Goal: Task Accomplishment & Management: Complete application form

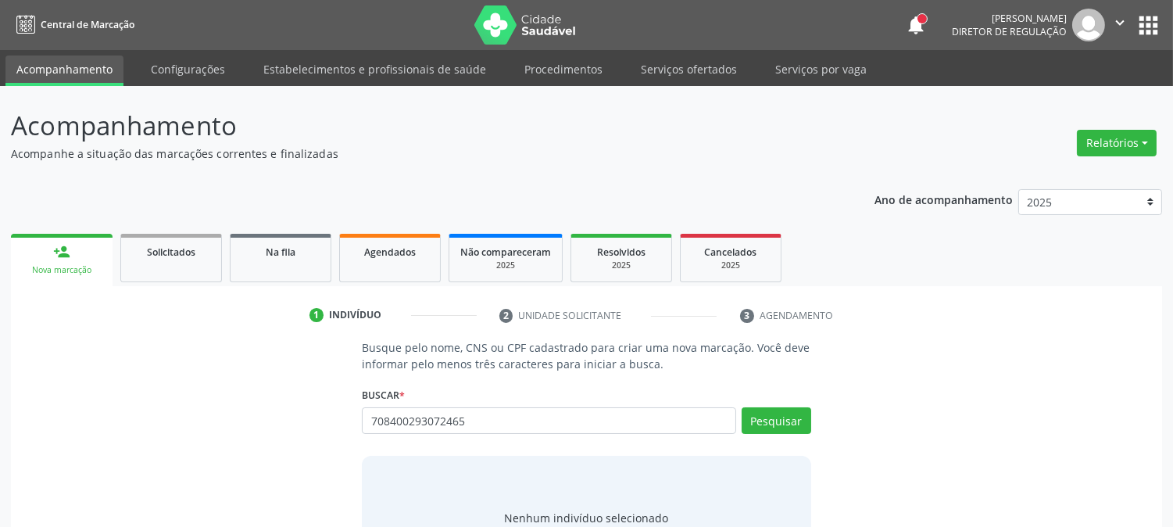
type input "708400293072465"
type input "7"
type input "francisca ednal"
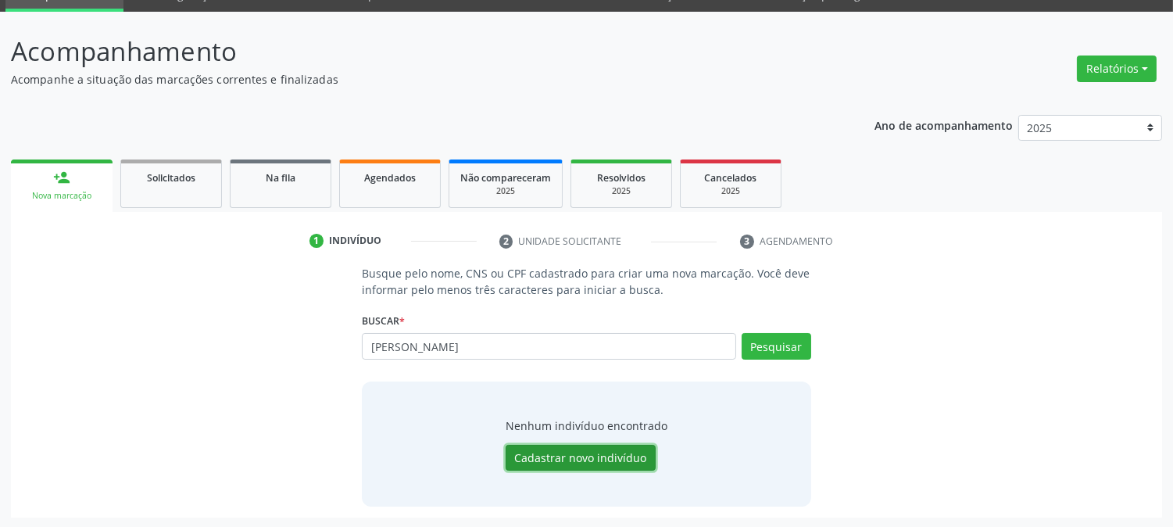
click at [536, 461] on button "Cadastrar novo indivíduo" at bounding box center [581, 458] width 150 height 27
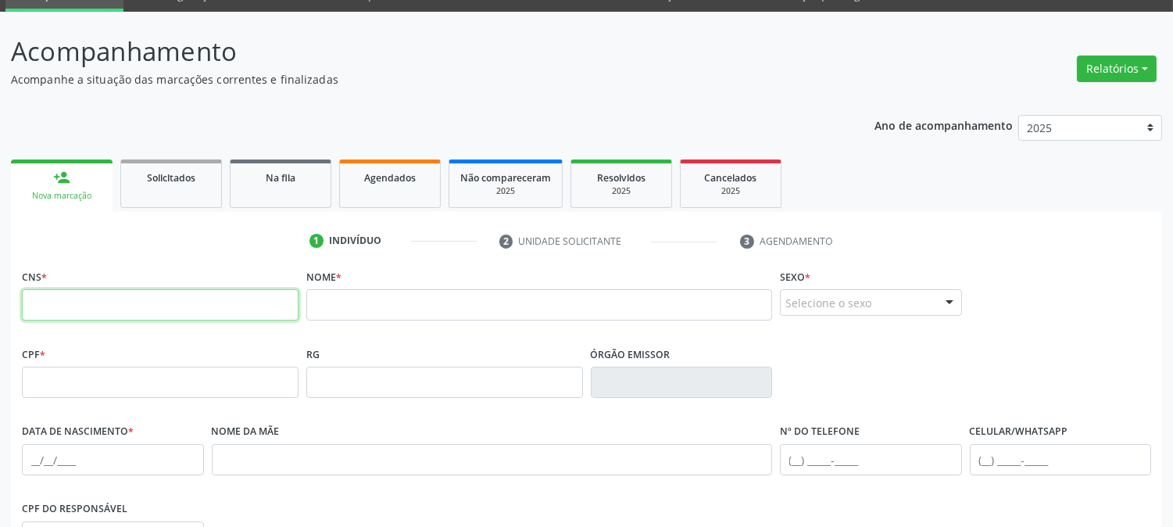
click at [185, 306] on input "text" at bounding box center [160, 304] width 277 height 31
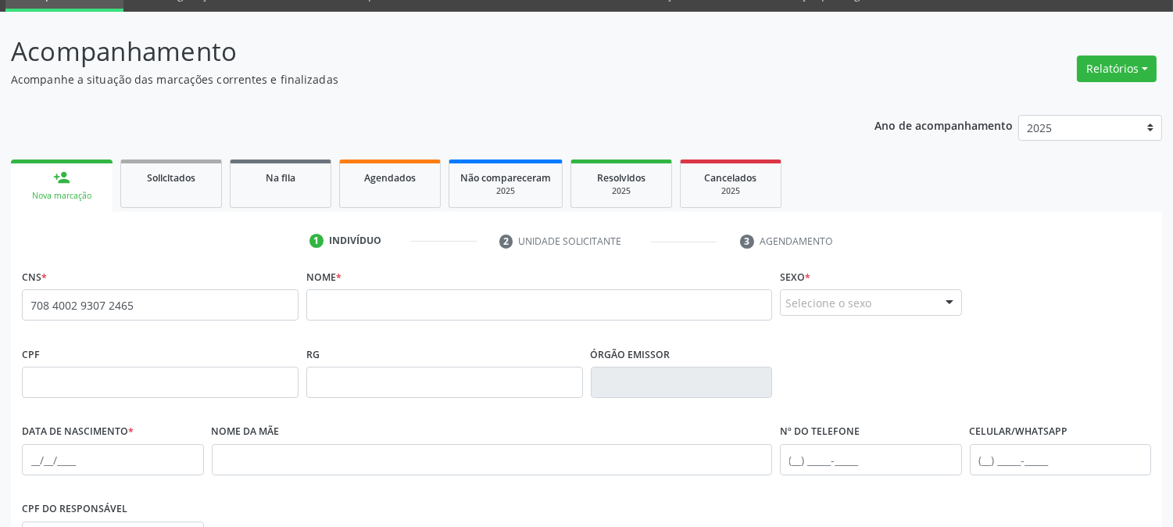
type input "708 4002 9307 2465"
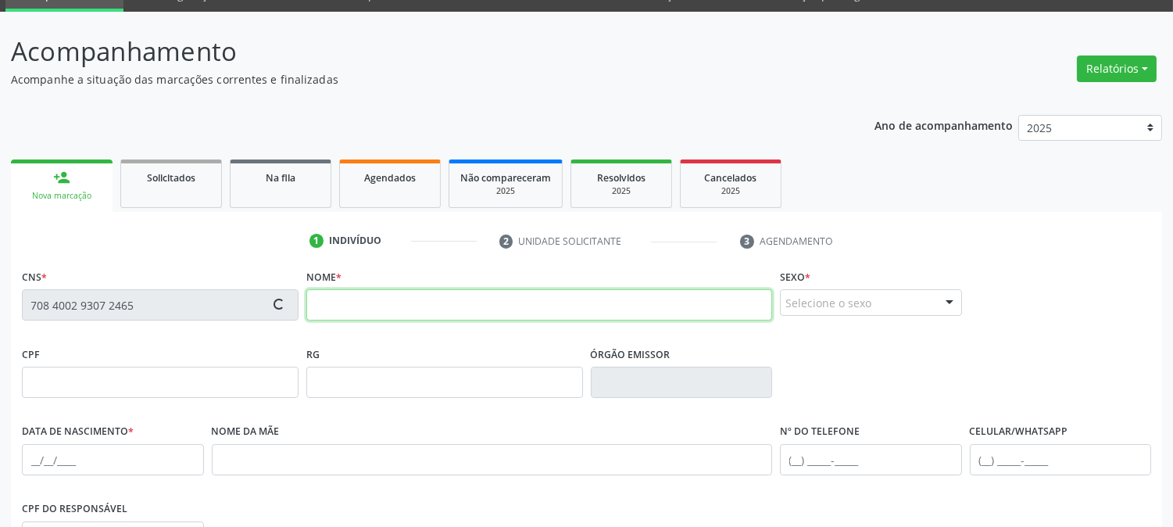
click at [438, 299] on input "text" at bounding box center [539, 304] width 466 height 31
click at [342, 316] on input "text" at bounding box center [539, 304] width 466 height 31
type input "G"
type input "FRANCISCA EDNALDA FURTADO LIMA"
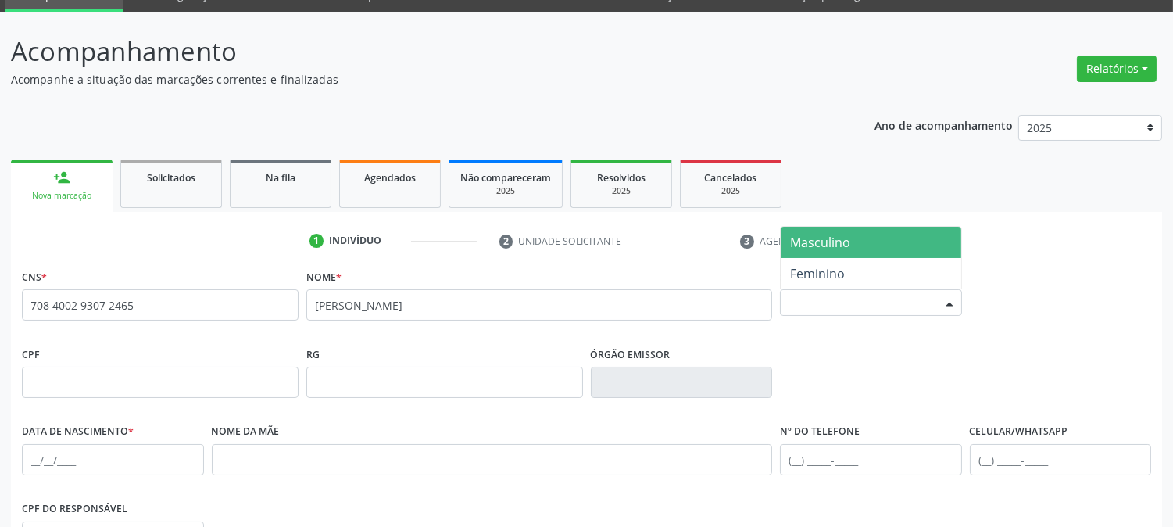
click at [887, 302] on div "Selecione o sexo" at bounding box center [871, 302] width 182 height 27
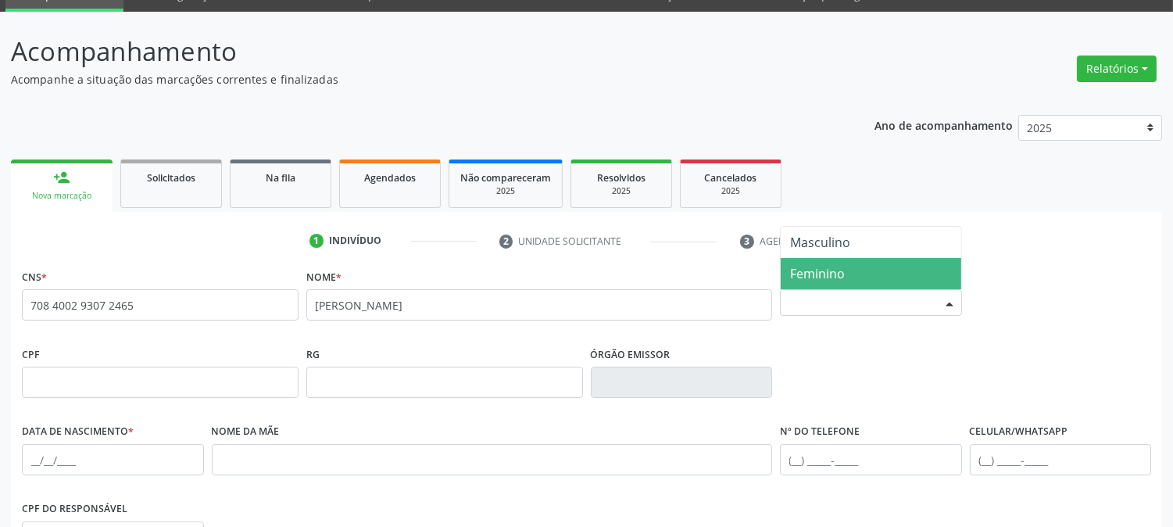
click at [856, 274] on span "Feminino" at bounding box center [871, 273] width 181 height 31
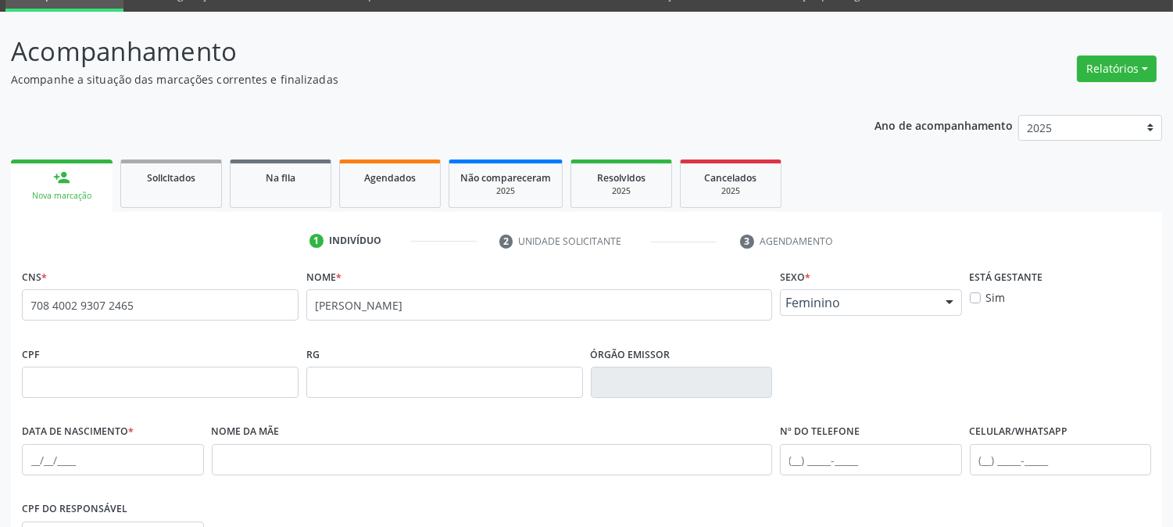
scroll to position [161, 0]
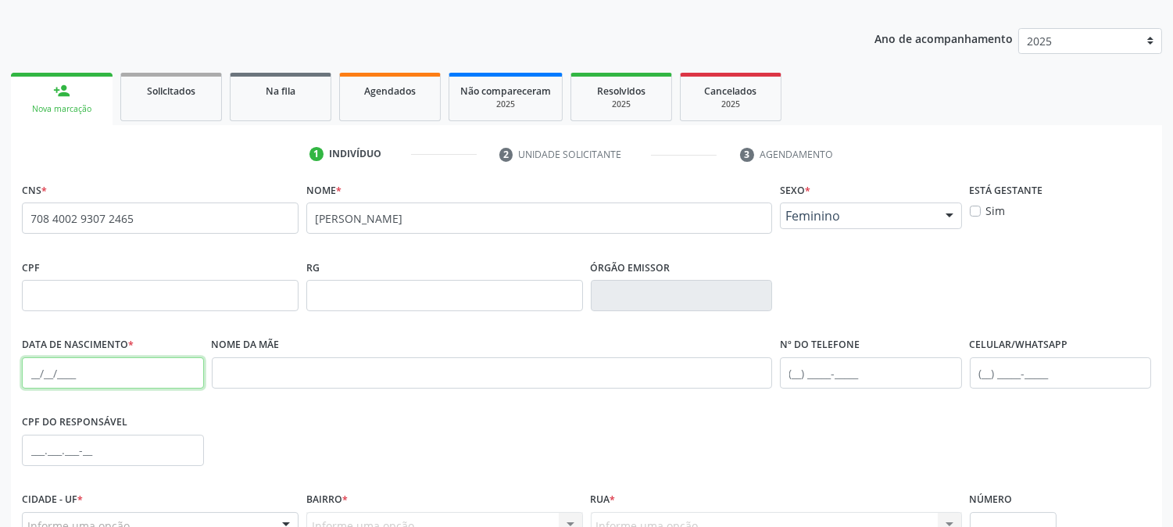
click at [34, 369] on input "text" at bounding box center [113, 372] width 182 height 31
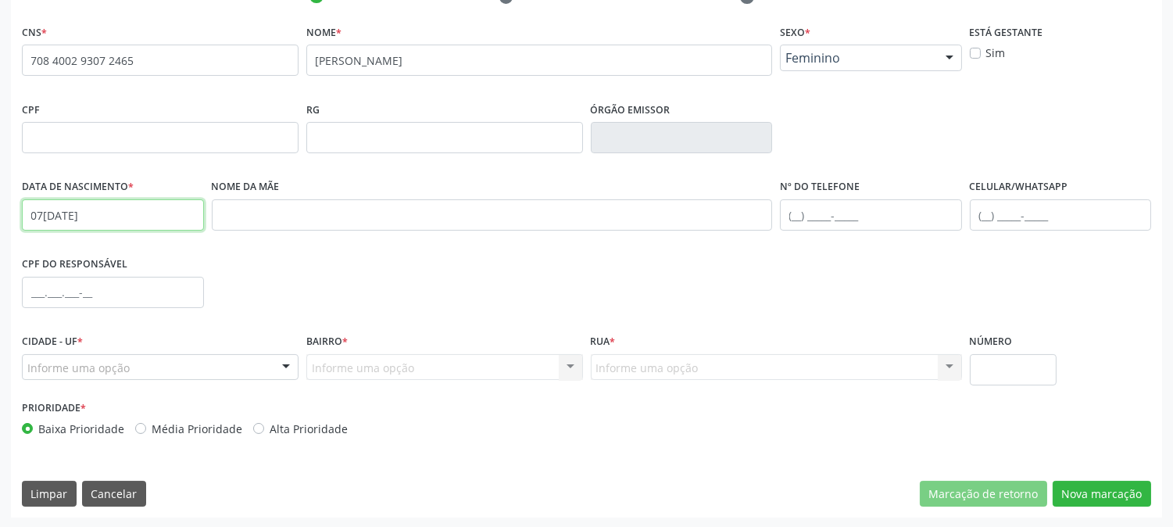
type input "07/03/1978"
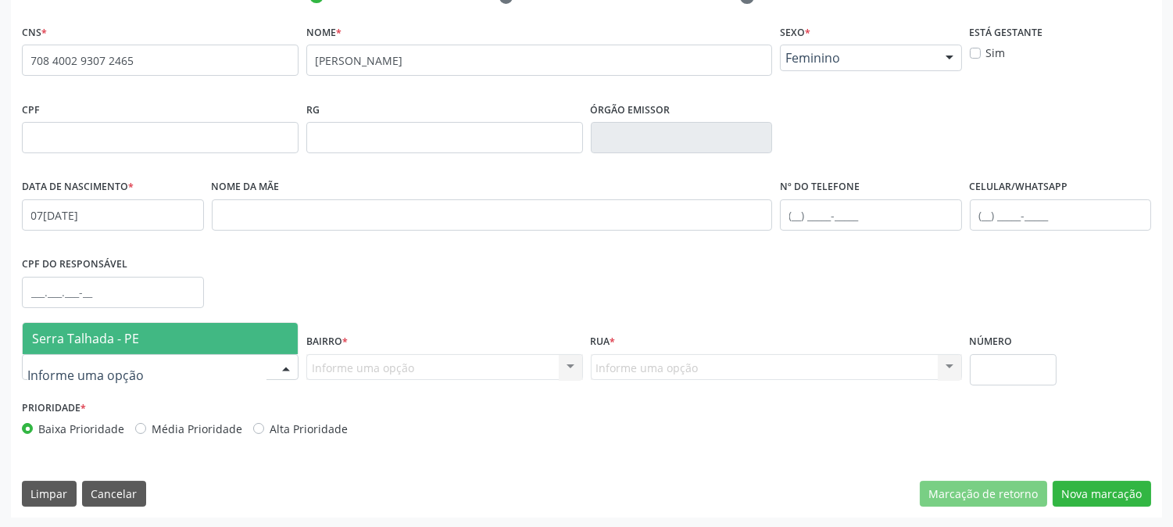
click at [81, 342] on span "Serra Talhada - PE" at bounding box center [85, 338] width 107 height 17
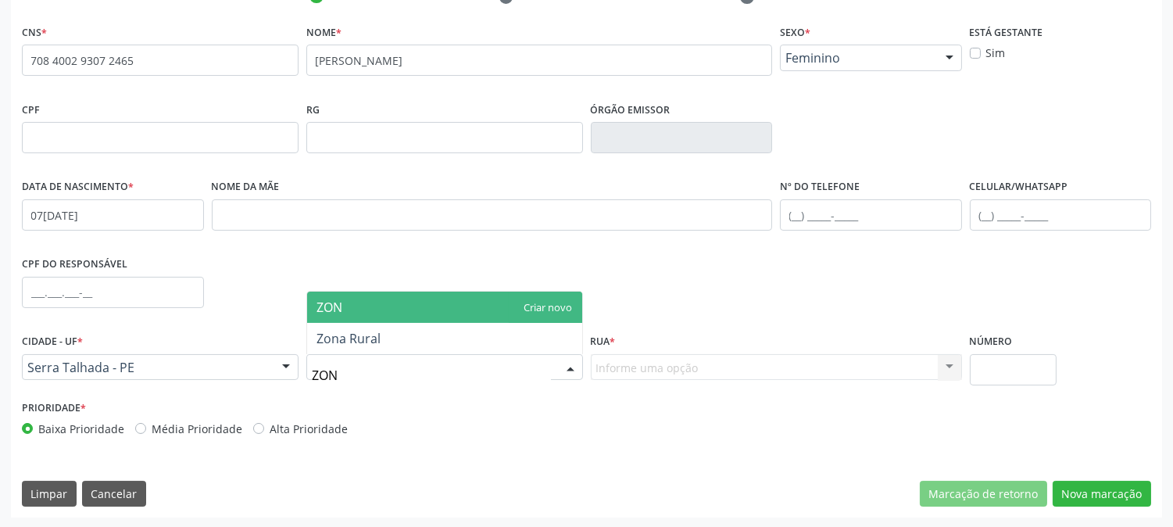
type input "ZONA"
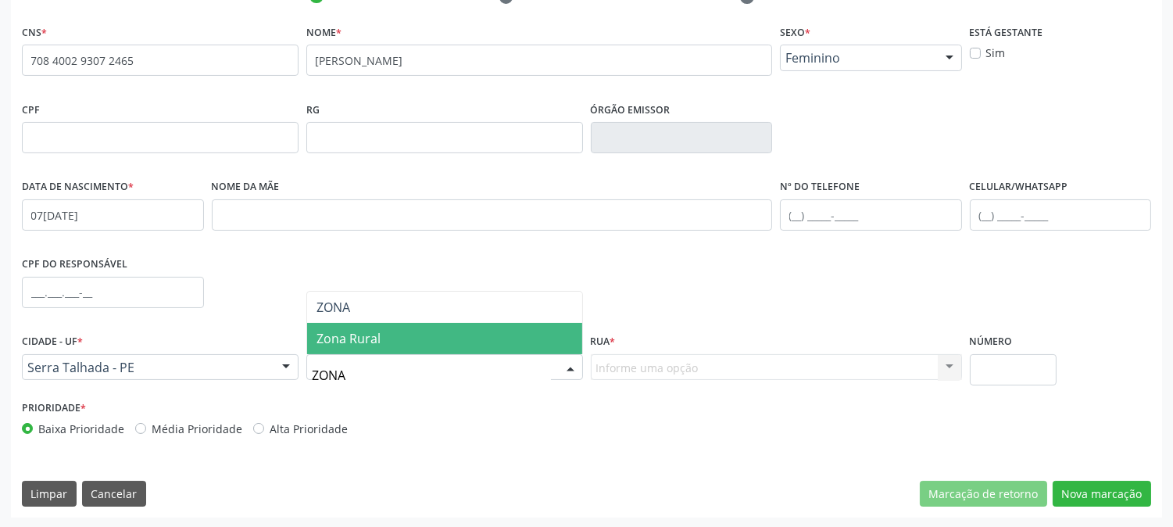
click at [377, 342] on span "Zona Rural" at bounding box center [349, 338] width 64 height 17
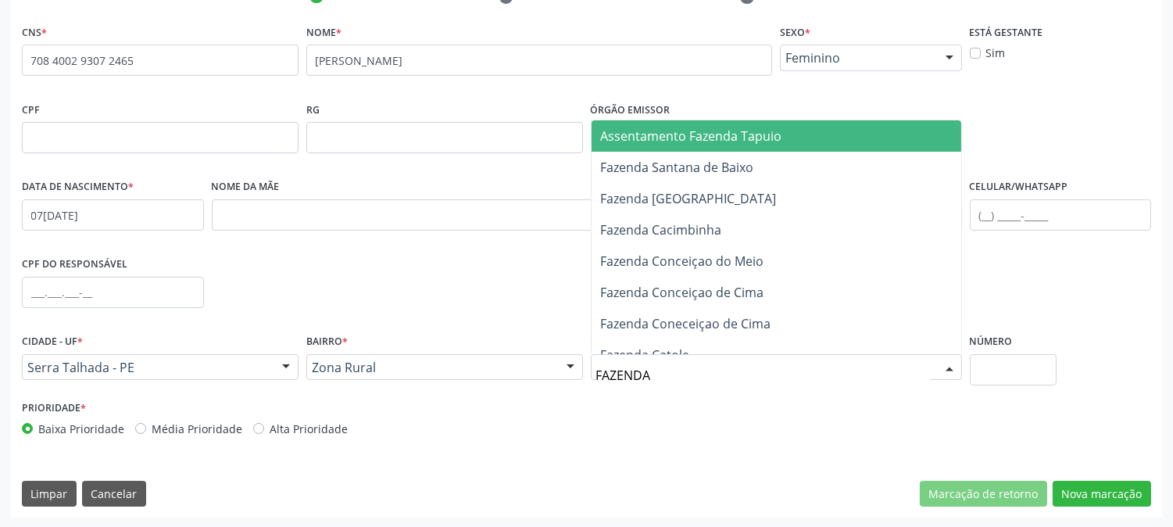
type input "FAZENDA N"
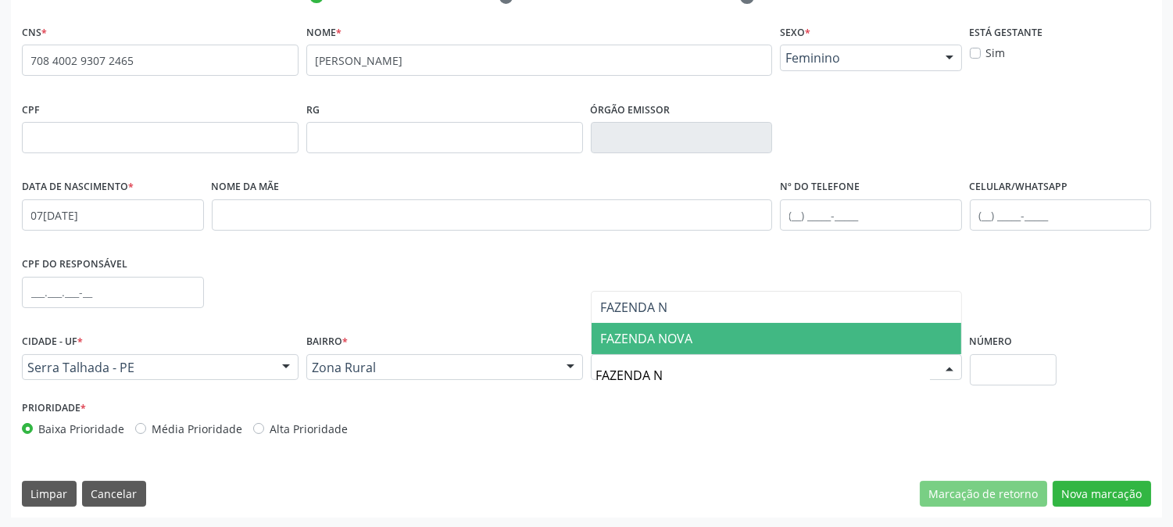
click at [651, 338] on span "FAZENDA NOVA" at bounding box center [647, 338] width 92 height 17
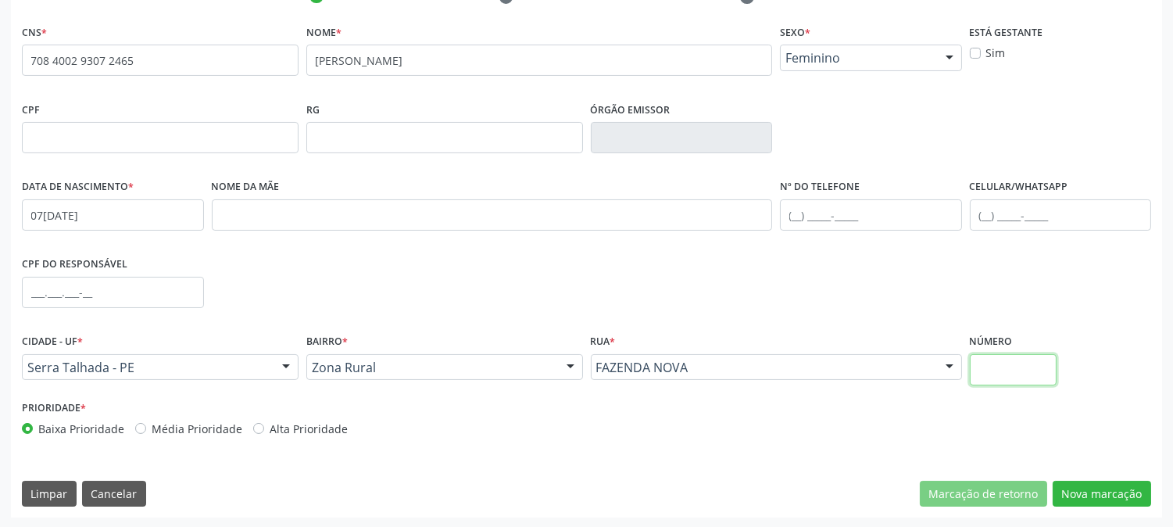
click at [989, 370] on input "text" at bounding box center [1013, 369] width 87 height 31
type input "SN"
click at [1103, 496] on button "Nova marcação" at bounding box center [1102, 494] width 98 height 27
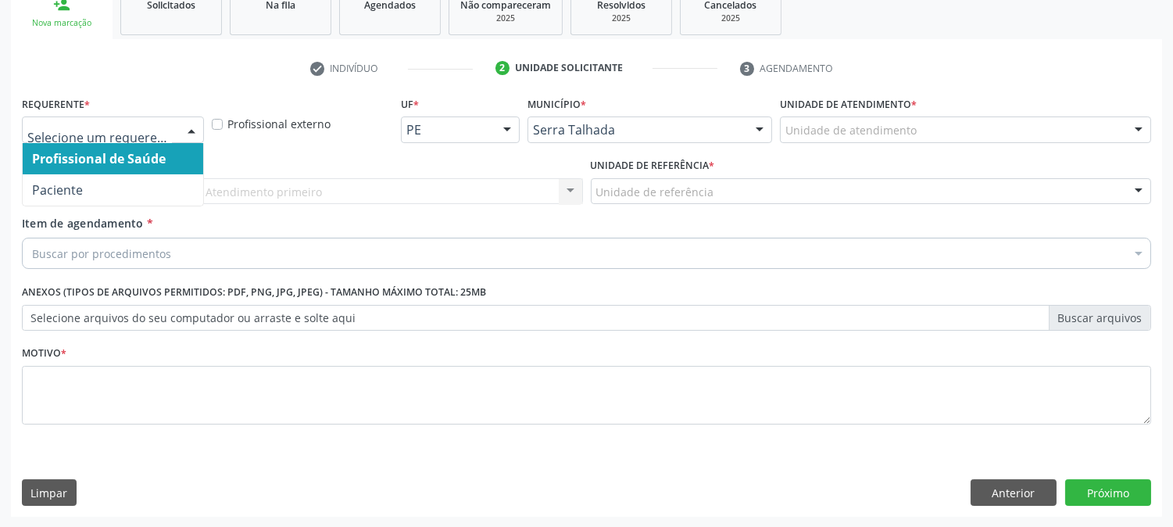
click at [127, 174] on span "Paciente" at bounding box center [113, 189] width 181 height 31
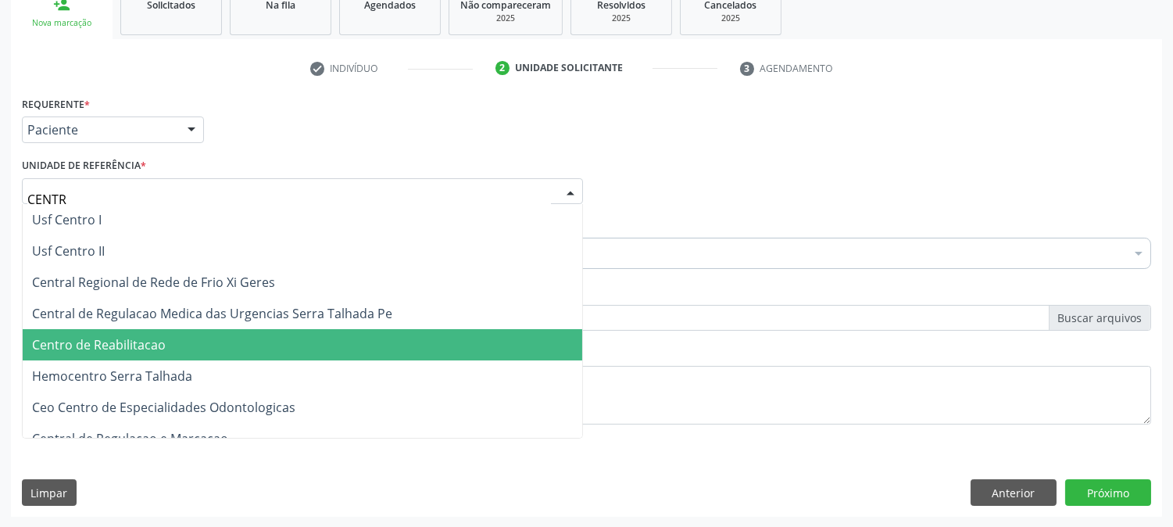
click at [200, 341] on span "Centro de Reabilitacao" at bounding box center [303, 344] width 560 height 31
type input "CENTR"
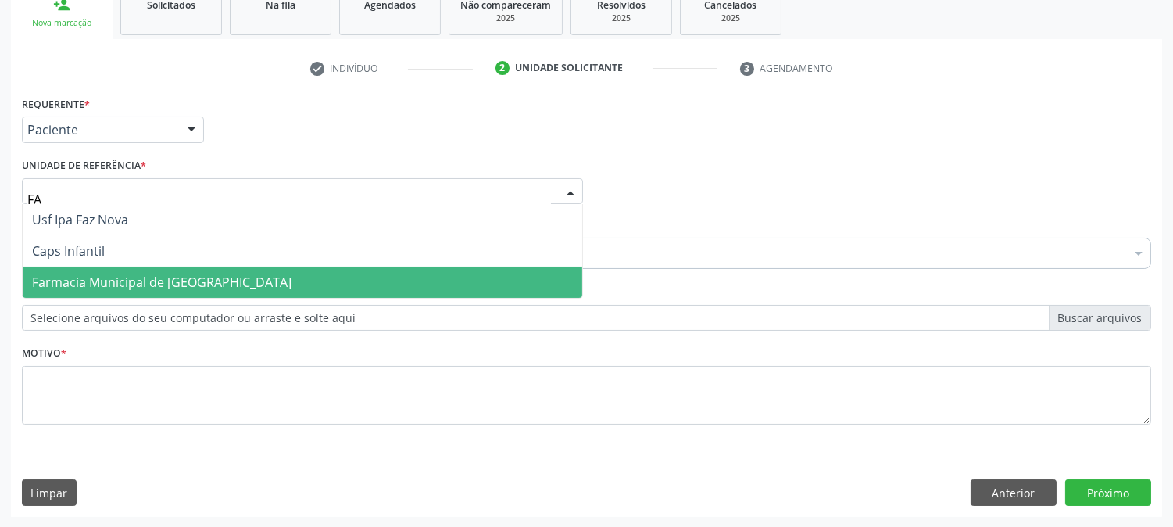
type input "FAZ"
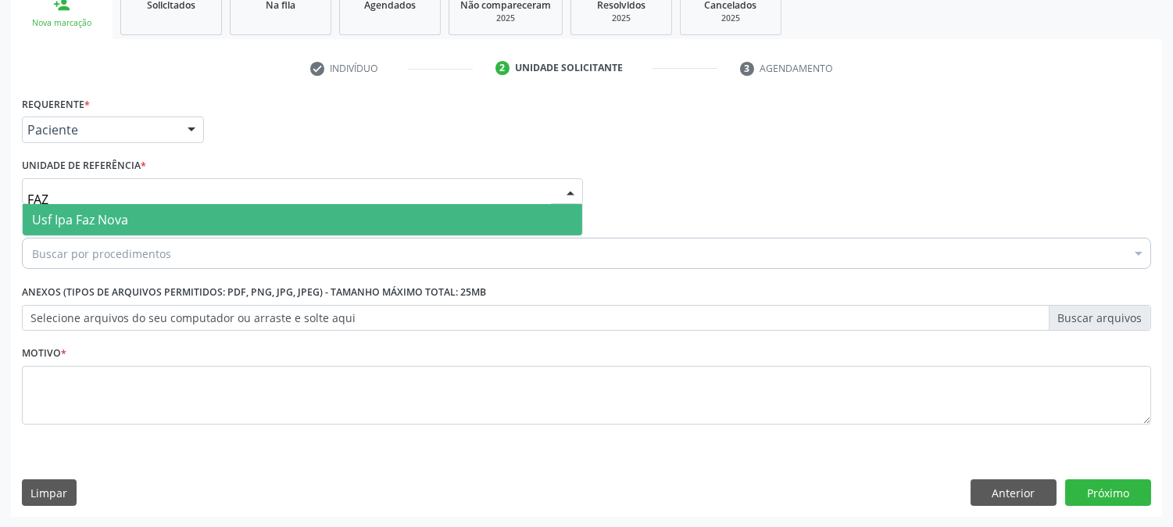
click at [143, 213] on span "Usf Ipa Faz Nova" at bounding box center [303, 219] width 560 height 31
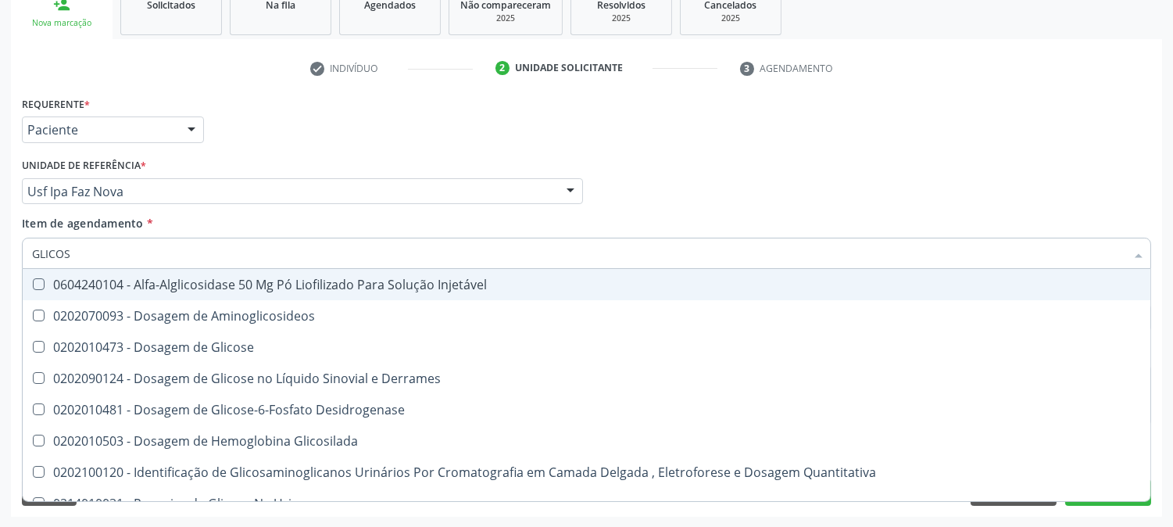
type input "GLICOSE"
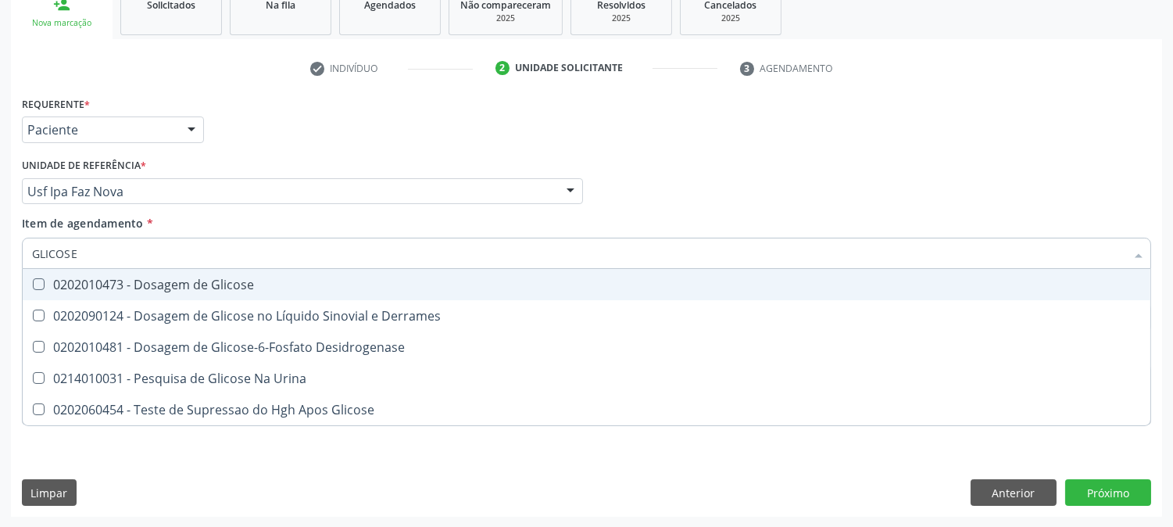
click at [143, 280] on div "0202010473 - Dosagem de Glicose" at bounding box center [586, 284] width 1109 height 13
checkbox Glicose "true"
drag, startPoint x: 105, startPoint y: 254, endPoint x: 3, endPoint y: 250, distance: 101.7
click at [3, 250] on div "Acompanhamento Acompanhe a situação das marcações correntes e finalizadas Relat…" at bounding box center [586, 183] width 1173 height 689
type input "C"
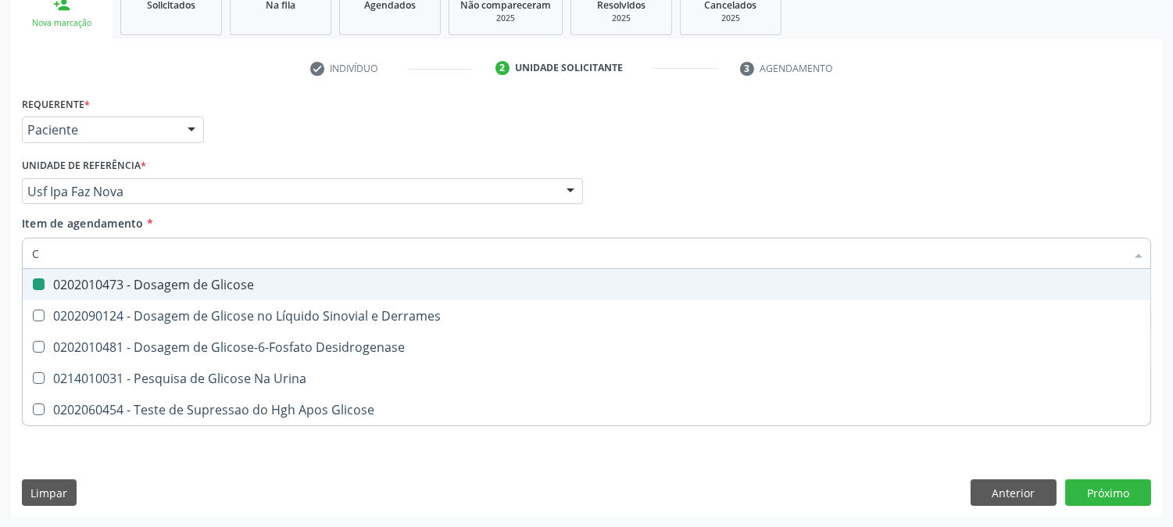
checkbox Glicose "false"
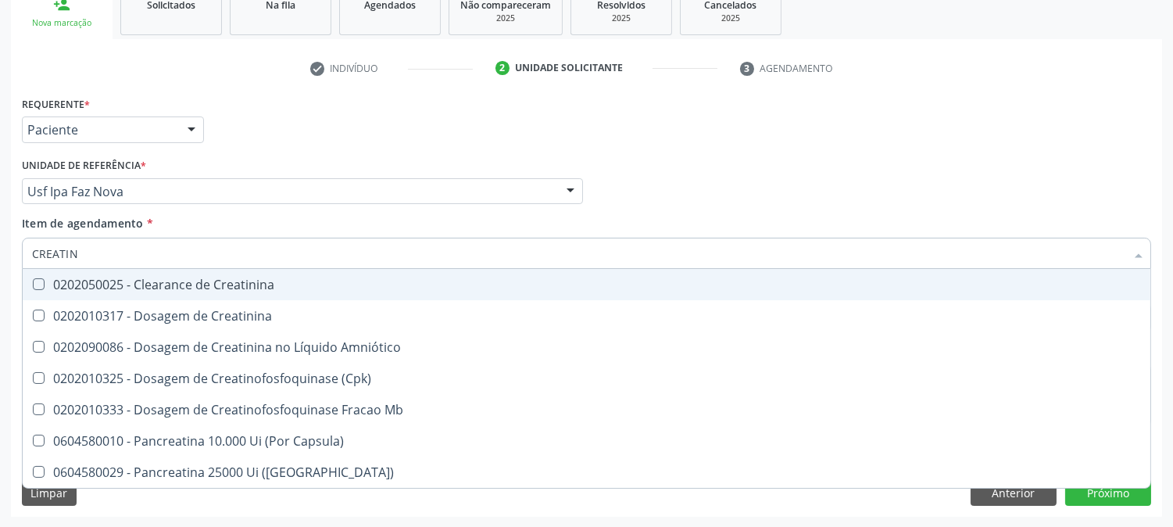
type input "CREATINI"
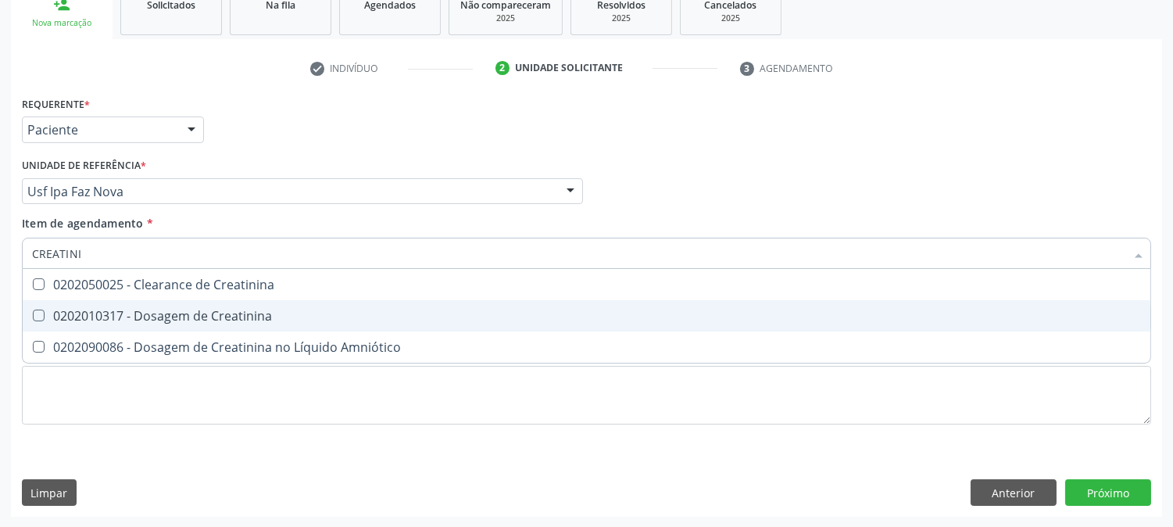
click at [75, 314] on div "0202010317 - Dosagem de Creatinina" at bounding box center [586, 315] width 1109 height 13
checkbox Creatinina "true"
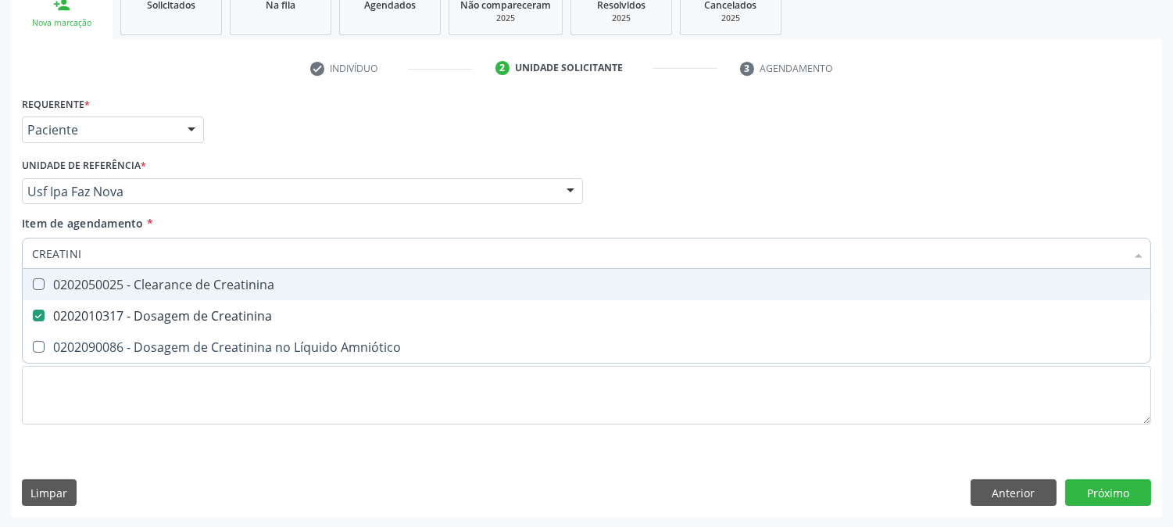
drag, startPoint x: 86, startPoint y: 256, endPoint x: 0, endPoint y: 246, distance: 86.6
click at [0, 246] on div "Acompanhamento Acompanhe a situação das marcações correntes e finalizadas Relat…" at bounding box center [586, 183] width 1173 height 689
type input "U"
checkbox Creatinina "false"
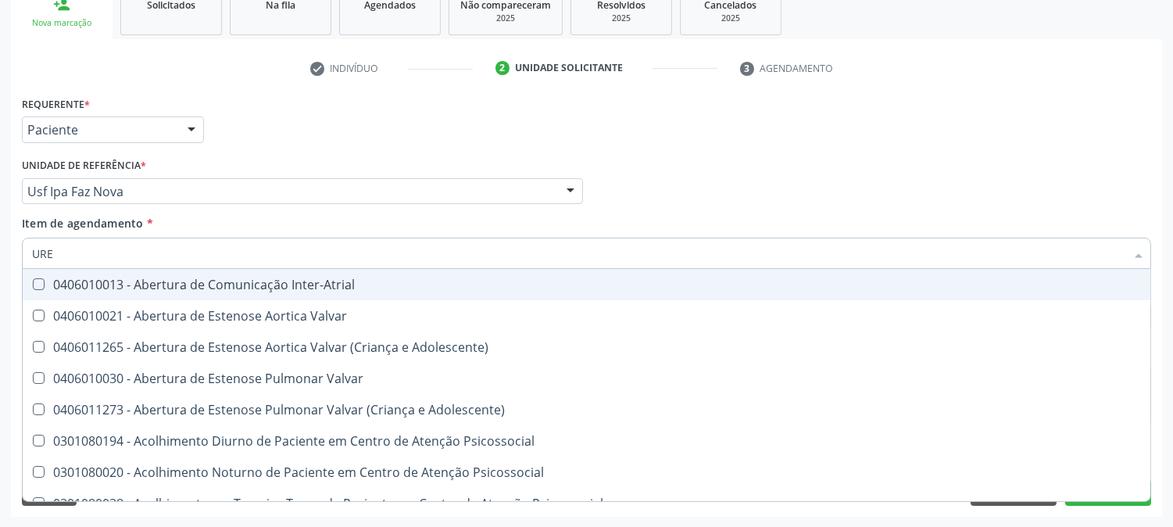
type input "UREI"
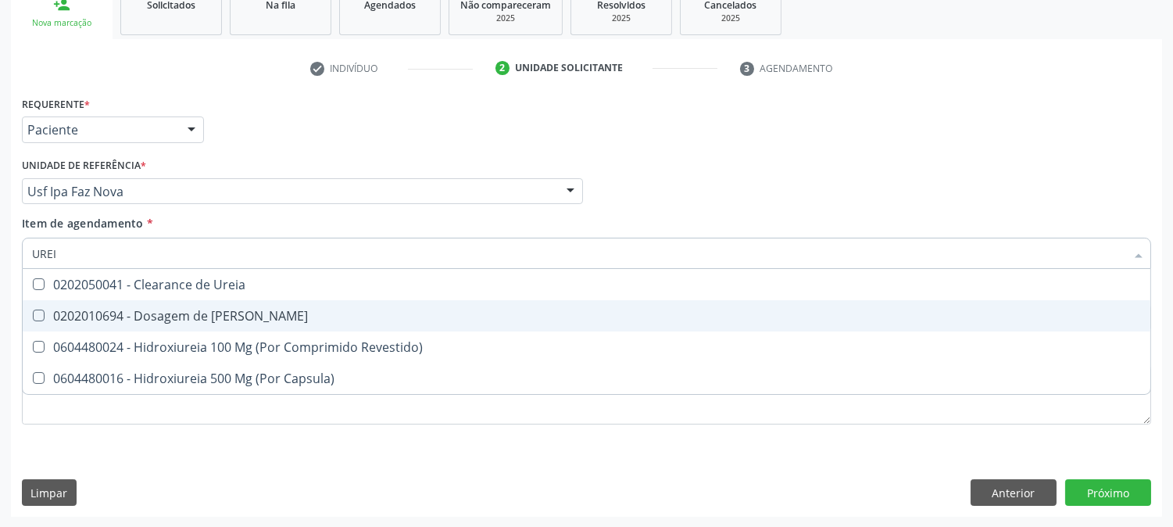
click at [75, 313] on div "0202010694 - Dosagem de [PERSON_NAME]" at bounding box center [586, 315] width 1109 height 13
checkbox Ureia "true"
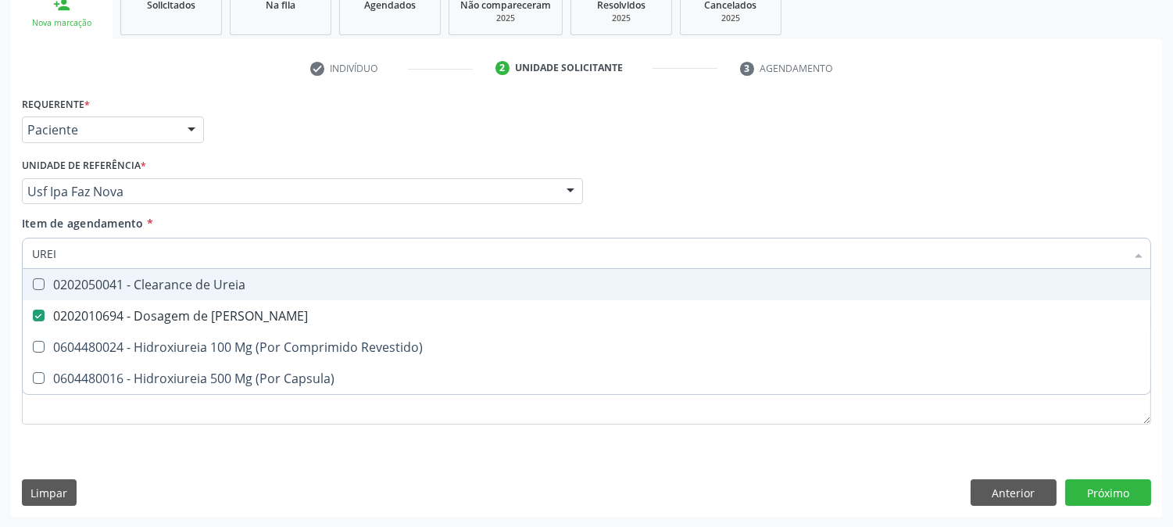
drag, startPoint x: 73, startPoint y: 253, endPoint x: 5, endPoint y: 253, distance: 68.8
click at [5, 253] on div "Acompanhamento Acompanhe a situação das marcações correntes e finalizadas Relat…" at bounding box center [586, 183] width 1173 height 689
type input "CO"
checkbox Ureia "false"
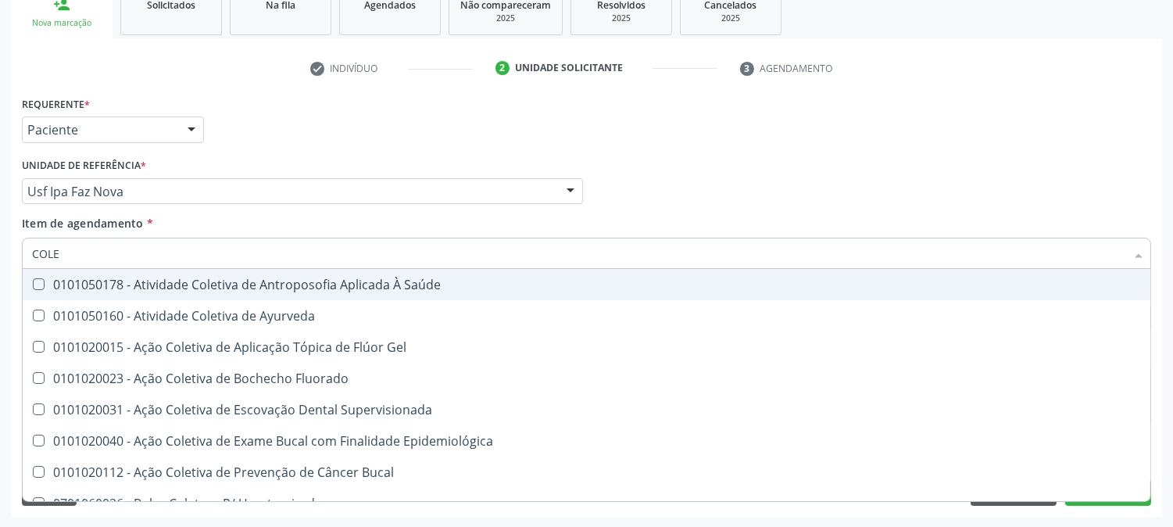
type input "COLES"
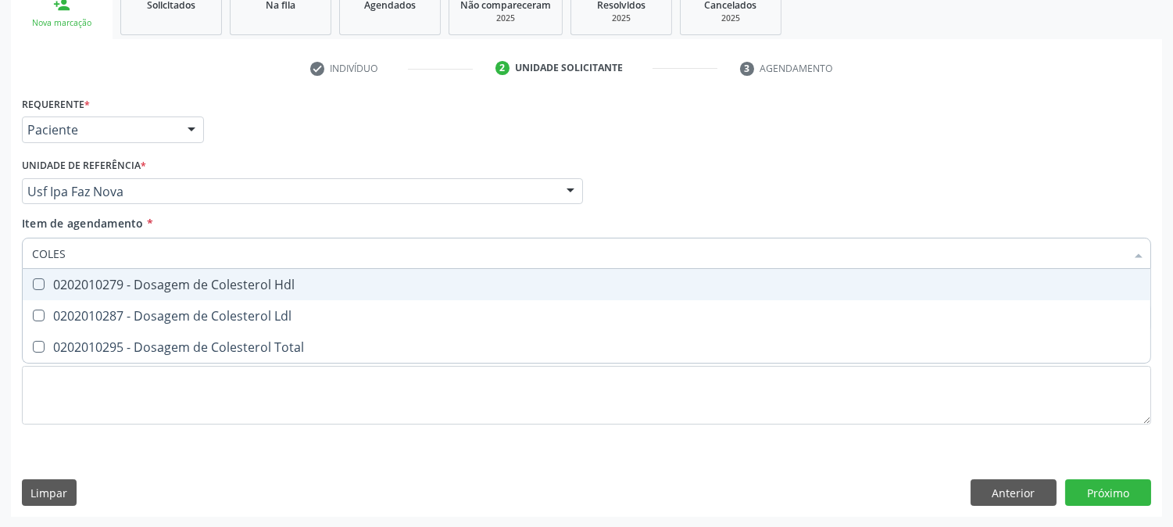
click at [64, 278] on div "0202010279 - Dosagem de Colesterol Hdl" at bounding box center [586, 284] width 1109 height 13
checkbox Hdl "true"
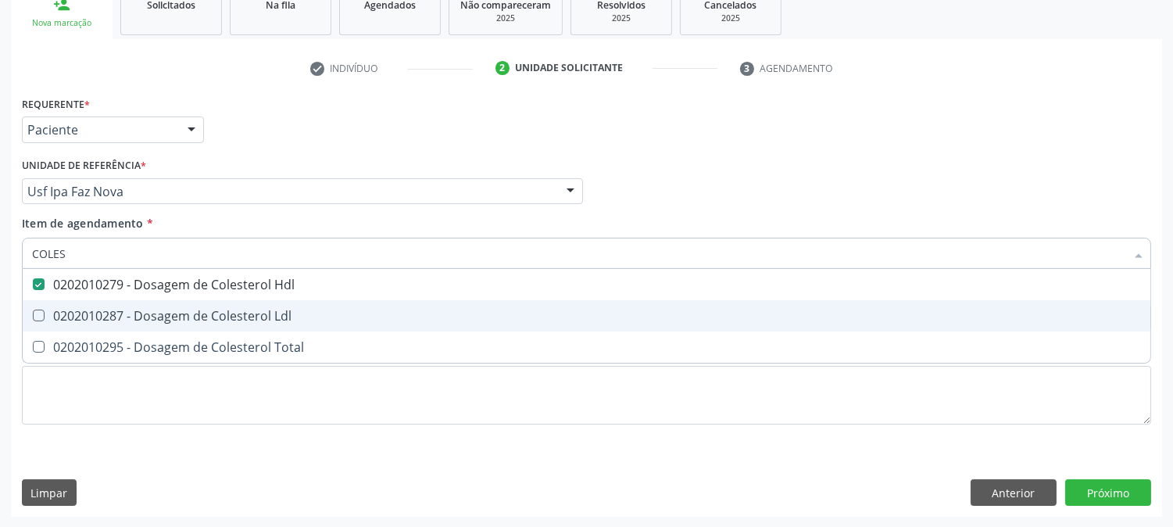
click at [71, 313] on div "0202010287 - Dosagem de Colesterol Ldl" at bounding box center [586, 315] width 1109 height 13
click at [71, 328] on span "0202010287 - Dosagem de Colesterol Ldl" at bounding box center [587, 315] width 1128 height 31
checkbox Ldl "false"
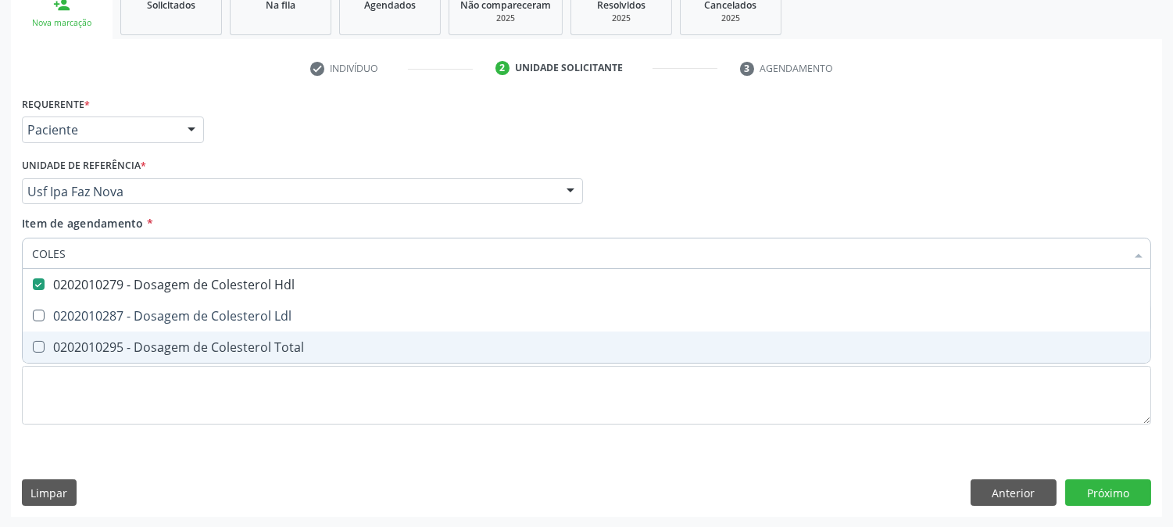
click at [71, 331] on span "0202010295 - Dosagem de Colesterol Total" at bounding box center [587, 346] width 1128 height 31
checkbox Total "true"
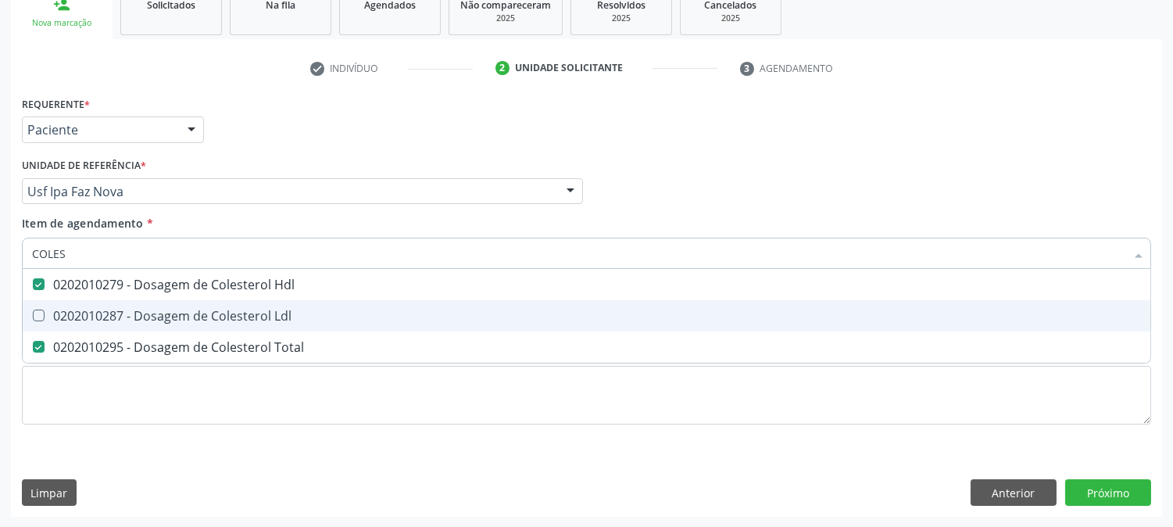
click at [74, 324] on span "0202010287 - Dosagem de Colesterol Ldl" at bounding box center [587, 315] width 1128 height 31
checkbox Ldl "true"
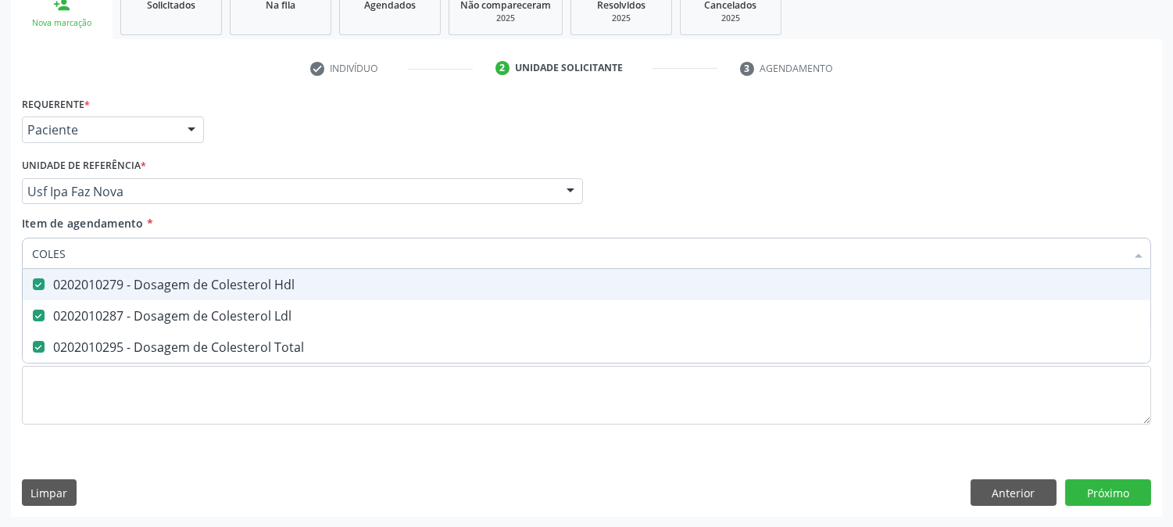
drag, startPoint x: 75, startPoint y: 250, endPoint x: 0, endPoint y: 250, distance: 75.0
click at [0, 250] on div "Acompanhamento Acompanhe a situação das marcações correntes e finalizadas Relat…" at bounding box center [586, 183] width 1173 height 689
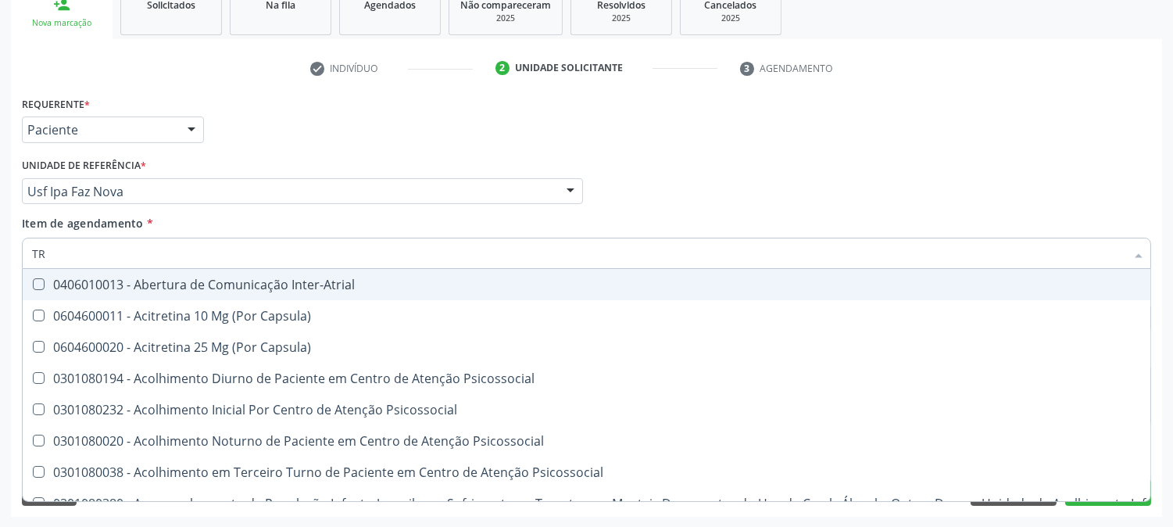
type input "TRI"
checkbox Inter-Atrial "false"
checkbox Capsula\) "false"
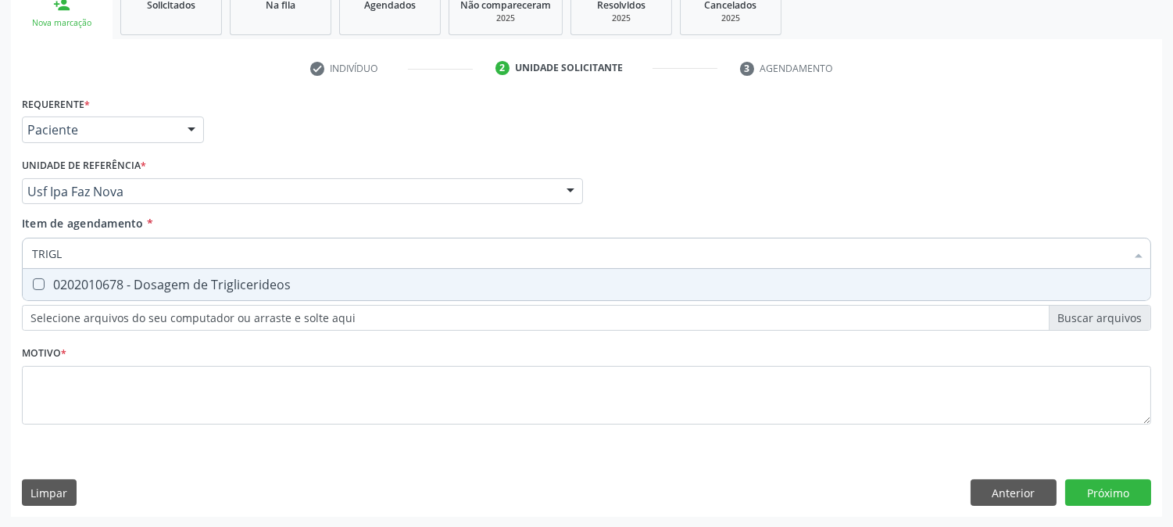
type input "TRIGLI"
click at [33, 280] on Triglicerideos at bounding box center [39, 284] width 12 height 12
click at [33, 280] on Triglicerideos "checkbox" at bounding box center [28, 284] width 10 height 10
checkbox Triglicerideos "true"
drag, startPoint x: 21, startPoint y: 256, endPoint x: 0, endPoint y: 256, distance: 21.1
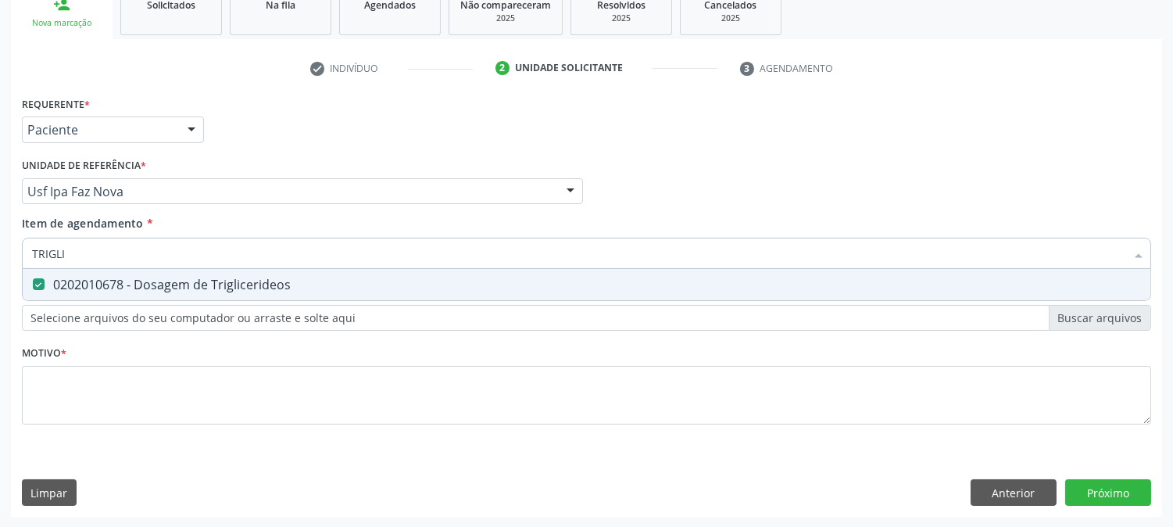
click at [0, 256] on div "Acompanhamento Acompanhe a situação das marcações correntes e finalizadas Relat…" at bounding box center [586, 183] width 1173 height 689
type input "HE"
checkbox Triglicerideos "false"
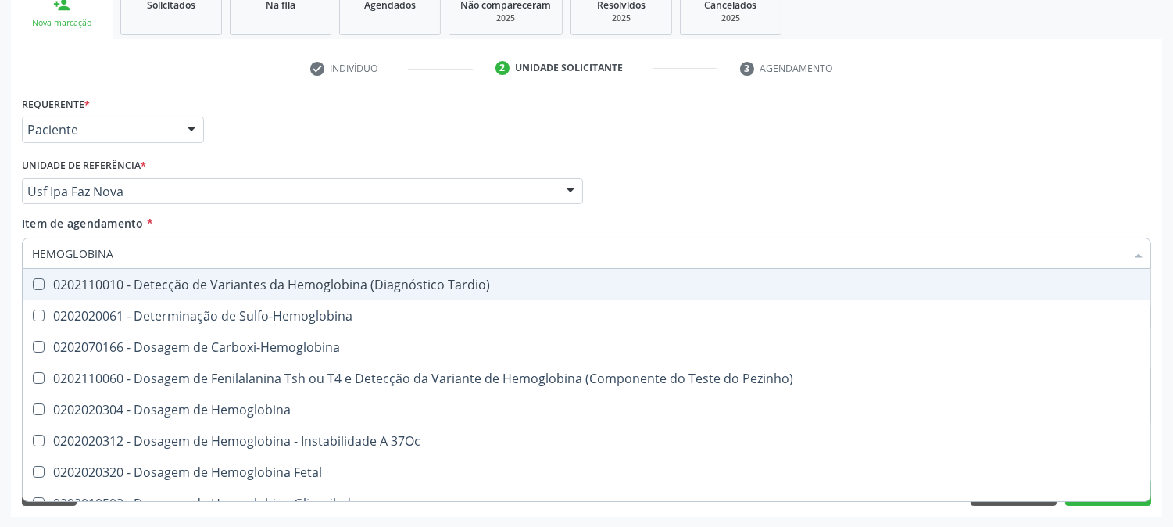
type input "HEMOGLOBINA G"
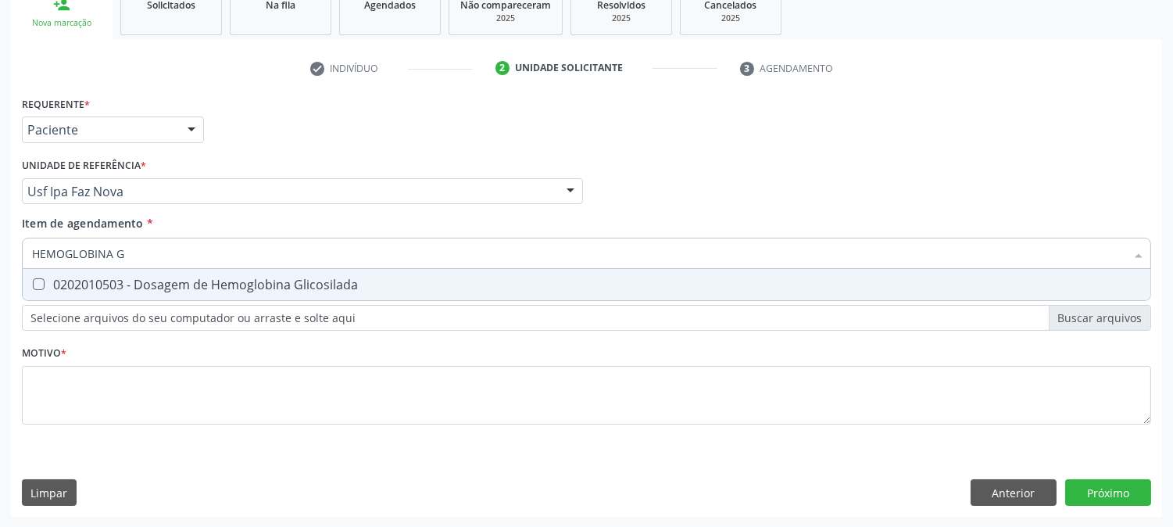
drag, startPoint x: 185, startPoint y: 283, endPoint x: 176, endPoint y: 275, distance: 12.2
click at [184, 283] on div "0202010503 - Dosagem de Hemoglobina Glicosilada" at bounding box center [586, 284] width 1109 height 13
checkbox Glicosilada "true"
drag, startPoint x: 159, startPoint y: 253, endPoint x: 76, endPoint y: 259, distance: 83.9
click at [76, 259] on input "HEMOGLOBINA G" at bounding box center [578, 253] width 1093 height 31
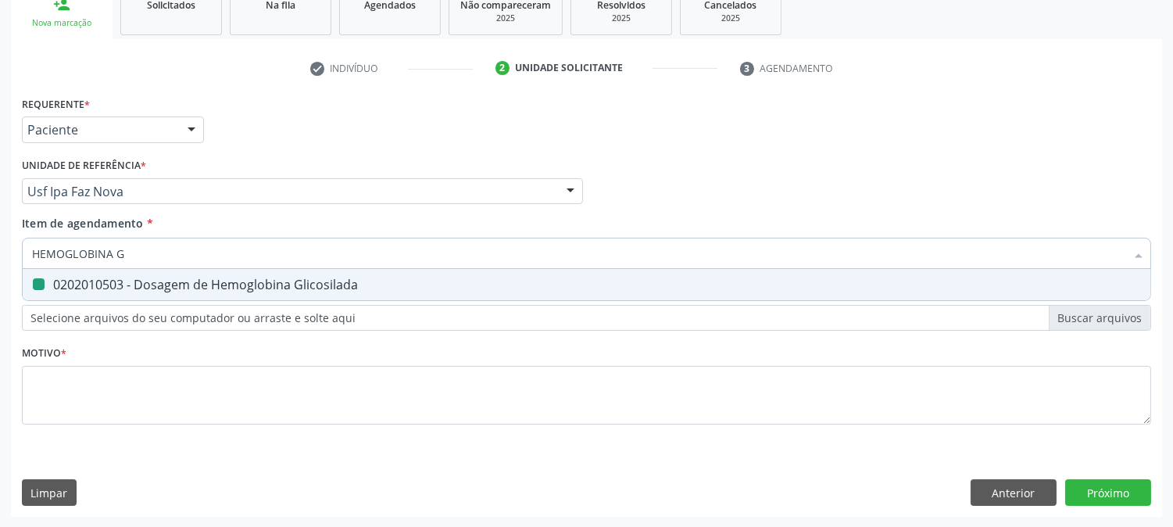
type input "HEMOGL"
checkbox Glicosilada "false"
type input "HEMOGRA"
click at [57, 278] on div "0202020380 - Hemograma Completo" at bounding box center [586, 284] width 1109 height 13
checkbox Completo "true"
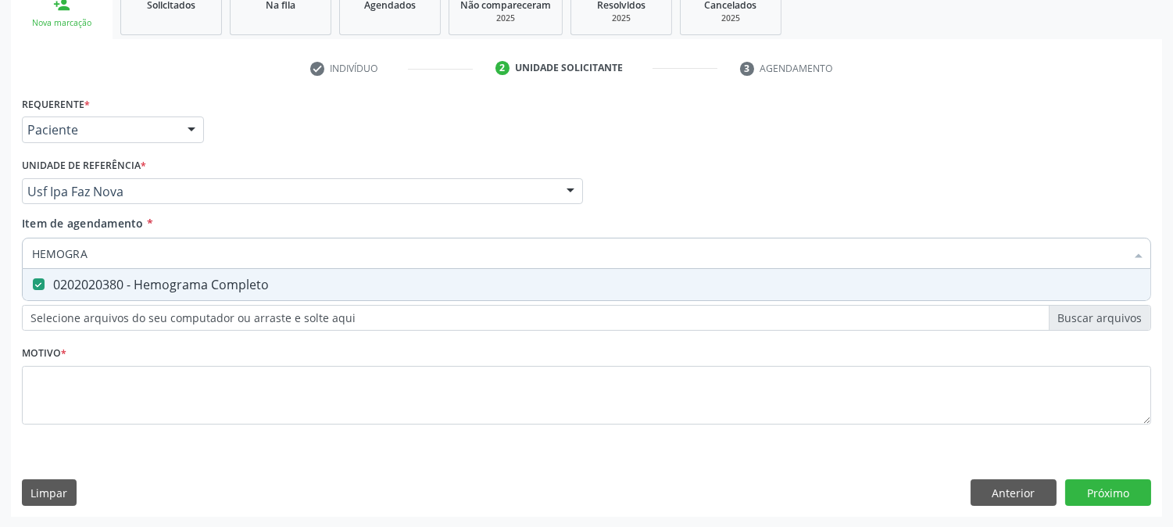
drag, startPoint x: 105, startPoint y: 261, endPoint x: 0, endPoint y: 254, distance: 105.0
click at [0, 254] on div "Acompanhamento Acompanhe a situação das marcações correntes e finalizadas Relat…" at bounding box center [586, 183] width 1173 height 689
type input "PARA"
checkbox Completo "false"
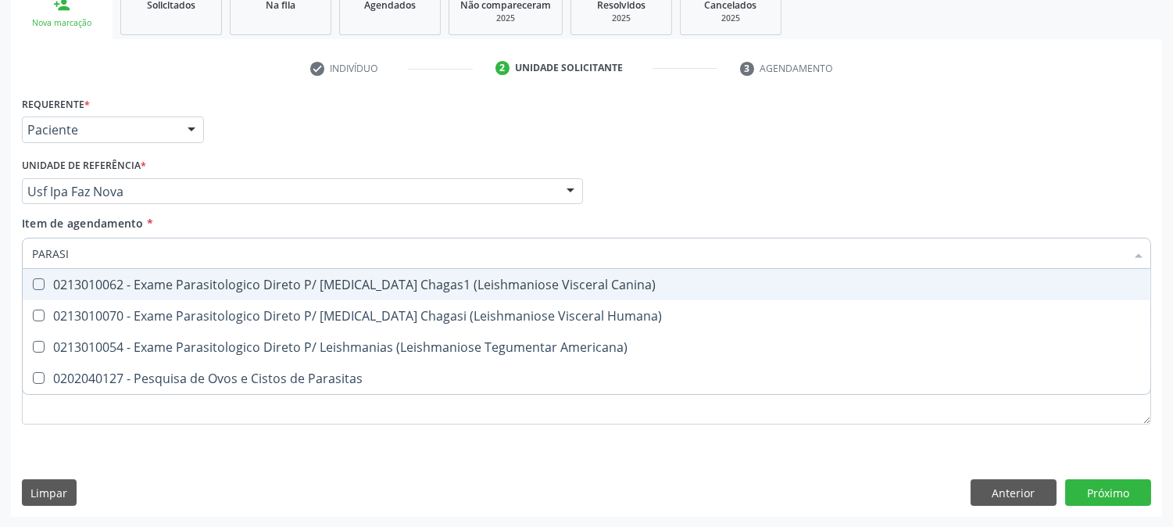
type input "PARASIT"
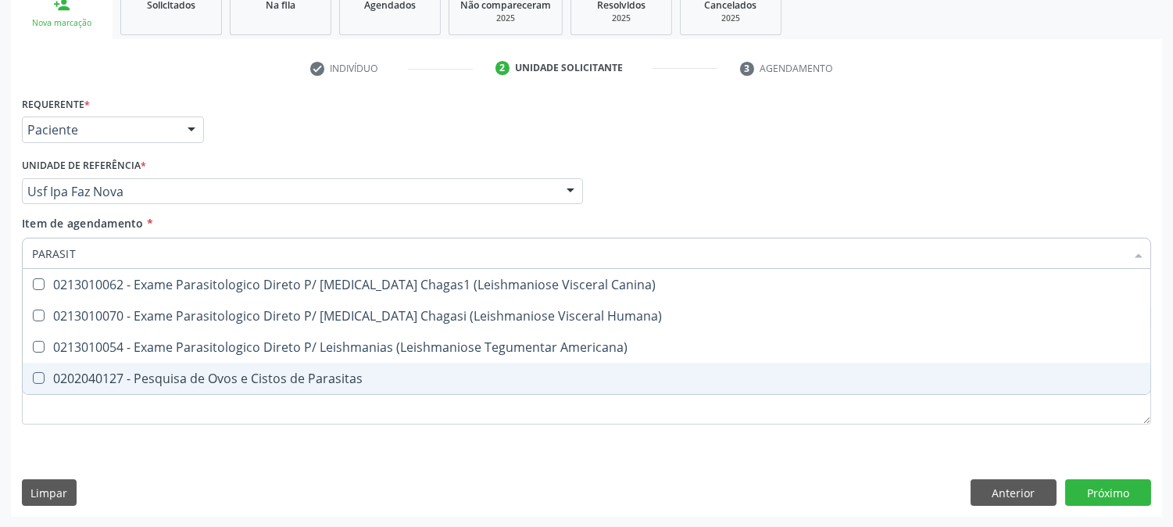
click at [112, 377] on div "0202040127 - Pesquisa de Ovos e Cistos de Parasitas" at bounding box center [586, 378] width 1109 height 13
checkbox Parasitas "true"
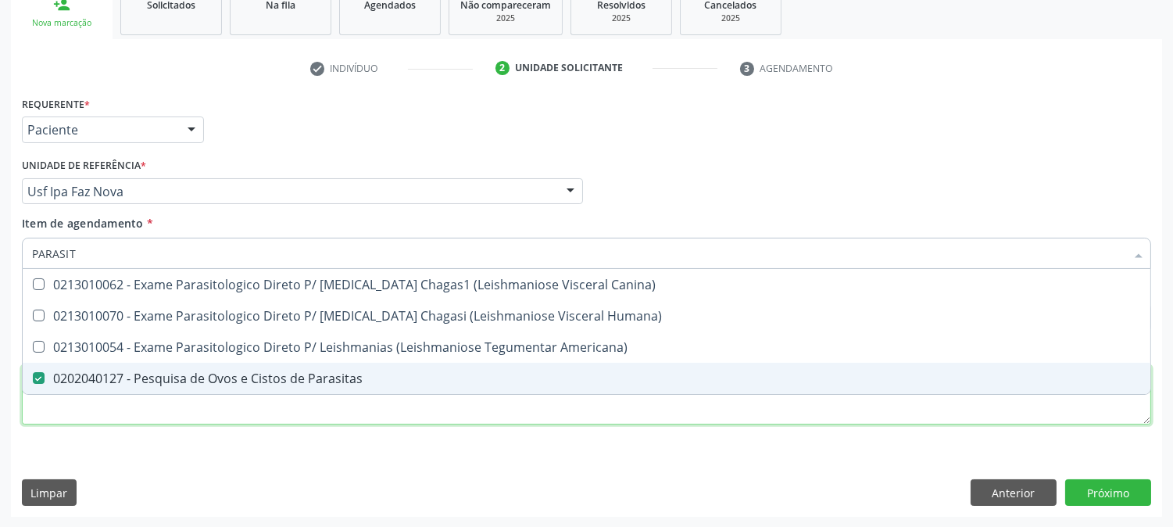
click at [112, 412] on div "Requerente * Paciente Profissional de Saúde Paciente Nenhum resultado encontrad…" at bounding box center [586, 269] width 1129 height 354
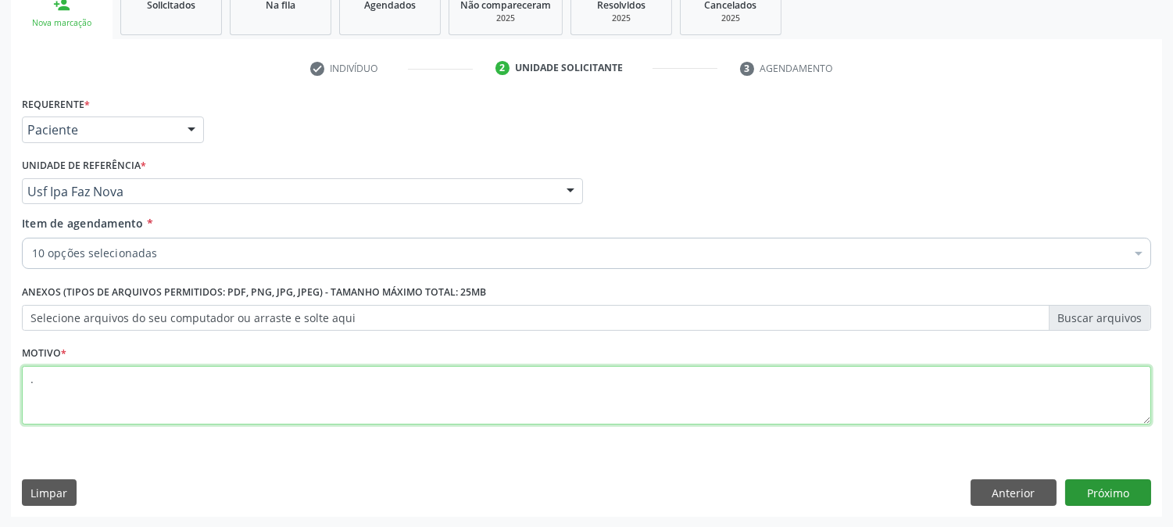
type textarea "."
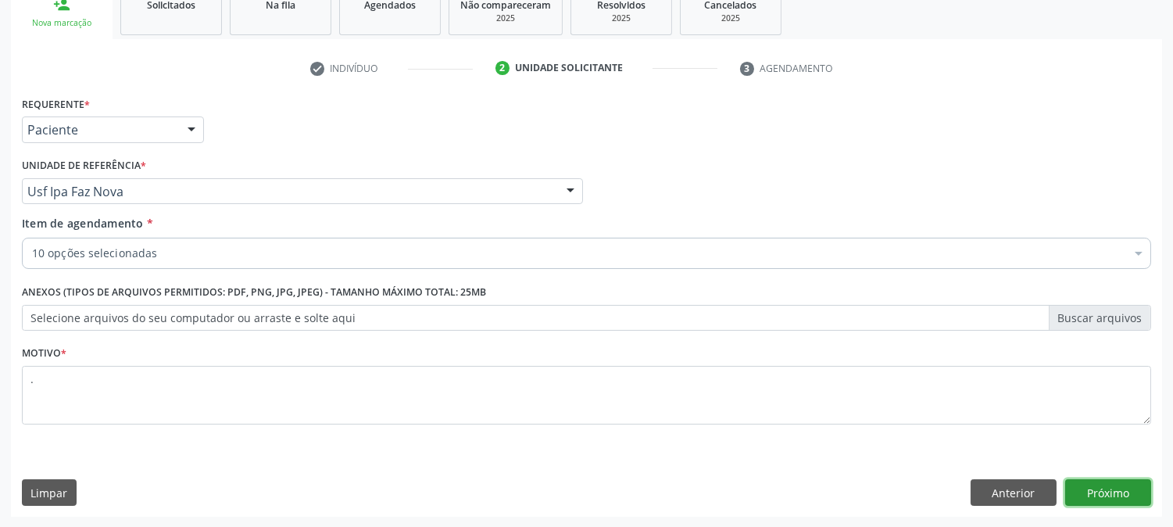
click at [1113, 497] on button "Próximo" at bounding box center [1108, 492] width 86 height 27
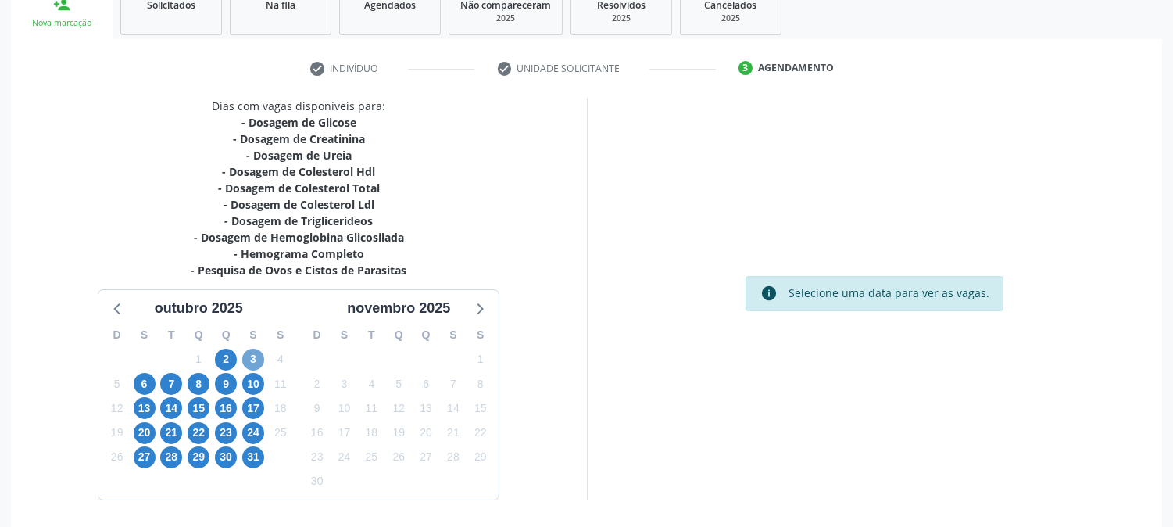
click at [259, 364] on span "3" at bounding box center [253, 360] width 22 height 22
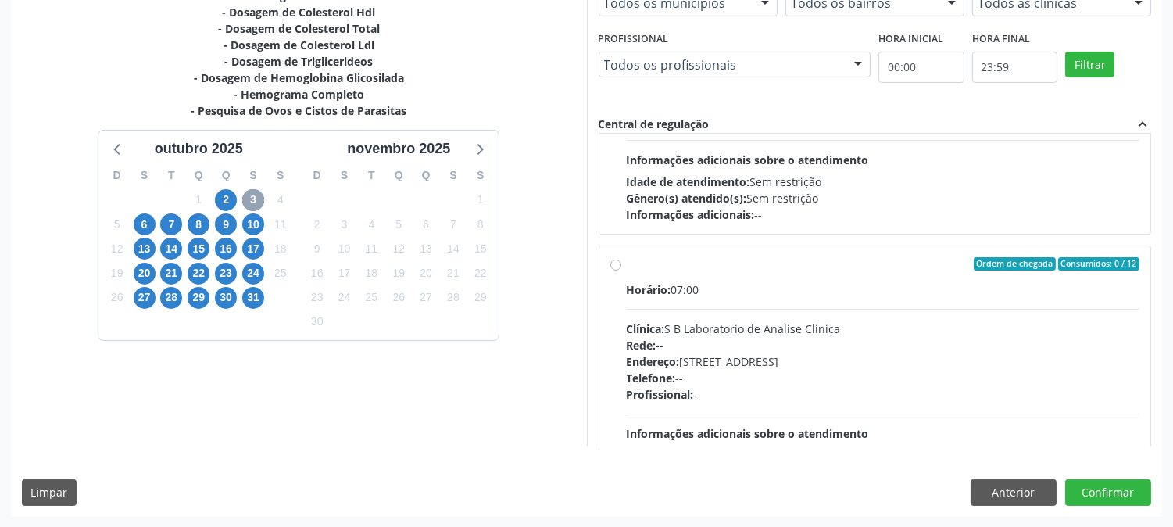
scroll to position [246, 0]
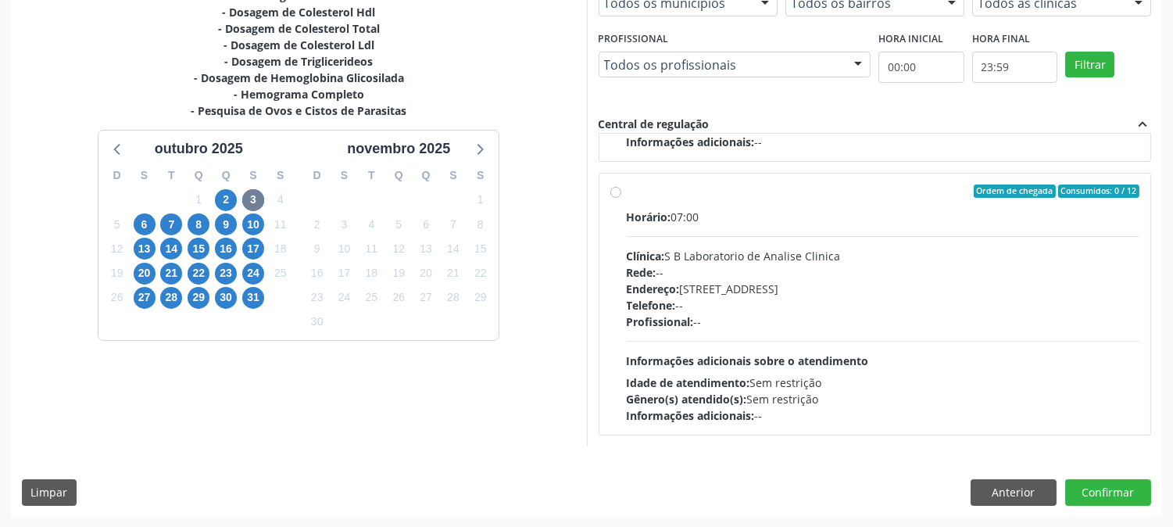
click at [728, 253] on div "Clínica: S B Laboratorio de Analise Clinica" at bounding box center [883, 256] width 513 height 16
click at [621, 199] on input "Ordem de chegada Consumidos: 0 / 12 Horário: 07:00 Clínica: S B Laboratorio de …" at bounding box center [615, 191] width 11 height 14
radio input "true"
click at [1094, 498] on button "Confirmar" at bounding box center [1108, 492] width 86 height 27
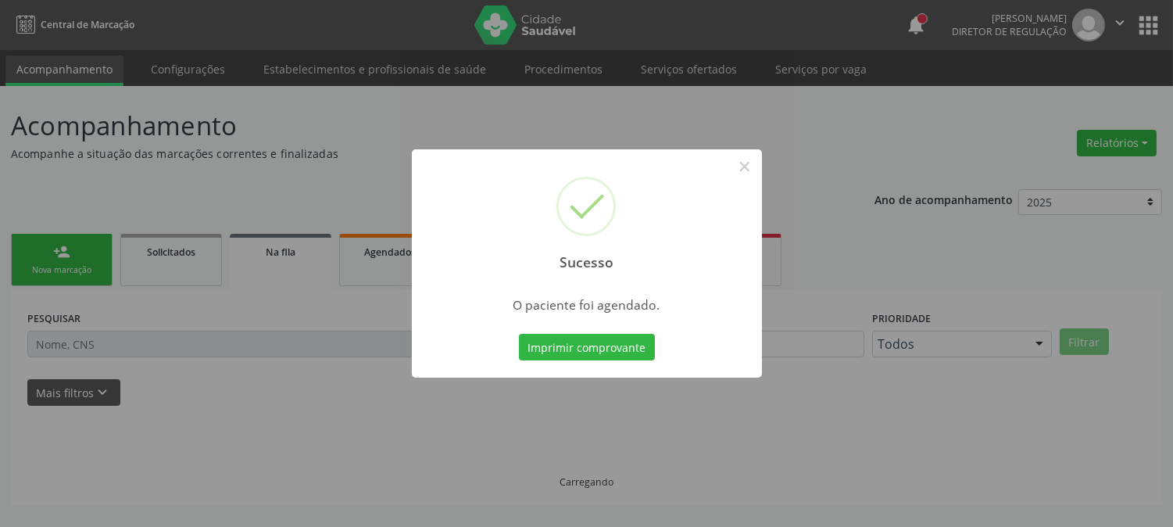
scroll to position [0, 0]
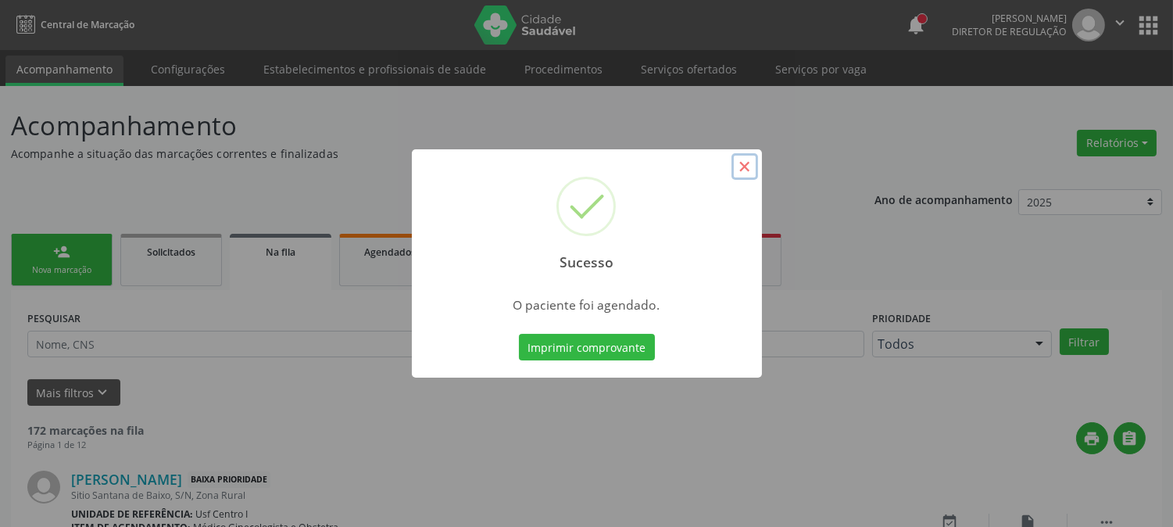
click at [749, 166] on button "×" at bounding box center [745, 166] width 27 height 27
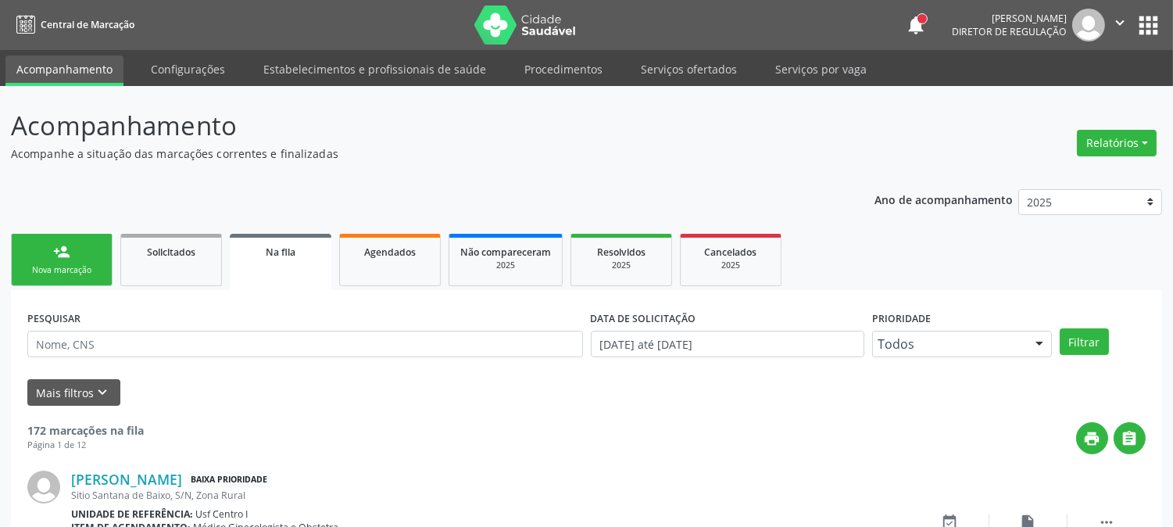
click at [72, 264] on div "Nova marcação" at bounding box center [62, 270] width 78 height 12
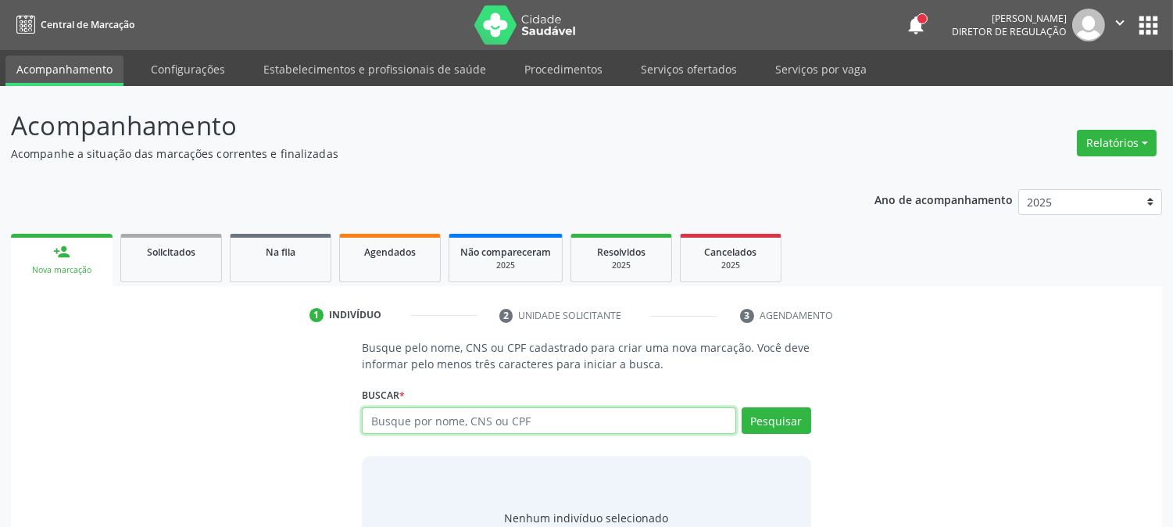
click at [435, 423] on input "text" at bounding box center [549, 420] width 374 height 27
type input "706309733980472"
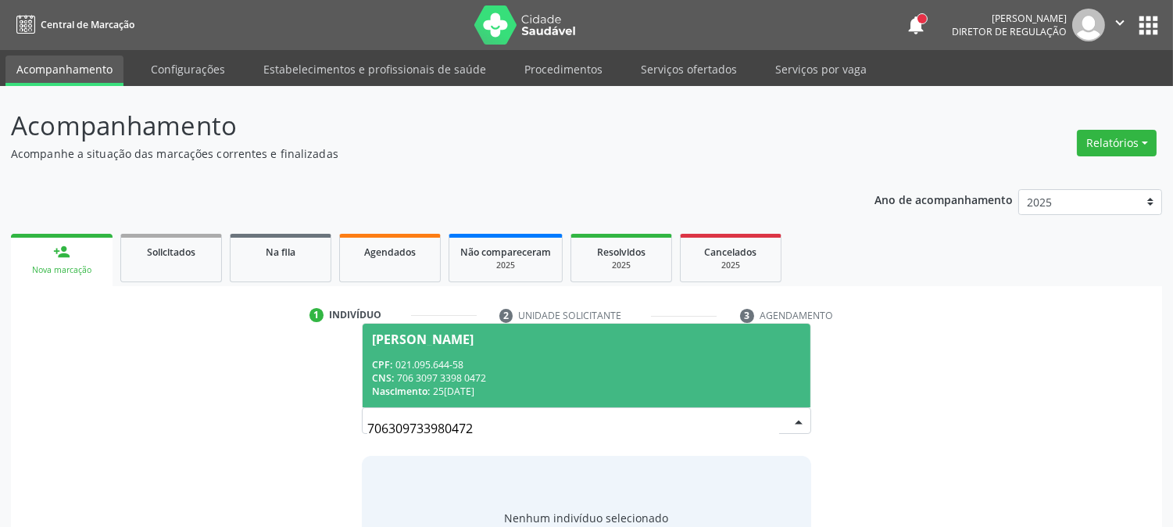
click at [510, 385] on div "Nascimento: 25/02/1973" at bounding box center [586, 391] width 428 height 13
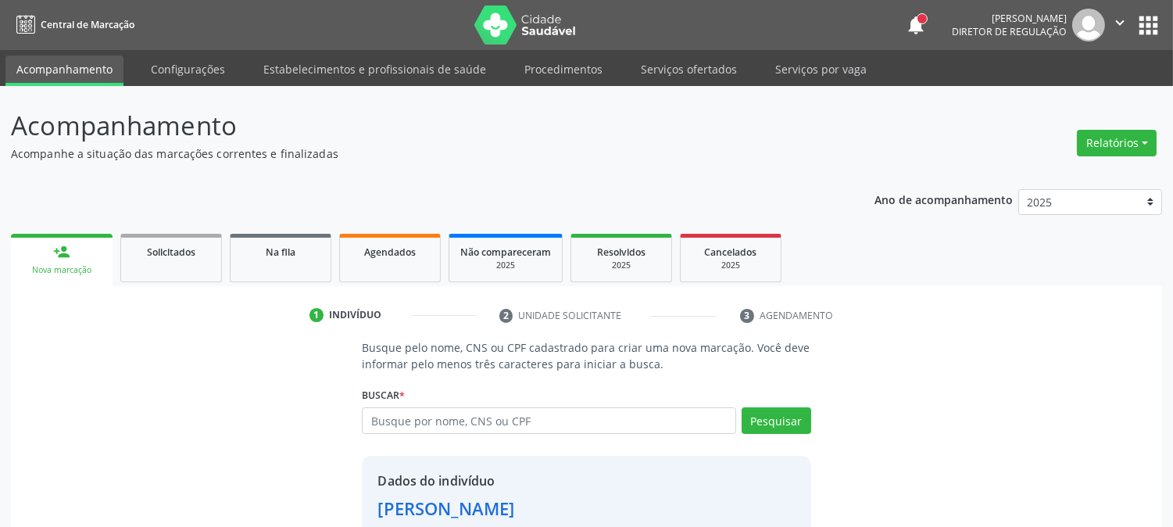
scroll to position [98, 0]
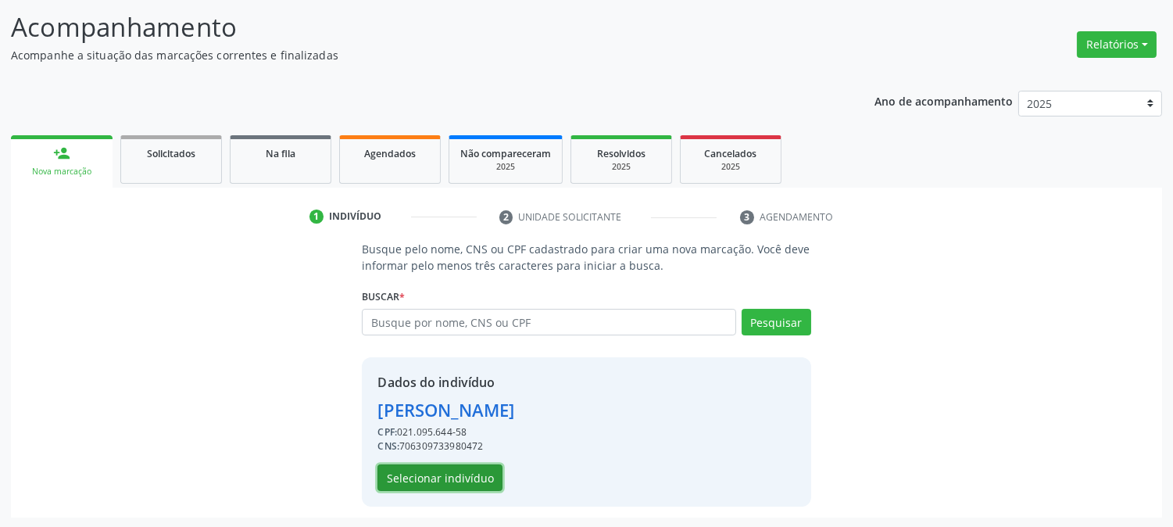
click at [435, 488] on button "Selecionar indivíduo" at bounding box center [439, 477] width 125 height 27
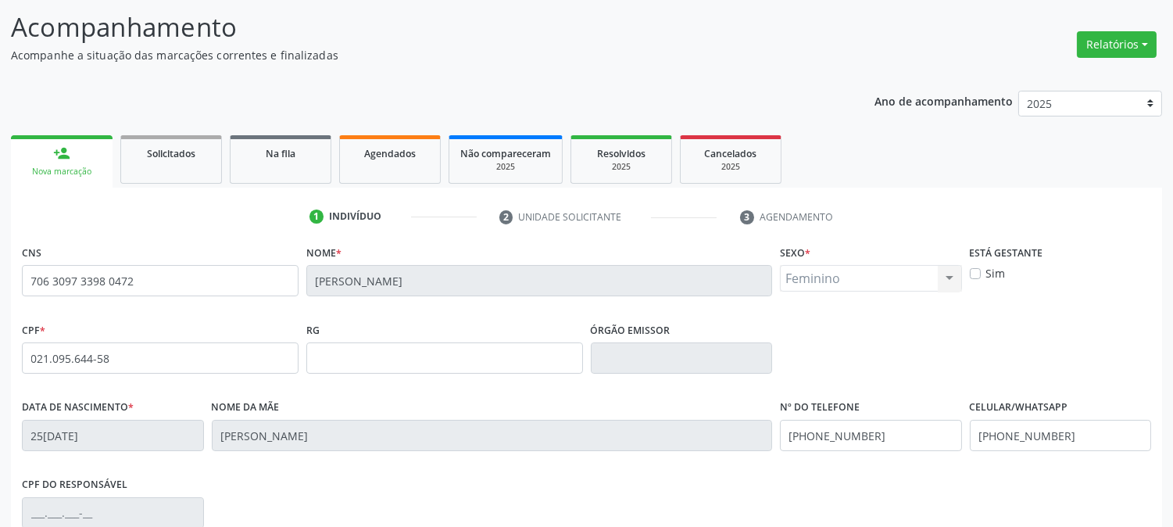
scroll to position [319, 0]
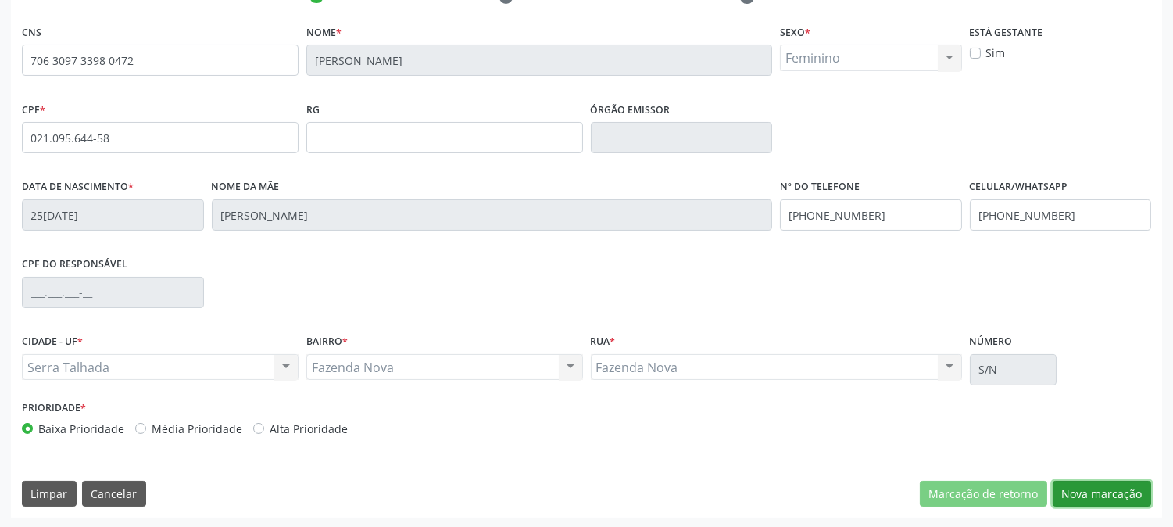
click at [1097, 498] on button "Nova marcação" at bounding box center [1102, 494] width 98 height 27
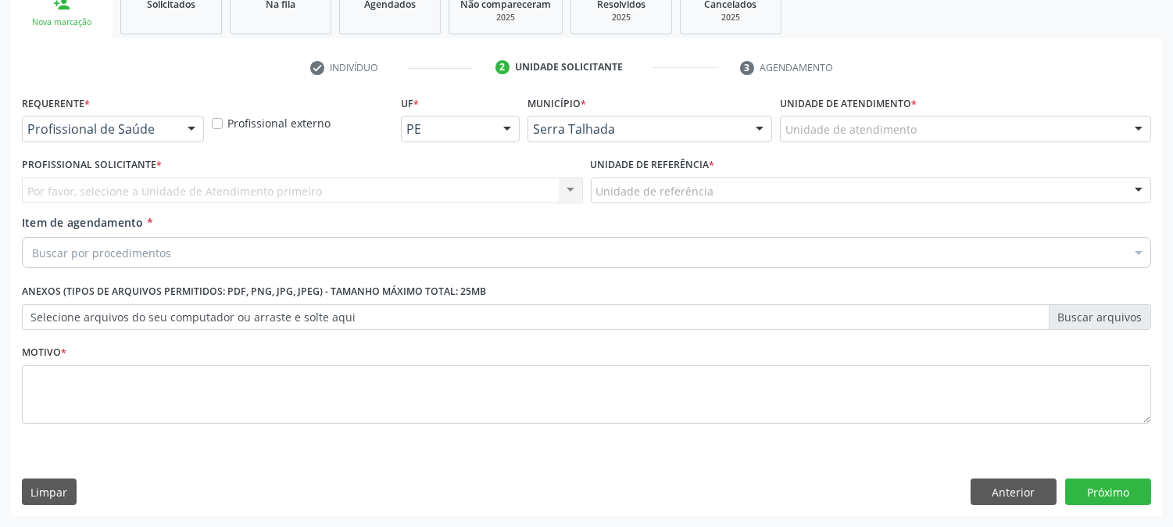
scroll to position [247, 0]
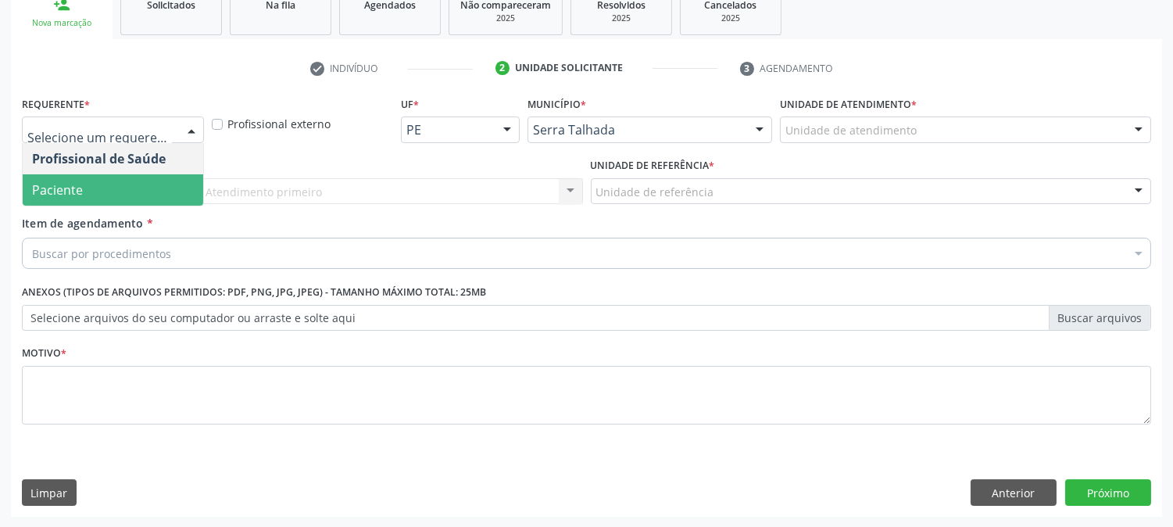
click at [148, 180] on span "Paciente" at bounding box center [113, 189] width 181 height 31
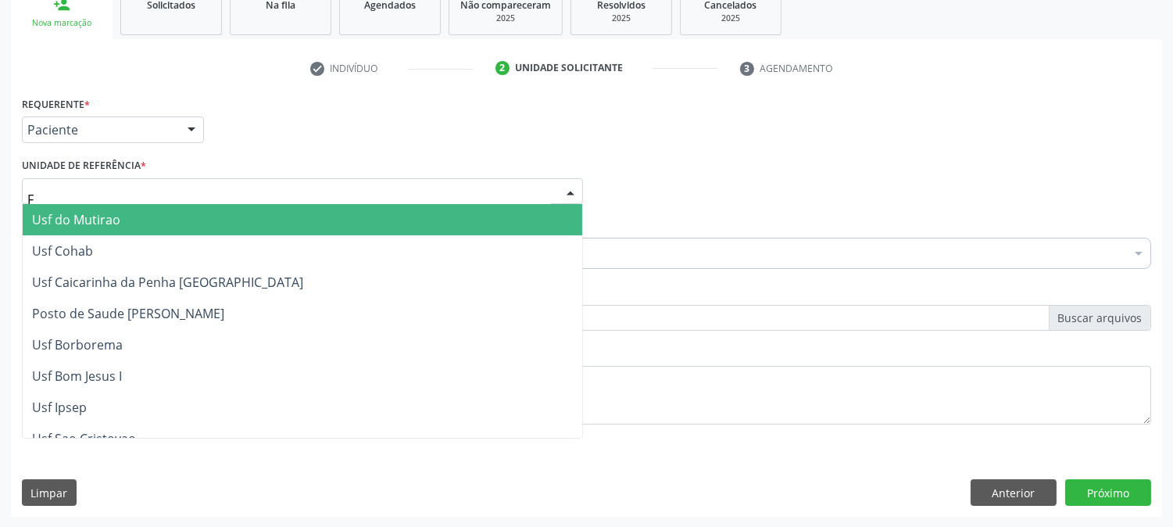
click at [148, 182] on div "F" at bounding box center [302, 191] width 561 height 27
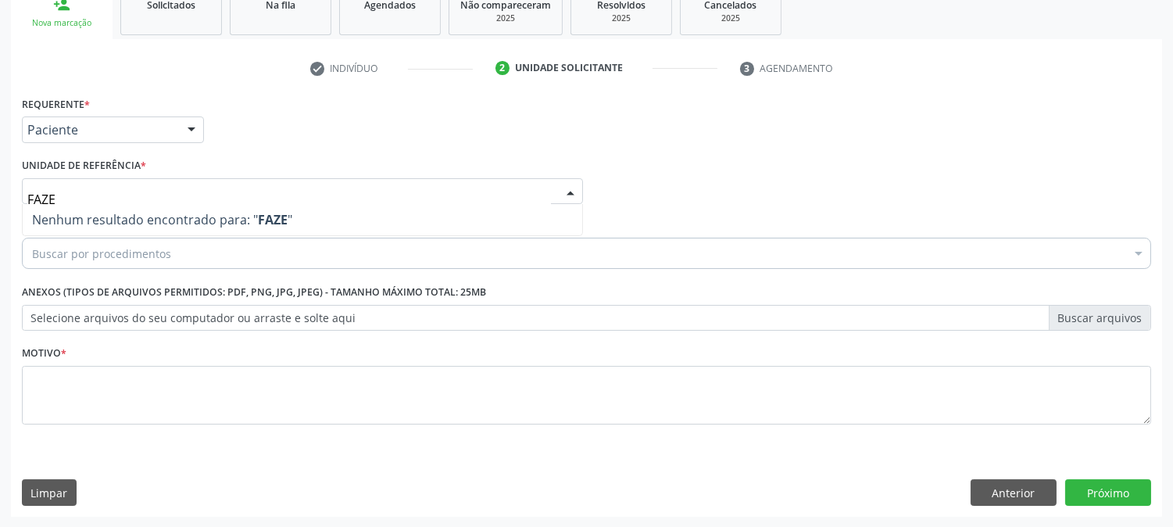
type input "FAZ"
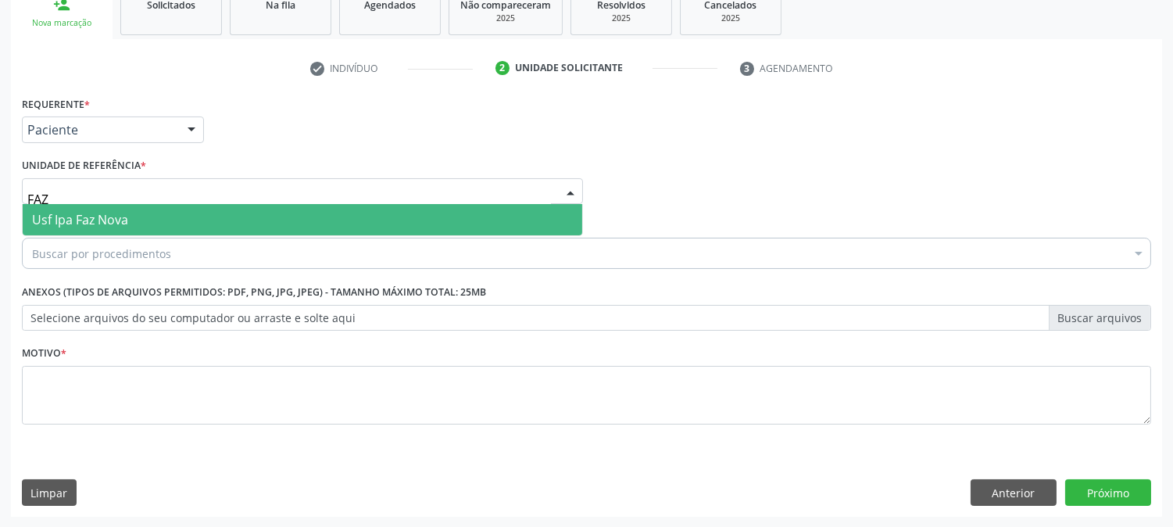
click at [159, 217] on span "Usf Ipa Faz Nova" at bounding box center [303, 219] width 560 height 31
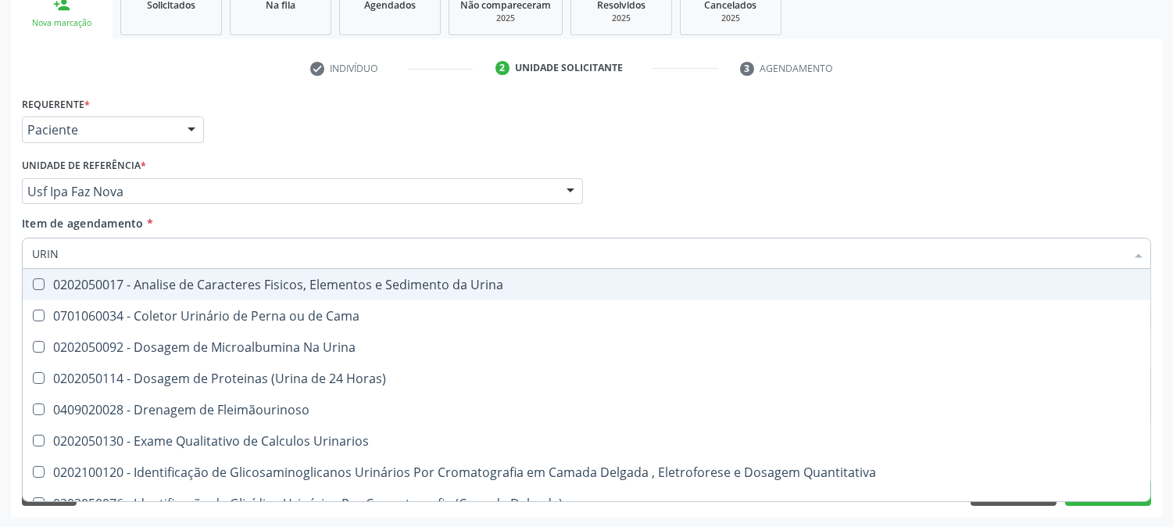
type input "URINA"
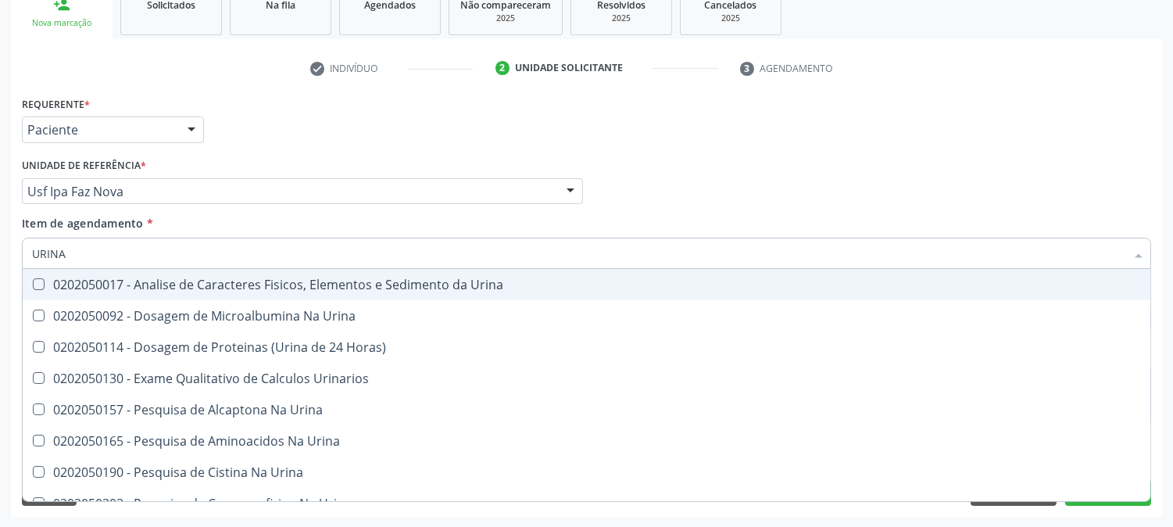
click at [158, 284] on div "0202050017 - Analise de Caracteres Fisicos, Elementos e Sedimento da Urina" at bounding box center [586, 284] width 1109 height 13
checkbox Urina "true"
drag, startPoint x: 106, startPoint y: 255, endPoint x: 0, endPoint y: 244, distance: 106.1
click at [0, 247] on div "Acompanhamento Acompanhe a situação das marcações correntes e finalizadas Relat…" at bounding box center [586, 183] width 1173 height 689
type input "C"
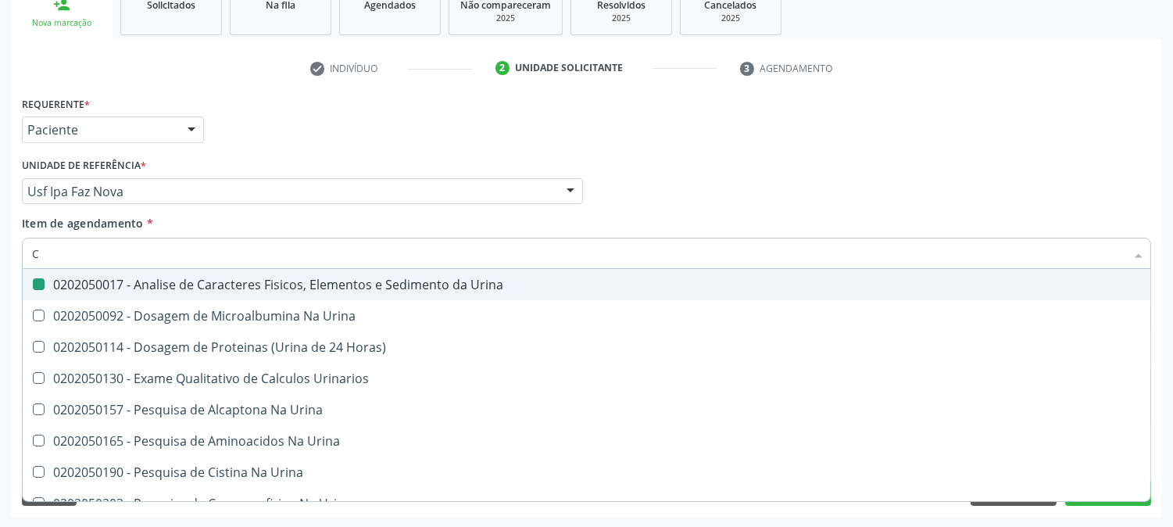
checkbox Urina "false"
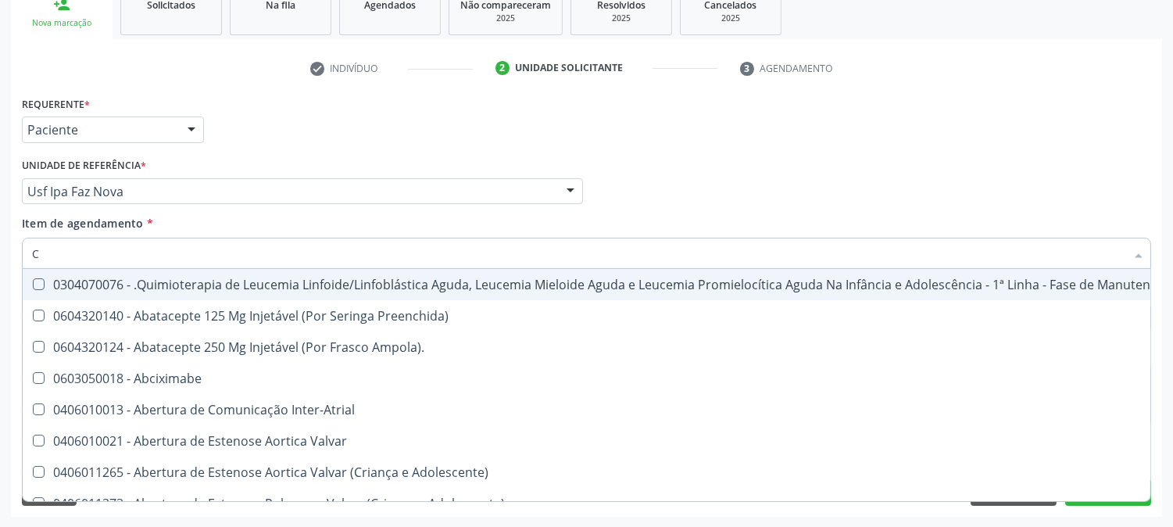
type input "CU"
checkbox Urina "false"
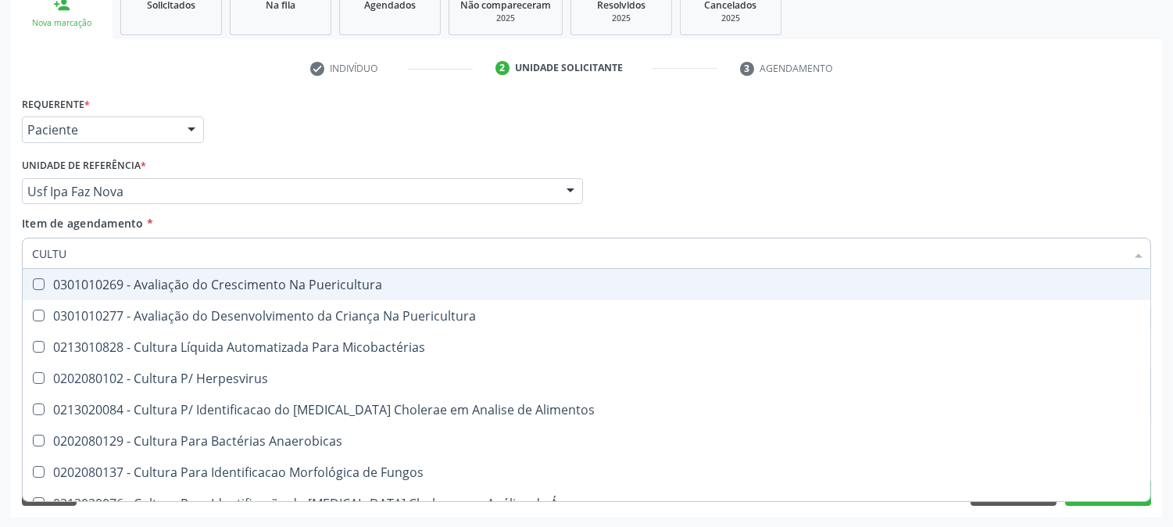
type input "CULTUR"
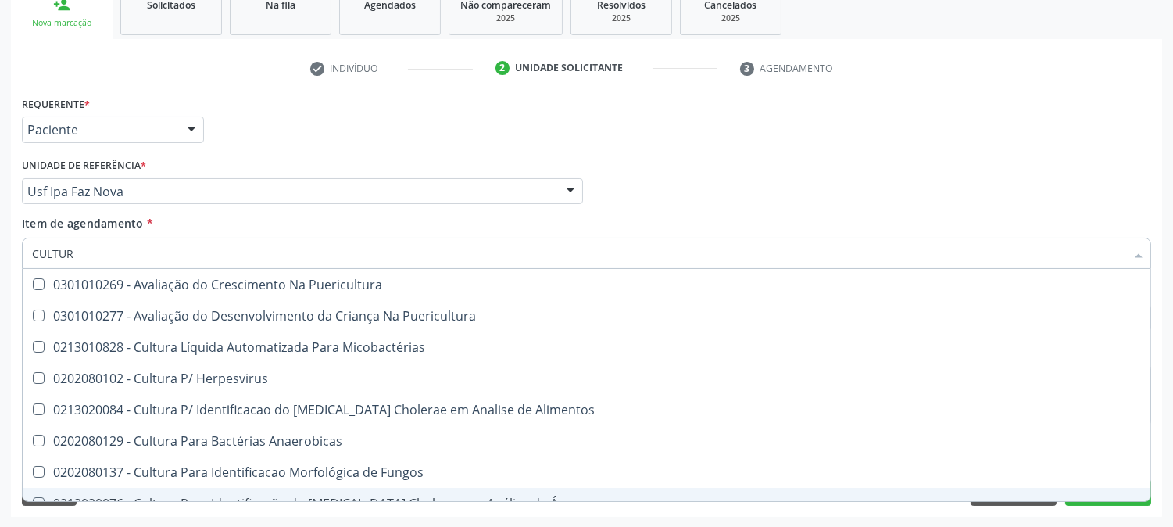
scroll to position [87, 0]
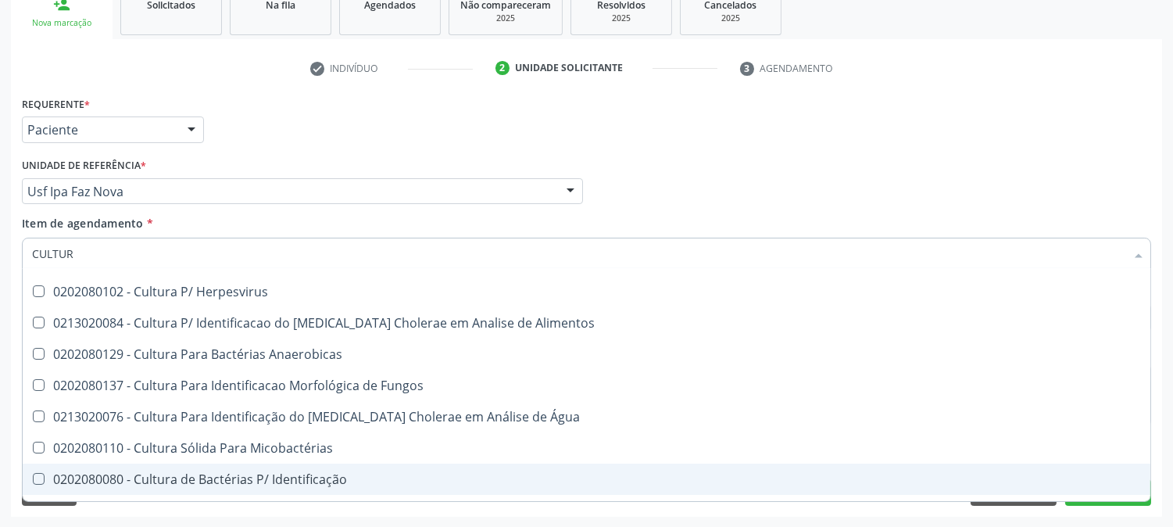
click at [189, 474] on div "0202080080 - Cultura de Bactérias P/ Identificação" at bounding box center [586, 479] width 1109 height 13
checkbox Identificação "true"
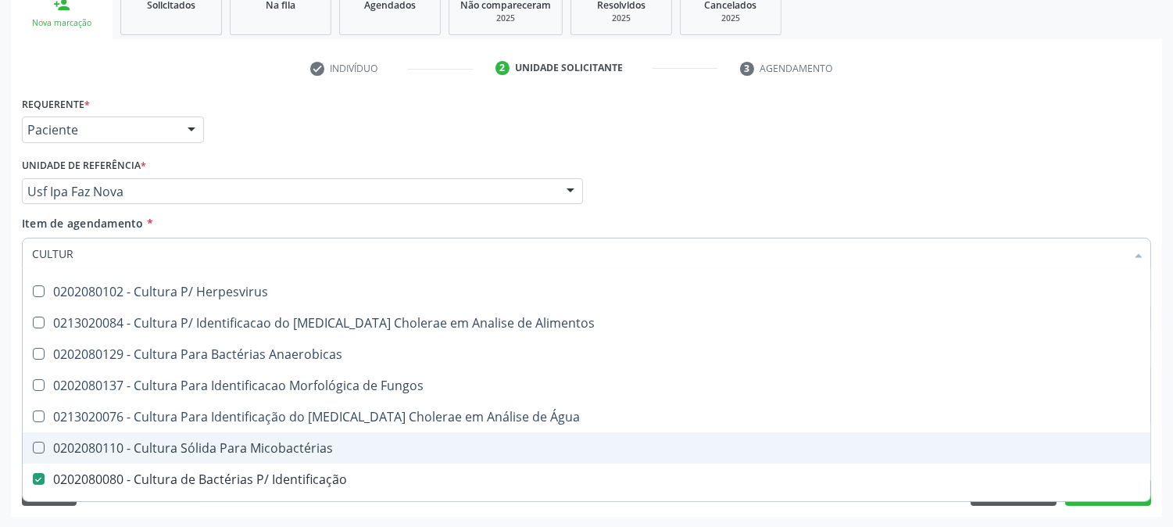
click at [0, 297] on div "Acompanhamento Acompanhe a situação das marcações correntes e finalizadas Relat…" at bounding box center [586, 183] width 1173 height 689
checkbox Puericultura "true"
checkbox Micobactérias "true"
checkbox Identificação "false"
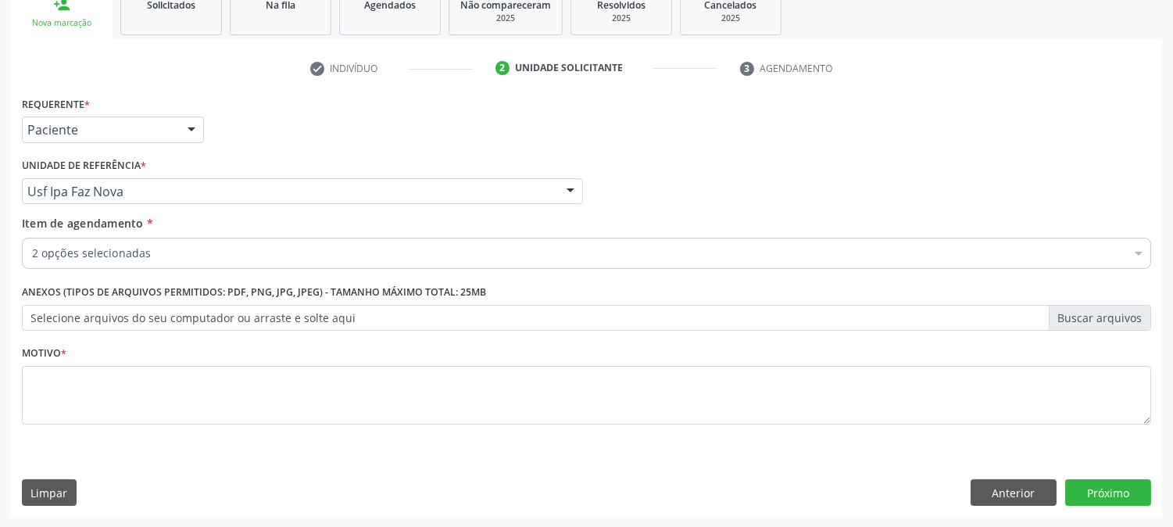
scroll to position [0, 0]
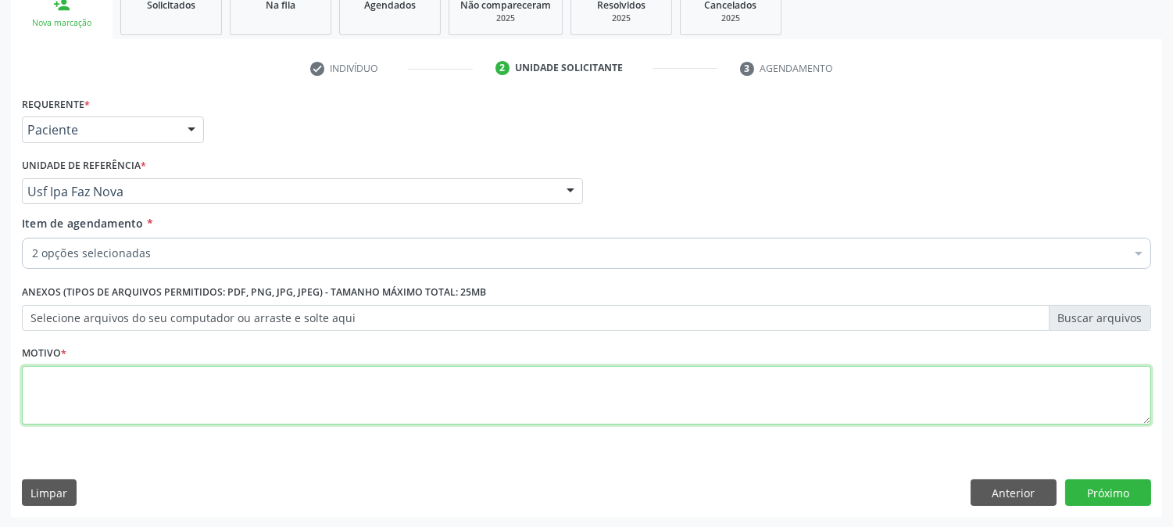
click at [157, 389] on textarea at bounding box center [586, 395] width 1129 height 59
type textarea "."
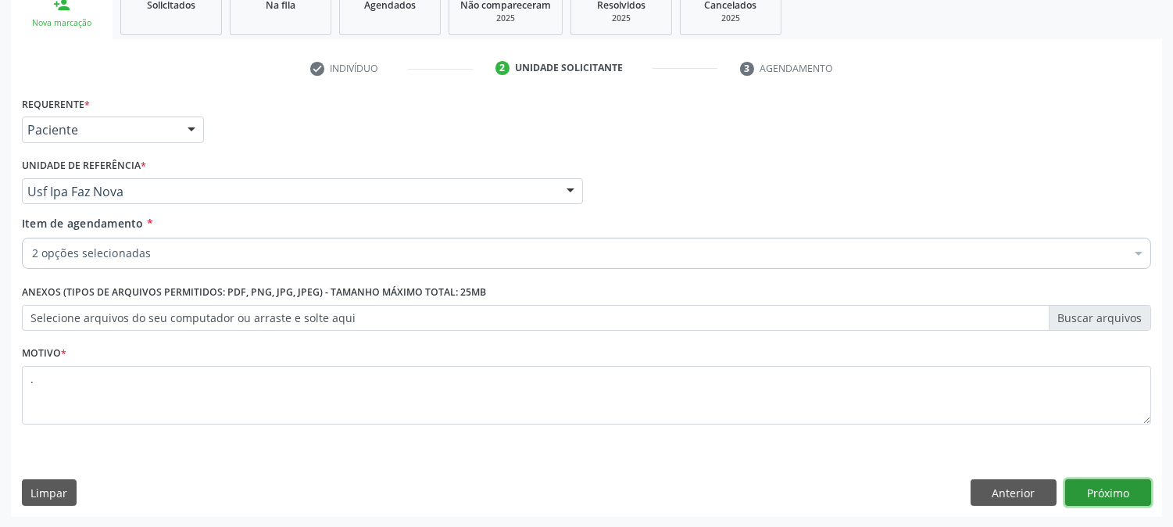
click at [1133, 497] on button "Próximo" at bounding box center [1108, 492] width 86 height 27
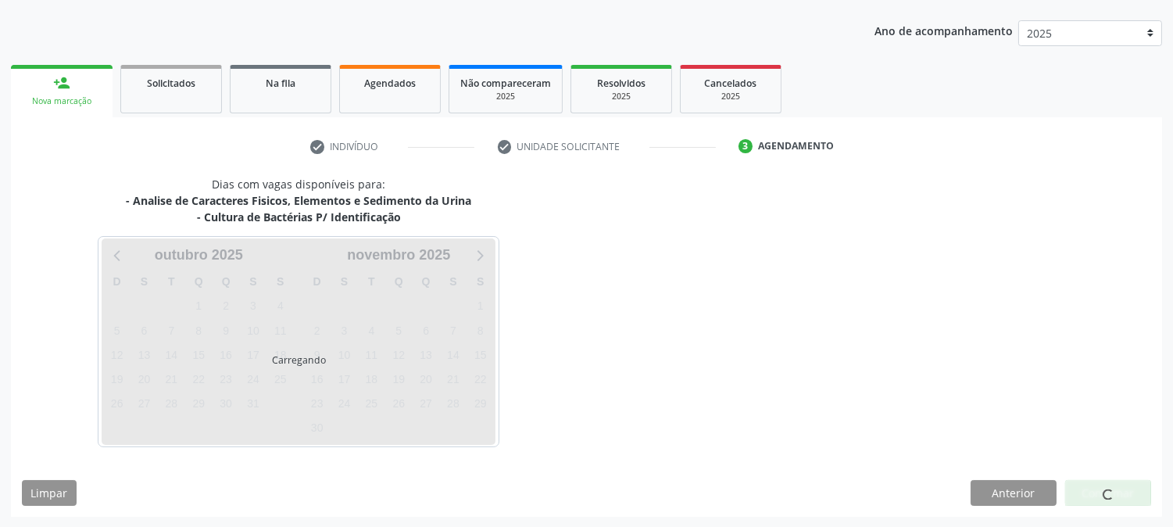
scroll to position [169, 0]
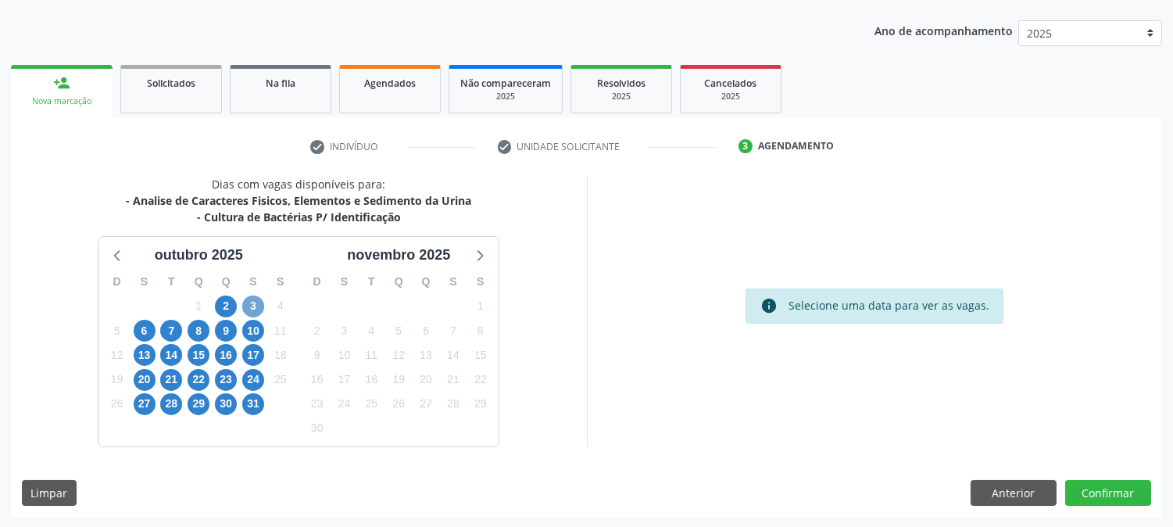
click at [248, 306] on span "3" at bounding box center [253, 306] width 22 height 22
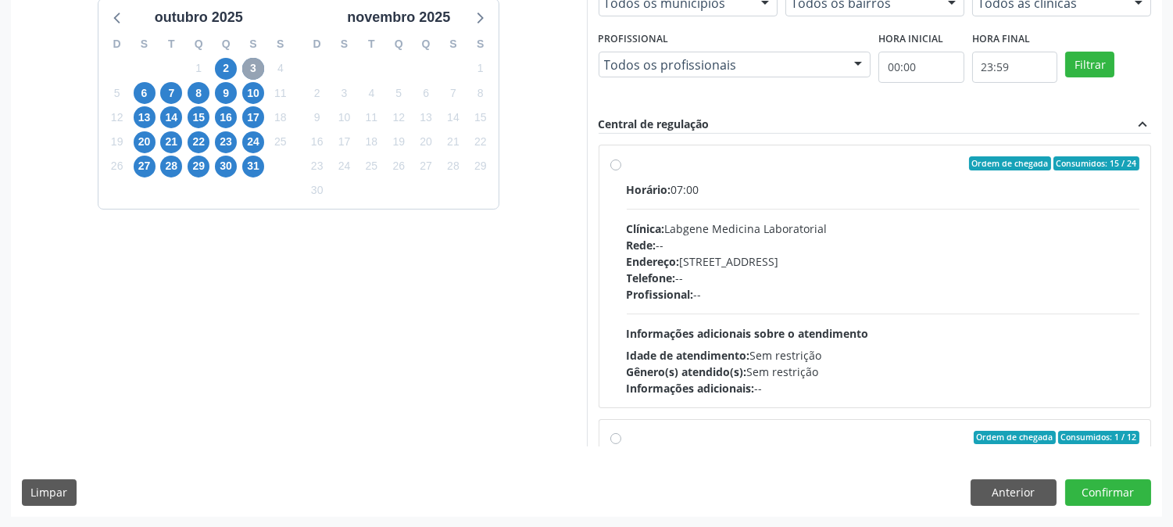
scroll to position [246, 0]
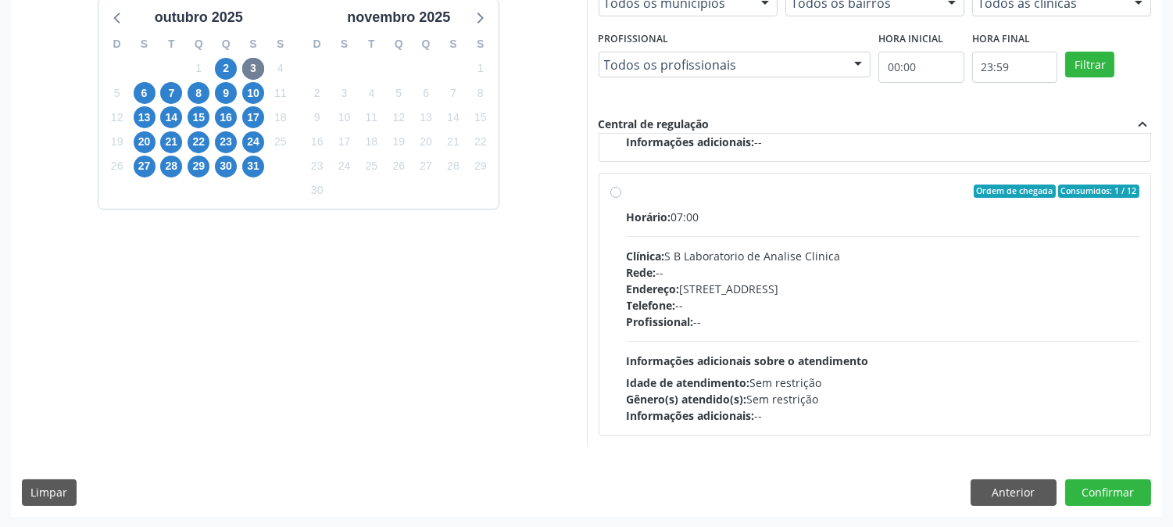
click at [854, 360] on span "Informações adicionais sobre o atendimento" at bounding box center [748, 360] width 242 height 15
click at [621, 199] on input "Ordem de chegada Consumidos: 1 / 12 Horário: 07:00 Clínica: S B Laboratorio de …" at bounding box center [615, 191] width 11 height 14
radio input "true"
click at [1075, 488] on button "Confirmar" at bounding box center [1108, 492] width 86 height 27
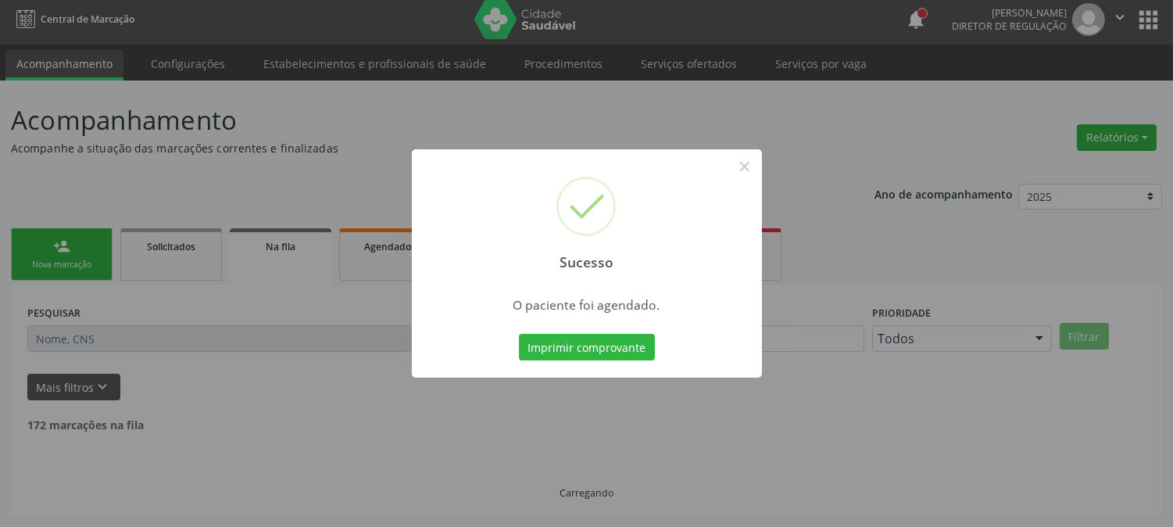
scroll to position [0, 0]
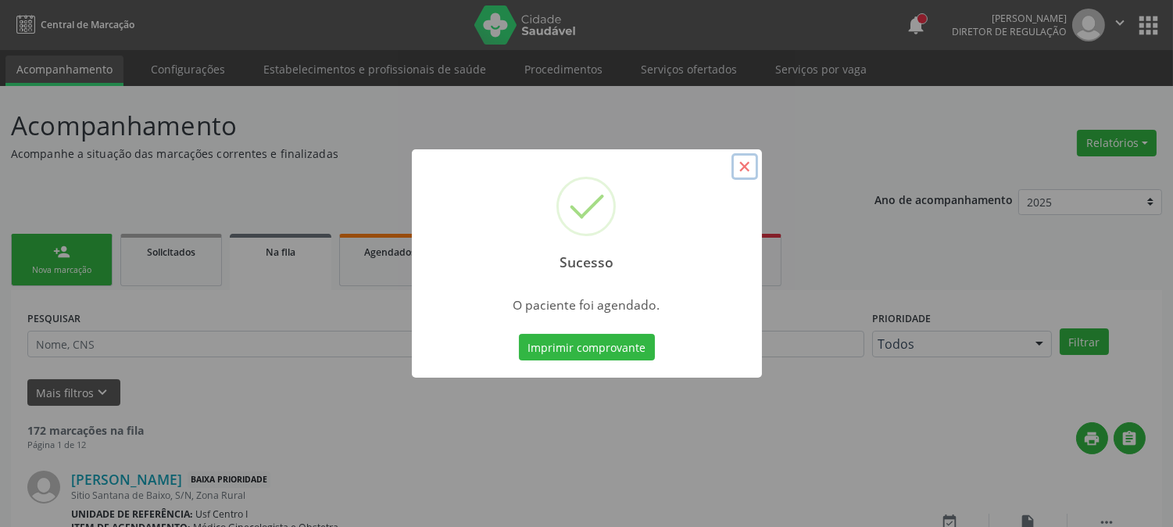
click at [750, 160] on button "×" at bounding box center [745, 166] width 27 height 27
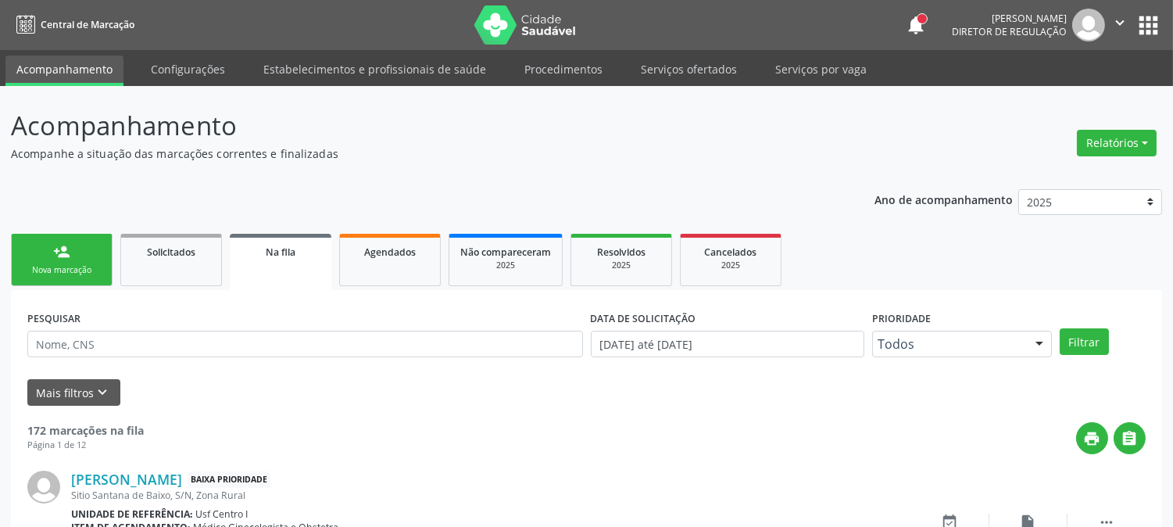
click at [100, 256] on link "person_add Nova marcação" at bounding box center [62, 260] width 102 height 52
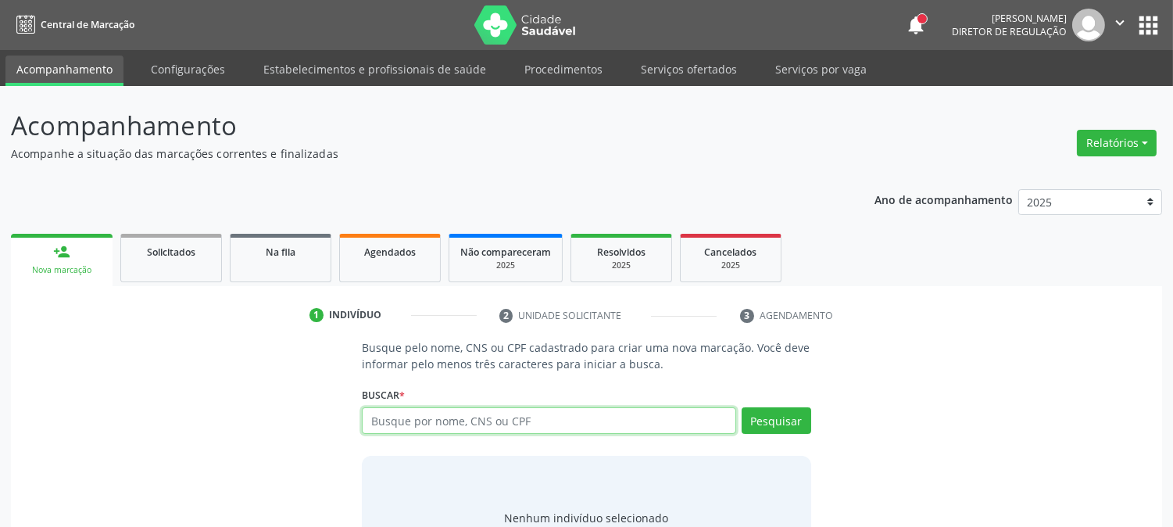
click at [495, 424] on input "text" at bounding box center [549, 420] width 374 height 27
type input "898003723028324"
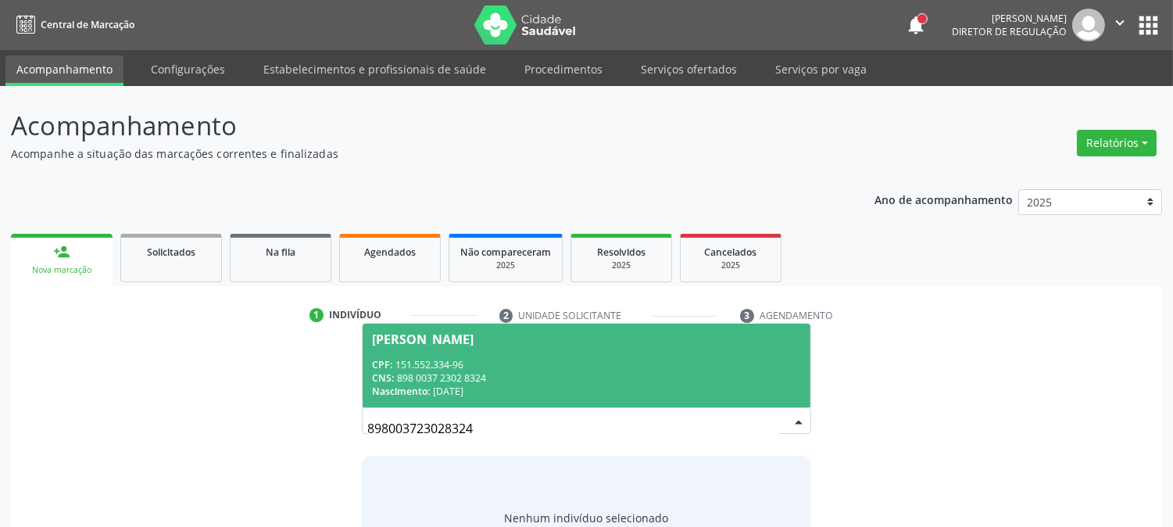
scroll to position [74, 0]
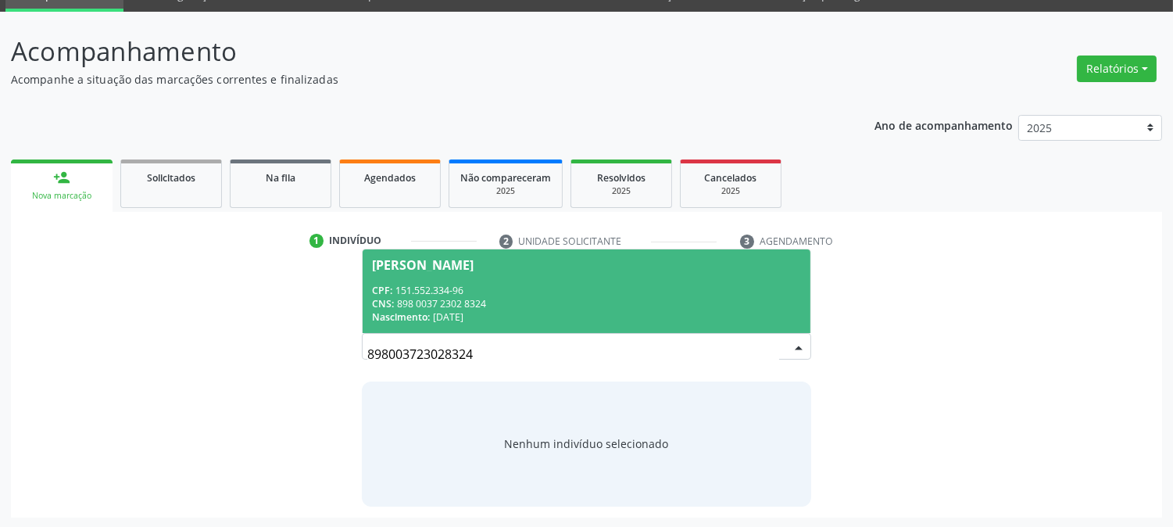
click at [462, 297] on div "CNS: 898 0037 2302 8324" at bounding box center [586, 303] width 428 height 13
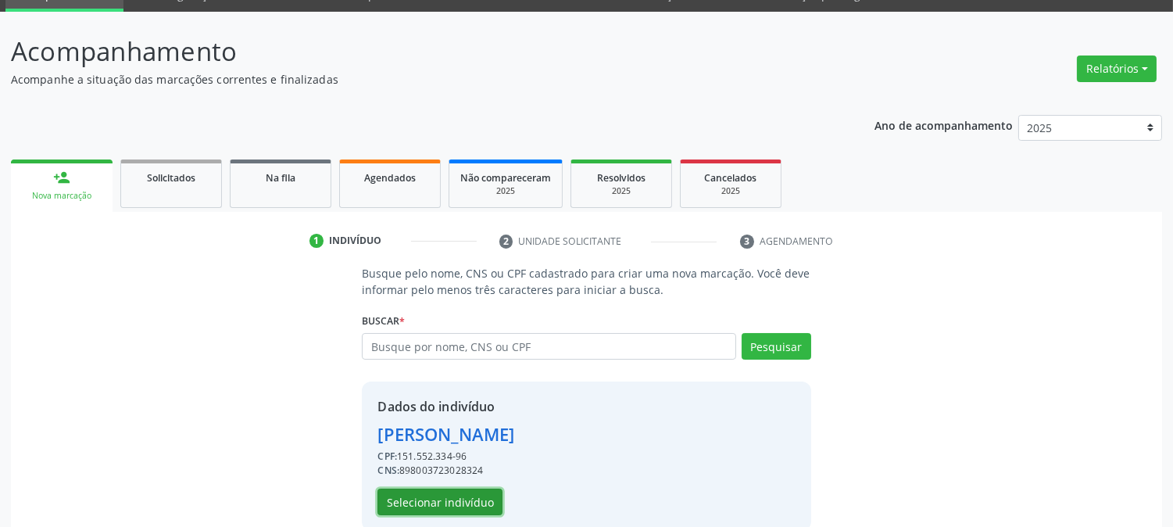
click at [447, 506] on button "Selecionar indivíduo" at bounding box center [439, 501] width 125 height 27
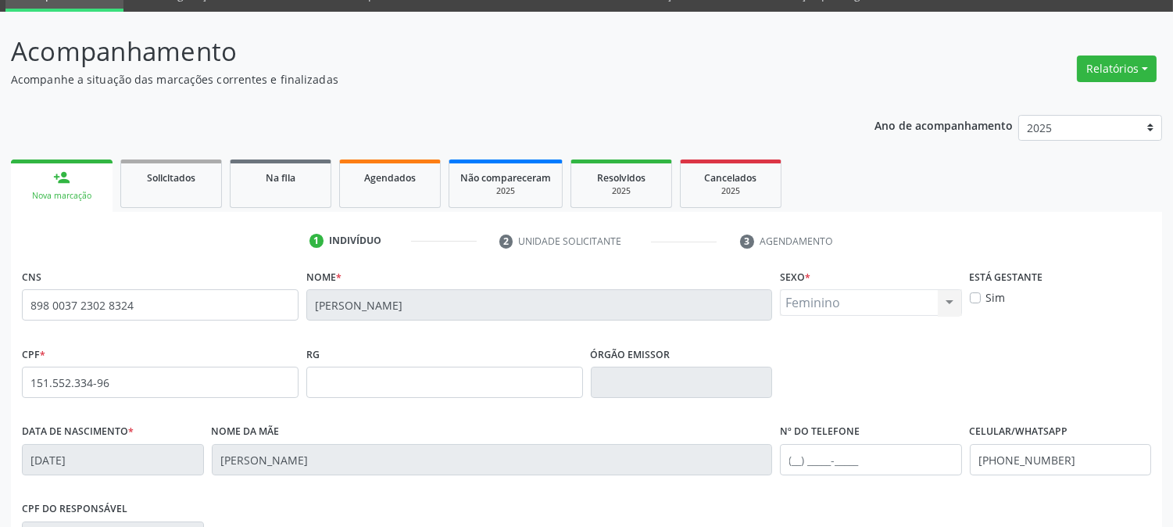
scroll to position [319, 0]
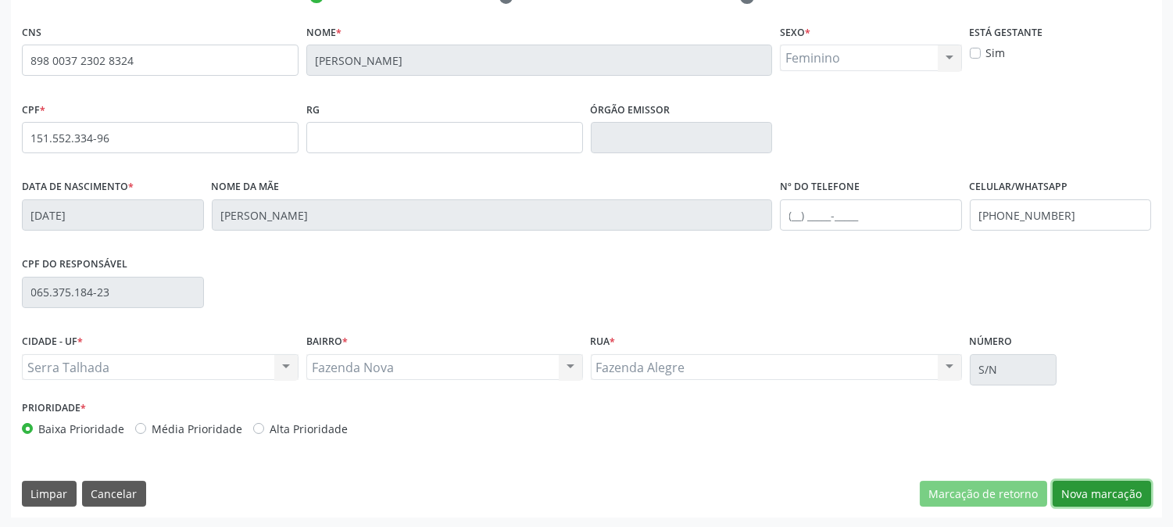
click at [1104, 492] on button "Nova marcação" at bounding box center [1102, 494] width 98 height 27
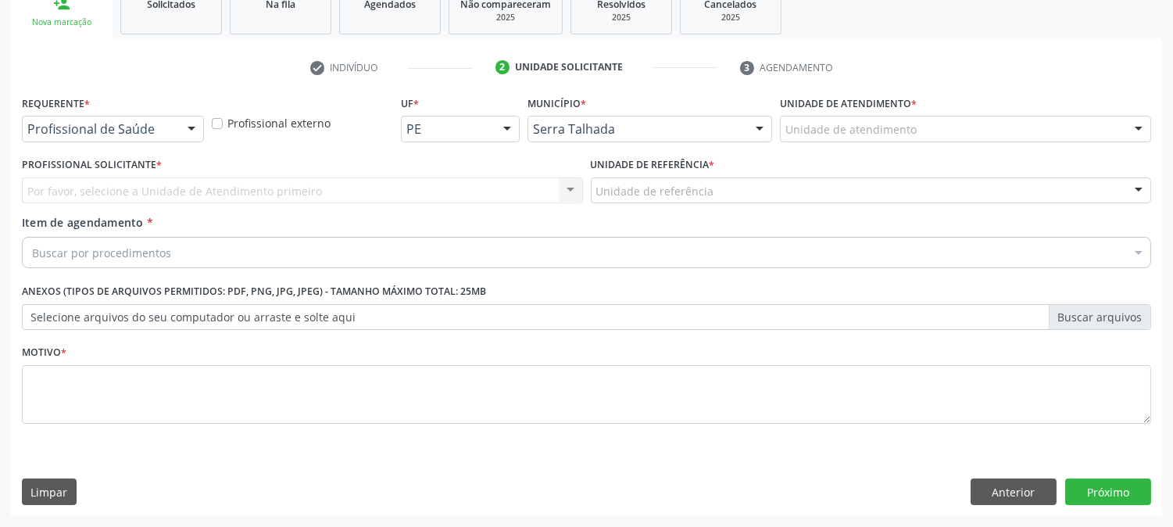
scroll to position [247, 0]
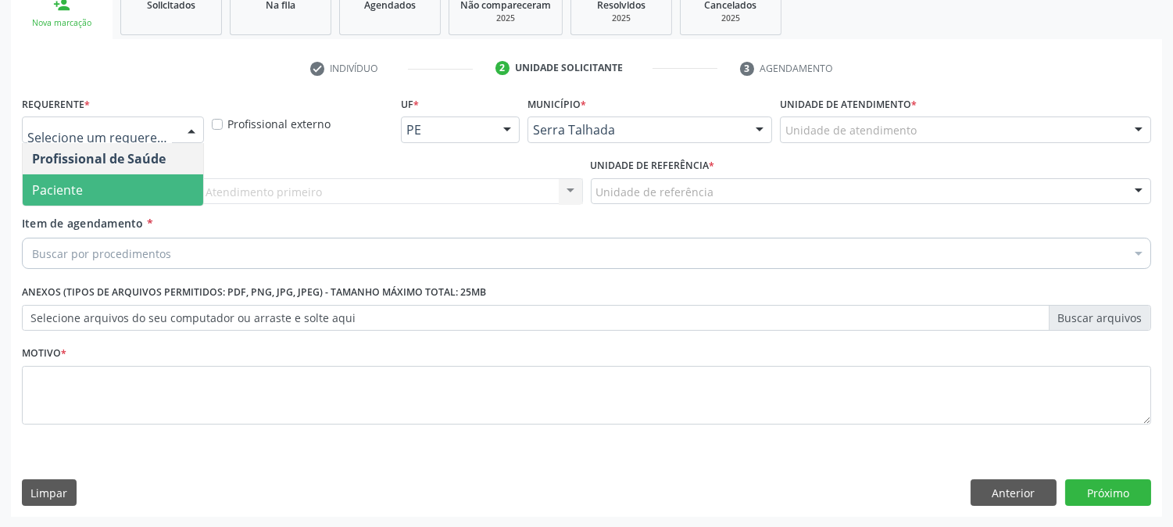
click at [120, 180] on span "Paciente" at bounding box center [113, 189] width 181 height 31
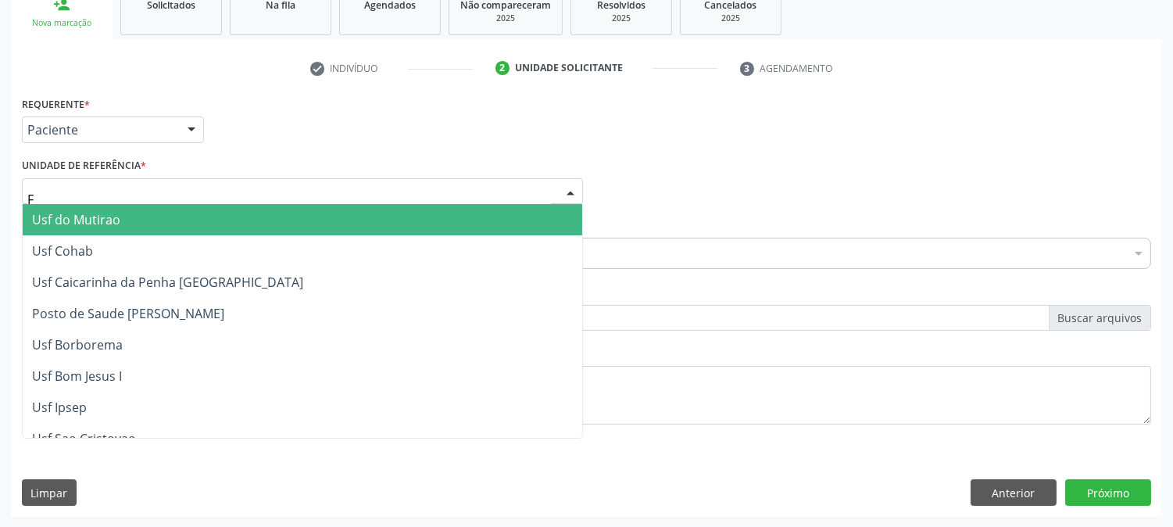
click at [120, 181] on div "F" at bounding box center [302, 191] width 561 height 27
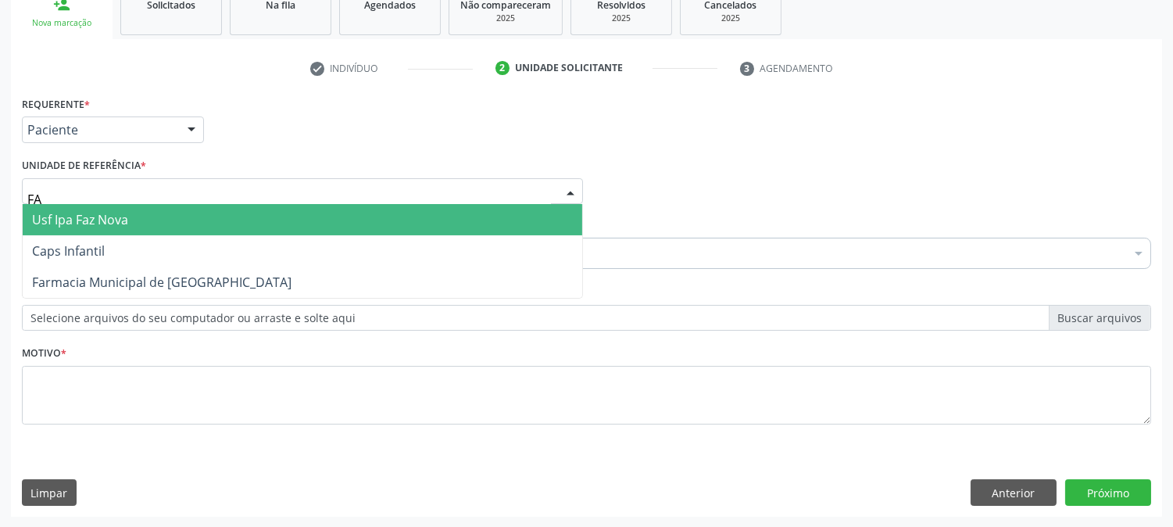
type input "FAZ"
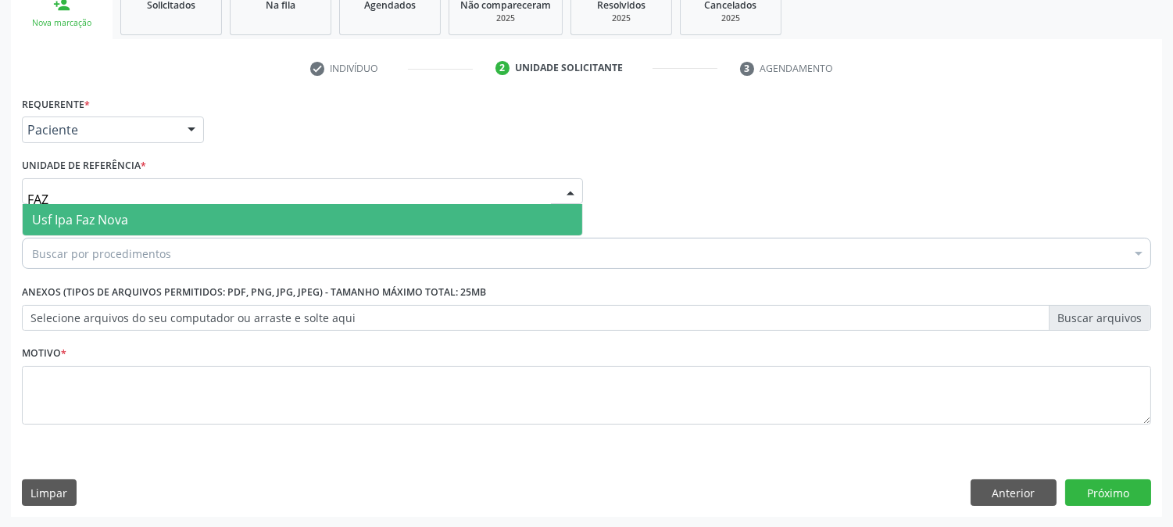
click at [127, 217] on span "Usf Ipa Faz Nova" at bounding box center [80, 219] width 96 height 17
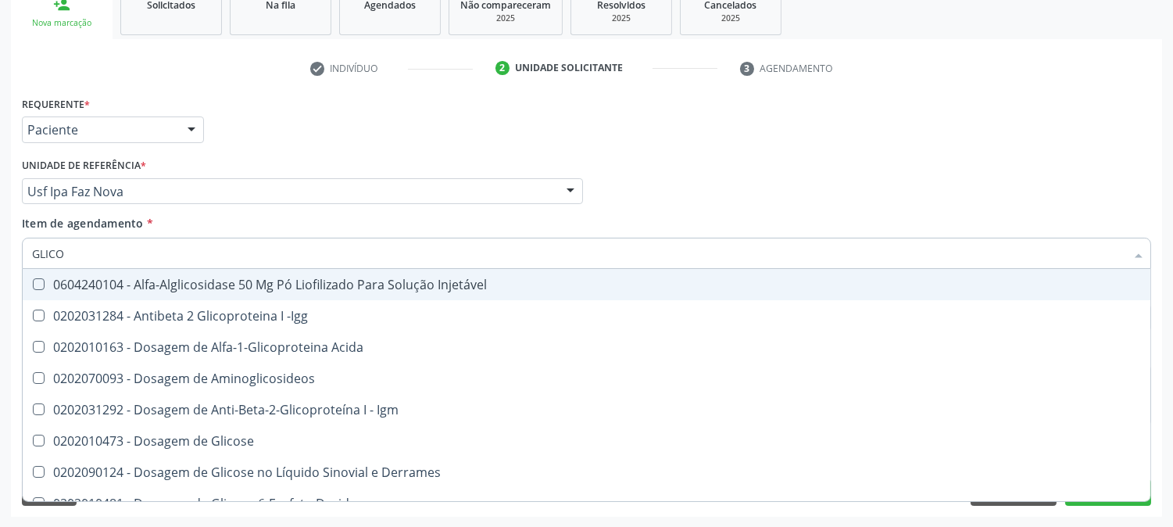
type input "GLICOS"
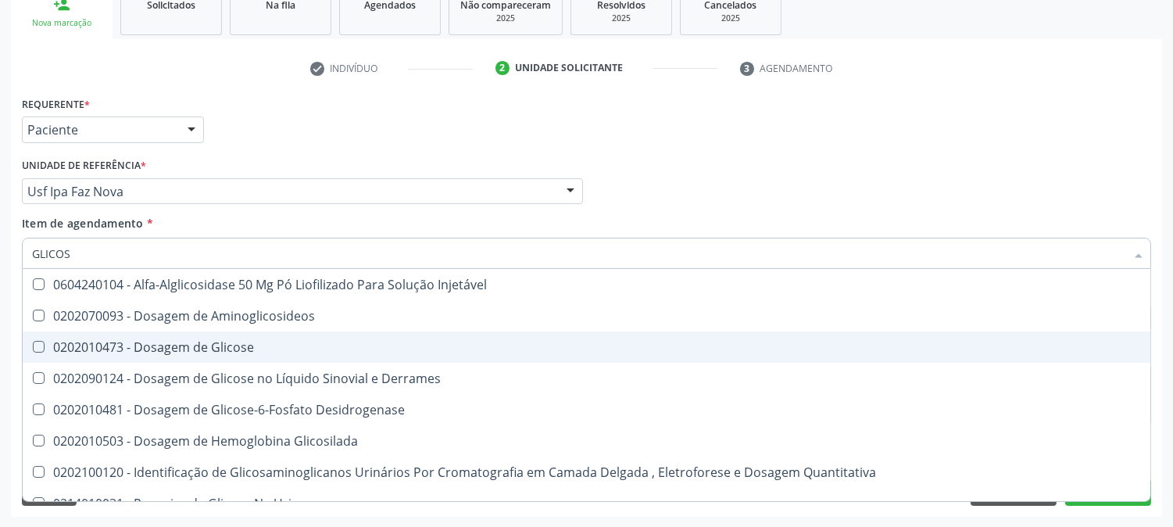
click at [231, 350] on div "0202010473 - Dosagem de Glicose" at bounding box center [586, 347] width 1109 height 13
checkbox Glicose "true"
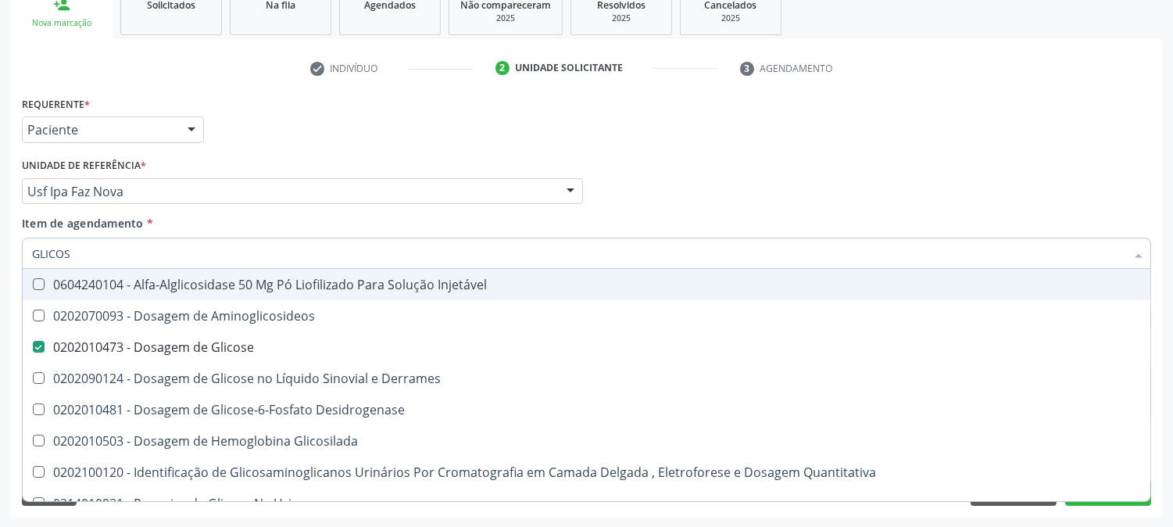
drag, startPoint x: 84, startPoint y: 263, endPoint x: 12, endPoint y: 253, distance: 73.3
click at [12, 253] on div "Requerente * Paciente Profissional de Saúde Paciente Nenhum resultado encontrad…" at bounding box center [586, 304] width 1151 height 424
type input "A"
checkbox Glicose "false"
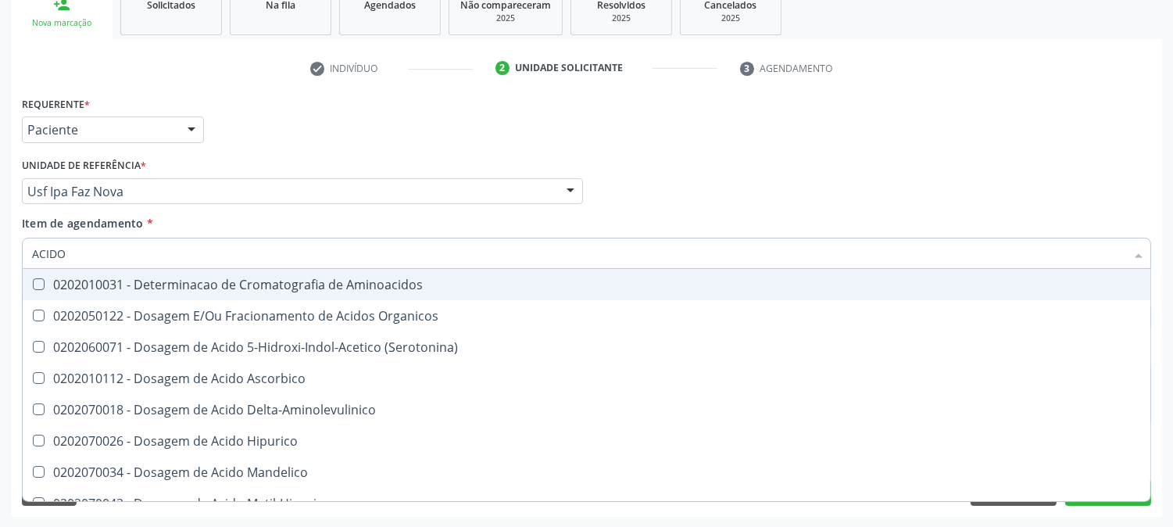
type input "ACIDO U"
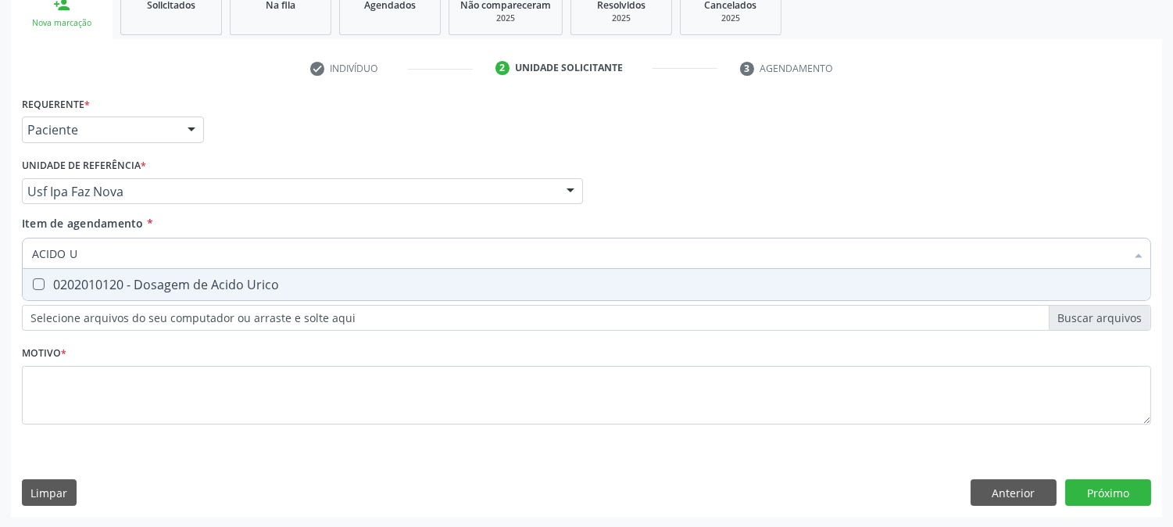
click at [51, 280] on div "0202010120 - Dosagem de Acido Urico" at bounding box center [586, 284] width 1109 height 13
checkbox Urico "true"
drag, startPoint x: 106, startPoint y: 255, endPoint x: 0, endPoint y: 252, distance: 105.5
click at [0, 252] on div "Acompanhamento Acompanhe a situação das marcações correntes e finalizadas Relat…" at bounding box center [586, 183] width 1173 height 689
type input "C"
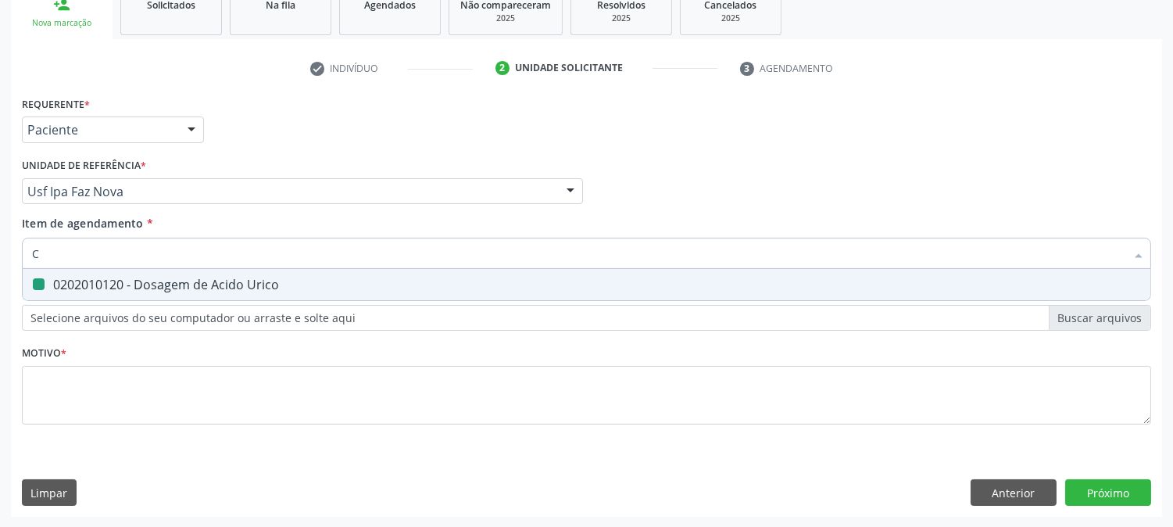
checkbox Urico "false"
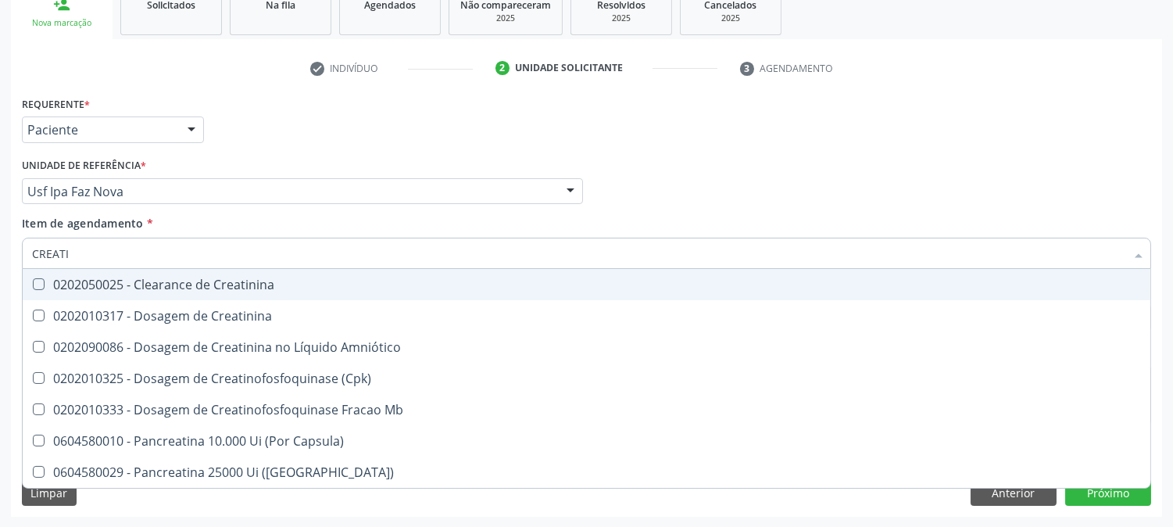
type input "CREATIN"
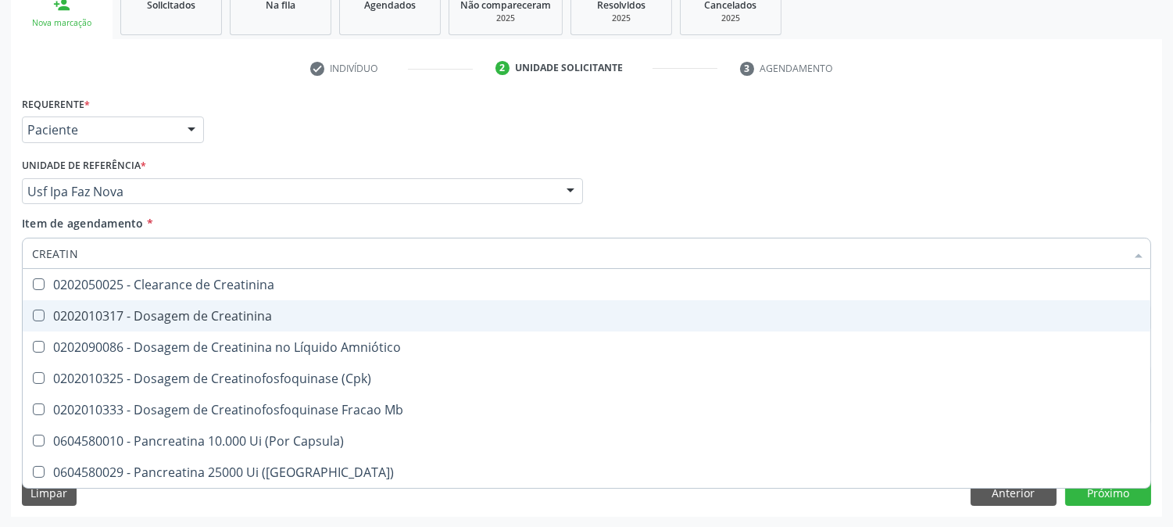
click at [88, 316] on div "0202010317 - Dosagem de Creatinina" at bounding box center [586, 315] width 1109 height 13
checkbox Creatinina "true"
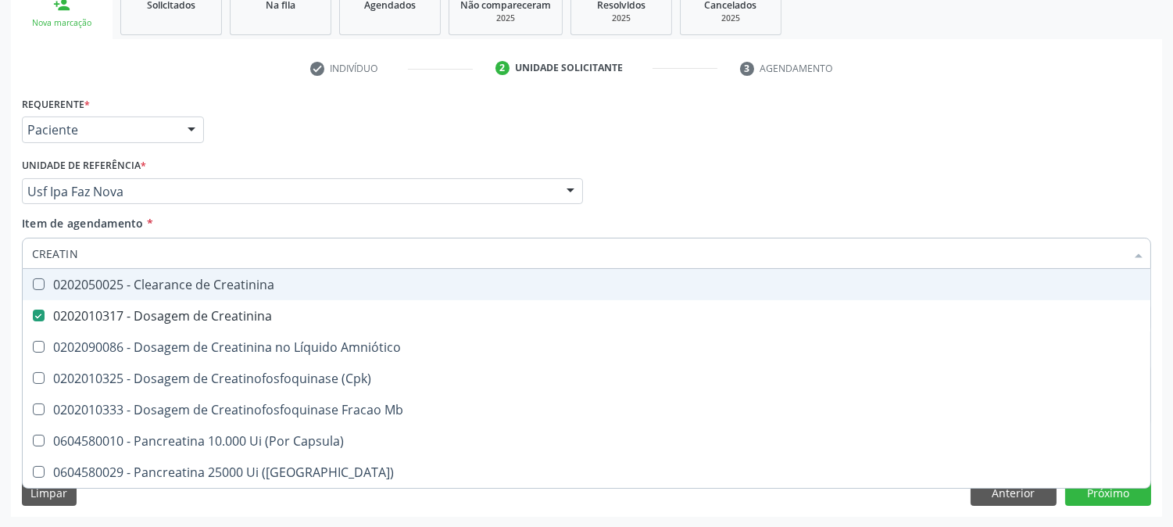
drag, startPoint x: 81, startPoint y: 256, endPoint x: 0, endPoint y: 254, distance: 81.3
click at [0, 254] on div "Acompanhamento Acompanhe a situação das marcações correntes e finalizadas Relat…" at bounding box center [586, 183] width 1173 height 689
type input "URE"
checkbox Creatinina "false"
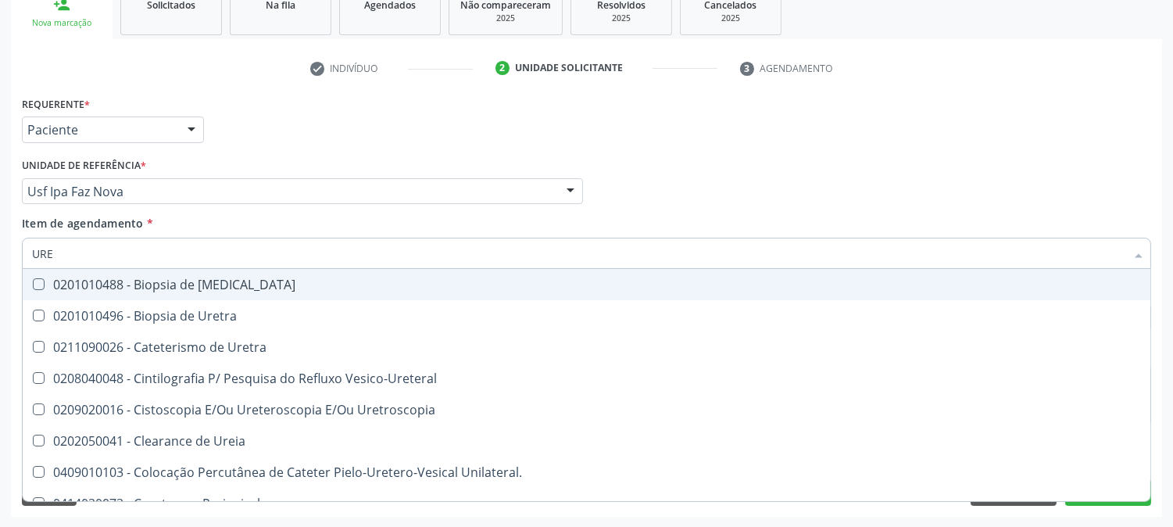
type input "UREI"
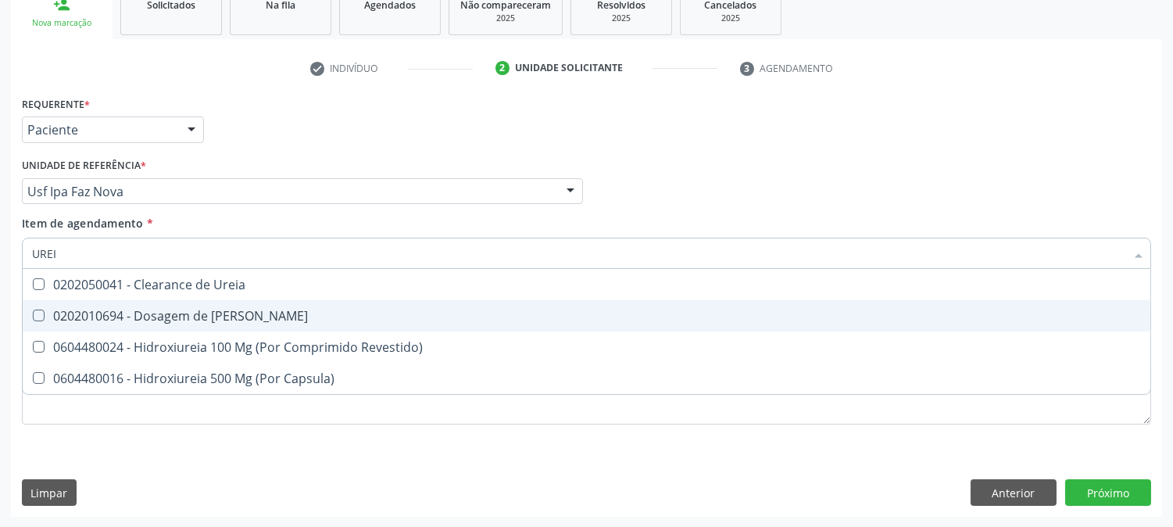
click at [216, 309] on div "0202010694 - Dosagem de [PERSON_NAME]" at bounding box center [586, 315] width 1109 height 13
checkbox Ureia "true"
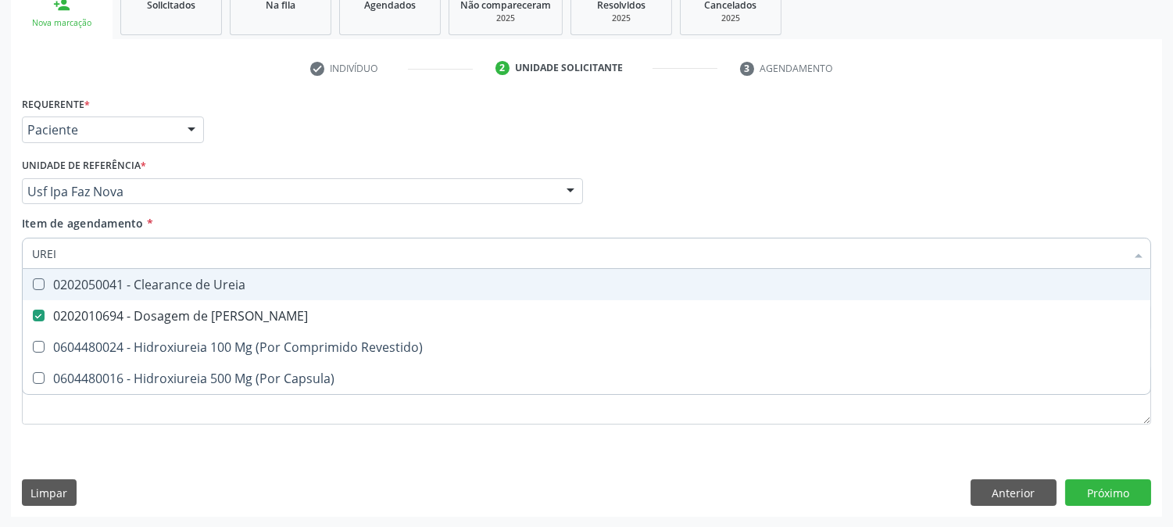
drag, startPoint x: 84, startPoint y: 247, endPoint x: 0, endPoint y: 248, distance: 83.6
click at [0, 248] on div "Acompanhamento Acompanhe a situação das marcações correntes e finalizadas Relat…" at bounding box center [586, 183] width 1173 height 689
type input "CO"
checkbox Ureia "false"
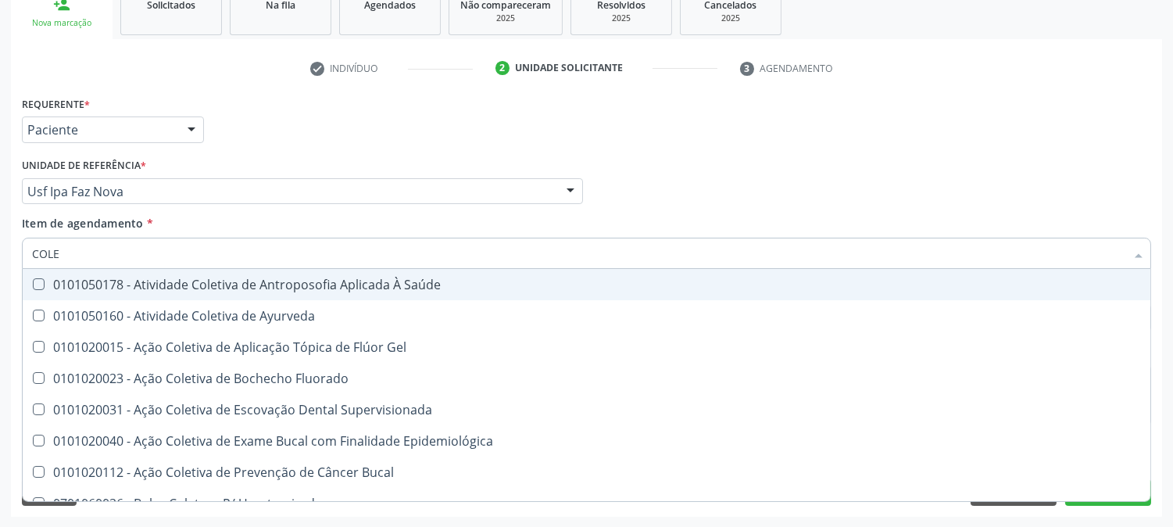
type input "COLES"
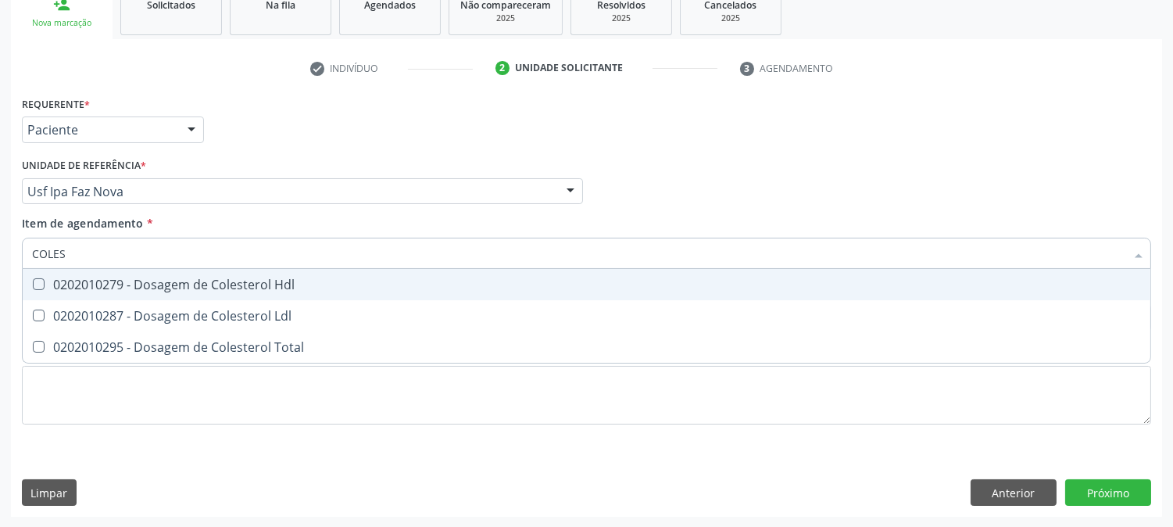
click at [100, 285] on div "0202010279 - Dosagem de Colesterol Hdl" at bounding box center [586, 284] width 1109 height 13
checkbox Hdl "true"
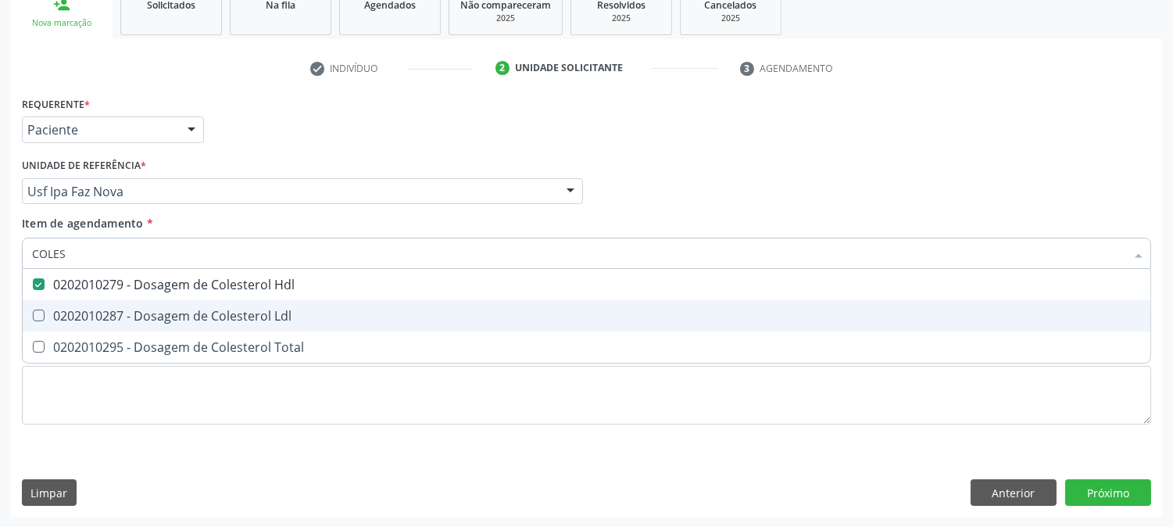
click at [111, 311] on div "0202010287 - Dosagem de Colesterol Ldl" at bounding box center [586, 315] width 1109 height 13
checkbox Ldl "true"
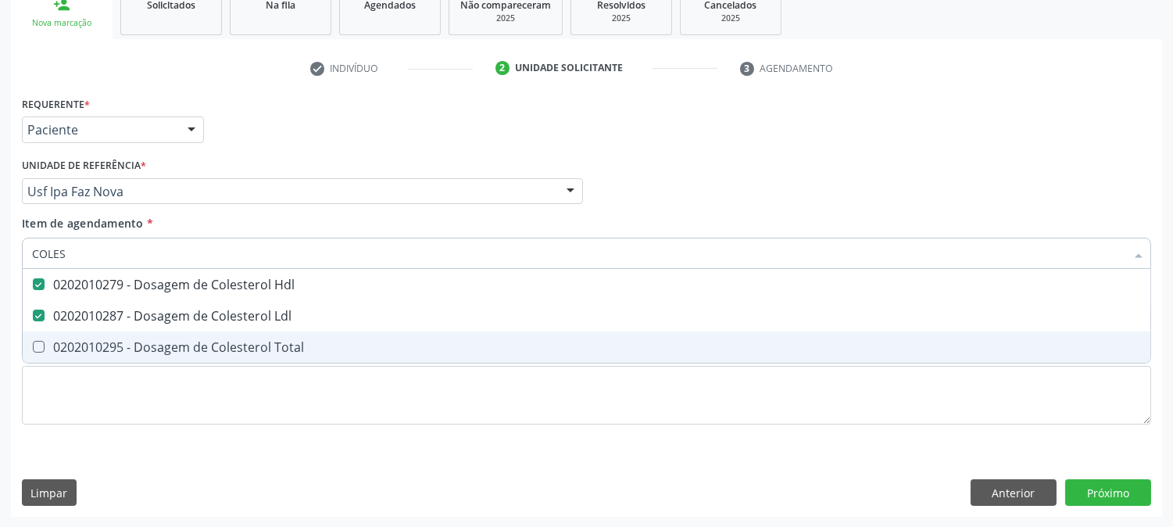
click at [108, 334] on span "0202010295 - Dosagem de Colesterol Total" at bounding box center [587, 346] width 1128 height 31
checkbox Total "true"
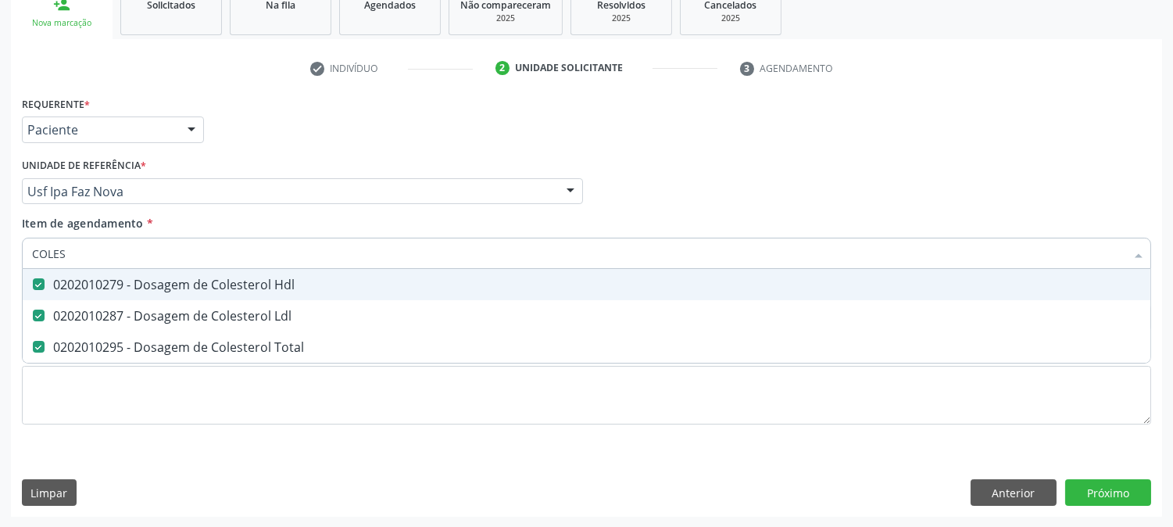
drag, startPoint x: 78, startPoint y: 245, endPoint x: 0, endPoint y: 247, distance: 78.2
click at [0, 247] on div "Acompanhamento Acompanhe a situação das marcações correntes e finalizadas Relat…" at bounding box center [586, 183] width 1173 height 689
type input "B"
checkbox Hdl "false"
checkbox Ldl "false"
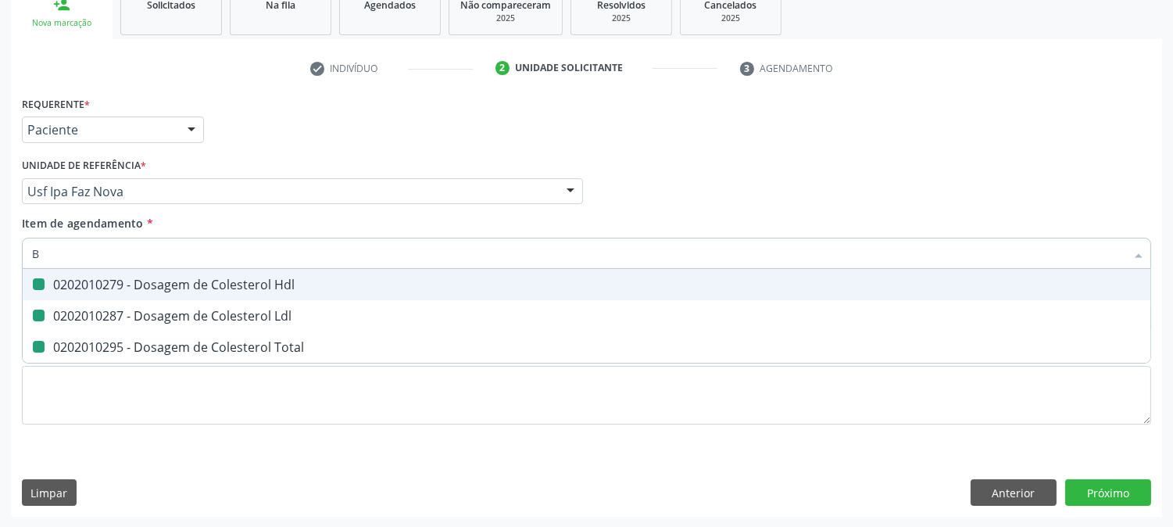
checkbox Total "false"
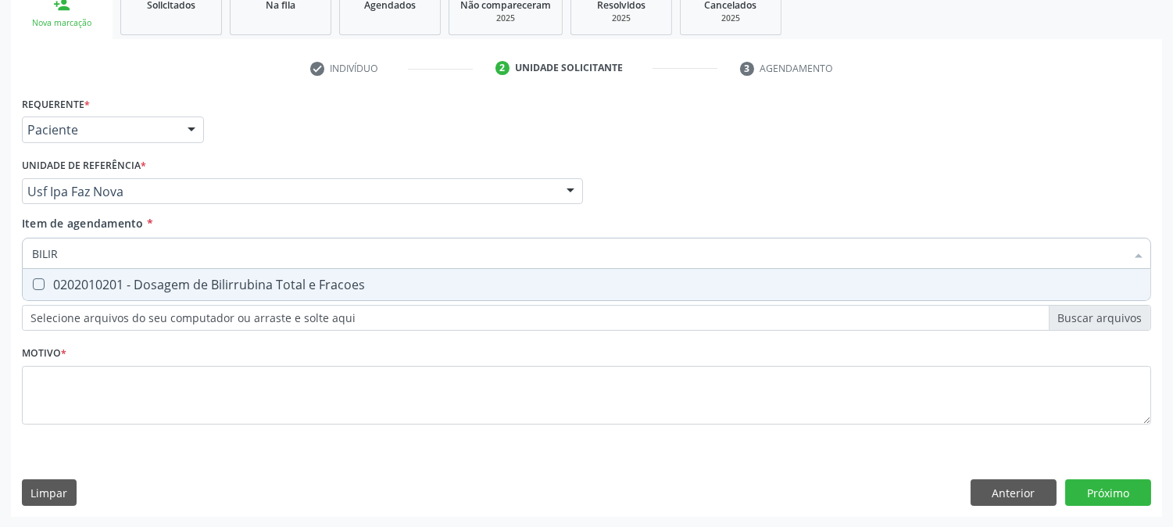
type input "BILIRR"
click at [73, 278] on div "0202010201 - Dosagem de Bilirrubina Total e Fracoes" at bounding box center [586, 284] width 1109 height 13
checkbox Fracoes "true"
drag, startPoint x: 73, startPoint y: 256, endPoint x: 0, endPoint y: 254, distance: 73.5
click at [0, 254] on div "Acompanhamento Acompanhe a situação das marcações correntes e finalizadas Relat…" at bounding box center [586, 183] width 1173 height 689
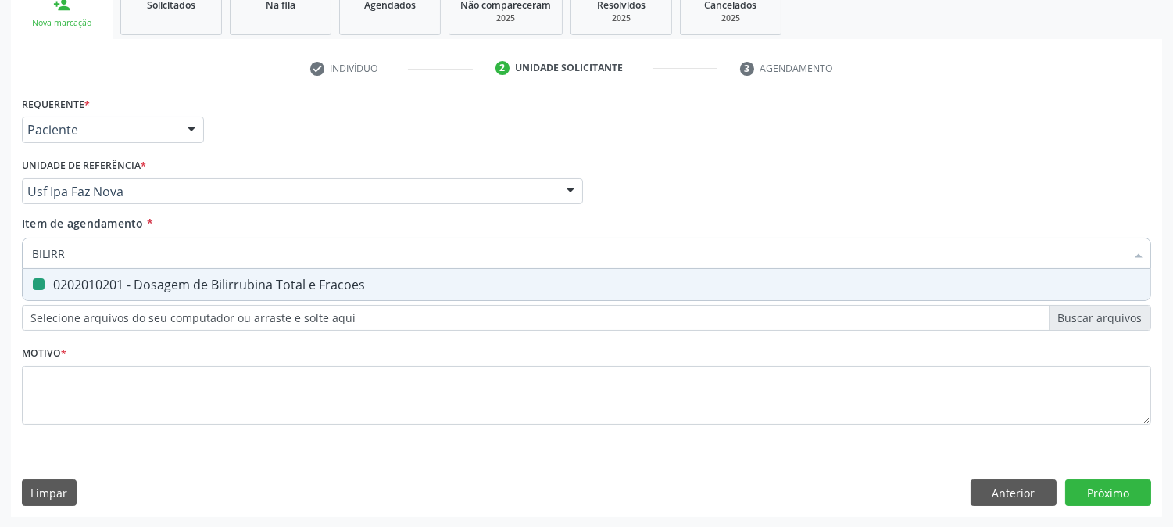
type input "T"
checkbox Fracoes "false"
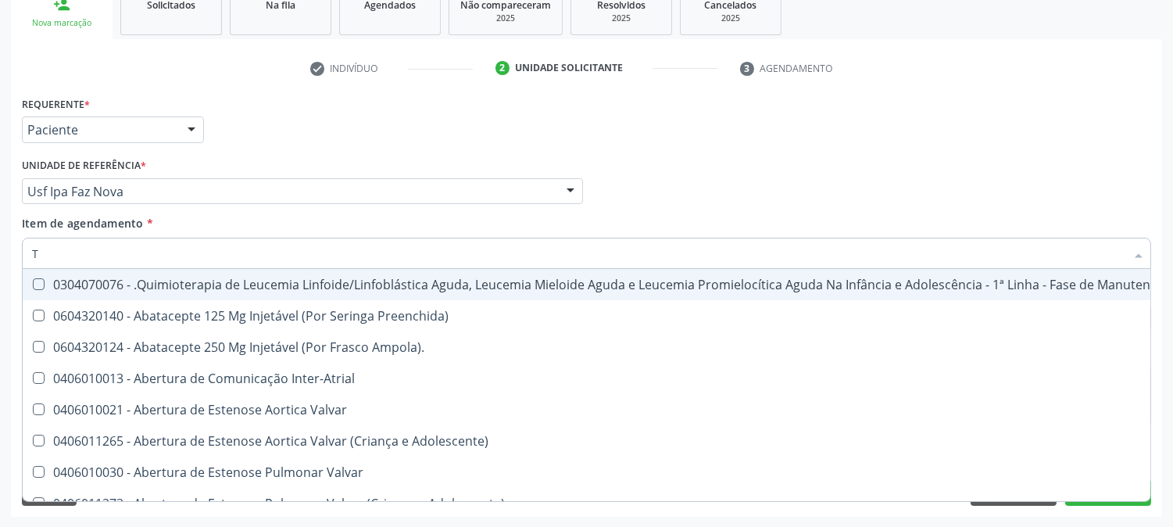
type input "TG"
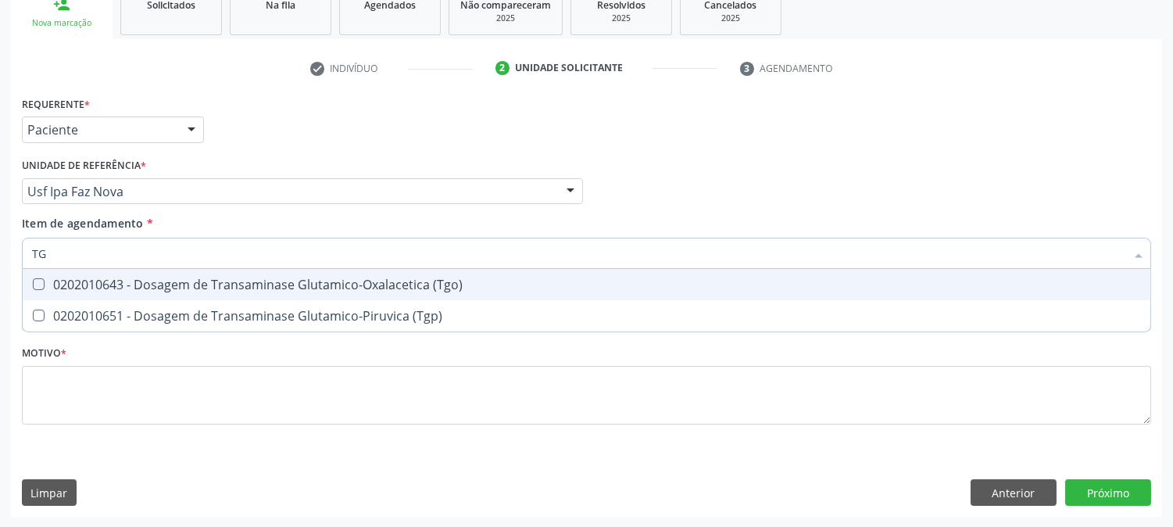
click at [71, 297] on span "0202010643 - Dosagem de Transaminase Glutamico-Oxalacetica (Tgo)" at bounding box center [587, 284] width 1128 height 31
checkbox \(Tgo\) "true"
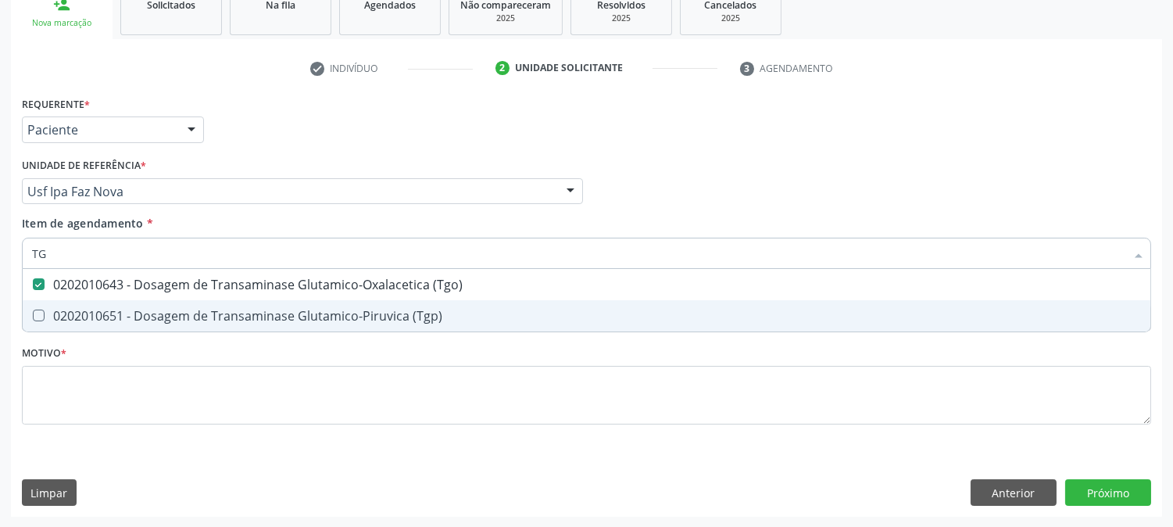
click at [78, 310] on div "0202010651 - Dosagem de Transaminase Glutamico-Piruvica (Tgp)" at bounding box center [586, 315] width 1109 height 13
checkbox \(Tgp\) "true"
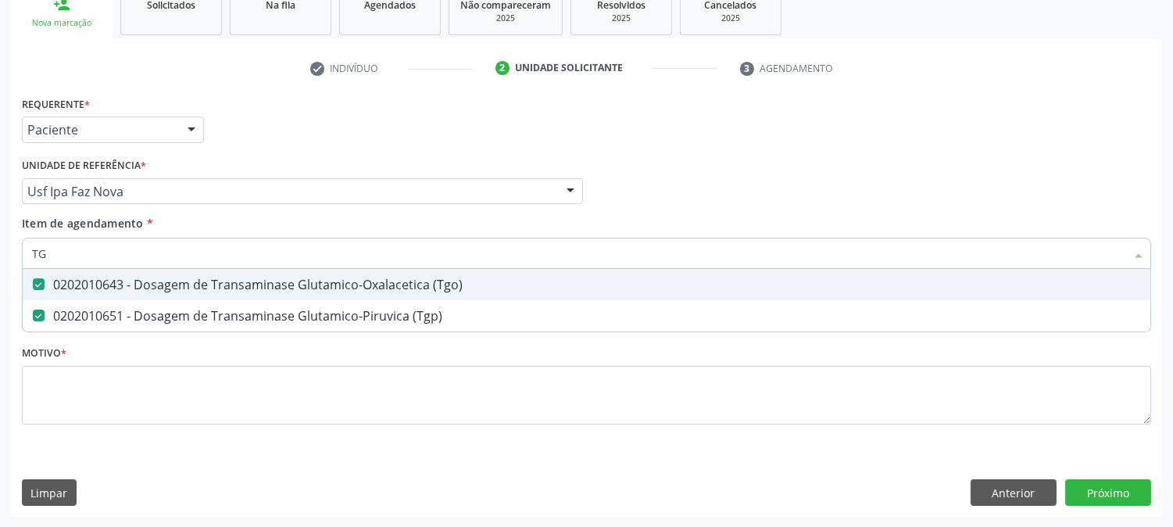
drag, startPoint x: 53, startPoint y: 253, endPoint x: 0, endPoint y: 244, distance: 54.0
click at [0, 244] on div "Acompanhamento Acompanhe a situação das marcações correntes e finalizadas Relat…" at bounding box center [586, 183] width 1173 height 689
type input "TRI"
checkbox \(Tgo\) "false"
checkbox \(Tgp\) "false"
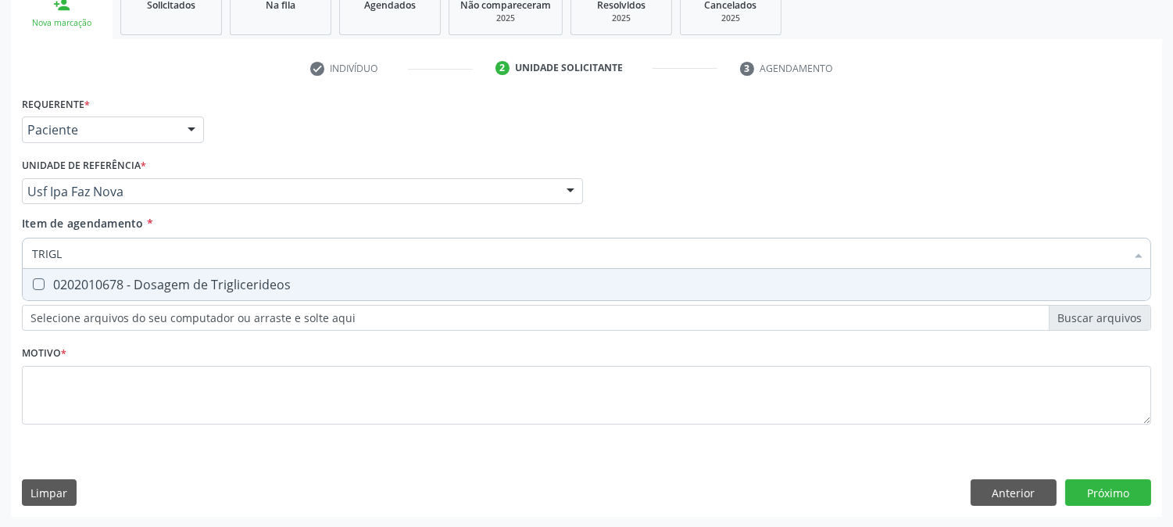
type input "TRIGLI"
click at [52, 274] on span "0202010678 - Dosagem de Triglicerideos" at bounding box center [587, 284] width 1128 height 31
checkbox Triglicerideos "true"
drag, startPoint x: 89, startPoint y: 236, endPoint x: 0, endPoint y: 243, distance: 89.4
click at [0, 243] on div "Acompanhamento Acompanhe a situação das marcações correntes e finalizadas Relat…" at bounding box center [586, 183] width 1173 height 689
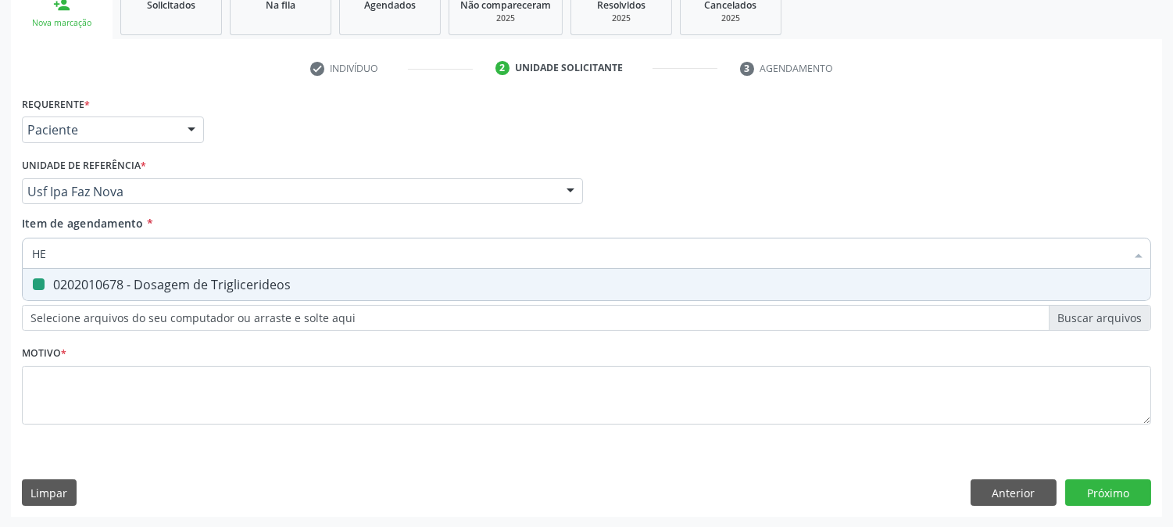
type input "HEM"
checkbox Triglicerideos "false"
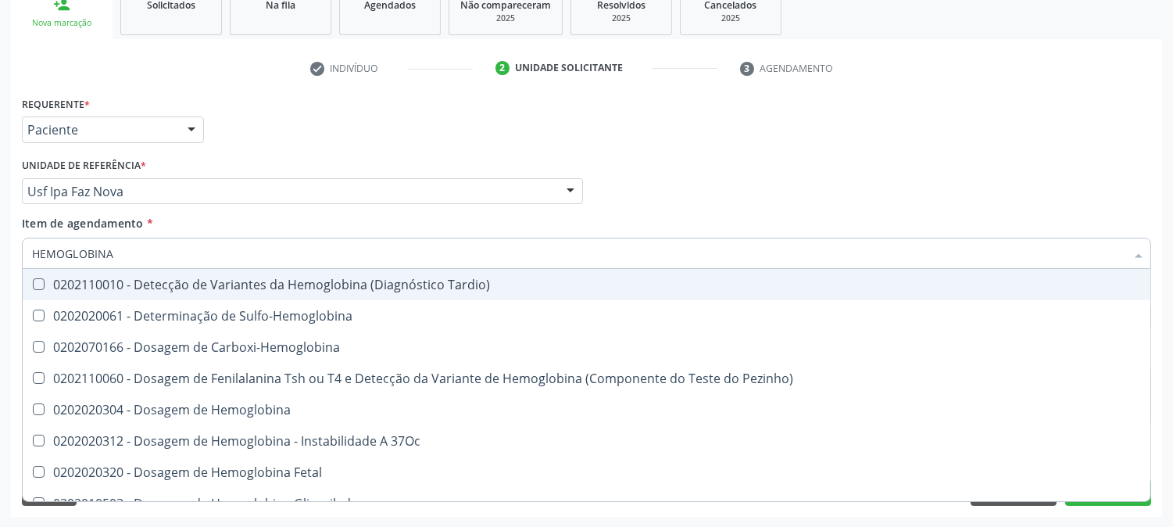
type input "HEMOGLOBINA G"
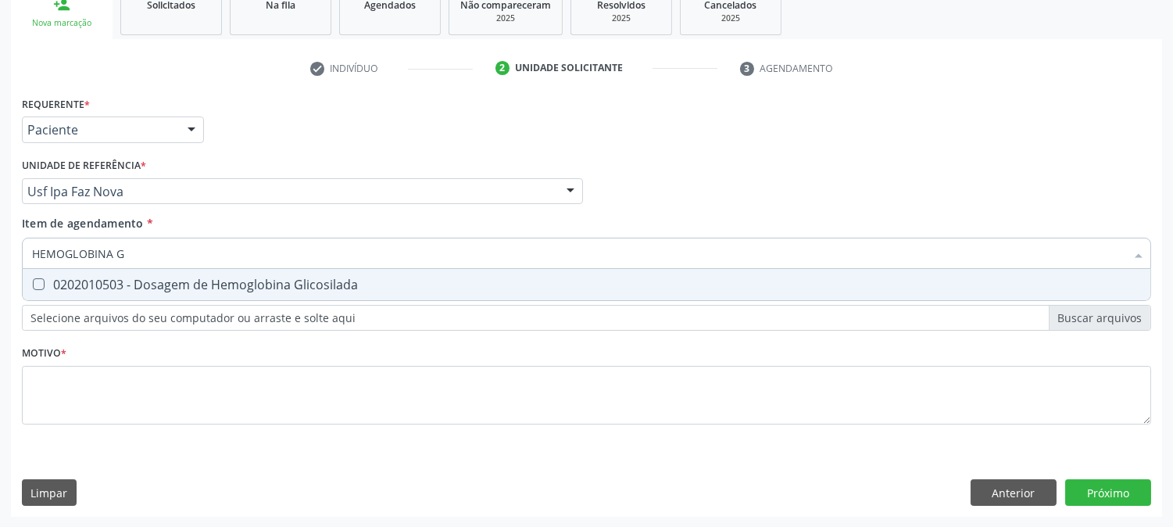
click at [48, 284] on div "0202010503 - Dosagem de Hemoglobina Glicosilada" at bounding box center [586, 284] width 1109 height 13
checkbox Glicosilada "true"
drag, startPoint x: 137, startPoint y: 255, endPoint x: 0, endPoint y: 249, distance: 136.9
click at [0, 249] on div "Acompanhamento Acompanhe a situação das marcações correntes e finalizadas Relat…" at bounding box center [586, 183] width 1173 height 689
type input "HE"
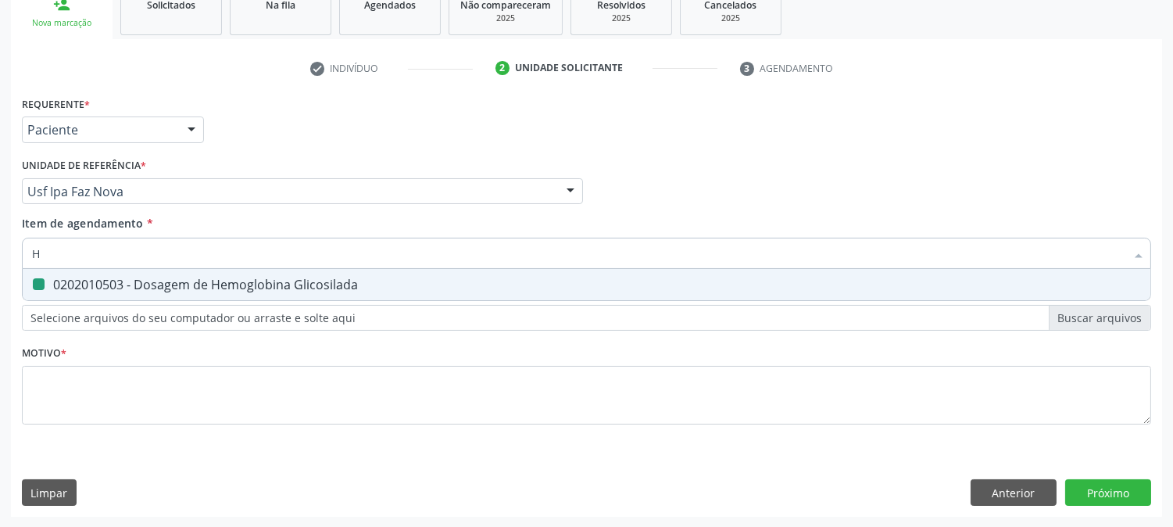
checkbox Glicosilada "false"
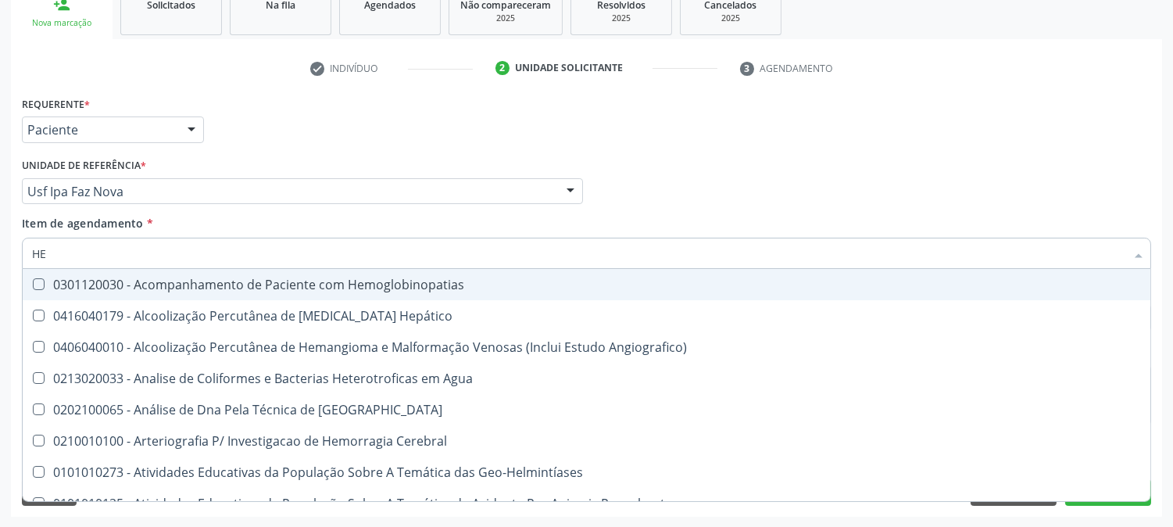
type input "HEM"
checkbox \(Qualitativo\) "true"
checkbox Glicosilada "false"
type input "HEMO"
checkbox Redome\) "true"
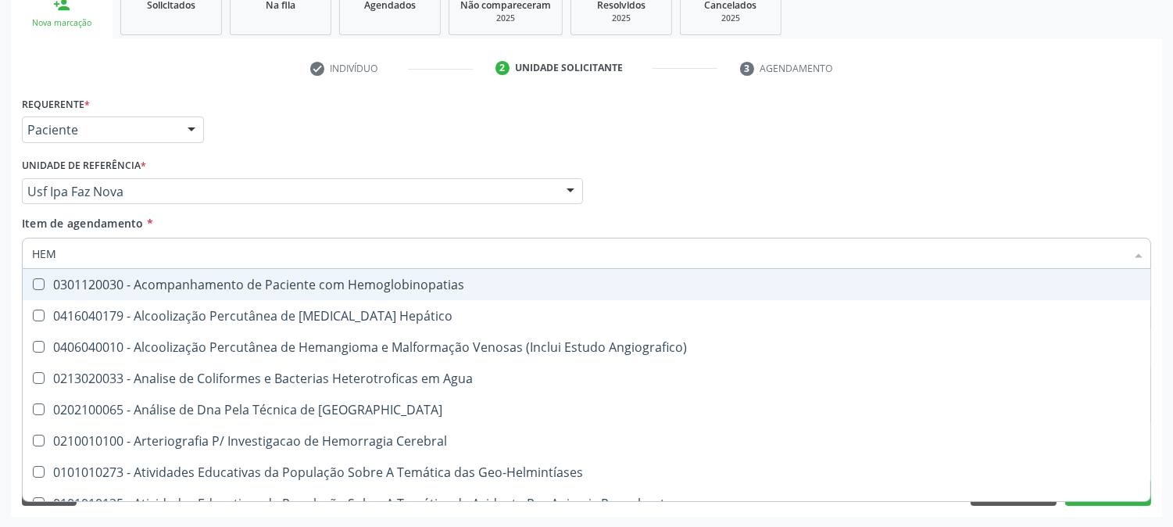
checkbox \(Qualitativo\) "false"
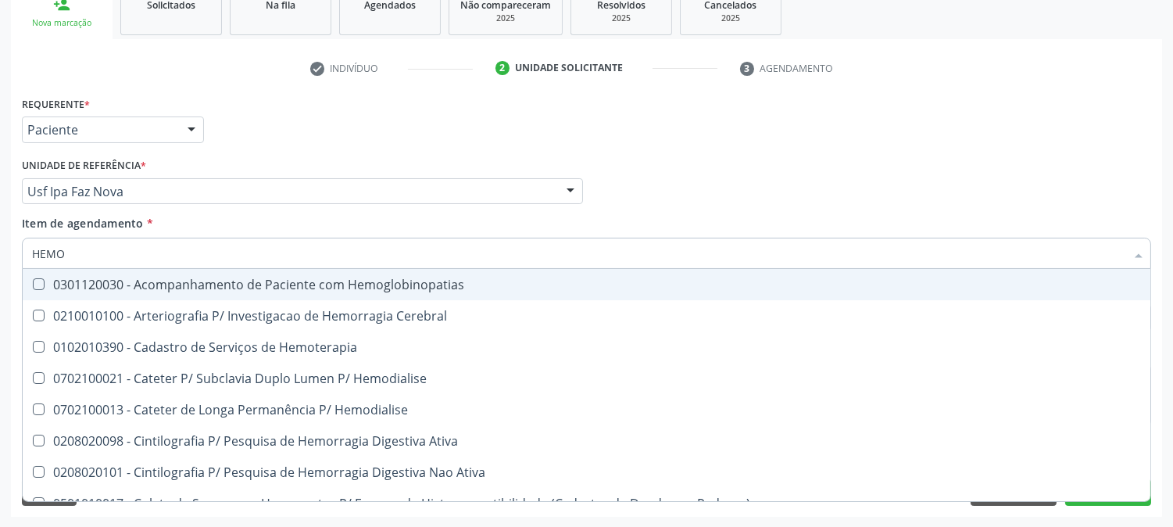
type input "HEMOG"
checkbox Tardio\) "true"
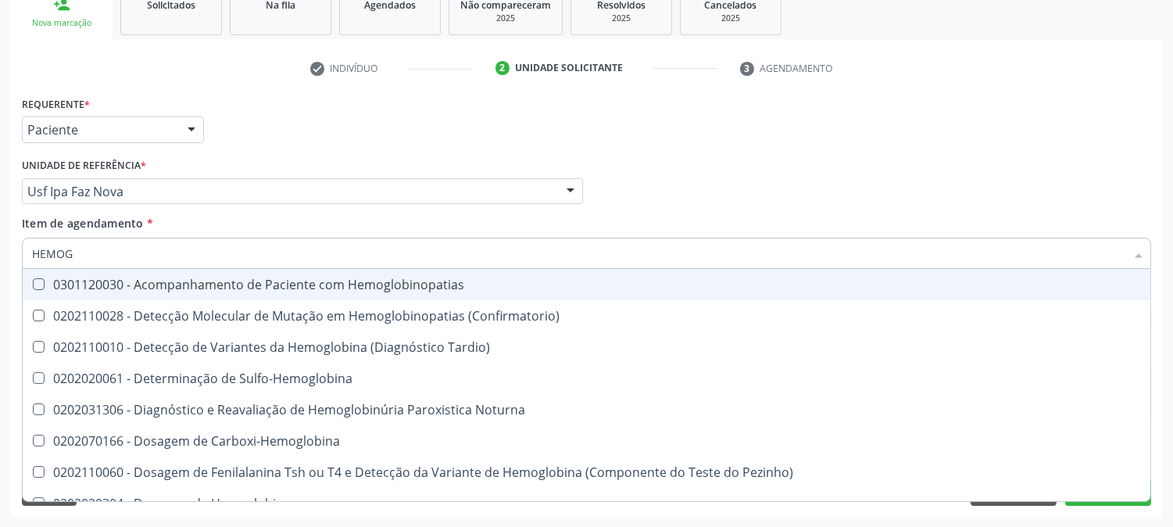
type input "HEMOGR"
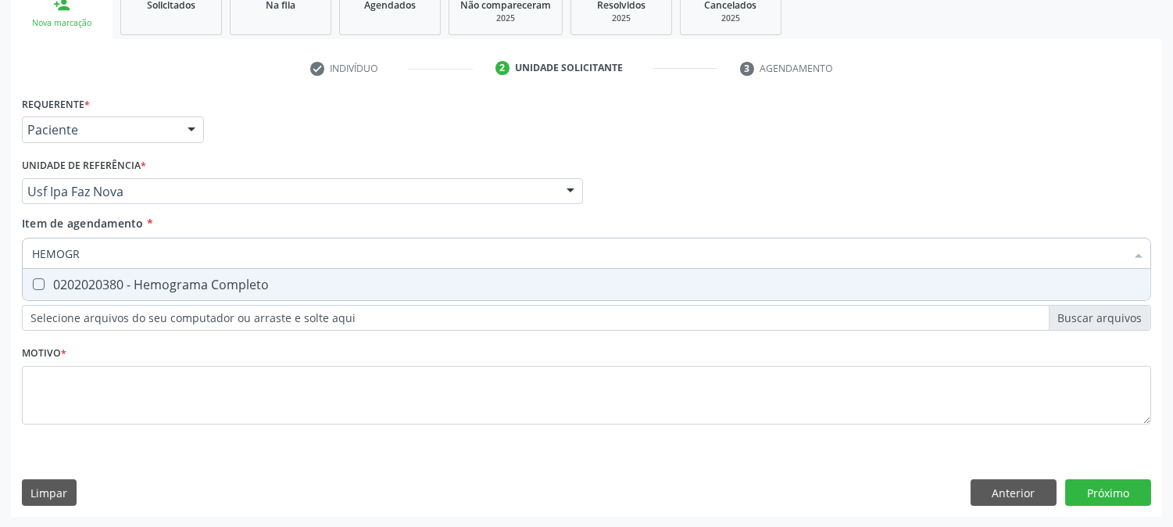
click at [75, 283] on div "0202020380 - Hemograma Completo" at bounding box center [586, 284] width 1109 height 13
checkbox Completo "true"
drag, startPoint x: 91, startPoint y: 263, endPoint x: 0, endPoint y: 255, distance: 91.0
click at [0, 255] on div "Acompanhamento Acompanhe a situação das marcações correntes e finalizadas Relat…" at bounding box center [586, 183] width 1173 height 689
type input "T4"
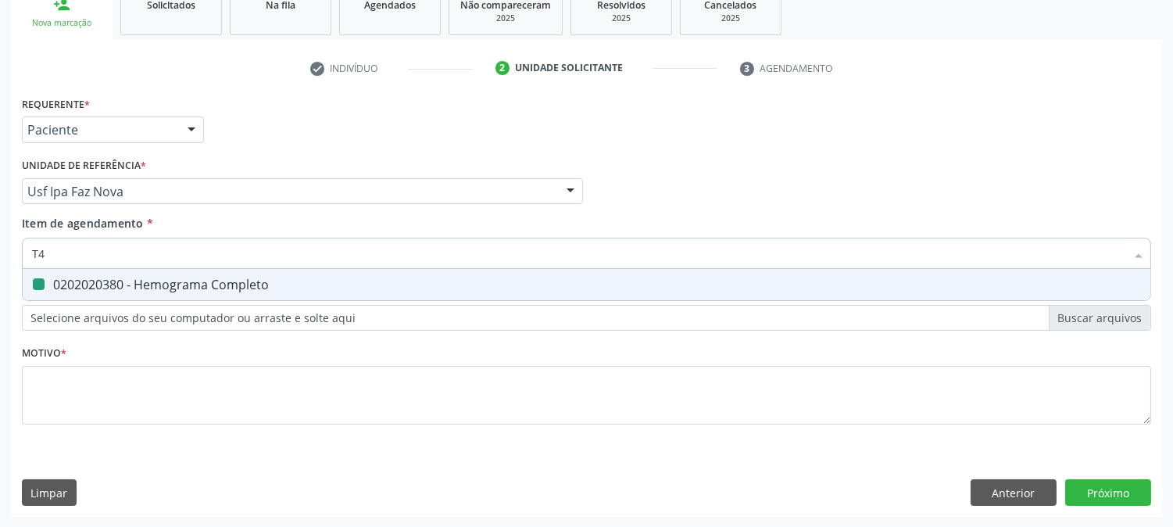
checkbox Completo "false"
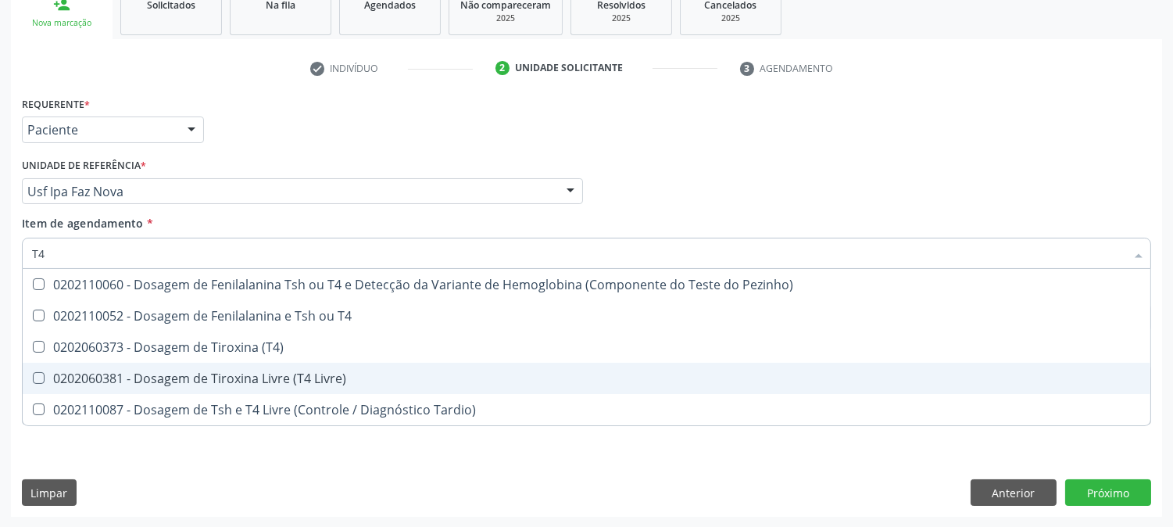
click at [138, 372] on div "0202060381 - Dosagem de Tiroxina Livre (T4 Livre)" at bounding box center [586, 378] width 1109 height 13
checkbox Livre\) "true"
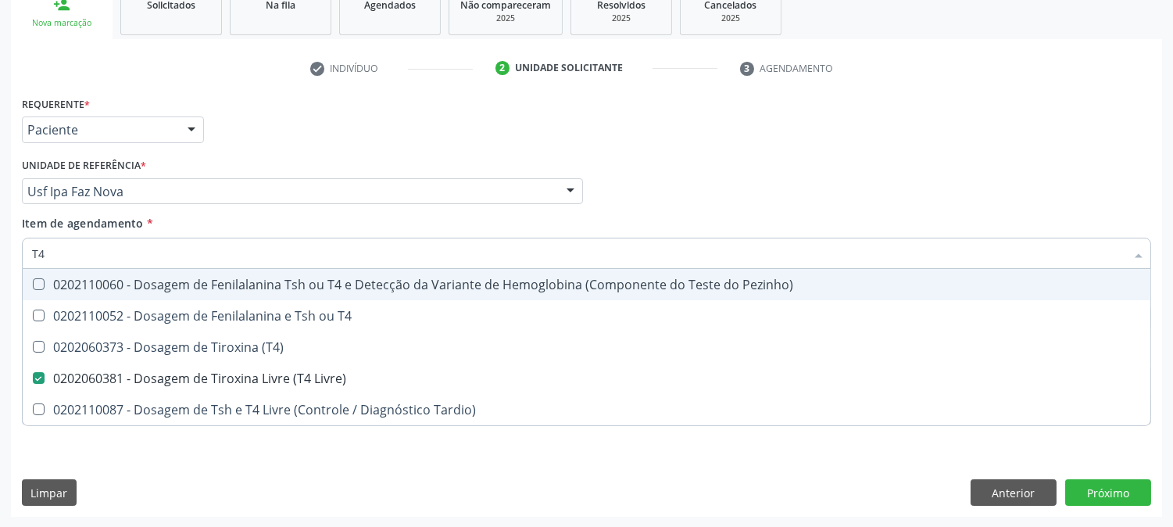
type input "T"
checkbox Livre\) "false"
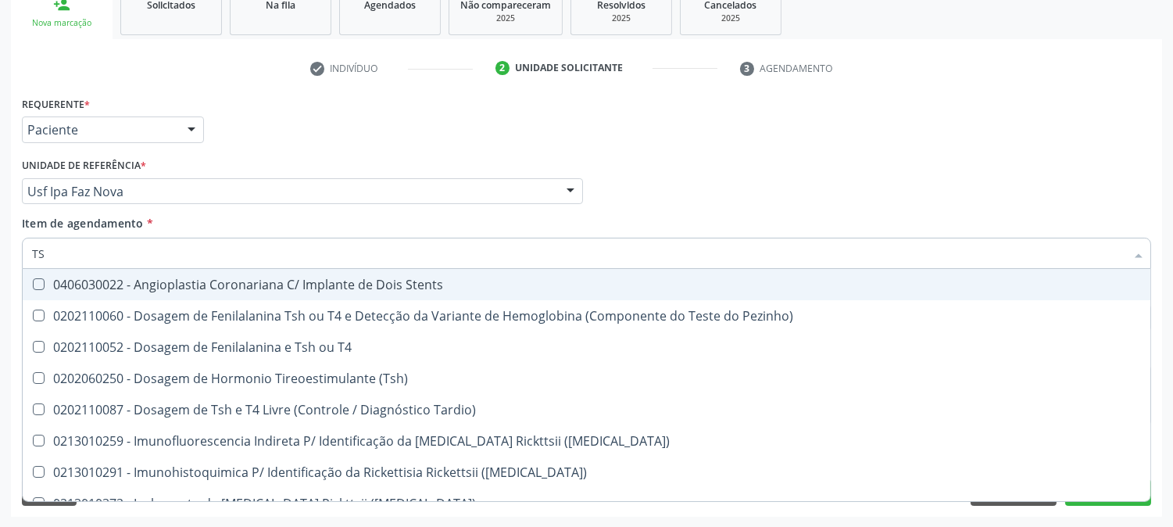
type input "TSH"
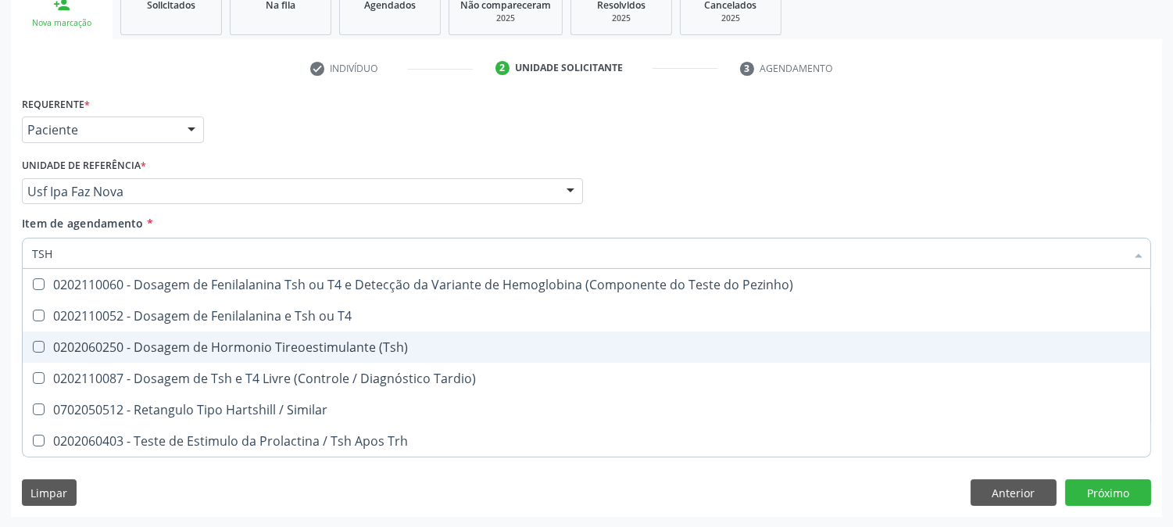
click at [246, 345] on div "0202060250 - Dosagem de Hormonio Tireoestimulante (Tsh)" at bounding box center [586, 347] width 1109 height 13
checkbox \(Tsh\) "true"
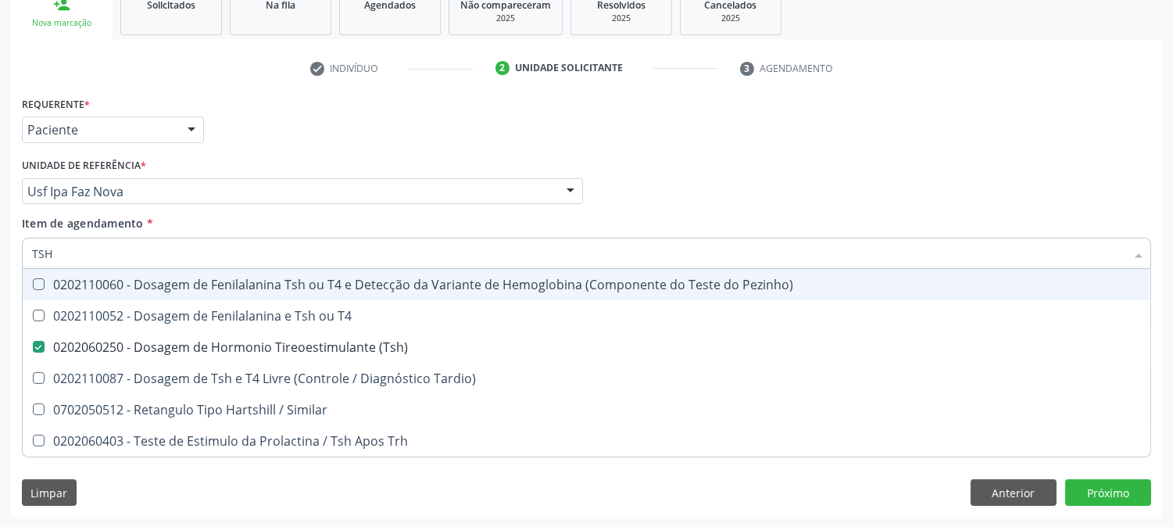
drag, startPoint x: 64, startPoint y: 259, endPoint x: 0, endPoint y: 263, distance: 64.3
click at [0, 263] on div "Acompanhamento Acompanhe a situação das marcações correntes e finalizadas Relat…" at bounding box center [586, 183] width 1173 height 689
type input "TEM"
checkbox \(Tsh\) "false"
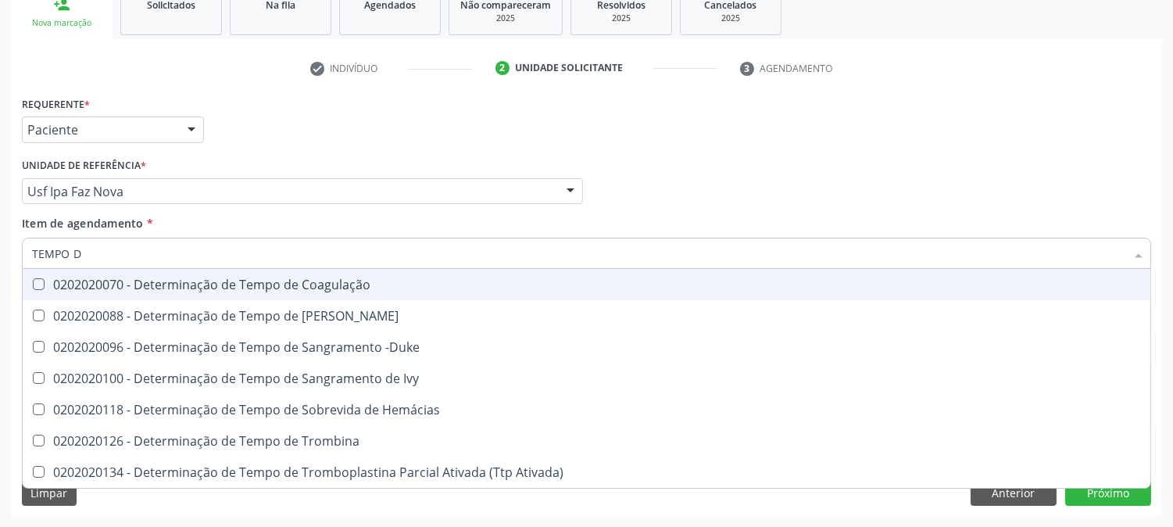
type input "TEMPO DE"
click at [45, 284] on div "0202020070 - Determinação de Tempo de Coagulação" at bounding box center [586, 284] width 1109 height 13
checkbox Coagulação "true"
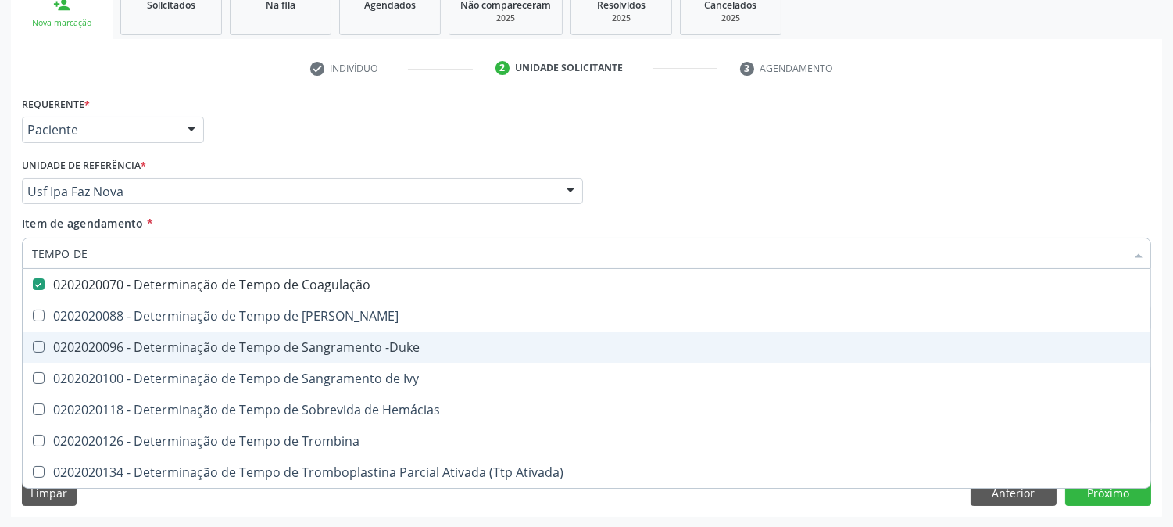
click at [108, 345] on div "0202020096 - Determinação de Tempo de Sangramento -Duke" at bounding box center [586, 347] width 1109 height 13
checkbox -Duke "true"
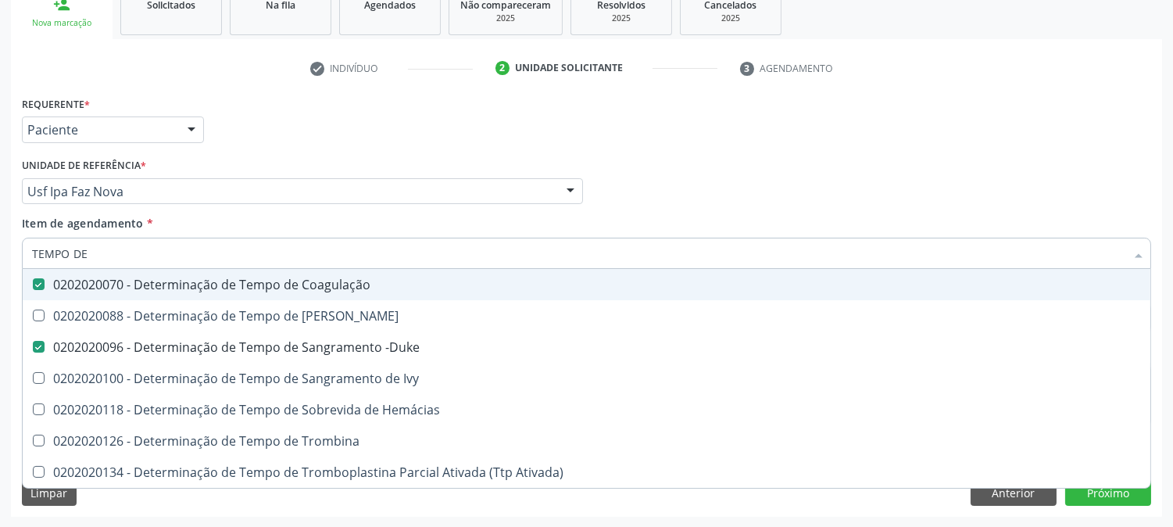
drag, startPoint x: 121, startPoint y: 245, endPoint x: 0, endPoint y: 250, distance: 121.3
click at [0, 250] on div "Acompanhamento Acompanhe a situação das marcações correntes e finalizadas Relat…" at bounding box center [586, 183] width 1173 height 689
type input "TAP"
checkbox Coagulação "false"
checkbox -Duke "false"
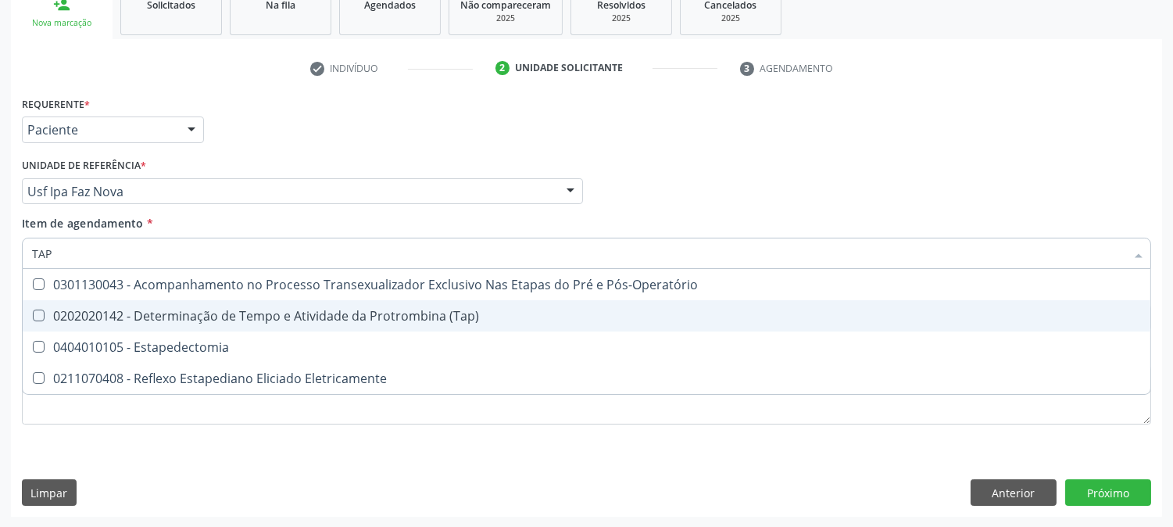
click at [160, 316] on div "0202020142 - Determinação de Tempo e Atividade da Protrombina (Tap)" at bounding box center [586, 315] width 1109 height 13
checkbox \(Tap\) "true"
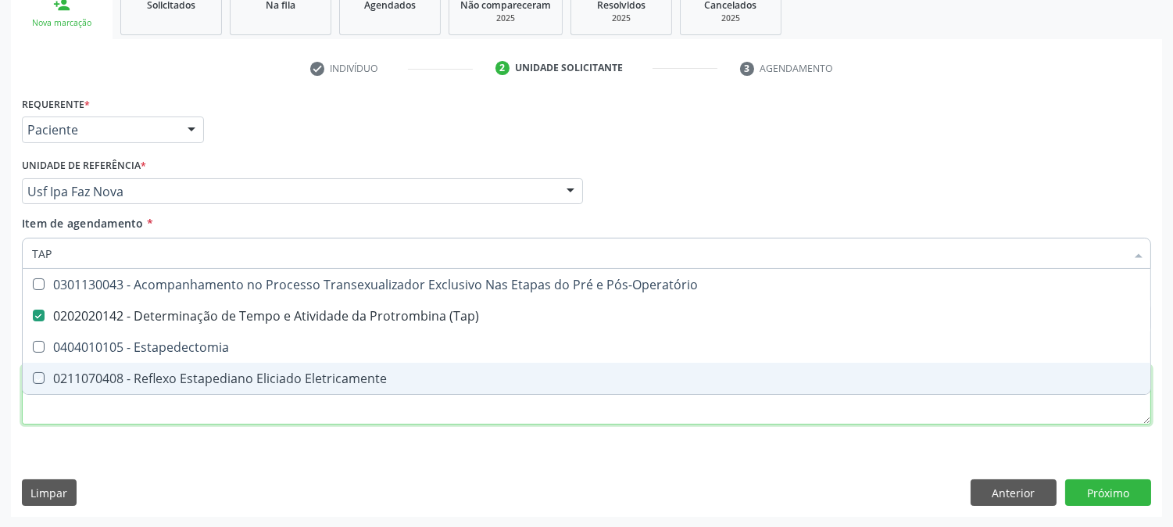
click at [135, 423] on div "Requerente * Paciente Profissional de Saúde Paciente Nenhum resultado encontrad…" at bounding box center [586, 269] width 1129 height 354
checkbox Estapedectomia "true"
checkbox Eletricamente "true"
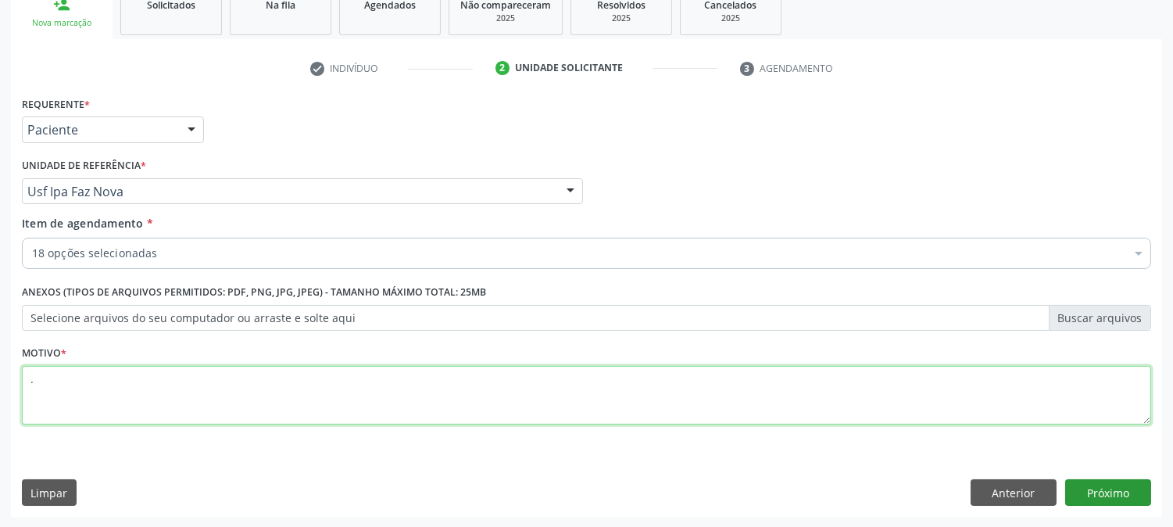
type textarea "."
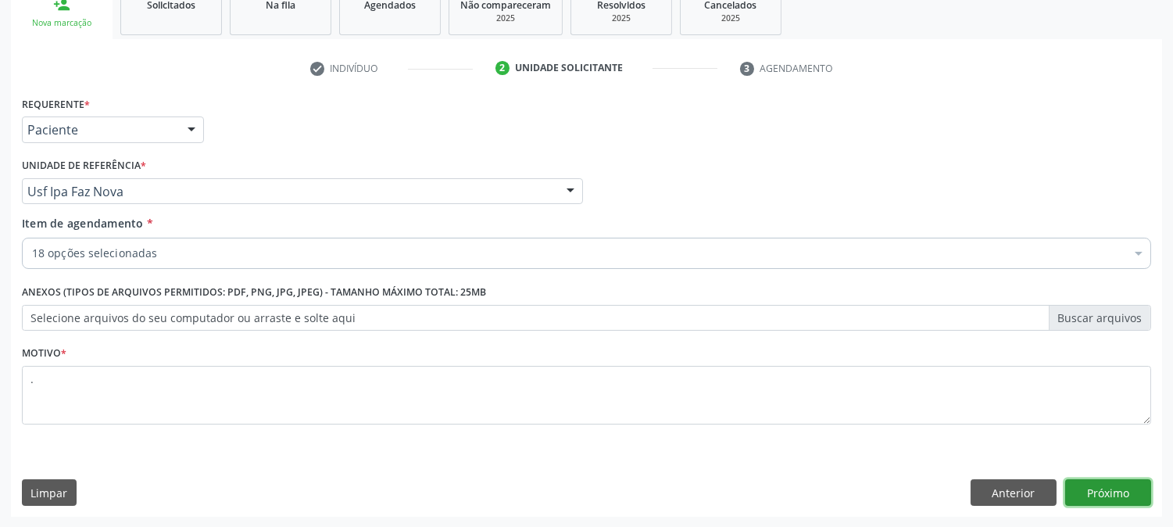
click at [1119, 499] on button "Próximo" at bounding box center [1108, 492] width 86 height 27
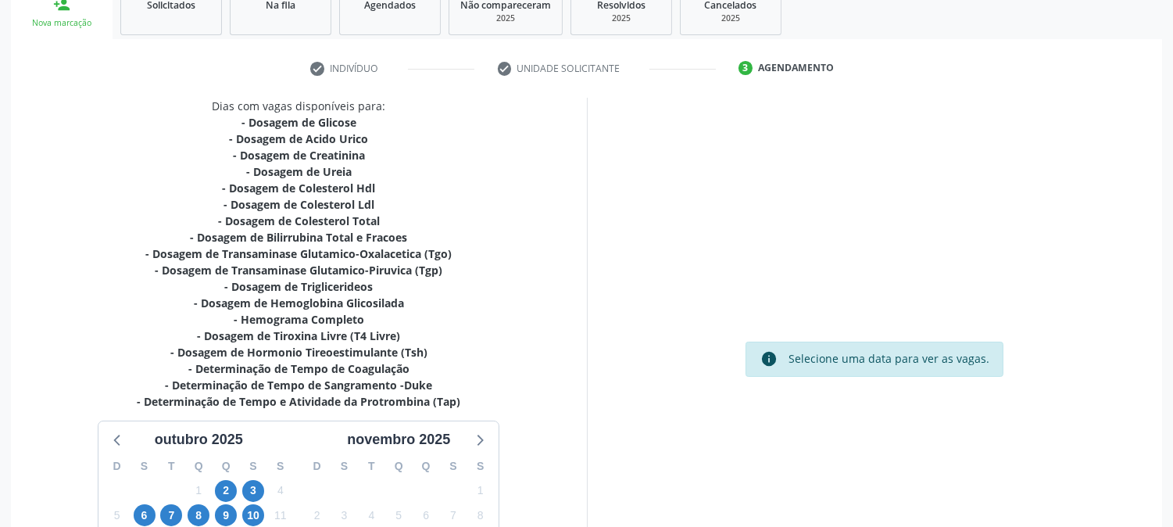
scroll to position [431, 0]
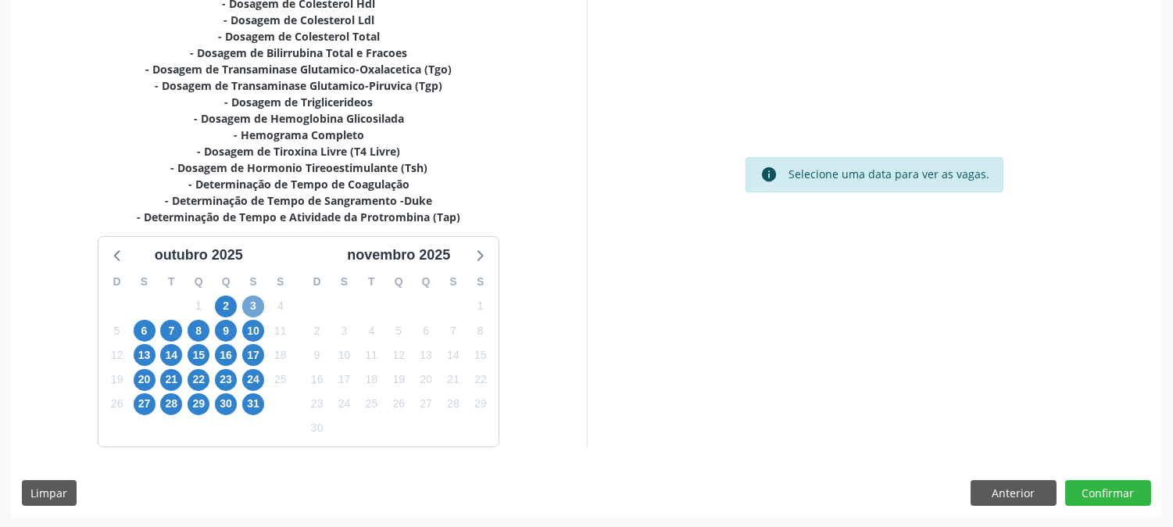
click at [252, 302] on span "3" at bounding box center [253, 306] width 22 height 22
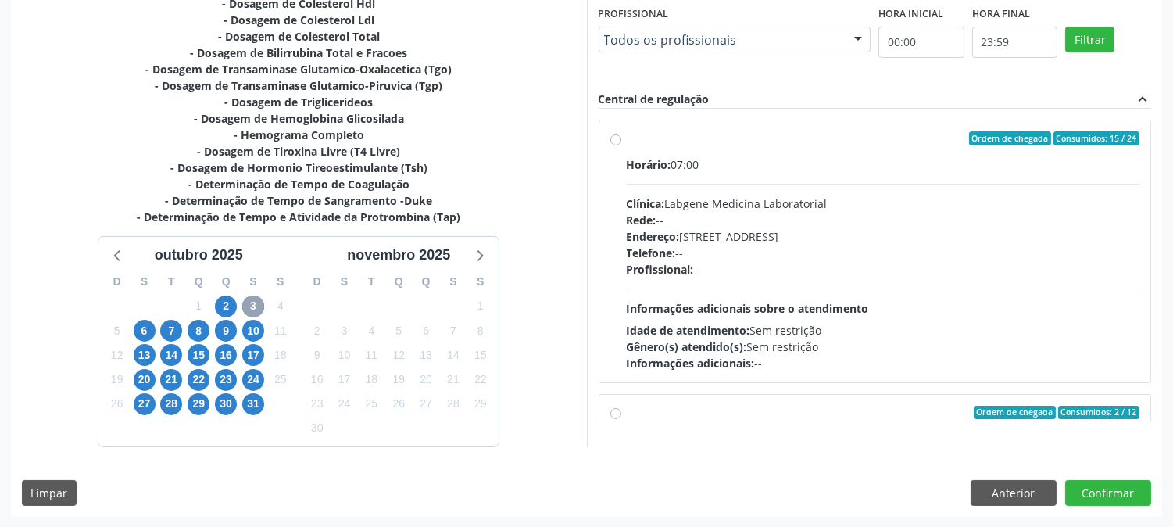
scroll to position [246, 0]
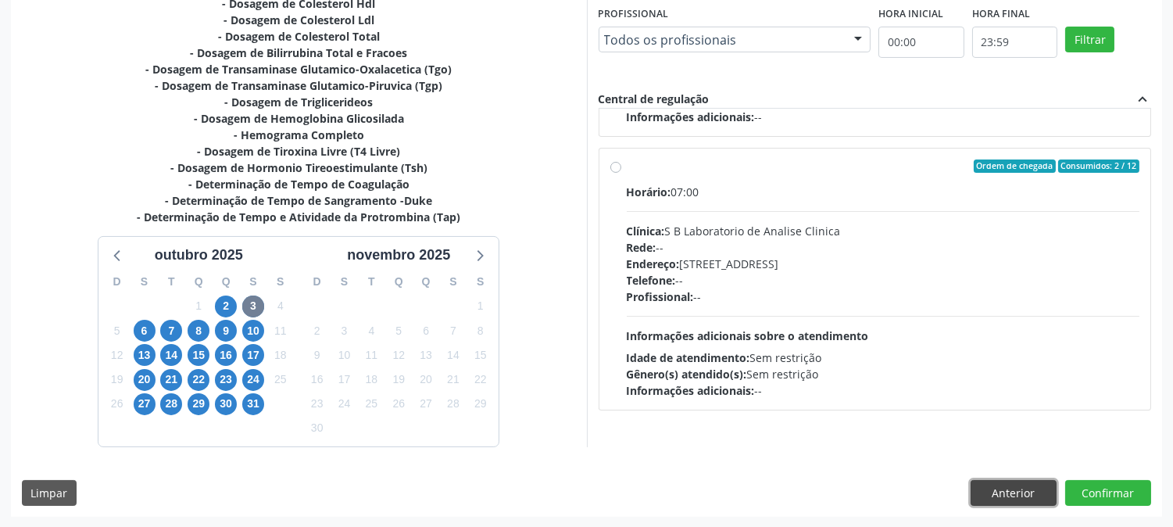
click at [1005, 485] on button "Anterior" at bounding box center [1014, 493] width 86 height 27
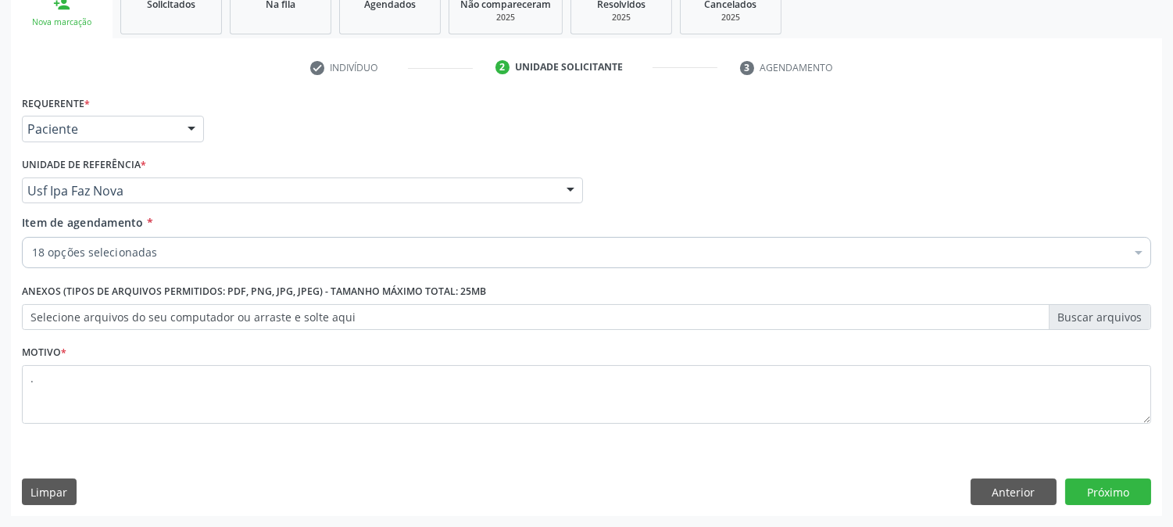
scroll to position [247, 0]
click at [1106, 495] on button "Próximo" at bounding box center [1108, 492] width 86 height 27
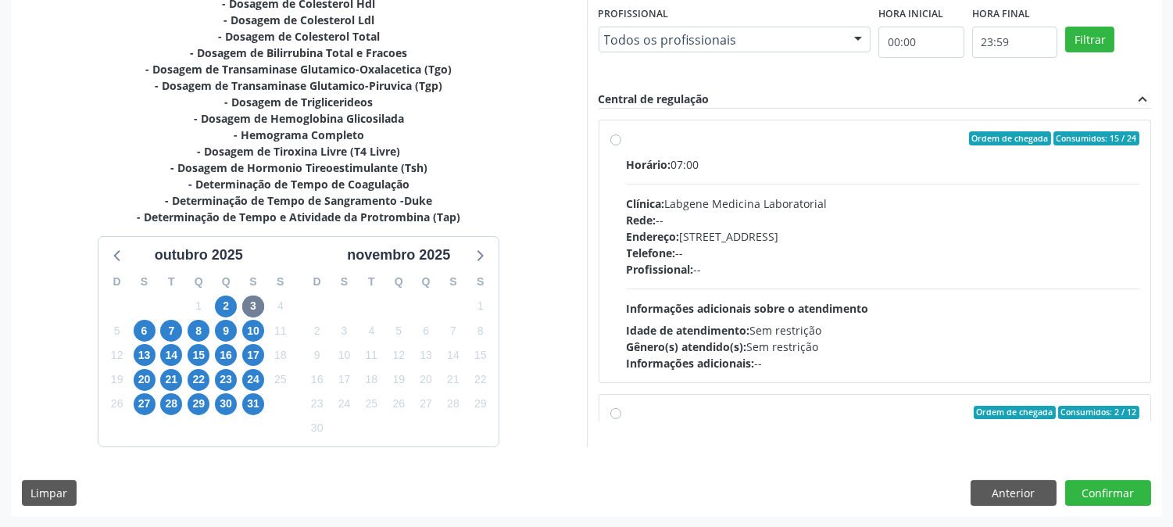
scroll to position [246, 0]
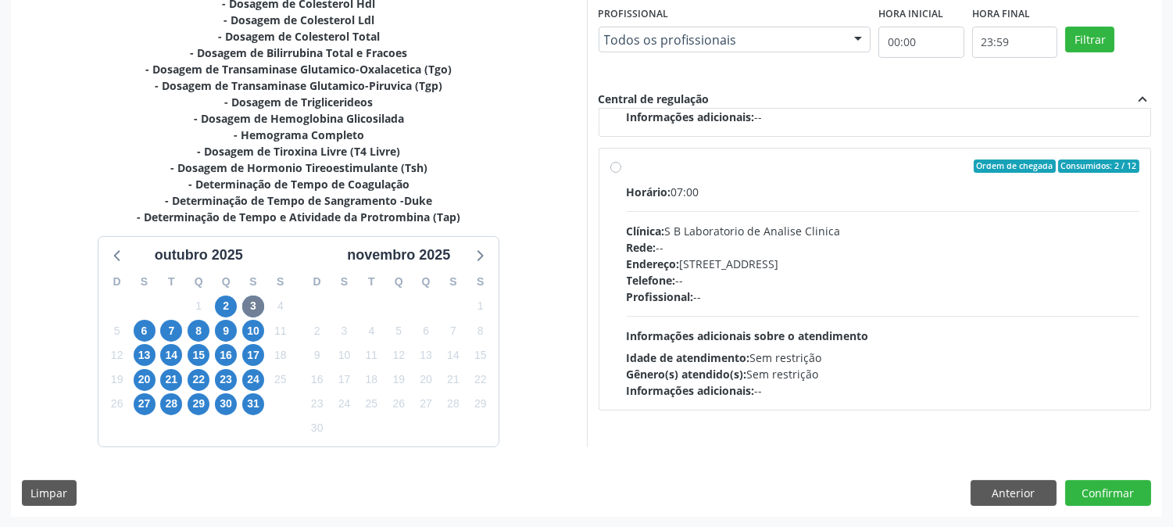
click at [827, 329] on span "Informações adicionais sobre o atendimento" at bounding box center [748, 335] width 242 height 15
click at [621, 174] on input "Ordem de chegada Consumidos: 2 / 12 Horário: 07:00 Clínica: S B Laboratorio de …" at bounding box center [615, 166] width 11 height 14
radio input "true"
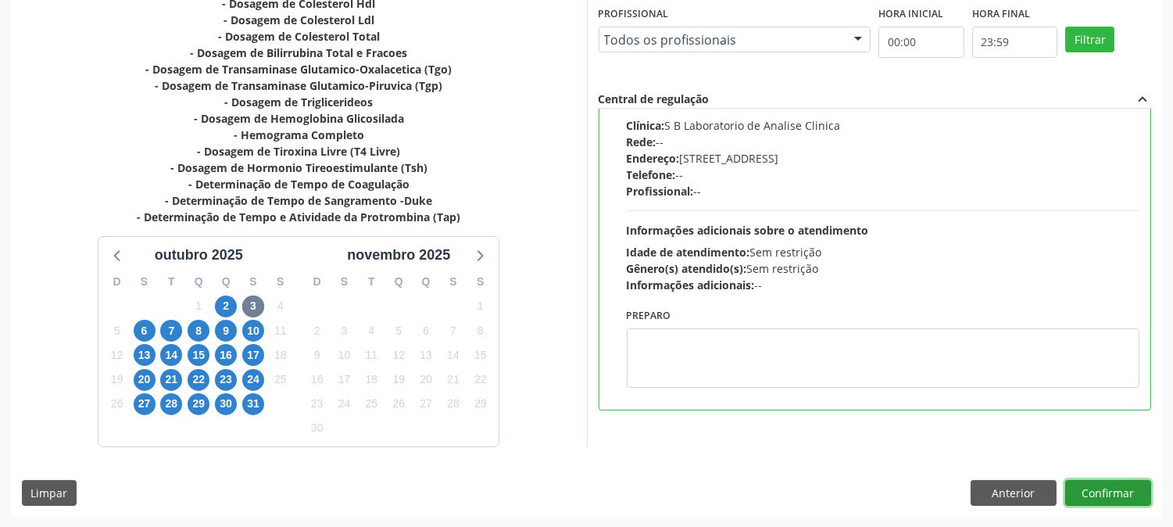
click at [1105, 488] on button "Confirmar" at bounding box center [1108, 493] width 86 height 27
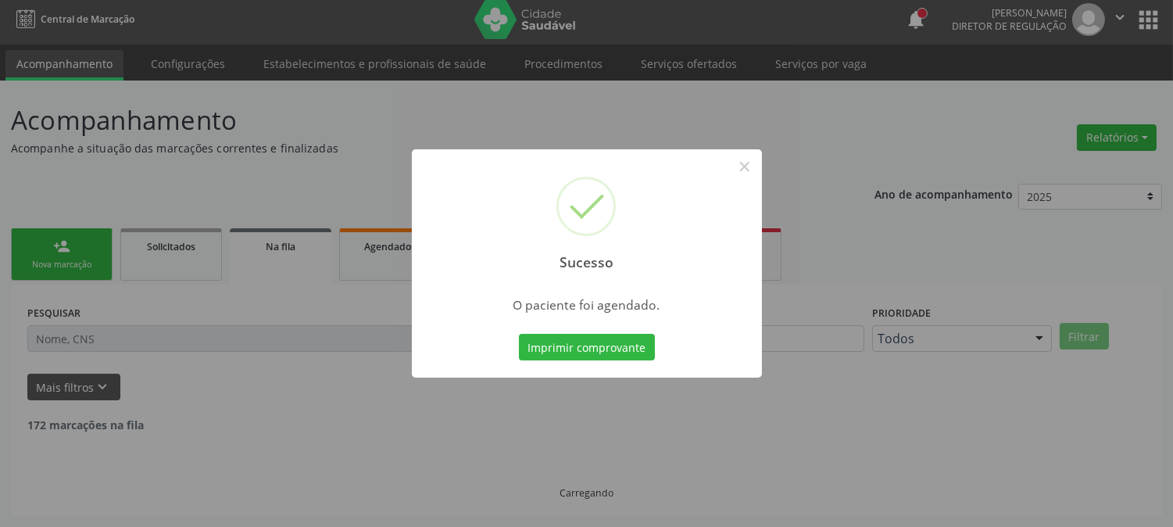
scroll to position [0, 0]
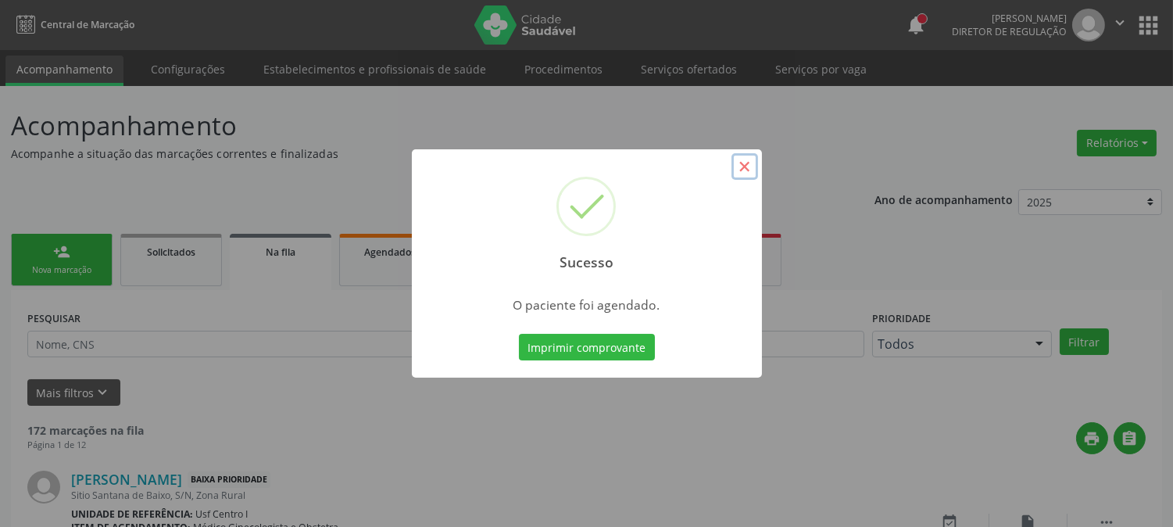
click at [745, 166] on button "×" at bounding box center [745, 166] width 27 height 27
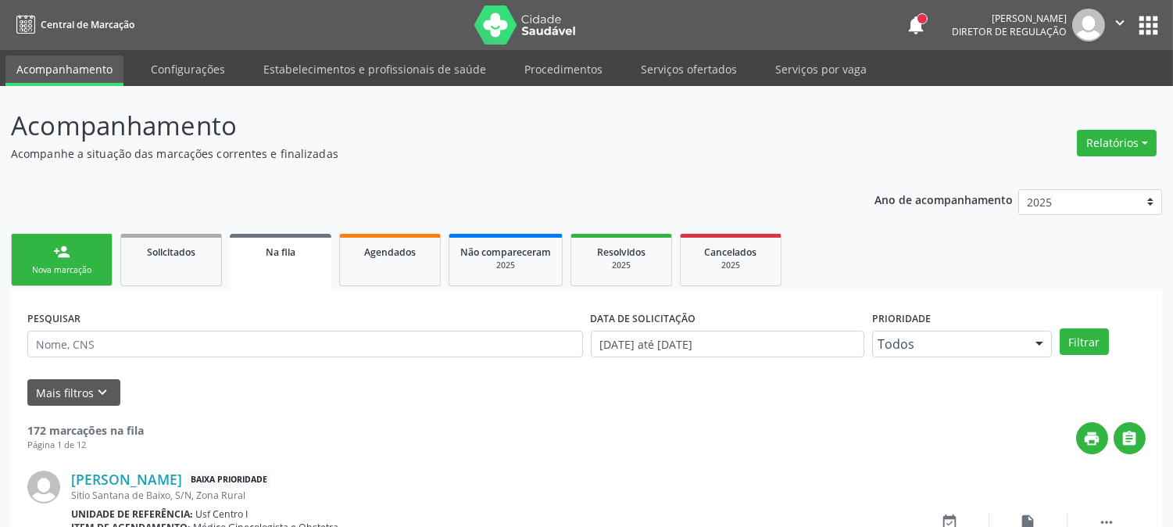
click at [63, 254] on div "person_add" at bounding box center [61, 251] width 17 height 17
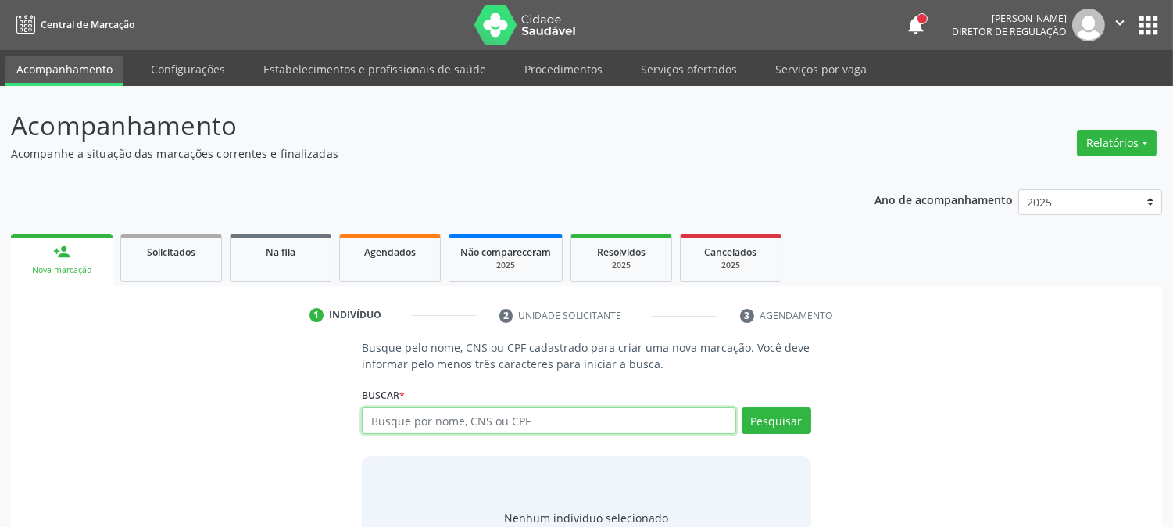
click at [380, 424] on input "text" at bounding box center [549, 420] width 374 height 27
type input "700005662396404"
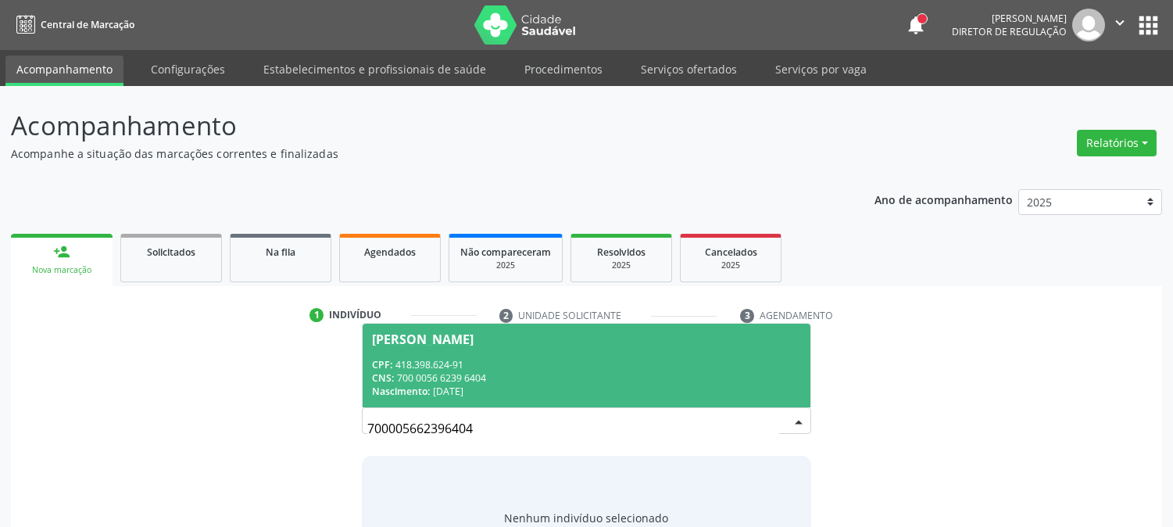
click at [412, 368] on div "CPF: 418.398.624-91" at bounding box center [586, 364] width 428 height 13
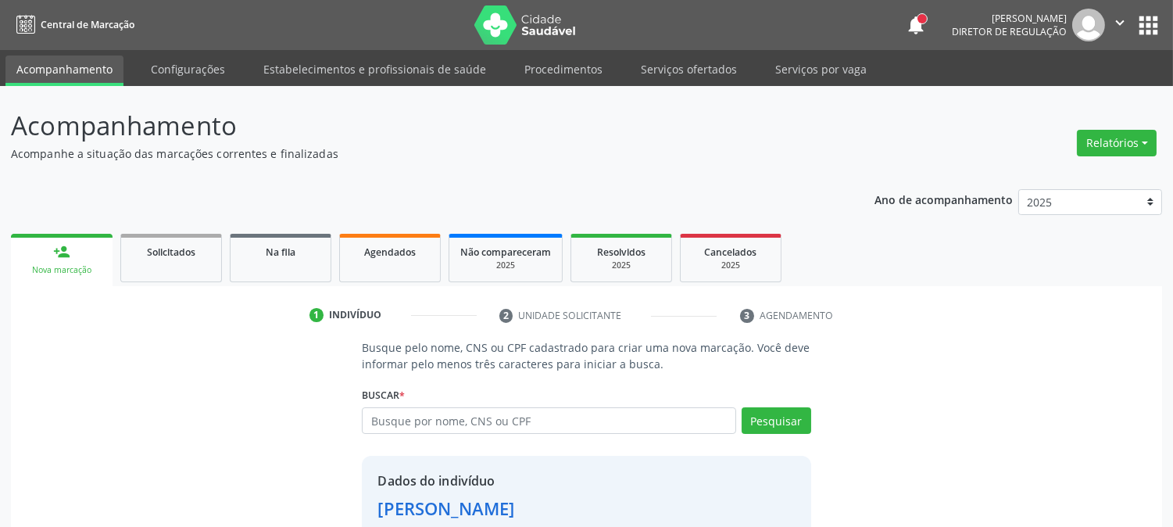
scroll to position [98, 0]
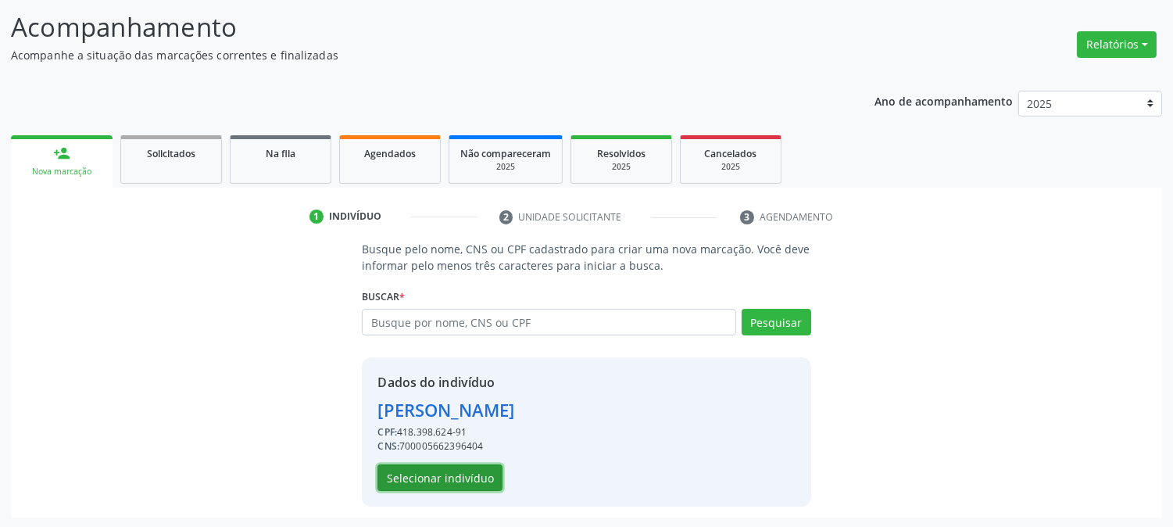
click at [417, 479] on button "Selecionar indivíduo" at bounding box center [439, 477] width 125 height 27
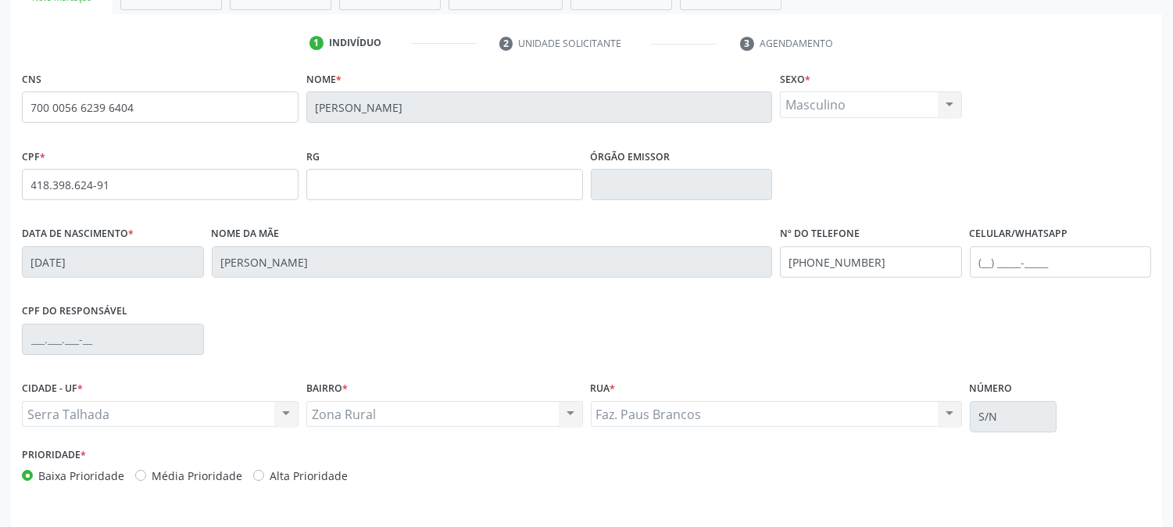
scroll to position [319, 0]
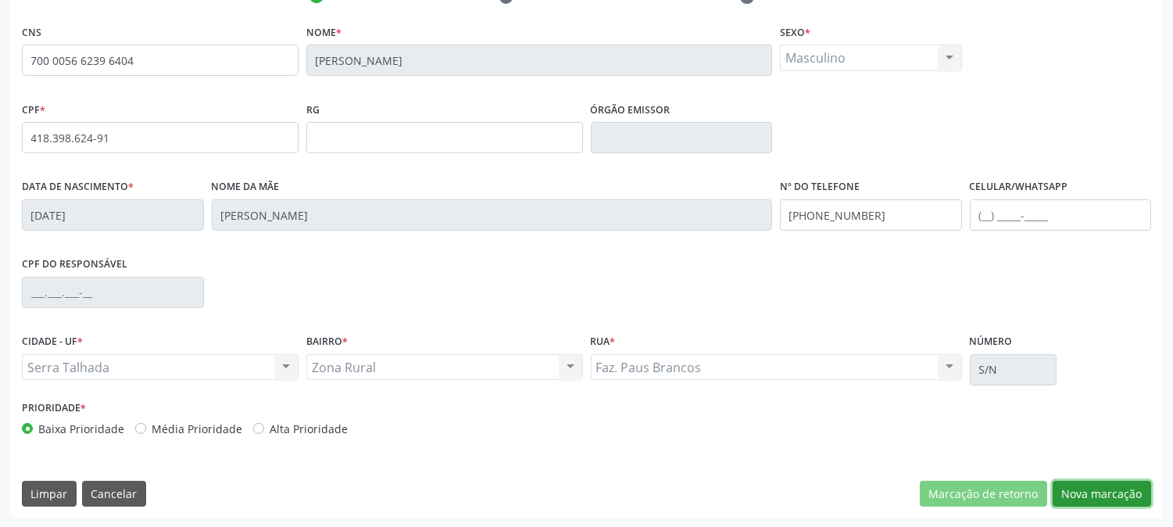
click at [1102, 487] on button "Nova marcação" at bounding box center [1102, 494] width 98 height 27
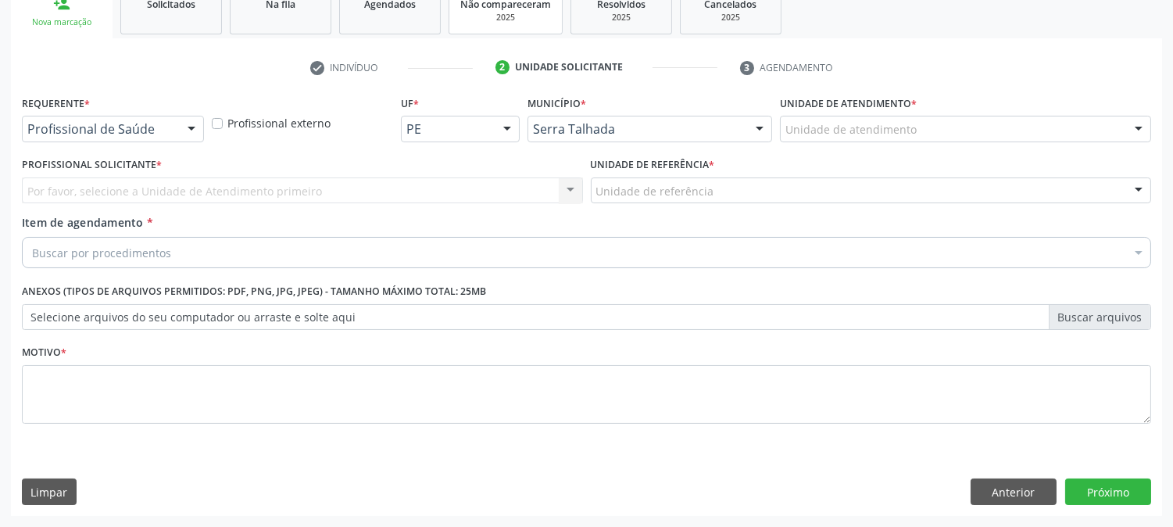
scroll to position [247, 0]
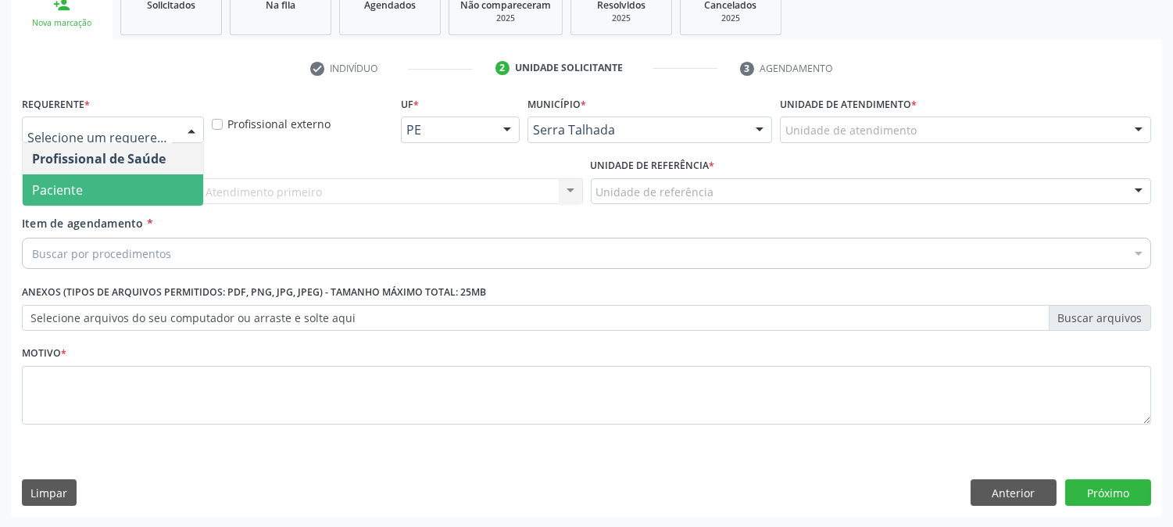
click at [134, 181] on span "Paciente" at bounding box center [113, 189] width 181 height 31
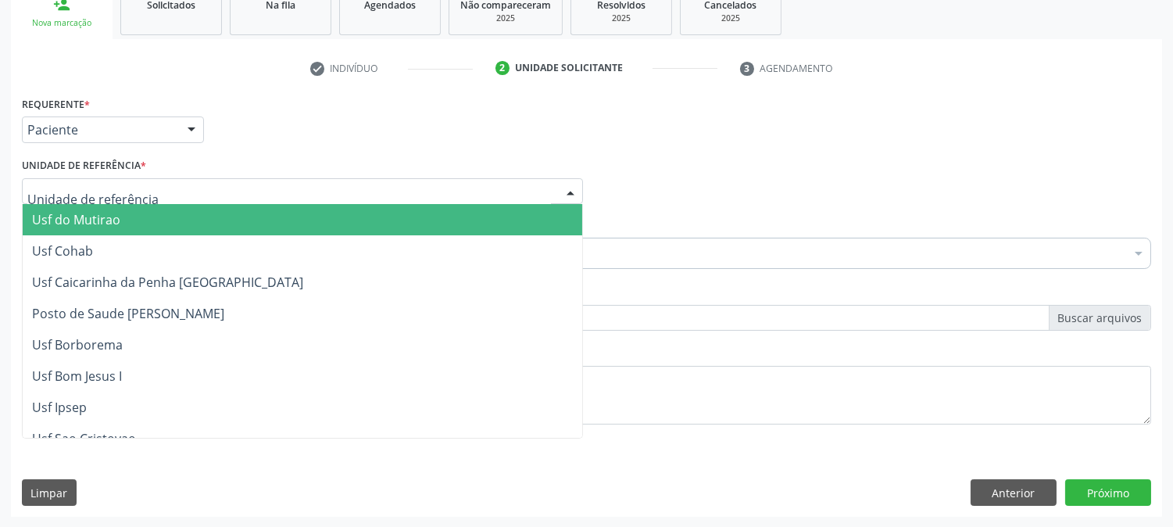
click at [134, 181] on div at bounding box center [302, 191] width 561 height 27
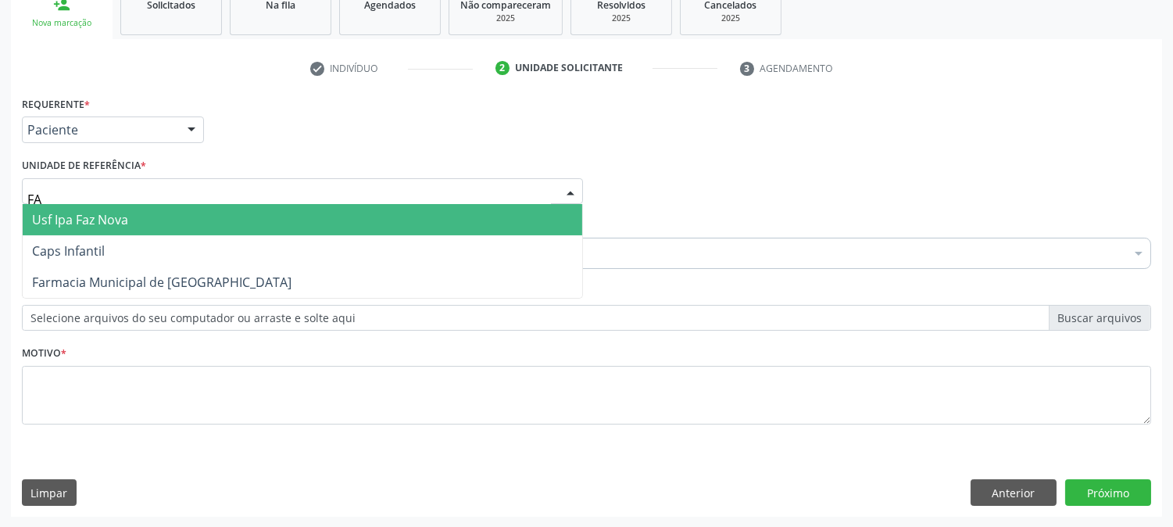
type input "FAZ"
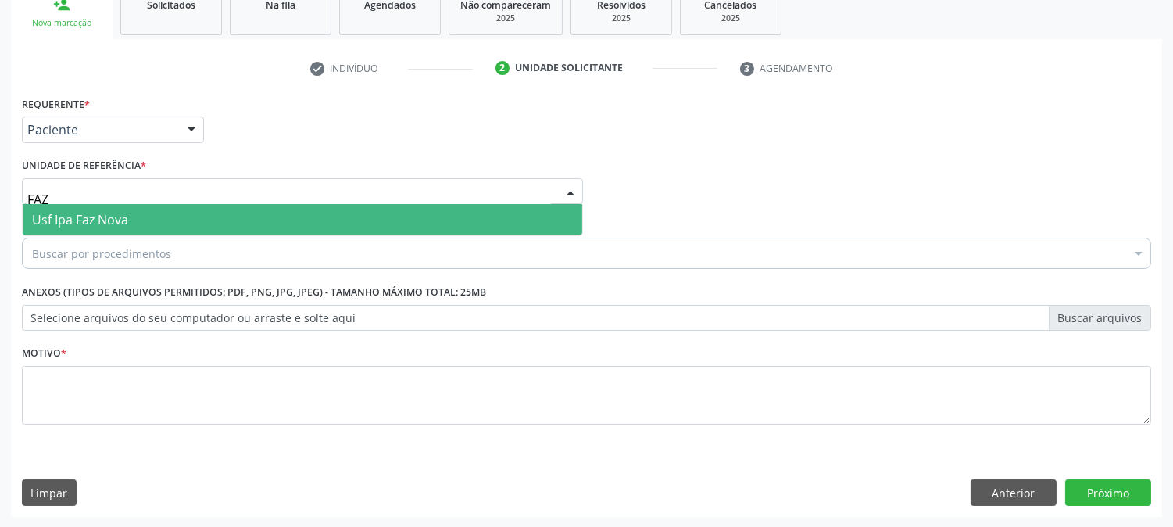
click at [144, 217] on span "Usf Ipa Faz Nova" at bounding box center [303, 219] width 560 height 31
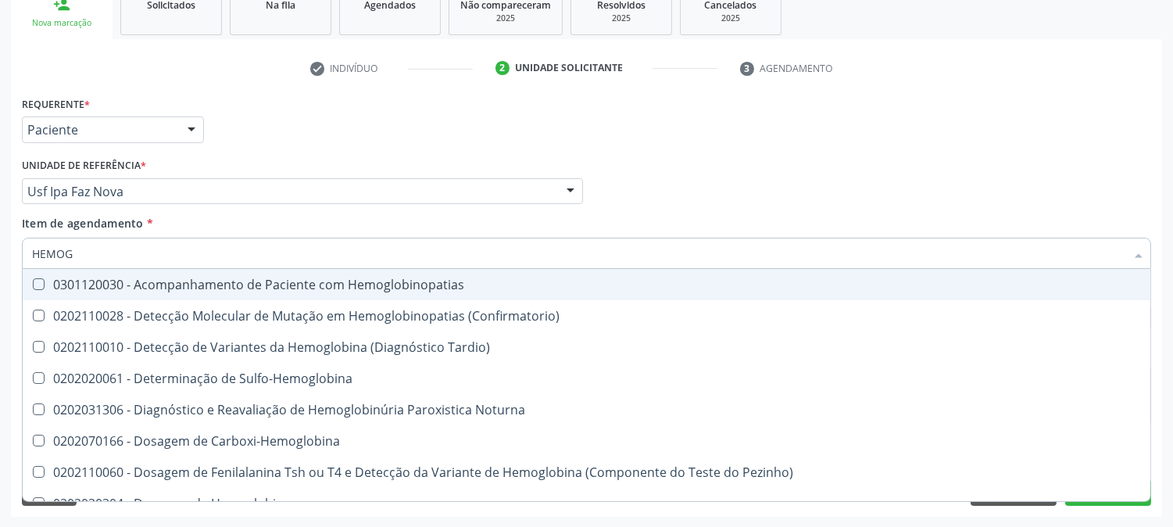
type input "HEMOGR"
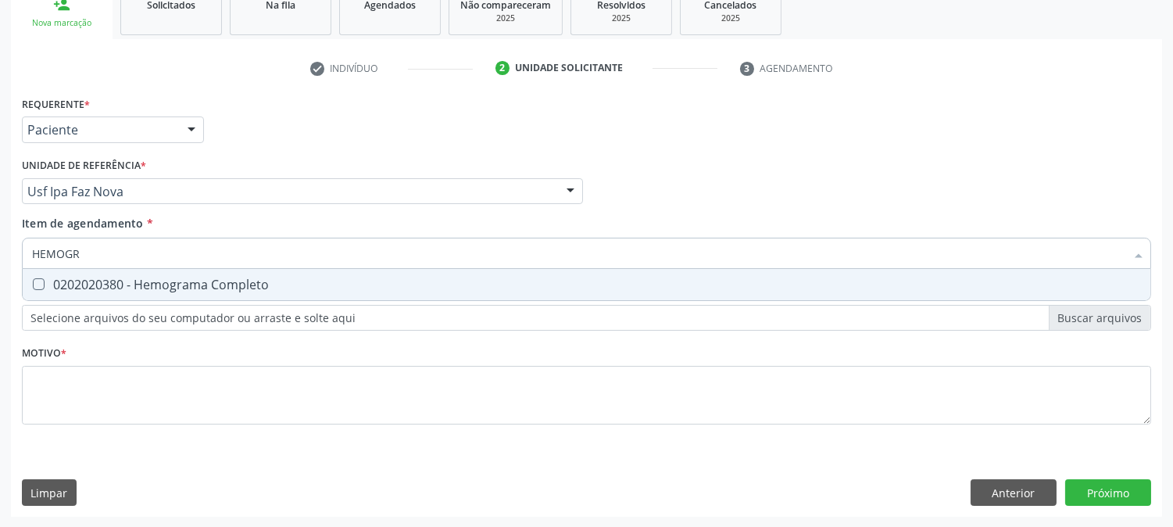
drag, startPoint x: 259, startPoint y: 289, endPoint x: 220, endPoint y: 272, distance: 42.7
click at [254, 285] on div "0202020380 - Hemograma Completo" at bounding box center [586, 284] width 1109 height 13
checkbox Completo "true"
drag, startPoint x: 23, startPoint y: 261, endPoint x: 4, endPoint y: 263, distance: 19.7
click at [4, 263] on div "Acompanhamento Acompanhe a situação das marcações correntes e finalizadas Relat…" at bounding box center [586, 183] width 1173 height 689
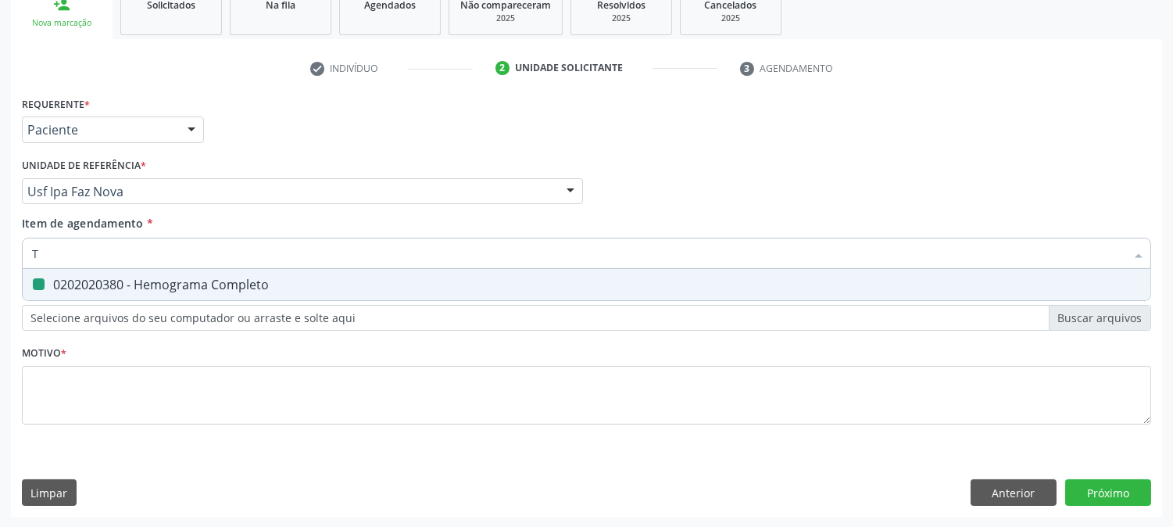
type input "TR"
checkbox Completo "false"
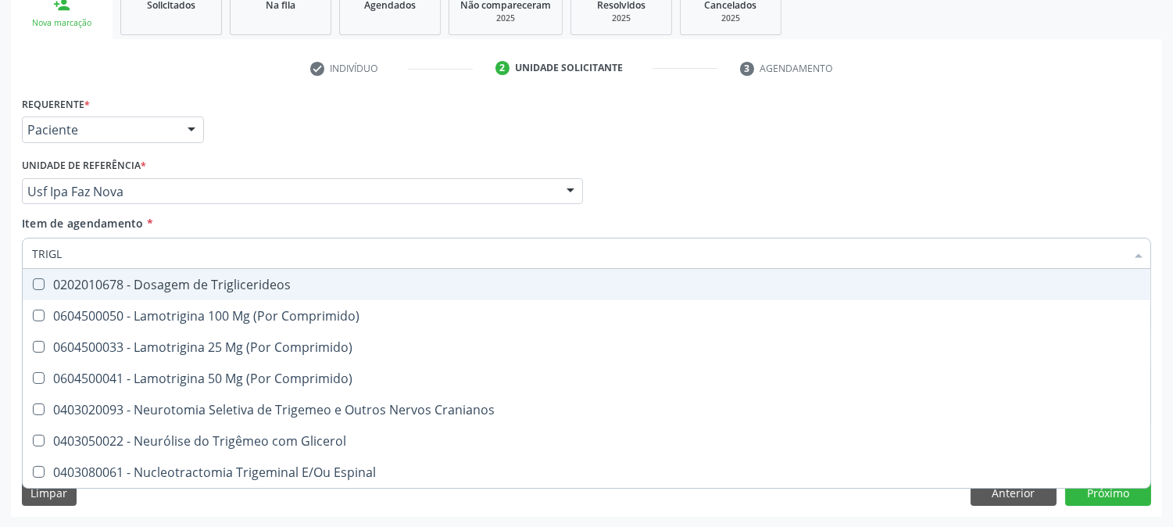
type input "TRIGLI"
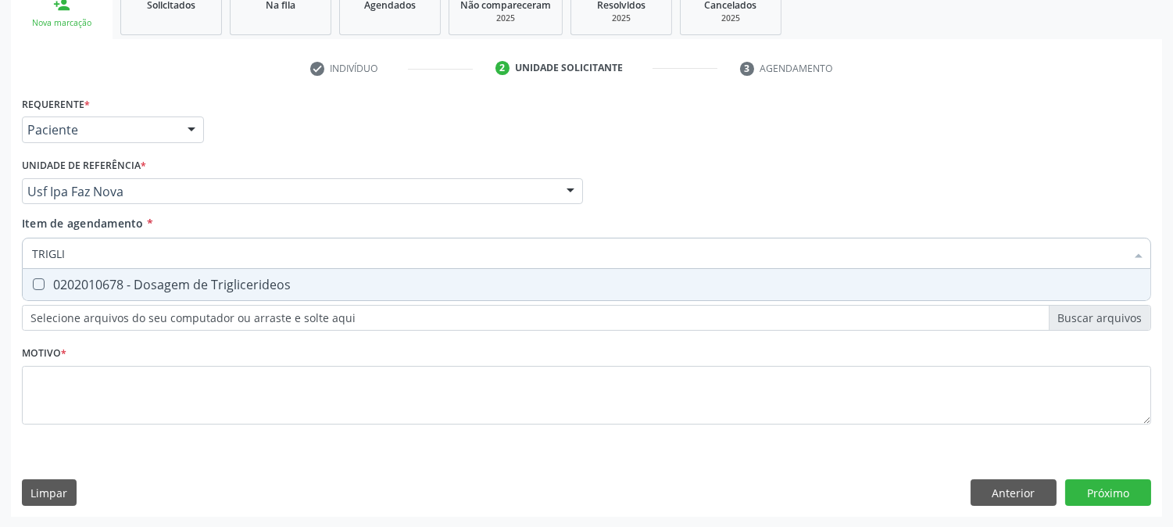
click at [71, 293] on span "0202010678 - Dosagem de Triglicerideos" at bounding box center [587, 284] width 1128 height 31
checkbox Triglicerideos "true"
drag, startPoint x: 73, startPoint y: 259, endPoint x: 0, endPoint y: 247, distance: 74.5
click at [0, 247] on div "Acompanhamento Acompanhe a situação das marcações correntes e finalizadas Relat…" at bounding box center [586, 183] width 1173 height 689
type input "GL"
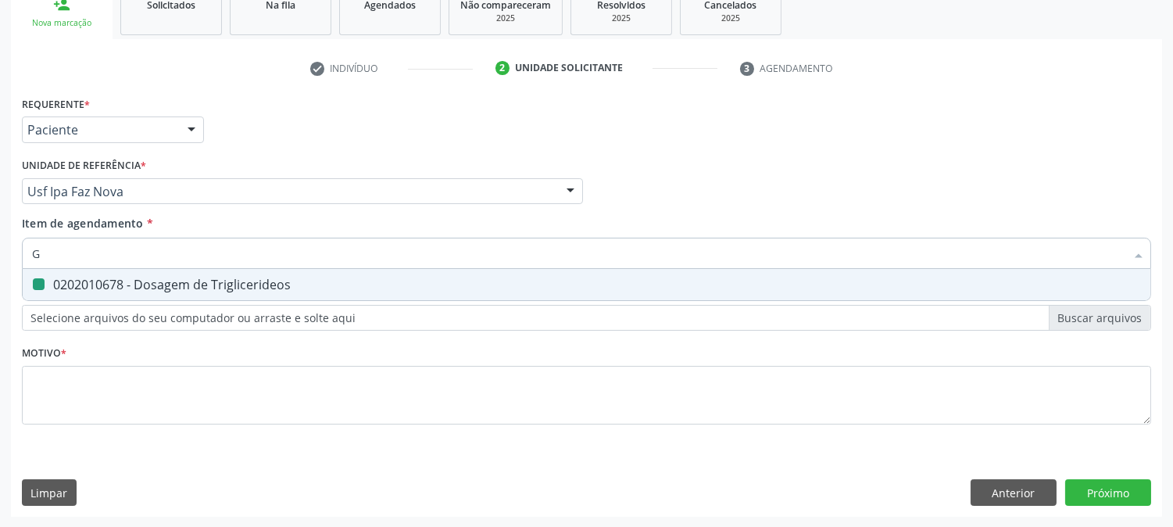
checkbox Triglicerideos "false"
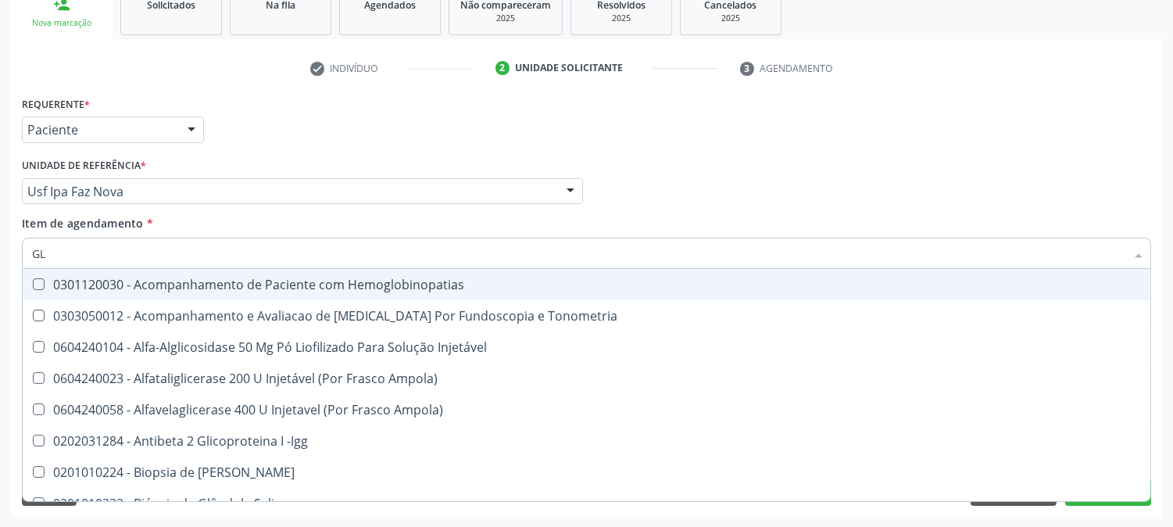
type input "GLI"
checkbox Glomerular "true"
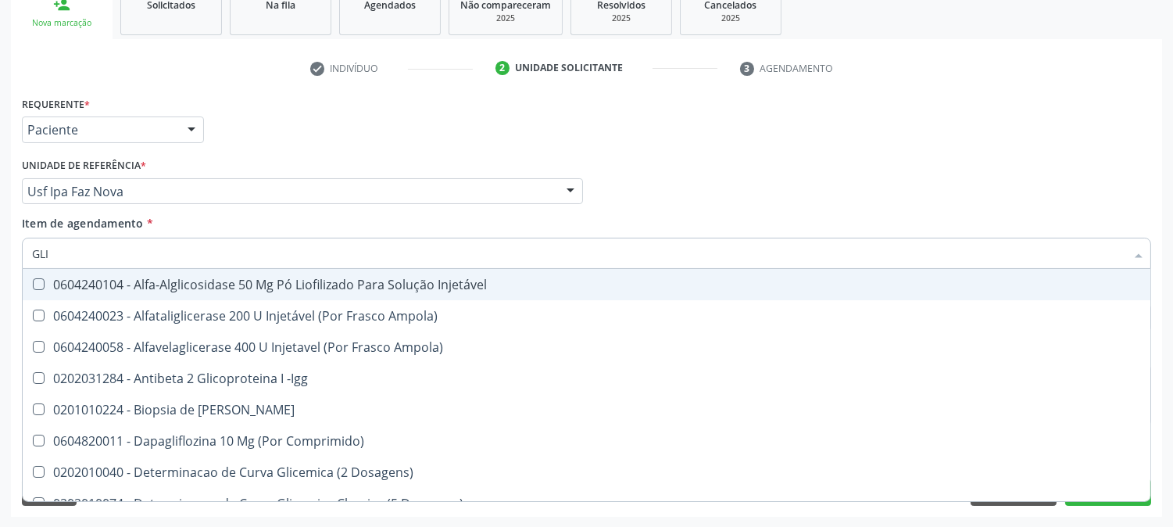
type input "GLIC"
checkbox Derrames "true"
checkbox Triglicerideos "false"
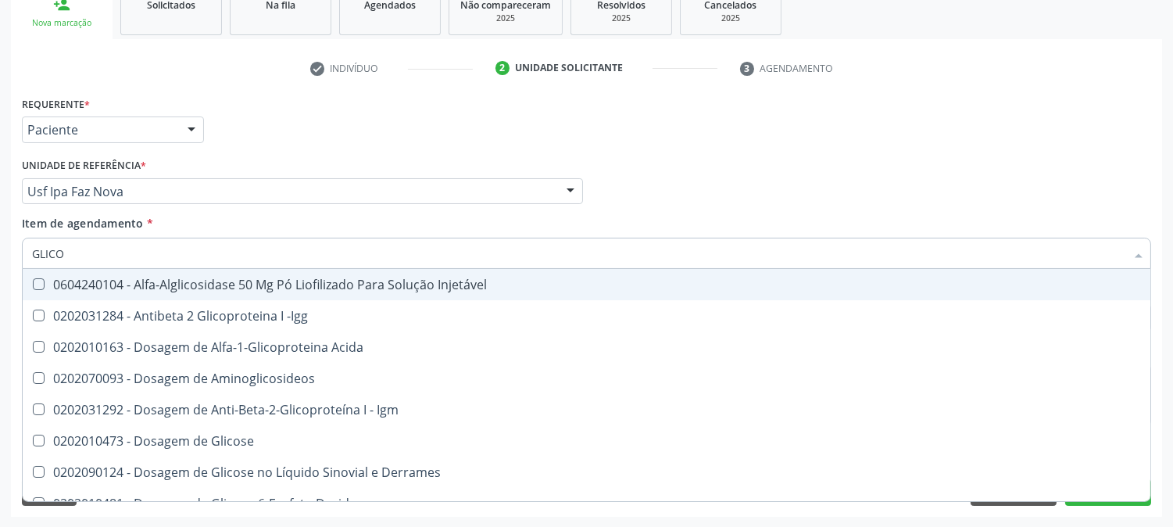
type input "GLICOS"
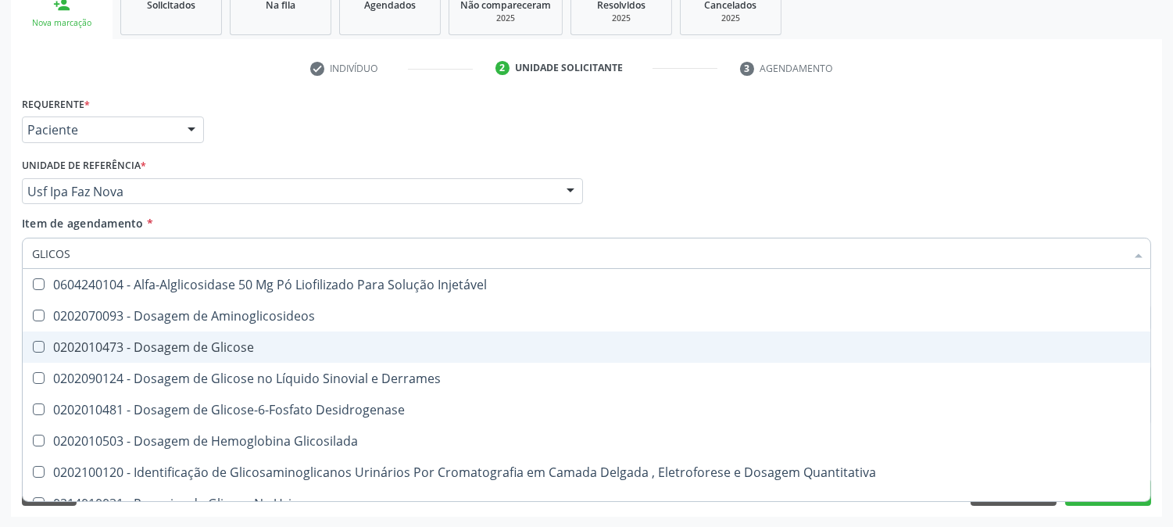
click at [148, 354] on span "0202010473 - Dosagem de Glicose" at bounding box center [587, 346] width 1128 height 31
checkbox Glicose "true"
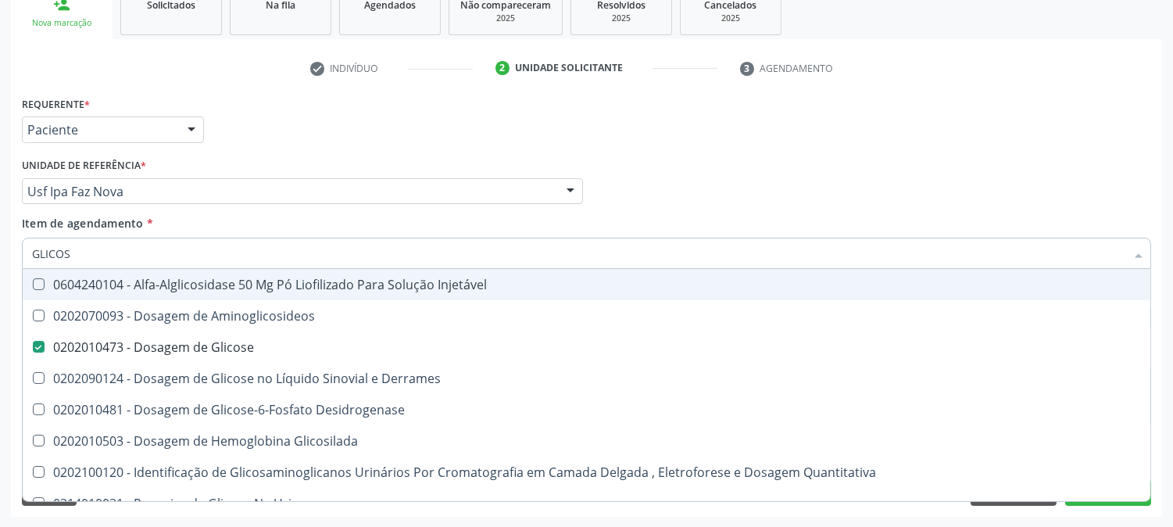
drag, startPoint x: 84, startPoint y: 256, endPoint x: 0, endPoint y: 240, distance: 85.8
click at [0, 240] on div "Acompanhamento Acompanhe a situação das marcações correntes e finalizadas Relat…" at bounding box center [586, 183] width 1173 height 689
type input "PS"
checkbox Glicose "false"
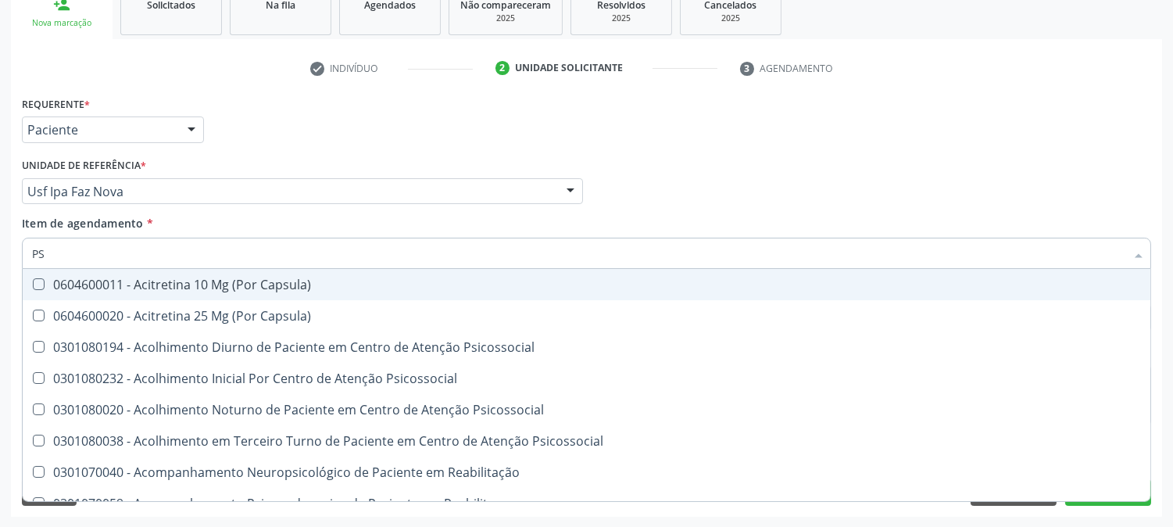
type input "PSA"
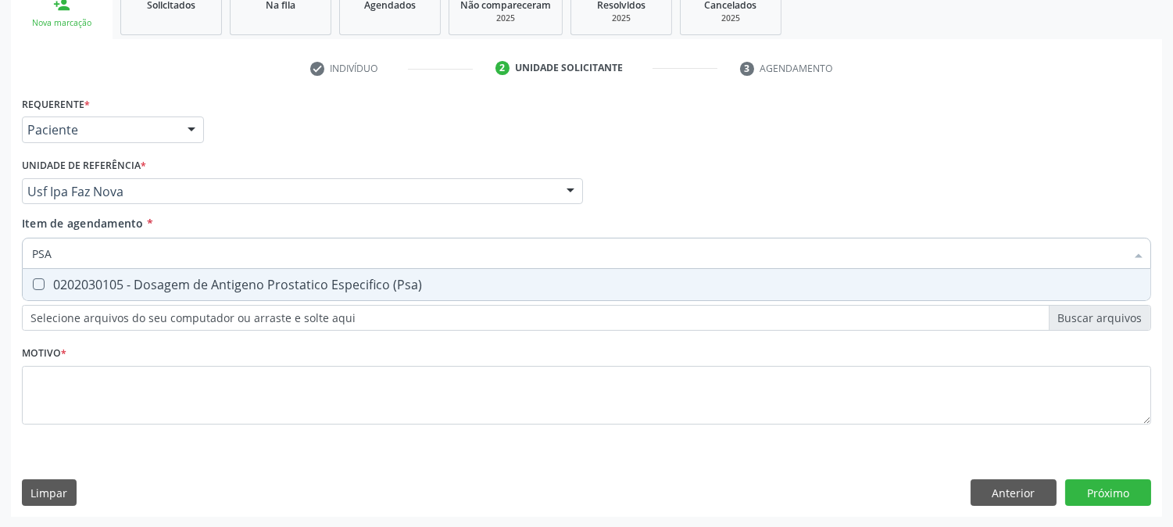
click at [69, 288] on div "0202030105 - Dosagem de Antigeno Prostatico Especifico (Psa)" at bounding box center [586, 284] width 1109 height 13
checkbox \(Psa\) "true"
drag, startPoint x: 69, startPoint y: 259, endPoint x: 0, endPoint y: 258, distance: 68.8
click at [0, 260] on div "Acompanhamento Acompanhe a situação das marcações correntes e finalizadas Relat…" at bounding box center [586, 183] width 1173 height 689
type input "HE"
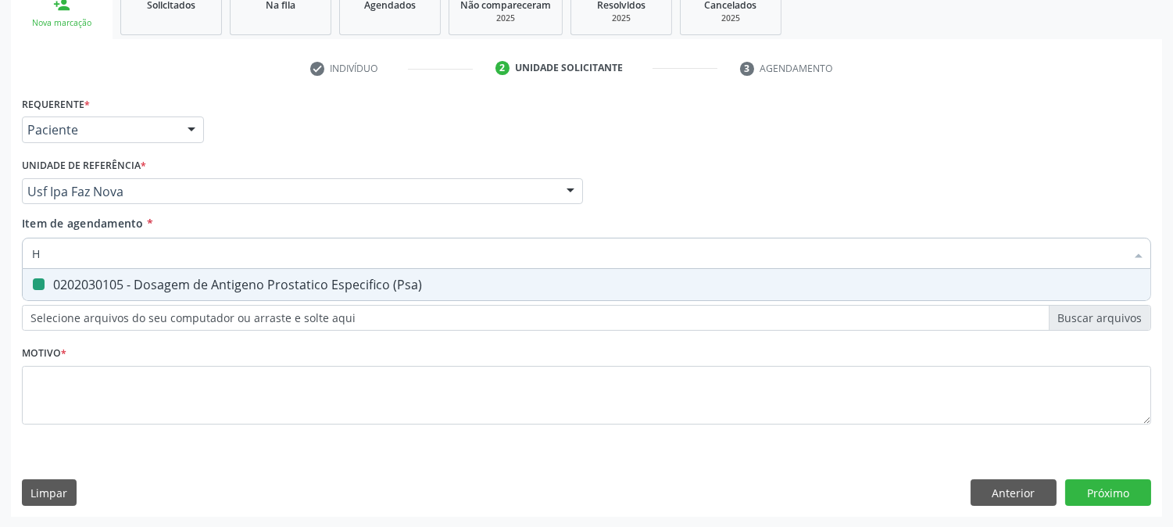
checkbox \(Psa\) "false"
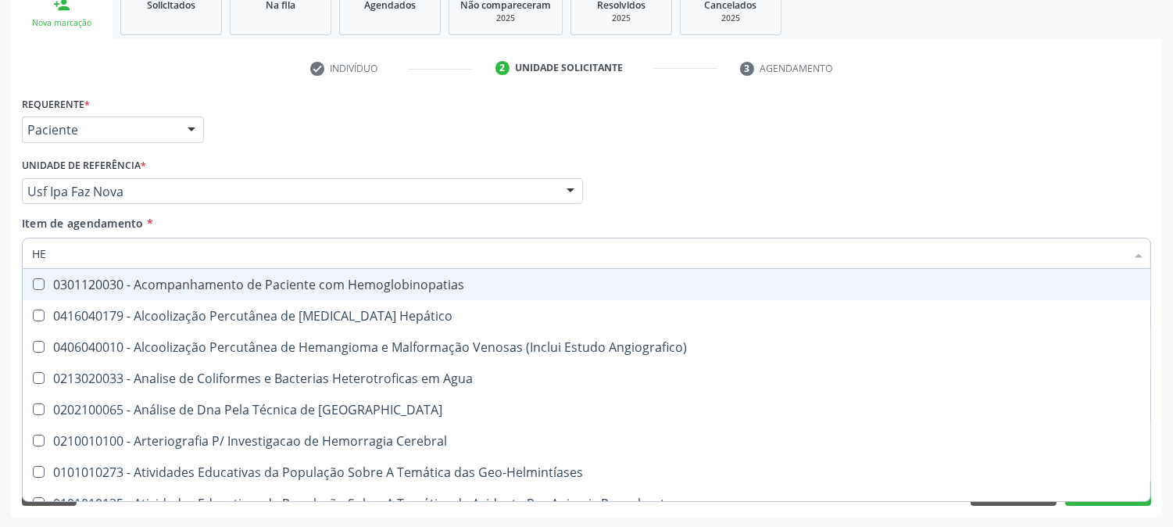
type input "HEM"
checkbox II "true"
checkbox Completo "false"
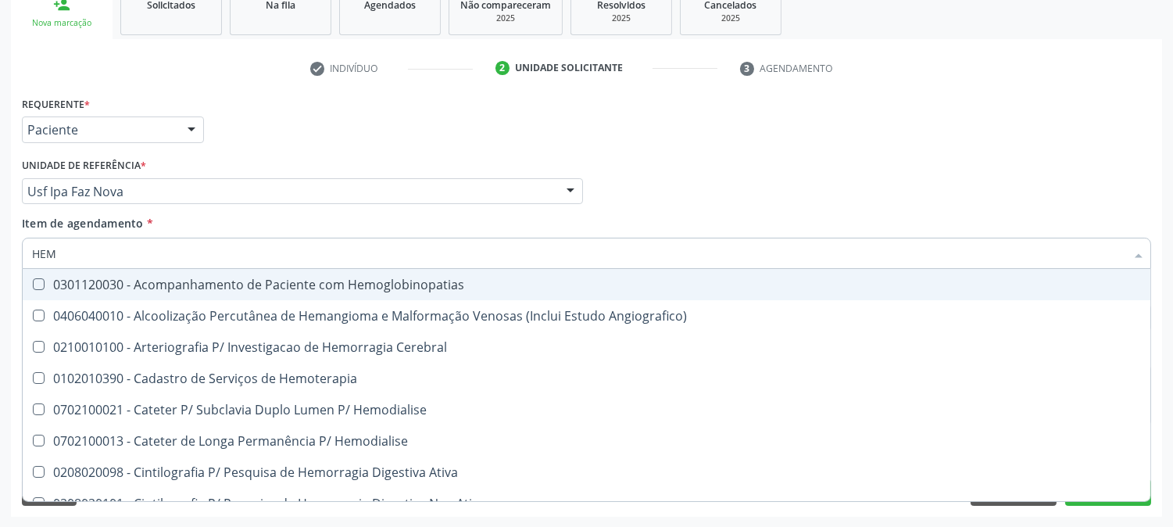
type input "HEMO"
checkbox Retro-Retal "true"
checkbox Completo "false"
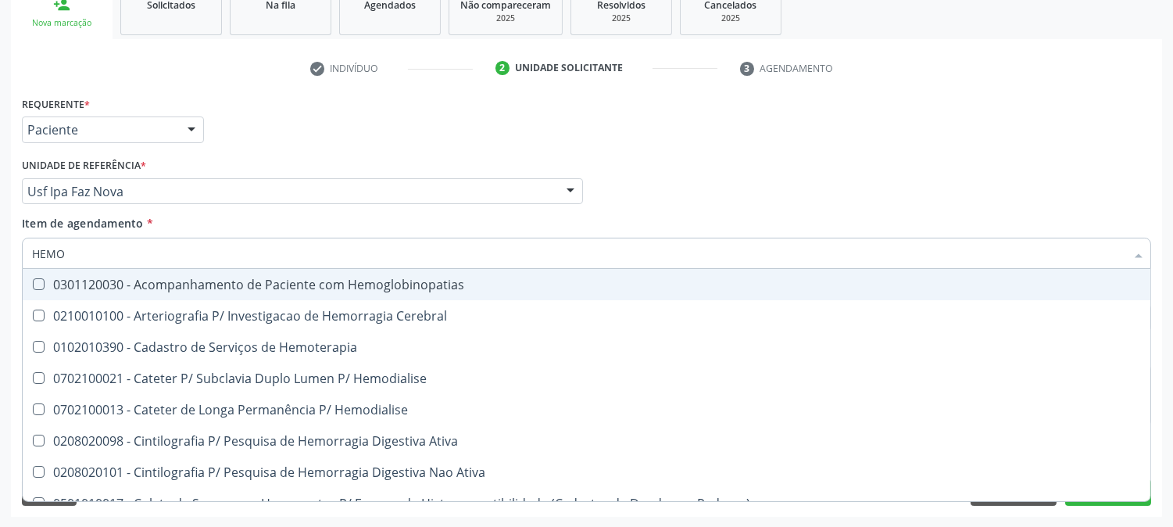
type input "HEMOG"
checkbox Carboxi-Hemoglobina "true"
type input "HEMOGL"
checkbox Carboxi-Hemoglobina "false"
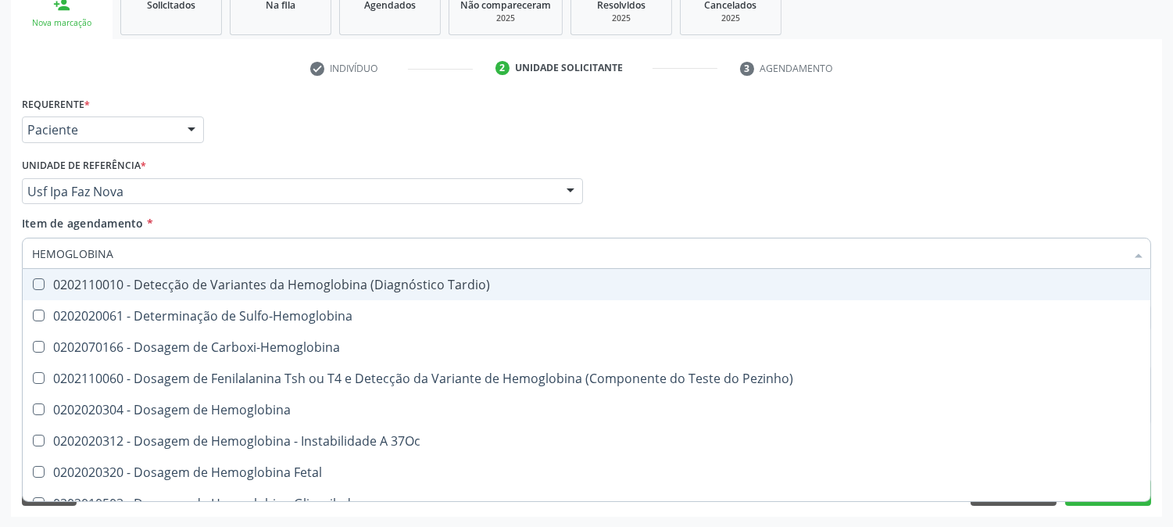
type input "HEMOGLOBINA G"
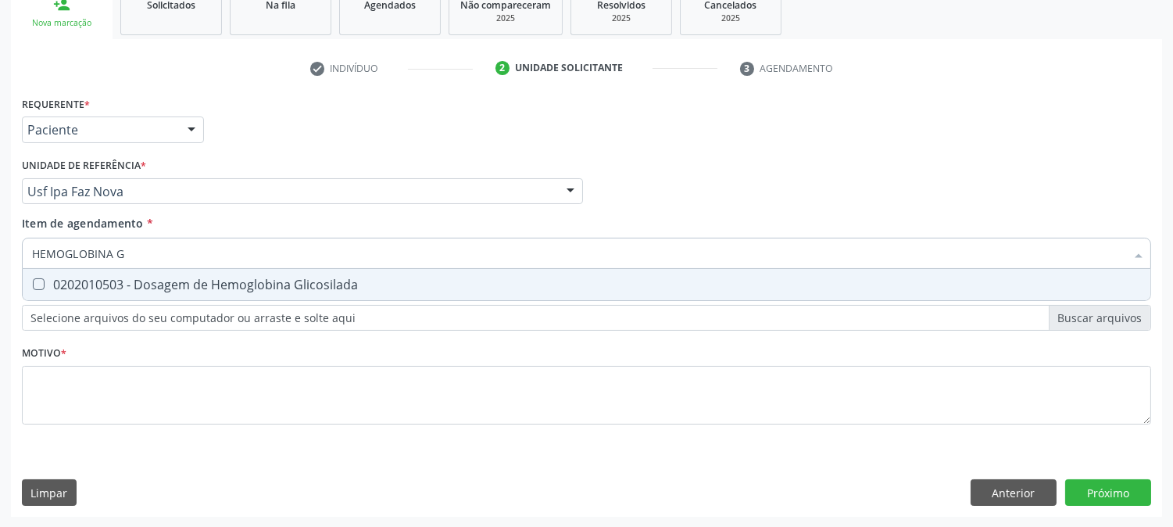
click at [53, 287] on div "0202010503 - Dosagem de Hemoglobina Glicosilada" at bounding box center [586, 284] width 1109 height 13
checkbox Glicosilada "true"
drag, startPoint x: 142, startPoint y: 255, endPoint x: 0, endPoint y: 242, distance: 142.8
click at [0, 241] on div "Acompanhamento Acompanhe a situação das marcações correntes e finalizadas Relat…" at bounding box center [586, 183] width 1173 height 689
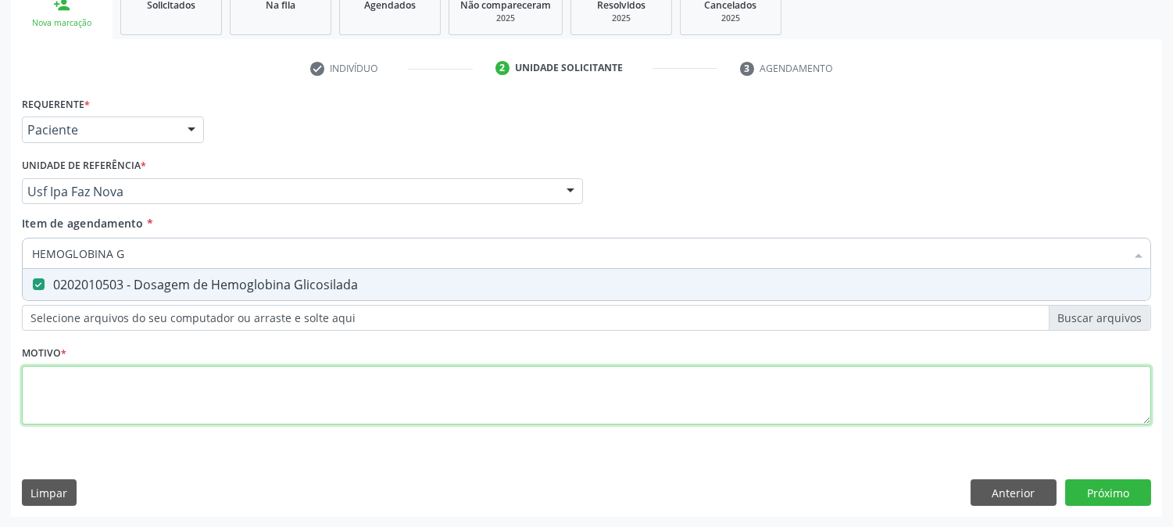
click at [178, 406] on div "Requerente * Paciente Profissional de Saúde Paciente Nenhum resultado encontrad…" at bounding box center [586, 269] width 1129 height 354
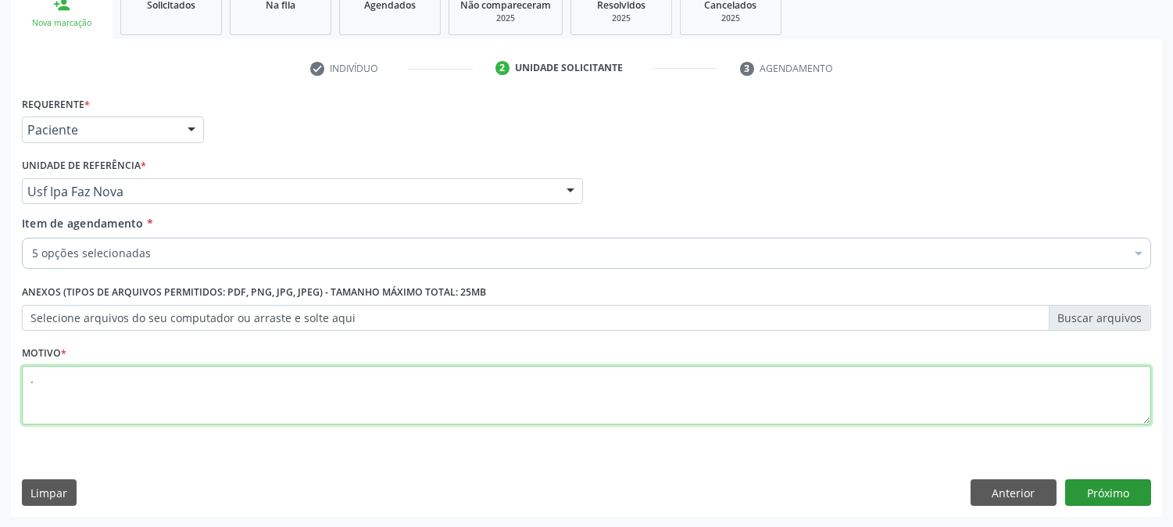
type textarea "."
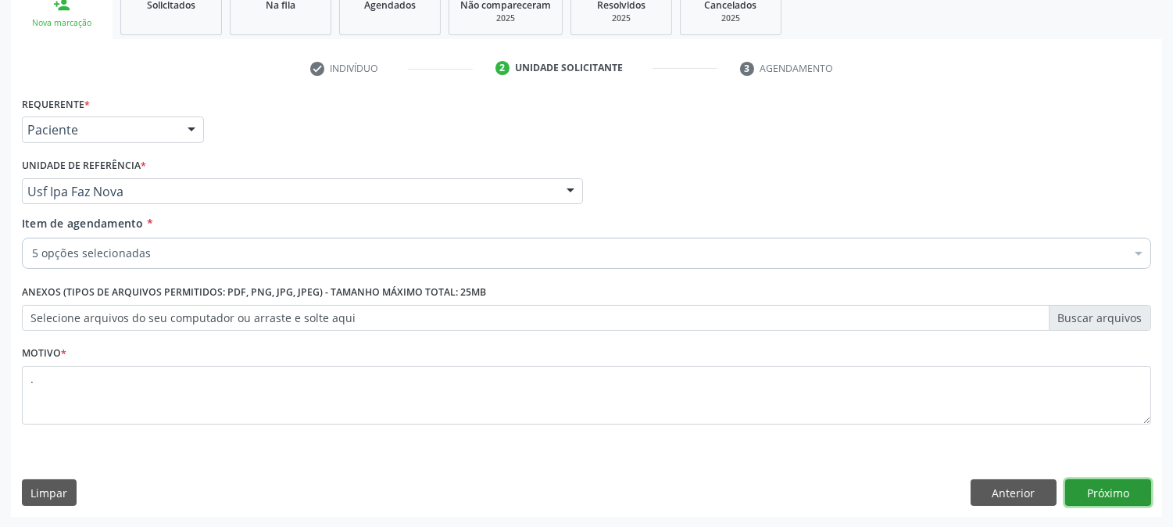
click at [1100, 494] on button "Próximo" at bounding box center [1108, 492] width 86 height 27
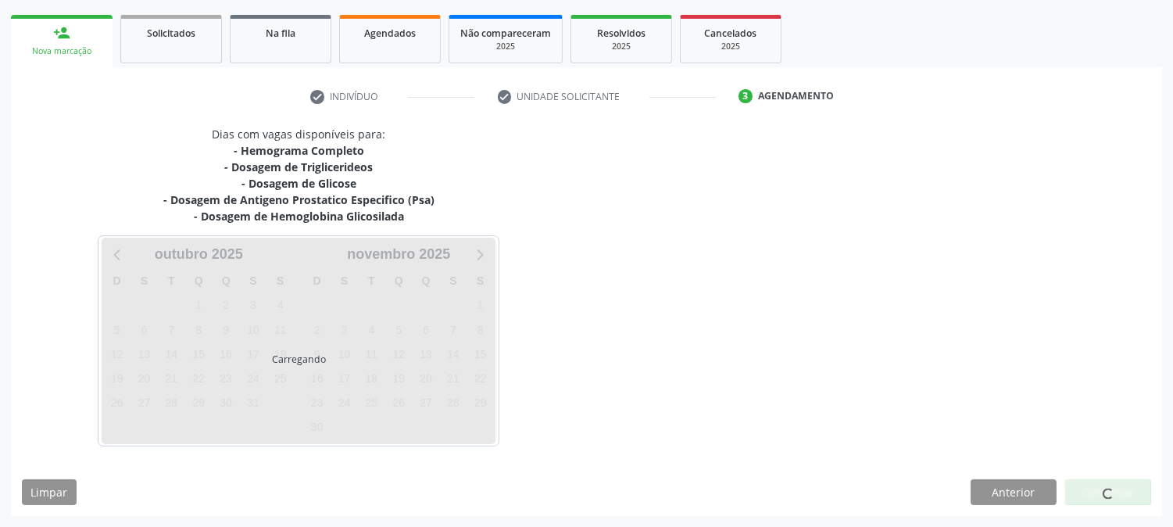
scroll to position [217, 0]
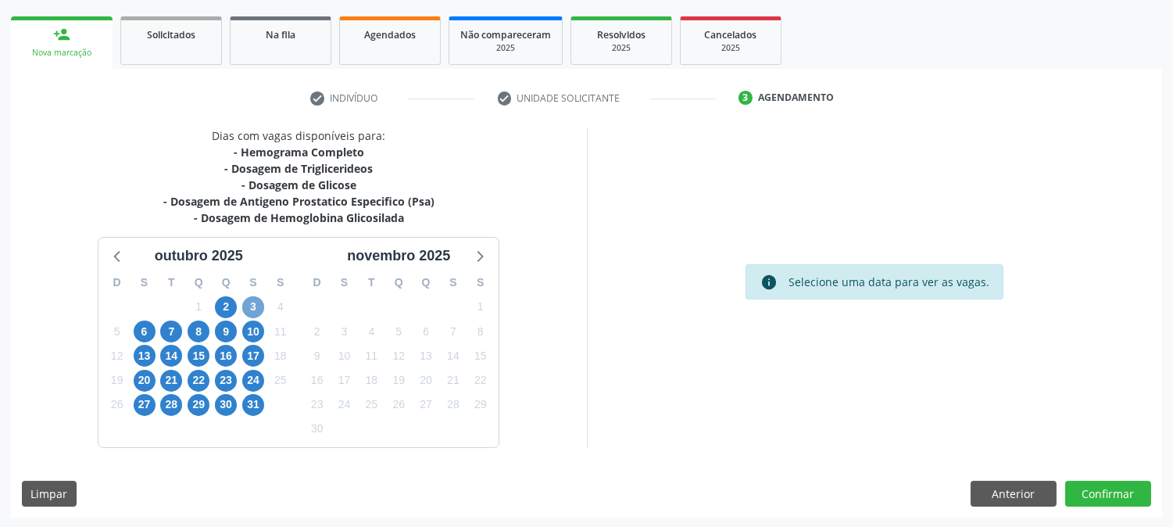
click at [253, 302] on span "3" at bounding box center [253, 307] width 22 height 22
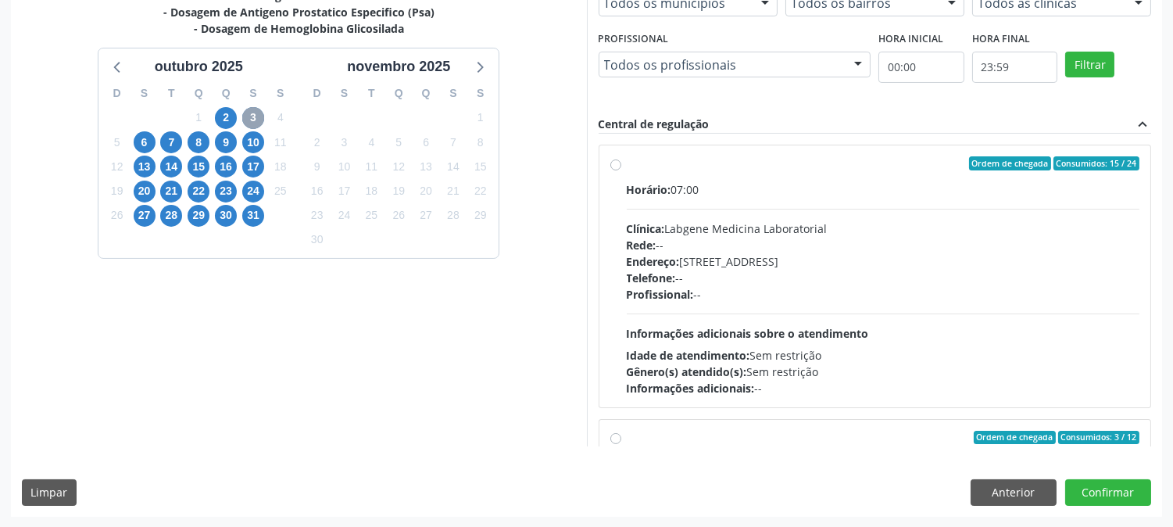
scroll to position [246, 0]
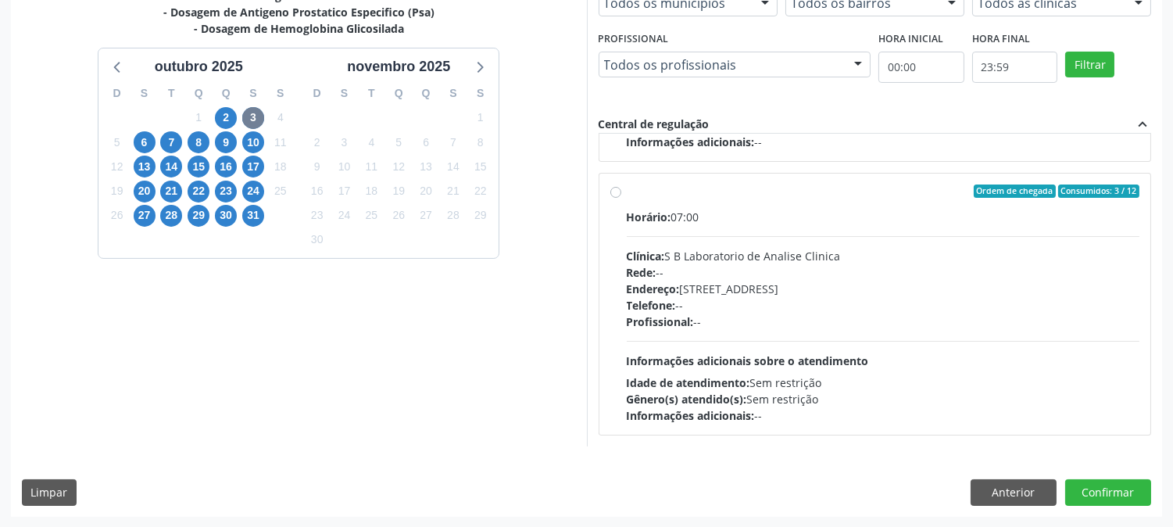
click at [785, 346] on div "Horário: 07:00 Clínica: S B Laboratorio de Analise Clinica Rede: -- Endereço: […" at bounding box center [883, 316] width 513 height 215
click at [621, 199] on input "Ordem de chegada Consumidos: 3 / 12 Horário: 07:00 Clínica: S B Laboratorio de …" at bounding box center [615, 191] width 11 height 14
radio input "true"
click at [1107, 497] on button "Confirmar" at bounding box center [1108, 492] width 86 height 27
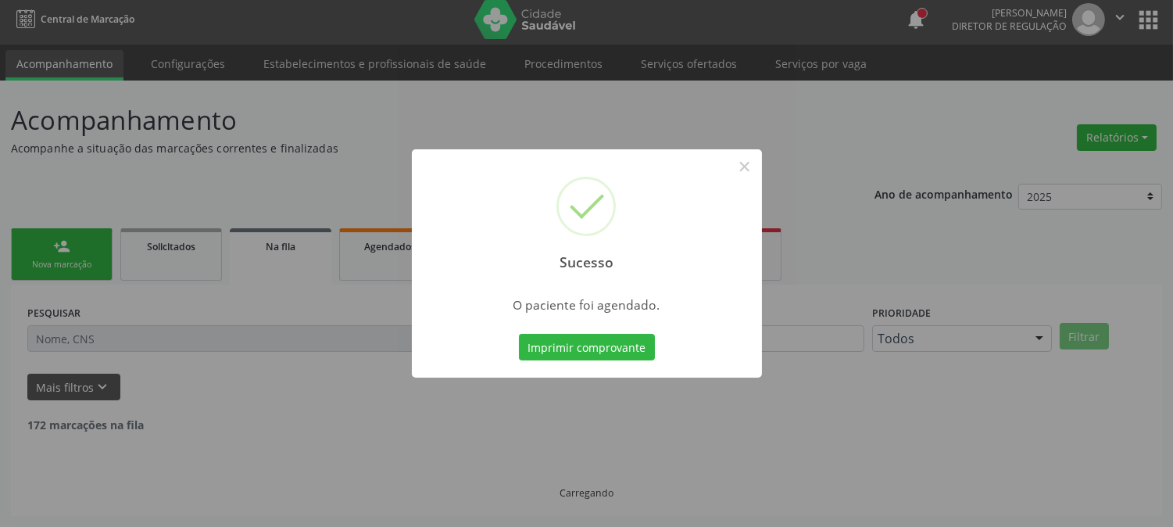
scroll to position [0, 0]
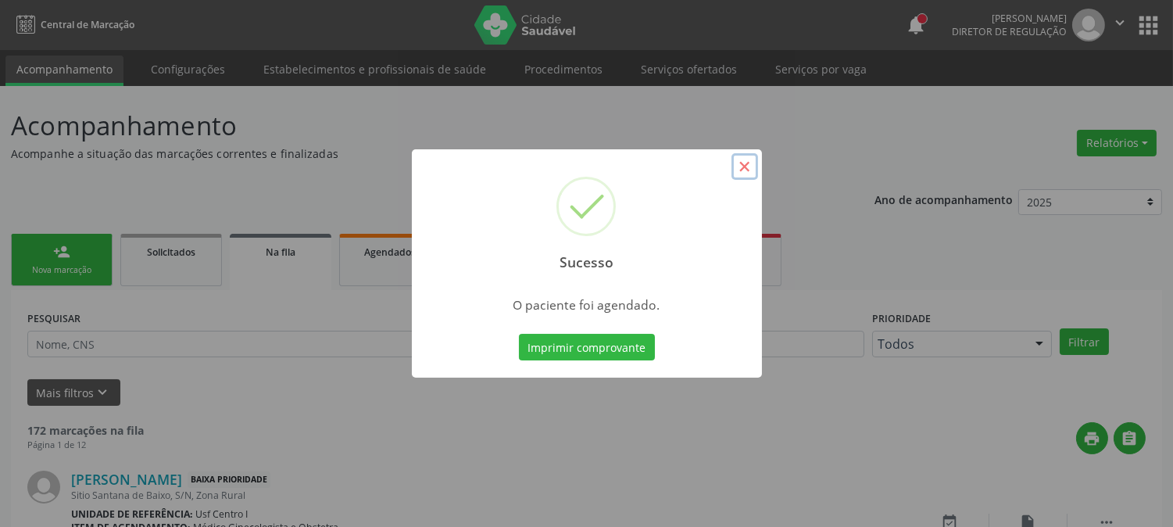
click at [740, 170] on button "×" at bounding box center [745, 166] width 27 height 27
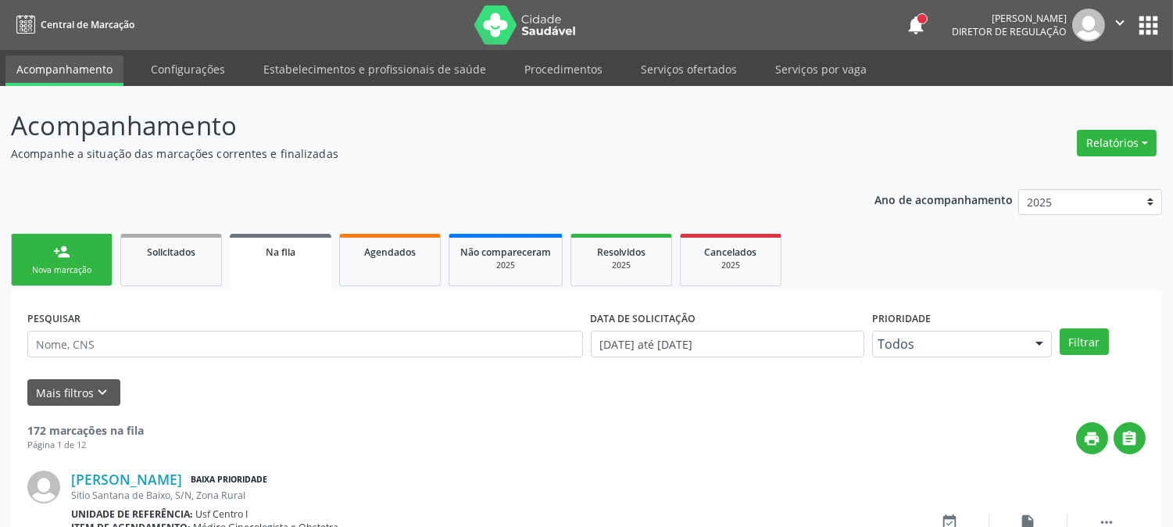
click at [53, 246] on div "person_add" at bounding box center [61, 251] width 17 height 17
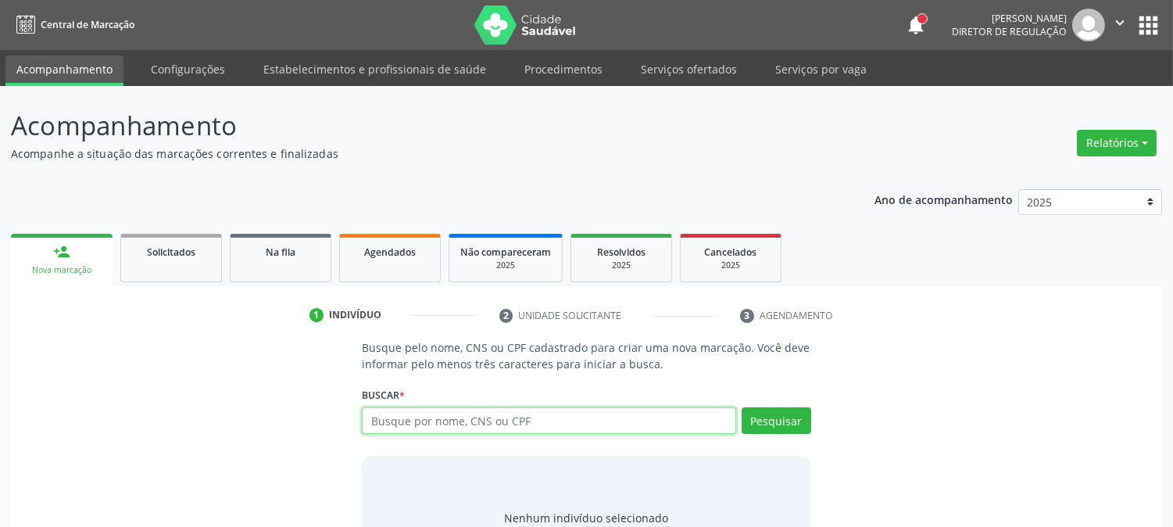
click at [499, 426] on input "text" at bounding box center [549, 420] width 374 height 27
type input "700402487628546"
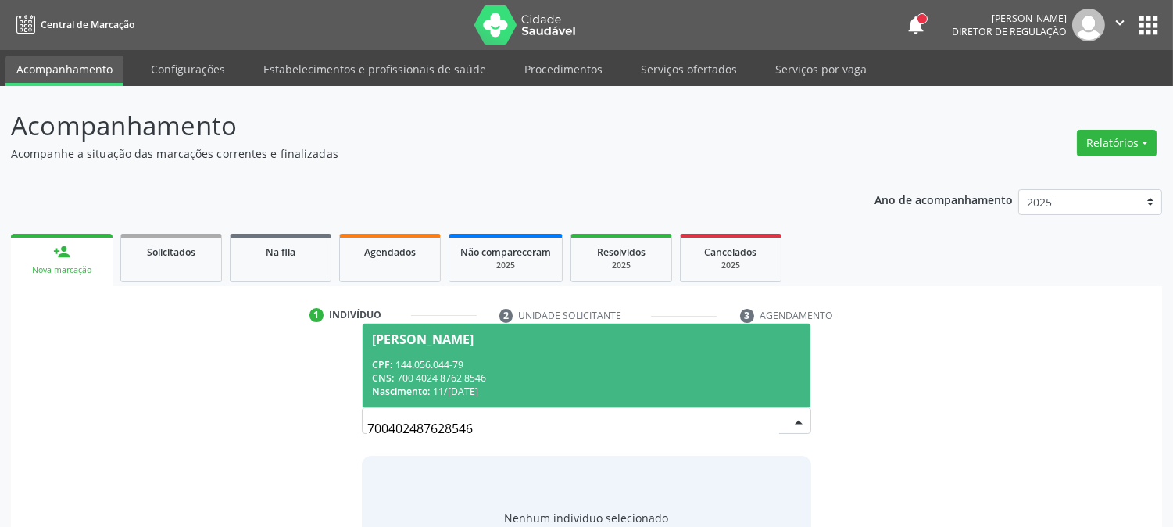
click at [446, 396] on div "Nascimento: 11/05/2001" at bounding box center [586, 391] width 428 height 13
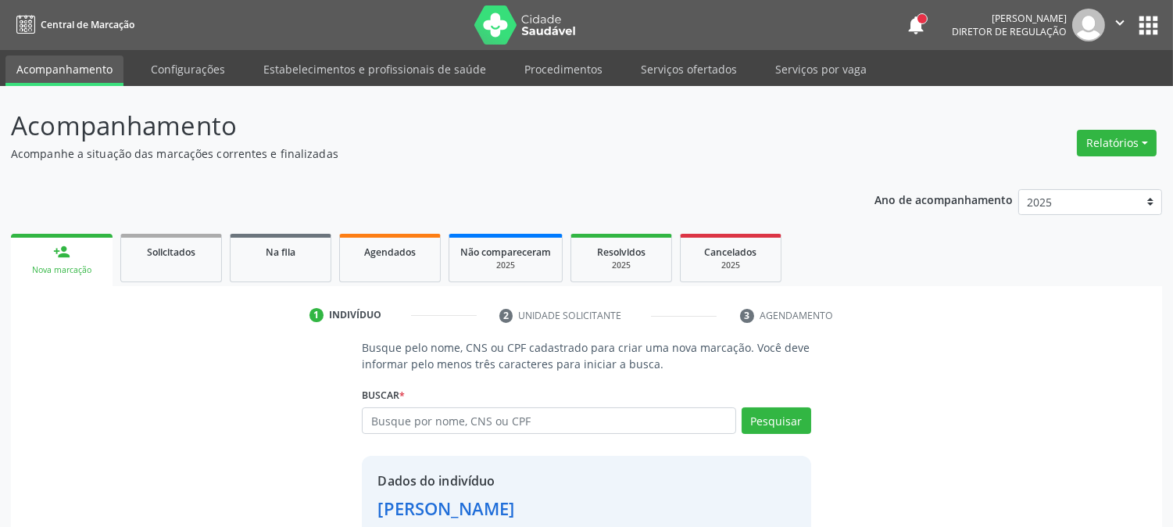
scroll to position [98, 0]
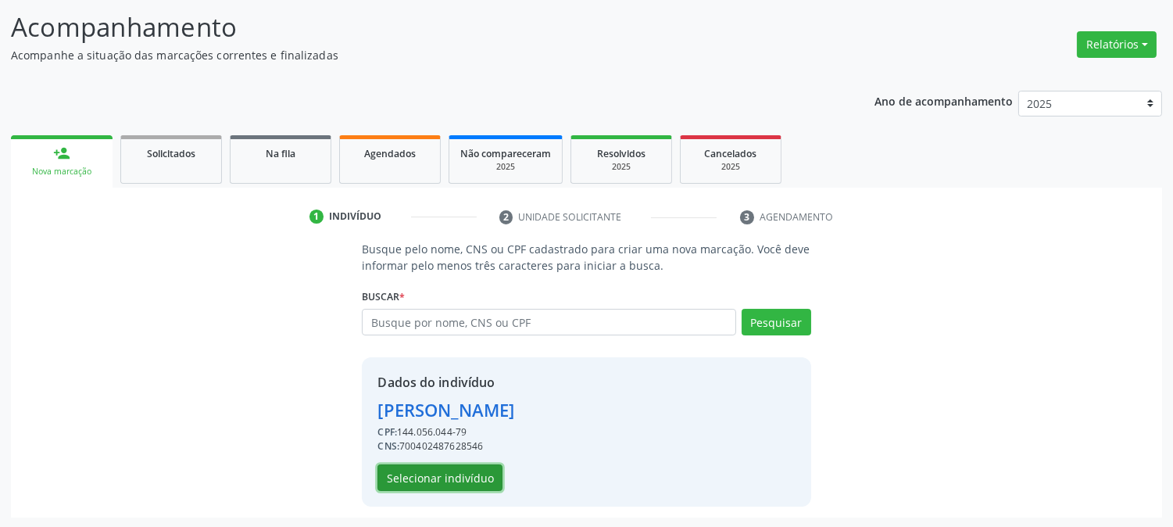
click at [446, 479] on button "Selecionar indivíduo" at bounding box center [439, 477] width 125 height 27
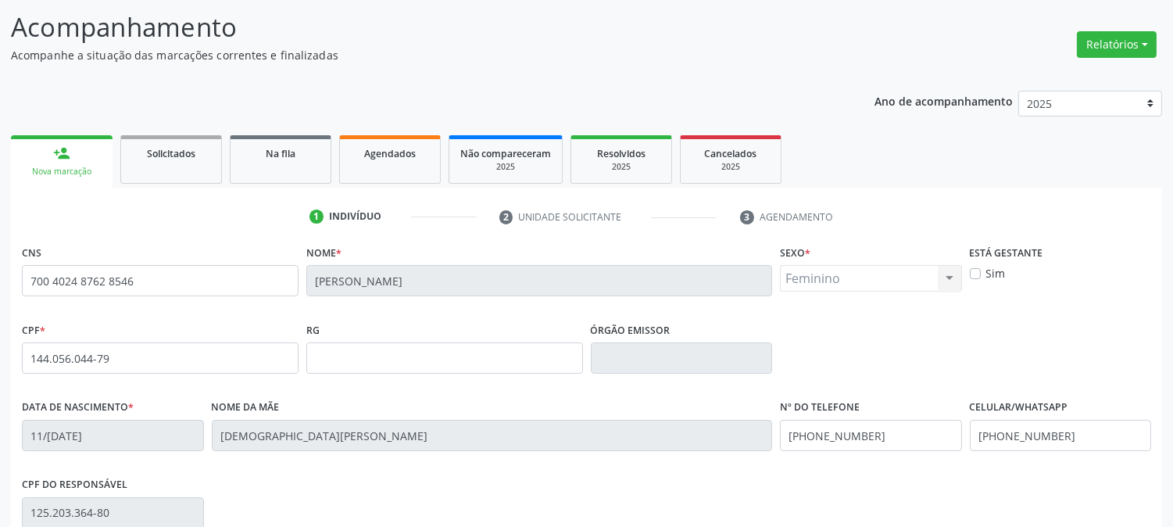
scroll to position [319, 0]
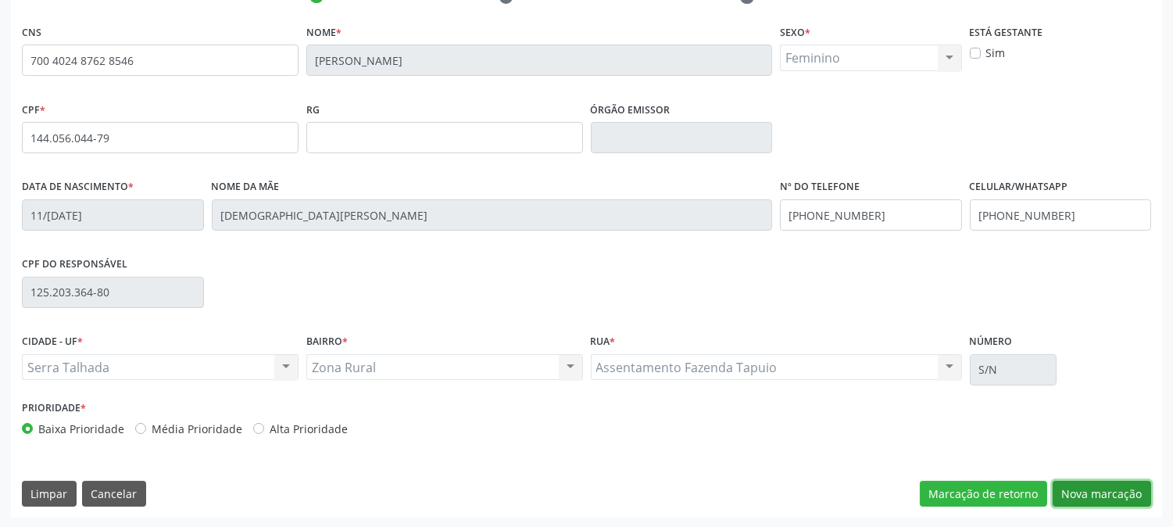
click at [1126, 489] on button "Nova marcação" at bounding box center [1102, 494] width 98 height 27
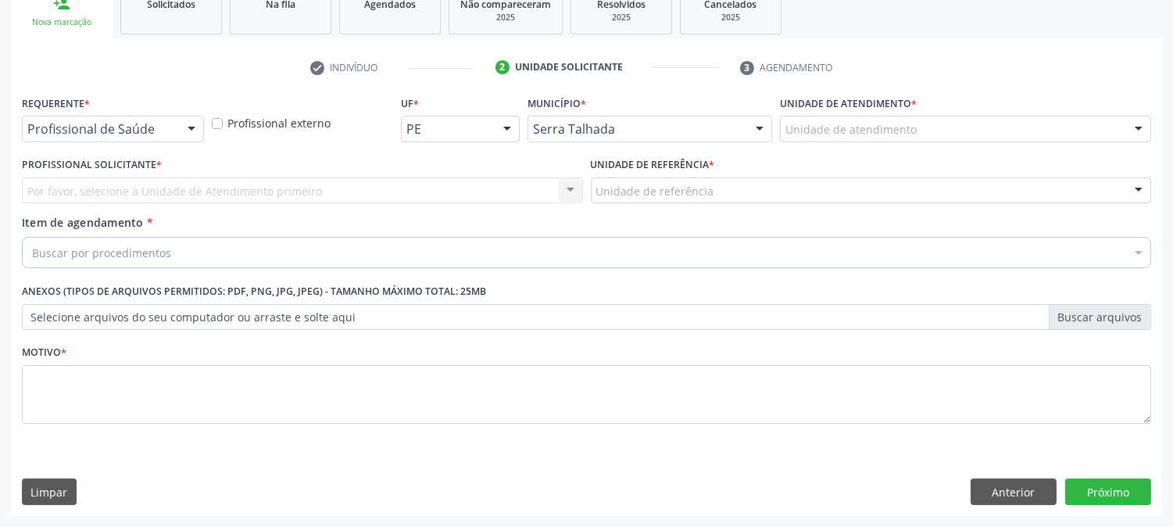
scroll to position [247, 0]
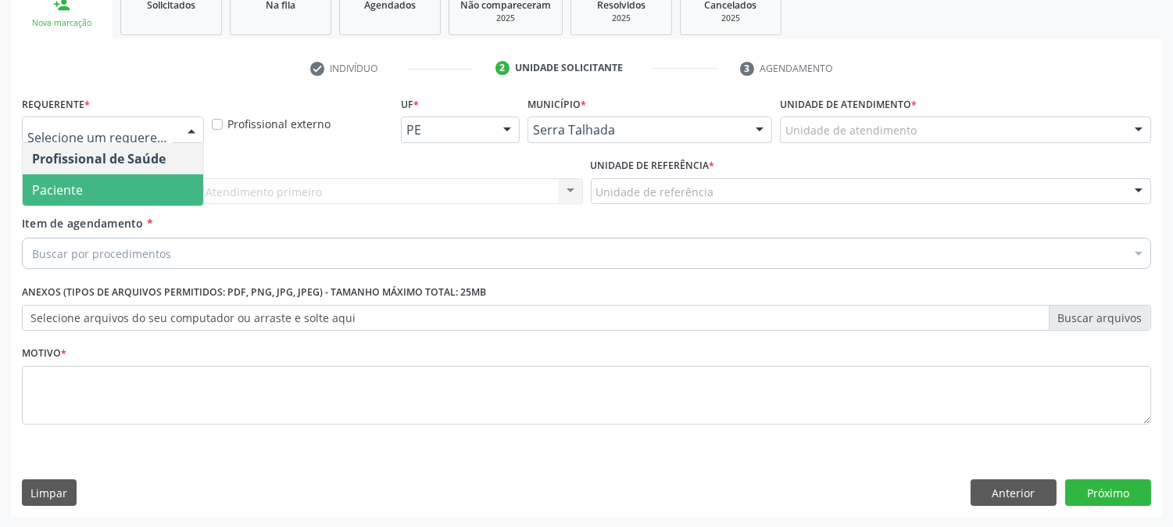
click at [77, 182] on span "Paciente" at bounding box center [57, 189] width 51 height 17
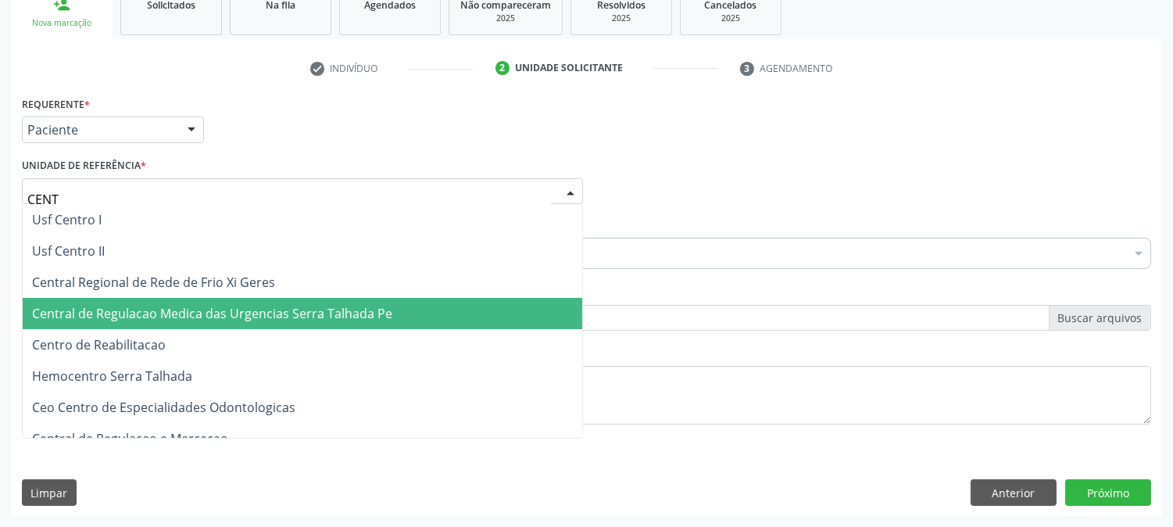
type input "CENTR"
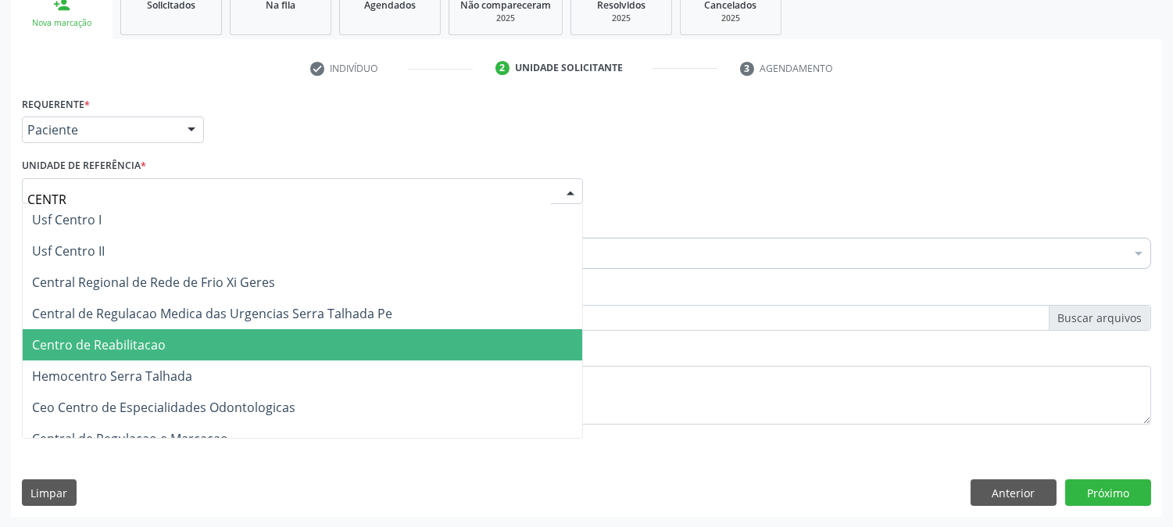
click at [138, 342] on span "Centro de Reabilitacao" at bounding box center [99, 344] width 134 height 17
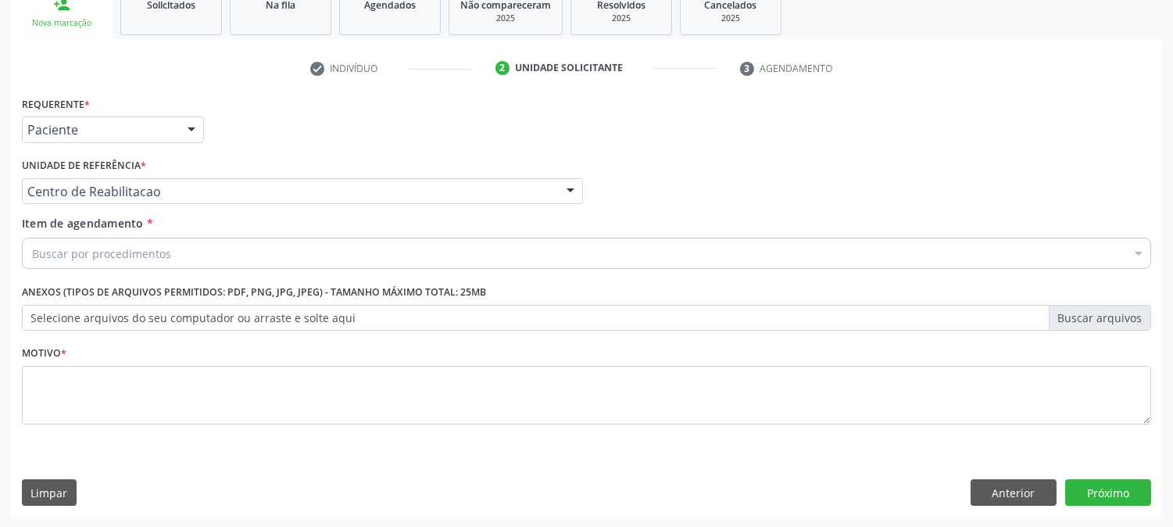
click at [120, 238] on div "Buscar por procedimentos" at bounding box center [586, 253] width 1129 height 31
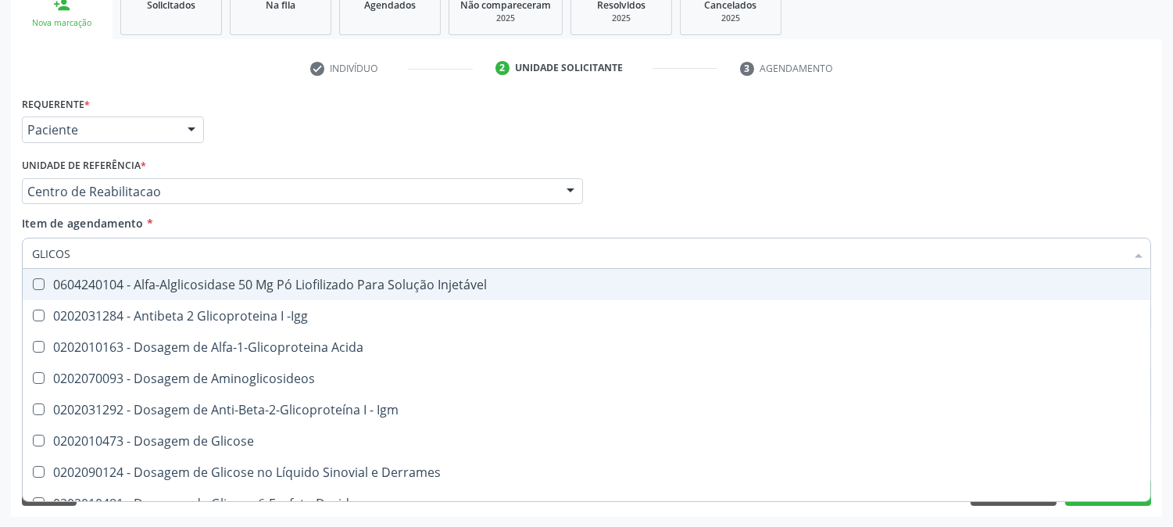
type input "GLICOSE"
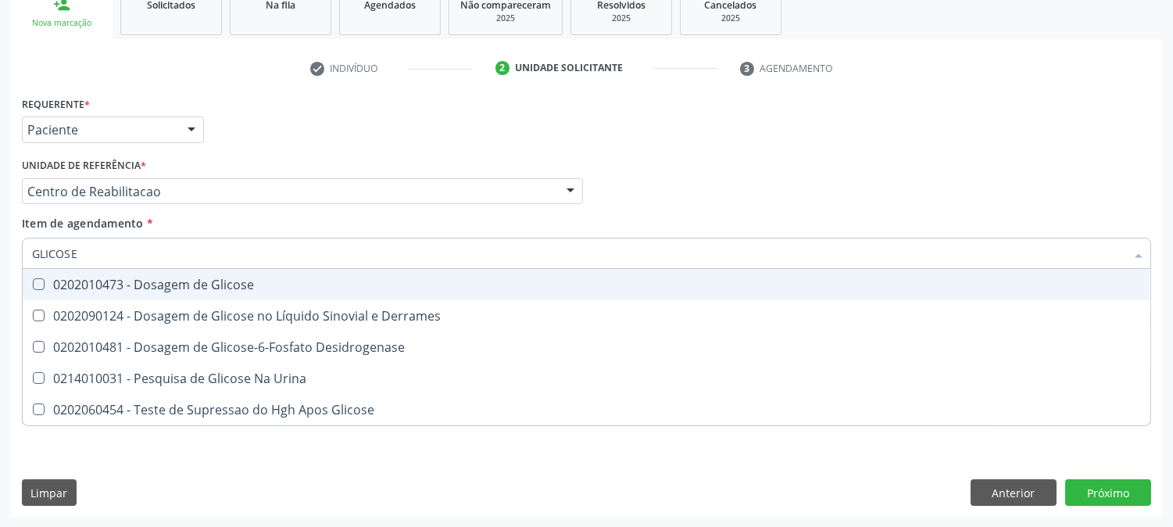
click at [161, 282] on div "0202010473 - Dosagem de Glicose" at bounding box center [586, 284] width 1109 height 13
checkbox Glicose "true"
drag, startPoint x: 113, startPoint y: 262, endPoint x: 0, endPoint y: 254, distance: 113.6
click at [0, 254] on div "Acompanhamento Acompanhe a situação das marcações correntes e finalizadas Relat…" at bounding box center [586, 183] width 1173 height 689
type input "HE"
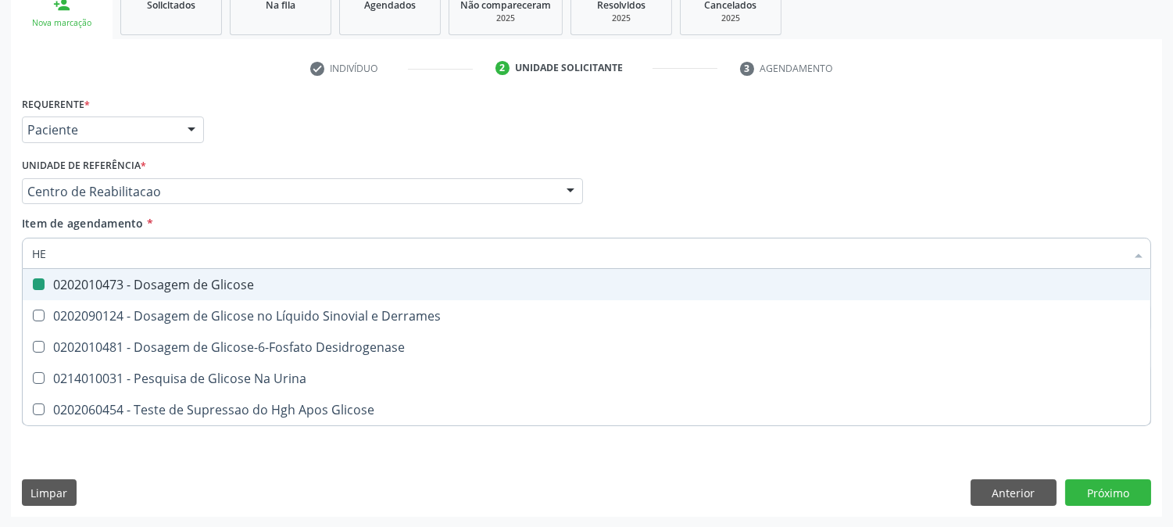
checkbox Glicose "false"
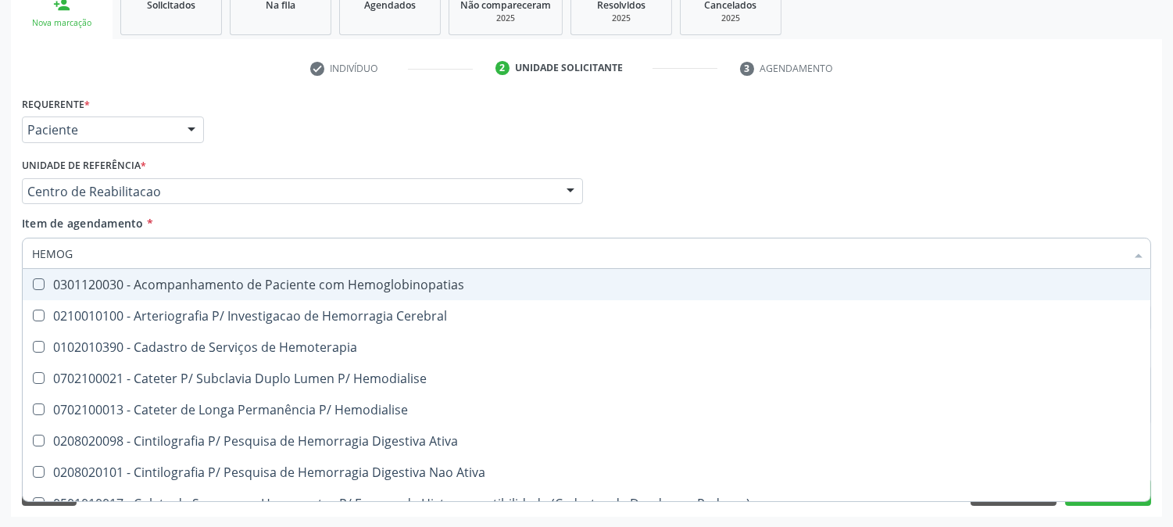
type input "HEMOGR"
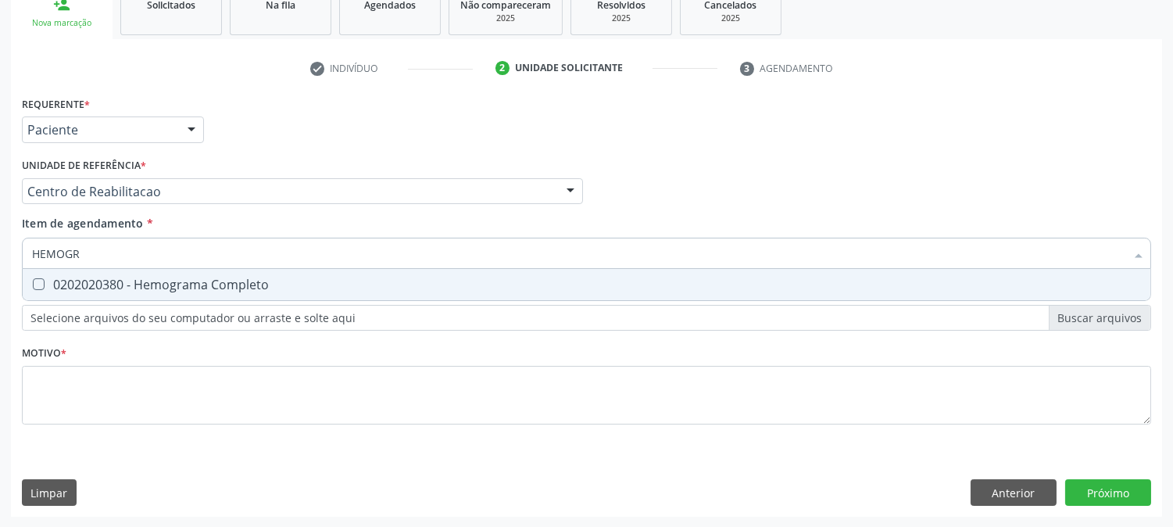
click at [103, 279] on div "0202020380 - Hemograma Completo" at bounding box center [586, 284] width 1109 height 13
checkbox Completo "true"
drag, startPoint x: 98, startPoint y: 261, endPoint x: 0, endPoint y: 253, distance: 98.0
click at [0, 253] on div "Acompanhamento Acompanhe a situação das marcações correntes e finalizadas Relat…" at bounding box center [586, 183] width 1173 height 689
type input "URIN"
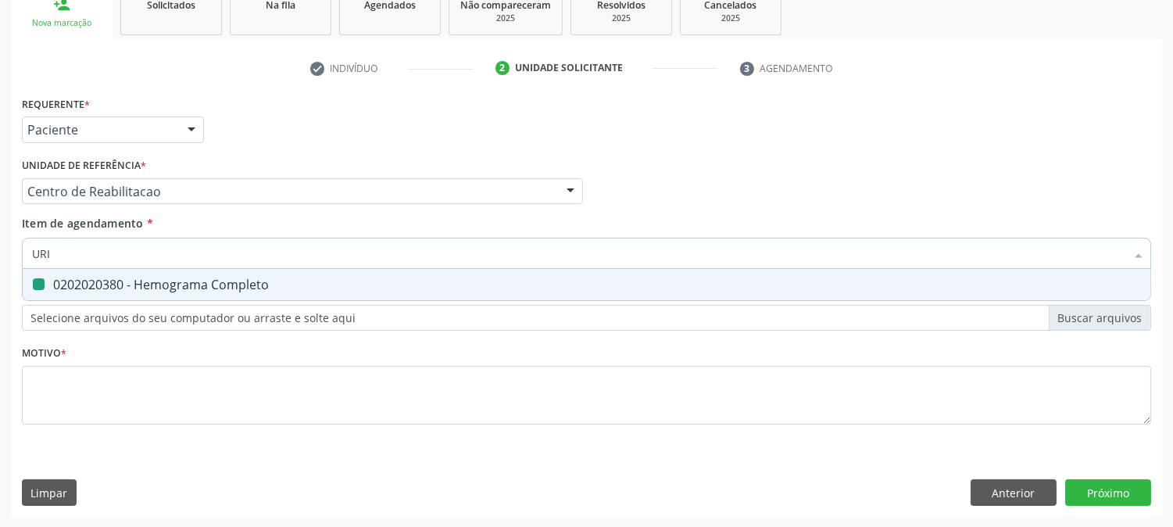
checkbox Completo "false"
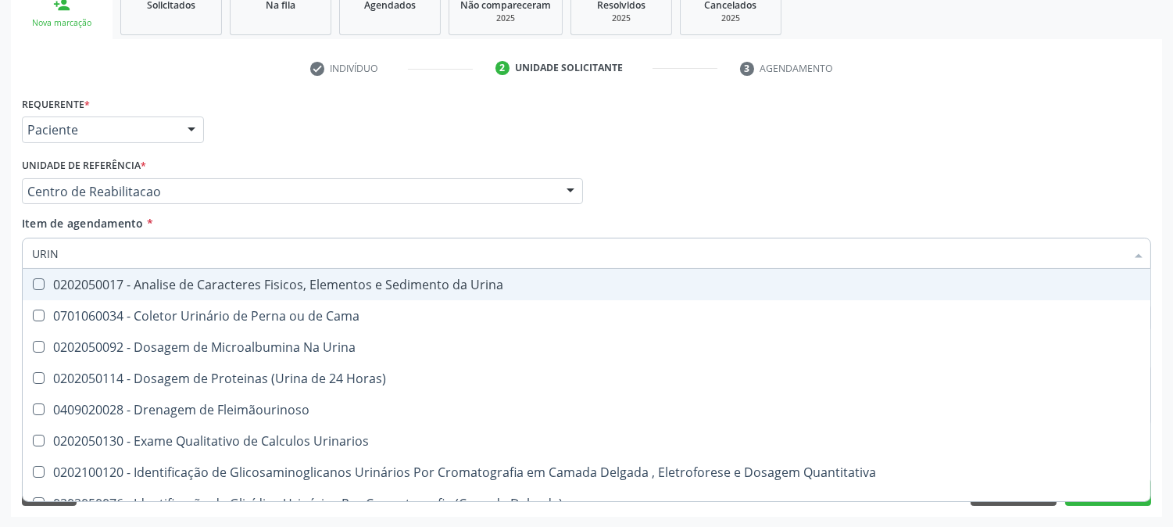
type input "URINA"
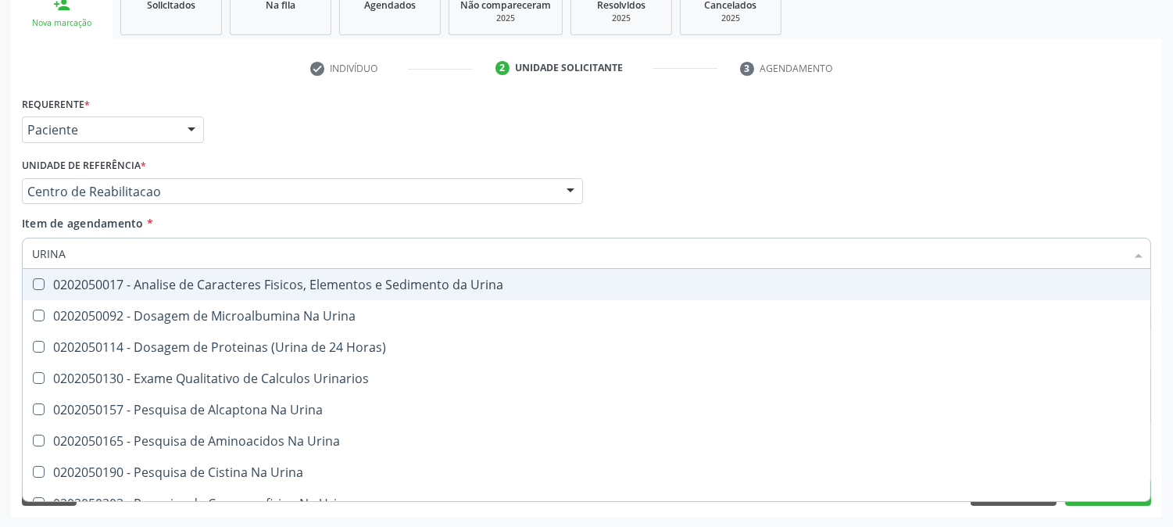
drag, startPoint x: 84, startPoint y: 293, endPoint x: 76, endPoint y: 259, distance: 34.7
click at [84, 293] on span "0202050017 - Analise de Caracteres Fisicos, Elementos e Sedimento da Urina" at bounding box center [587, 284] width 1128 height 31
checkbox Urina "true"
drag, startPoint x: 76, startPoint y: 251, endPoint x: 0, endPoint y: 245, distance: 76.0
click at [0, 245] on div "Acompanhamento Acompanhe a situação das marcações correntes e finalizadas Relat…" at bounding box center [586, 183] width 1173 height 689
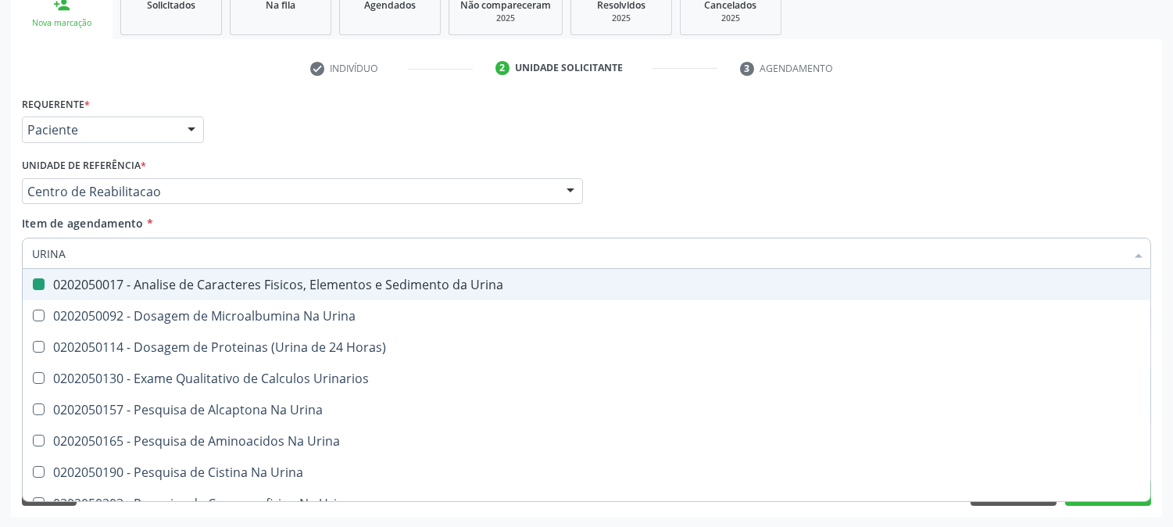
type input "C"
checkbox Urina "false"
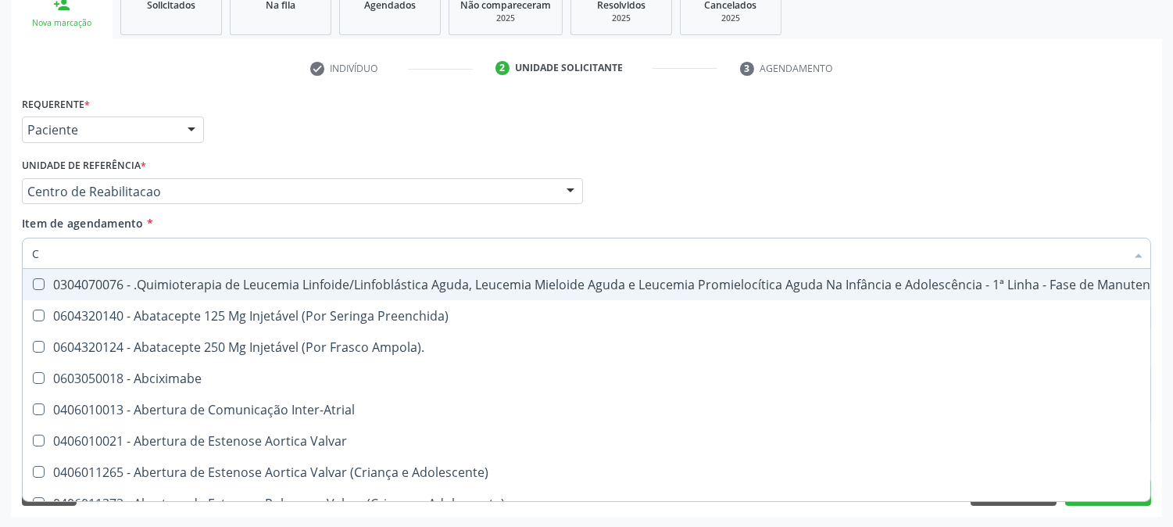
type input "CU"
checkbox Urina "false"
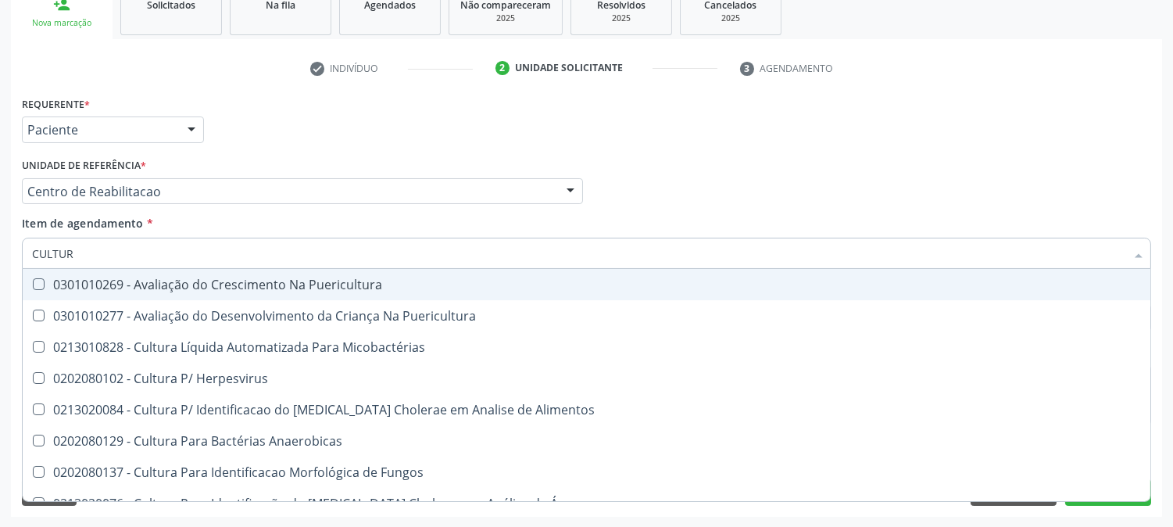
type input "CULTURA"
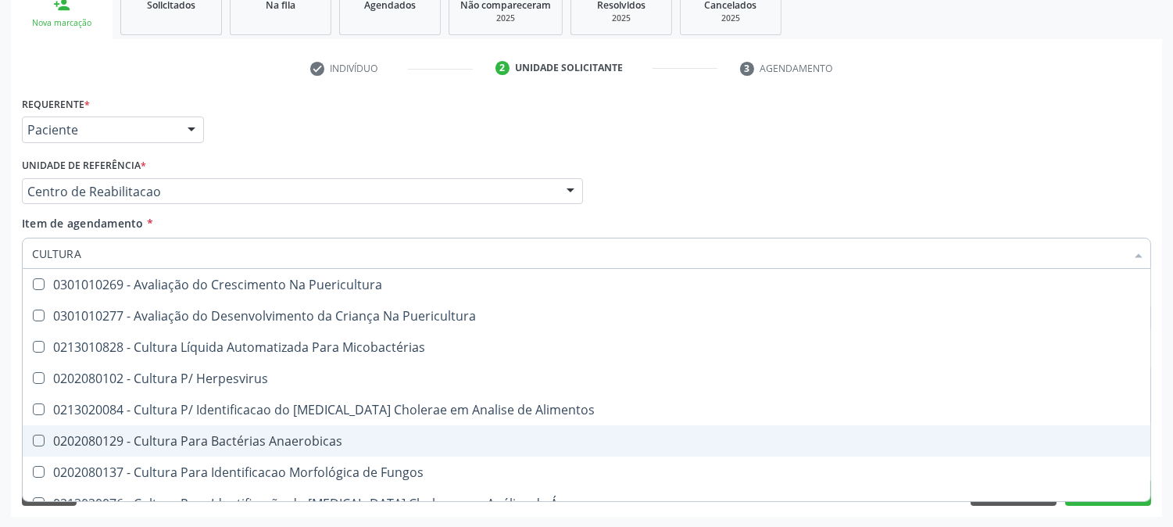
scroll to position [87, 0]
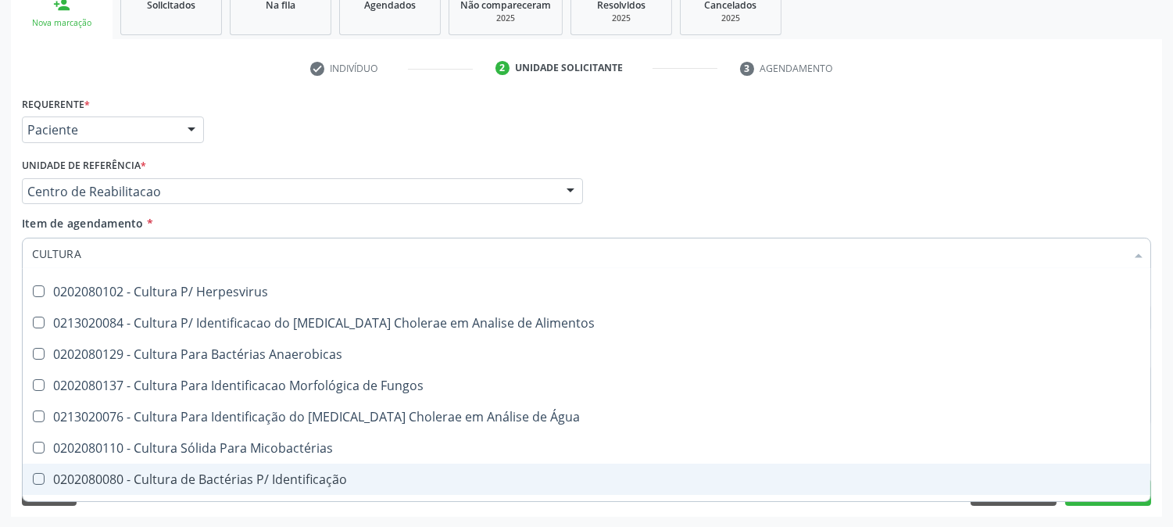
click at [202, 474] on div "0202080080 - Cultura de Bactérias P/ Identificação" at bounding box center [586, 479] width 1109 height 13
checkbox Identificação "true"
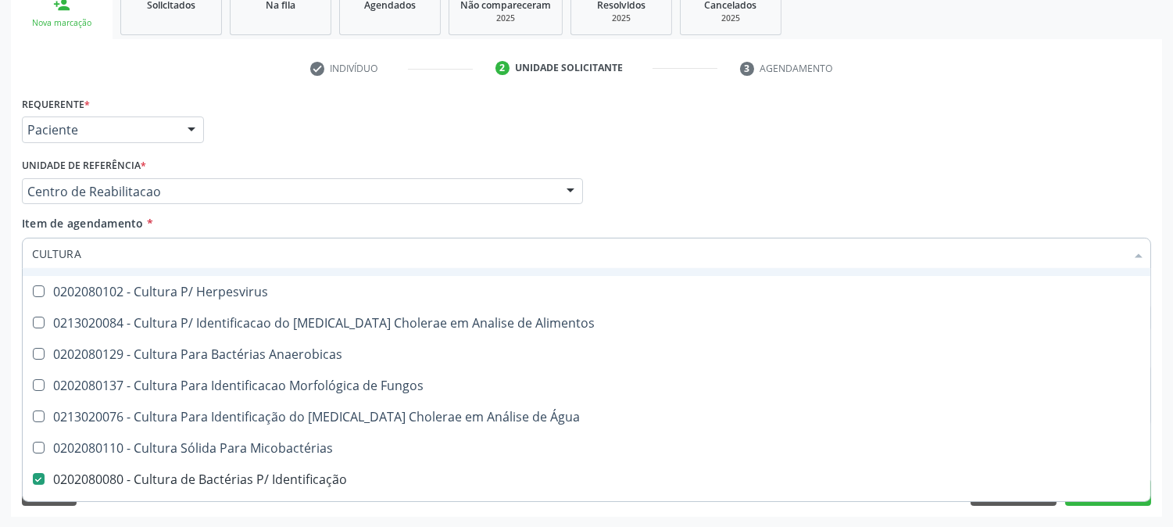
drag, startPoint x: 102, startPoint y: 254, endPoint x: 0, endPoint y: 249, distance: 102.5
click at [0, 249] on div "Acompanhamento Acompanhe a situação das marcações correntes e finalizadas Relat…" at bounding box center [586, 183] width 1173 height 689
click at [0, 266] on div "Acompanhamento Acompanhe a situação das marcações correntes e finalizadas Relat…" at bounding box center [586, 183] width 1173 height 689
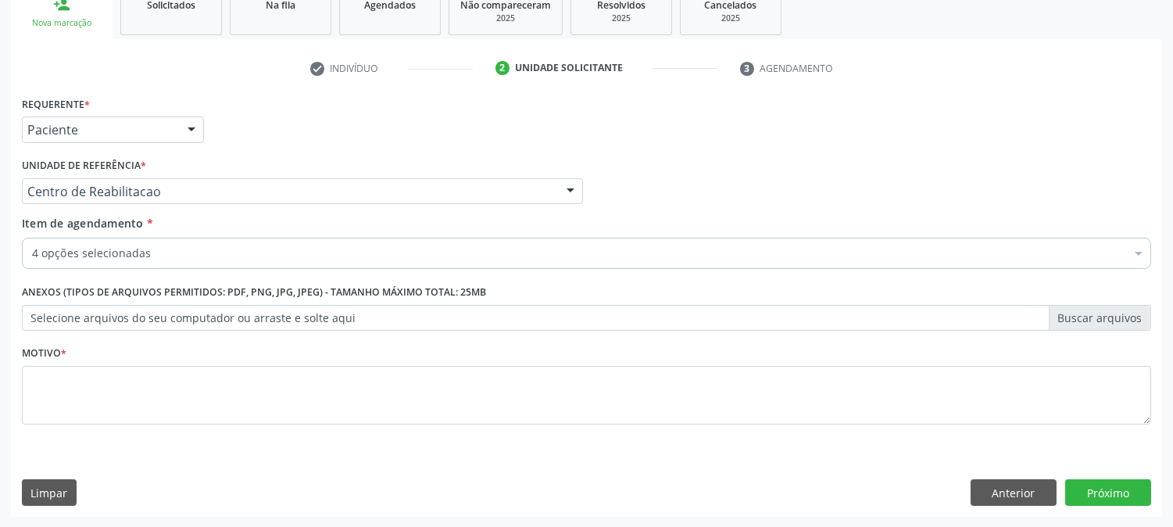
scroll to position [0, 0]
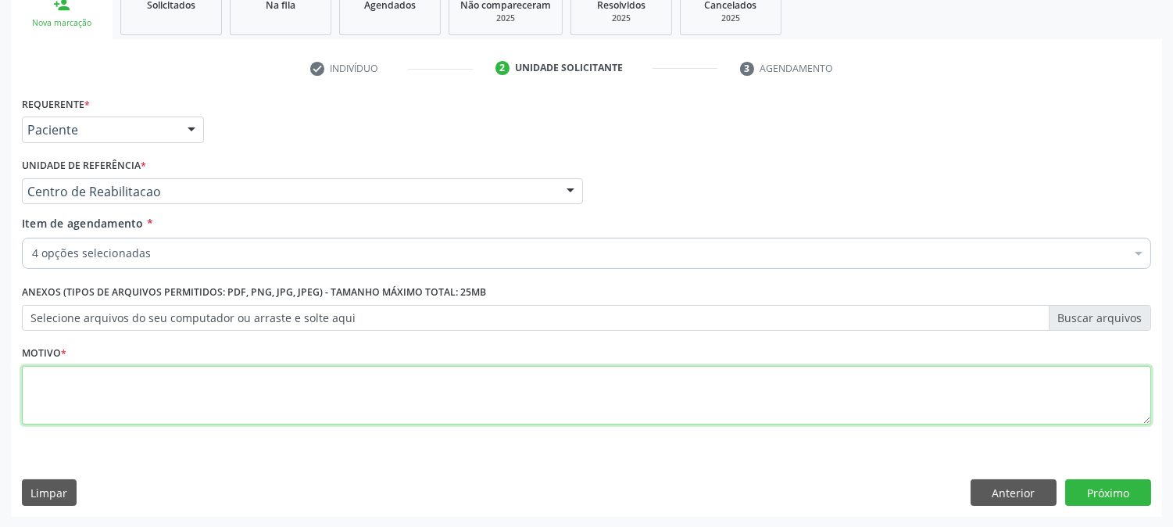
click at [104, 387] on textarea at bounding box center [586, 395] width 1129 height 59
type textarea "."
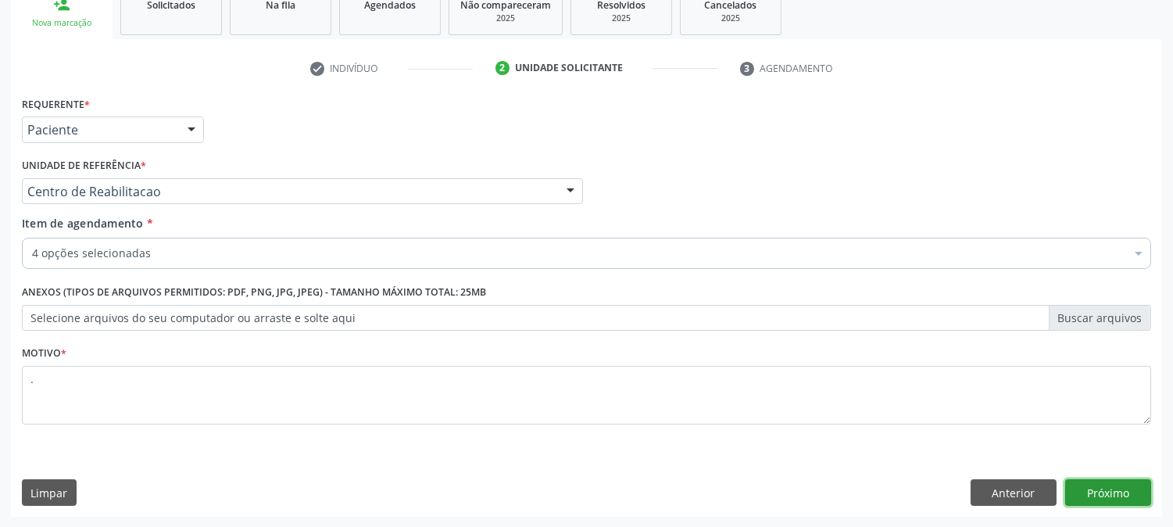
click at [1121, 491] on button "Próximo" at bounding box center [1108, 492] width 86 height 27
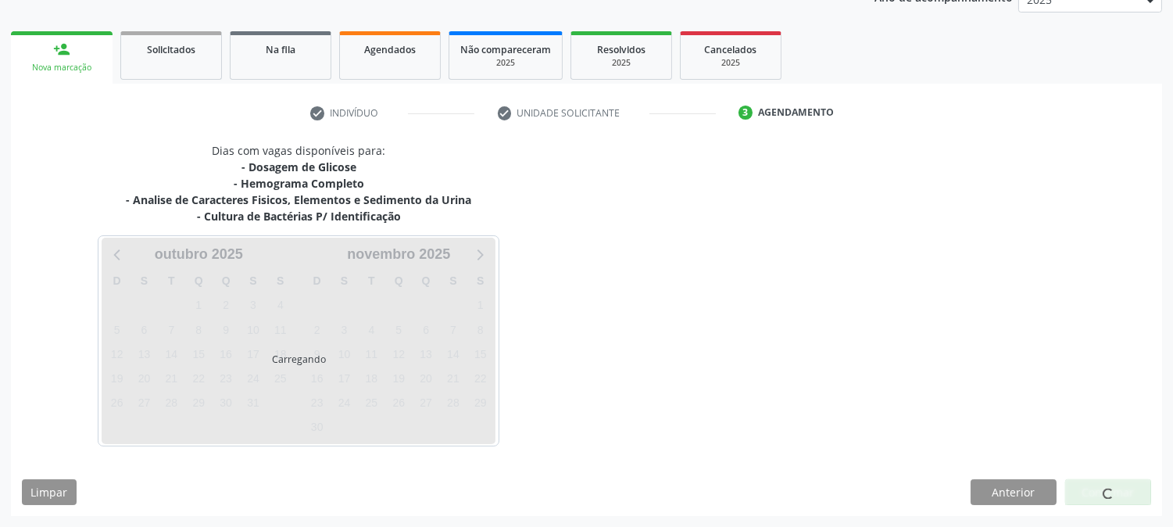
scroll to position [201, 0]
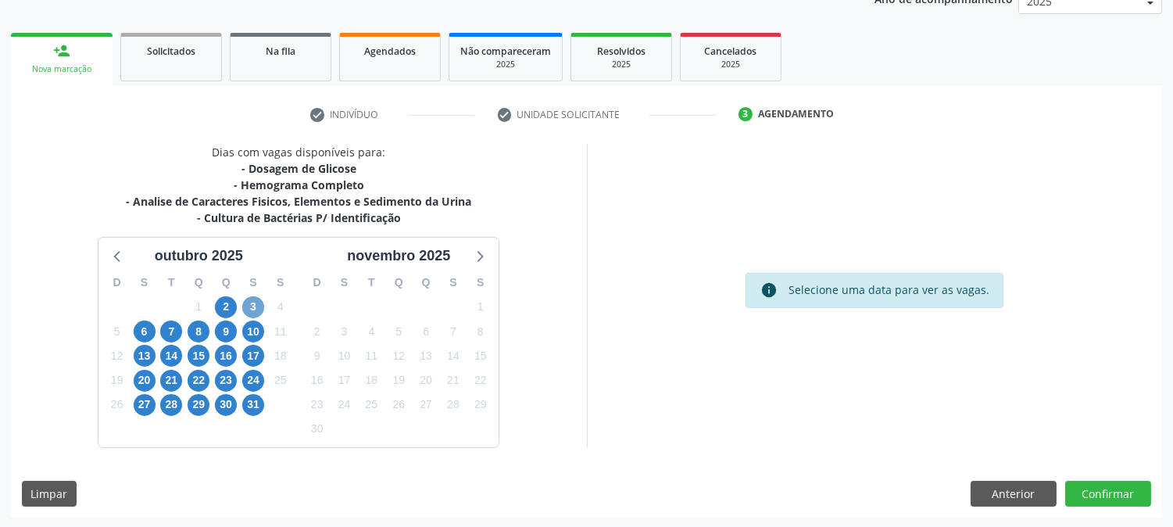
click at [249, 300] on span "3" at bounding box center [253, 307] width 22 height 22
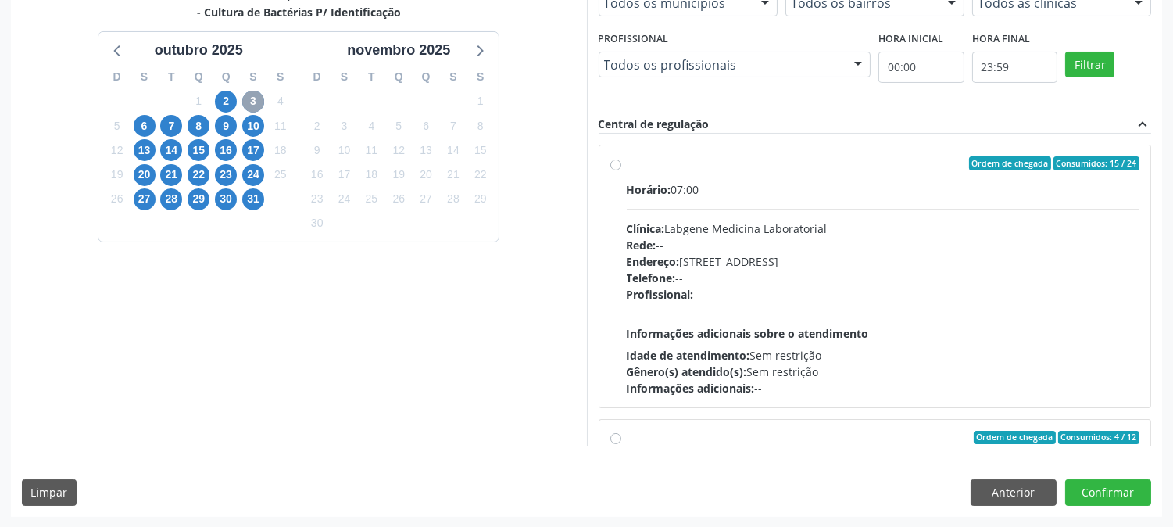
scroll to position [246, 0]
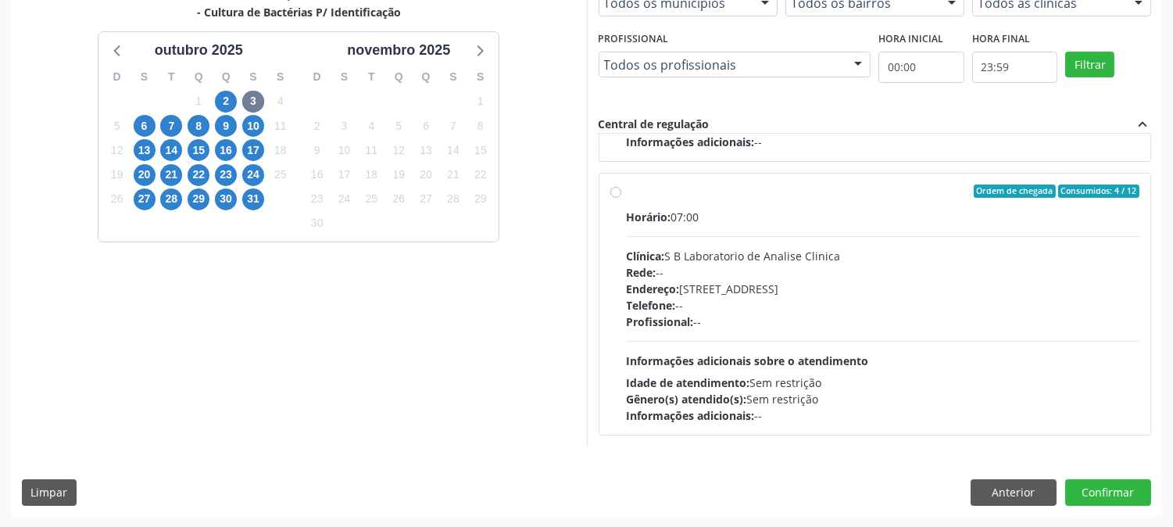
click at [721, 303] on div "Telefone: --" at bounding box center [883, 305] width 513 height 16
click at [621, 199] on input "Ordem de chegada Consumidos: 4 / 12 Horário: 07:00 Clínica: S B Laboratorio de …" at bounding box center [615, 191] width 11 height 14
radio input "true"
click at [1080, 494] on button "Confirmar" at bounding box center [1108, 492] width 86 height 27
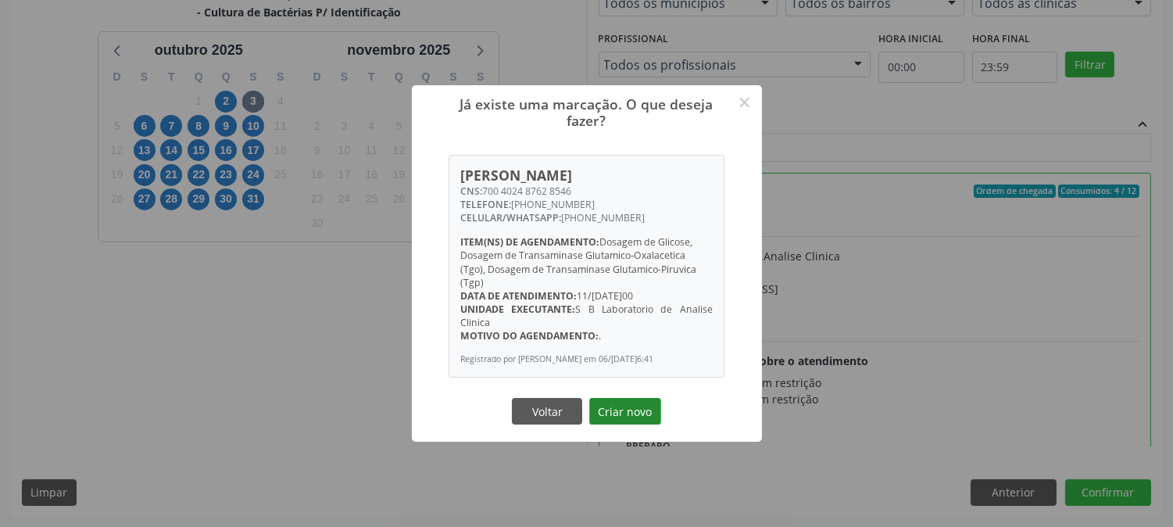
click at [629, 402] on button "Criar novo" at bounding box center [625, 411] width 72 height 27
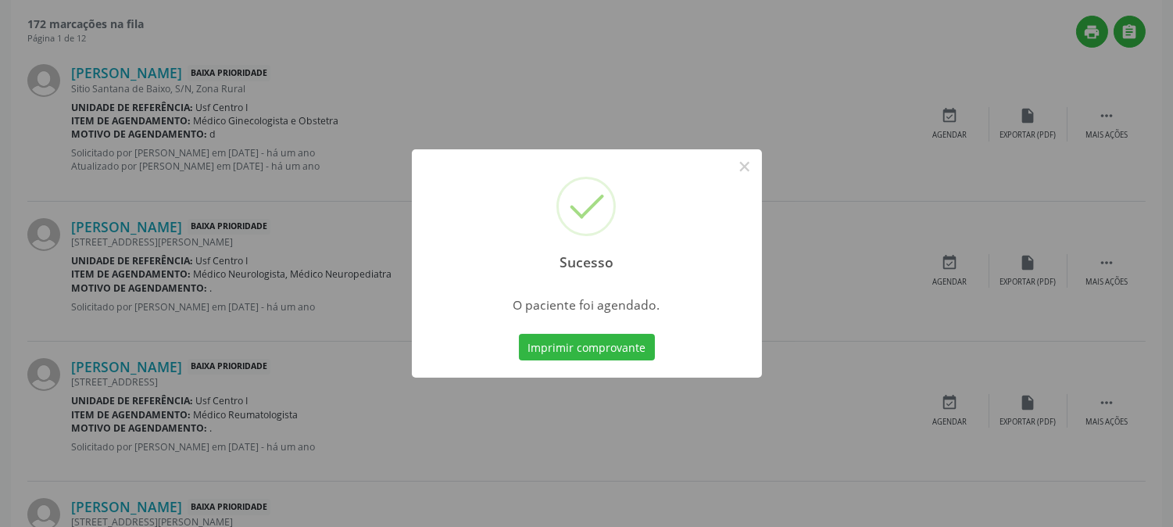
scroll to position [0, 0]
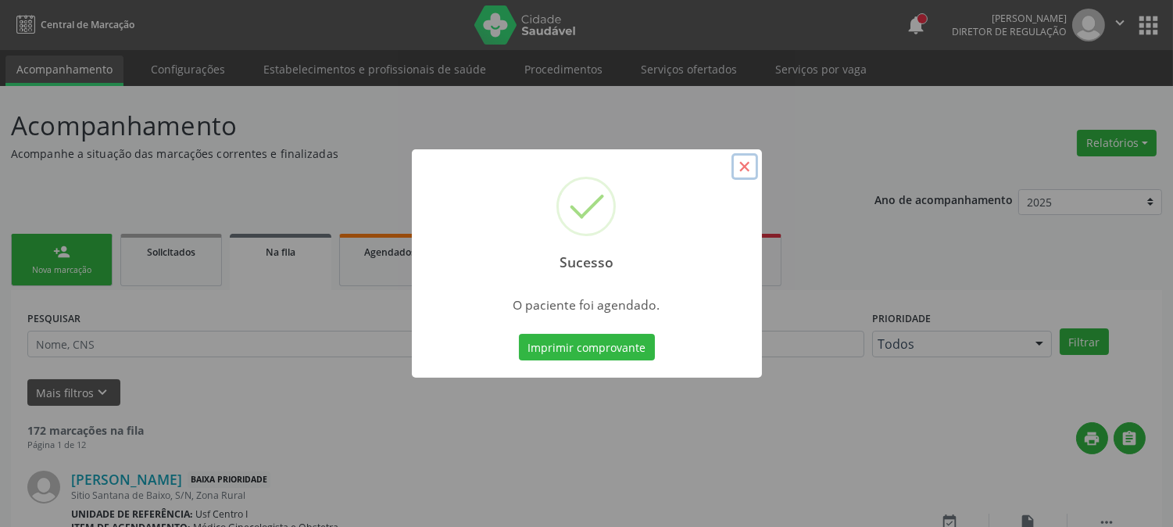
click at [741, 166] on button "×" at bounding box center [745, 166] width 27 height 27
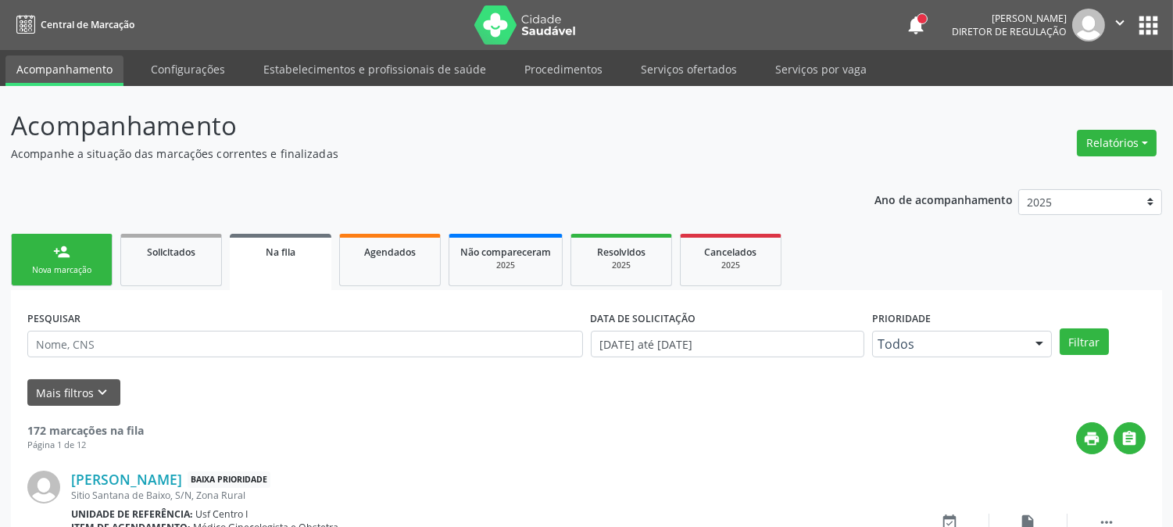
click at [47, 247] on link "person_add Nova marcação" at bounding box center [62, 260] width 102 height 52
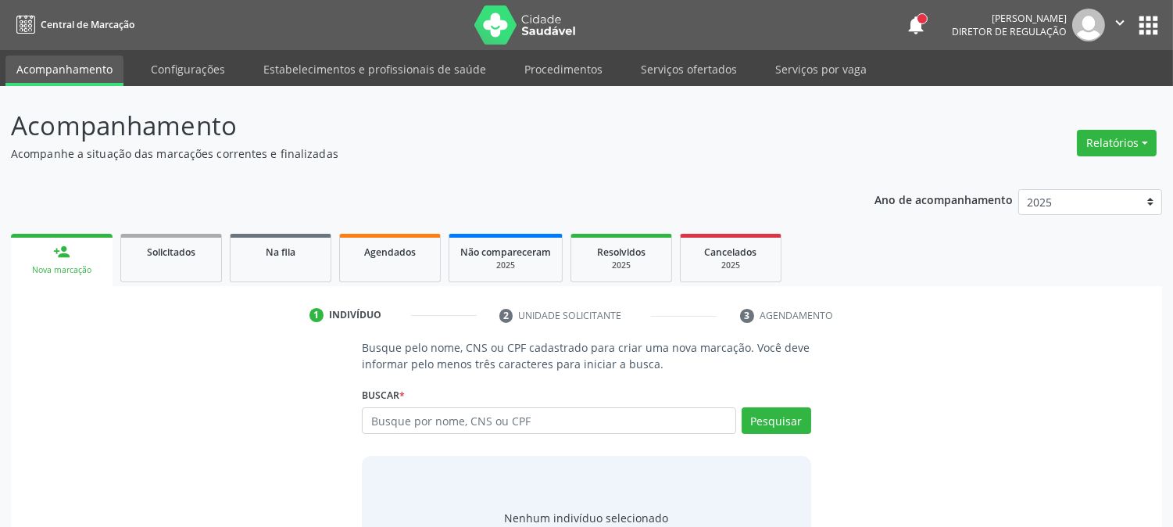
click at [439, 442] on div "Busque por nome, CNS ou CPF Nenhum resultado encontrado para: " " Digite nome, …" at bounding box center [586, 426] width 449 height 38
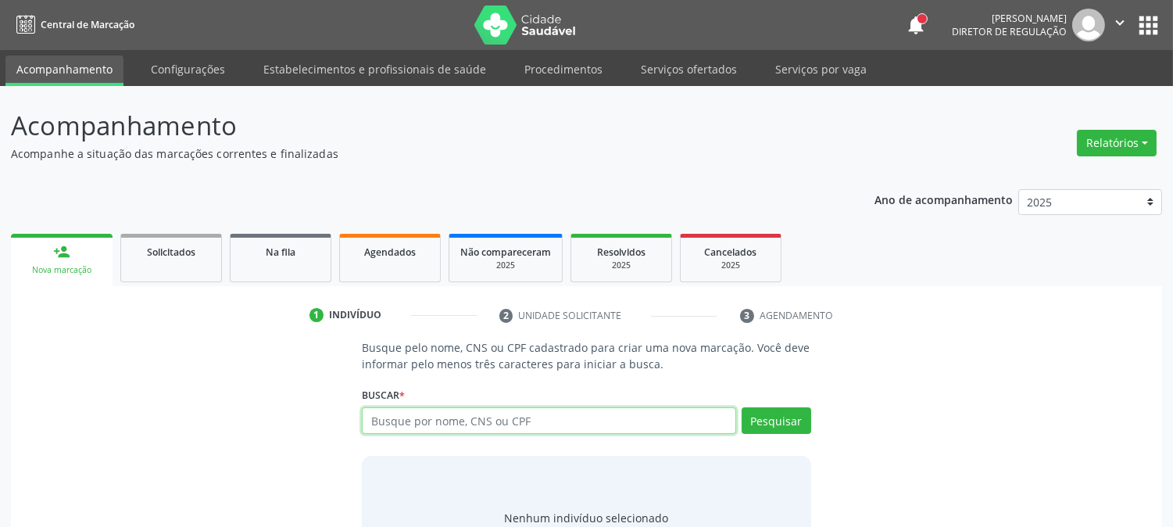
click at [447, 425] on input "text" at bounding box center [549, 420] width 374 height 27
type input "702503301238234"
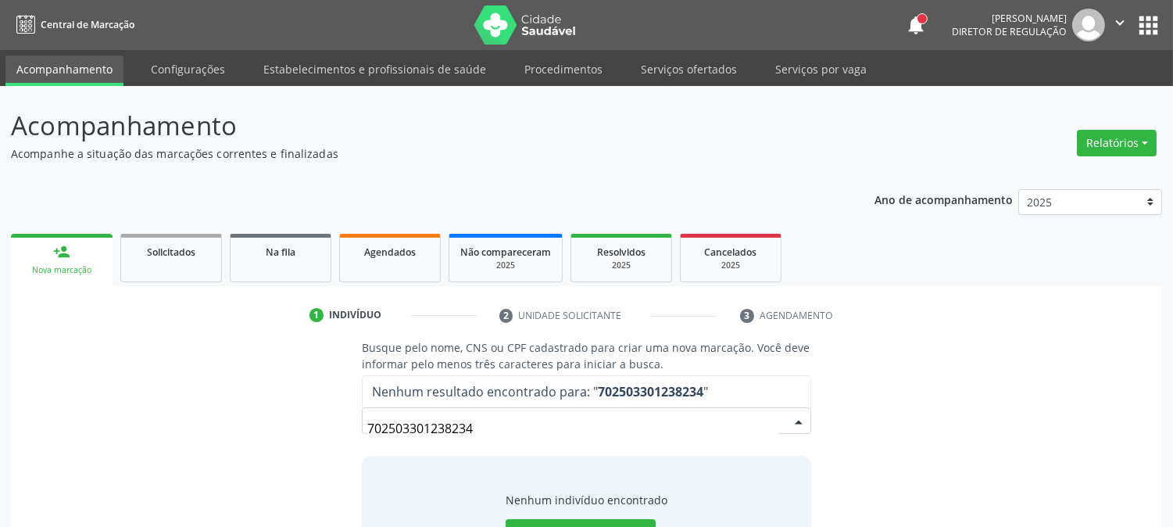
drag, startPoint x: 497, startPoint y: 431, endPoint x: 186, endPoint y: 405, distance: 312.2
click at [186, 405] on div "Busque pelo nome, CNS ou CPF cadastrado para criar uma nova marcação. Você deve…" at bounding box center [586, 459] width 1129 height 241
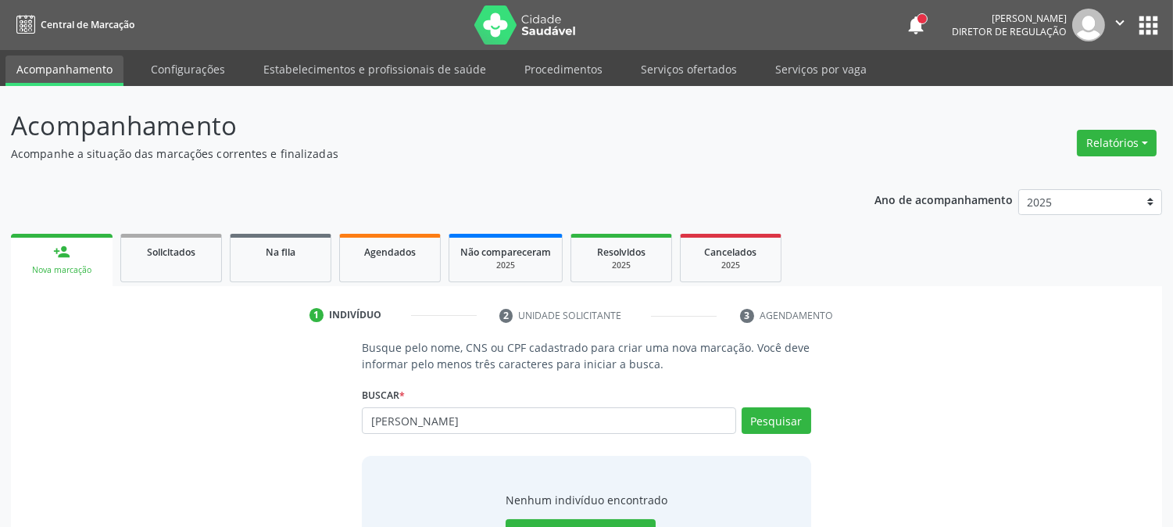
type input "EMILLY KAT"
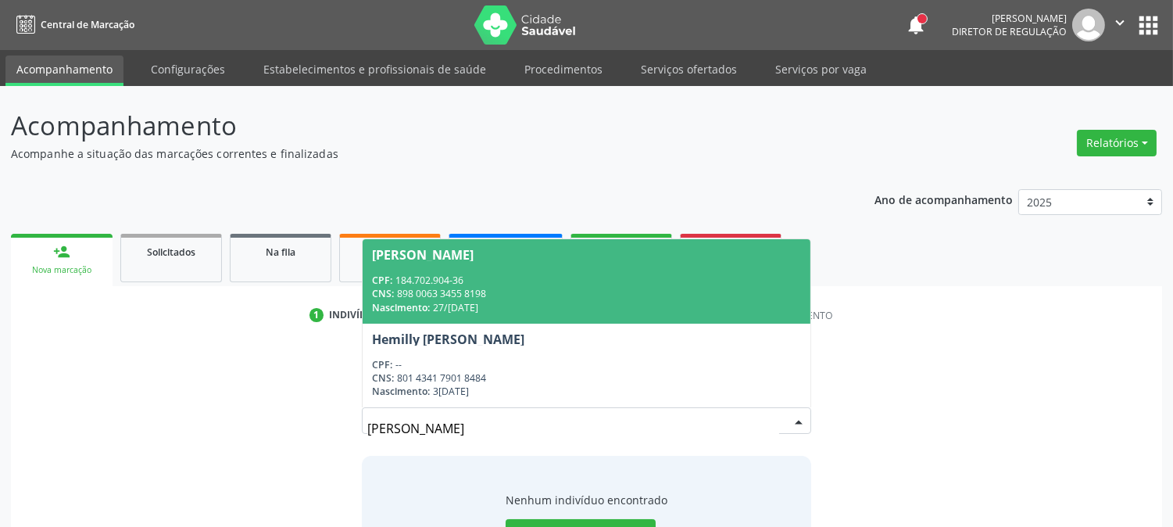
click at [463, 301] on div "Nascimento: 27/02/2023" at bounding box center [586, 307] width 428 height 13
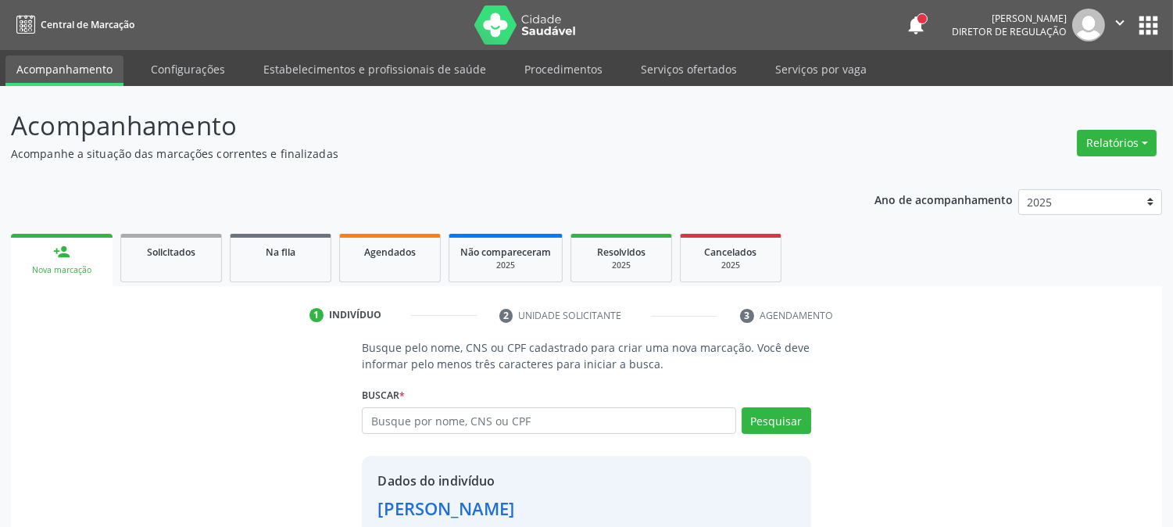
scroll to position [98, 0]
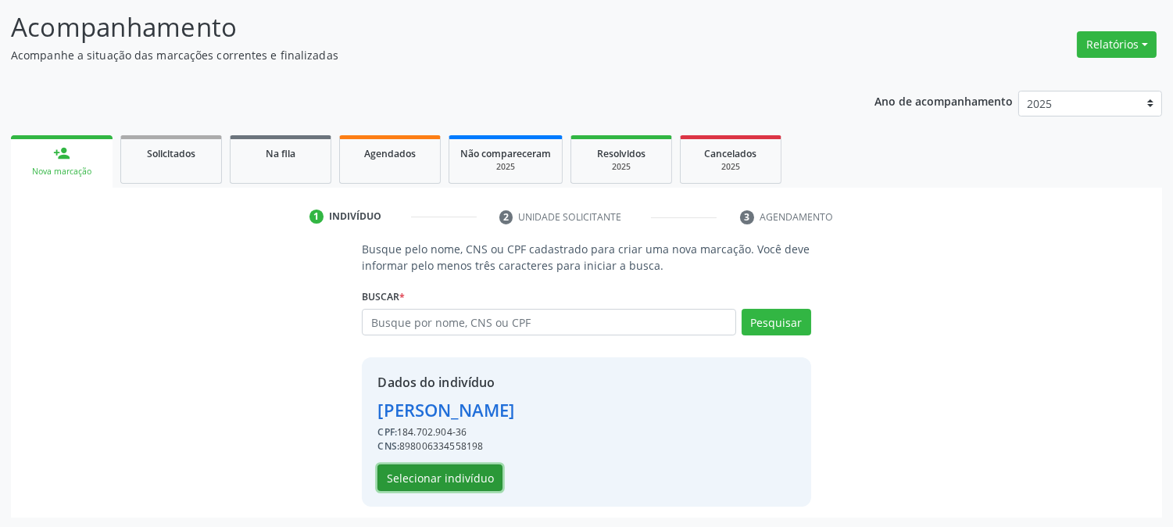
click at [435, 482] on button "Selecionar indivíduo" at bounding box center [439, 477] width 125 height 27
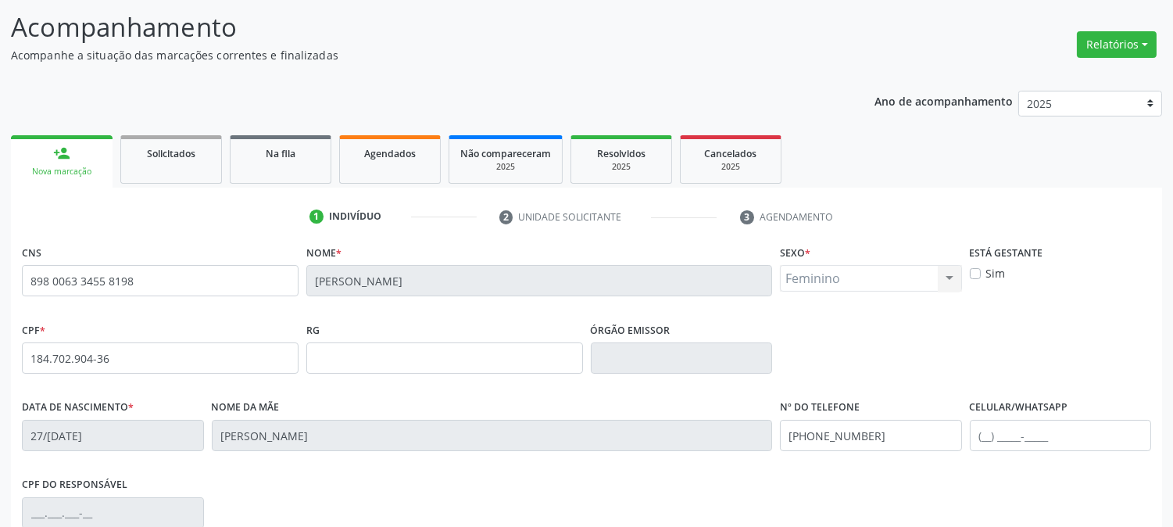
scroll to position [319, 0]
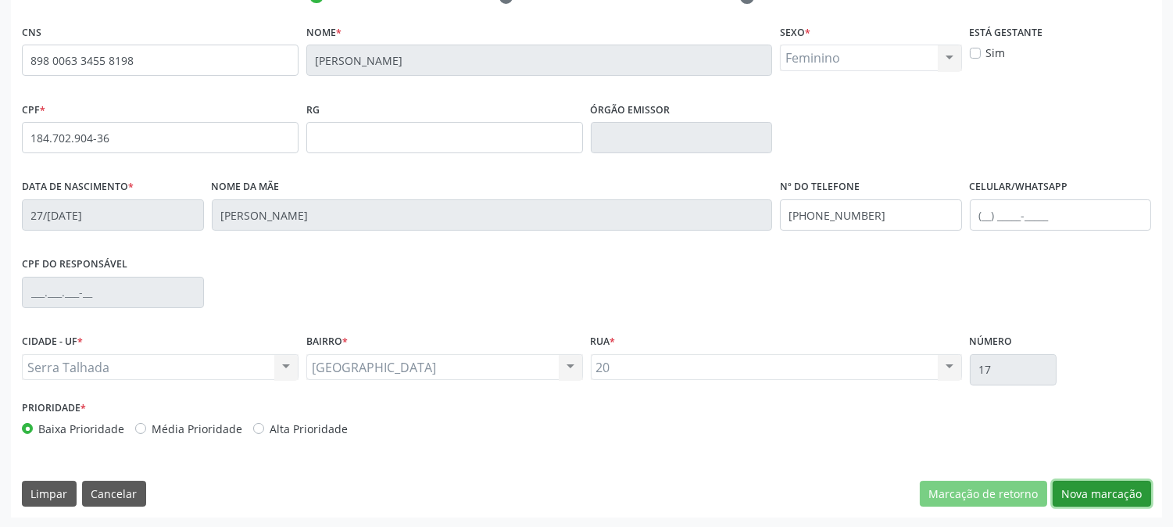
click at [1075, 498] on button "Nova marcação" at bounding box center [1102, 494] width 98 height 27
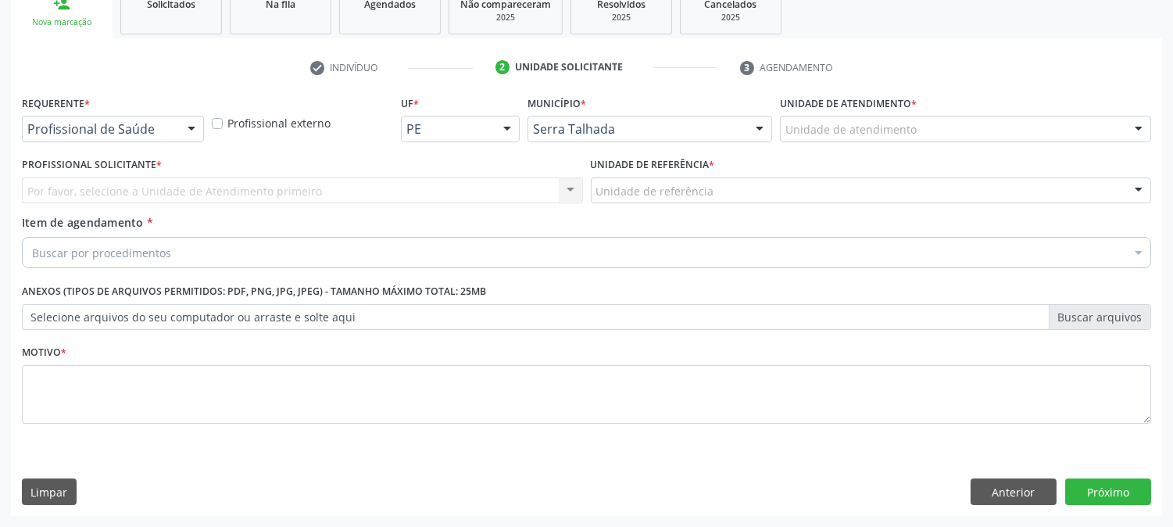
scroll to position [247, 0]
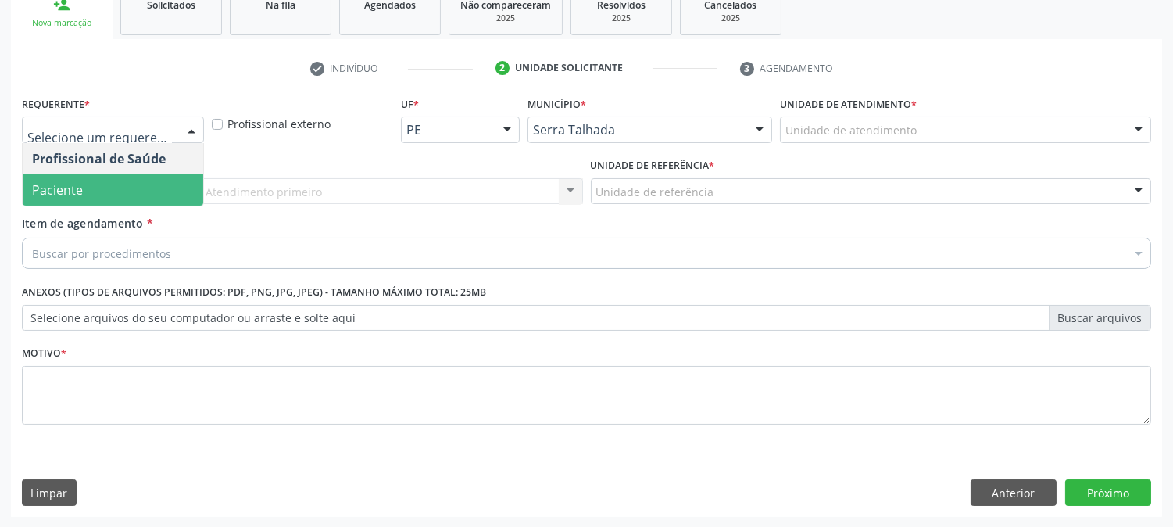
click at [98, 177] on span "Paciente" at bounding box center [113, 189] width 181 height 31
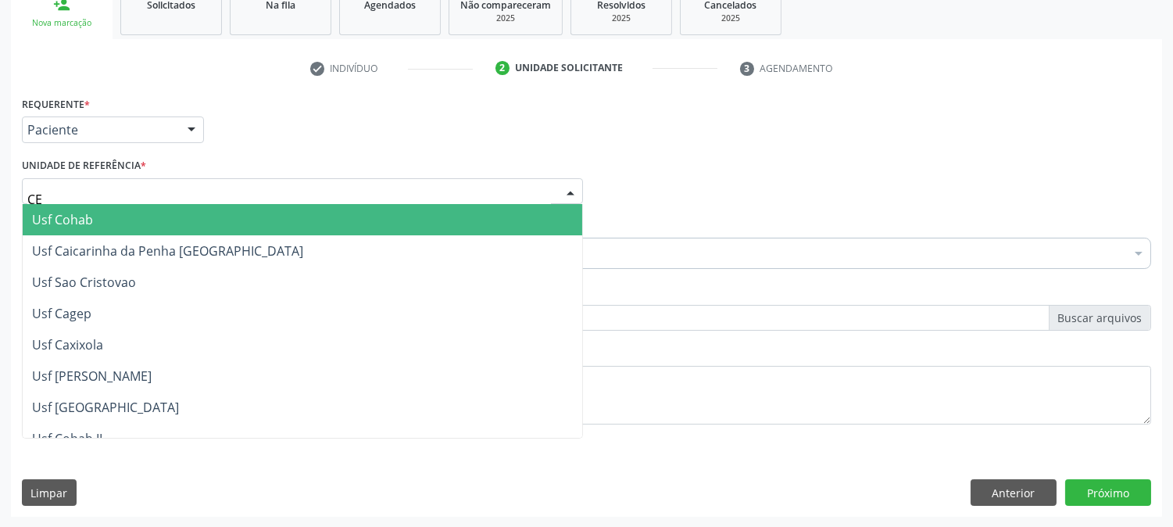
type input "C"
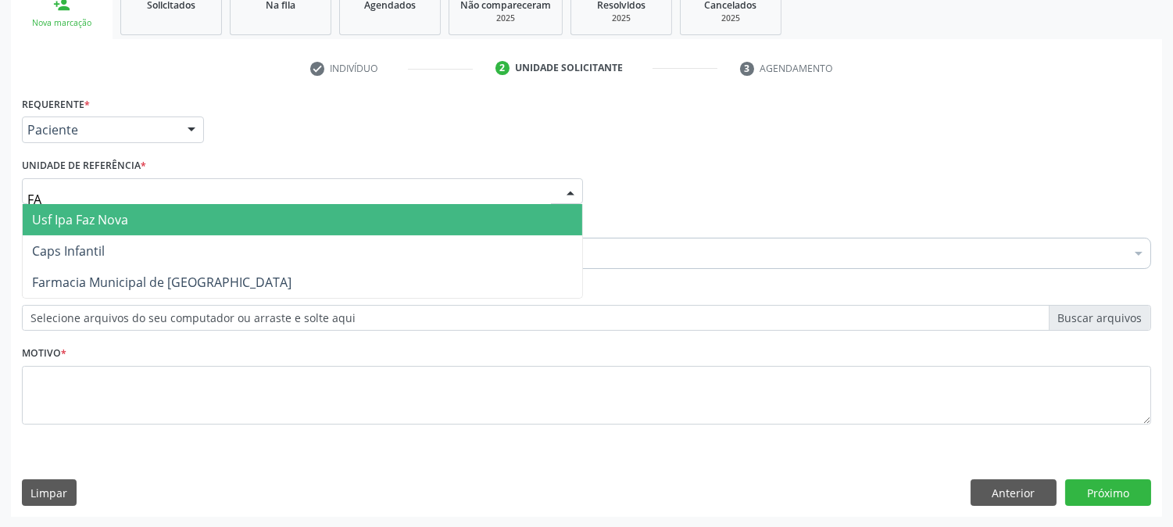
type input "FAZ"
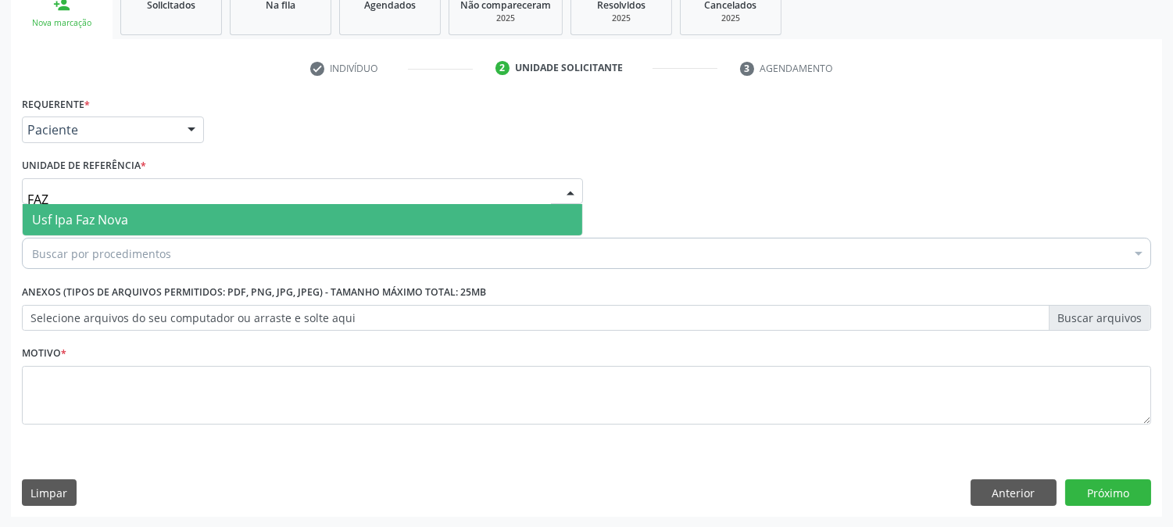
click at [100, 213] on span "Usf Ipa Faz Nova" at bounding box center [80, 219] width 96 height 17
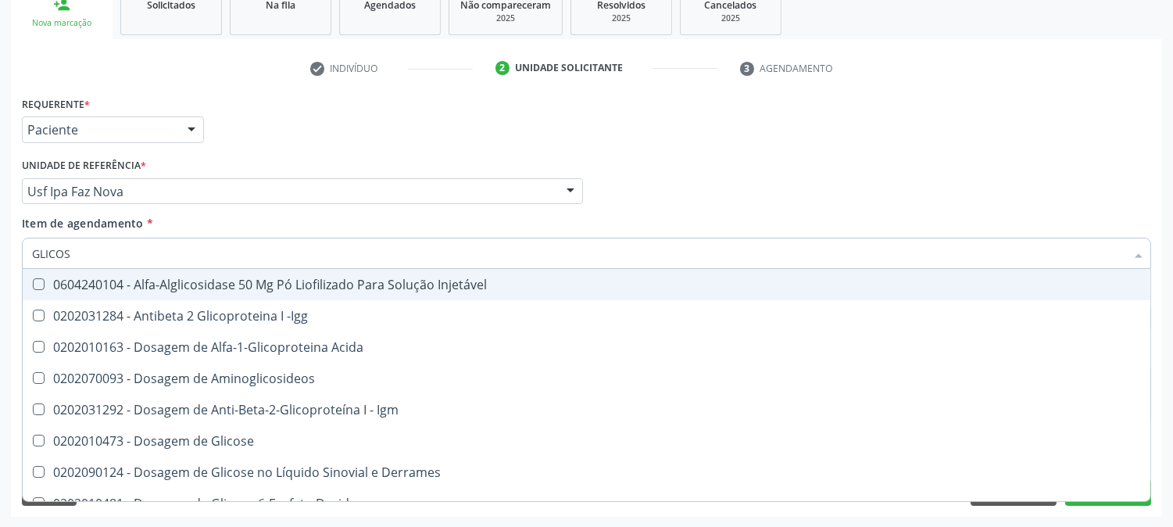
type input "GLICOSE"
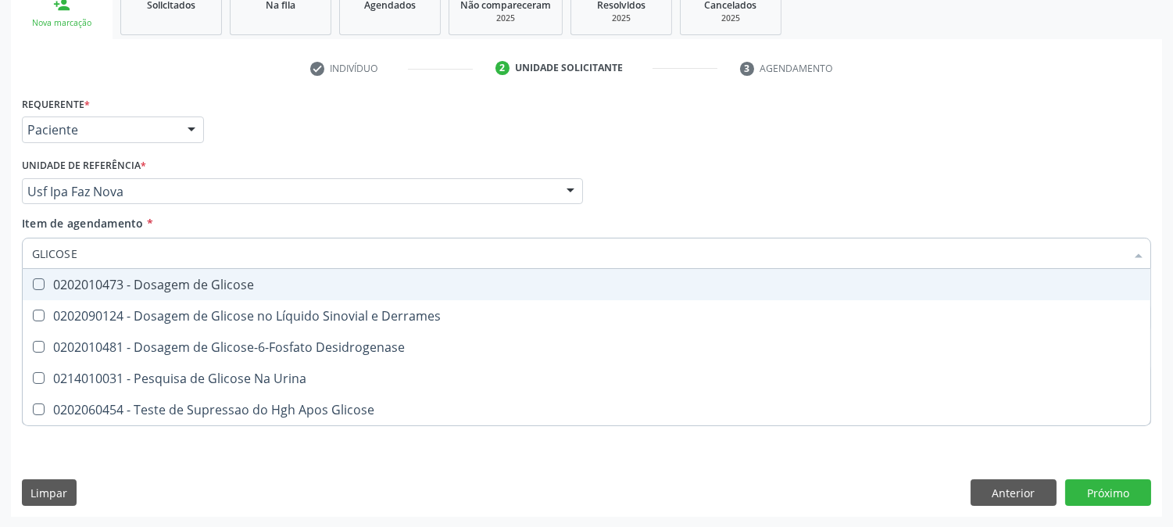
click at [74, 279] on div "0202010473 - Dosagem de Glicose" at bounding box center [586, 284] width 1109 height 13
checkbox Glicose "true"
drag, startPoint x: 92, startPoint y: 252, endPoint x: 14, endPoint y: 252, distance: 78.2
click at [14, 252] on div "Requerente * Paciente Profissional de Saúde Paciente Nenhum resultado encontrad…" at bounding box center [586, 304] width 1151 height 424
type input "TR"
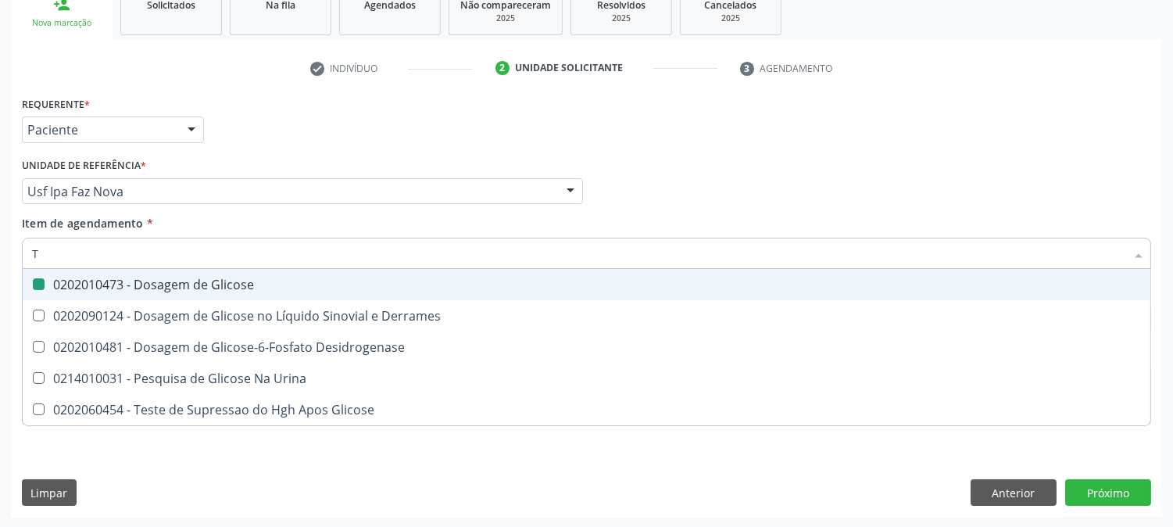
checkbox Glicose "false"
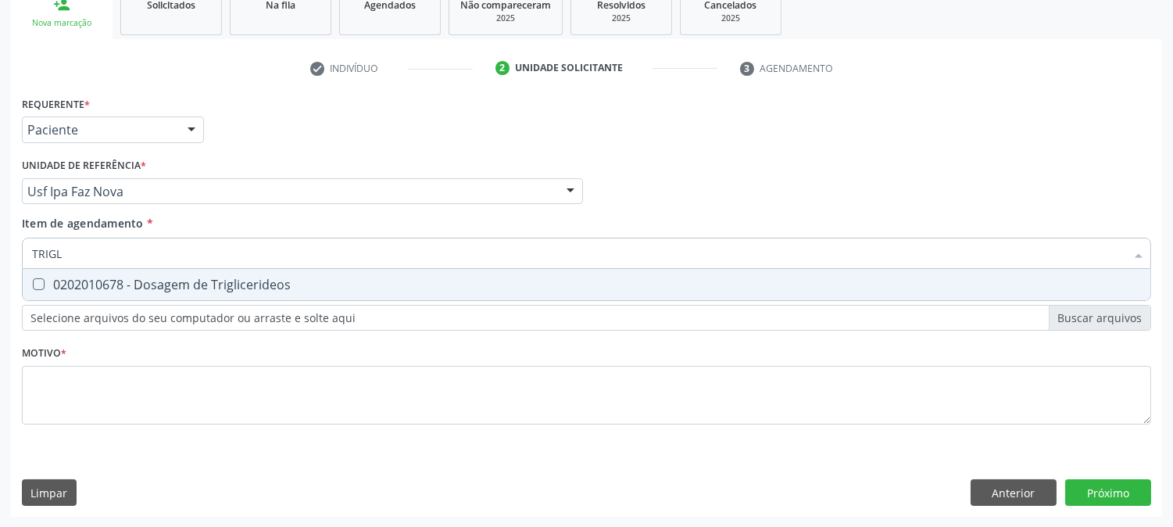
type input "TRIGLI"
drag, startPoint x: 59, startPoint y: 292, endPoint x: 68, endPoint y: 269, distance: 25.3
click at [59, 292] on span "0202010678 - Dosagem de Triglicerideos" at bounding box center [587, 284] width 1128 height 31
checkbox Triglicerideos "true"
drag, startPoint x: 71, startPoint y: 256, endPoint x: 0, endPoint y: 249, distance: 71.5
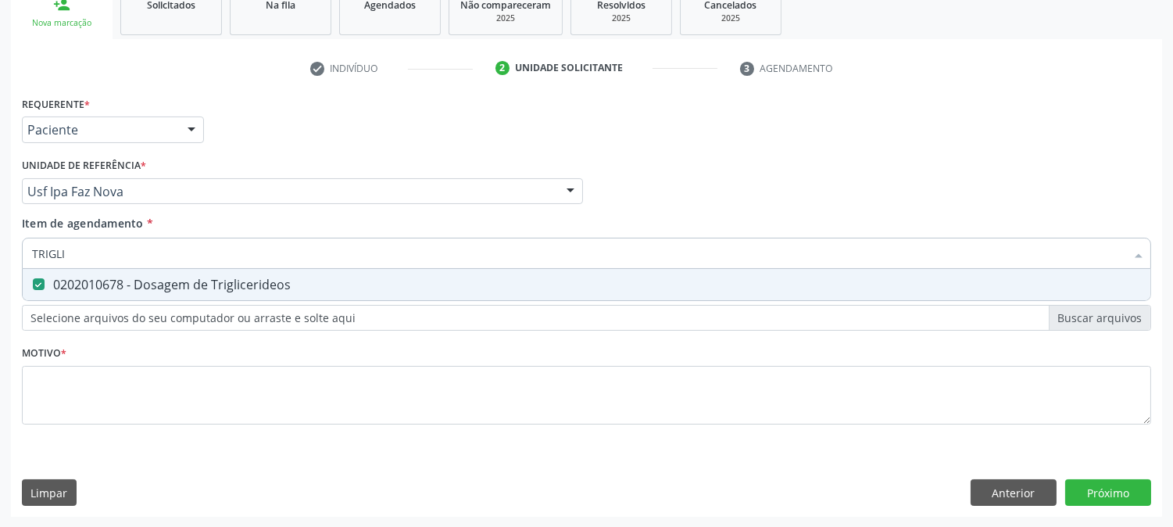
click at [0, 249] on div "Acompanhamento Acompanhe a situação das marcações correntes e finalizadas Relat…" at bounding box center [586, 183] width 1173 height 689
type input "HE"
checkbox Triglicerideos "false"
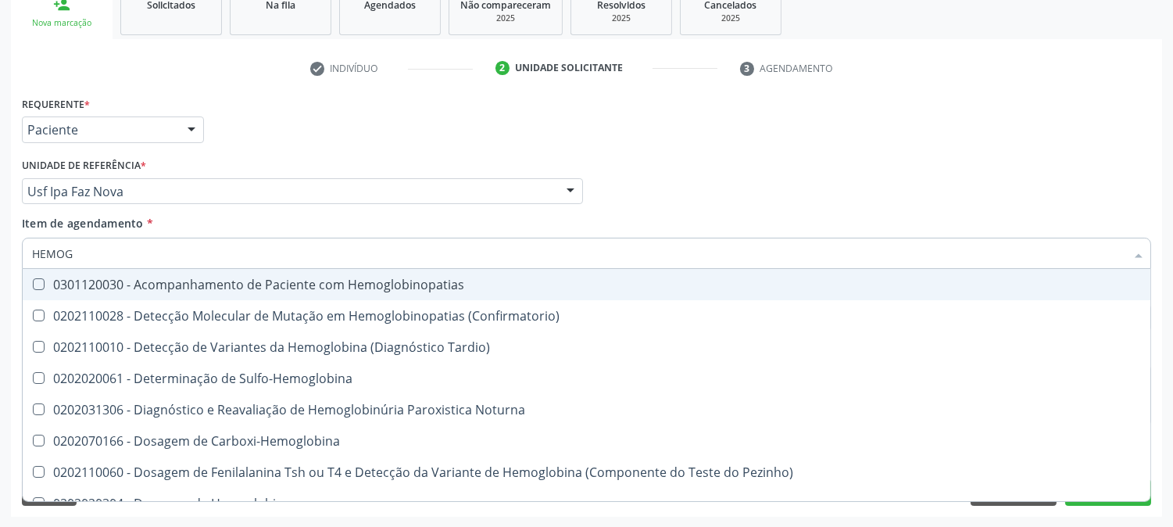
type input "HEMOGR"
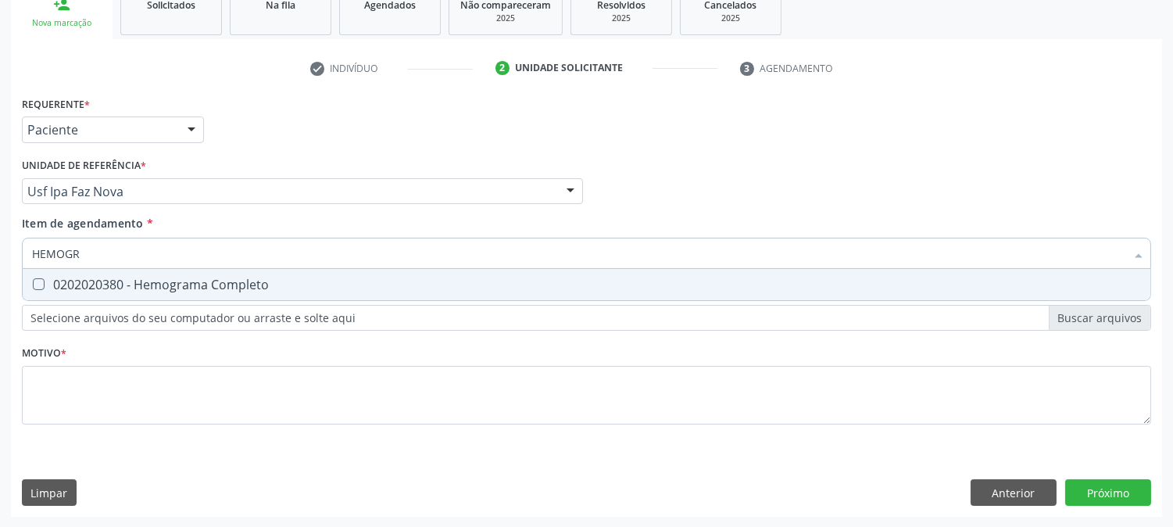
click at [153, 278] on div "0202020380 - Hemograma Completo" at bounding box center [586, 284] width 1109 height 13
checkbox Completo "true"
type input "HEMOG"
checkbox Completo "false"
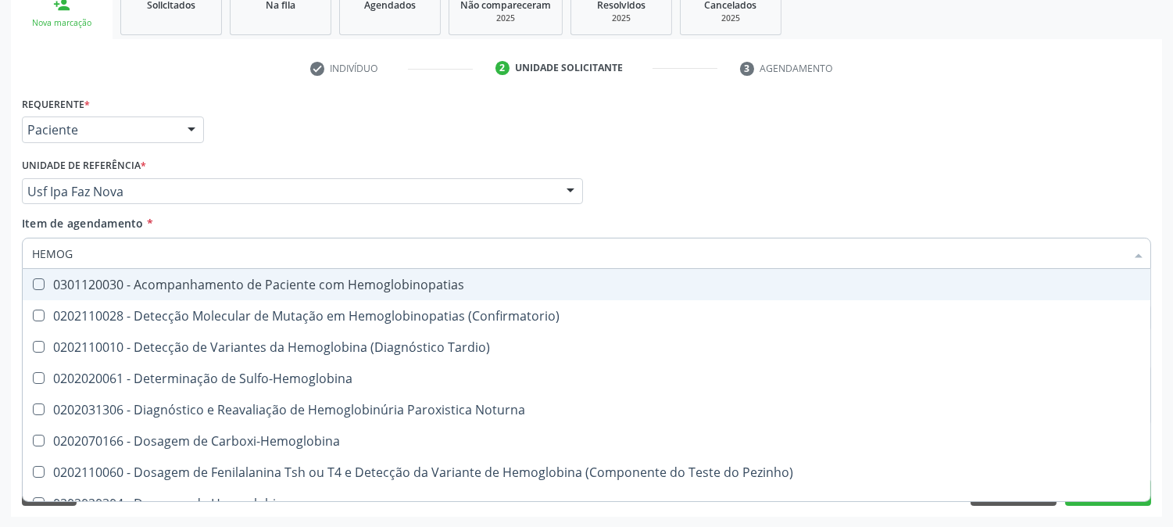
type input "HEMOGL"
checkbox Completo "false"
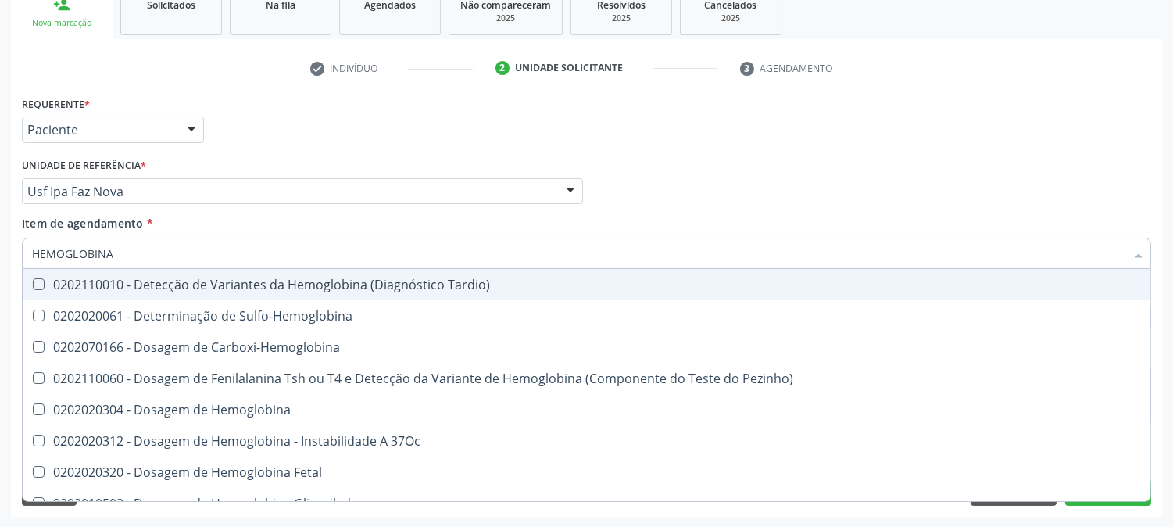
type input "HEMOGLOBINA G"
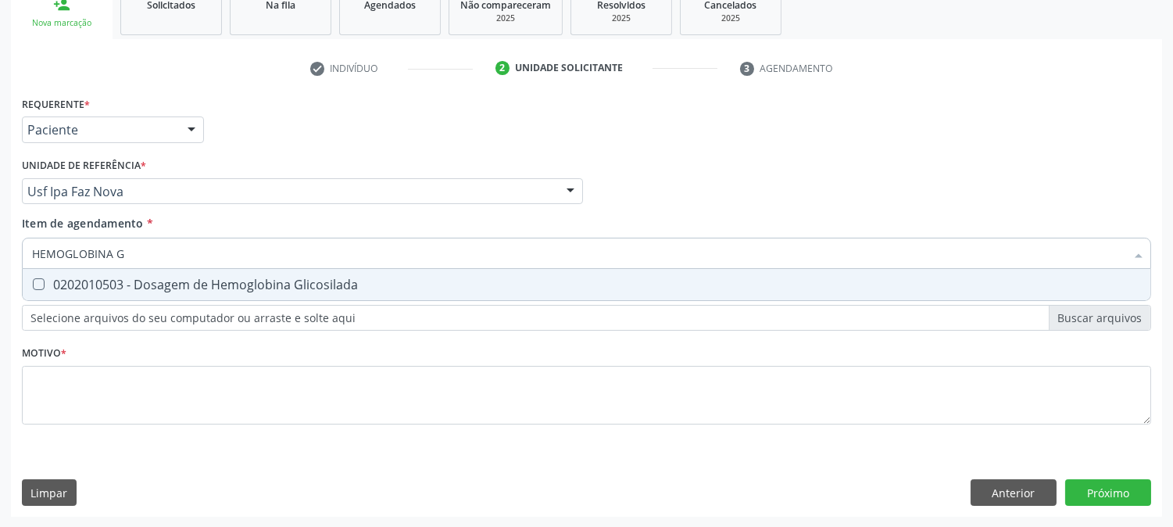
click at [136, 279] on div "0202010503 - Dosagem de Hemoglobina Glicosilada" at bounding box center [586, 284] width 1109 height 13
checkbox Glicosilada "true"
drag, startPoint x: 127, startPoint y: 251, endPoint x: 0, endPoint y: 251, distance: 127.4
click at [0, 251] on div "Acompanhamento Acompanhe a situação das marcações correntes e finalizadas Relat…" at bounding box center [586, 183] width 1173 height 689
type input "URI"
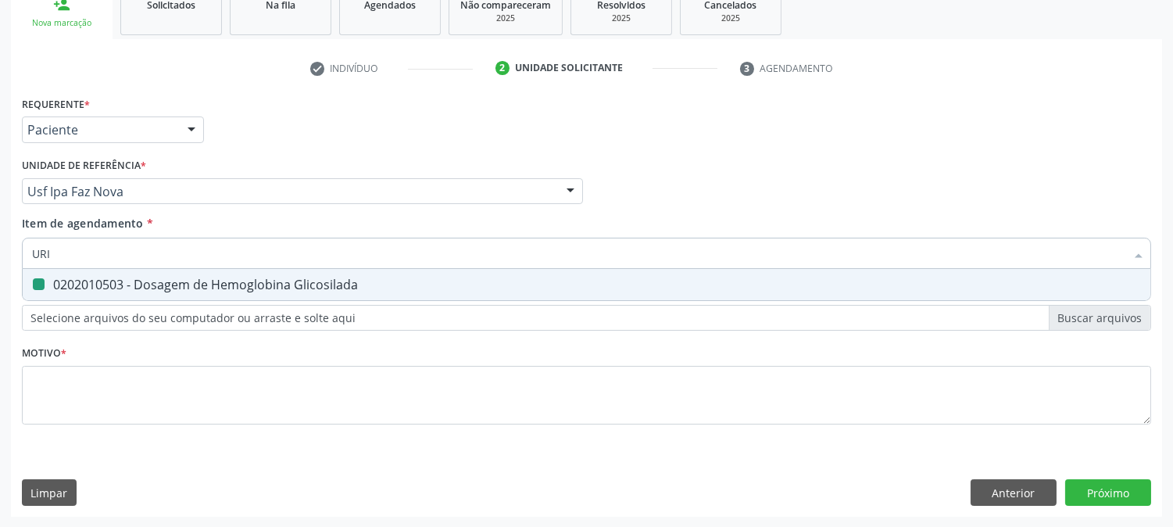
checkbox Glicosilada "false"
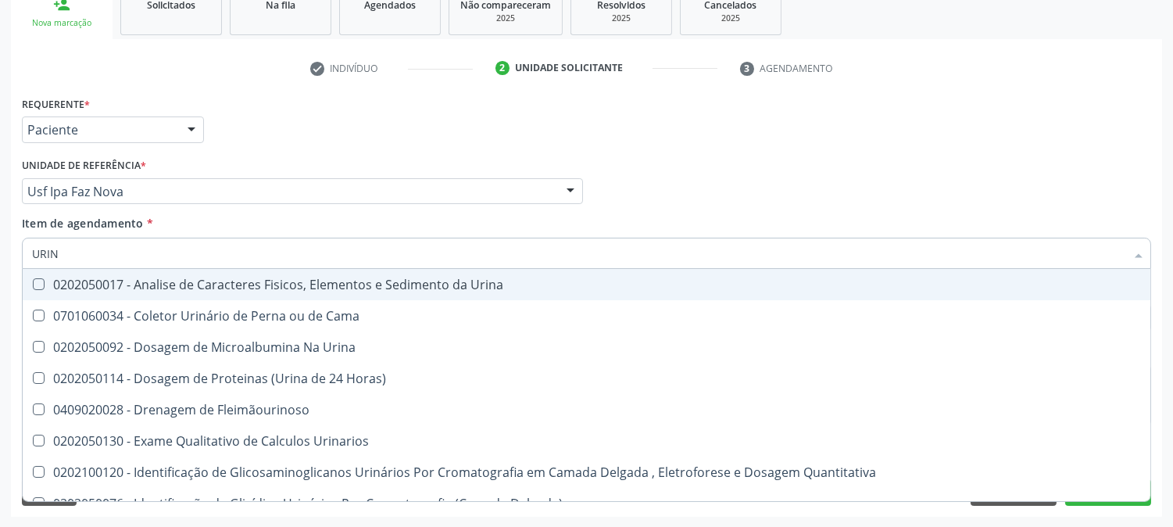
type input "URINA"
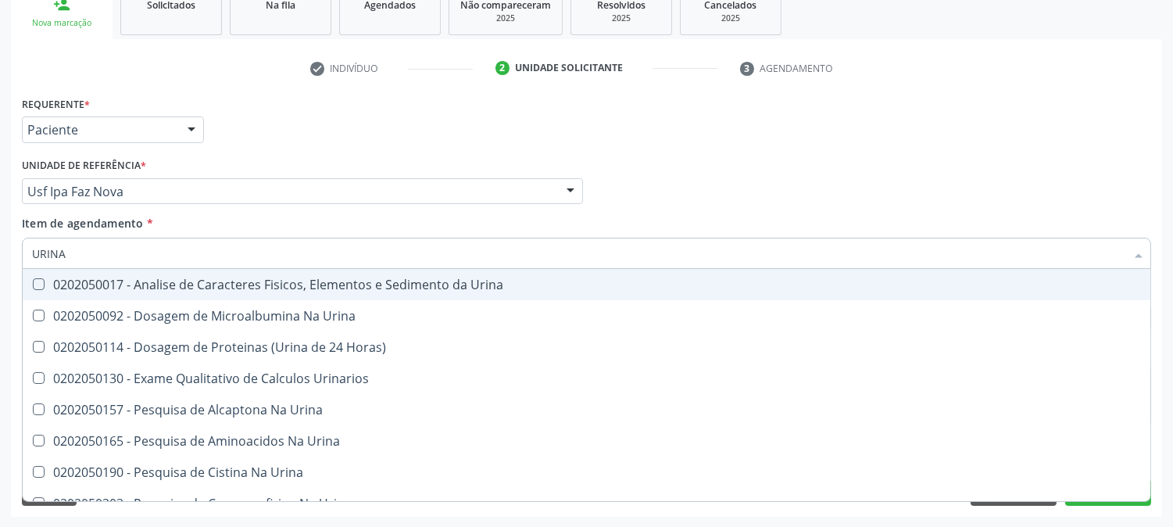
click at [106, 285] on div "0202050017 - Analise de Caracteres Fisicos, Elementos e Sedimento da Urina" at bounding box center [586, 284] width 1109 height 13
checkbox Urina "true"
drag, startPoint x: 79, startPoint y: 246, endPoint x: 0, endPoint y: 247, distance: 78.9
click at [0, 247] on div "Acompanhamento Acompanhe a situação das marcações correntes e finalizadas Relat…" at bounding box center [586, 183] width 1173 height 689
type input "PARA"
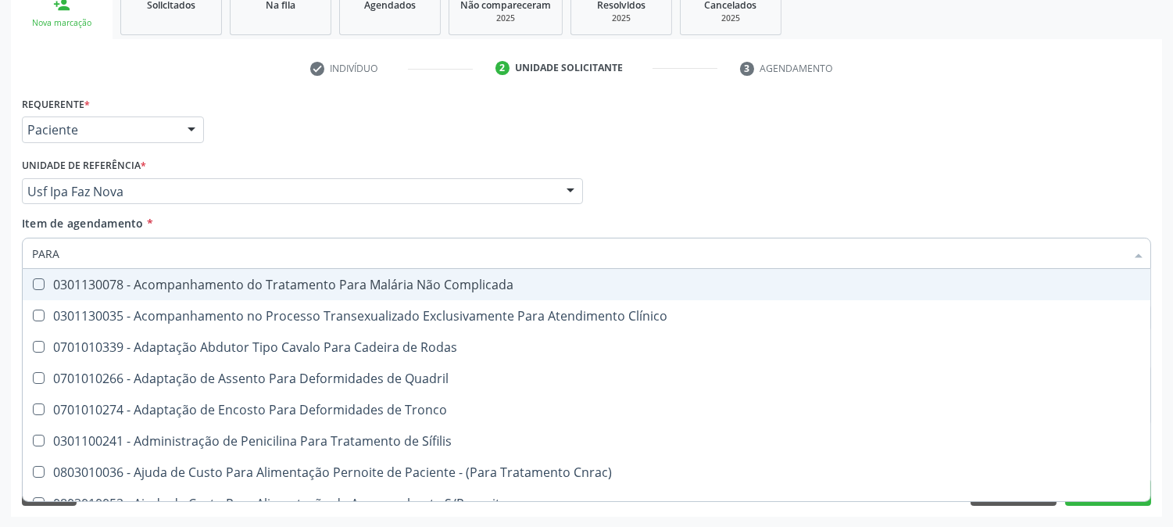
checkbox Complicada "false"
type input "PARAS"
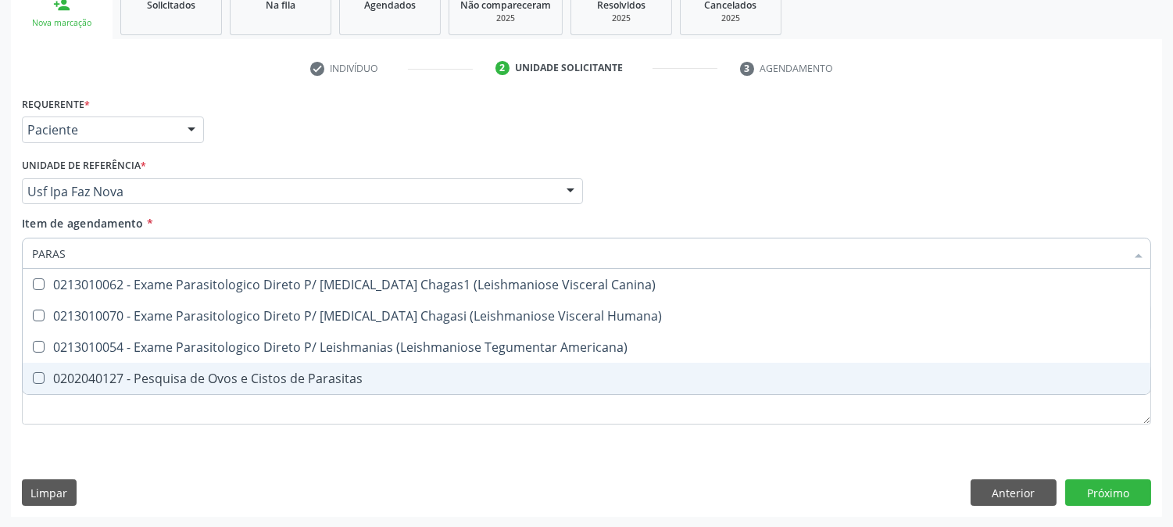
click at [184, 372] on div "0202040127 - Pesquisa de Ovos e Cistos de Parasitas" at bounding box center [586, 378] width 1109 height 13
checkbox Parasitas "true"
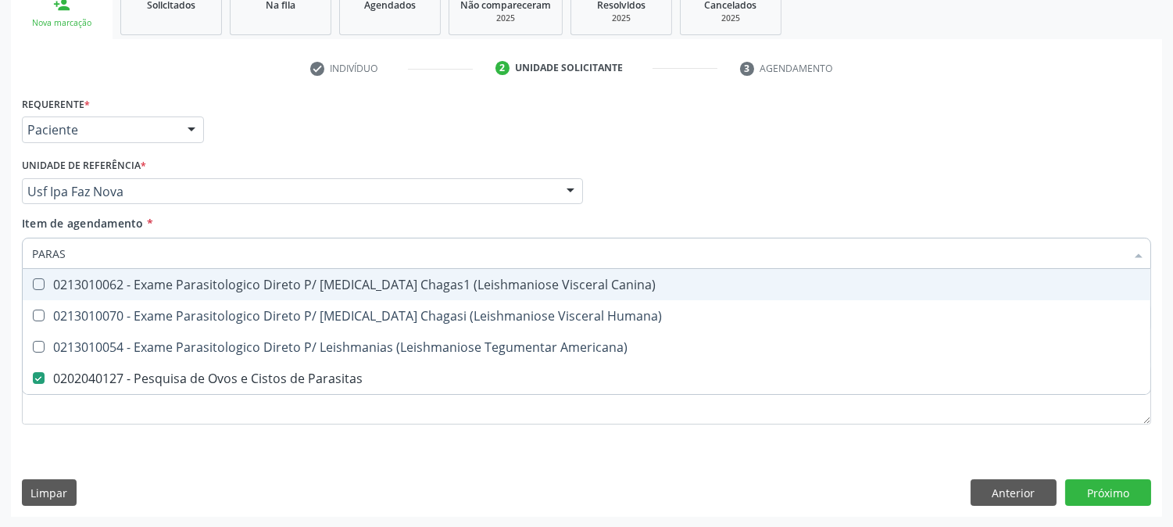
drag, startPoint x: 78, startPoint y: 256, endPoint x: 0, endPoint y: 252, distance: 78.3
click at [0, 252] on div "Acompanhamento Acompanhe a situação das marcações correntes e finalizadas Relat…" at bounding box center [586, 183] width 1173 height 689
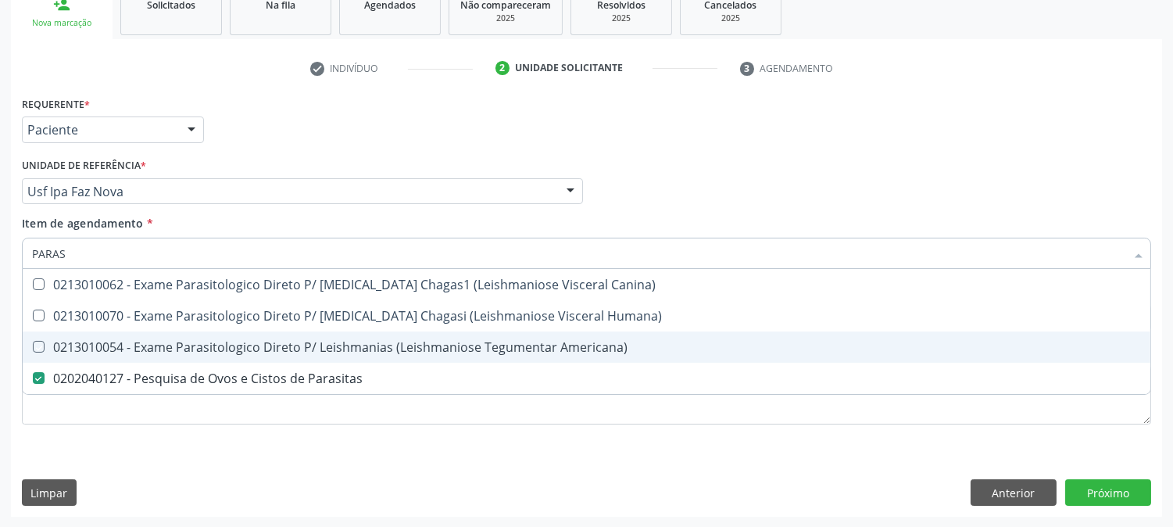
click at [196, 479] on div "Requerente * Paciente Profissional de Saúde Paciente Nenhum resultado encontrad…" at bounding box center [586, 304] width 1151 height 424
checkbox Humana\) "true"
checkbox Americana\) "true"
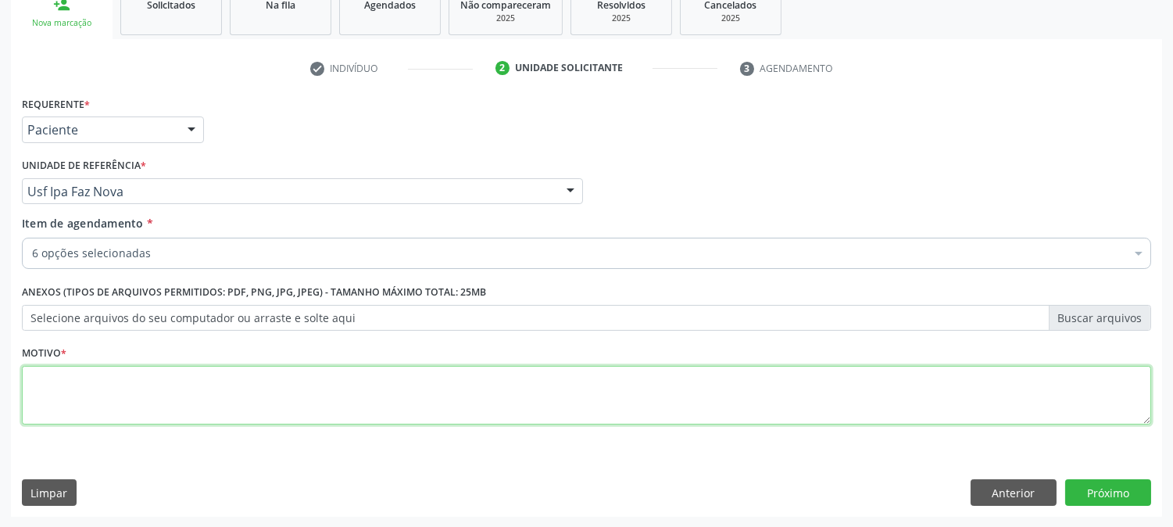
click at [145, 413] on textarea at bounding box center [586, 395] width 1129 height 59
type textarea "."
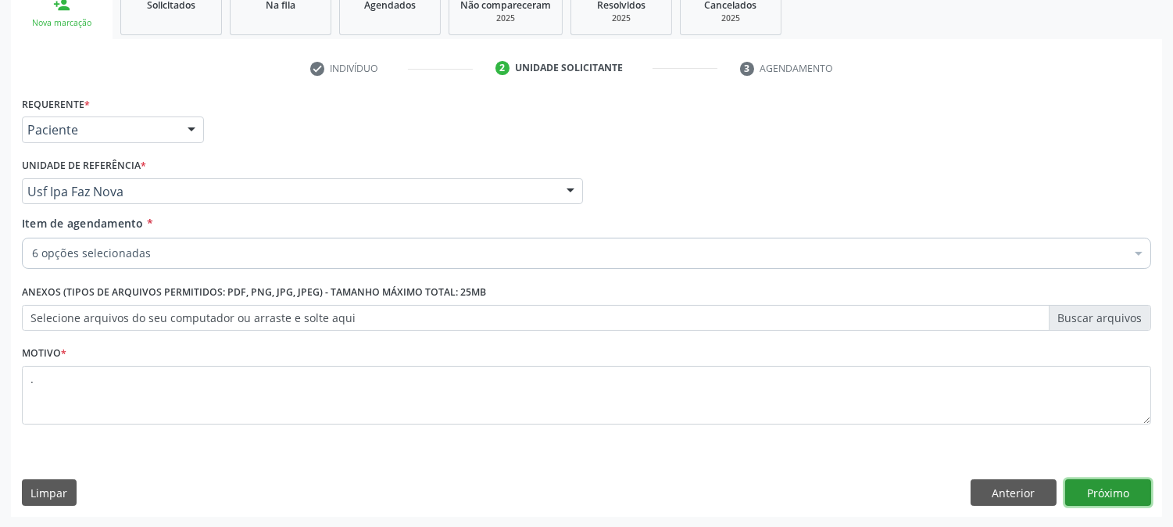
click at [1097, 482] on button "Próximo" at bounding box center [1108, 492] width 86 height 27
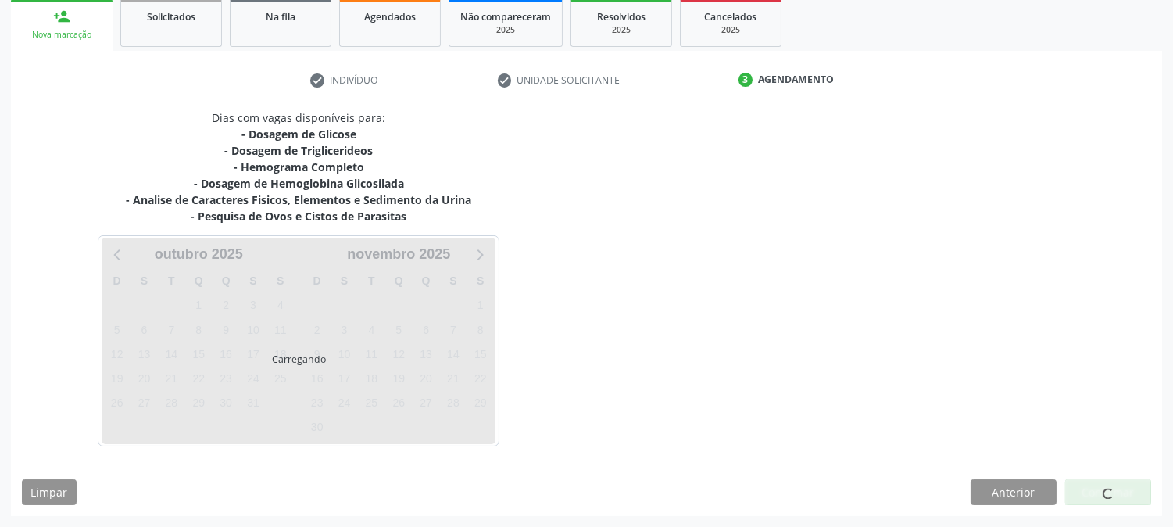
scroll to position [234, 0]
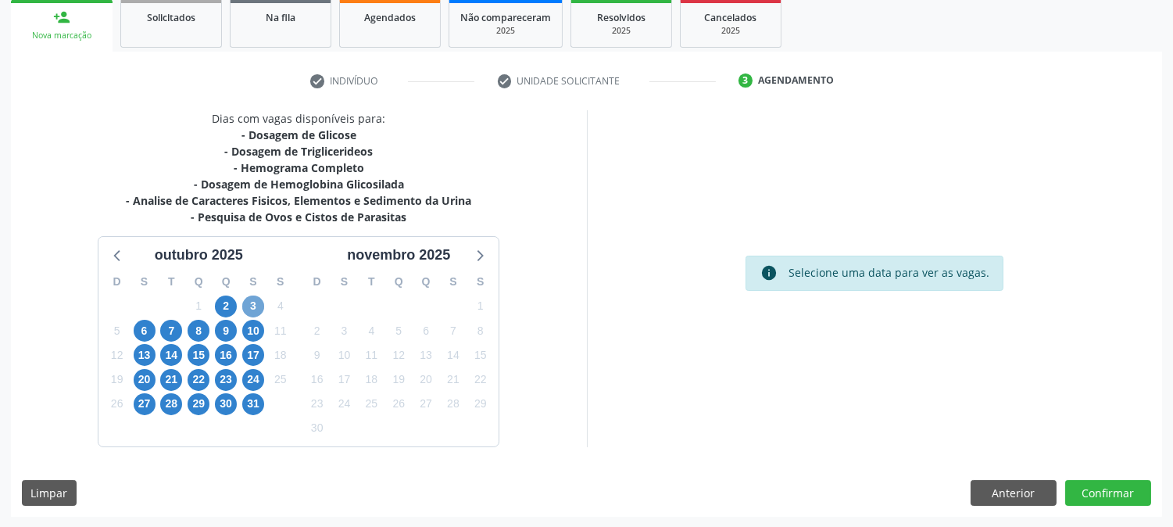
click at [253, 310] on span "3" at bounding box center [253, 306] width 22 height 22
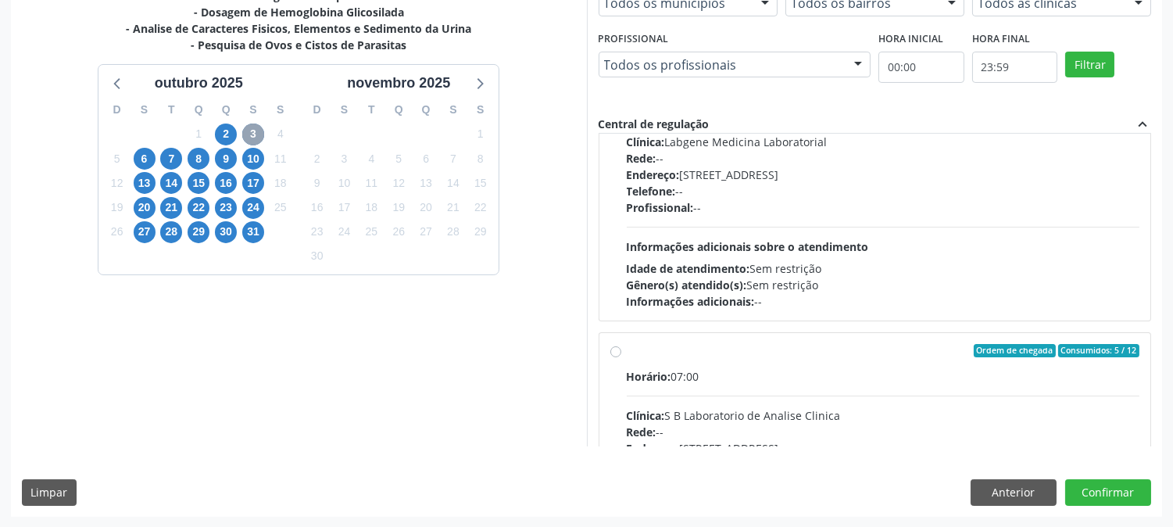
scroll to position [246, 0]
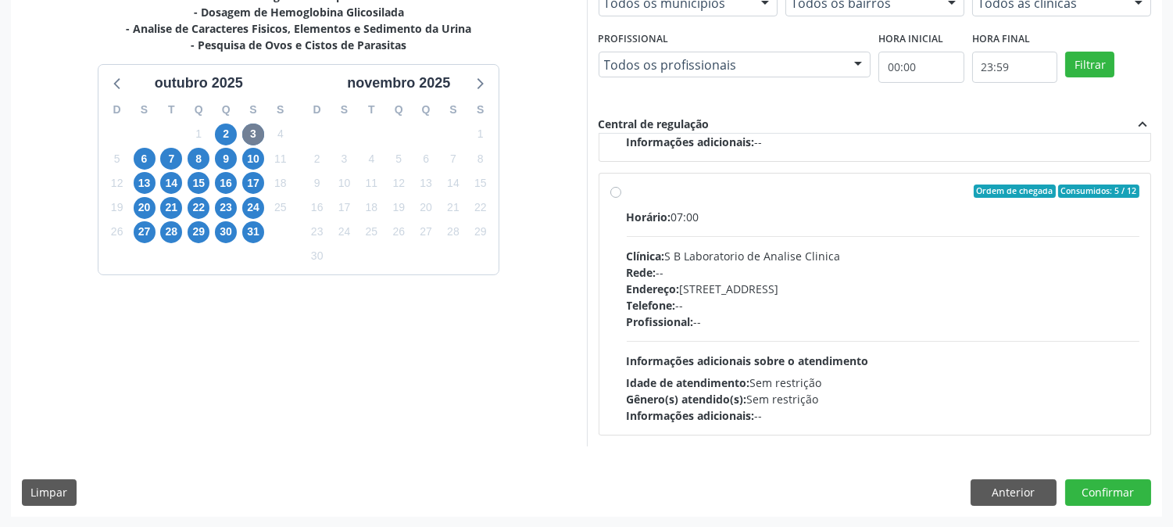
click at [894, 326] on div "Profissional: --" at bounding box center [883, 321] width 513 height 16
click at [621, 199] on input "Ordem de chegada Consumidos: 5 / 12 Horário: 07:00 Clínica: S B Laboratorio de …" at bounding box center [615, 191] width 11 height 14
radio input "true"
click at [1104, 499] on button "Confirmar" at bounding box center [1108, 492] width 86 height 27
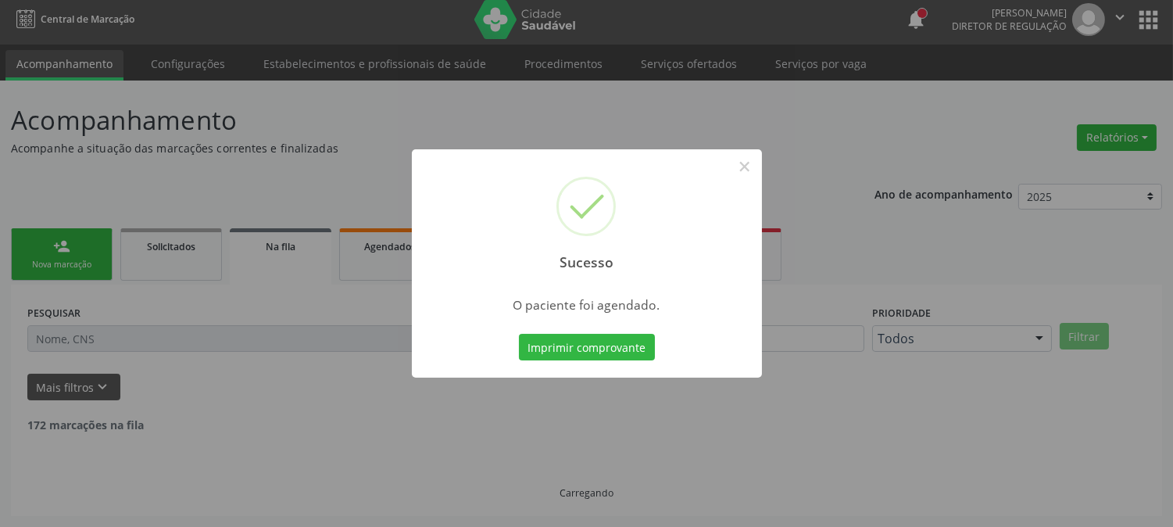
scroll to position [0, 0]
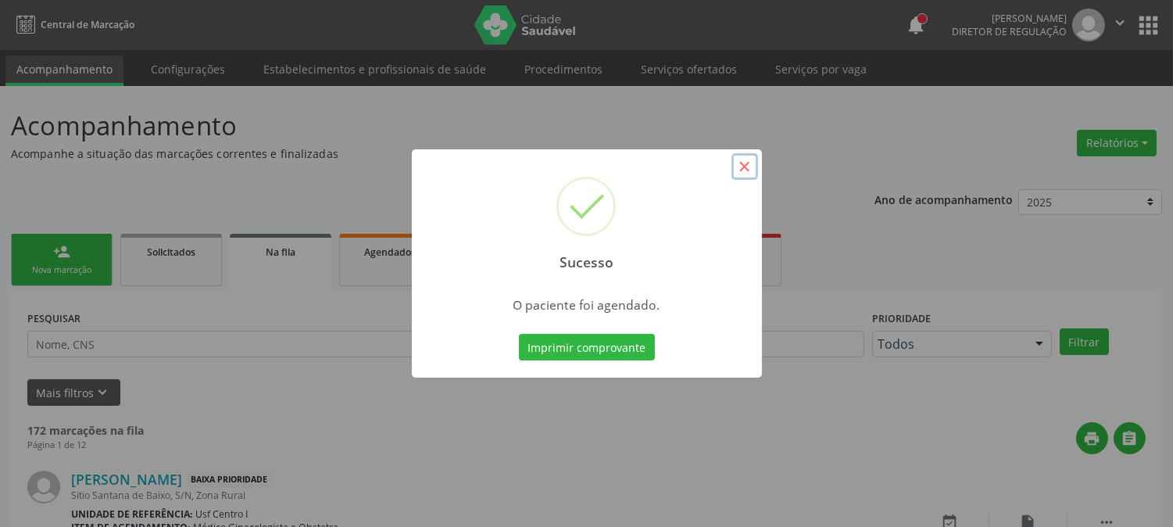
click at [746, 173] on button "×" at bounding box center [745, 166] width 27 height 27
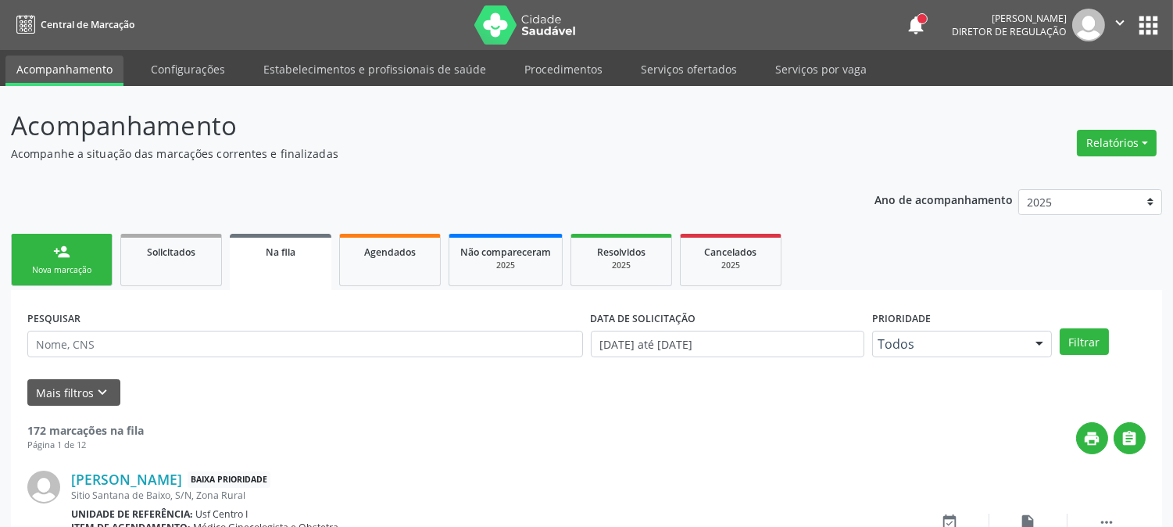
click at [51, 255] on link "person_add Nova marcação" at bounding box center [62, 260] width 102 height 52
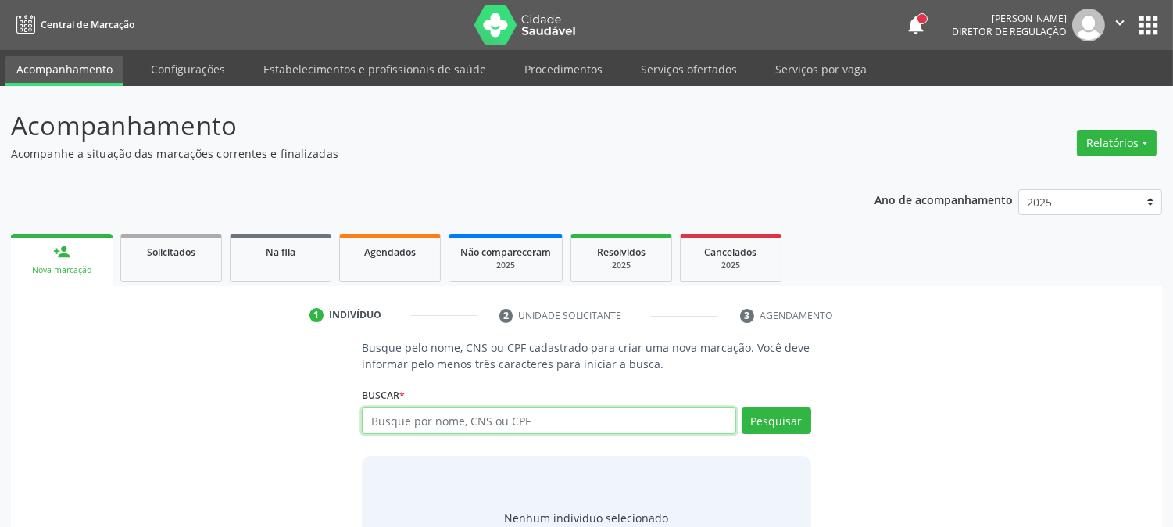
click at [452, 425] on input "text" at bounding box center [549, 420] width 374 height 27
type input "898002338896701"
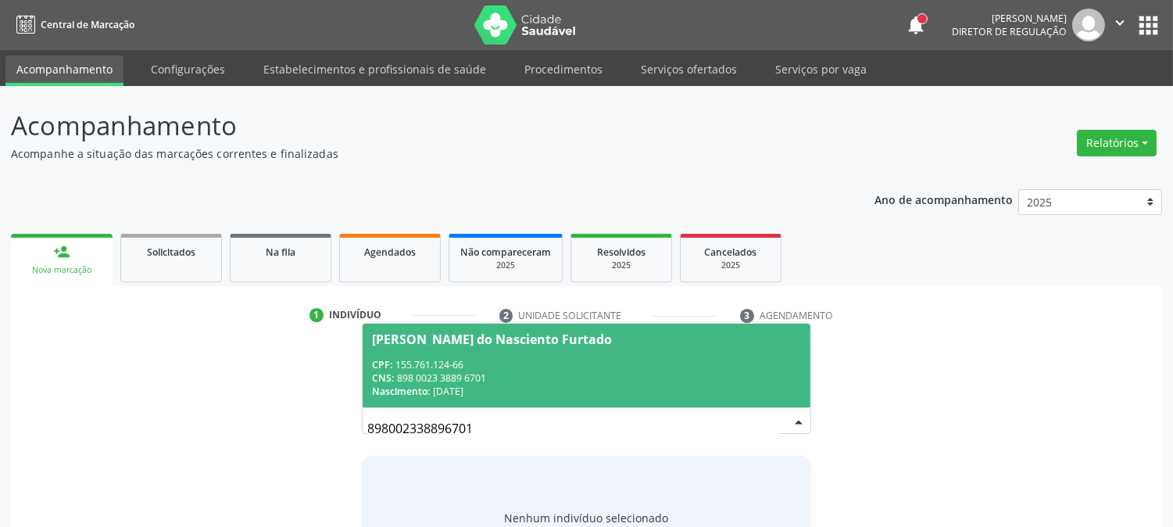
click at [483, 379] on div "CNS: 898 0023 3889 6701" at bounding box center [586, 377] width 428 height 13
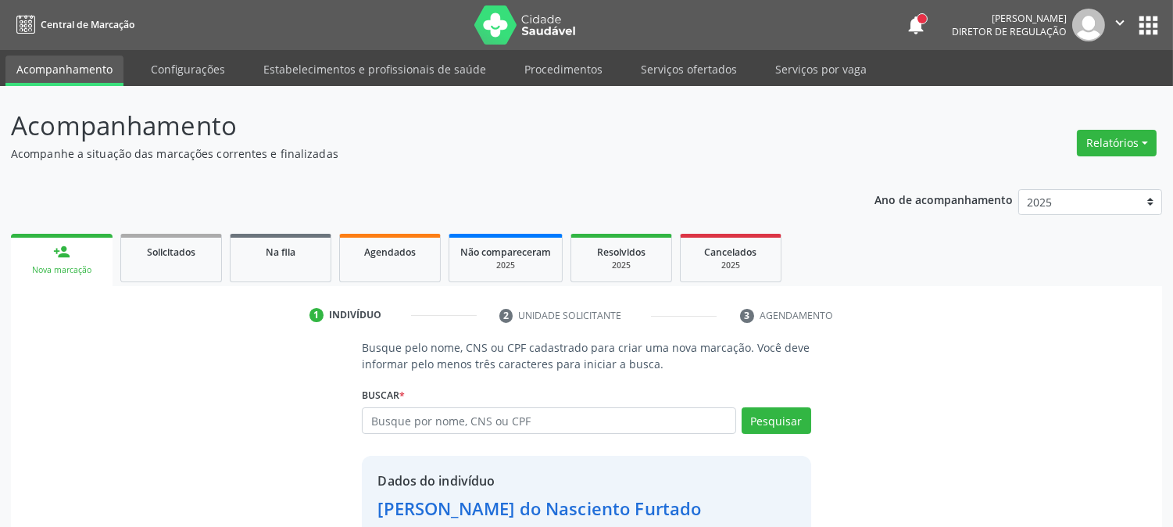
scroll to position [98, 0]
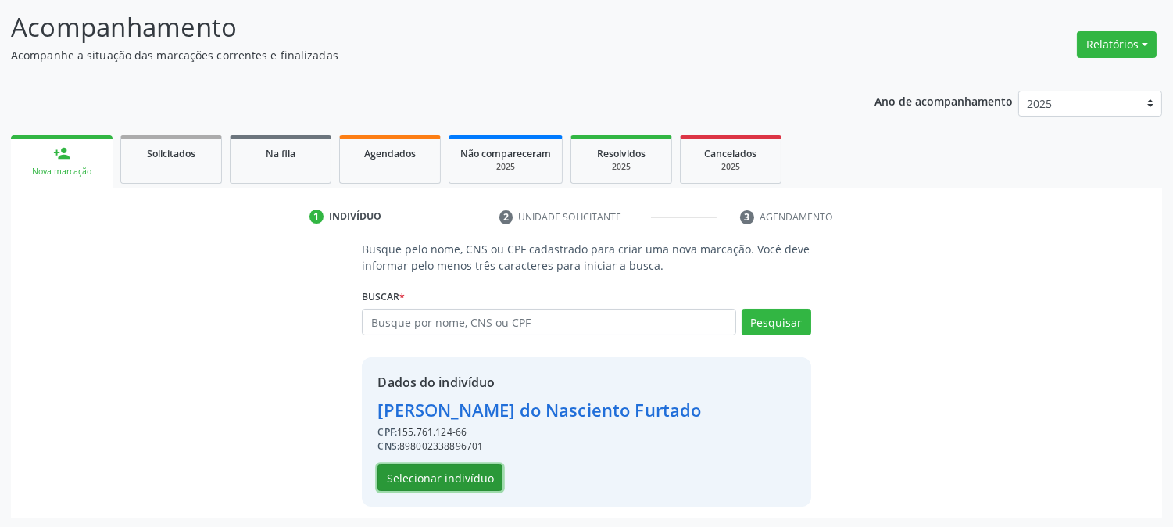
click at [483, 471] on button "Selecionar indivíduo" at bounding box center [439, 477] width 125 height 27
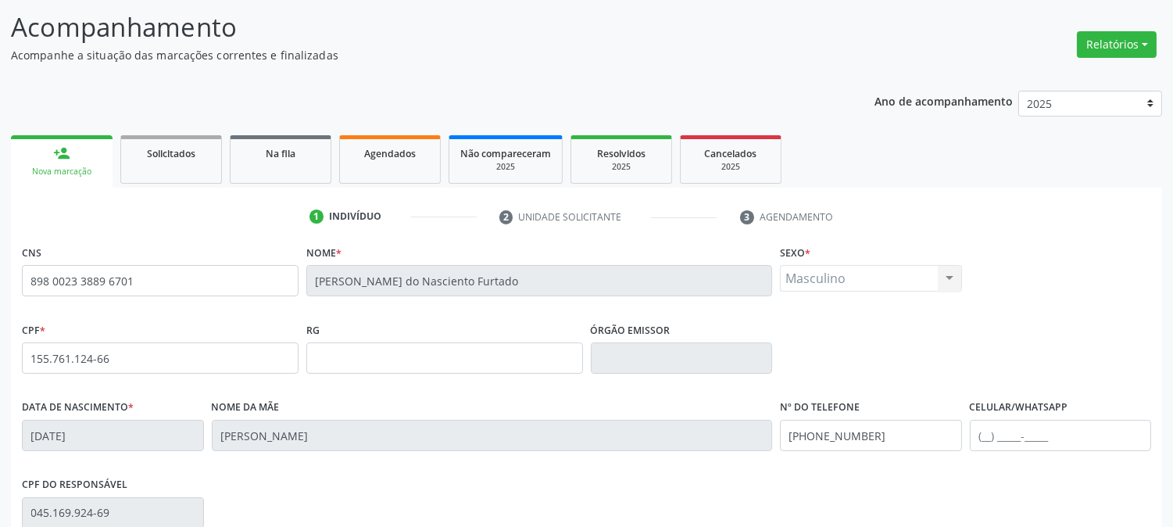
scroll to position [319, 0]
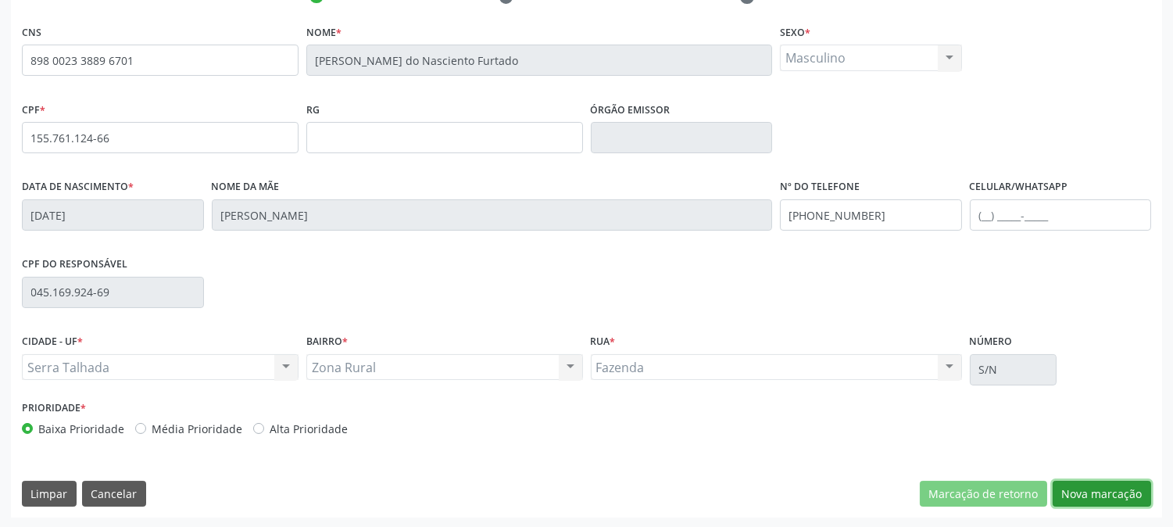
click at [1106, 489] on button "Nova marcação" at bounding box center [1102, 494] width 98 height 27
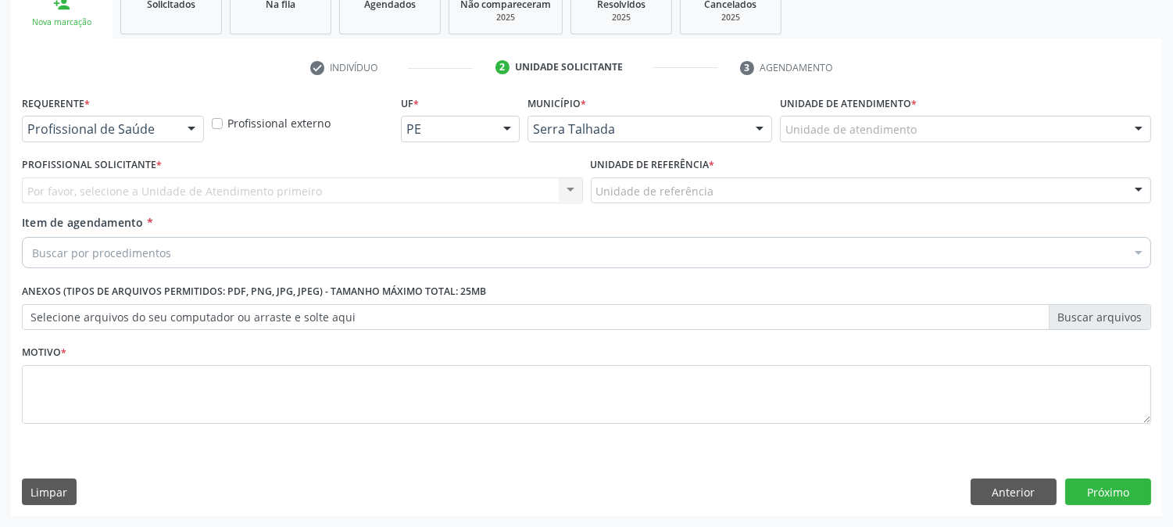
scroll to position [247, 0]
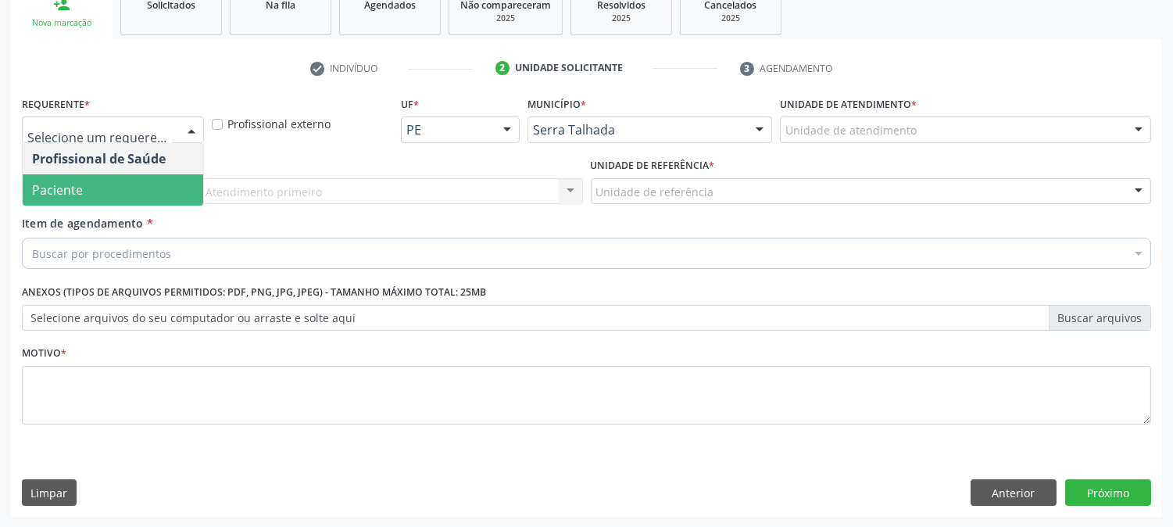
click at [120, 196] on span "Paciente" at bounding box center [113, 189] width 181 height 31
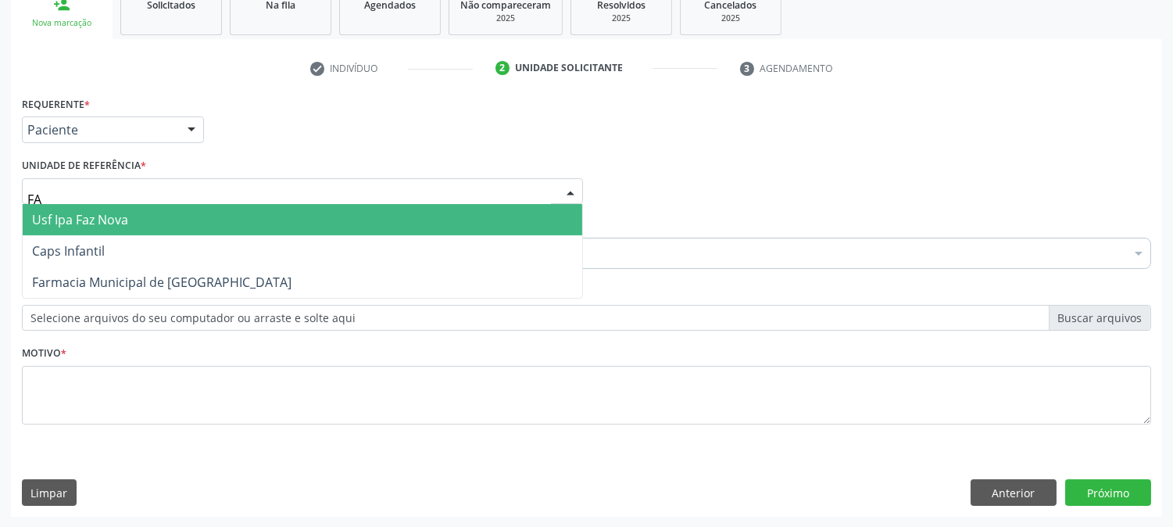
type input "FAZ"
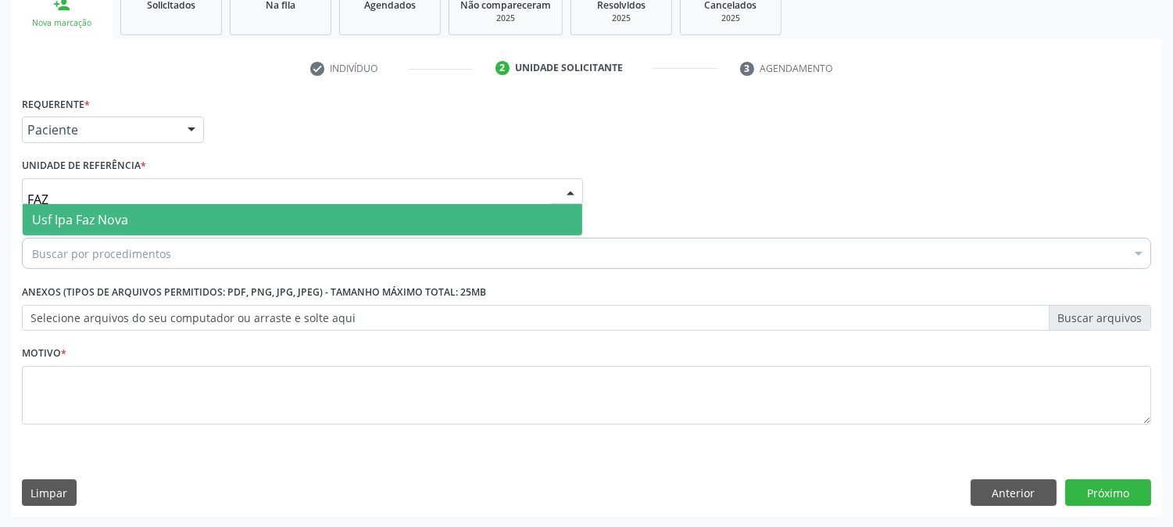
click at [118, 220] on span "Usf Ipa Faz Nova" at bounding box center [80, 219] width 96 height 17
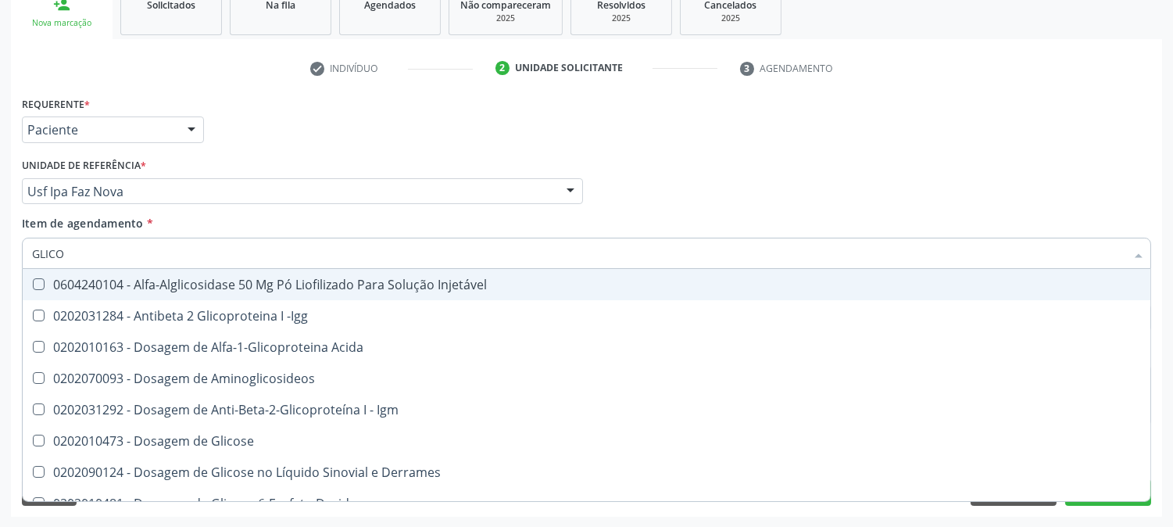
type input "GLICOS"
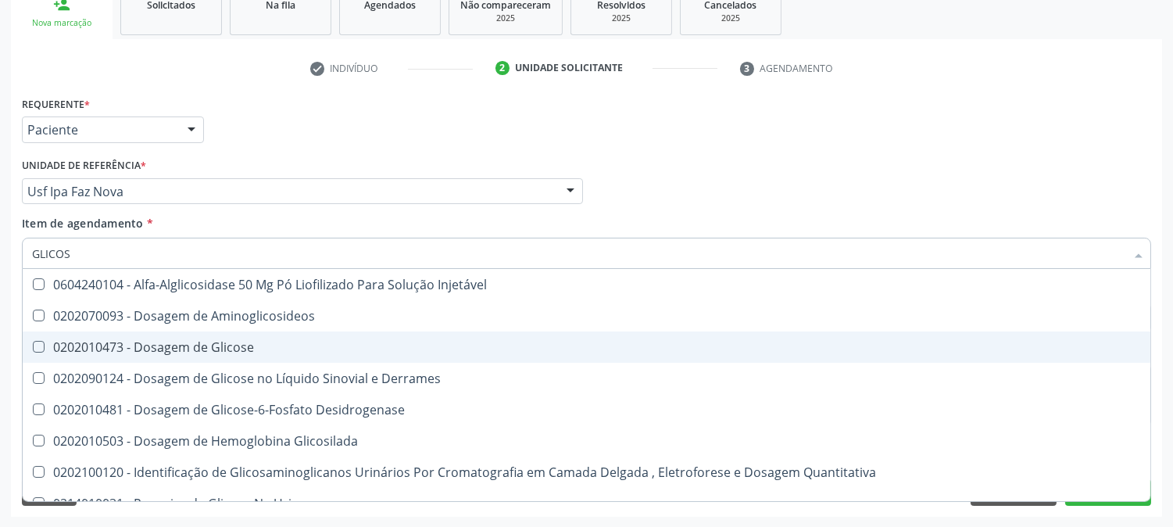
click at [135, 341] on div "0202010473 - Dosagem de Glicose" at bounding box center [586, 347] width 1109 height 13
checkbox Glicose "true"
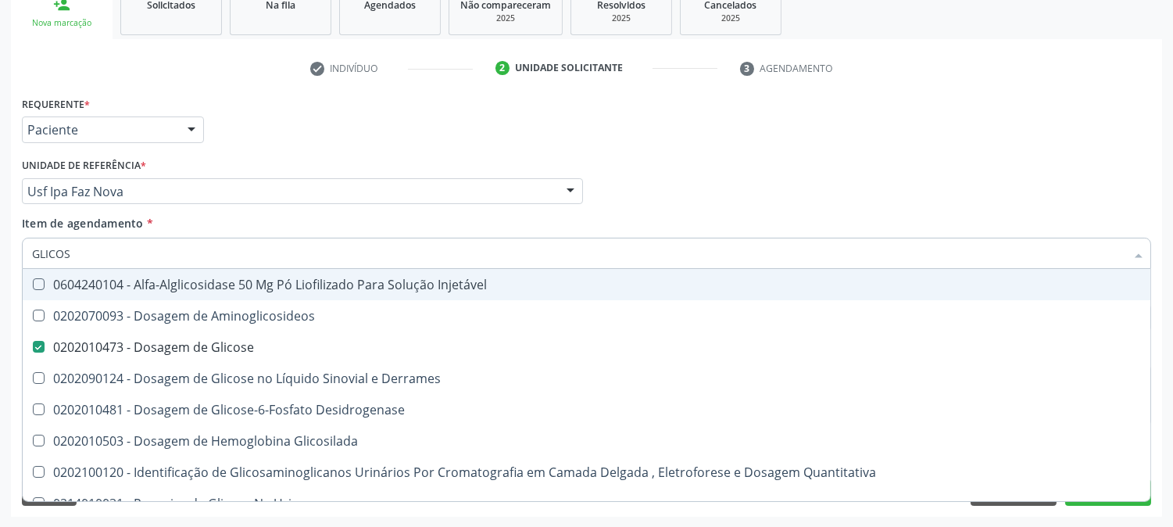
drag, startPoint x: 76, startPoint y: 259, endPoint x: 0, endPoint y: 239, distance: 78.3
click at [0, 239] on div "Acompanhamento Acompanhe a situação das marcações correntes e finalizadas Relat…" at bounding box center [586, 183] width 1173 height 689
type input "C"
checkbox Glicose "false"
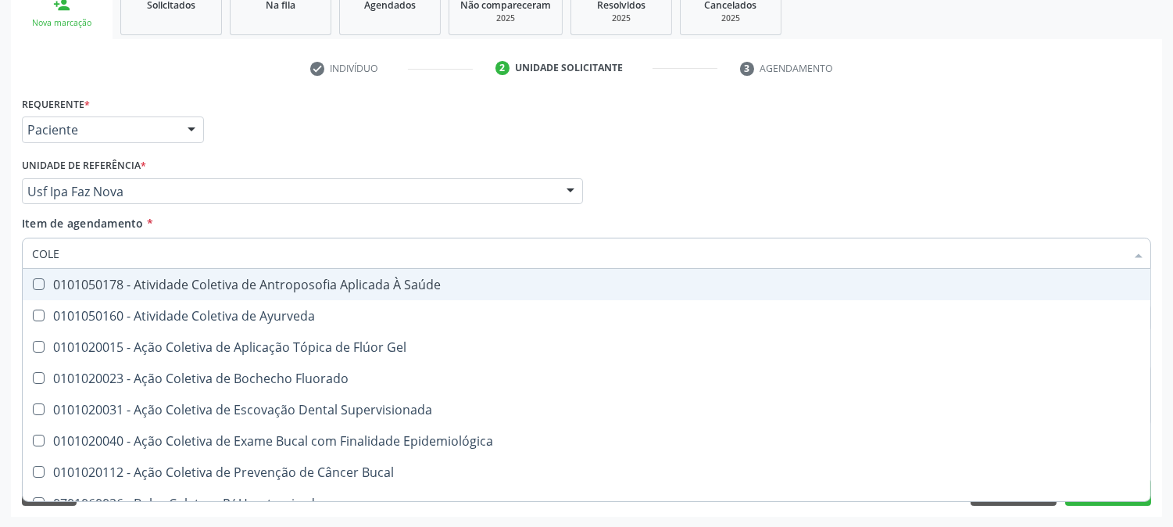
type input "COLES"
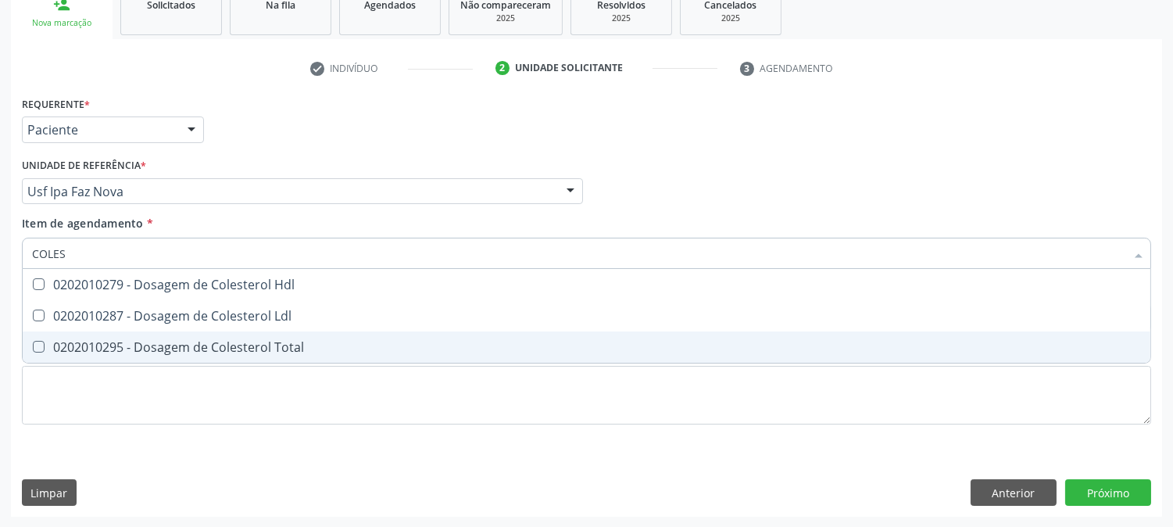
click at [29, 341] on div at bounding box center [29, 347] width 12 height 13
checkbox Total "true"
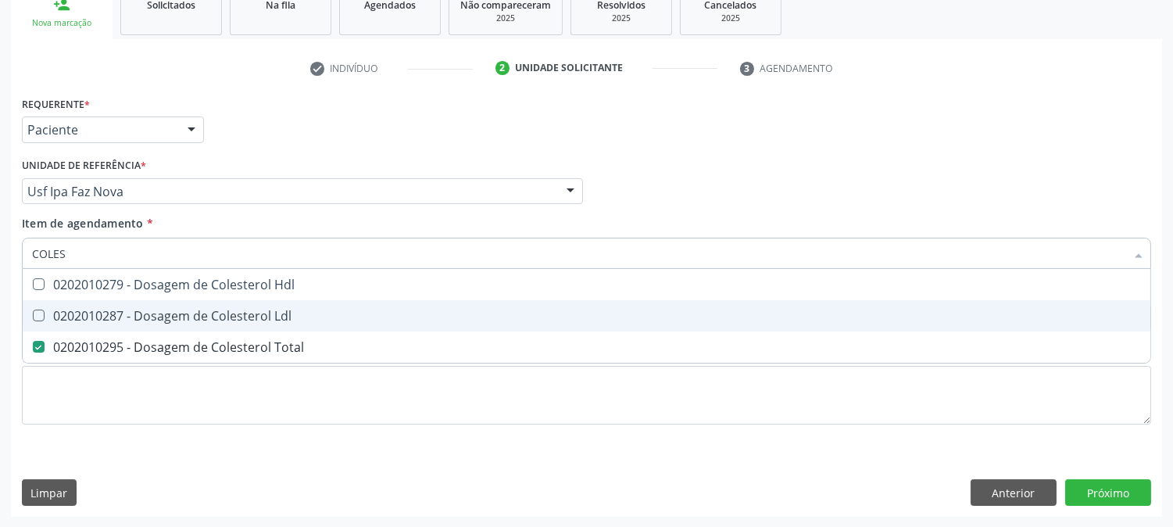
click at [33, 321] on span "0202010287 - Dosagem de Colesterol Ldl" at bounding box center [587, 315] width 1128 height 31
checkbox Ldl "true"
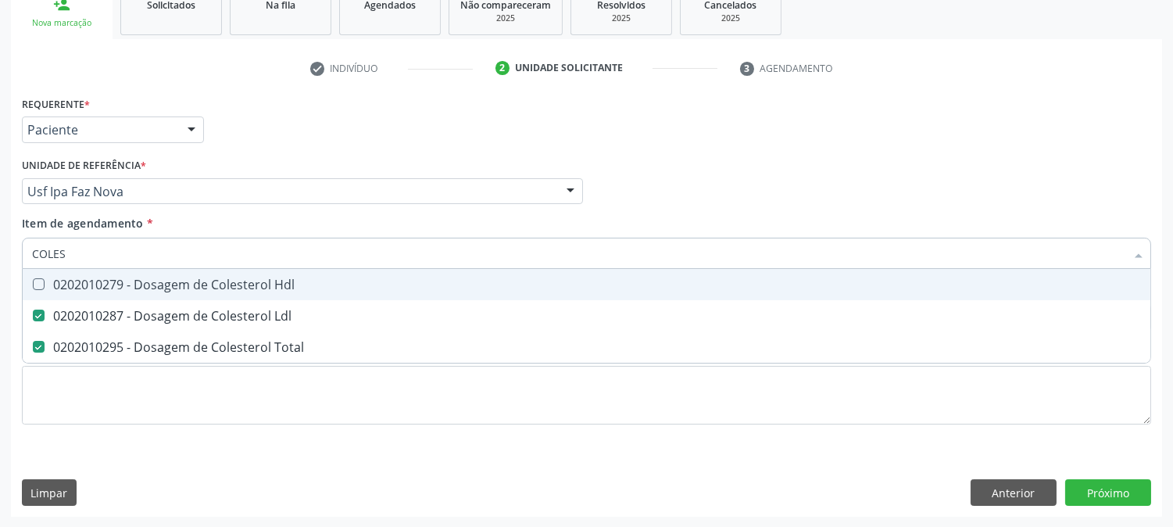
click at [52, 278] on div "0202010279 - Dosagem de Colesterol Hdl" at bounding box center [586, 284] width 1109 height 13
checkbox Hdl "true"
drag, startPoint x: 72, startPoint y: 261, endPoint x: 0, endPoint y: 256, distance: 72.1
click at [0, 256] on div "Acompanhamento Acompanhe a situação das marcações correntes e finalizadas Relat…" at bounding box center [586, 183] width 1173 height 689
type input "TR"
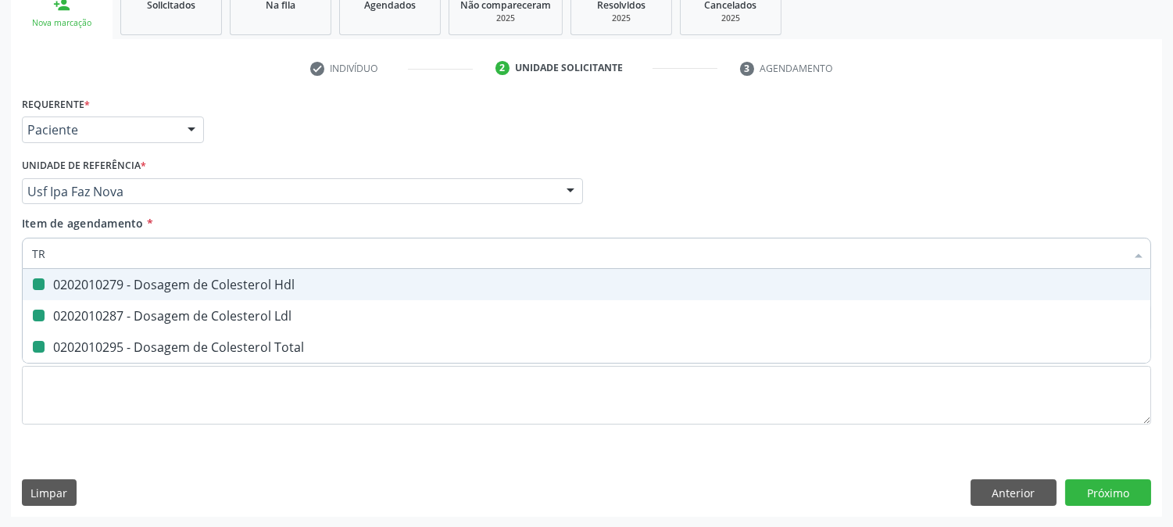
checkbox Hdl "false"
checkbox Ldl "false"
checkbox Total "false"
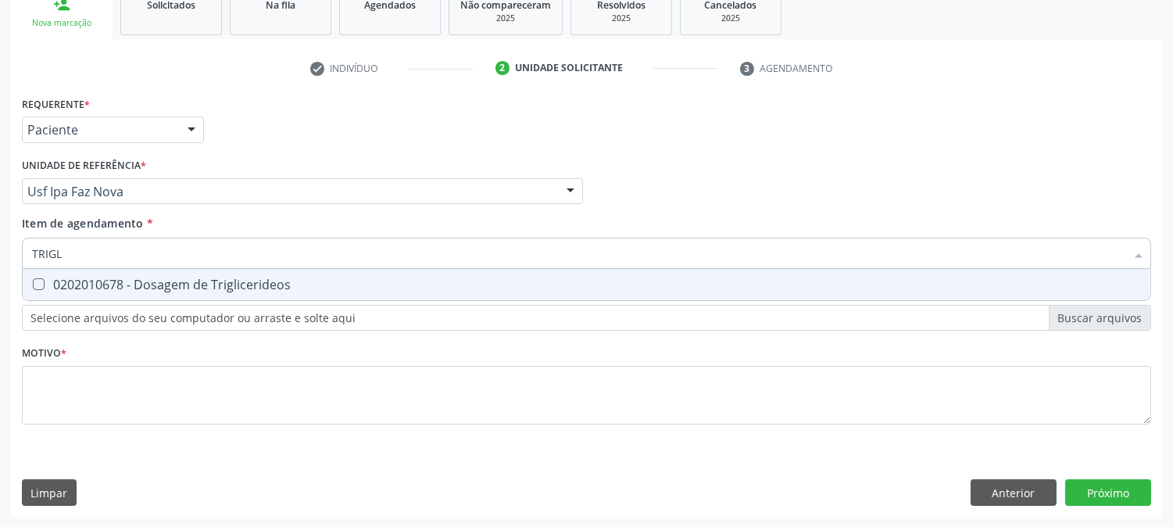
type input "TRIGLI"
click at [44, 272] on span "0202010678 - Dosagem de Triglicerideos" at bounding box center [587, 284] width 1128 height 31
checkbox Triglicerideos "true"
drag, startPoint x: 81, startPoint y: 252, endPoint x: 11, endPoint y: 252, distance: 70.3
click at [11, 252] on div "Requerente * Paciente Profissional de Saúde Paciente Nenhum resultado encontrad…" at bounding box center [586, 304] width 1151 height 424
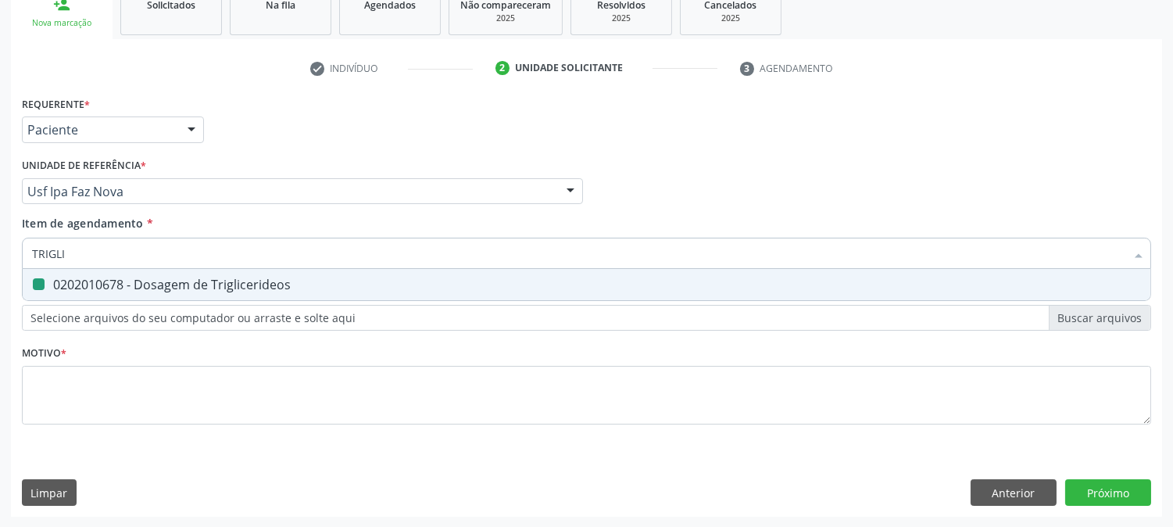
type input "H"
checkbox Triglicerideos "false"
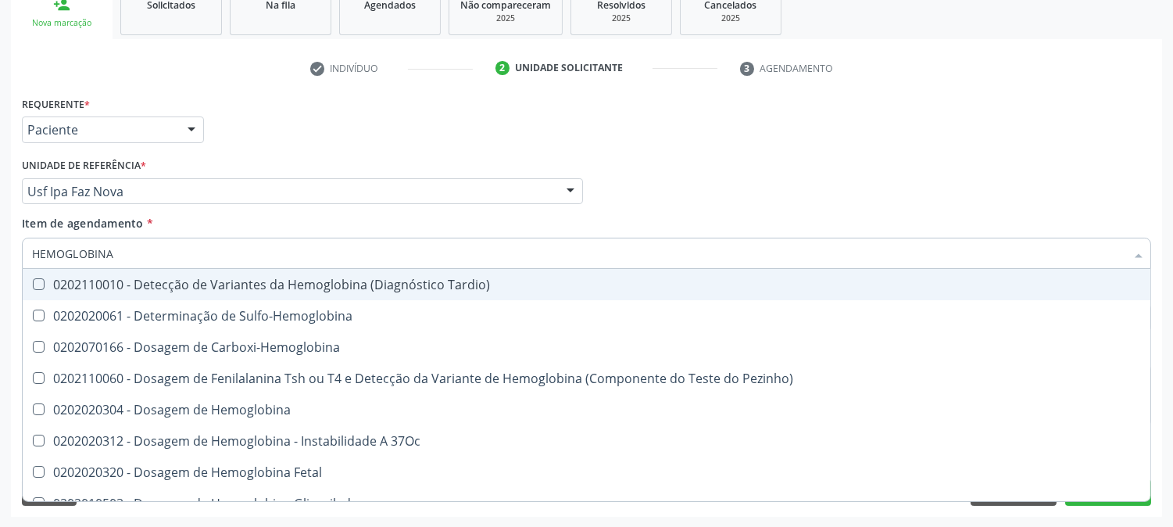
type input "HEMOGLOBINA G"
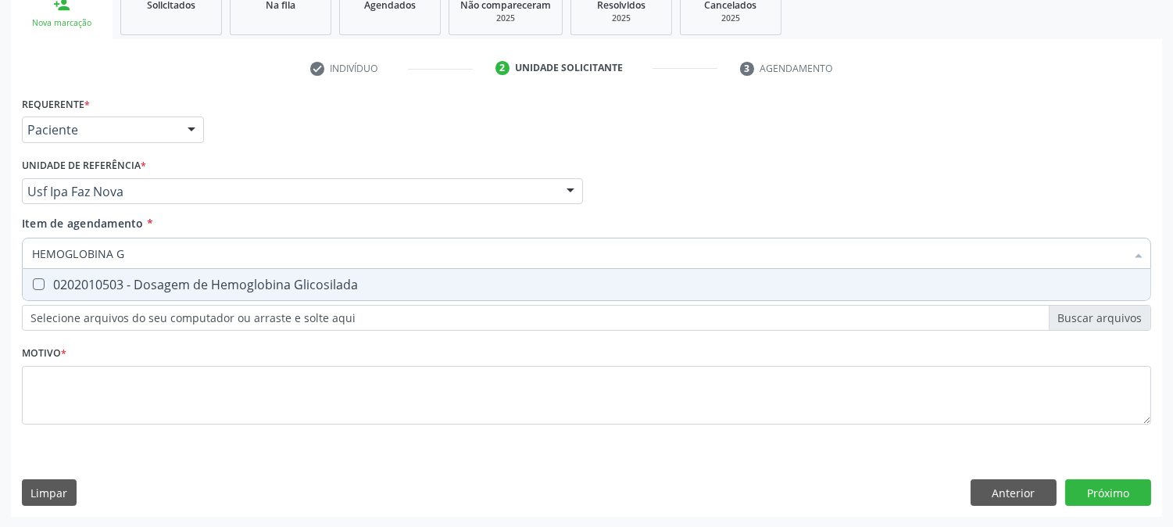
click at [67, 299] on span "0202010503 - Dosagem de Hemoglobina Glicosilada" at bounding box center [587, 284] width 1128 height 31
checkbox Glicosilada "true"
drag, startPoint x: 135, startPoint y: 258, endPoint x: 71, endPoint y: 267, distance: 64.7
click at [71, 267] on input "HEMOGLOBINA G" at bounding box center [578, 253] width 1093 height 31
type input "HEMOGR"
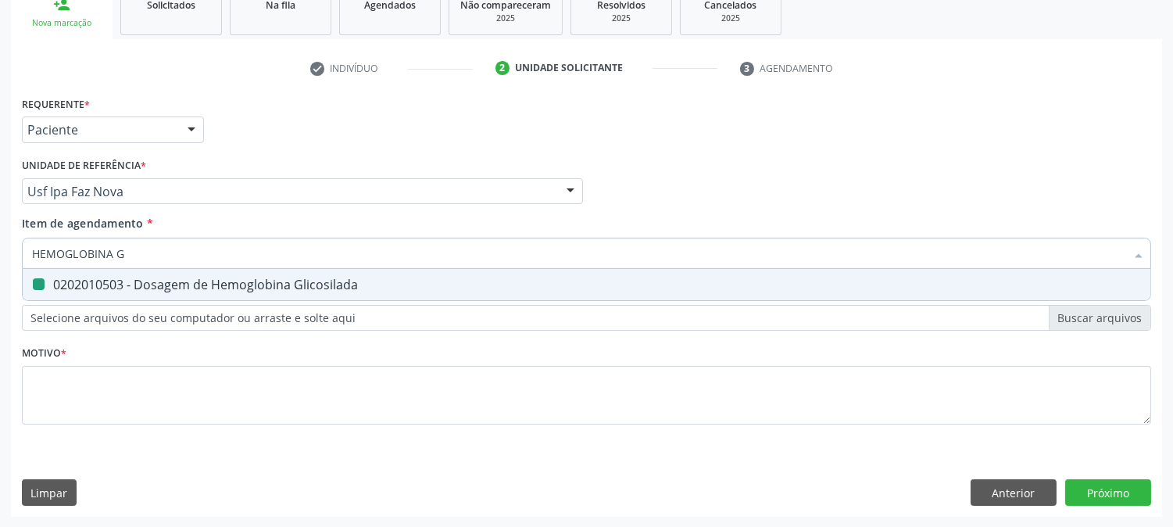
checkbox Glicosilada "false"
type input "HEMOGRAM"
click at [64, 271] on span "0202020380 - Hemograma Completo" at bounding box center [587, 284] width 1128 height 31
checkbox Completo "true"
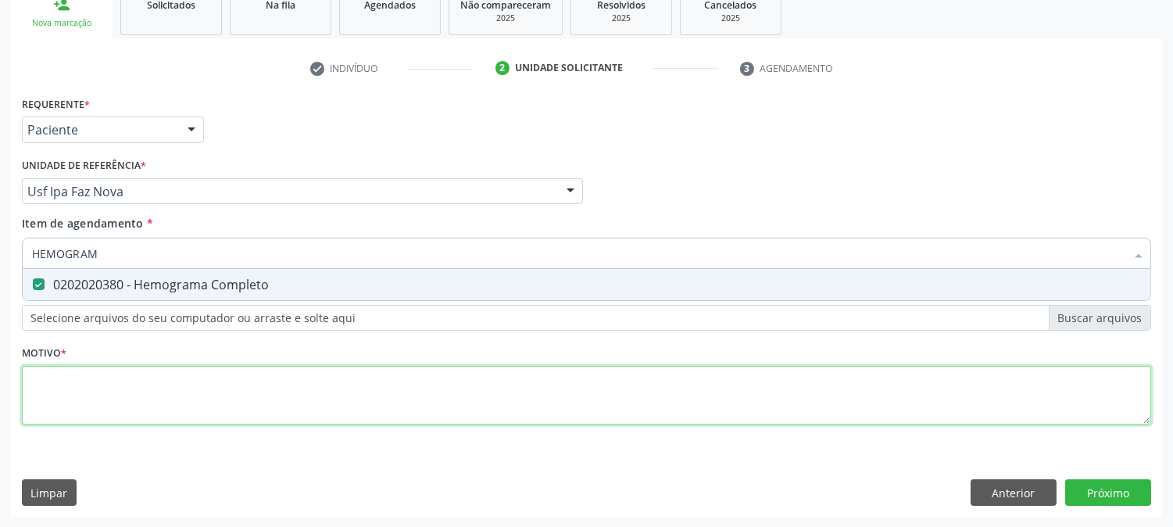
click at [95, 383] on div "Requerente * Paciente Profissional de Saúde Paciente Nenhum resultado encontrad…" at bounding box center [586, 269] width 1129 height 354
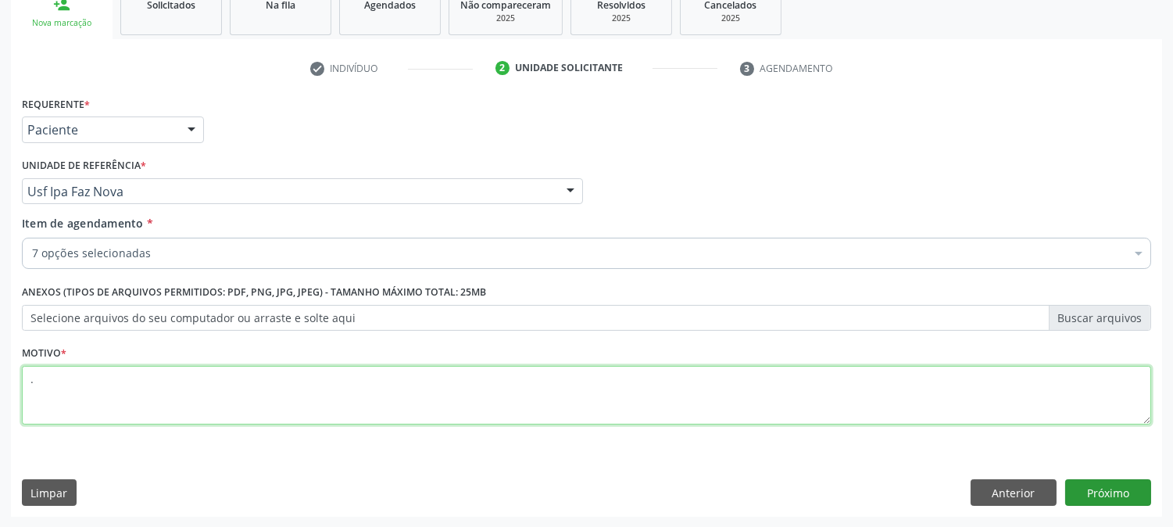
type textarea "."
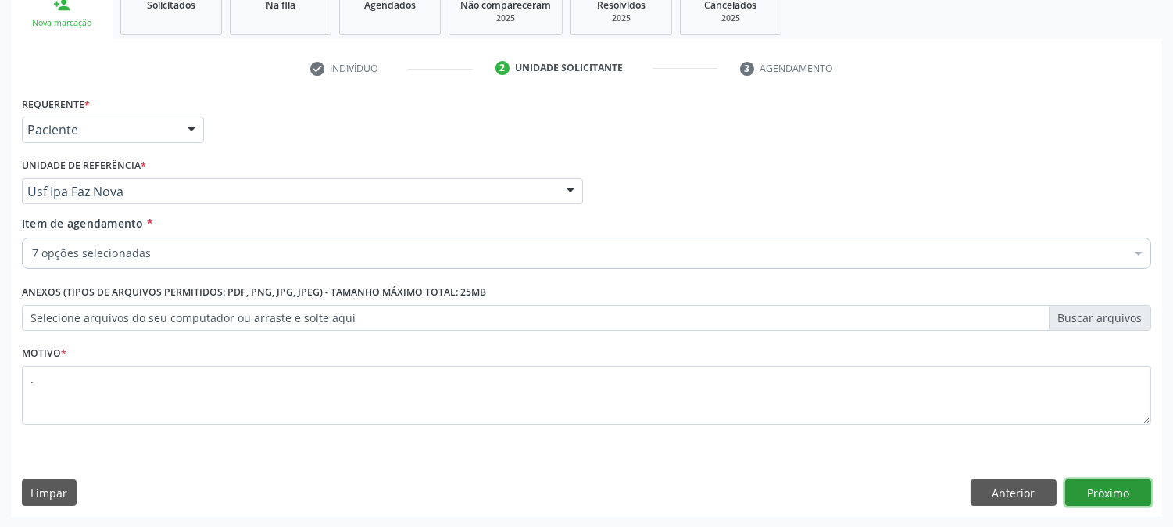
click at [1111, 485] on button "Próximo" at bounding box center [1108, 492] width 86 height 27
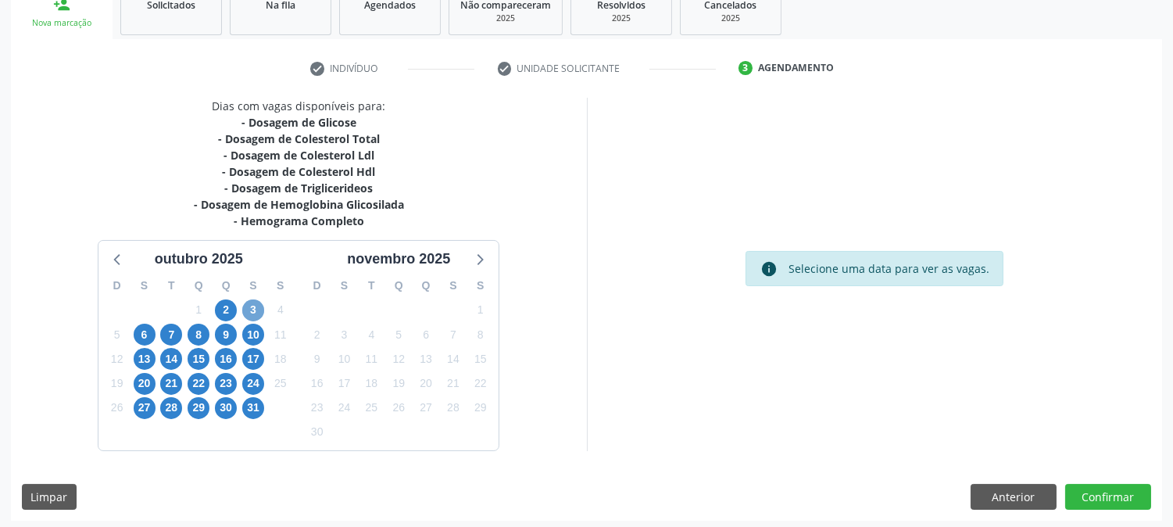
click at [256, 318] on span "3" at bounding box center [253, 310] width 22 height 22
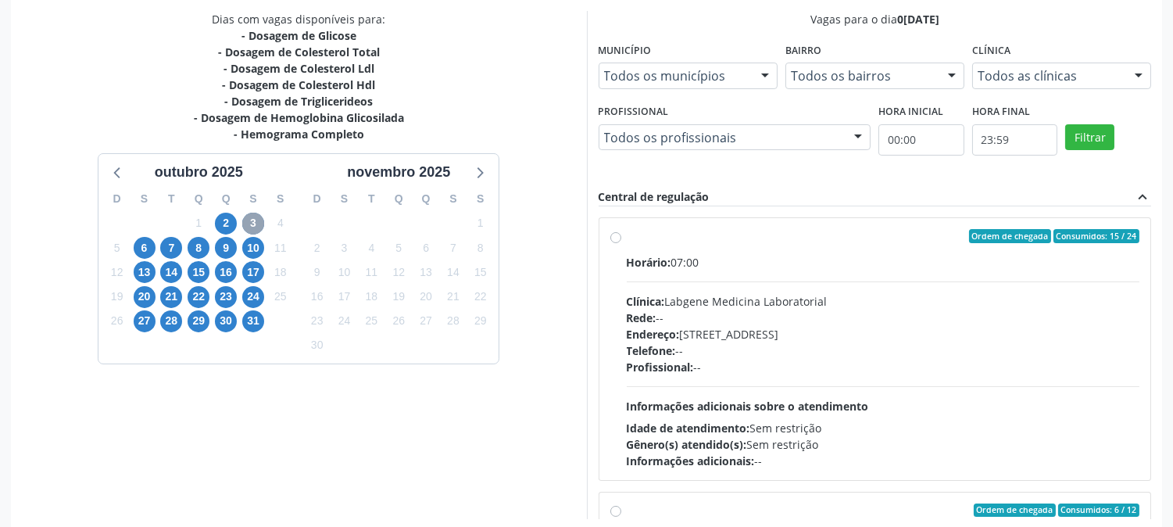
scroll to position [246, 0]
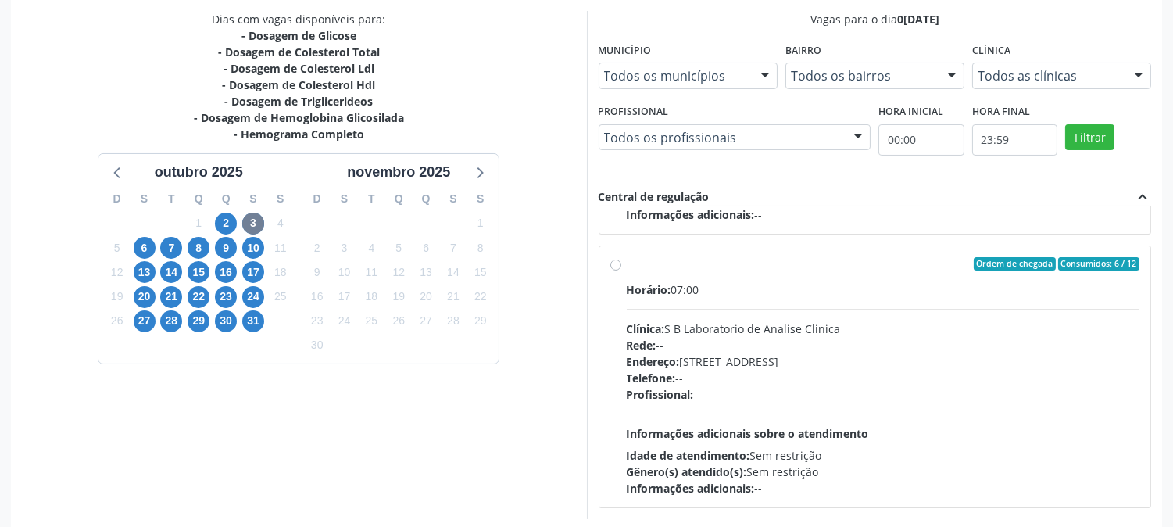
click at [835, 347] on div "Rede: --" at bounding box center [883, 345] width 513 height 16
click at [621, 271] on input "Ordem de chegada Consumidos: 6 / 12 Horário: 07:00 Clínica: S B Laboratorio de …" at bounding box center [615, 264] width 11 height 14
radio input "true"
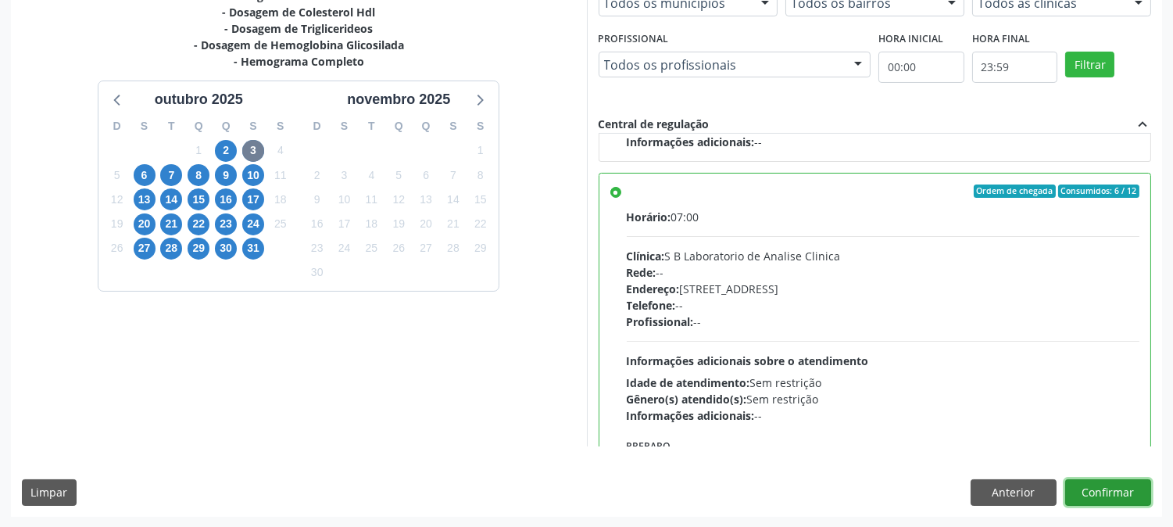
click at [1115, 488] on button "Confirmar" at bounding box center [1108, 492] width 86 height 27
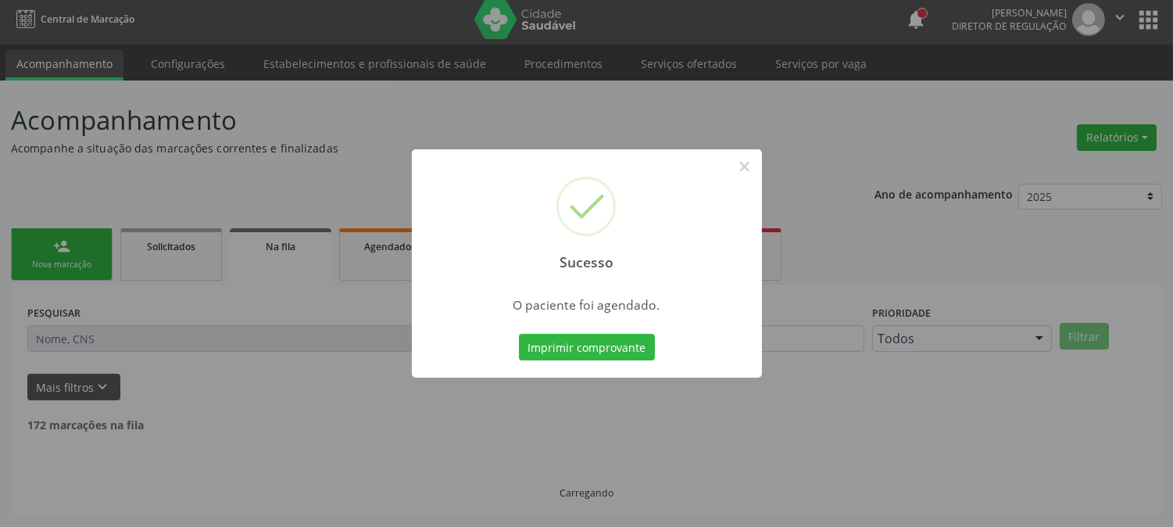
scroll to position [0, 0]
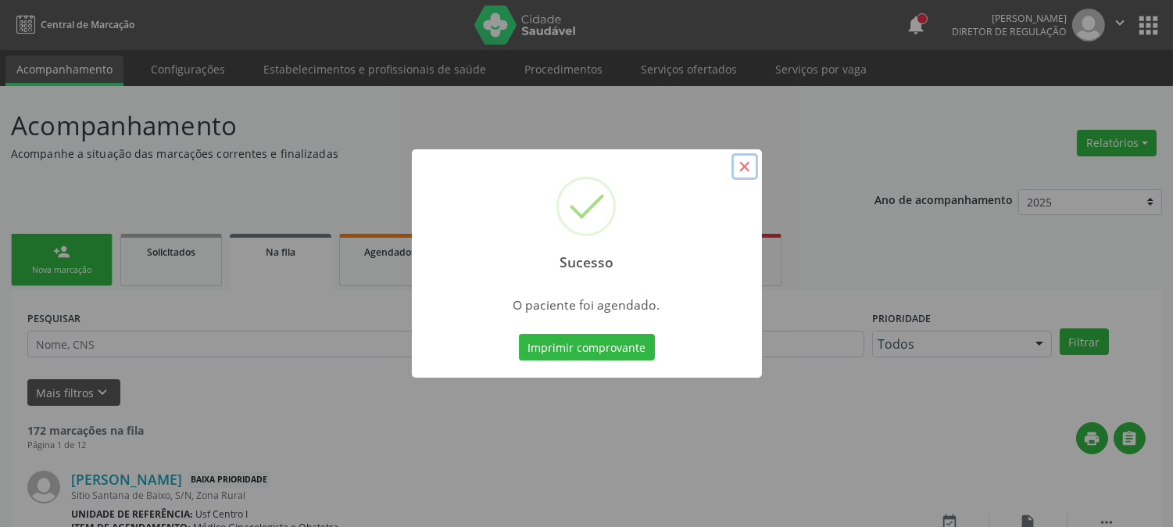
click at [739, 170] on button "×" at bounding box center [745, 166] width 27 height 27
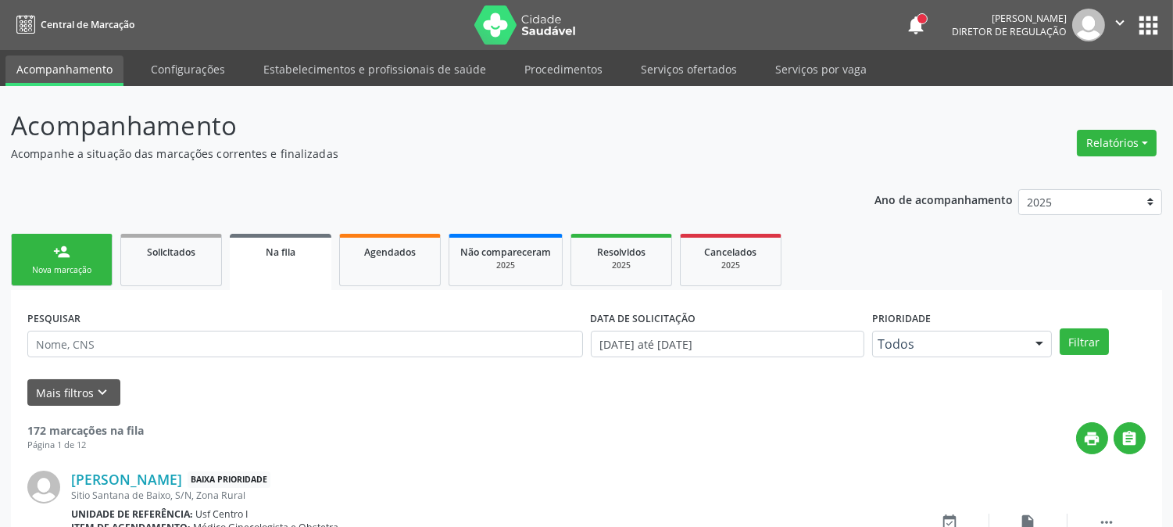
click at [39, 248] on link "person_add Nova marcação" at bounding box center [62, 260] width 102 height 52
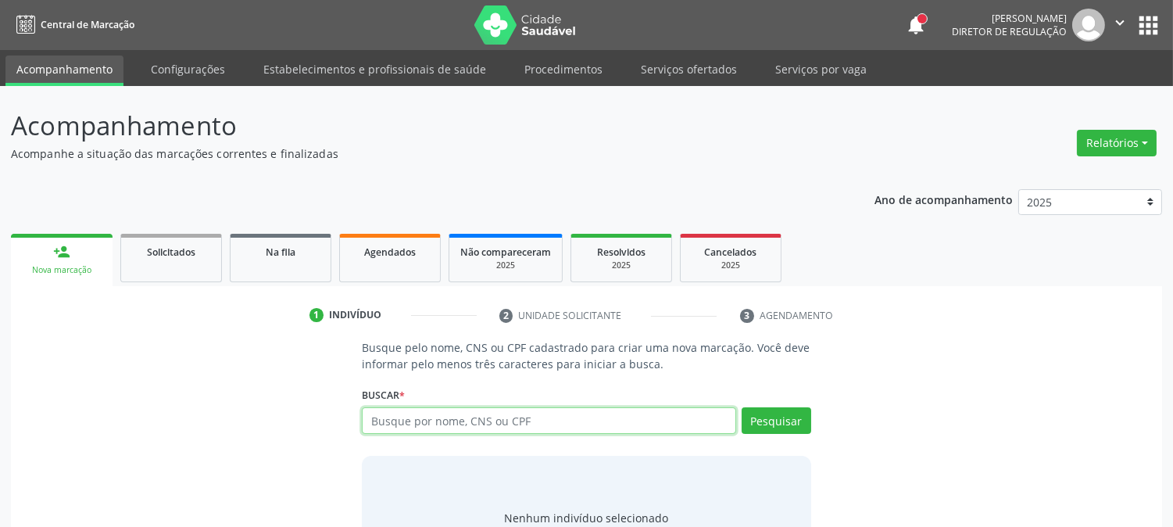
click at [438, 420] on input "text" at bounding box center [549, 420] width 374 height 27
type input "706504345932792"
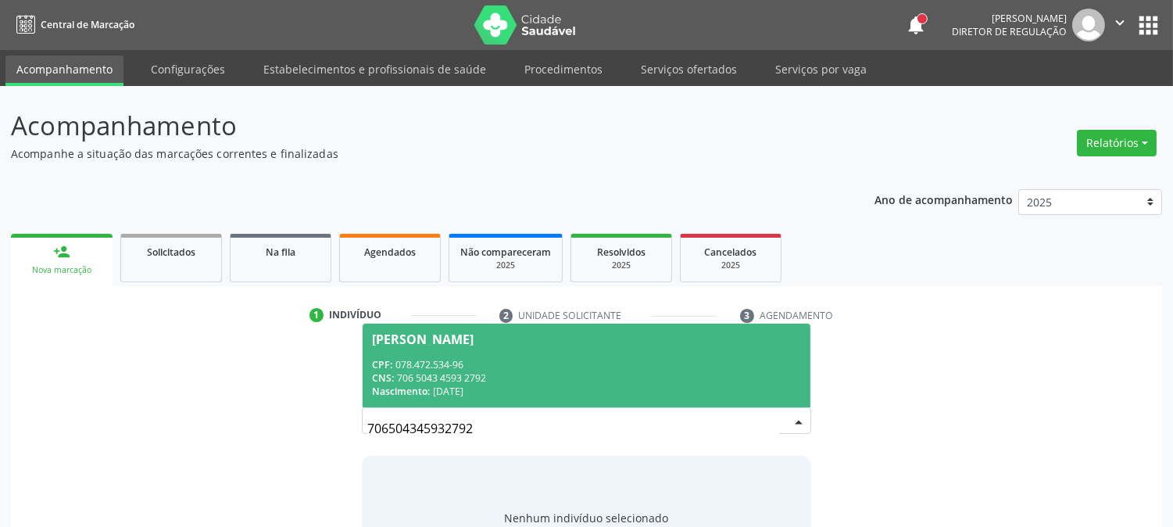
click at [436, 350] on span "Joselma Lopes da Silva CPF: 078.472.534-96 CNS: 706 5043 4593 2792 Nascimento: …" at bounding box center [586, 366] width 447 height 84
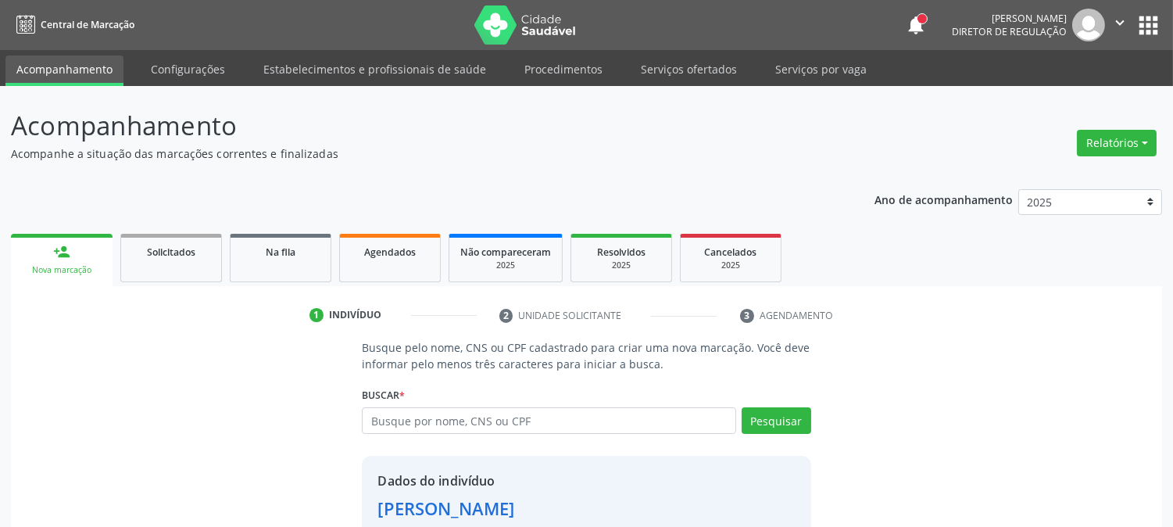
scroll to position [98, 0]
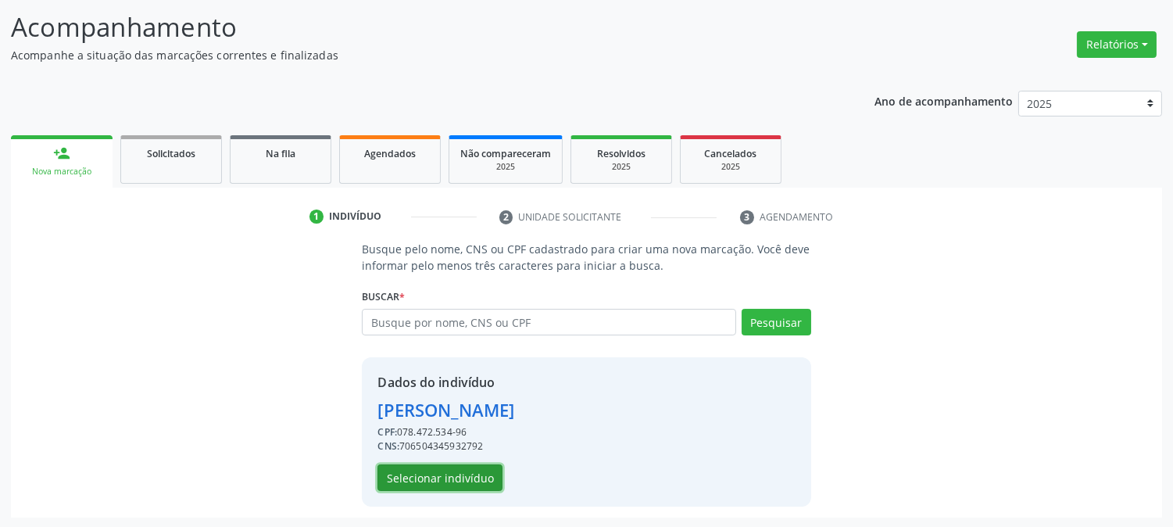
click at [463, 471] on button "Selecionar indivíduo" at bounding box center [439, 477] width 125 height 27
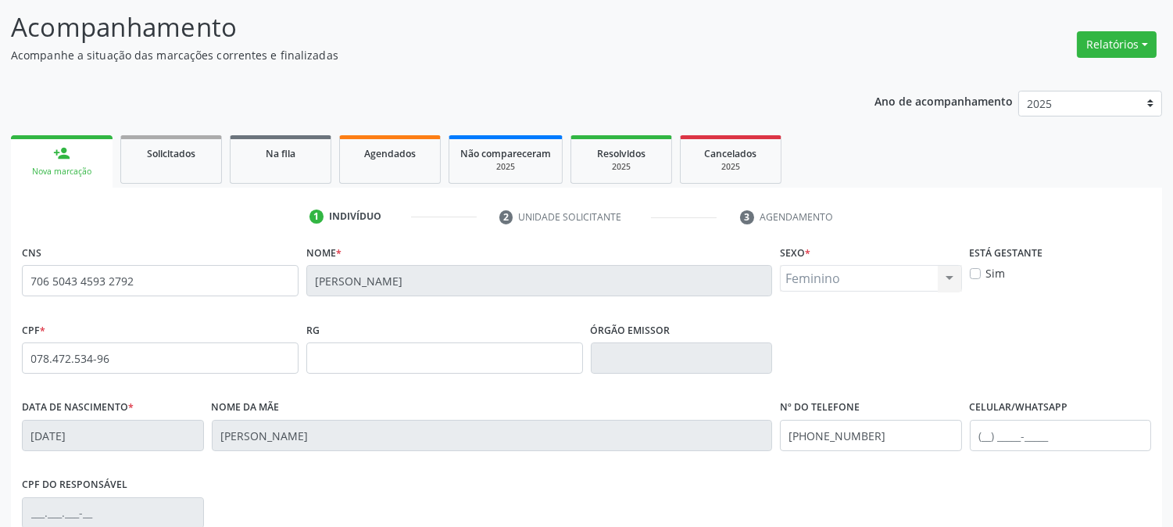
scroll to position [319, 0]
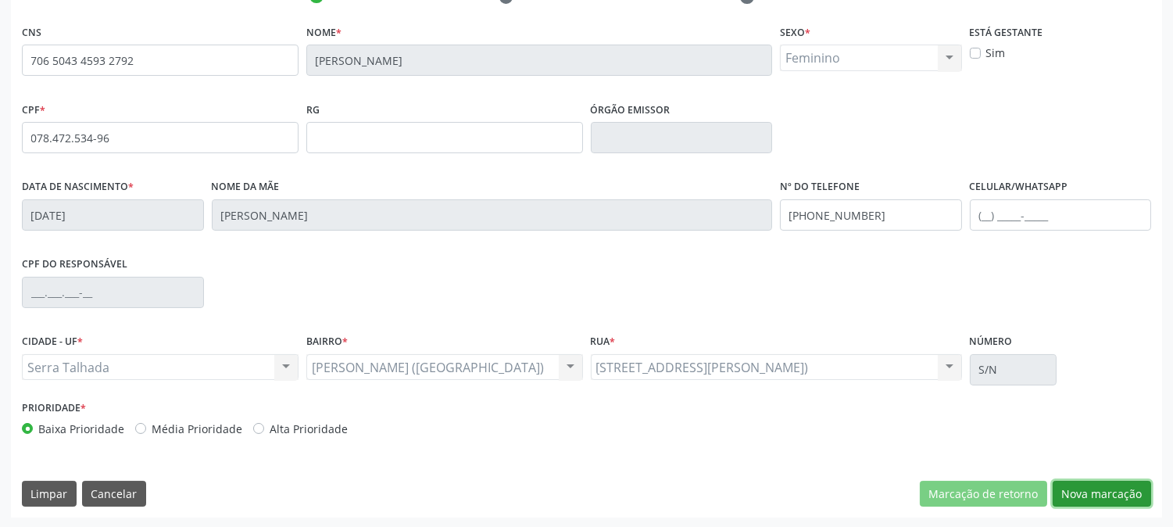
click at [1086, 489] on button "Nova marcação" at bounding box center [1102, 494] width 98 height 27
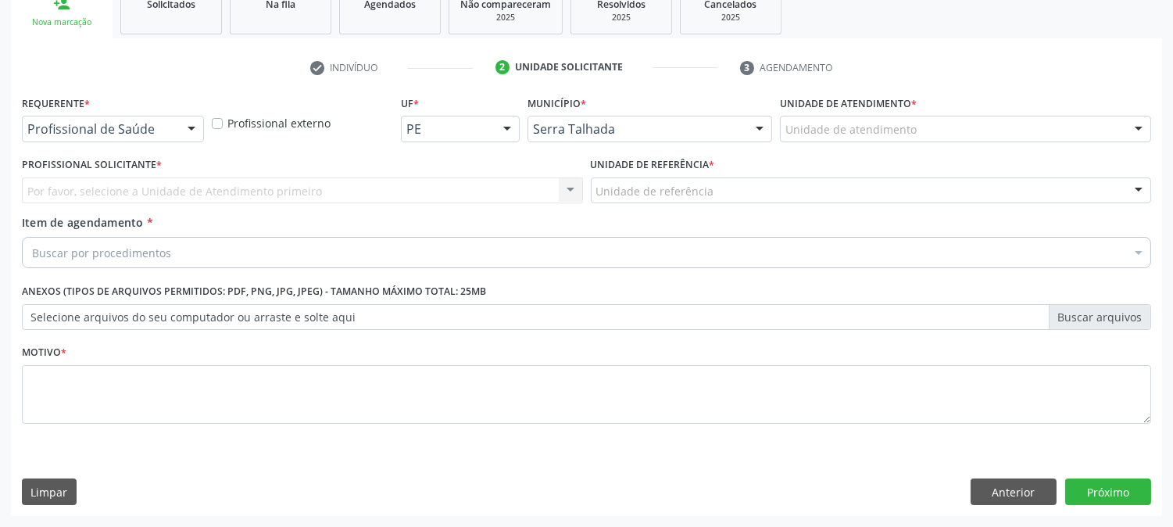
scroll to position [247, 0]
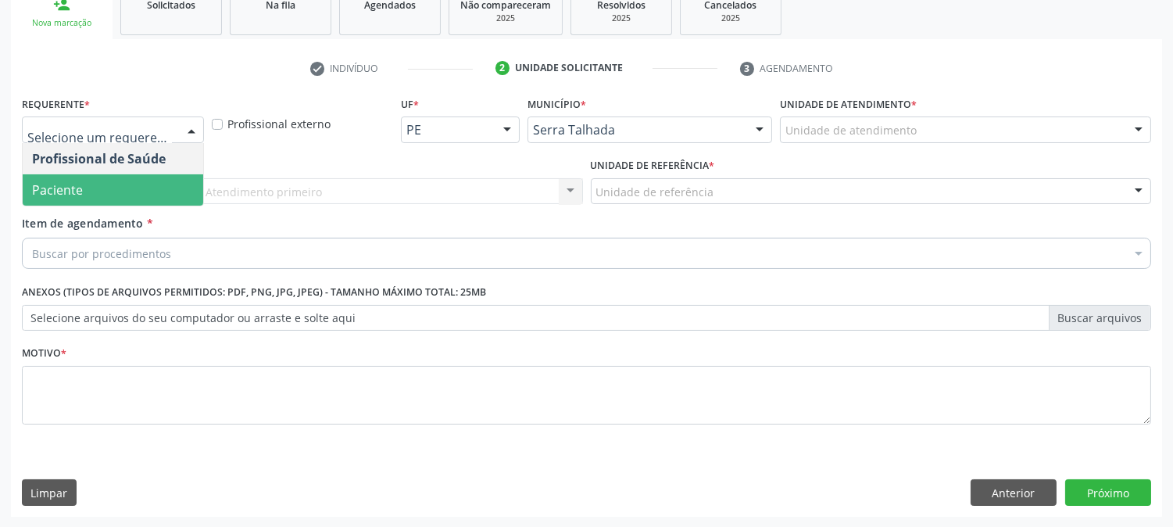
click at [99, 175] on span "Paciente" at bounding box center [113, 189] width 181 height 31
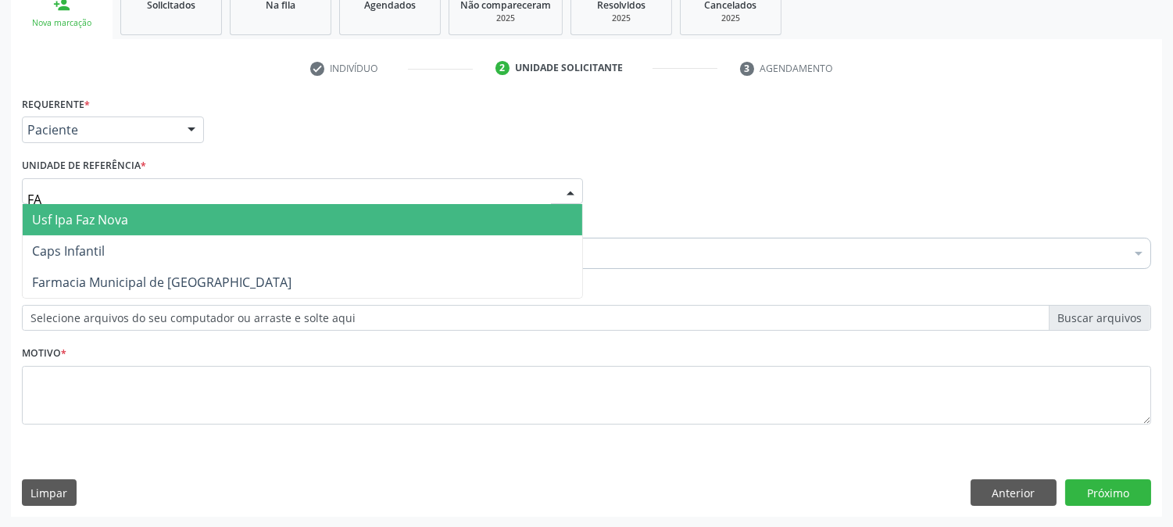
type input "FAZ"
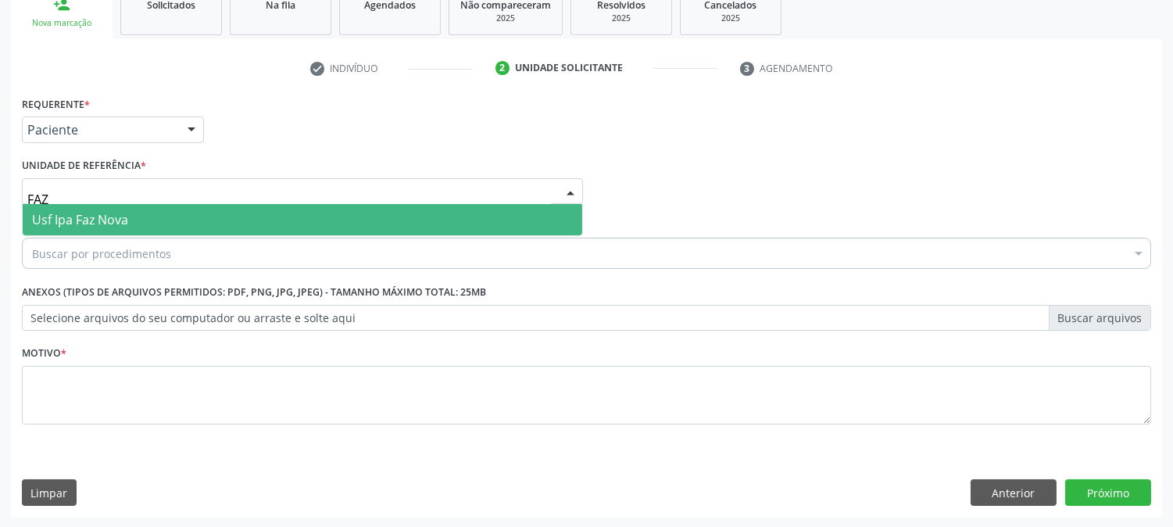
click at [99, 207] on span "Usf Ipa Faz Nova" at bounding box center [303, 219] width 560 height 31
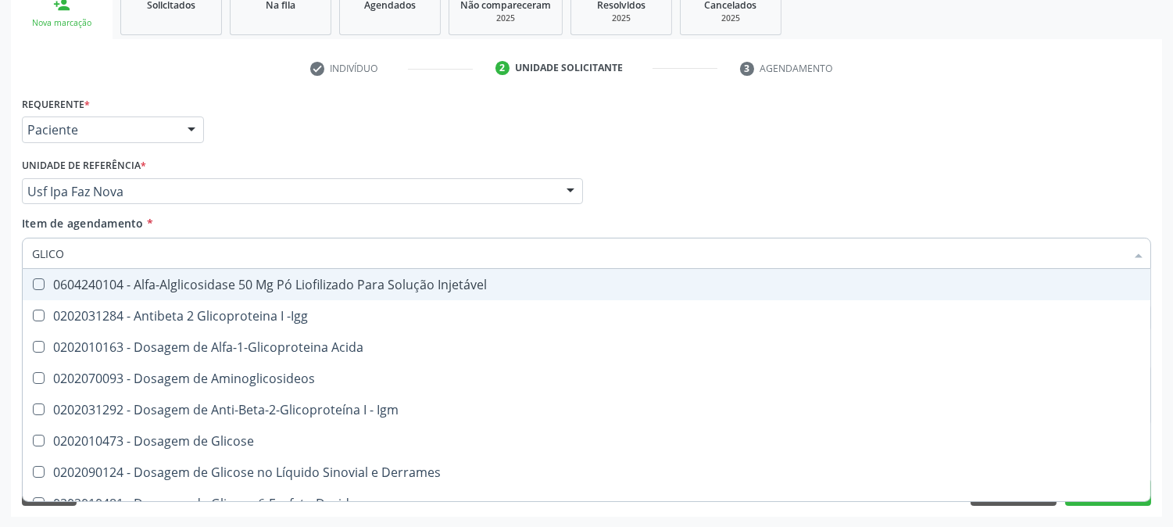
type input "GLICOS"
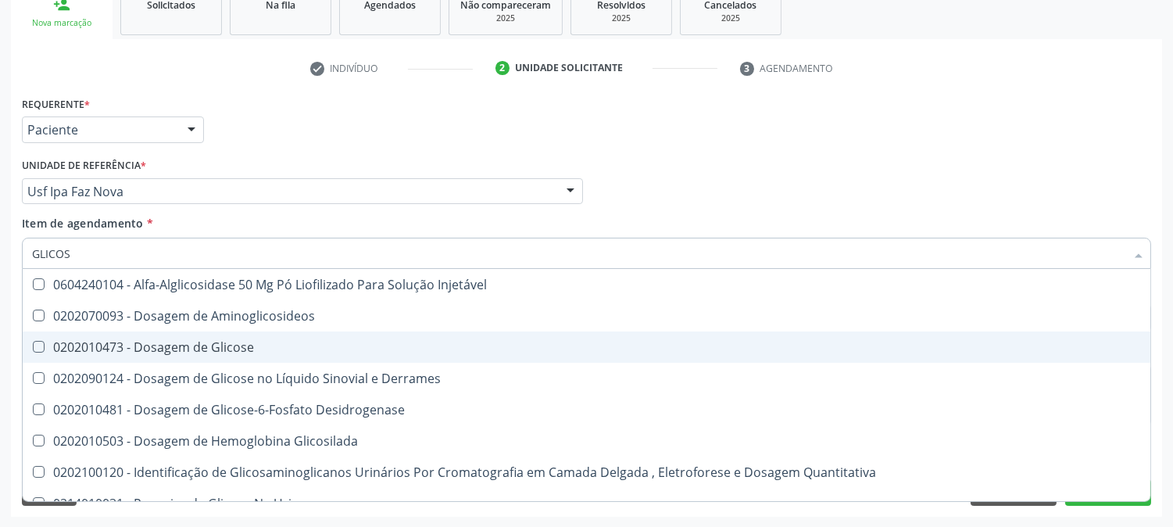
click at [145, 349] on div "0202010473 - Dosagem de Glicose" at bounding box center [586, 347] width 1109 height 13
checkbox Glicose "true"
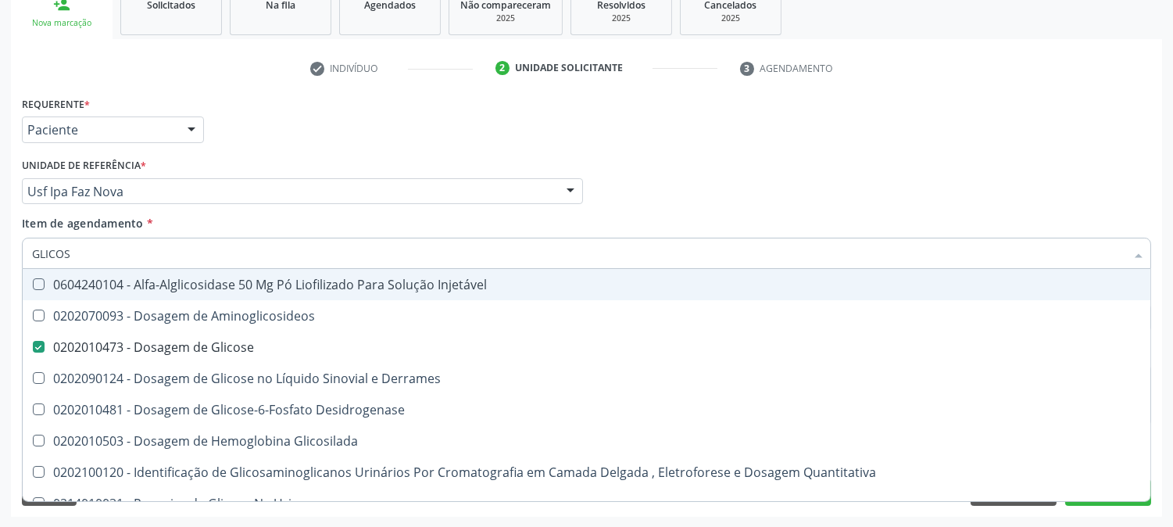
drag, startPoint x: 56, startPoint y: 259, endPoint x: 106, endPoint y: 190, distance: 84.6
click at [0, 252] on div "Acompanhamento Acompanhe a situação das marcações correntes e finalizadas Relat…" at bounding box center [586, 183] width 1173 height 689
type input "AC"
checkbox Glicose "false"
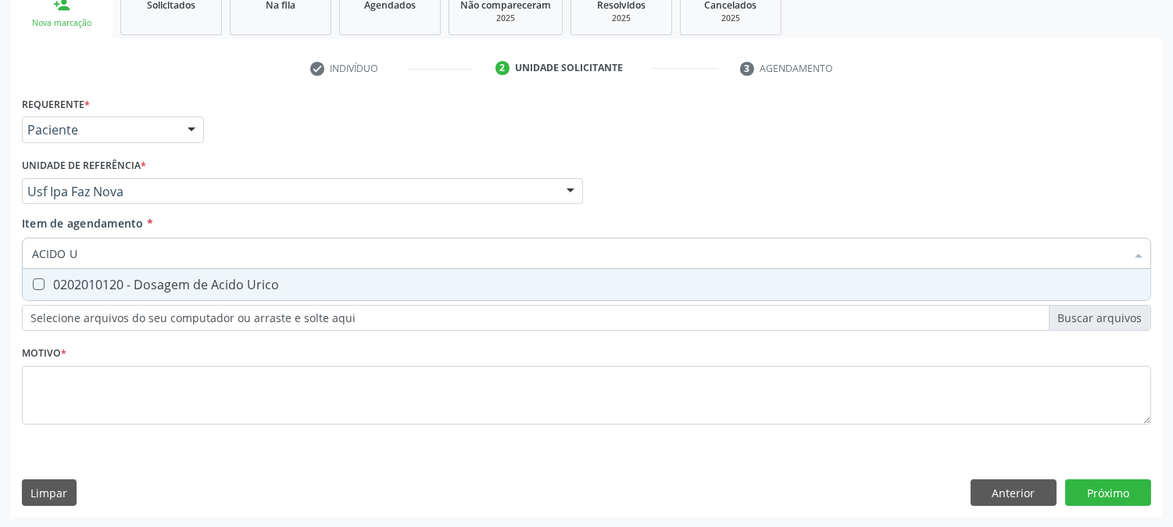
type input "ACIDO UR"
click at [111, 281] on div "0202010120 - Dosagem de Acido Urico" at bounding box center [586, 284] width 1109 height 13
checkbox Urico "true"
drag, startPoint x: 114, startPoint y: 245, endPoint x: 0, endPoint y: 252, distance: 114.3
click at [0, 252] on div "Acompanhamento Acompanhe a situação das marcações correntes e finalizadas Relat…" at bounding box center [586, 183] width 1173 height 689
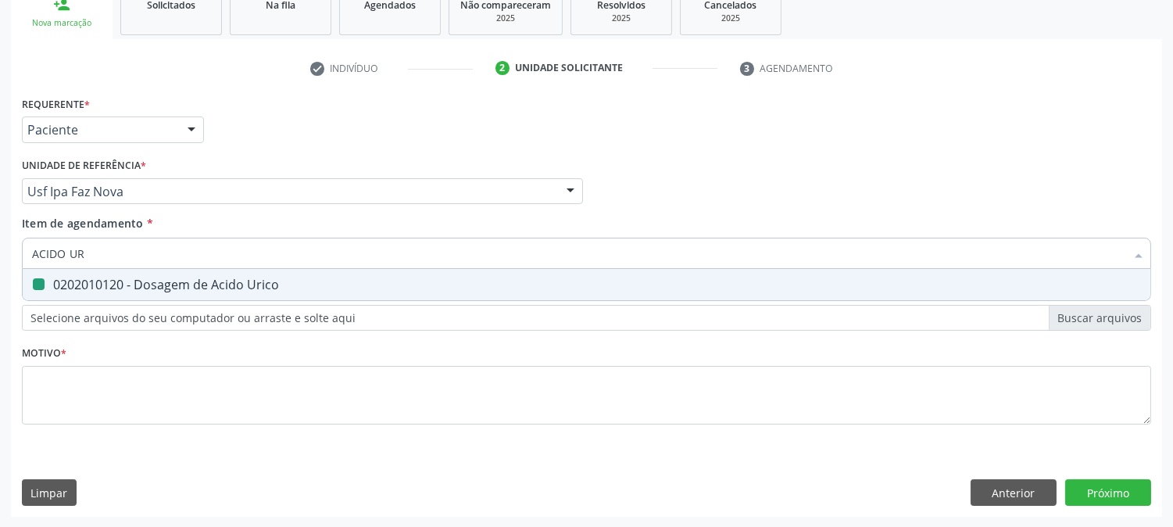
type input "C"
checkbox Urico "false"
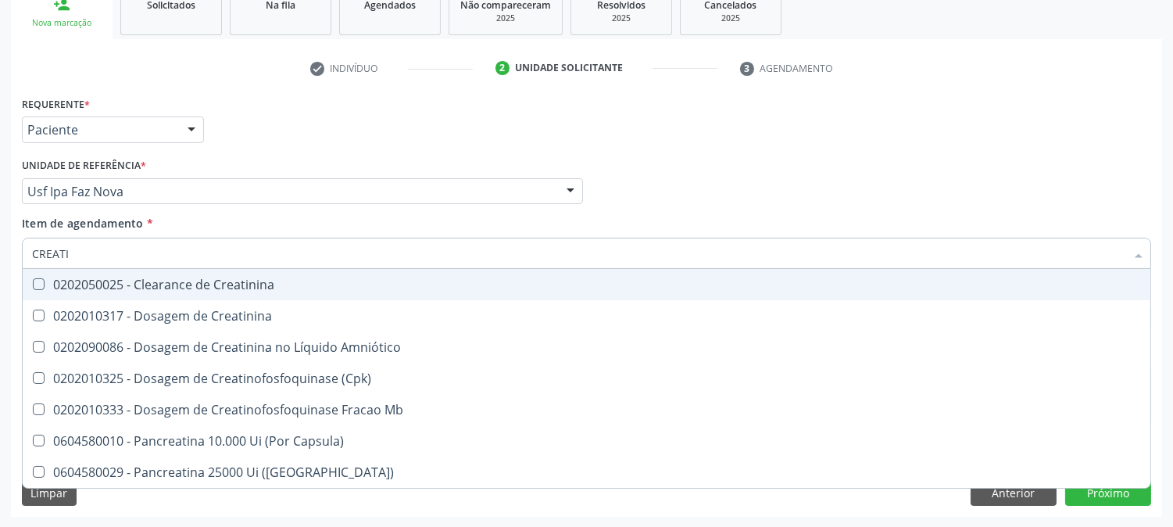
type input "CREATIN"
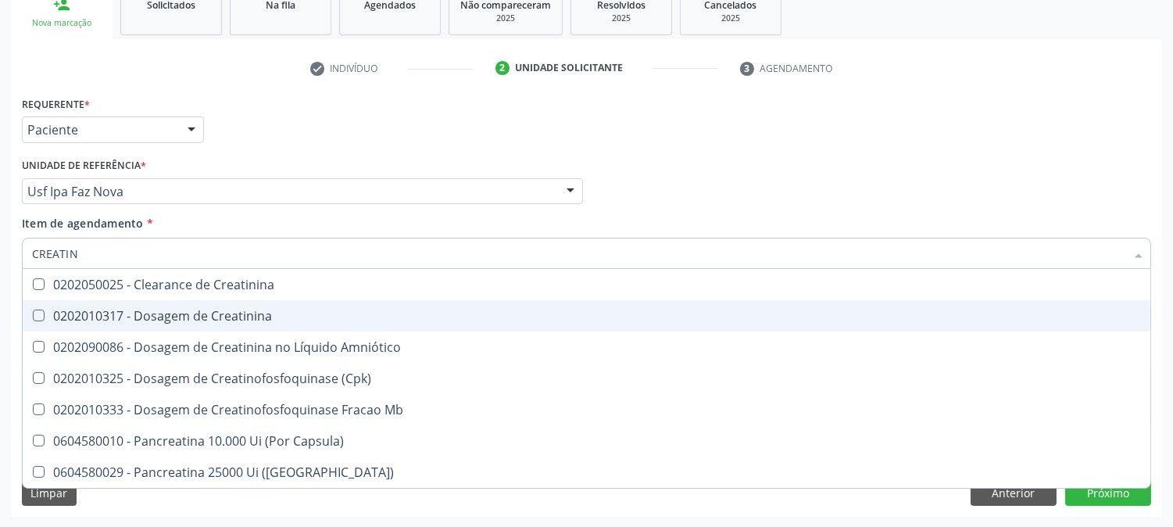
click at [59, 305] on span "0202010317 - Dosagem de Creatinina" at bounding box center [587, 315] width 1128 height 31
checkbox Creatinina "true"
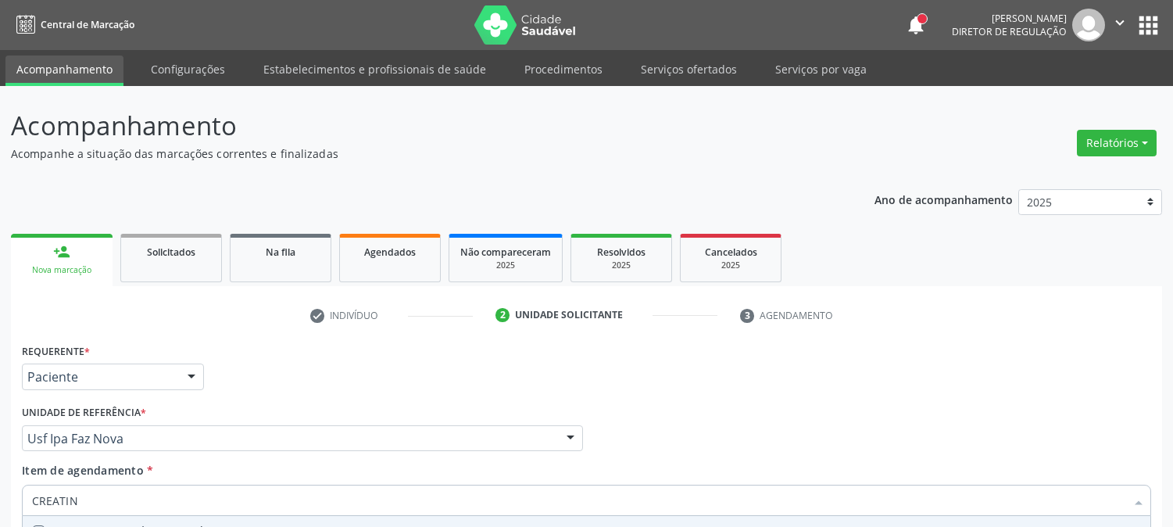
scroll to position [247, 0]
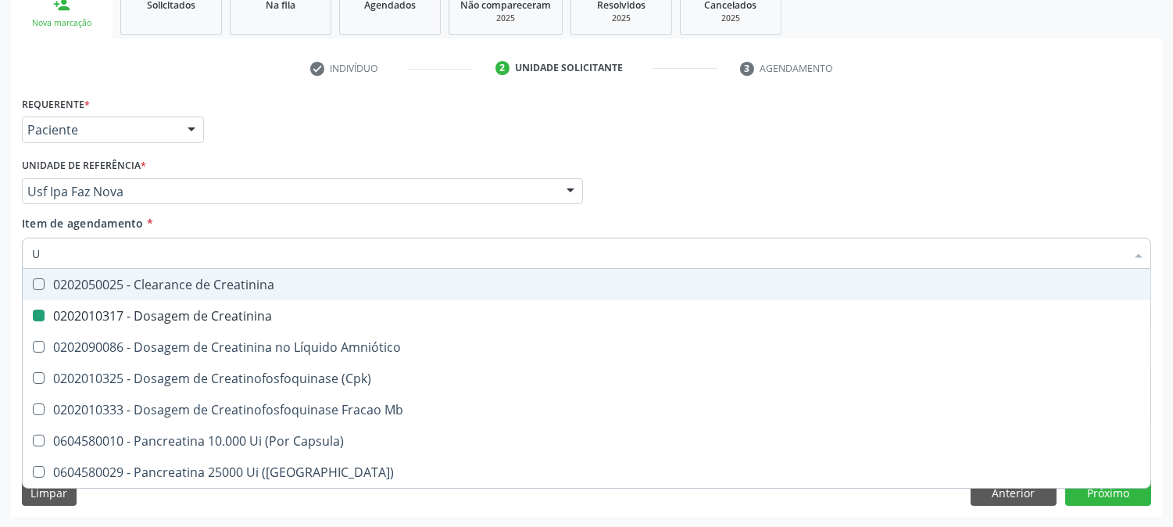
type input "UR"
checkbox Creatinina "false"
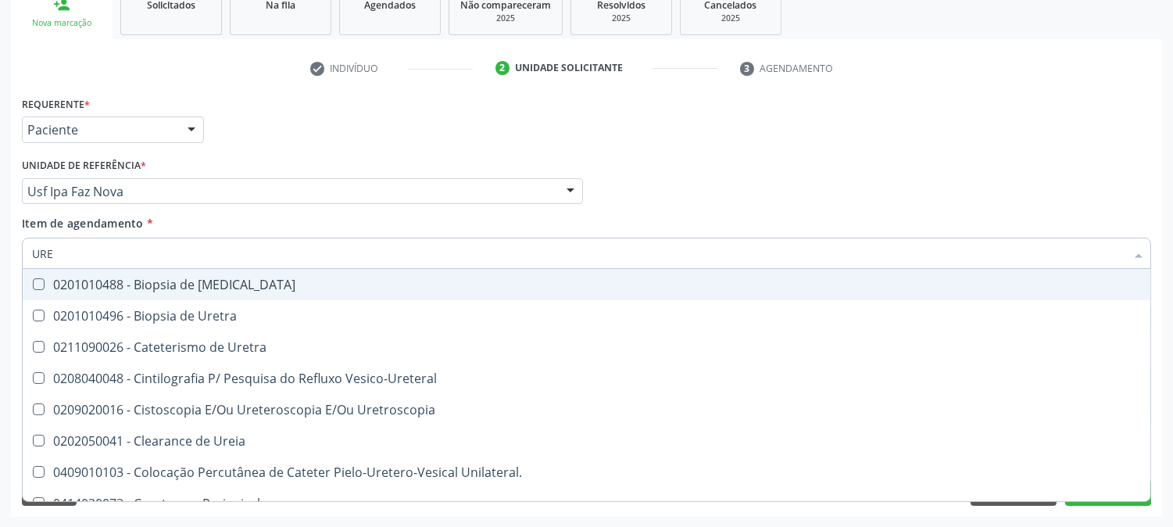
type input "UREI"
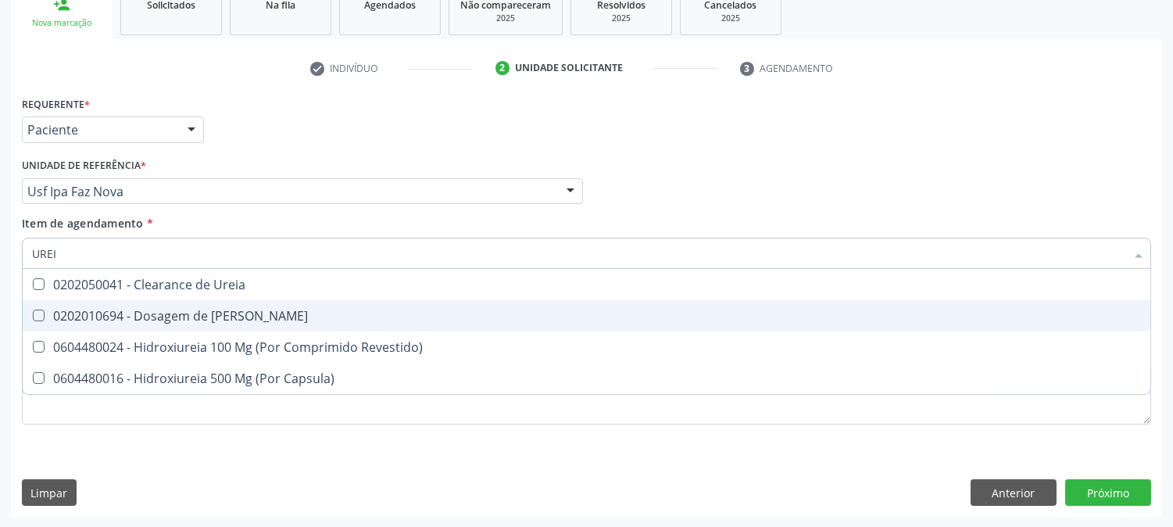
click at [59, 309] on div "0202010694 - Dosagem de [PERSON_NAME]" at bounding box center [586, 315] width 1109 height 13
checkbox Ureia "true"
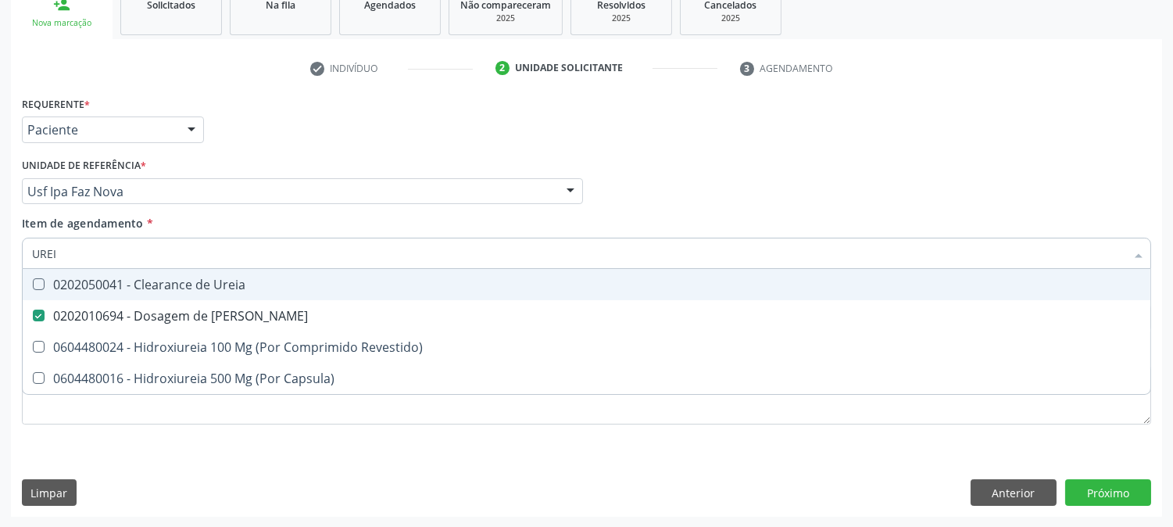
drag, startPoint x: 68, startPoint y: 248, endPoint x: 5, endPoint y: 250, distance: 62.6
click at [5, 250] on div "Acompanhamento Acompanhe a situação das marcações correntes e finalizadas Relat…" at bounding box center [586, 183] width 1173 height 689
type input "CO"
checkbox Ureia "false"
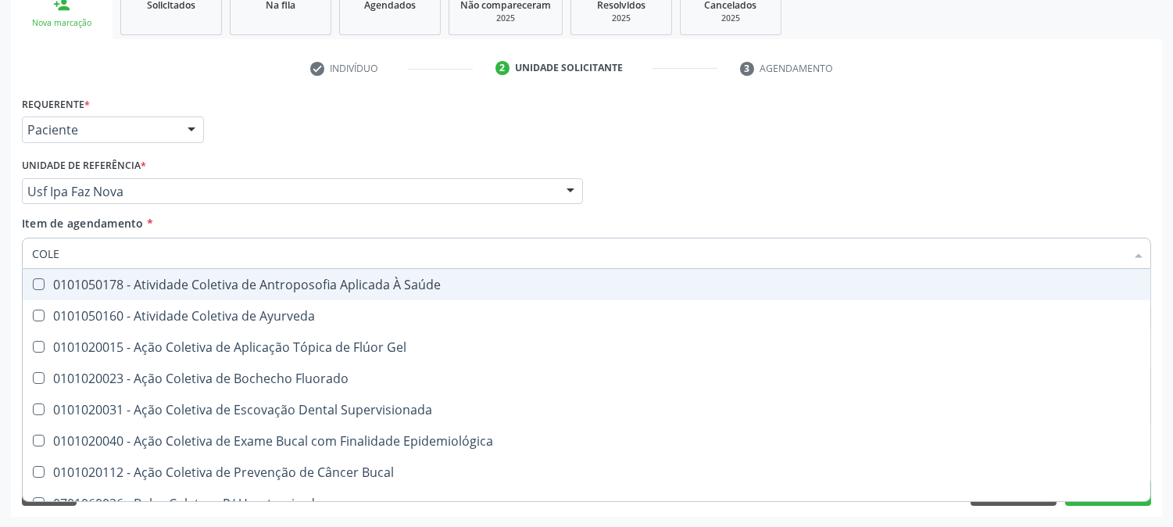
type input "COLES"
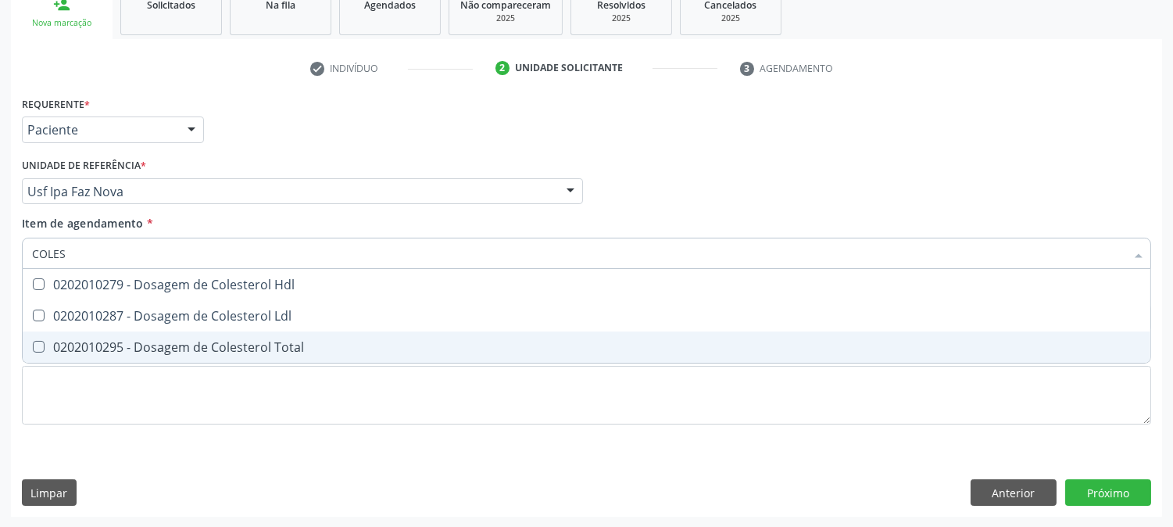
click at [59, 354] on span "0202010295 - Dosagem de Colesterol Total" at bounding box center [587, 346] width 1128 height 31
checkbox Total "true"
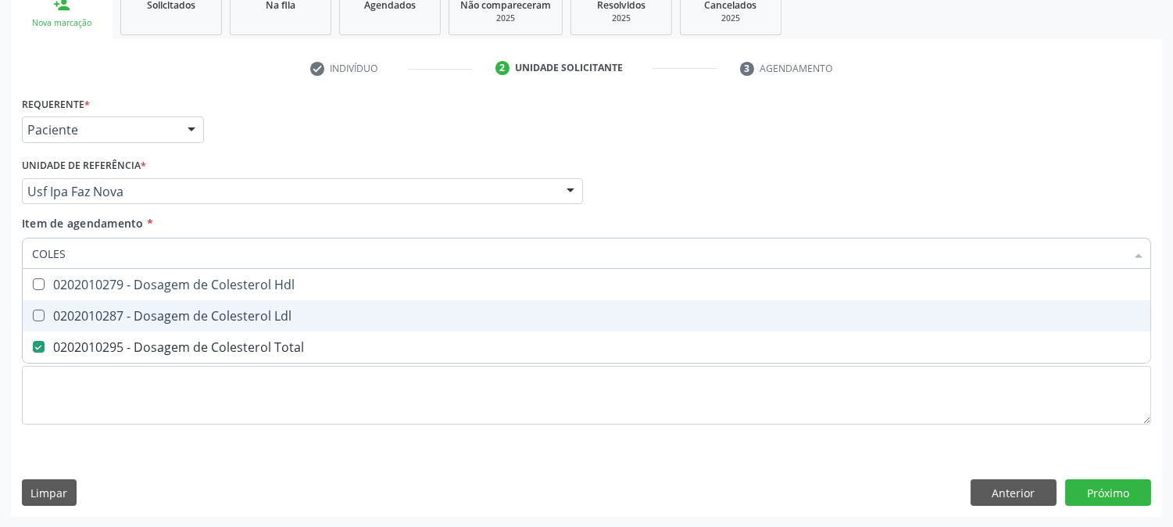
click at [55, 315] on div "0202010287 - Dosagem de Colesterol Ldl" at bounding box center [586, 315] width 1109 height 13
checkbox Ldl "true"
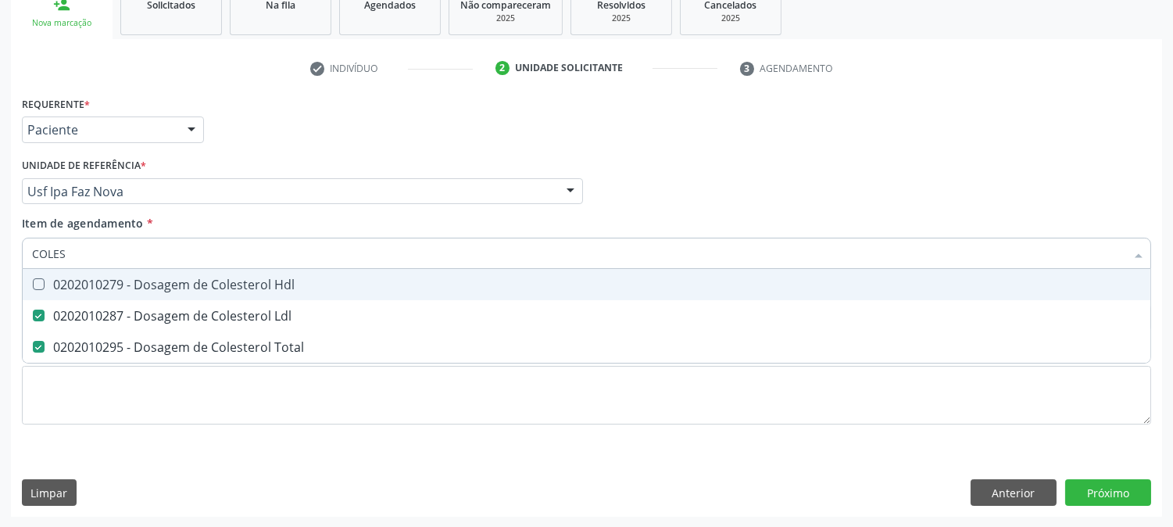
click at [52, 284] on div "0202010279 - Dosagem de Colesterol Hdl" at bounding box center [586, 284] width 1109 height 13
checkbox Hdl "true"
drag, startPoint x: 77, startPoint y: 252, endPoint x: 0, endPoint y: 252, distance: 76.6
click at [0, 252] on div "Acompanhamento Acompanhe a situação das marcações correntes e finalizadas Relat…" at bounding box center [586, 183] width 1173 height 689
type input "BI"
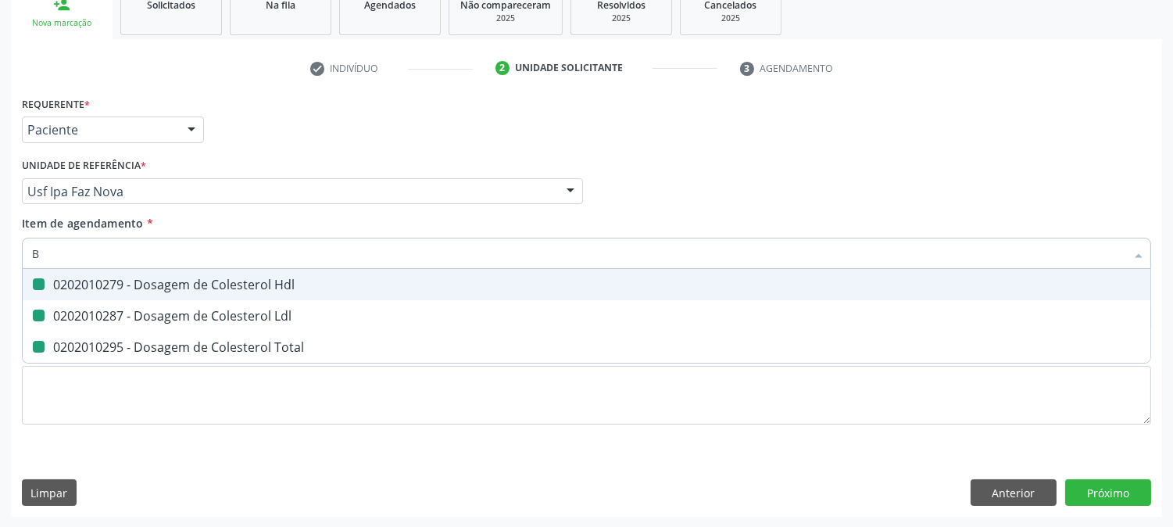
checkbox Hdl "false"
checkbox Ldl "false"
checkbox Total "false"
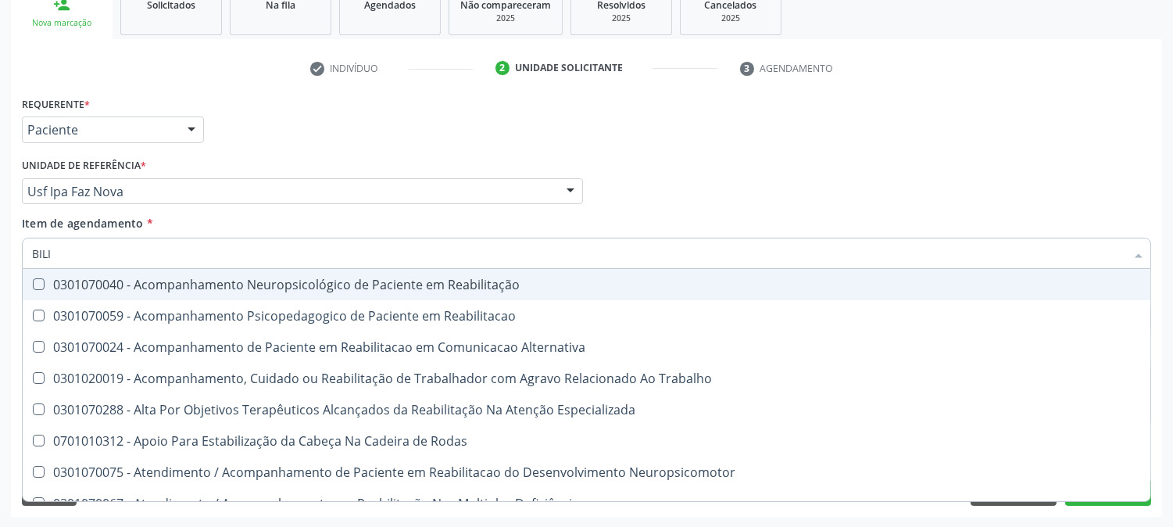
type input "BILIR"
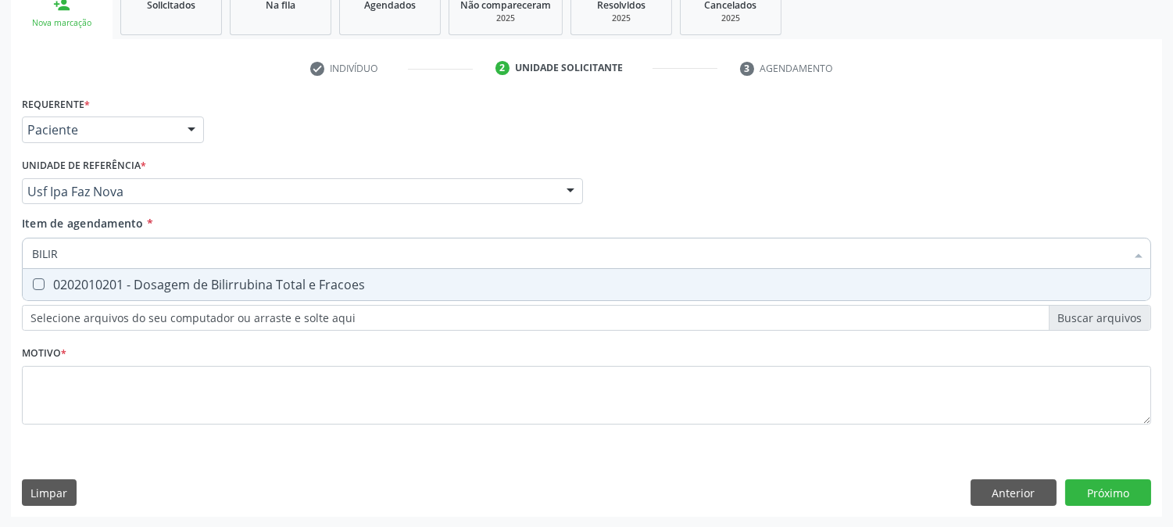
click at [56, 281] on div "0202010201 - Dosagem de Bilirrubina Total e Fracoes" at bounding box center [586, 284] width 1109 height 13
checkbox Fracoes "true"
drag, startPoint x: 64, startPoint y: 249, endPoint x: 9, endPoint y: 249, distance: 55.5
click at [9, 249] on div "Acompanhamento Acompanhe a situação das marcações correntes e finalizadas Relat…" at bounding box center [586, 183] width 1173 height 689
type input "TRI"
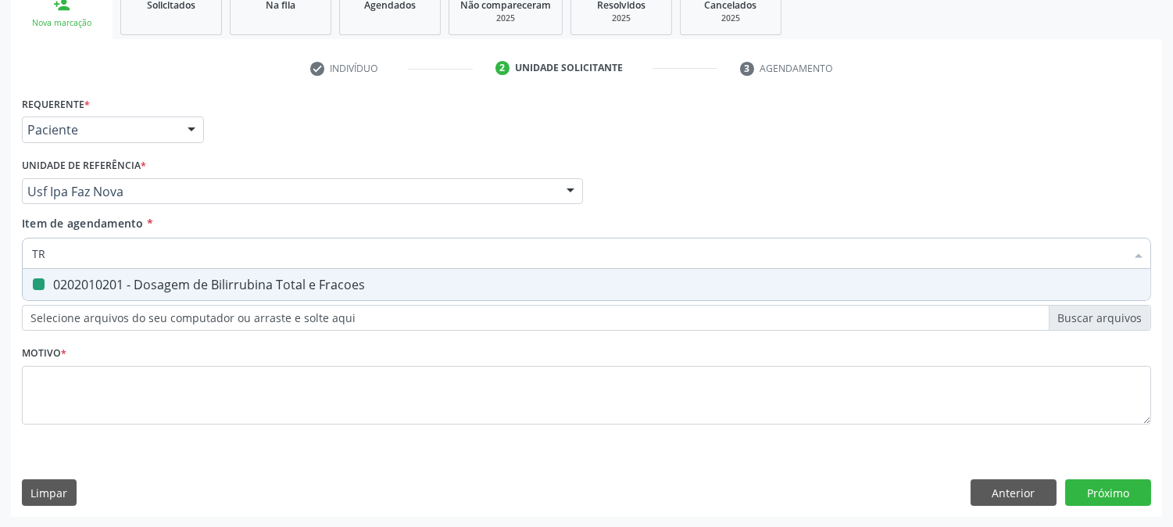
checkbox Fracoes "false"
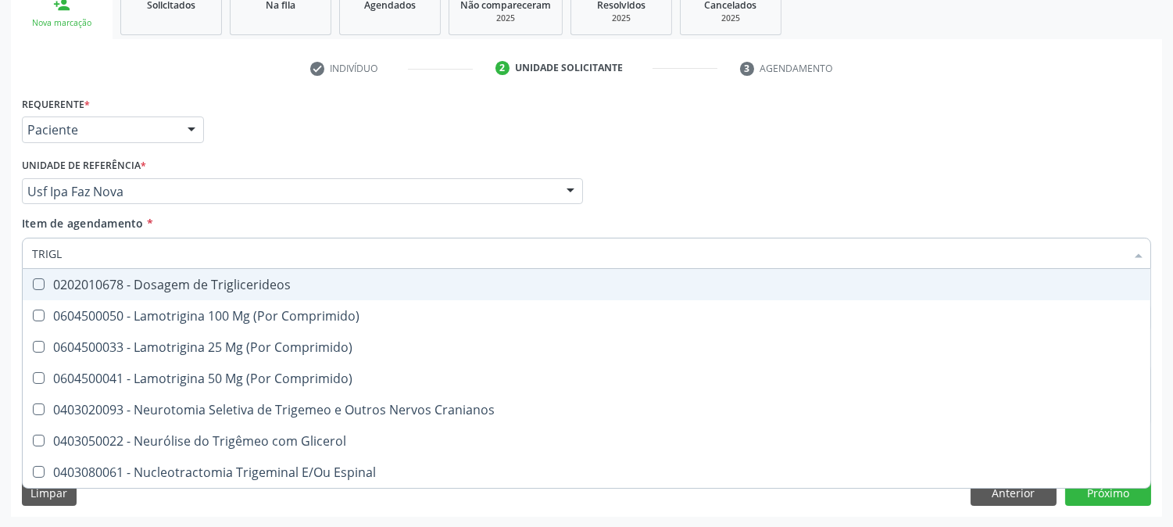
type input "TRIGLI"
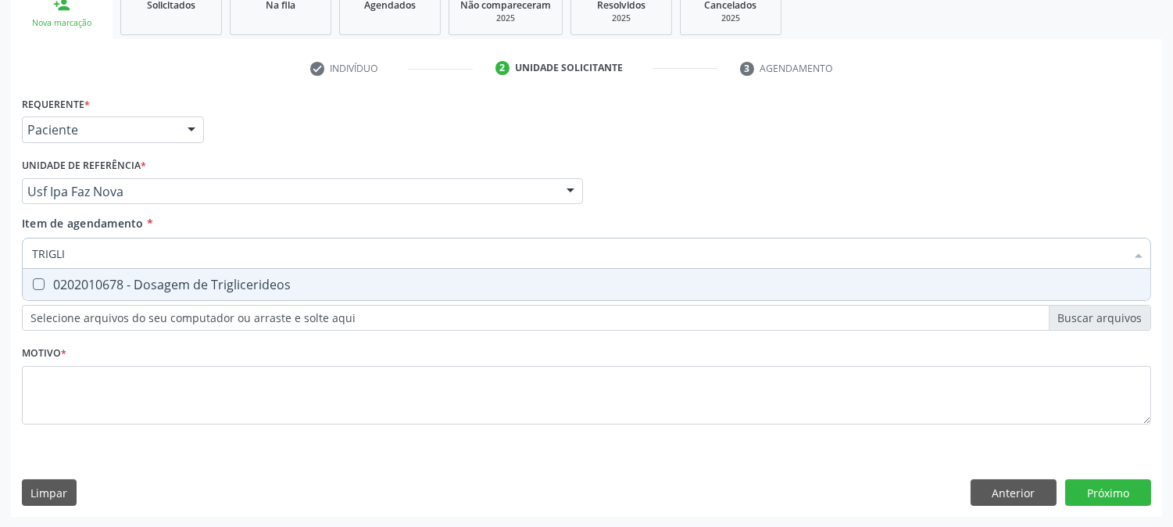
click at [73, 279] on div "0202010678 - Dosagem de Triglicerideos" at bounding box center [586, 284] width 1109 height 13
checkbox Triglicerideos "true"
drag, startPoint x: 82, startPoint y: 255, endPoint x: 0, endPoint y: 256, distance: 82.1
click at [0, 256] on div "Acompanhamento Acompanhe a situação das marcações correntes e finalizadas Relat…" at bounding box center [586, 183] width 1173 height 689
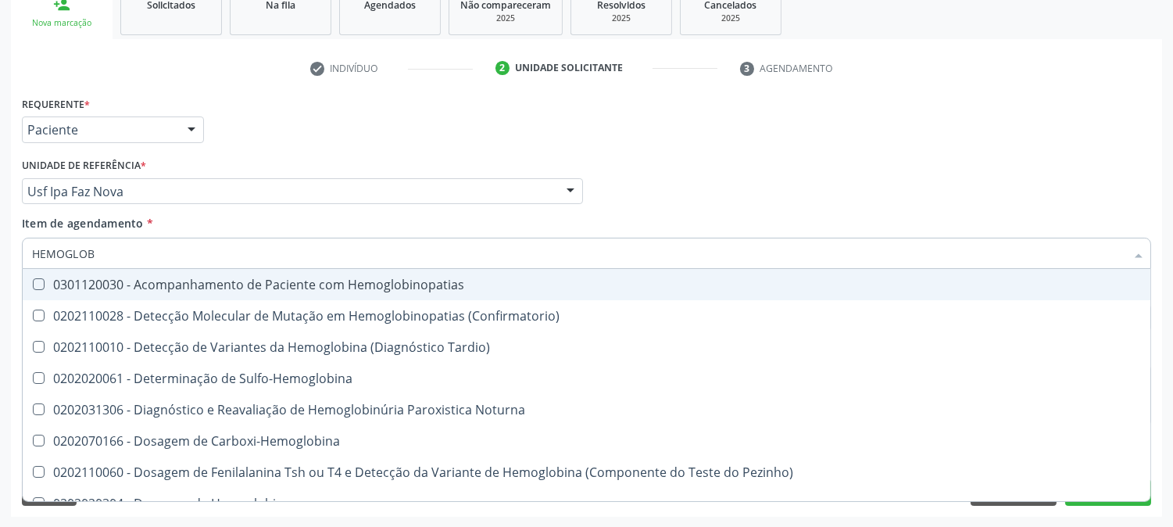
type input "HEMOGLOBI"
checkbox Hemoglobinopatias "false"
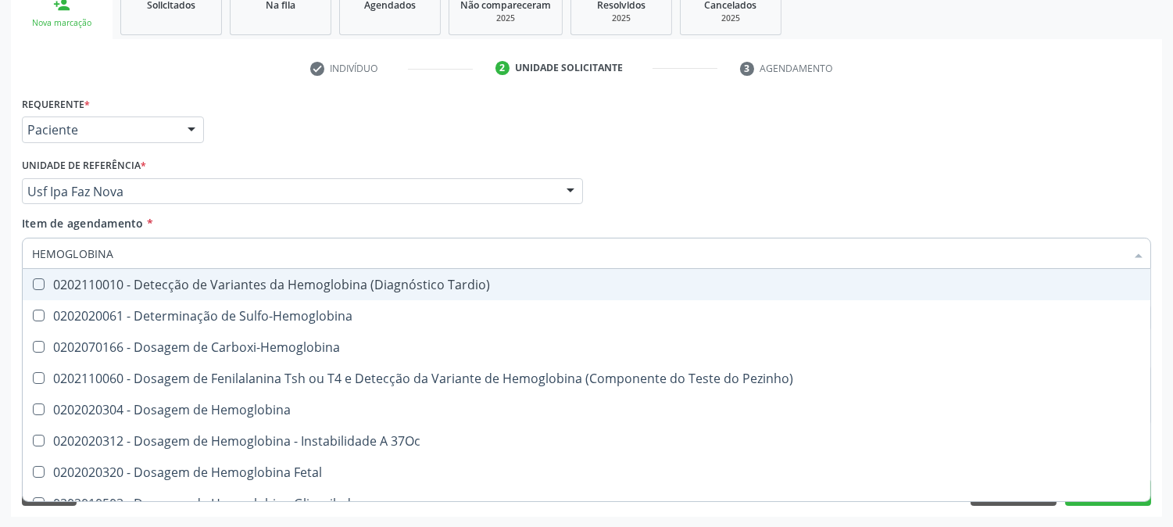
type input "HEMOGLOBINA G"
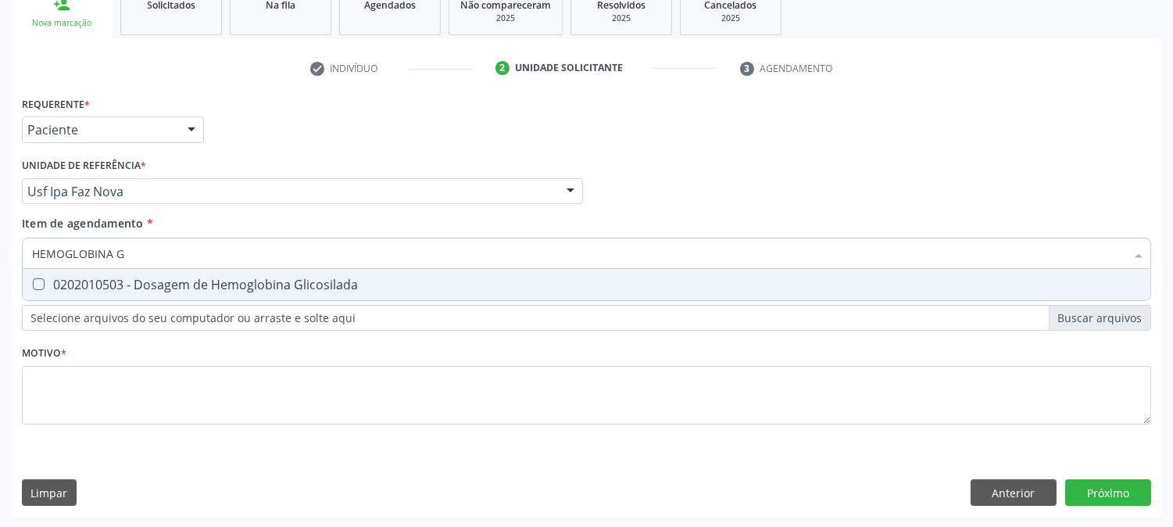
click at [113, 289] on div "0202010503 - Dosagem de Hemoglobina Glicosilada" at bounding box center [586, 284] width 1109 height 13
checkbox Glicosilada "true"
drag, startPoint x: 141, startPoint y: 252, endPoint x: 71, endPoint y: 259, distance: 70.6
click at [71, 259] on input "HEMOGLOBINA G" at bounding box center [578, 253] width 1093 height 31
type input "HEMOGR"
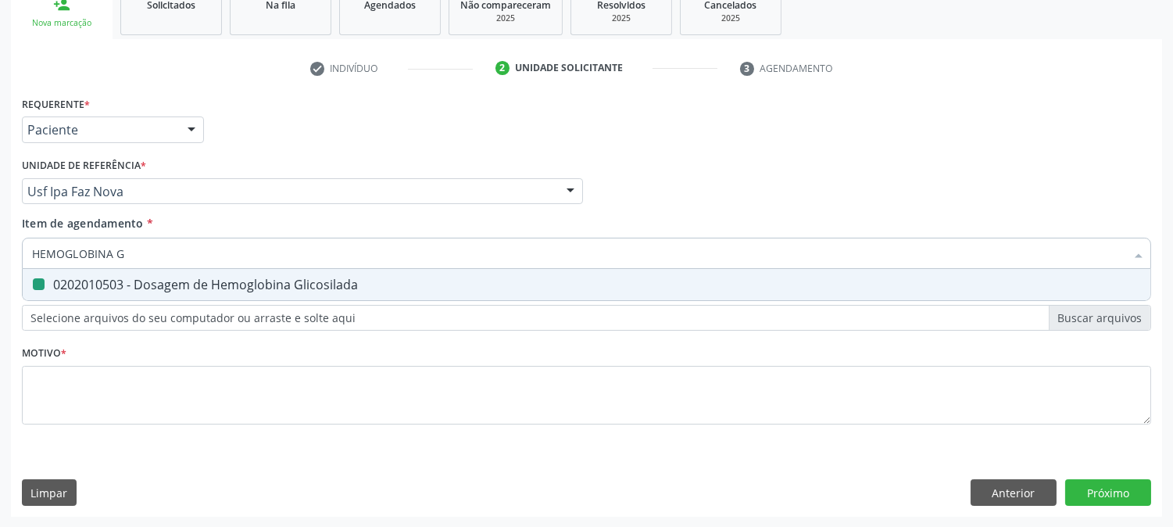
checkbox Glicosilada "false"
type input "HEMOGRAM"
click at [80, 278] on div "0202020380 - Hemograma Completo" at bounding box center [586, 284] width 1109 height 13
checkbox Completo "true"
drag, startPoint x: 106, startPoint y: 260, endPoint x: 0, endPoint y: 255, distance: 105.7
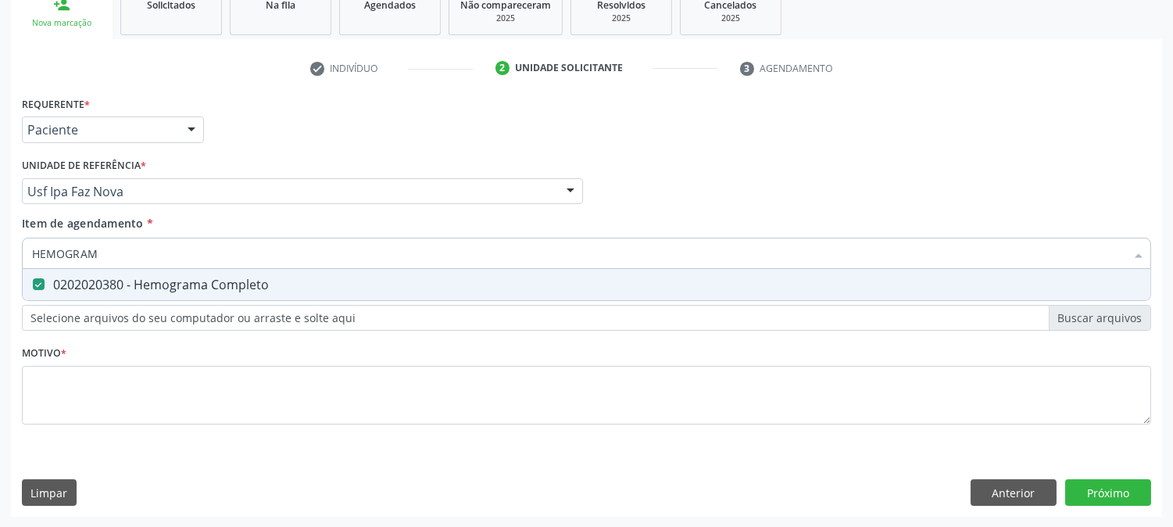
click at [0, 255] on div "Acompanhamento Acompanhe a situação das marcações correntes e finalizadas Relat…" at bounding box center [586, 183] width 1173 height 689
type input "URIN"
checkbox Completo "false"
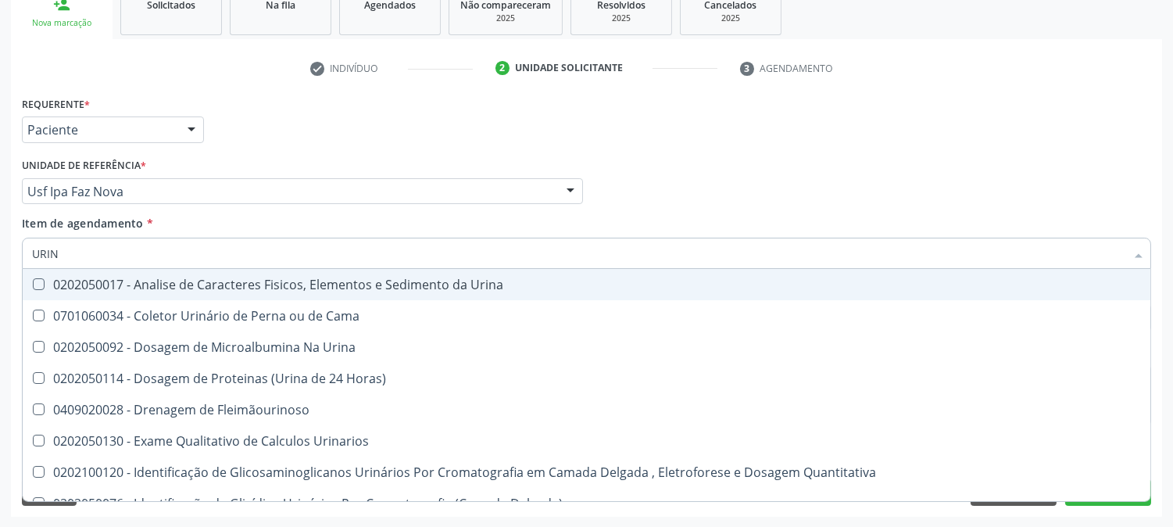
type input "URINA"
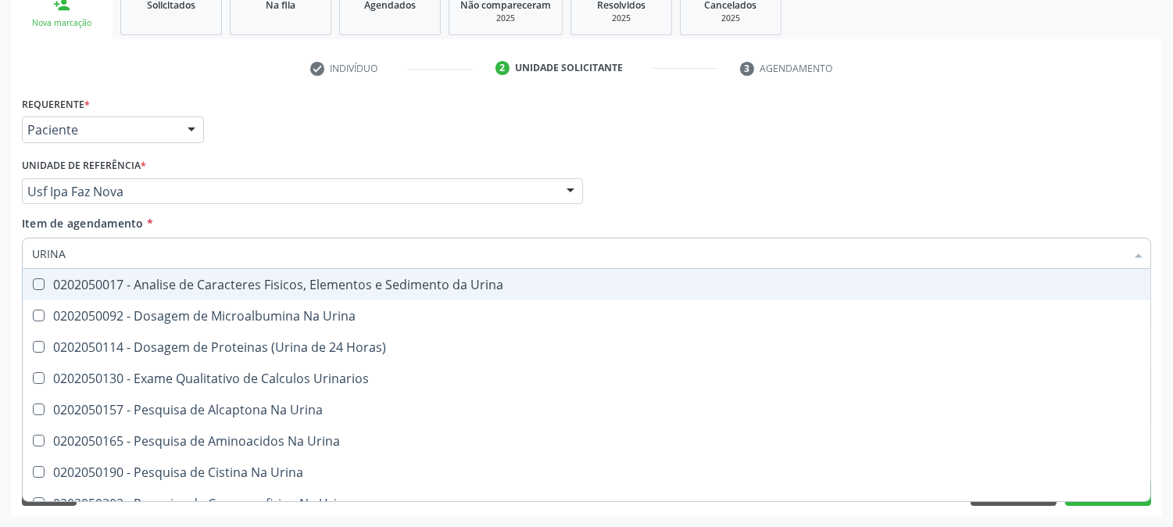
click at [177, 284] on div "0202050017 - Analise de Caracteres Fisicos, Elementos e Sedimento da Urina" at bounding box center [586, 284] width 1109 height 13
checkbox Urina "true"
drag, startPoint x: 97, startPoint y: 246, endPoint x: 20, endPoint y: 253, distance: 77.7
click at [20, 253] on div "Item de agendamento * [PERSON_NAME] seleção 0202050017 - Analise de Caracteres …" at bounding box center [586, 245] width 1137 height 60
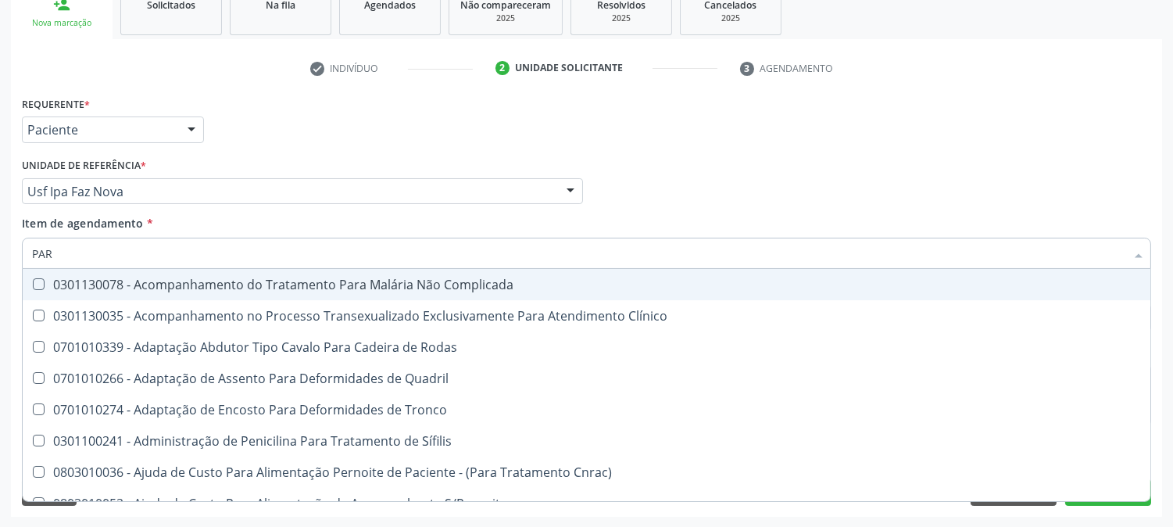
type input "PARA"
checkbox Complicada "false"
type input "PARAS"
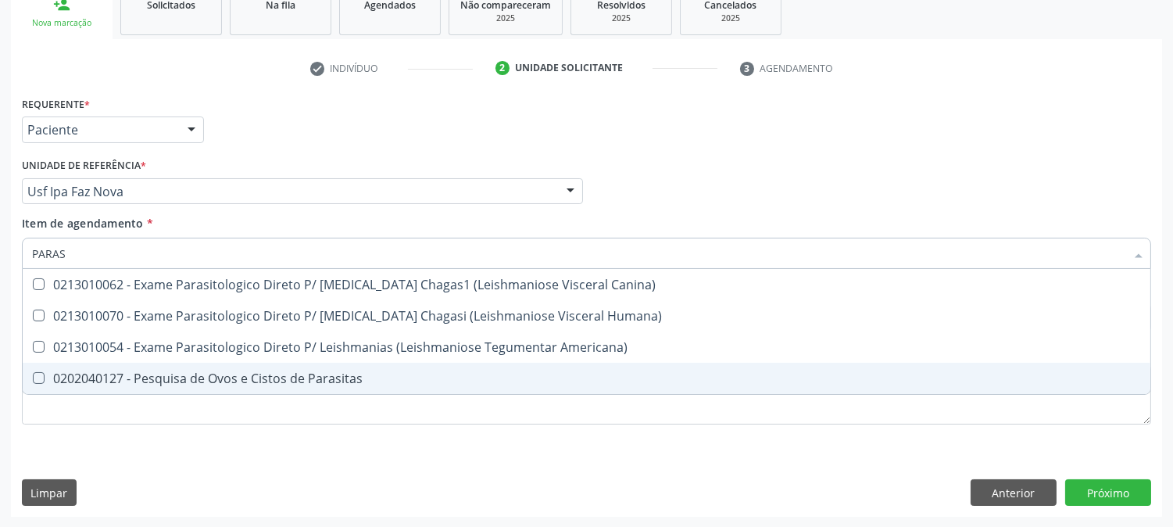
click at [39, 373] on Parasitas at bounding box center [39, 378] width 12 height 12
click at [33, 373] on Parasitas "checkbox" at bounding box center [28, 378] width 10 height 10
checkbox Parasitas "true"
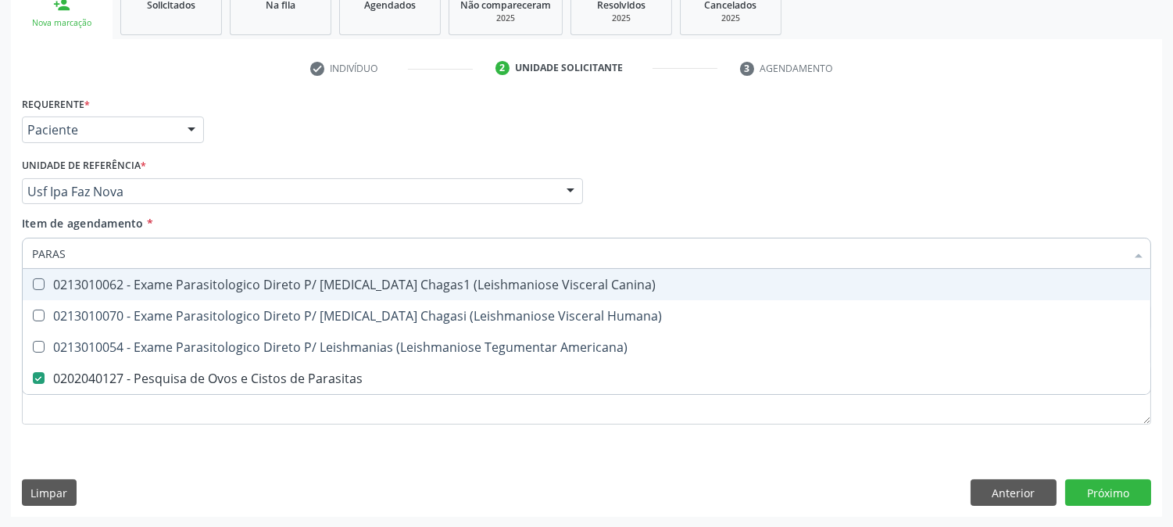
drag, startPoint x: 71, startPoint y: 253, endPoint x: 0, endPoint y: 252, distance: 71.1
click at [0, 252] on div "Acompanhamento Acompanhe a situação das marcações correntes e finalizadas Relat…" at bounding box center [586, 183] width 1173 height 689
type input "T4"
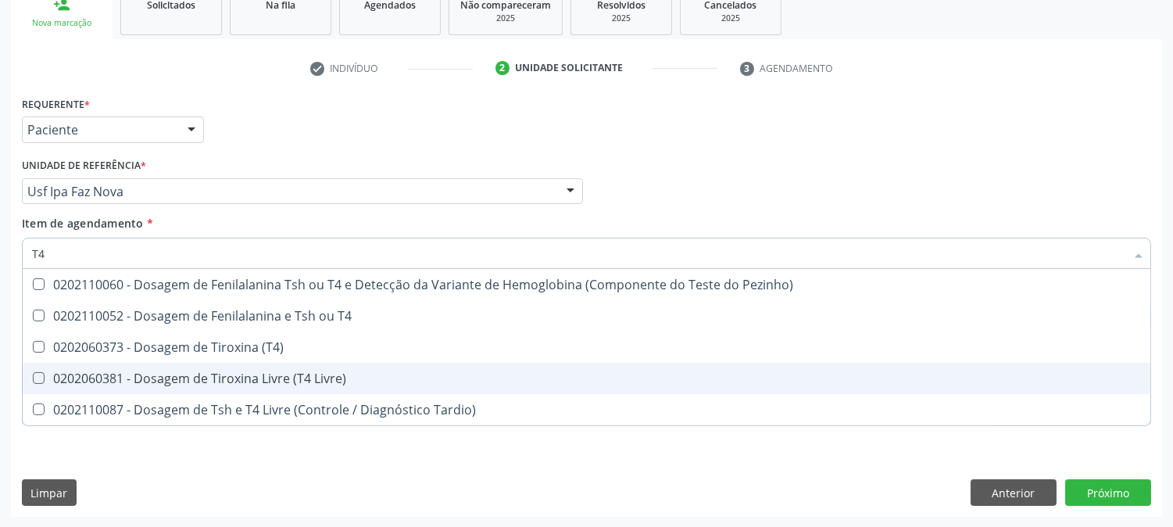
click at [183, 385] on span "0202060381 - Dosagem de Tiroxina Livre (T4 Livre)" at bounding box center [587, 378] width 1128 height 31
checkbox Livre\) "true"
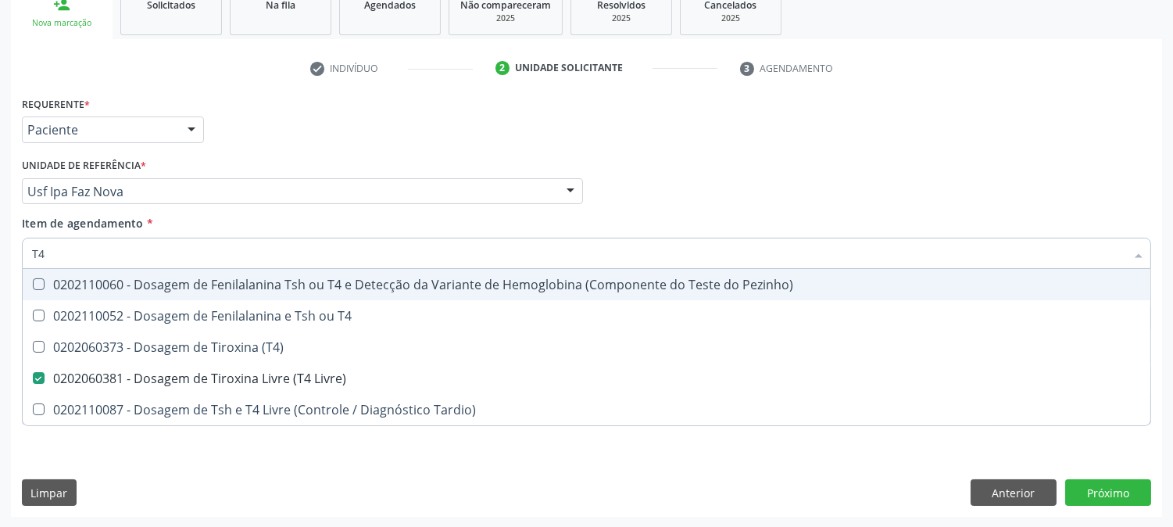
drag, startPoint x: 63, startPoint y: 255, endPoint x: 0, endPoint y: 255, distance: 62.5
click at [0, 255] on div "Acompanhamento Acompanhe a situação das marcações correntes e finalizadas Relat…" at bounding box center [586, 183] width 1173 height 689
type input "TS"
checkbox Livre\) "false"
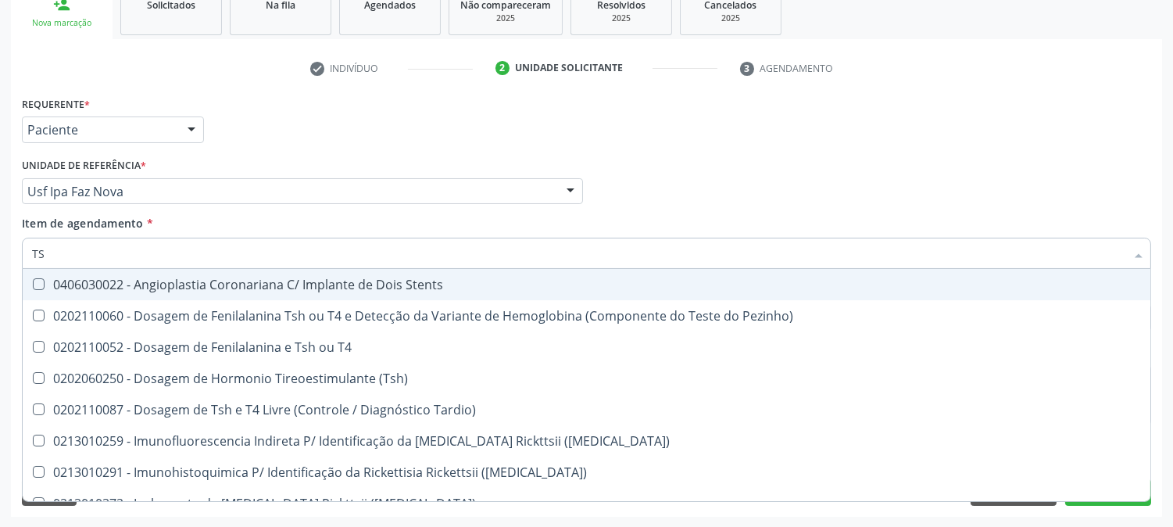
type input "TSH"
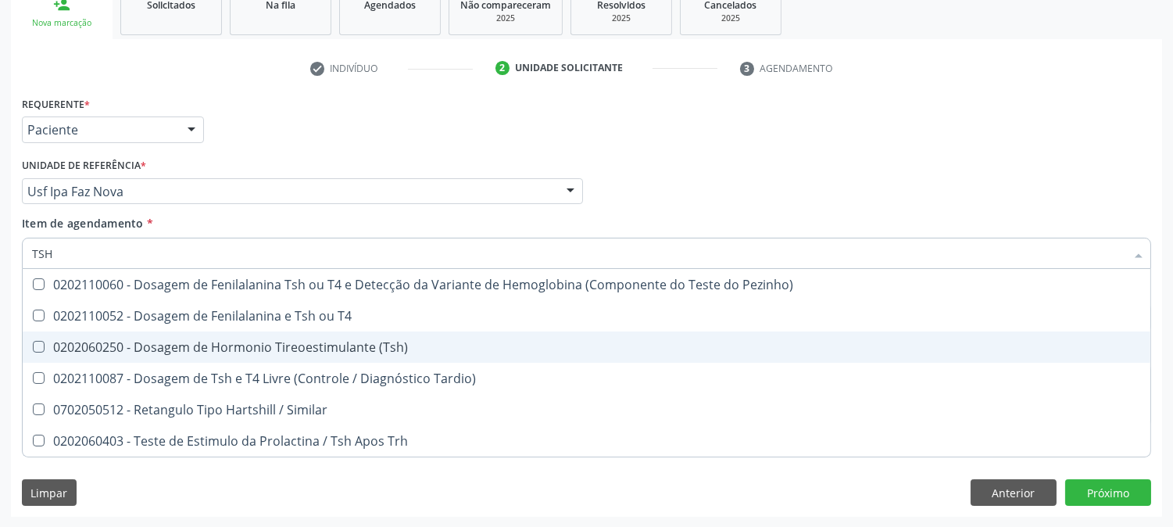
click at [178, 349] on div "0202060250 - Dosagem de Hormonio Tireoestimulante (Tsh)" at bounding box center [586, 347] width 1109 height 13
checkbox \(Tsh\) "true"
click at [0, 324] on div "Acompanhamento Acompanhe a situação das marcações correntes e finalizadas Relat…" at bounding box center [586, 183] width 1173 height 689
checkbox T4 "true"
checkbox Tardio\) "true"
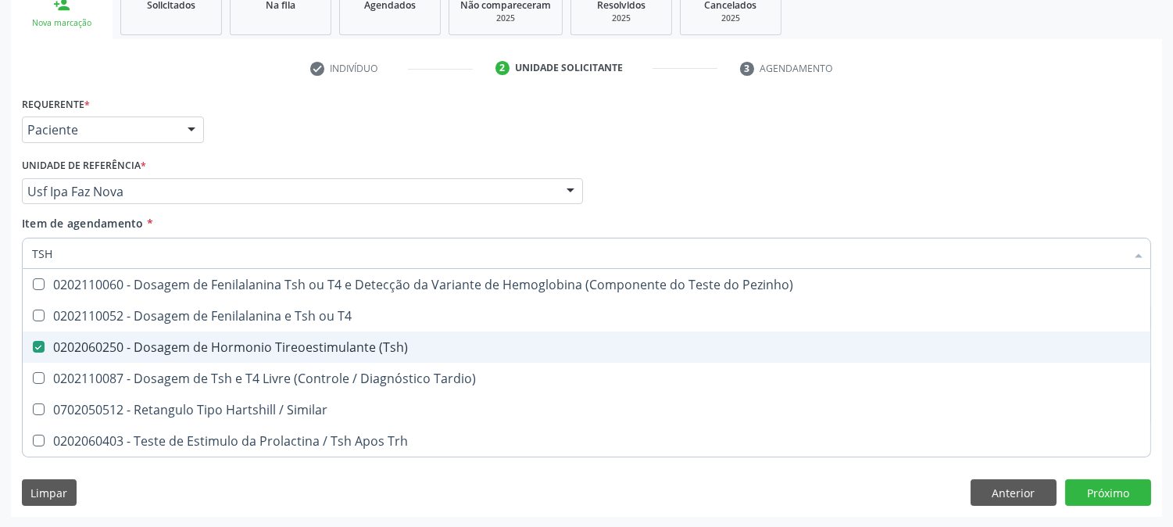
checkbox Similar "true"
checkbox Trh "true"
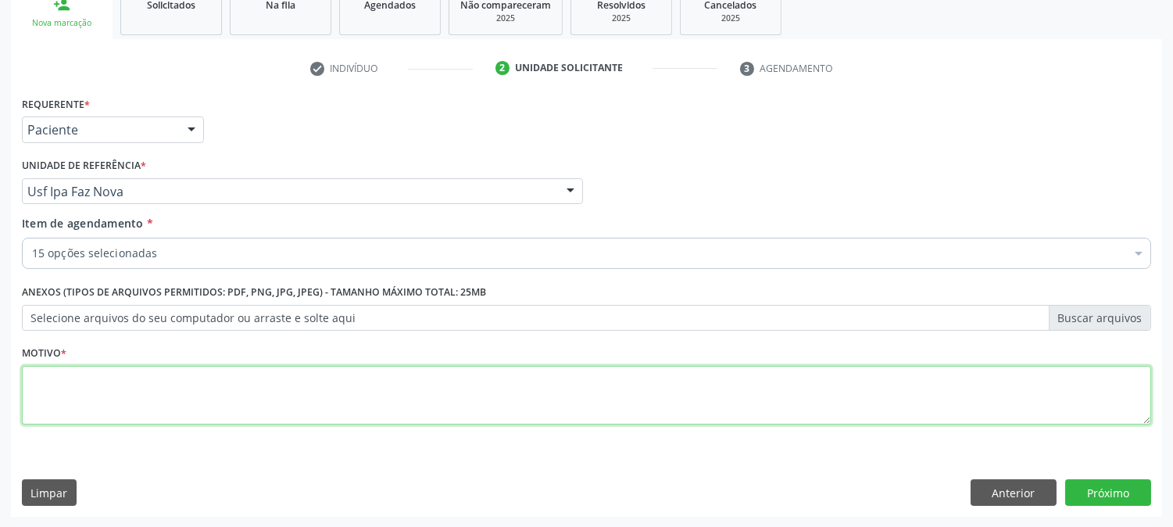
click at [157, 388] on textarea at bounding box center [586, 395] width 1129 height 59
type textarea "."
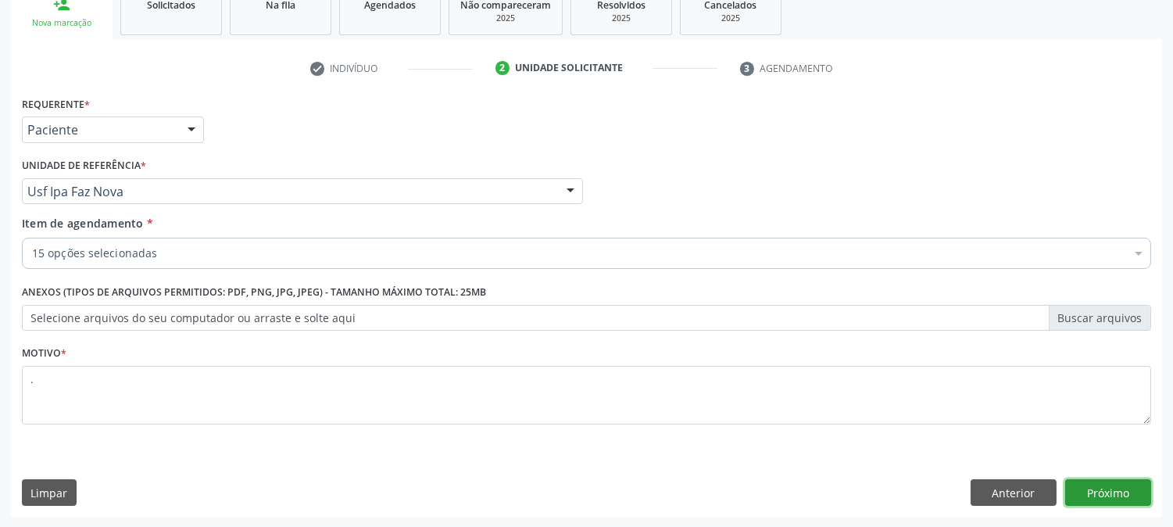
click at [1104, 488] on button "Próximo" at bounding box center [1108, 492] width 86 height 27
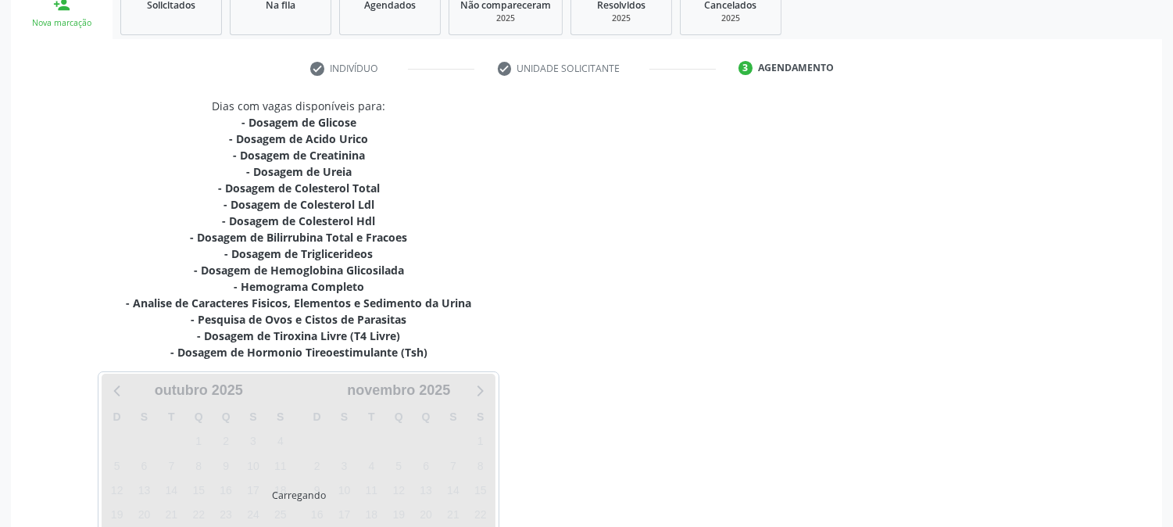
scroll to position [381, 0]
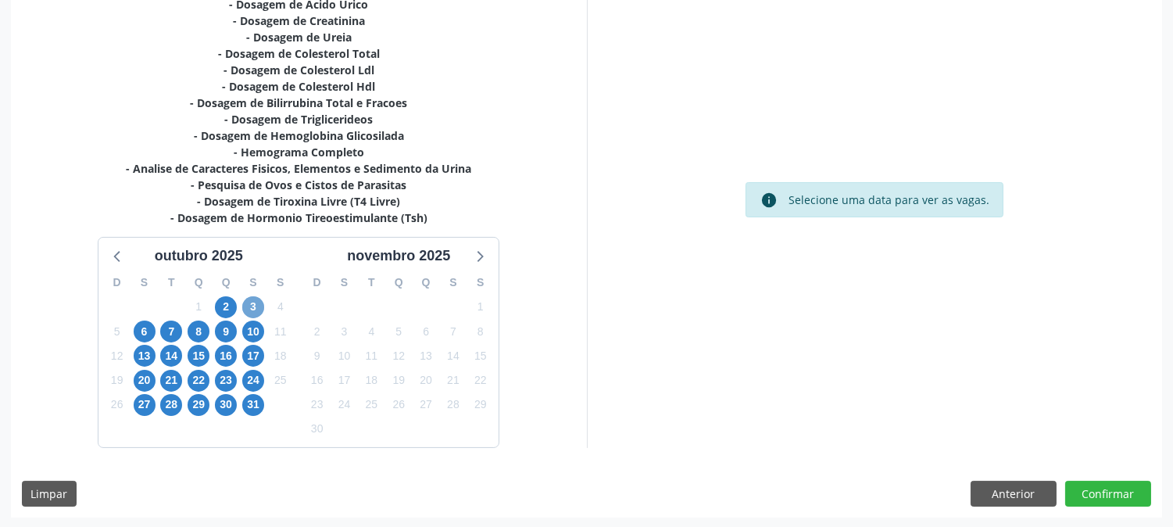
click at [253, 313] on span "3" at bounding box center [253, 307] width 22 height 22
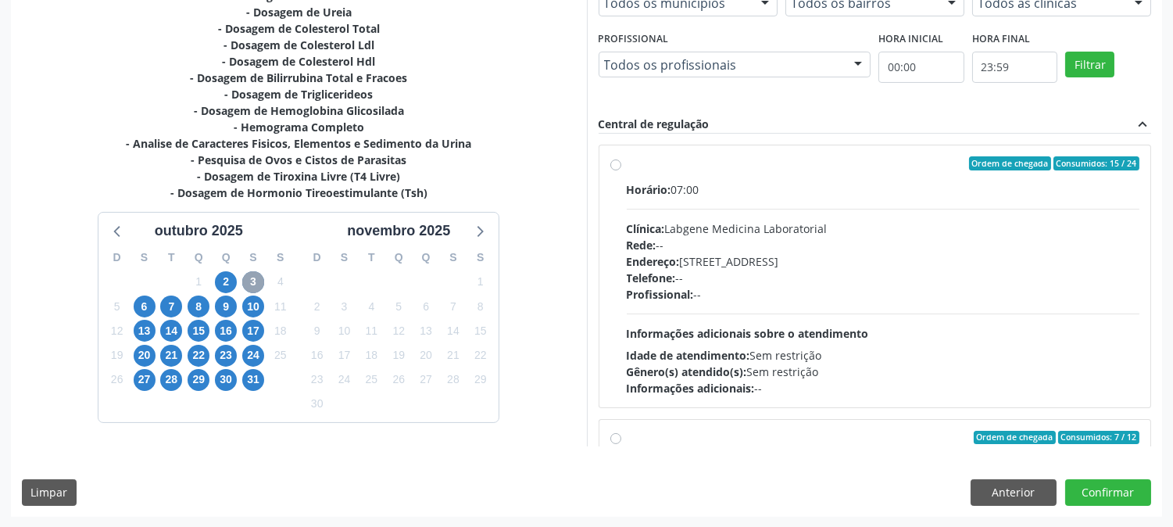
scroll to position [246, 0]
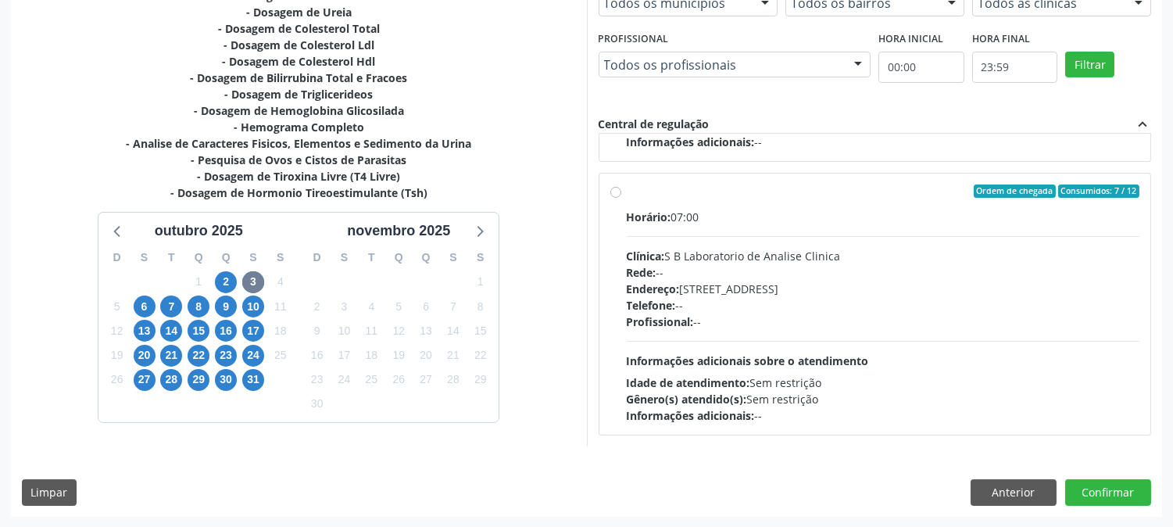
click at [757, 295] on div "Endereço: [STREET_ADDRESS]" at bounding box center [883, 289] width 513 height 16
click at [621, 199] on input "Ordem de chegada Consumidos: 7 / 12 Horário: 07:00 Clínica: S B Laboratorio de …" at bounding box center [615, 191] width 11 height 14
radio input "true"
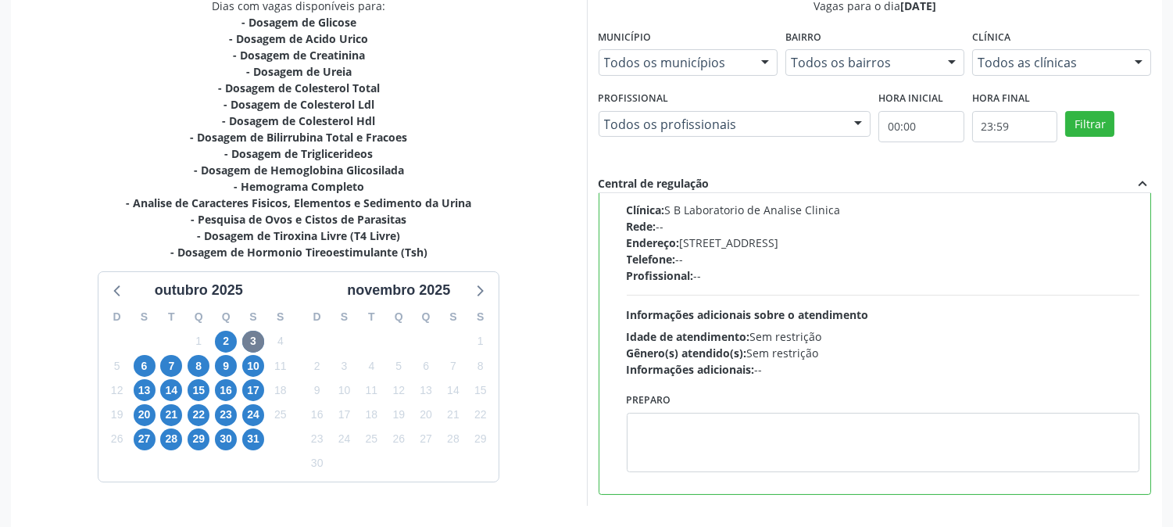
scroll to position [406, 0]
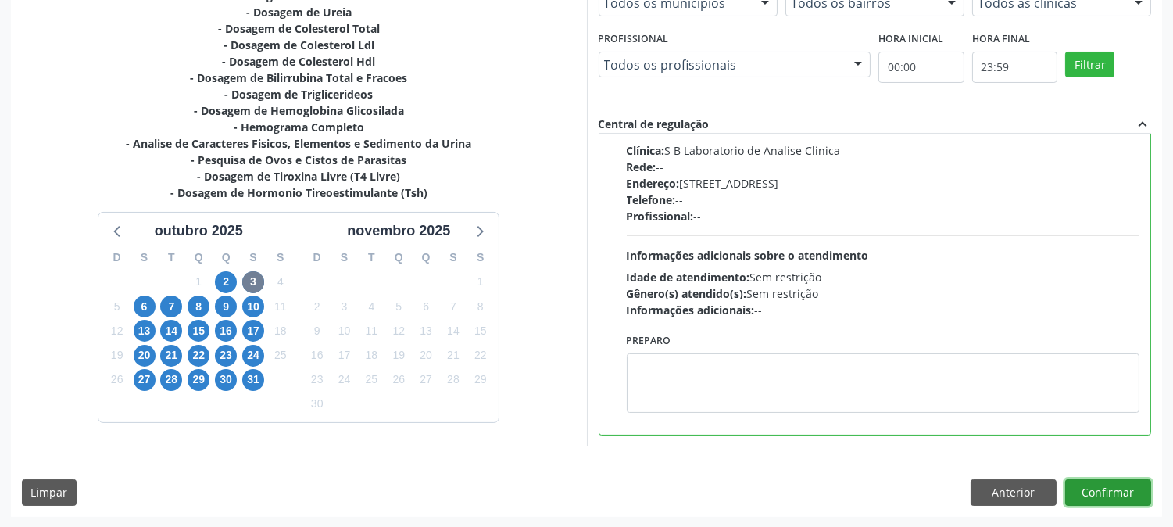
click at [1116, 492] on button "Confirmar" at bounding box center [1108, 492] width 86 height 27
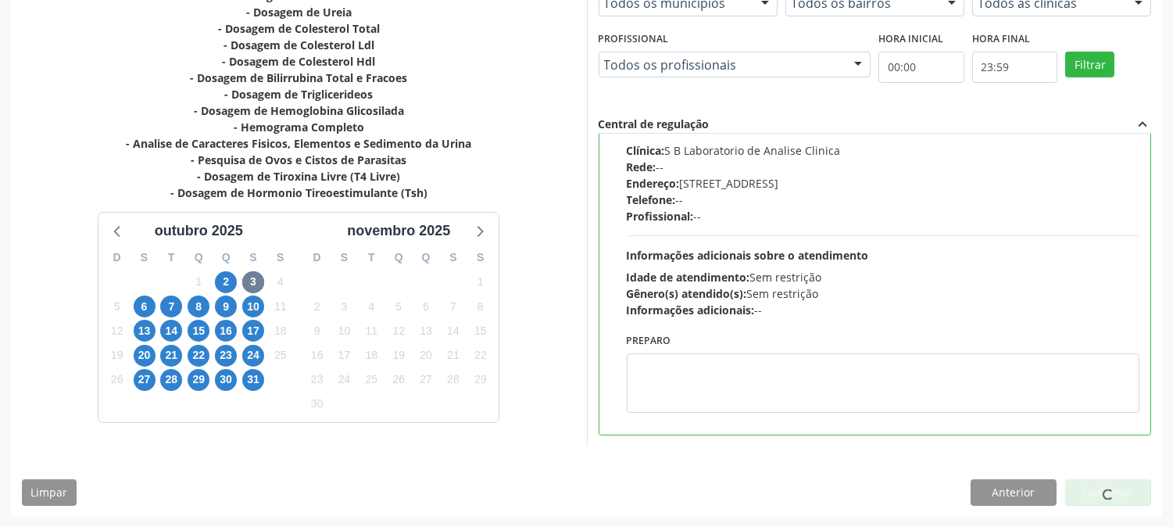
scroll to position [0, 0]
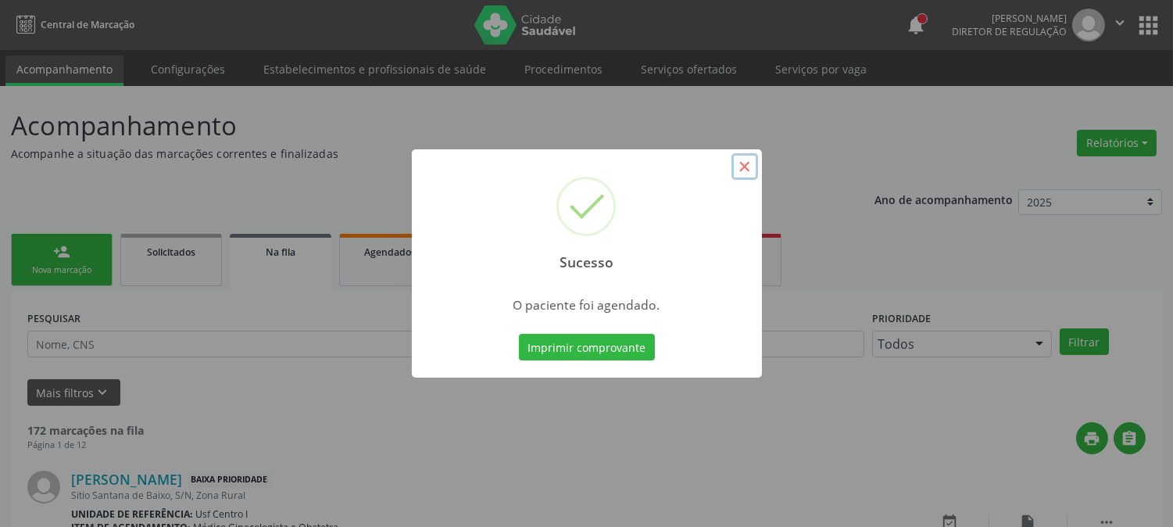
click at [746, 165] on button "×" at bounding box center [745, 166] width 27 height 27
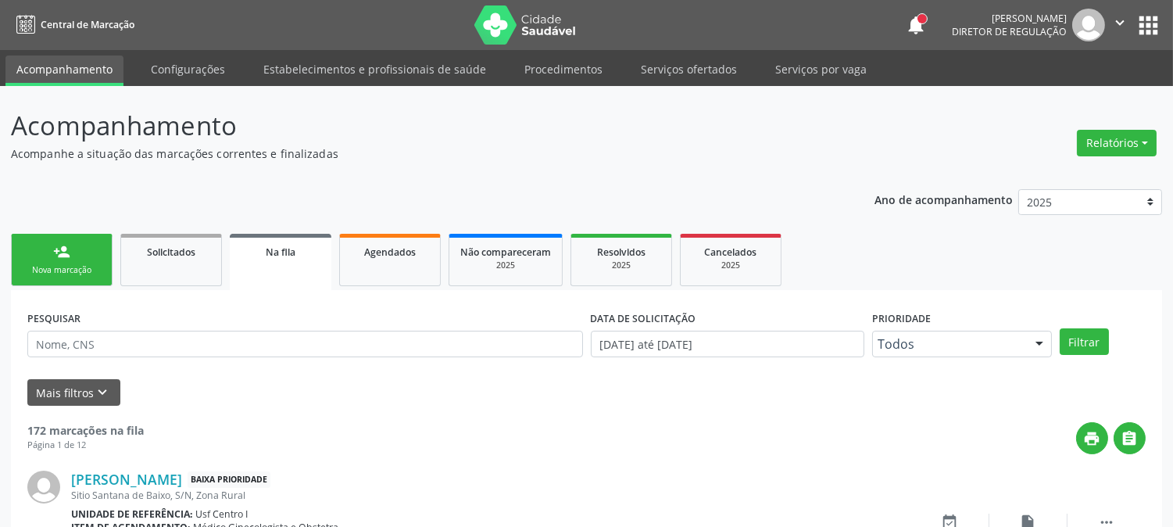
click at [59, 252] on div "person_add" at bounding box center [61, 251] width 17 height 17
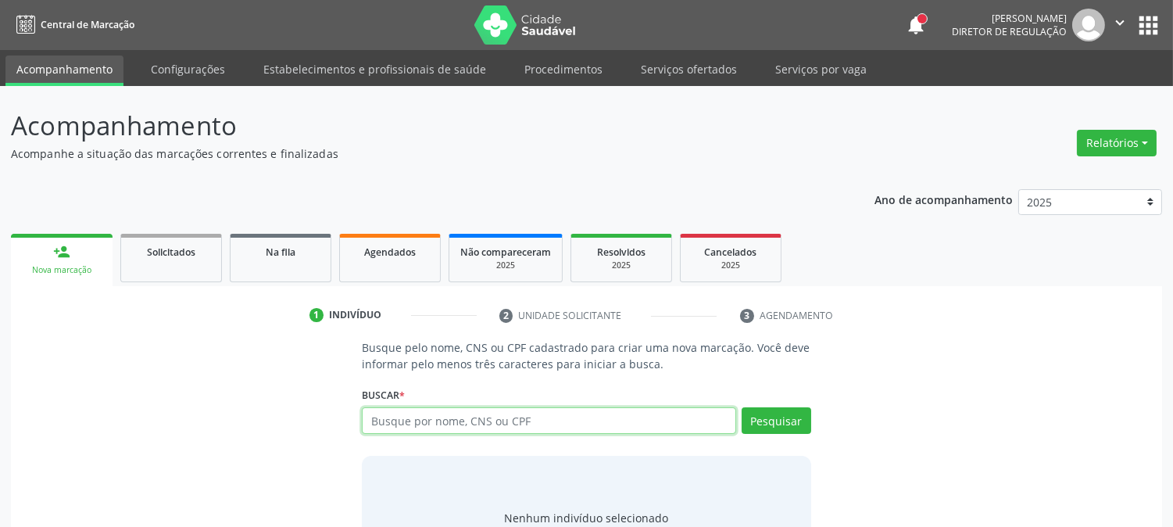
click at [434, 420] on input "text" at bounding box center [549, 420] width 374 height 27
type input "700208494157429"
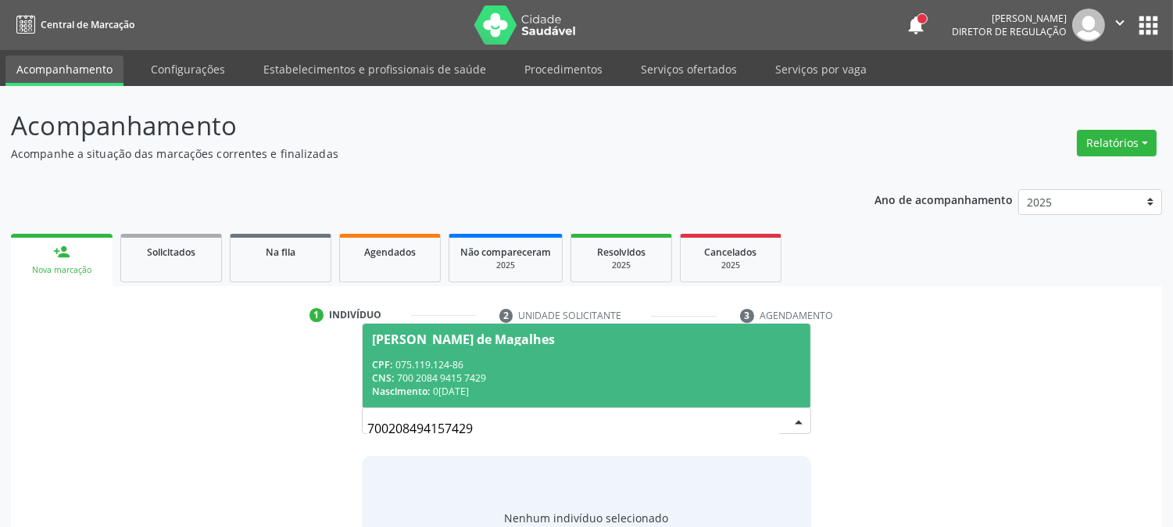
click at [546, 360] on div "CPF: 075.119.124-86" at bounding box center [586, 364] width 428 height 13
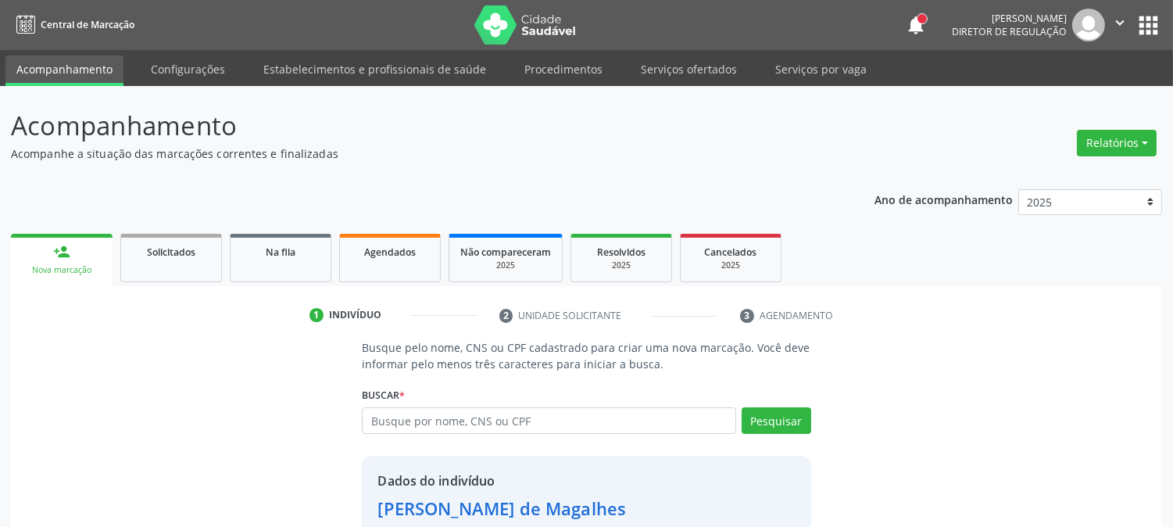
scroll to position [98, 0]
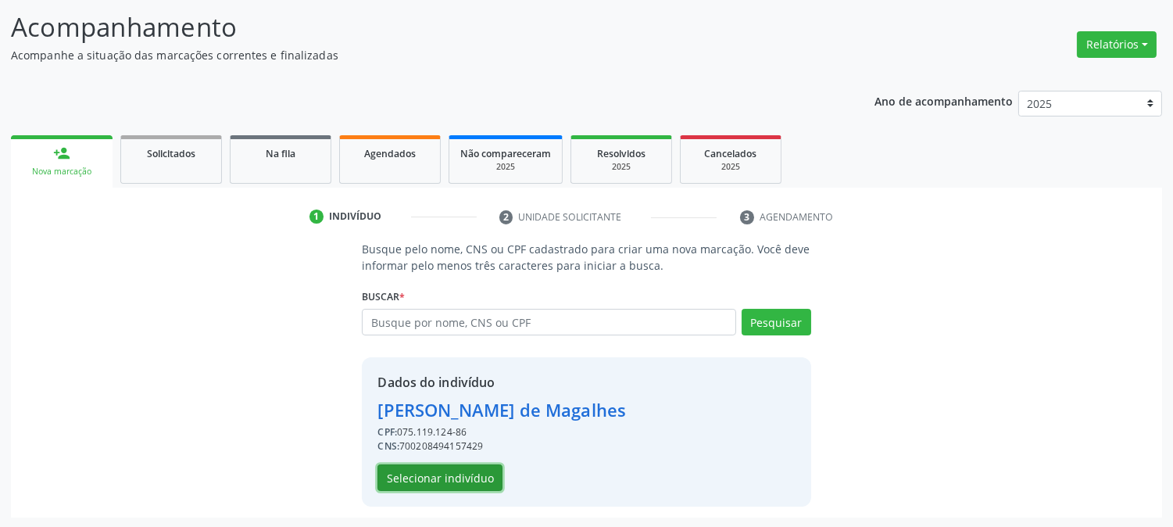
click at [489, 472] on button "Selecionar indivíduo" at bounding box center [439, 477] width 125 height 27
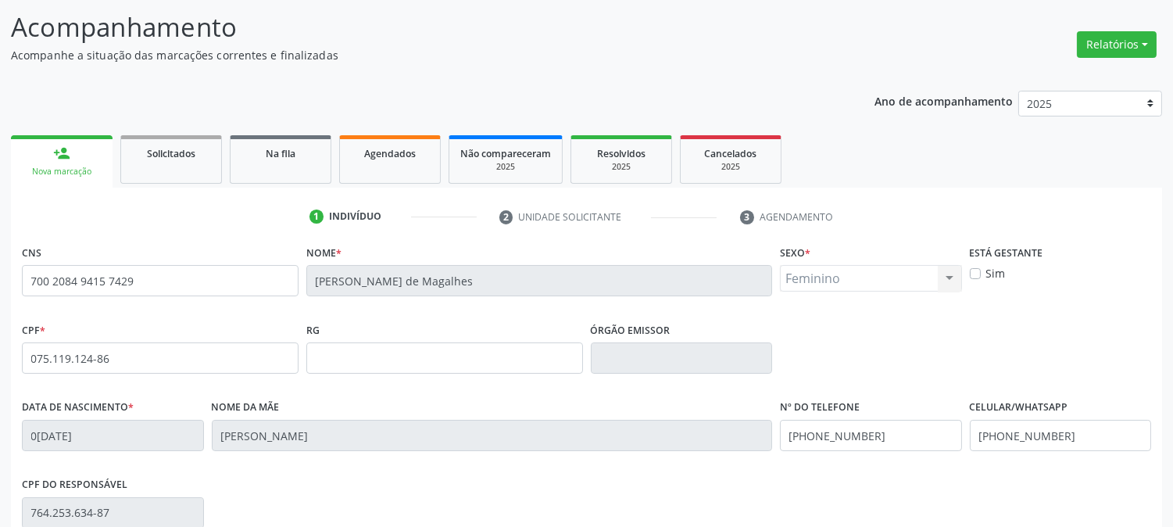
scroll to position [319, 0]
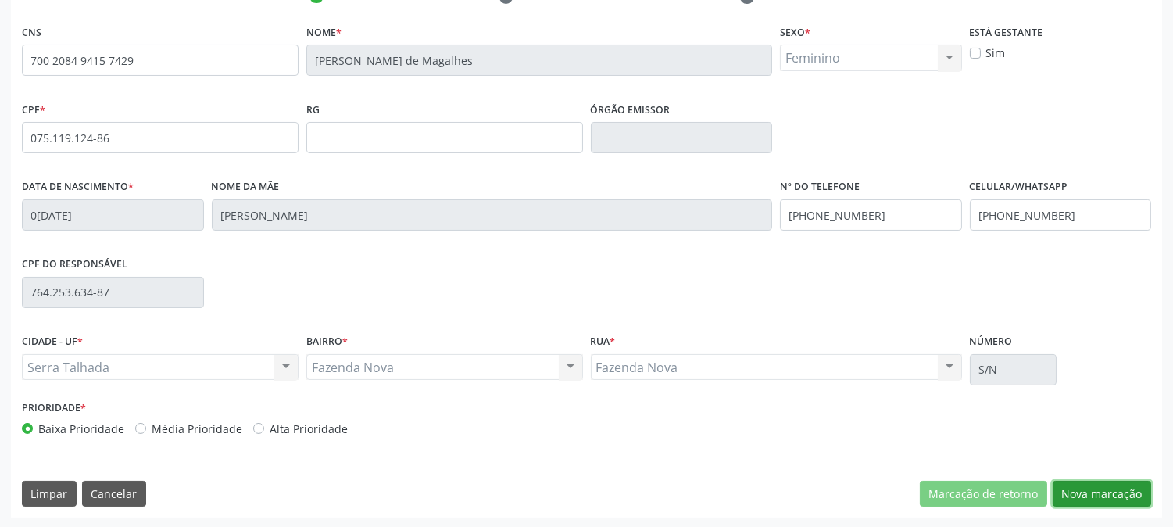
click at [1108, 500] on button "Nova marcação" at bounding box center [1102, 494] width 98 height 27
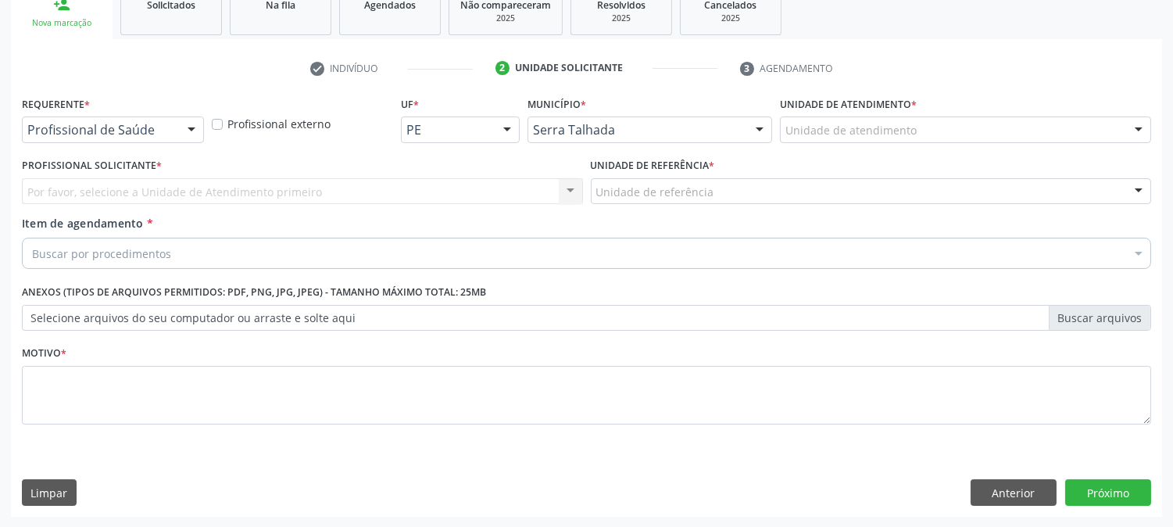
click at [159, 117] on div "Profissional de Saúde" at bounding box center [113, 129] width 182 height 27
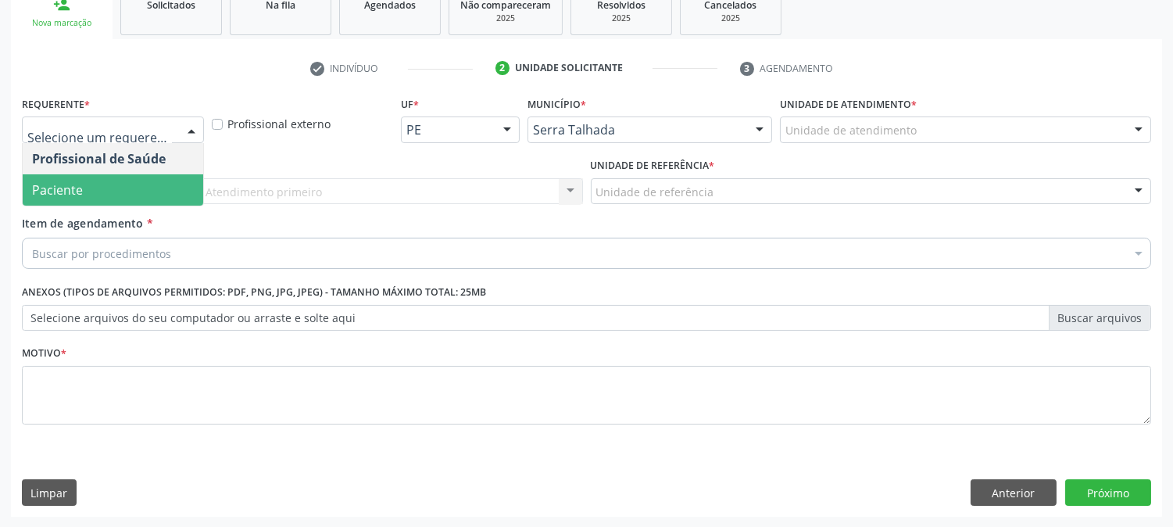
click at [141, 184] on span "Paciente" at bounding box center [113, 189] width 181 height 31
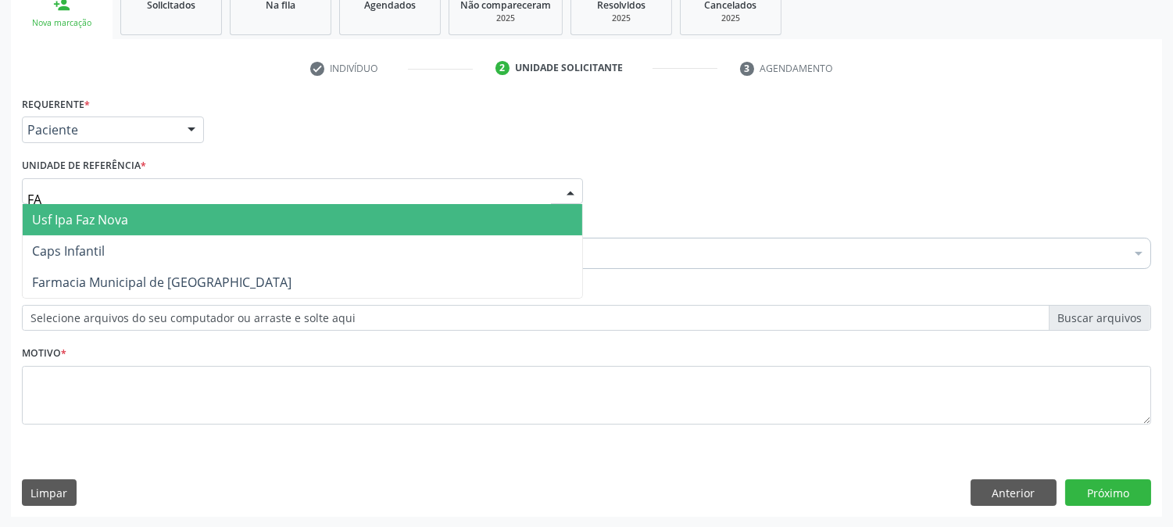
type input "FAZ"
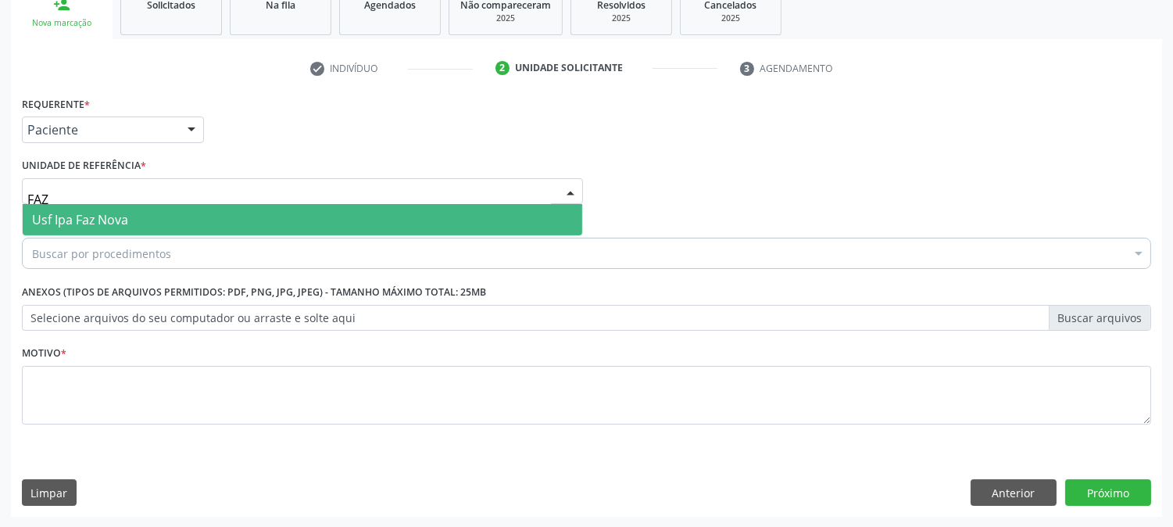
click at [141, 216] on span "Usf Ipa Faz Nova" at bounding box center [303, 219] width 560 height 31
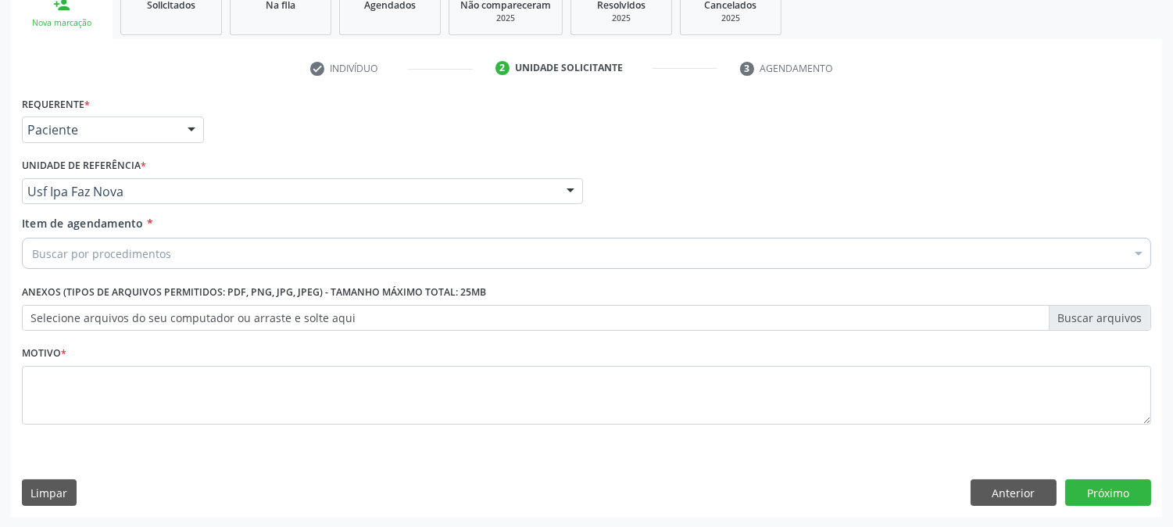
click at [143, 242] on div "Buscar por procedimentos" at bounding box center [586, 253] width 1129 height 31
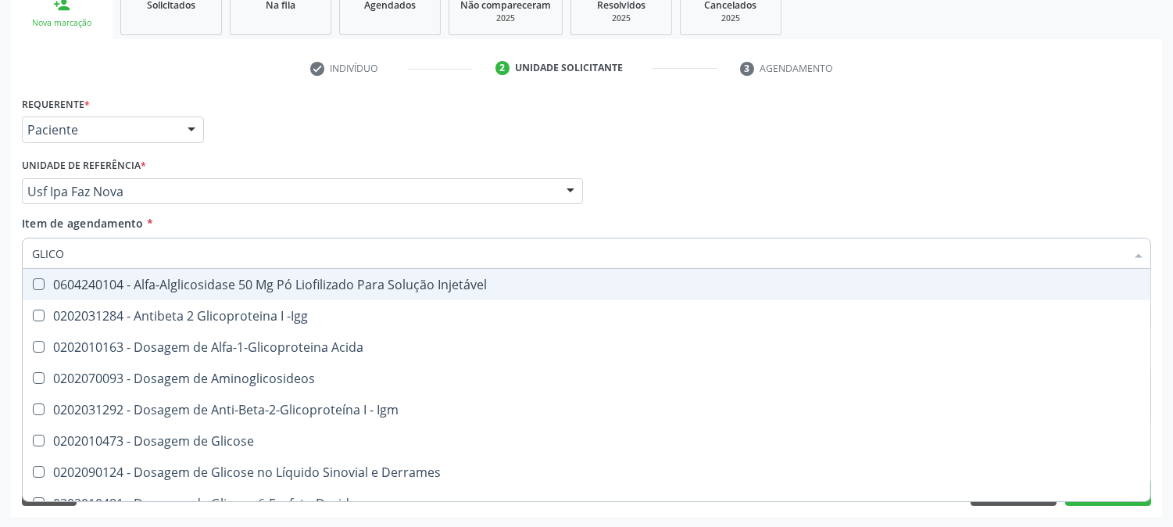
type input "GLICOS"
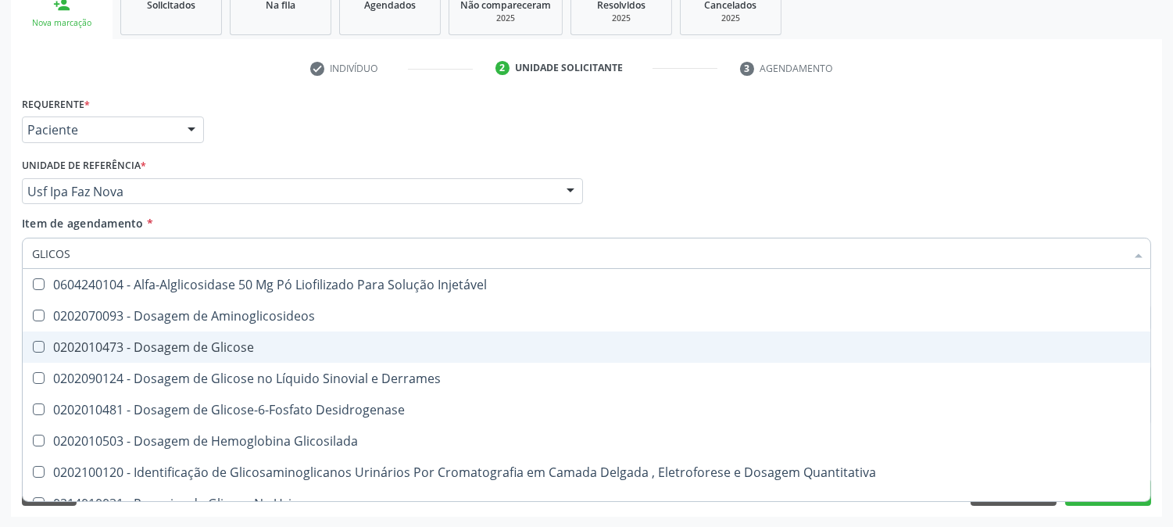
click at [161, 341] on div "0202010473 - Dosagem de Glicose" at bounding box center [586, 347] width 1109 height 13
checkbox Glicose "true"
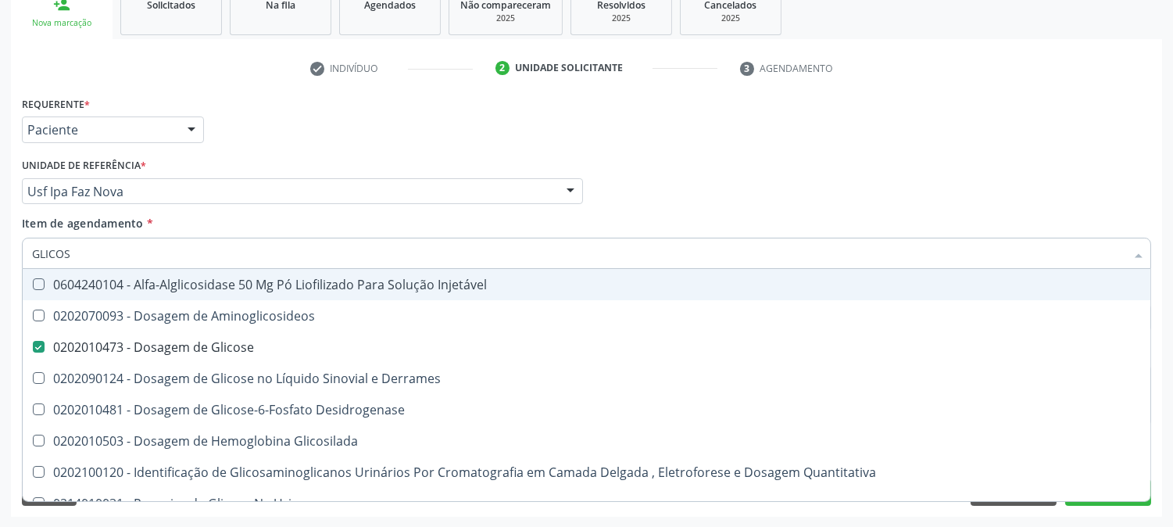
drag, startPoint x: 73, startPoint y: 261, endPoint x: 0, endPoint y: 260, distance: 73.5
click at [0, 260] on div "Acompanhamento Acompanhe a situação das marcações correntes e finalizadas Relat…" at bounding box center [586, 183] width 1173 height 689
type input "COLES"
checkbox Glicose "false"
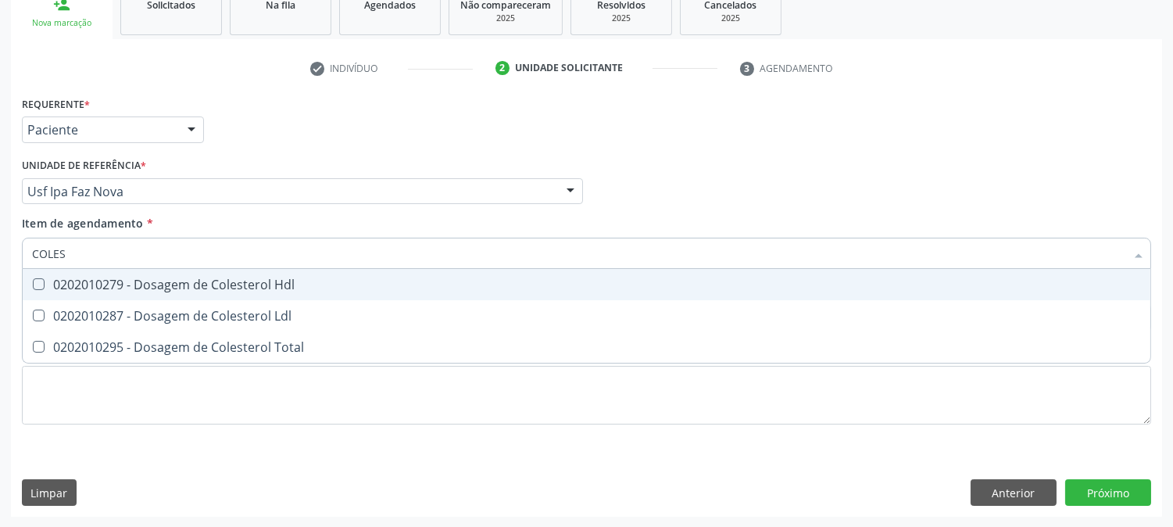
click at [53, 281] on div "0202010279 - Dosagem de Colesterol Hdl" at bounding box center [586, 284] width 1109 height 13
checkbox Hdl "true"
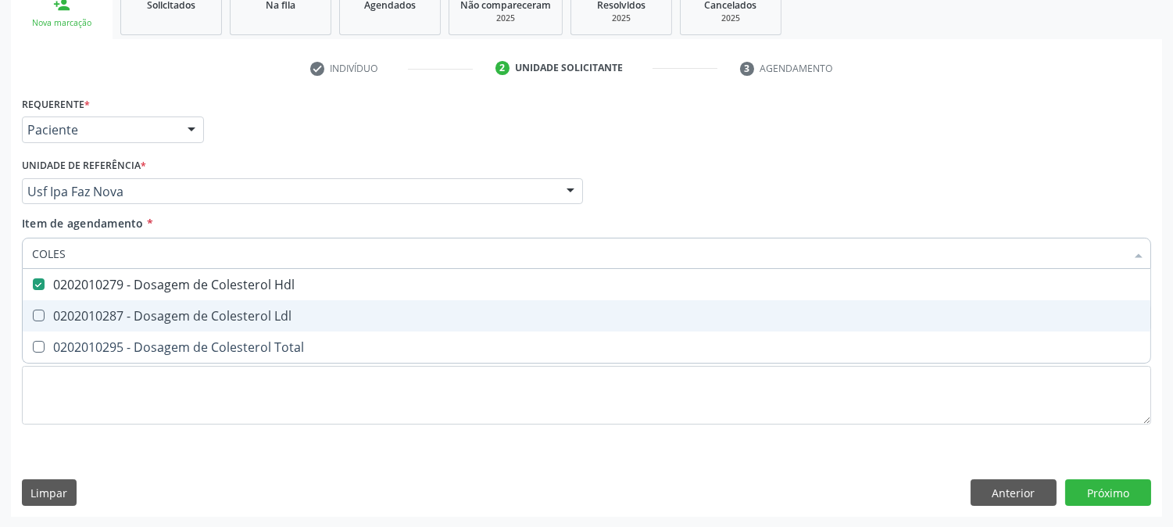
click at [61, 309] on div "0202010287 - Dosagem de Colesterol Ldl" at bounding box center [586, 315] width 1109 height 13
checkbox Ldl "true"
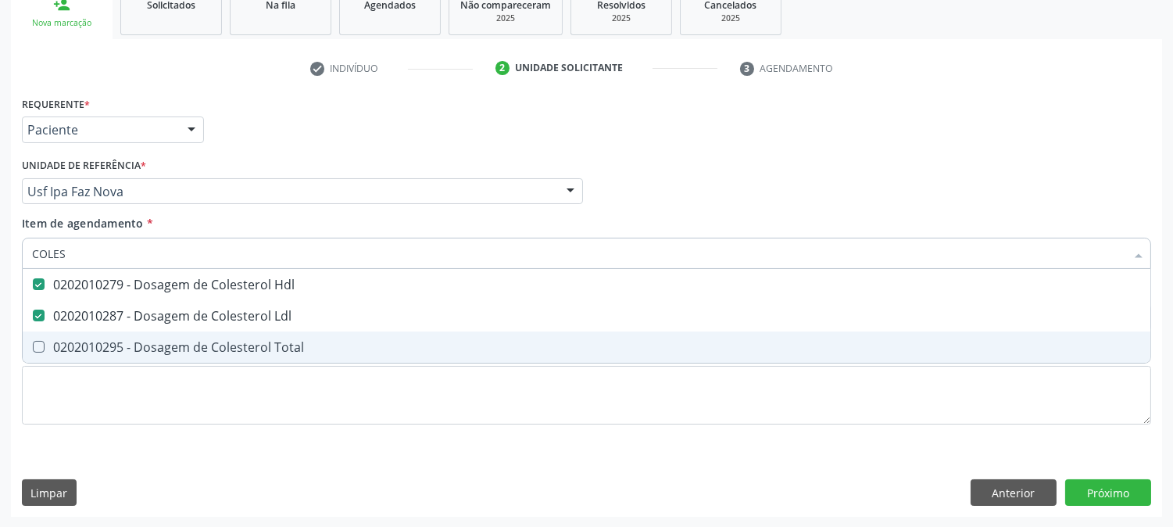
click at [63, 341] on div "0202010295 - Dosagem de Colesterol Total" at bounding box center [586, 347] width 1109 height 13
checkbox Total "true"
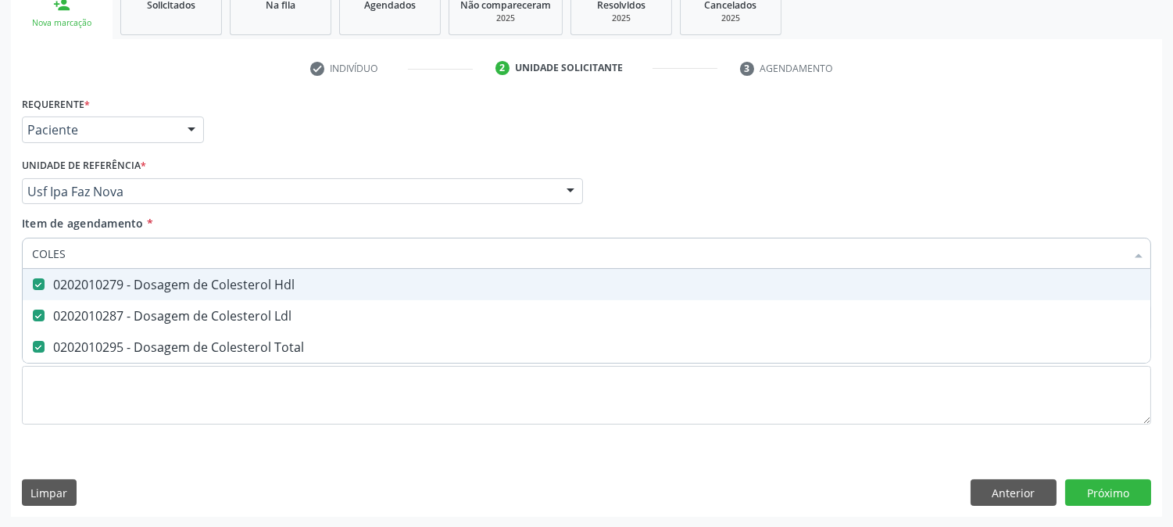
drag, startPoint x: 78, startPoint y: 249, endPoint x: 26, endPoint y: 250, distance: 52.4
click at [26, 250] on div "COLES" at bounding box center [586, 253] width 1129 height 31
type input "TRI"
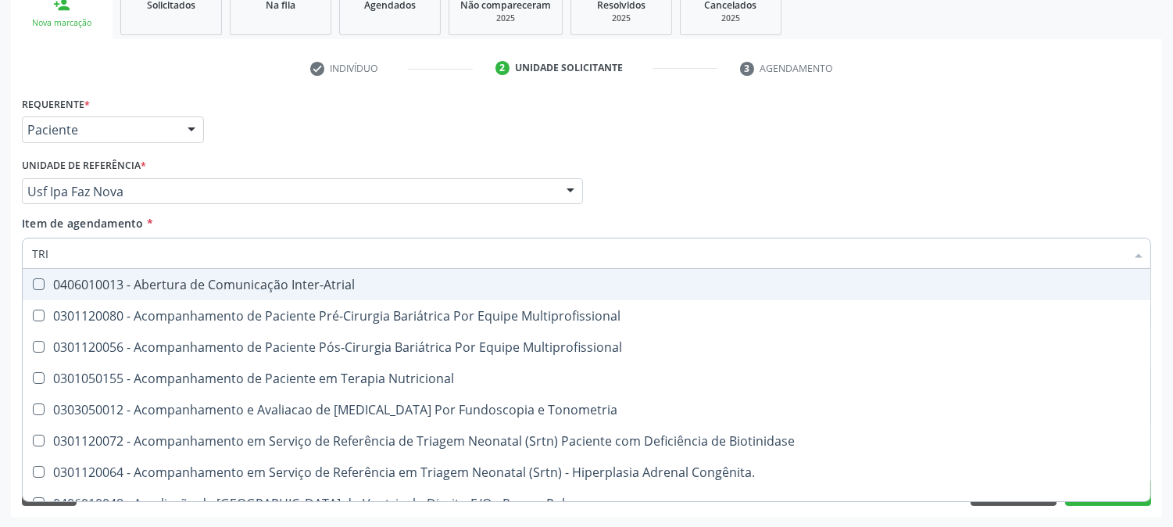
checkbox Inter-Atrial "false"
checkbox Multiprofissional "false"
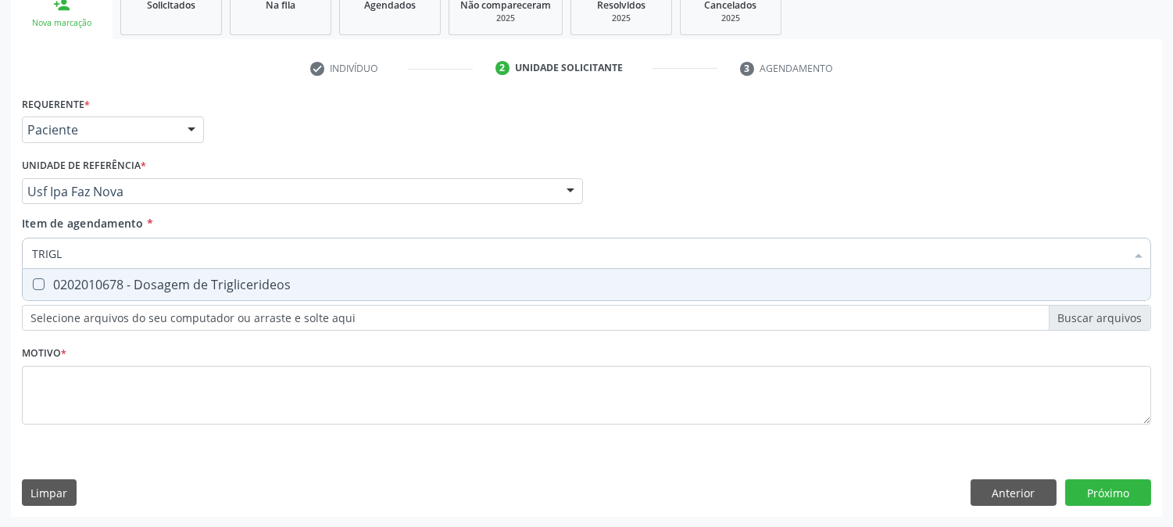
type input "TRIGLI"
click at [83, 289] on div "0202010678 - Dosagem de Triglicerideos" at bounding box center [586, 284] width 1109 height 13
checkbox Triglicerideos "true"
drag, startPoint x: 84, startPoint y: 258, endPoint x: 2, endPoint y: 256, distance: 82.1
click at [2, 256] on div "Acompanhamento Acompanhe a situação das marcações correntes e finalizadas Relat…" at bounding box center [586, 183] width 1173 height 689
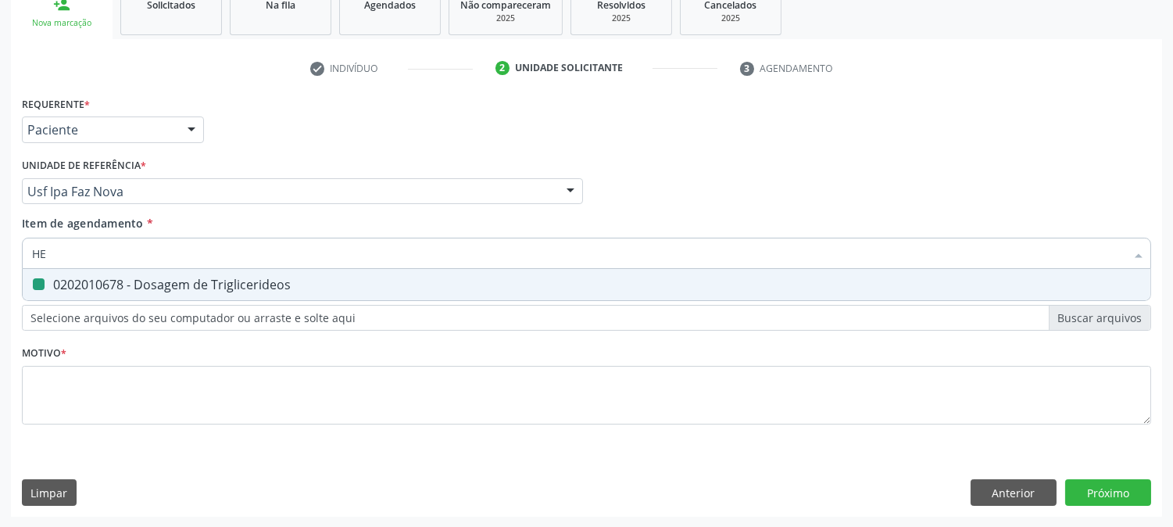
type input "HEM"
checkbox Triglicerideos "false"
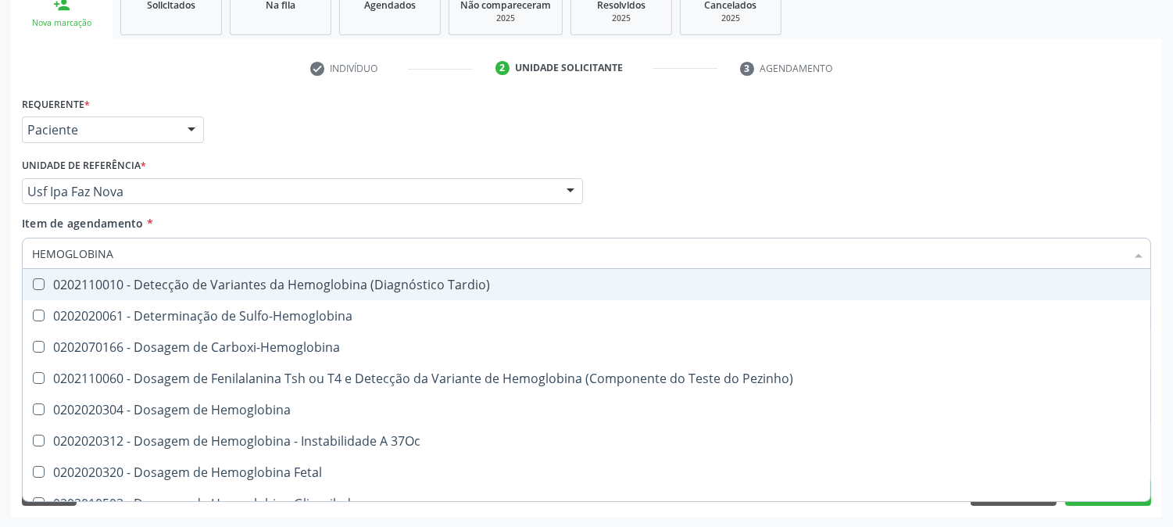
type input "HEMOGLOBINA G"
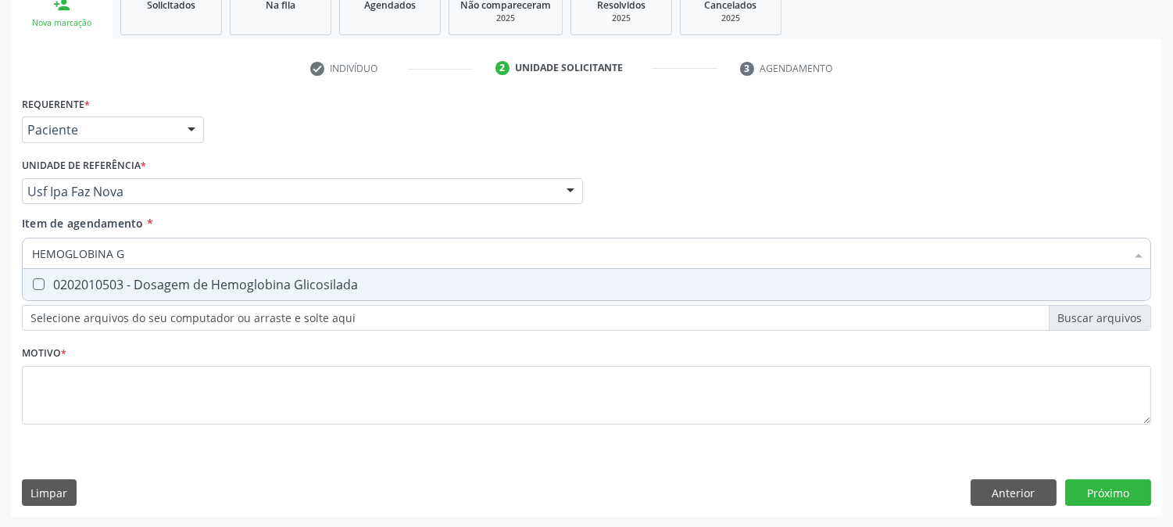
click at [34, 281] on Glicosilada at bounding box center [39, 284] width 12 height 12
click at [33, 281] on Glicosilada "checkbox" at bounding box center [28, 284] width 10 height 10
checkbox Glicosilada "true"
drag, startPoint x: 138, startPoint y: 256, endPoint x: 73, endPoint y: 262, distance: 65.1
click at [73, 262] on input "HEMOGLOBINA G" at bounding box center [578, 253] width 1093 height 31
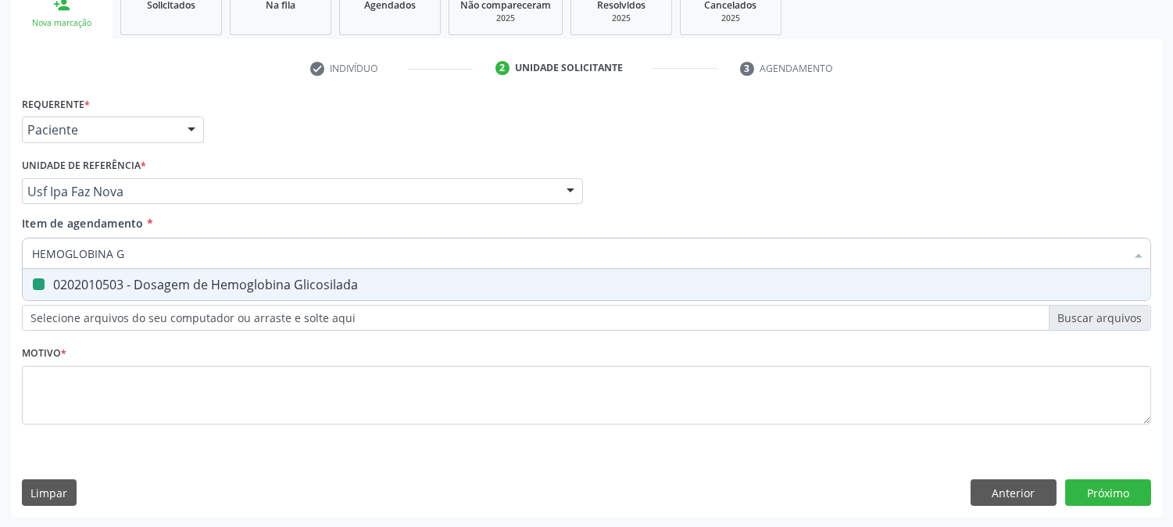
type input "HEMOGR"
checkbox Glicosilada "false"
type input "HEMOGRA"
click at [108, 286] on div "0202020380 - Hemograma Completo" at bounding box center [586, 284] width 1109 height 13
checkbox Completo "true"
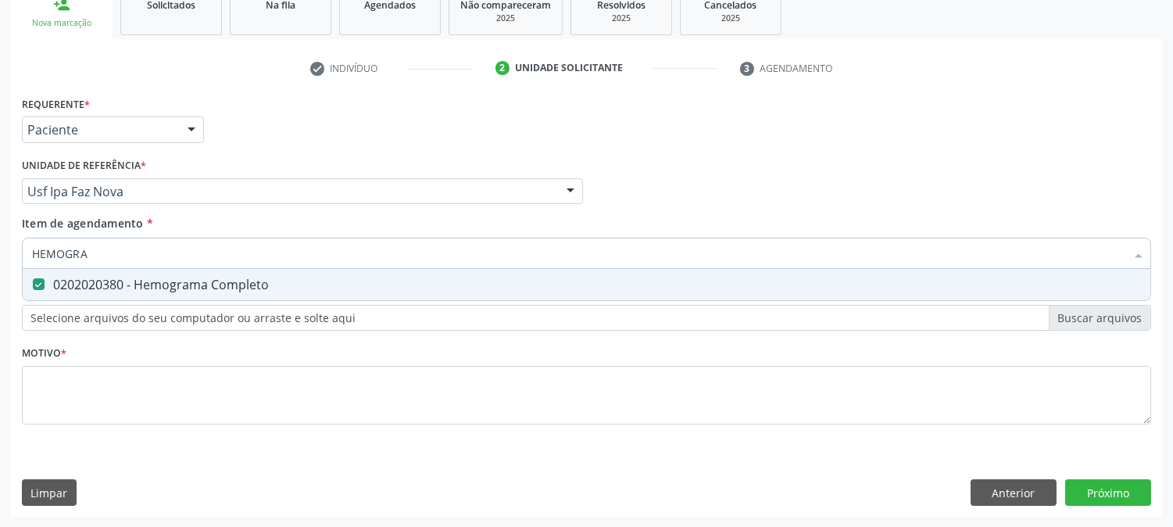
drag, startPoint x: 104, startPoint y: 259, endPoint x: 0, endPoint y: 256, distance: 104.0
click at [0, 256] on div "Acompanhamento Acompanhe a situação das marcações correntes e finalizadas Relat…" at bounding box center [586, 183] width 1173 height 689
type input "T4"
checkbox Completo "false"
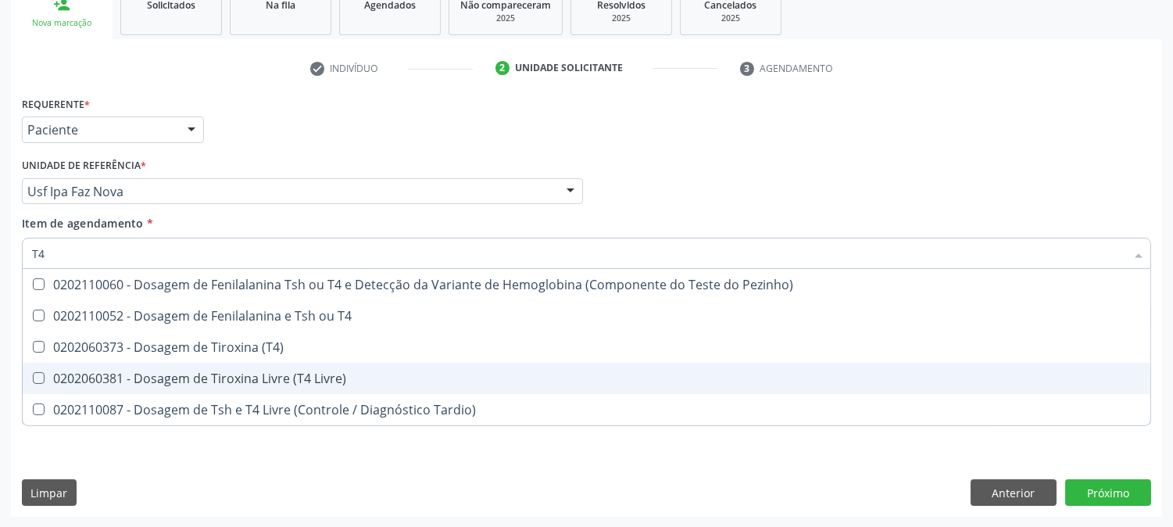
click at [227, 372] on div "0202060381 - Dosagem de Tiroxina Livre (T4 Livre)" at bounding box center [586, 378] width 1109 height 13
checkbox Livre\) "true"
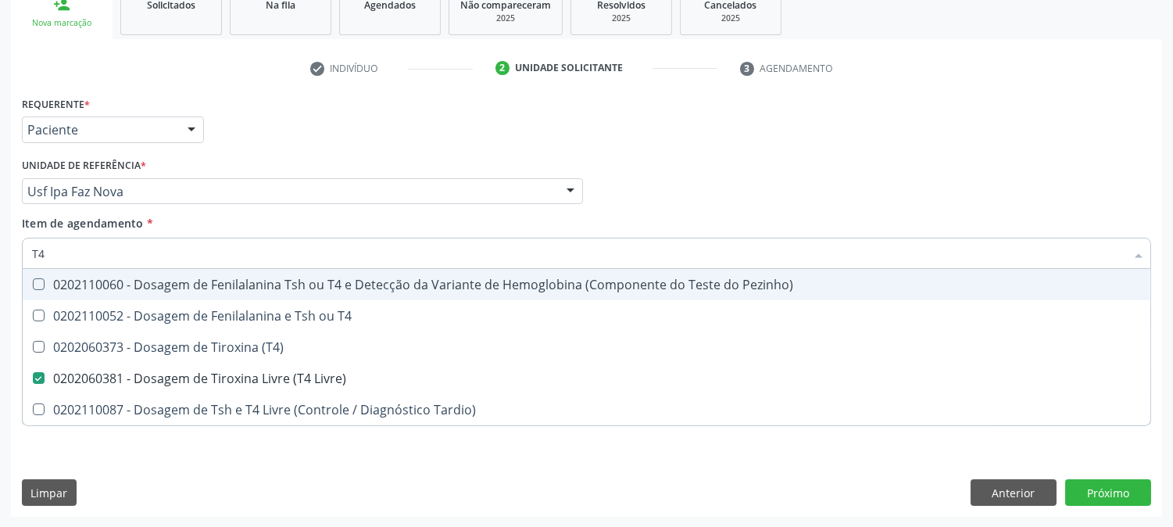
type input "T"
checkbox Livre\) "false"
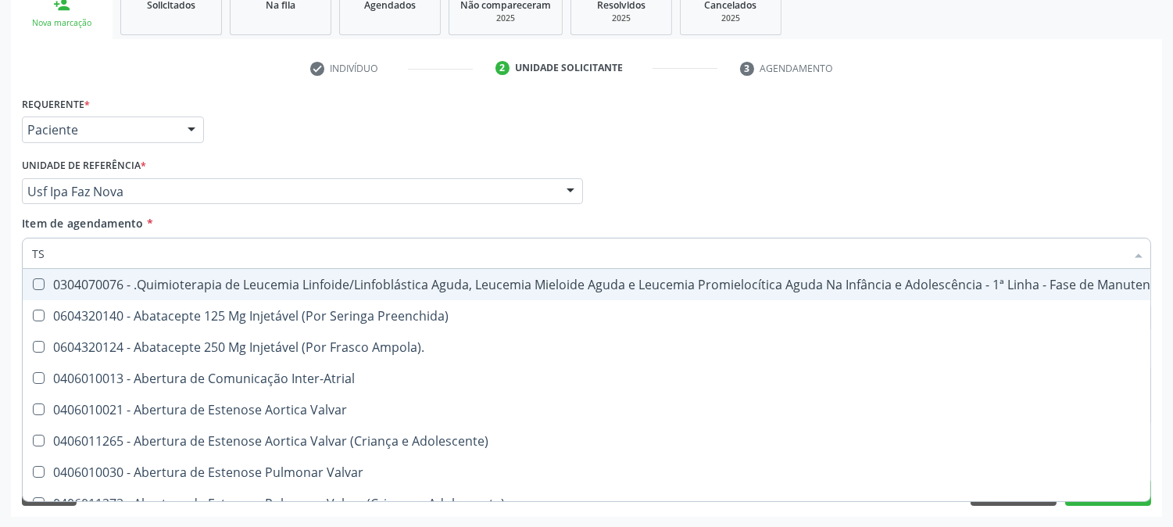
type input "TSH"
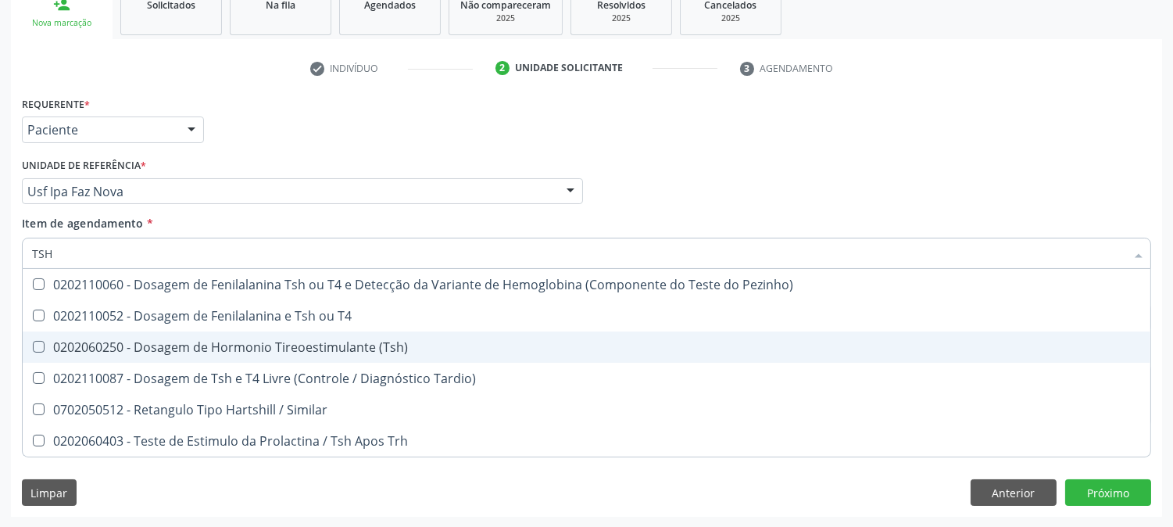
click at [164, 342] on div "0202060250 - Dosagem de Hormonio Tireoestimulante (Tsh)" at bounding box center [586, 347] width 1109 height 13
checkbox \(Tsh\) "true"
click at [0, 318] on div "Acompanhamento Acompanhe a situação das marcações correntes e finalizadas Relat…" at bounding box center [586, 183] width 1173 height 689
checkbox T4 "true"
checkbox Tardio\) "true"
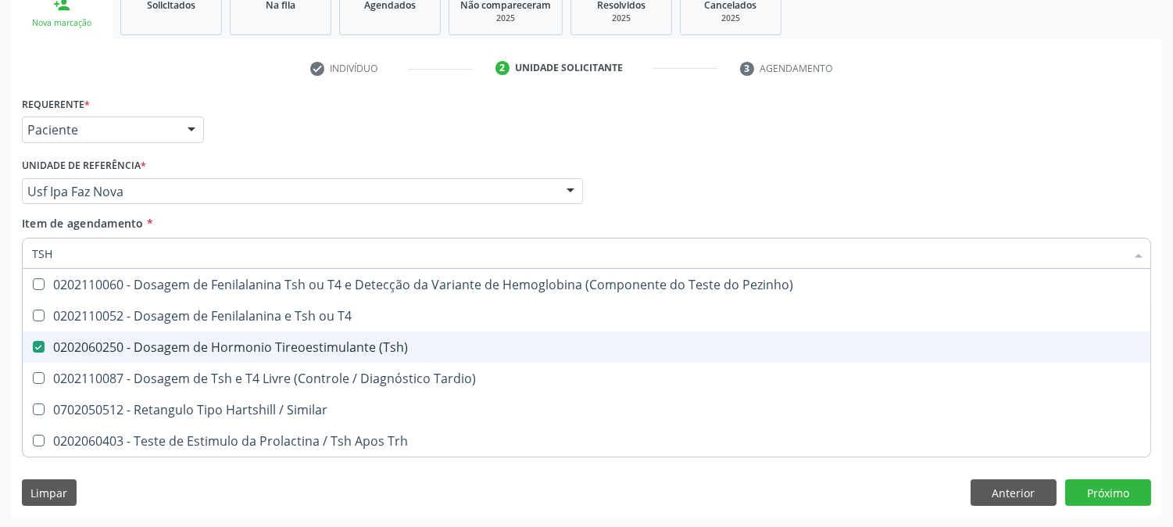
checkbox Similar "true"
checkbox Trh "true"
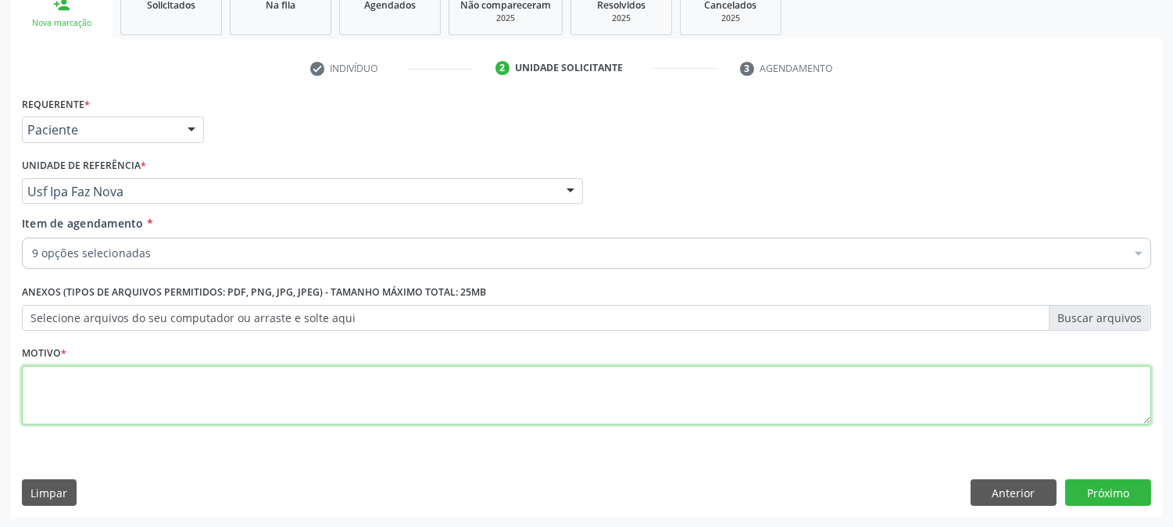
click at [139, 391] on textarea at bounding box center [586, 395] width 1129 height 59
type textarea "."
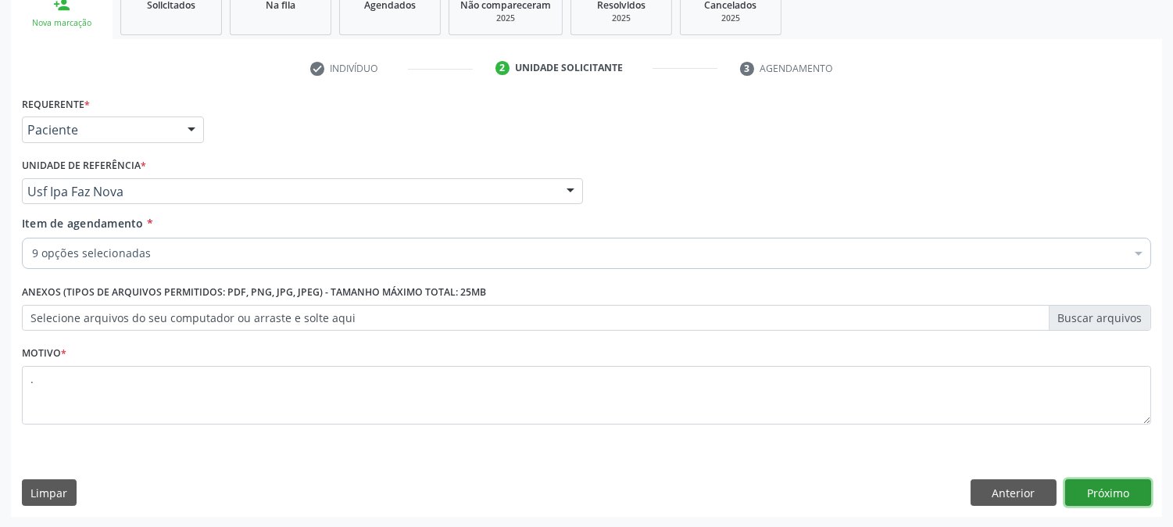
click at [1100, 492] on button "Próximo" at bounding box center [1108, 492] width 86 height 27
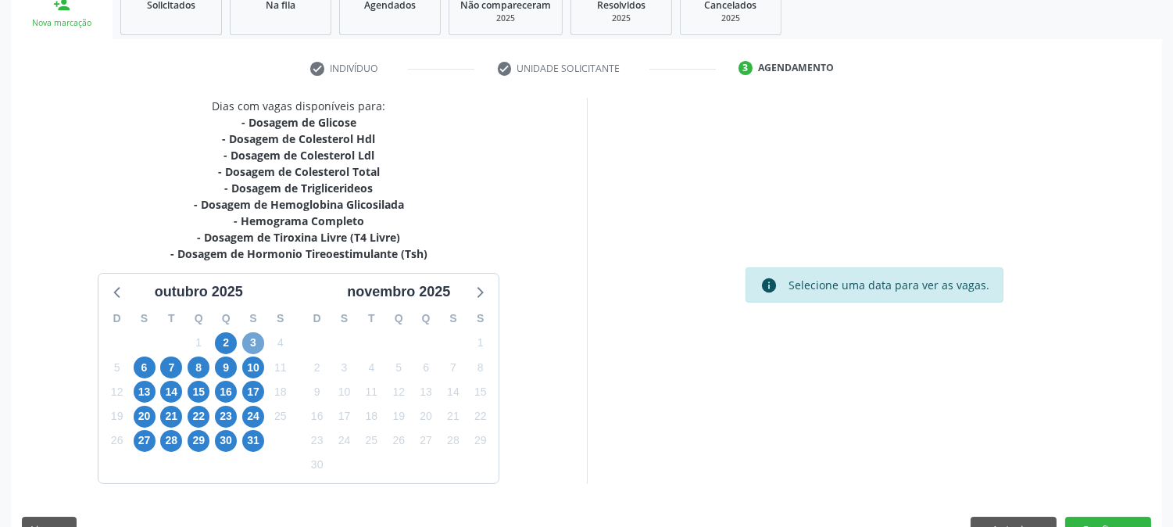
click at [259, 344] on span "3" at bounding box center [253, 343] width 22 height 22
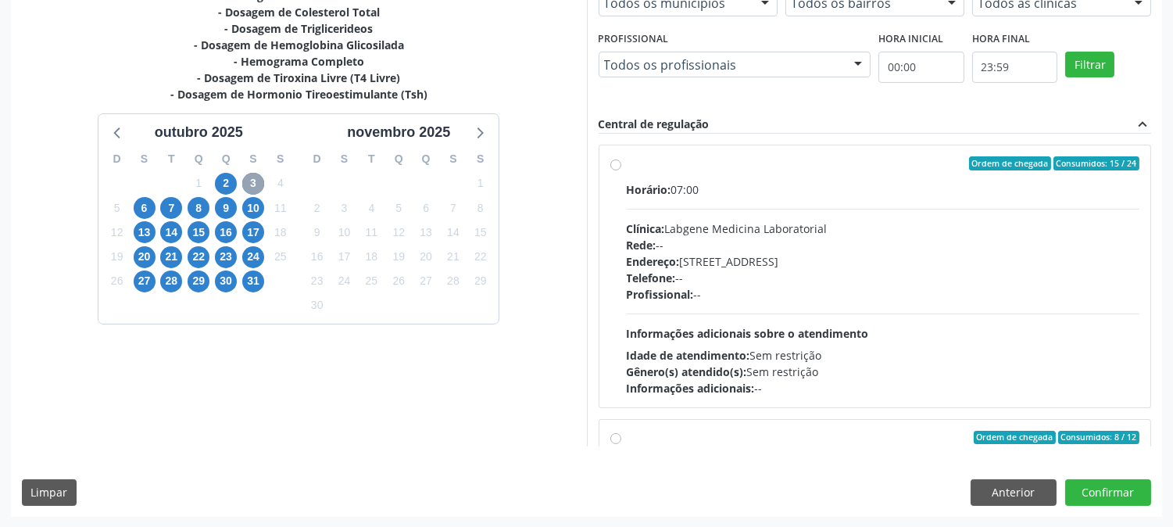
scroll to position [246, 0]
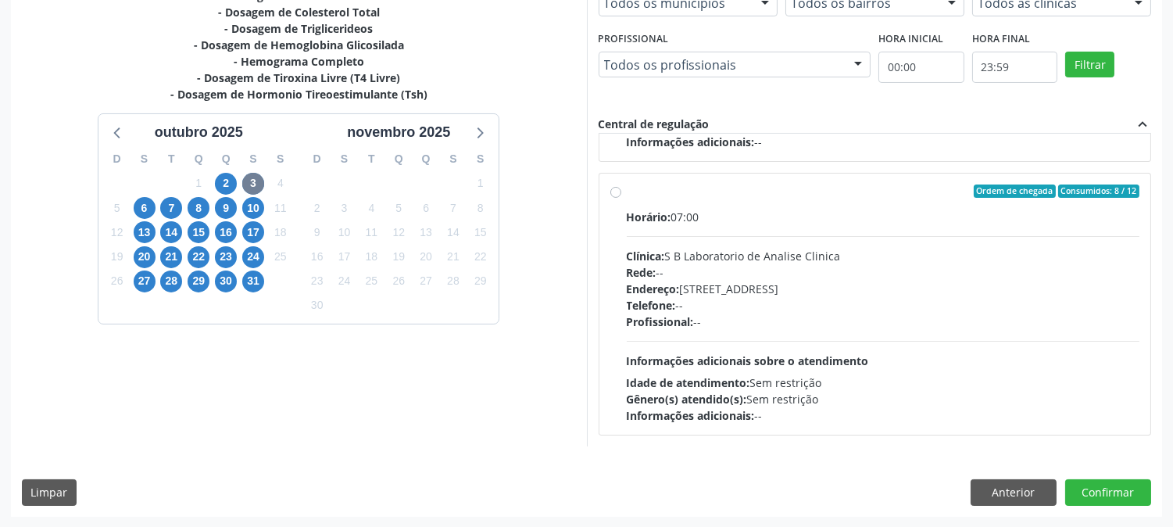
click at [798, 327] on div "Profissional: --" at bounding box center [883, 321] width 513 height 16
click at [621, 199] on input "Ordem de chegada Consumidos: 8 / 12 Horário: 07:00 Clínica: S B Laboratorio de …" at bounding box center [615, 191] width 11 height 14
radio input "true"
click at [1115, 499] on button "Confirmar" at bounding box center [1108, 492] width 86 height 27
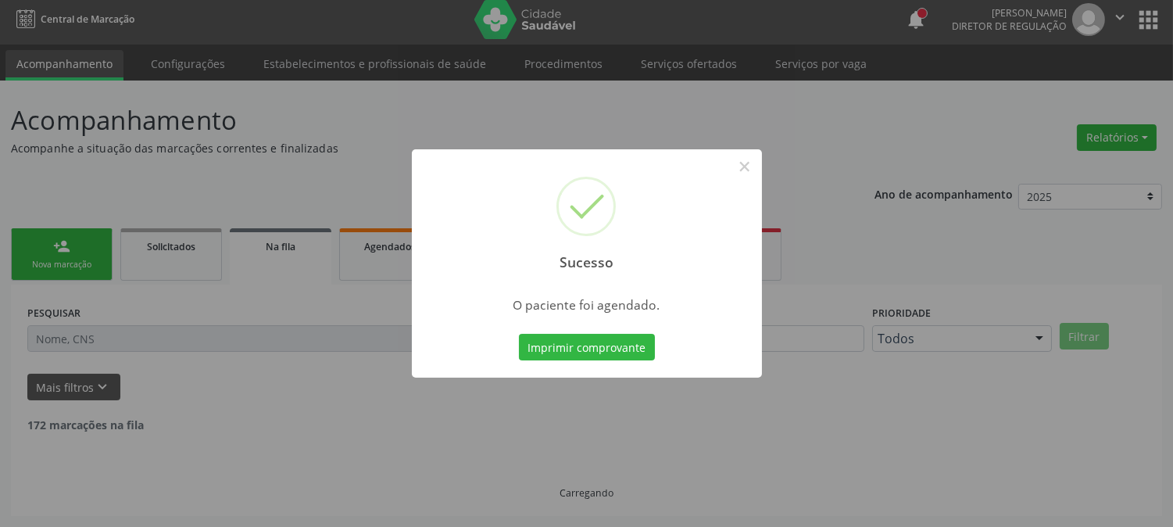
scroll to position [0, 0]
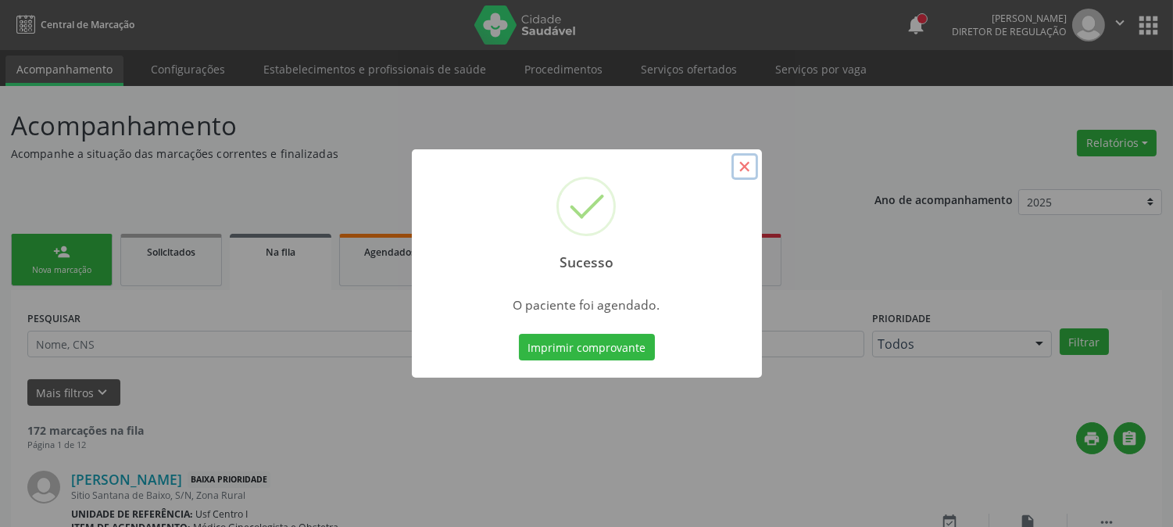
click at [745, 166] on button "×" at bounding box center [745, 166] width 27 height 27
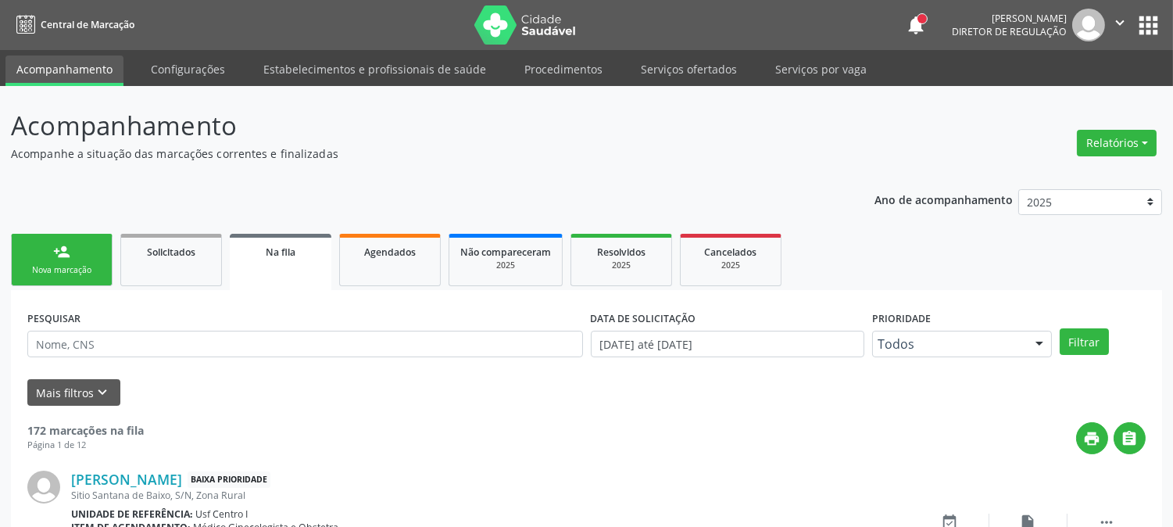
click at [69, 267] on div "Nova marcação" at bounding box center [62, 270] width 78 height 12
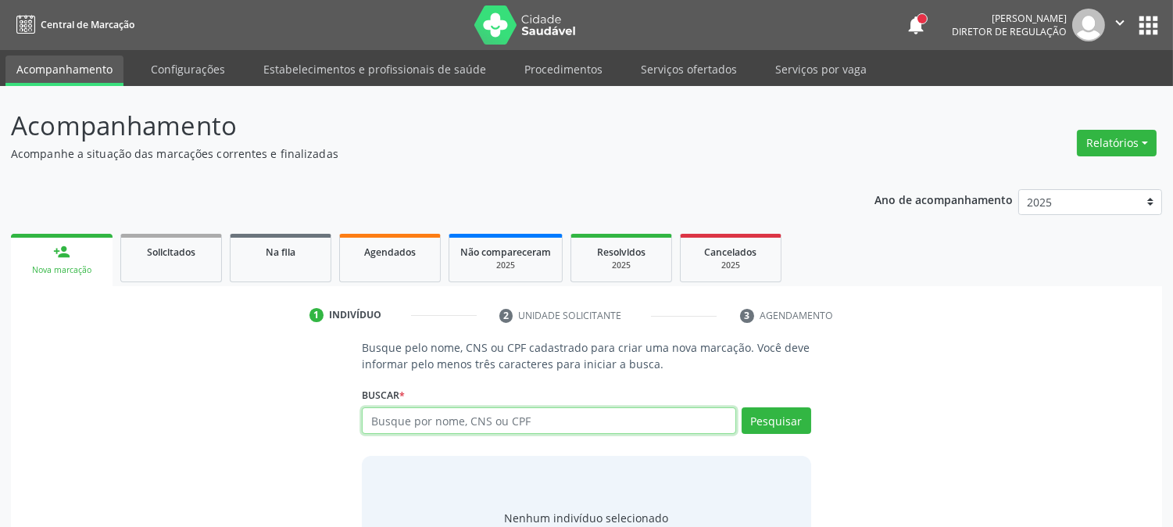
click at [442, 425] on input "text" at bounding box center [549, 420] width 374 height 27
type input "200630496130002"
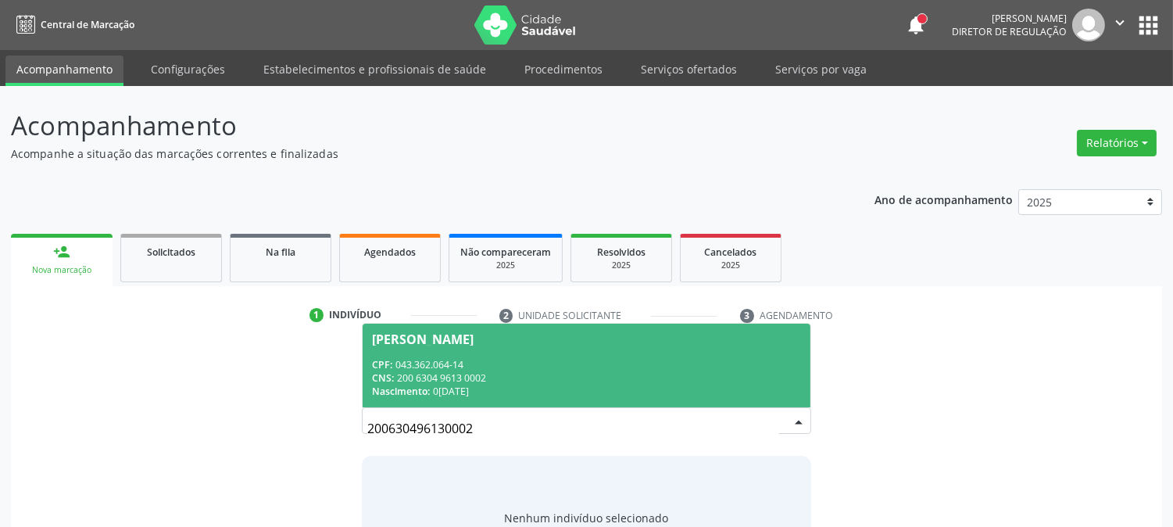
scroll to position [74, 0]
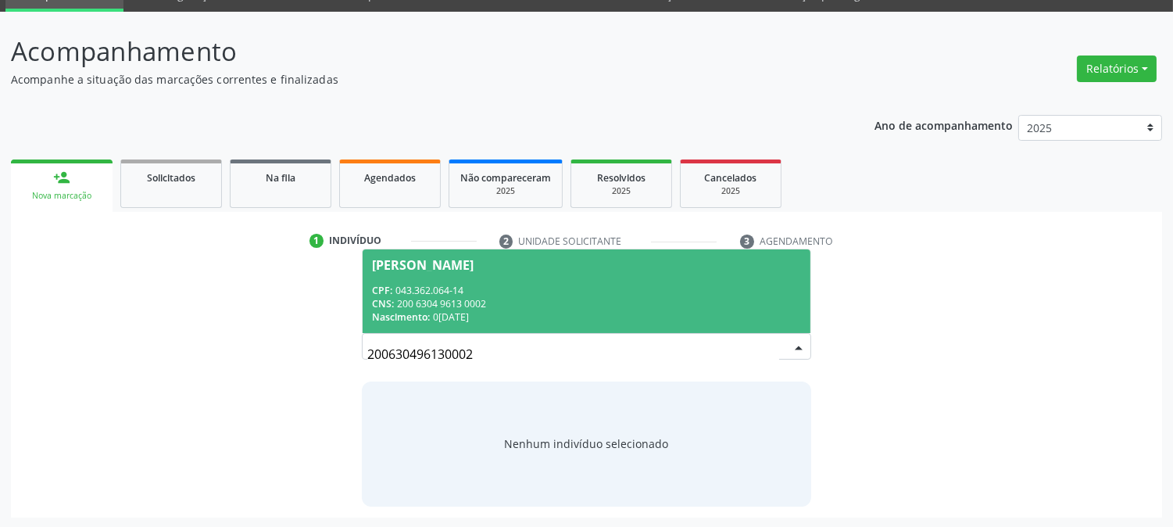
click at [529, 302] on div "CNS: 200 6304 9613 0002" at bounding box center [586, 303] width 428 height 13
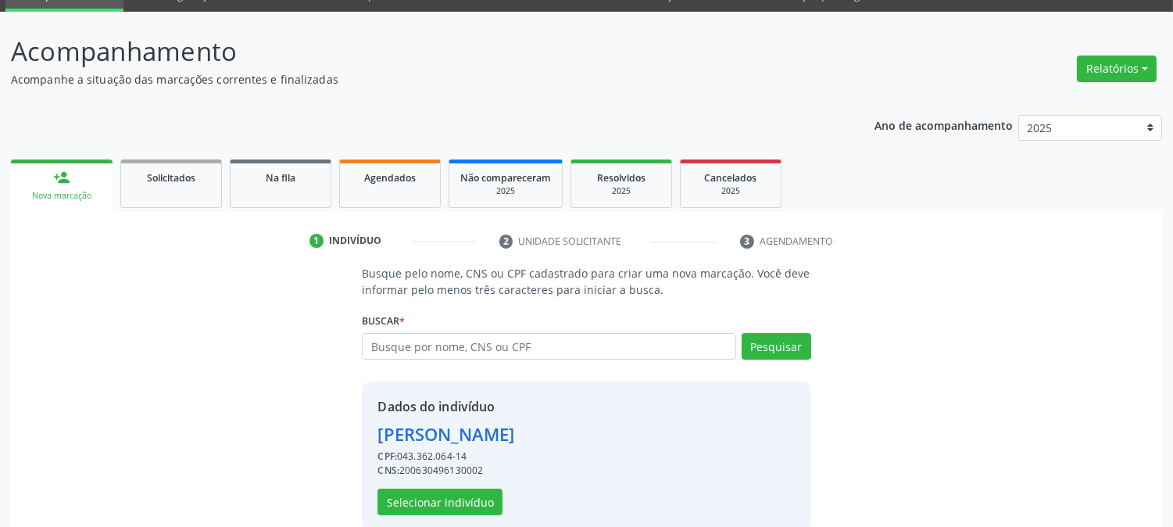
scroll to position [98, 0]
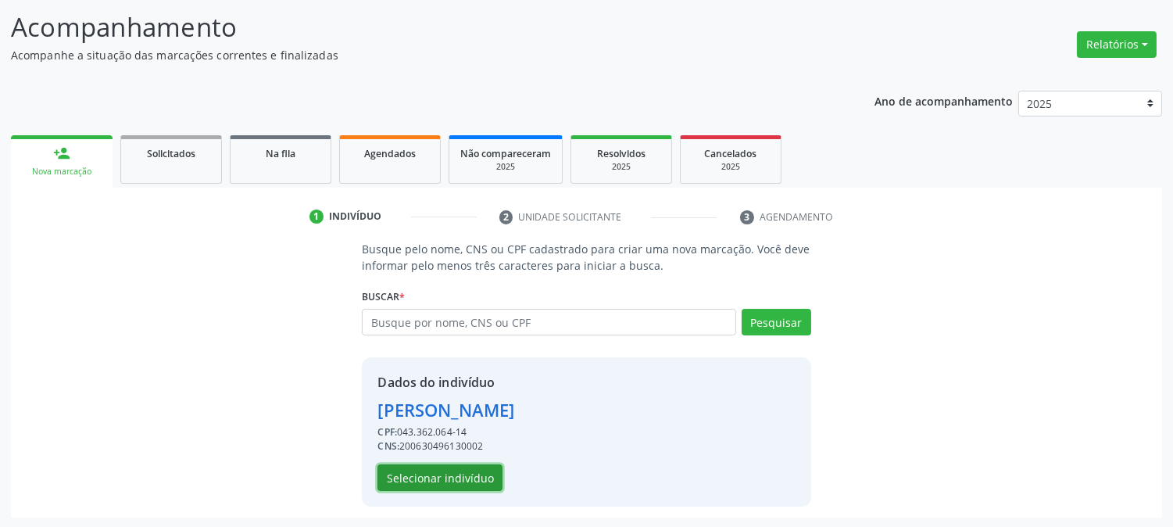
click at [474, 471] on button "Selecionar indivíduo" at bounding box center [439, 477] width 125 height 27
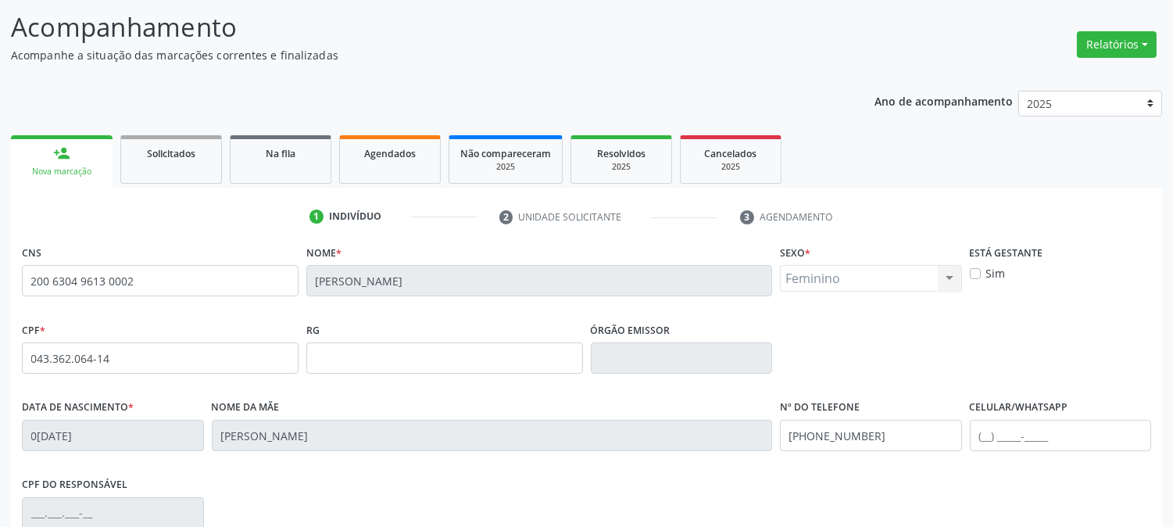
scroll to position [319, 0]
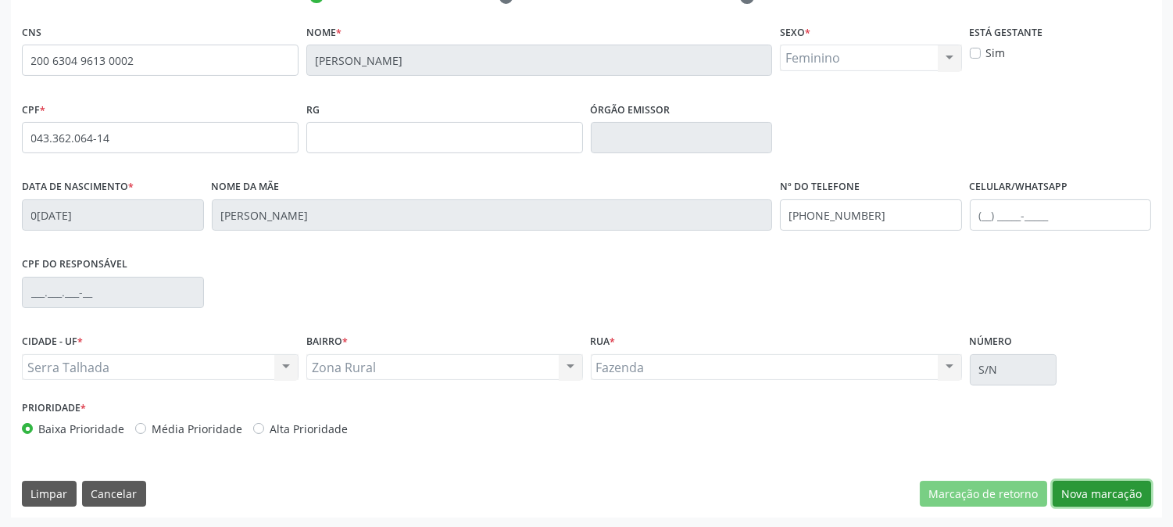
click at [1097, 498] on button "Nova marcação" at bounding box center [1102, 494] width 98 height 27
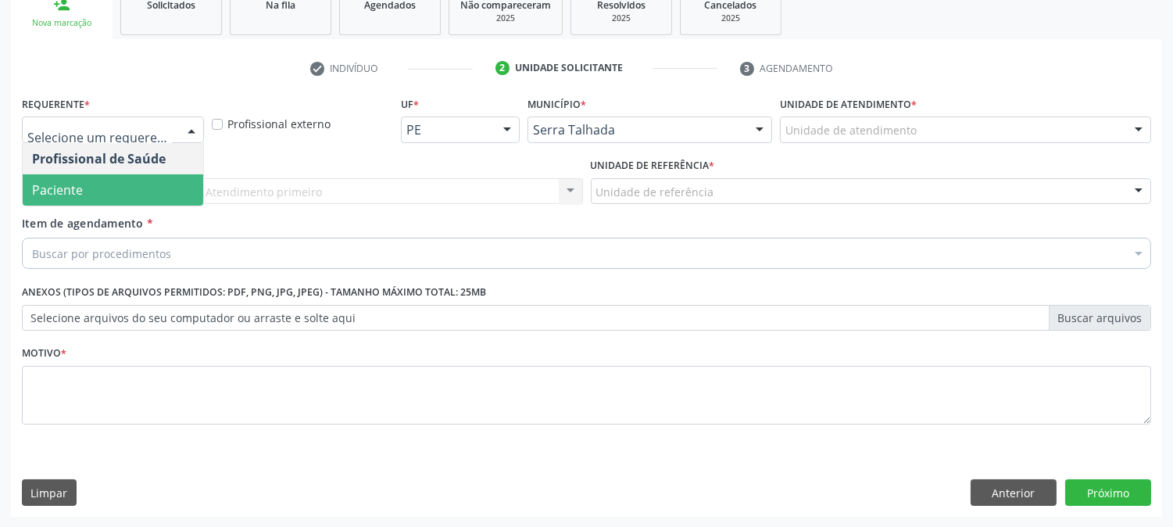
click at [98, 199] on span "Paciente" at bounding box center [113, 189] width 181 height 31
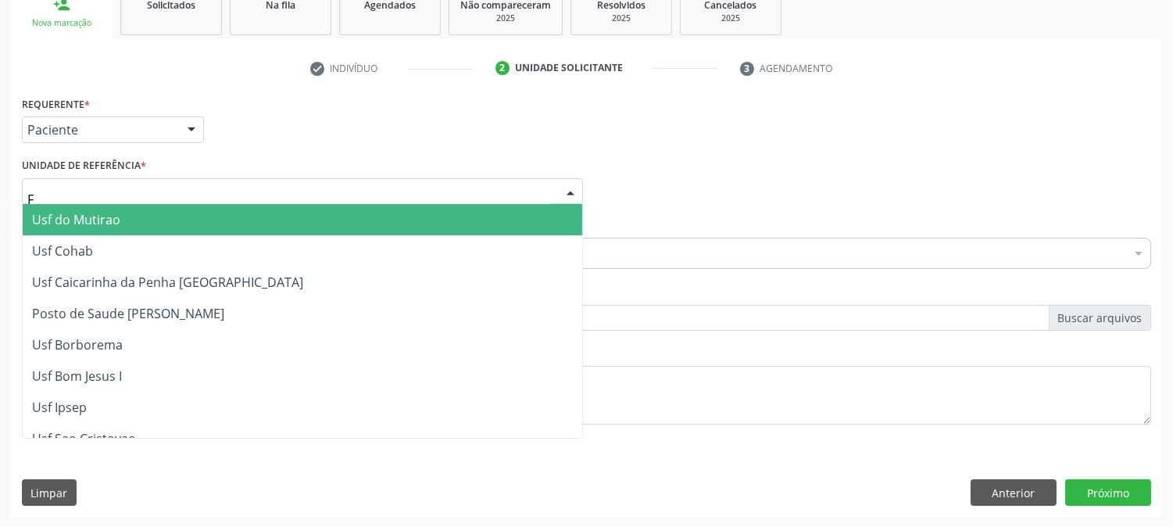
type input "FA"
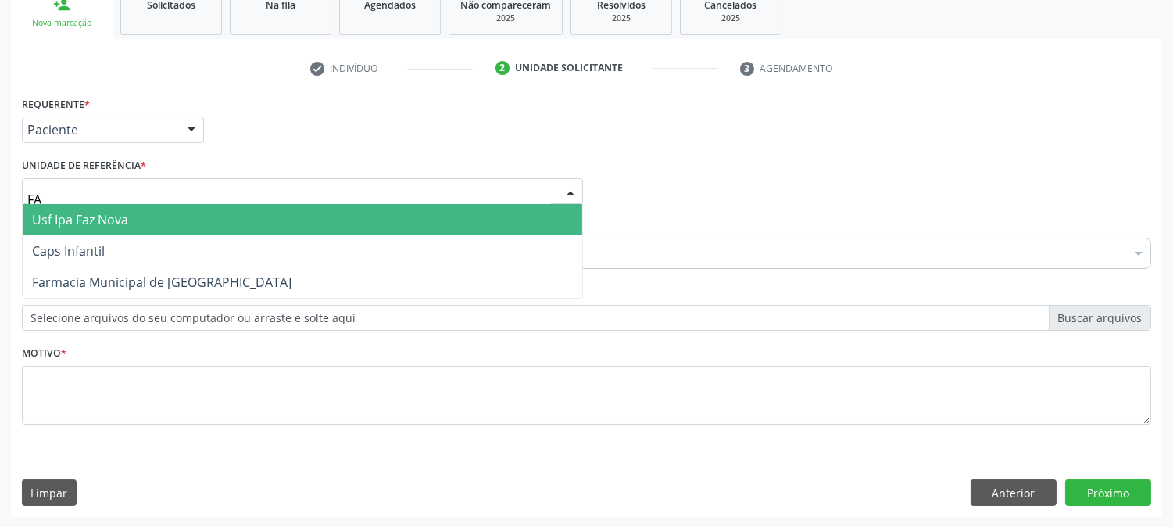
click at [118, 216] on span "Usf Ipa Faz Nova" at bounding box center [80, 219] width 96 height 17
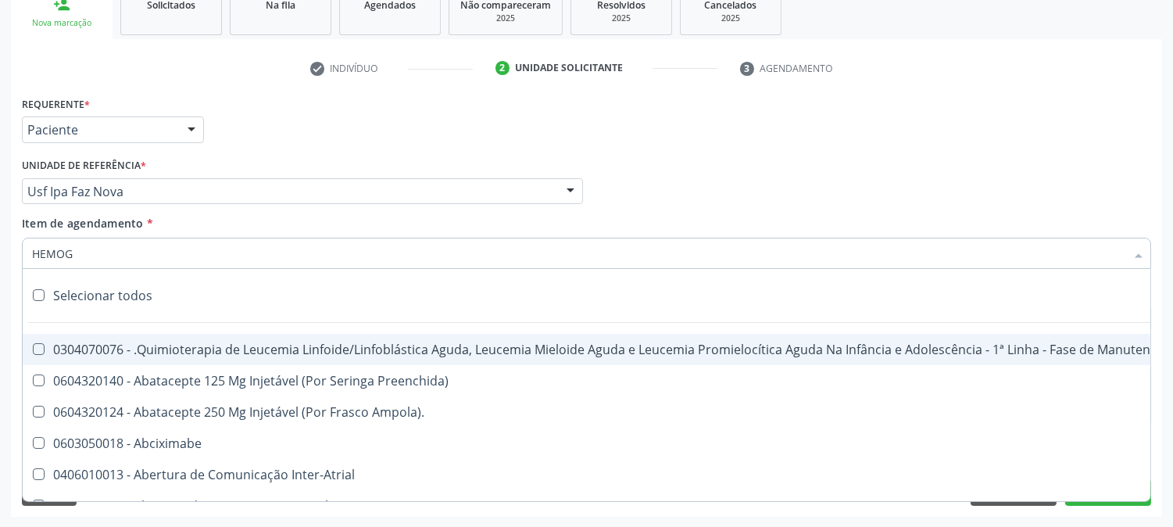
type input "HEMOGR"
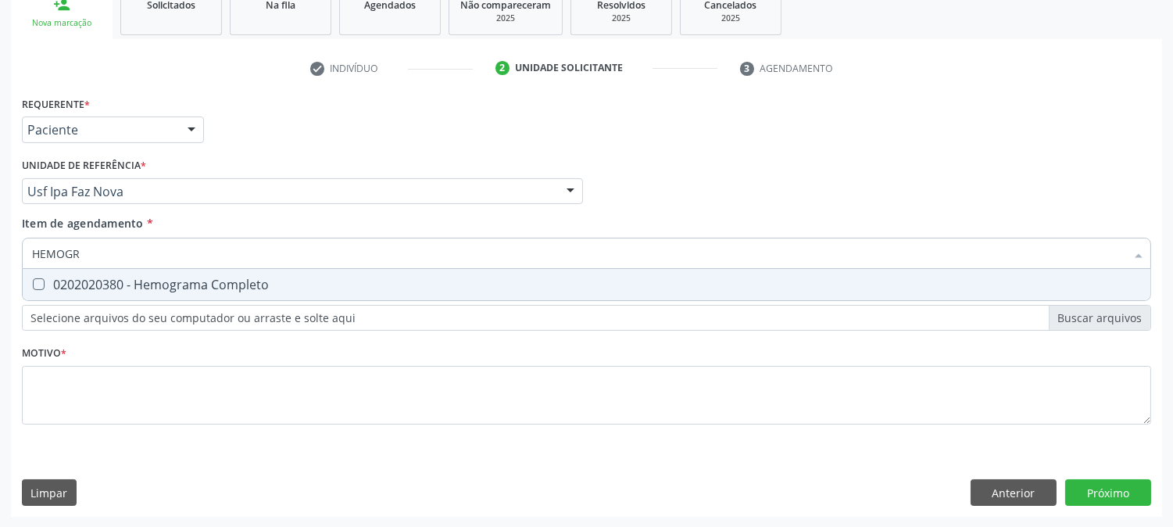
click at [146, 278] on div "0202020380 - Hemograma Completo" at bounding box center [586, 284] width 1109 height 13
checkbox Completo "true"
drag, startPoint x: 108, startPoint y: 264, endPoint x: 0, endPoint y: 259, distance: 108.0
click at [0, 259] on div "Acompanhamento Acompanhe a situação das marcações correntes e finalizadas Relat…" at bounding box center [586, 183] width 1173 height 689
type input "TRI"
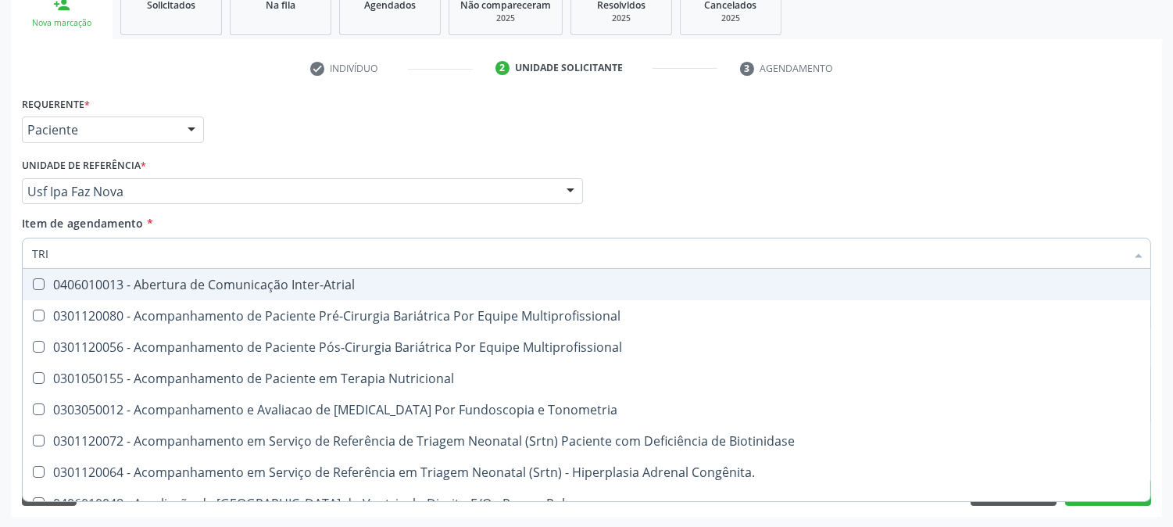
checkbox Inter-Atrial "false"
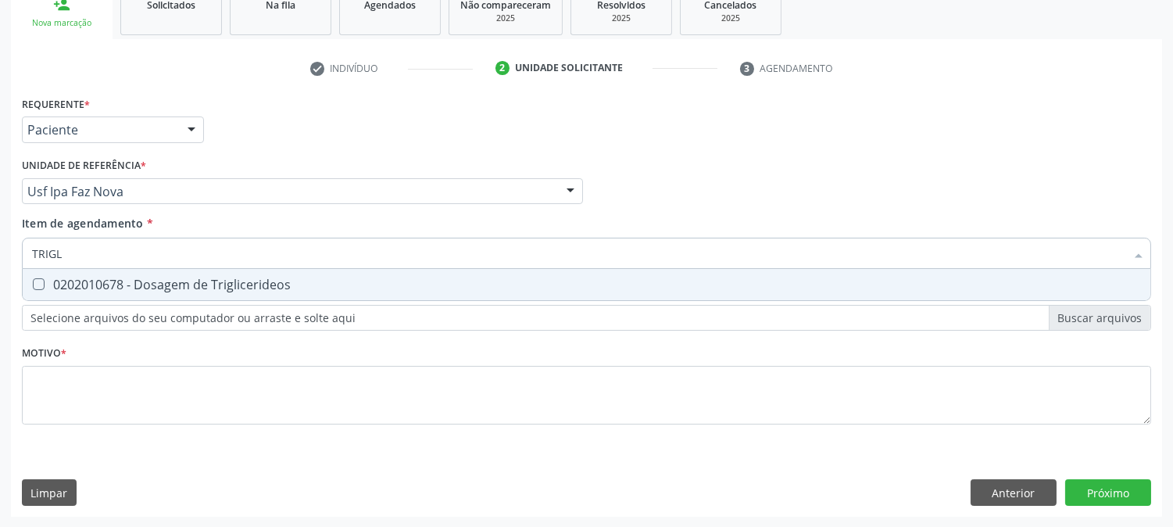
type input "TRIGLI"
click at [48, 272] on span "0202010678 - Dosagem de Triglicerideos" at bounding box center [587, 284] width 1128 height 31
checkbox Triglicerideos "true"
drag, startPoint x: 92, startPoint y: 252, endPoint x: 5, endPoint y: 254, distance: 86.8
click at [5, 254] on div "Acompanhamento Acompanhe a situação das marcações correntes e finalizadas Relat…" at bounding box center [586, 183] width 1173 height 689
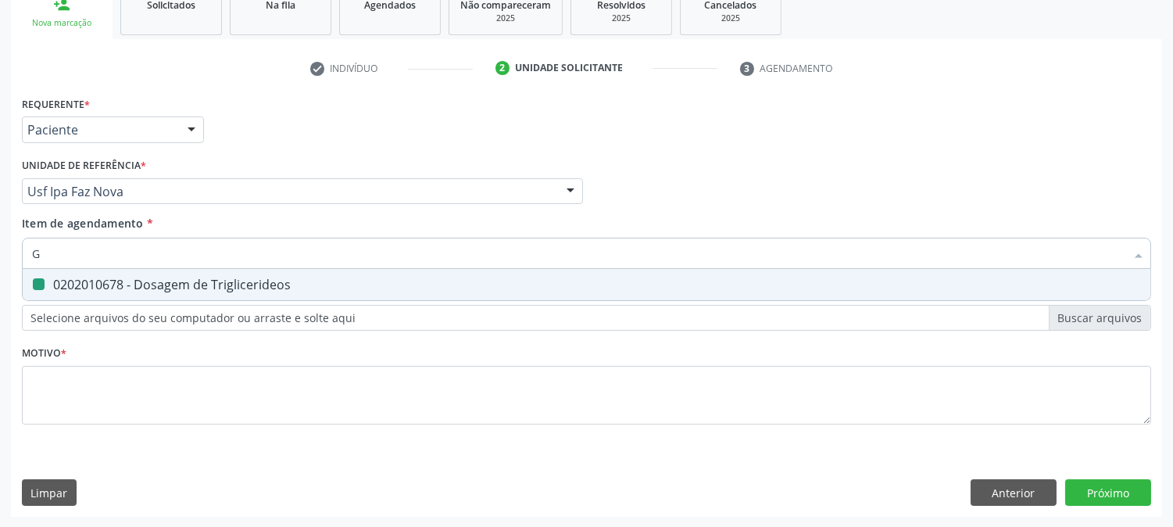
type input "GL"
checkbox Triglicerideos "false"
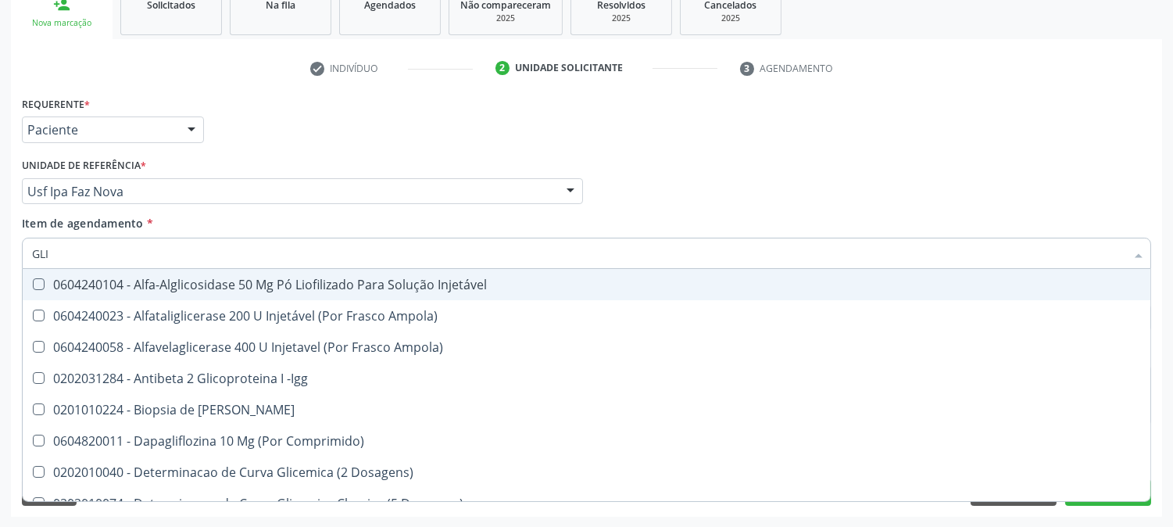
type input "GLIC"
checkbox Derrames "true"
checkbox Triglicerideos "false"
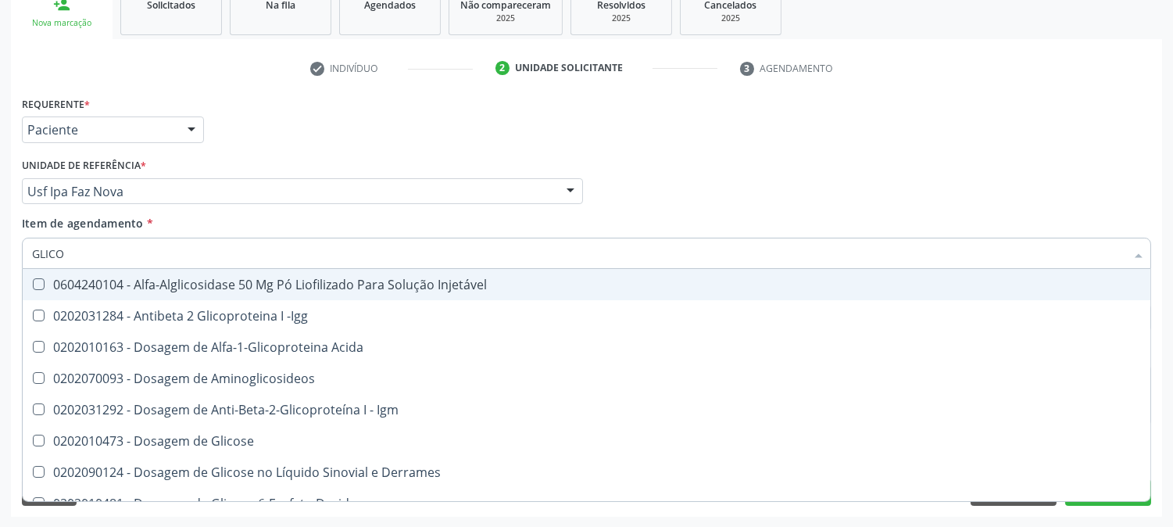
type input "GLICOS"
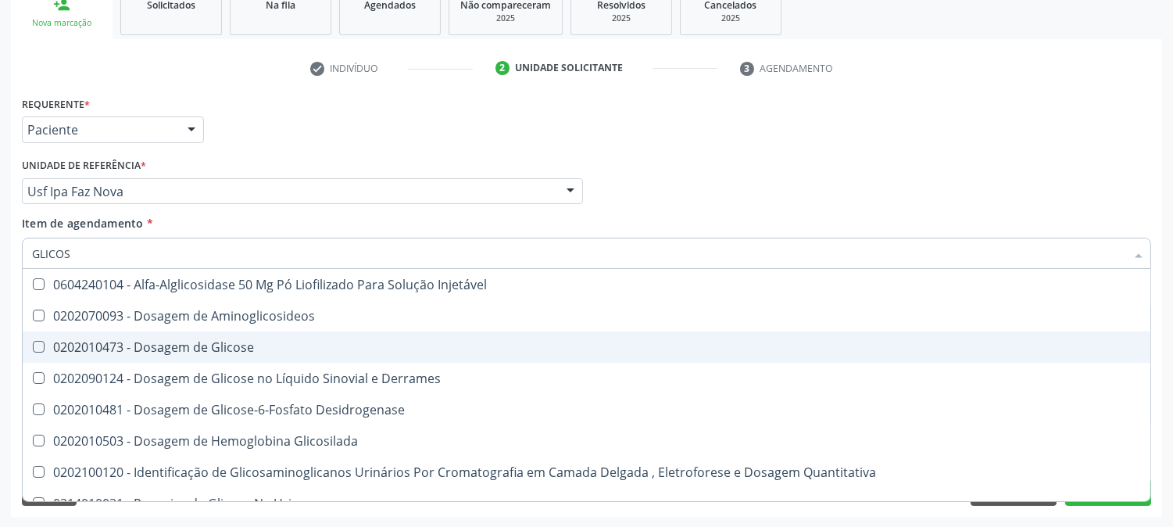
click at [43, 341] on Glicose at bounding box center [39, 347] width 12 height 12
click at [33, 342] on Glicose "checkbox" at bounding box center [28, 347] width 10 height 10
checkbox Glicose "true"
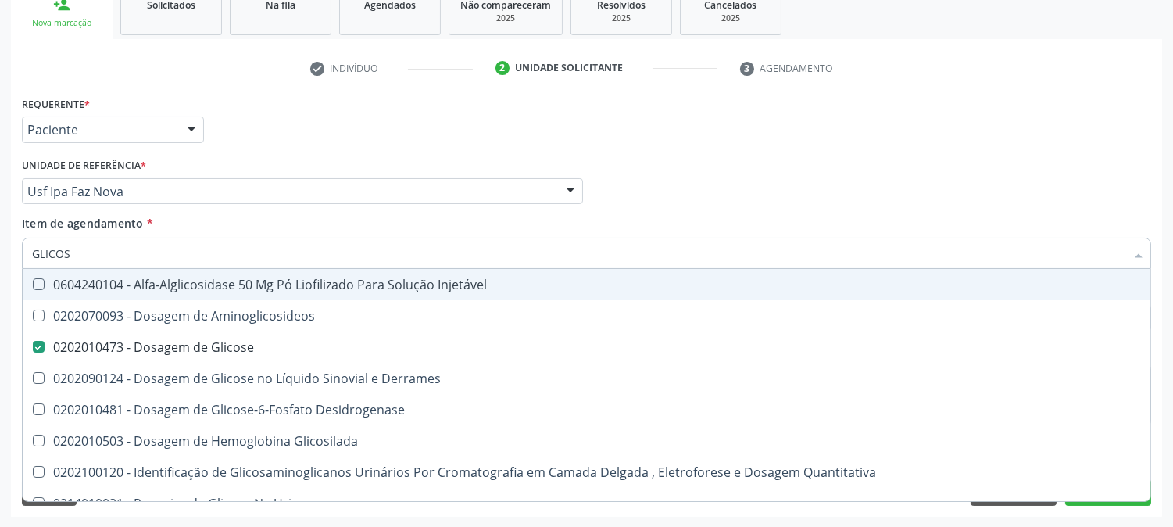
drag, startPoint x: 90, startPoint y: 256, endPoint x: 0, endPoint y: 254, distance: 89.9
click at [0, 254] on div "Acompanhamento Acompanhe a situação das marcações correntes e finalizadas Relat…" at bounding box center [586, 183] width 1173 height 689
type input "AC"
checkbox Glicose "false"
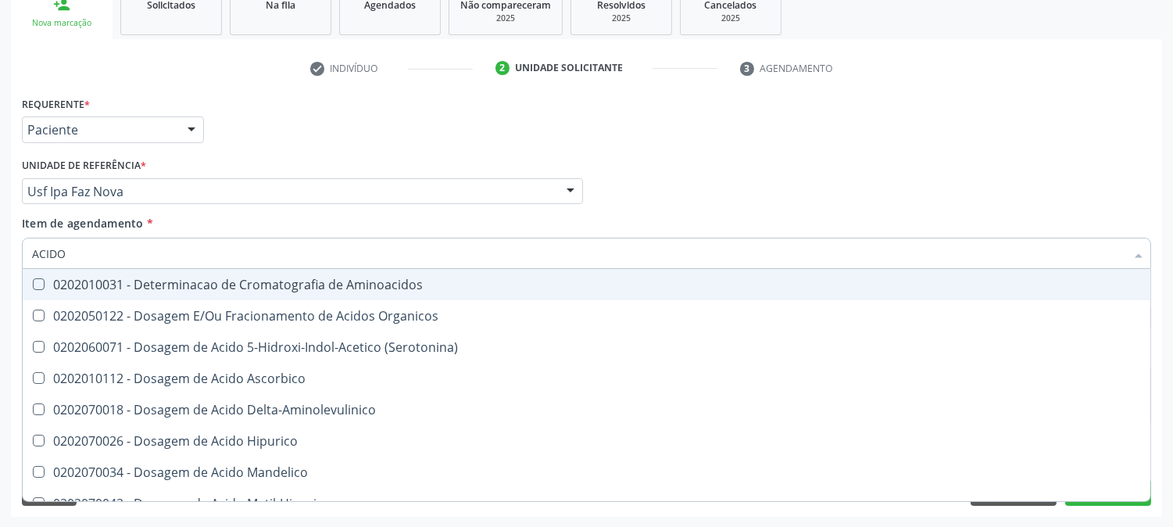
type input "ACIDO U"
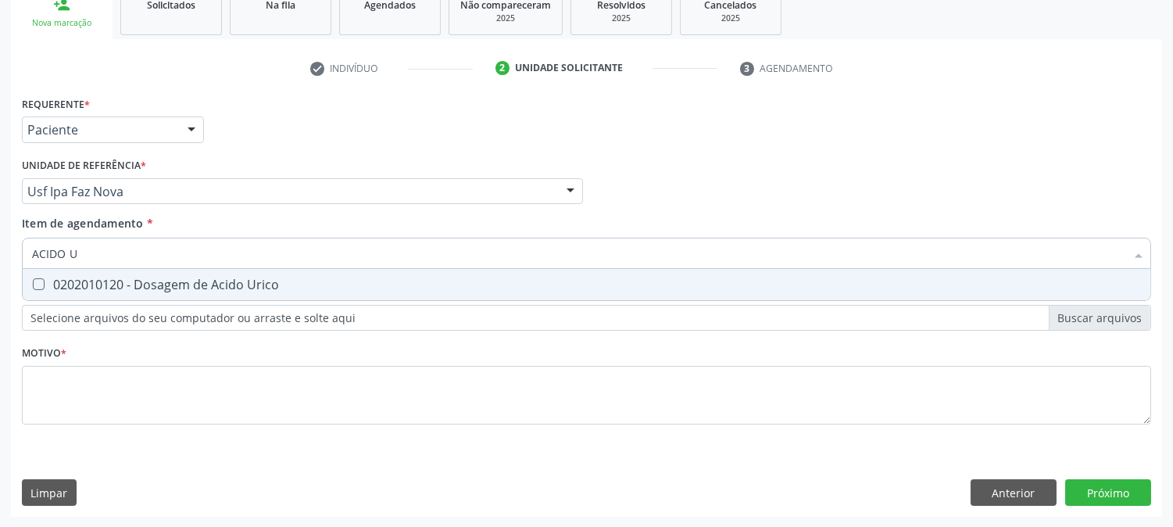
click at [68, 284] on div "0202010120 - Dosagem de Acido Urico" at bounding box center [586, 284] width 1109 height 13
checkbox Urico "true"
drag, startPoint x: 94, startPoint y: 251, endPoint x: 0, endPoint y: 248, distance: 93.8
click at [0, 248] on div "Acompanhamento Acompanhe a situação das marcações correntes e finalizadas Relat…" at bounding box center [586, 183] width 1173 height 689
type input "UREI"
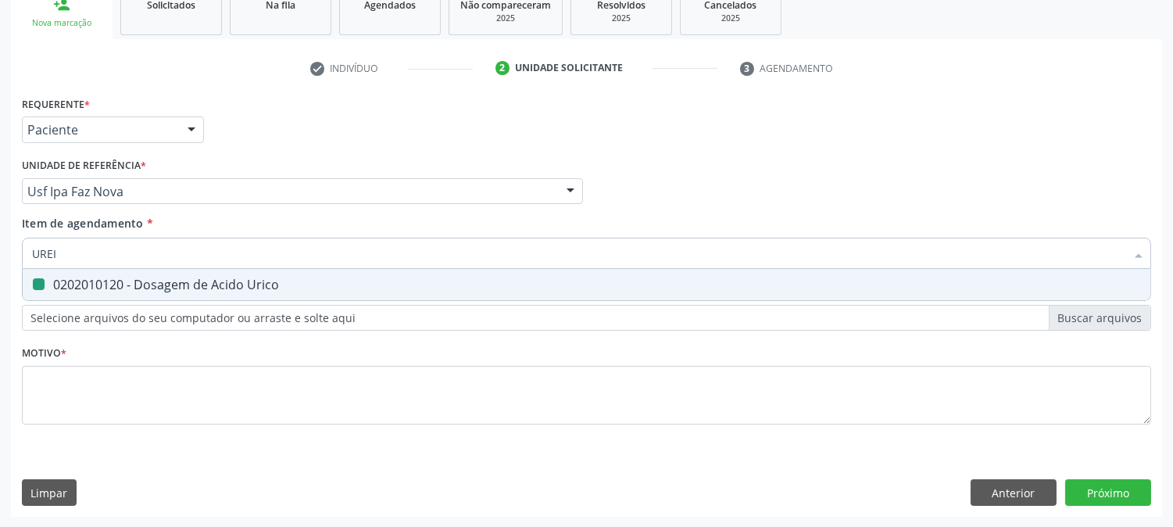
checkbox Urico "false"
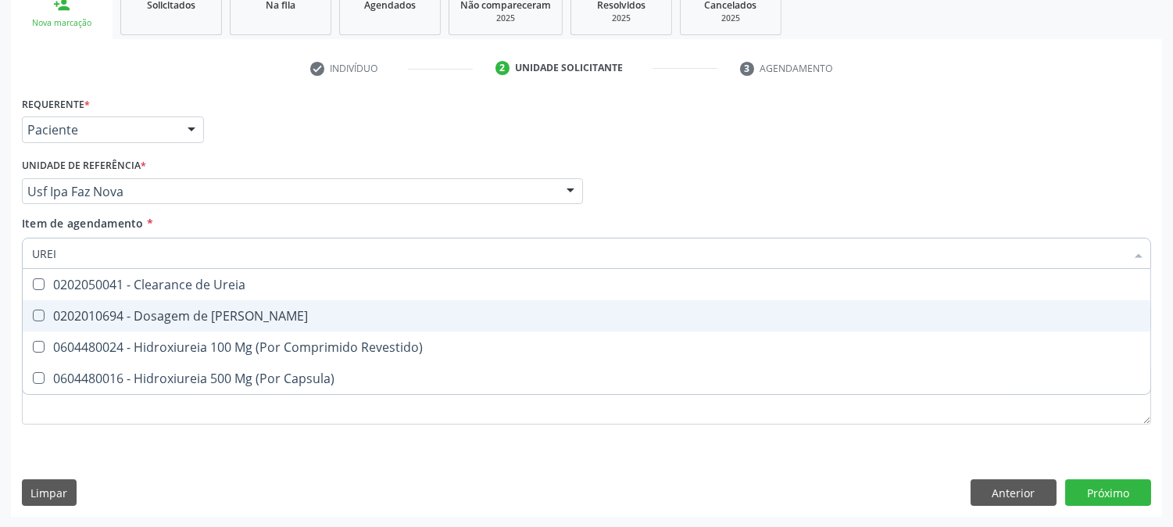
click at [95, 303] on span "0202010694 - Dosagem de [PERSON_NAME]" at bounding box center [587, 315] width 1128 height 31
checkbox Ureia "true"
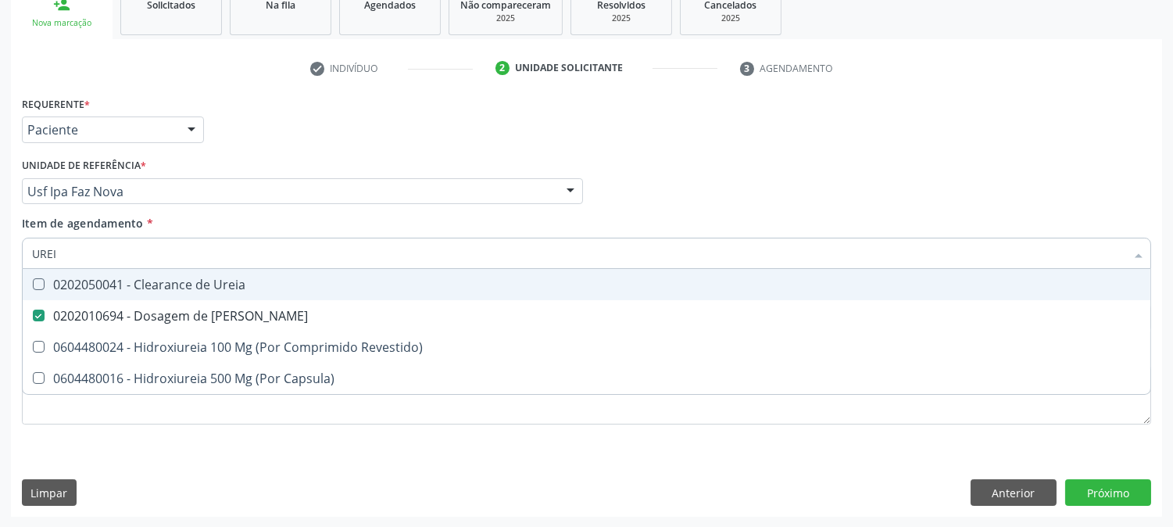
drag, startPoint x: 71, startPoint y: 256, endPoint x: 0, endPoint y: 262, distance: 71.4
click at [0, 262] on div "Acompanhamento Acompanhe a situação das marcações correntes e finalizadas Relat…" at bounding box center [586, 183] width 1173 height 689
type input "C"
checkbox Ureia "false"
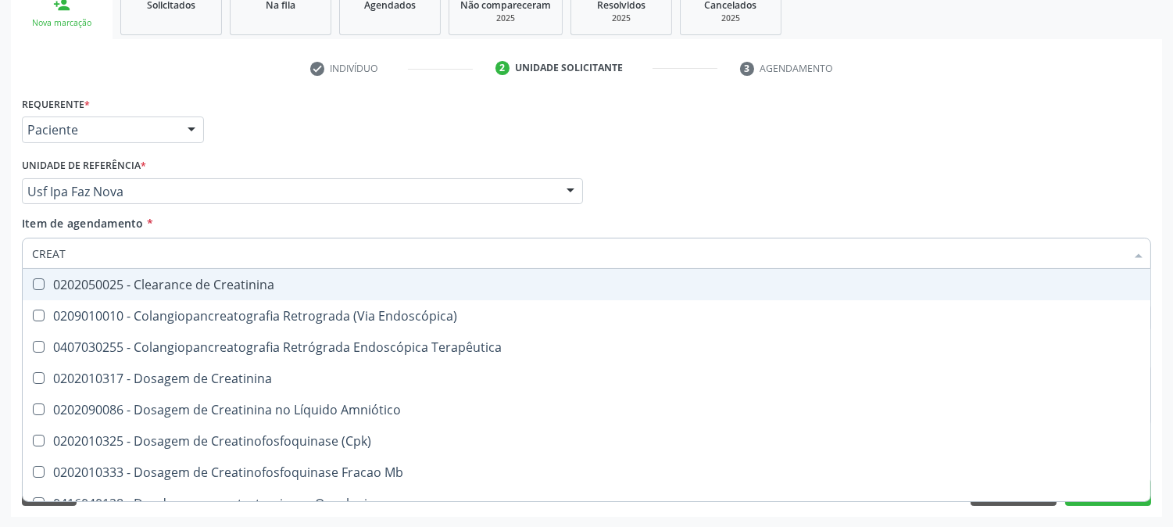
type input "CREATI"
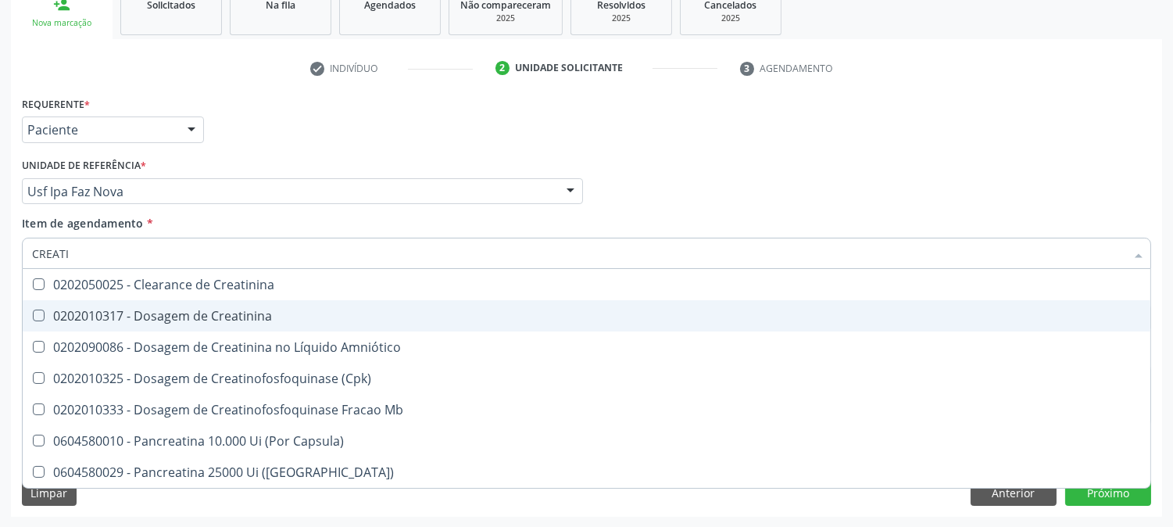
click at [111, 316] on div "0202010317 - Dosagem de Creatinina" at bounding box center [586, 315] width 1109 height 13
checkbox Creatinina "true"
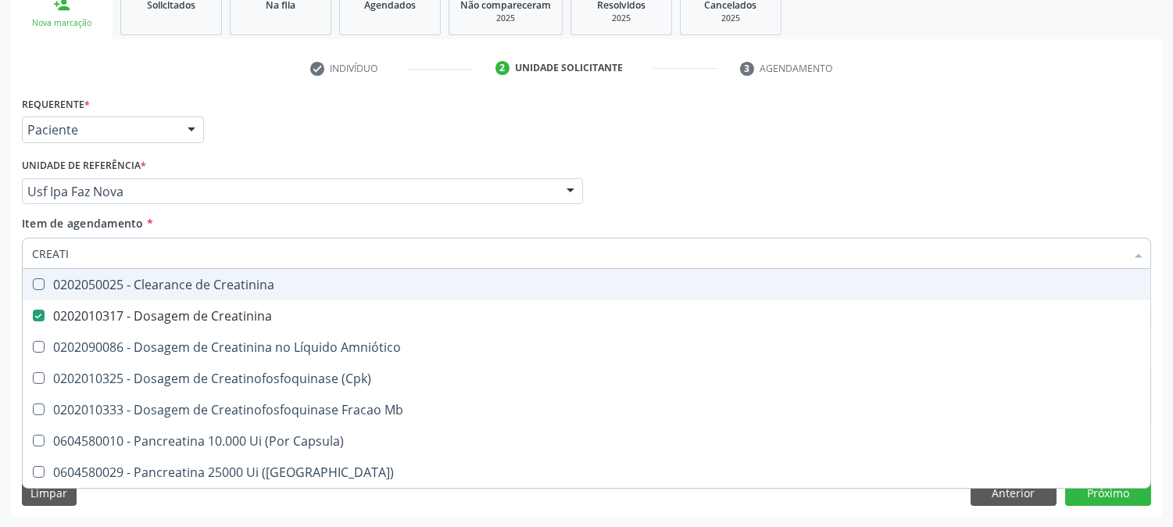
drag, startPoint x: 68, startPoint y: 253, endPoint x: 0, endPoint y: 239, distance: 69.4
click at [0, 239] on div "Acompanhamento Acompanhe a situação das marcações correntes e finalizadas Relat…" at bounding box center [586, 183] width 1173 height 689
type input "TS"
checkbox Creatinina "false"
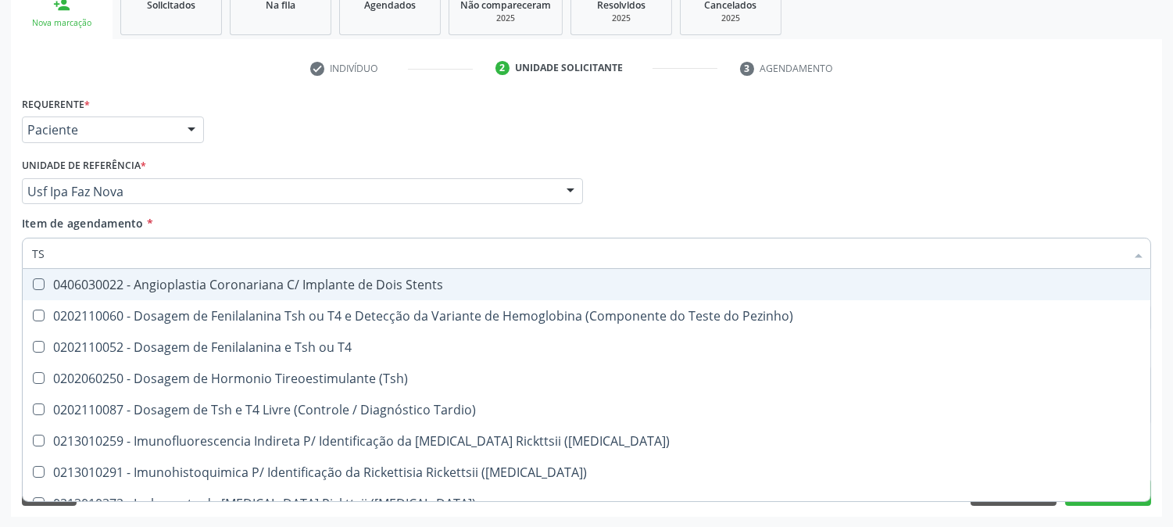
type input "TSH"
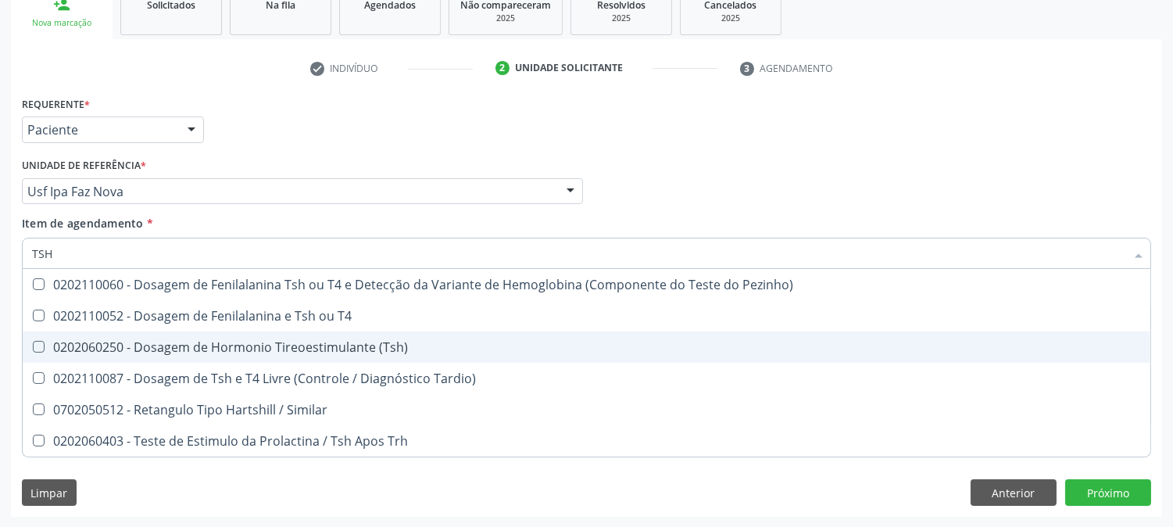
click at [324, 345] on div "0202060250 - Dosagem de Hormonio Tireoestimulante (Tsh)" at bounding box center [586, 347] width 1109 height 13
checkbox \(Tsh\) "true"
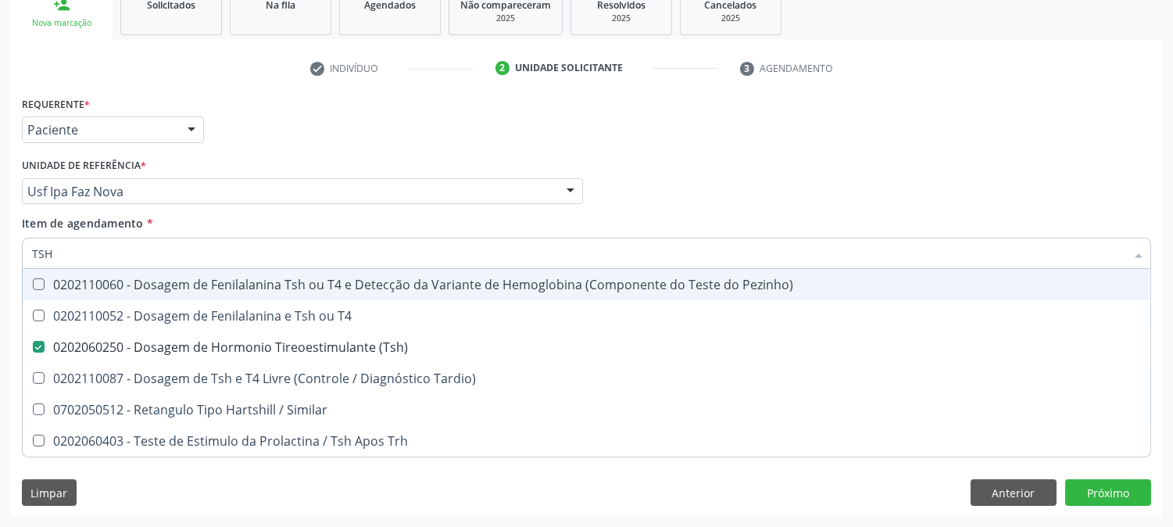
drag, startPoint x: 10, startPoint y: 254, endPoint x: 0, endPoint y: 245, distance: 13.3
click at [0, 245] on div "Acompanhamento Acompanhe a situação das marcações correntes e finalizadas Relat…" at bounding box center [586, 183] width 1173 height 689
type input "T"
checkbox \(Tsh\) "false"
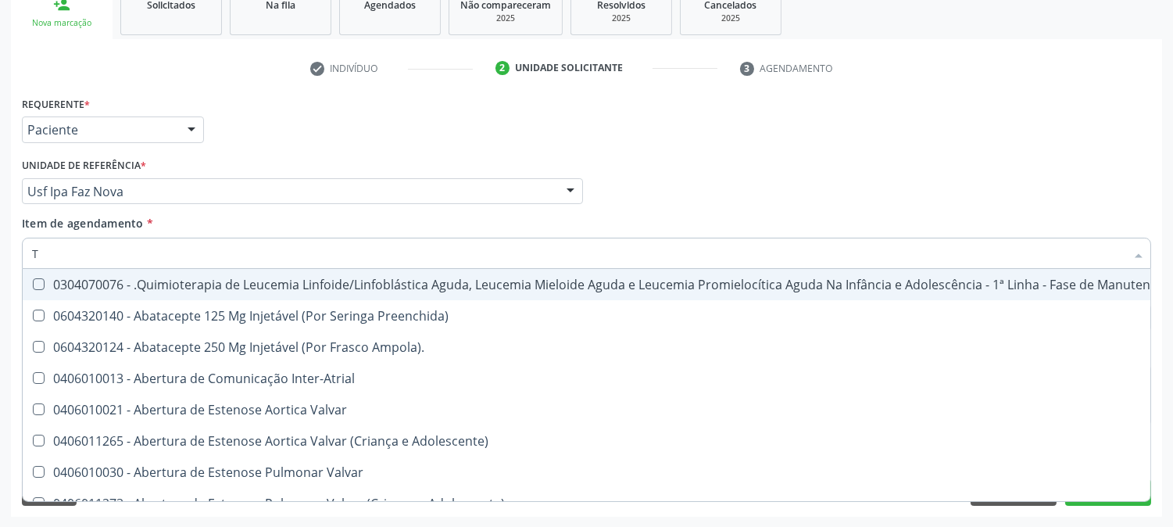
type input "T4"
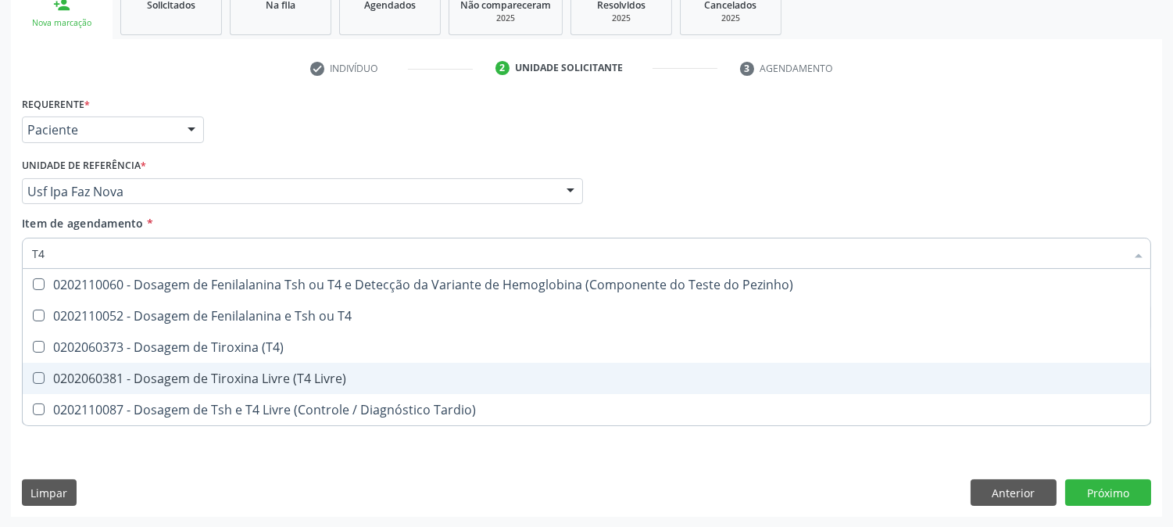
click at [259, 375] on div "0202060381 - Dosagem de Tiroxina Livre (T4 Livre)" at bounding box center [586, 378] width 1109 height 13
checkbox Livre\) "true"
click at [251, 440] on div "Requerente * Paciente Profissional de Saúde Paciente Nenhum resultado encontrad…" at bounding box center [586, 269] width 1129 height 354
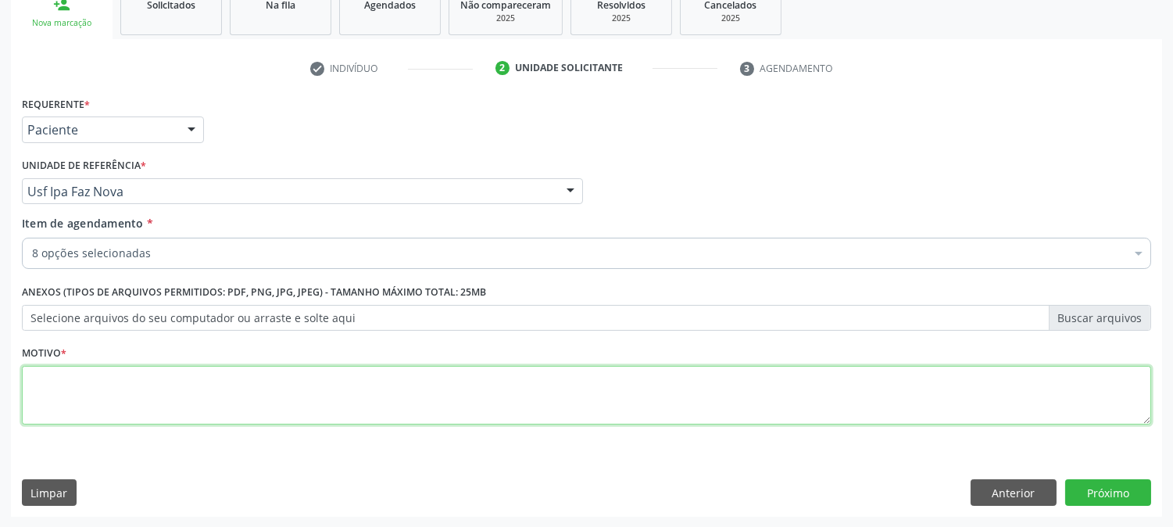
click at [326, 370] on textarea at bounding box center [586, 395] width 1129 height 59
type textarea "."
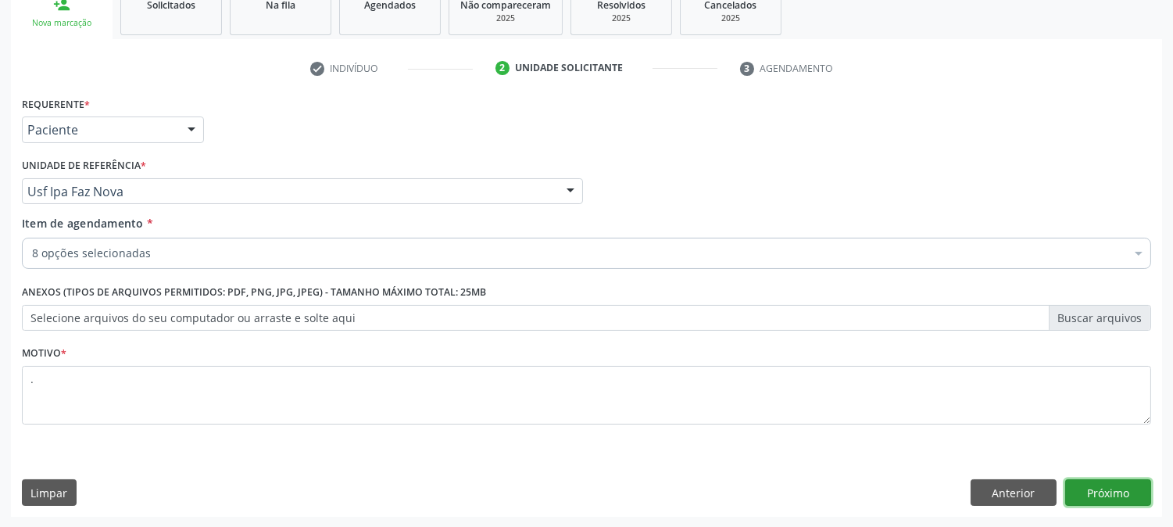
click at [1104, 499] on button "Próximo" at bounding box center [1108, 492] width 86 height 27
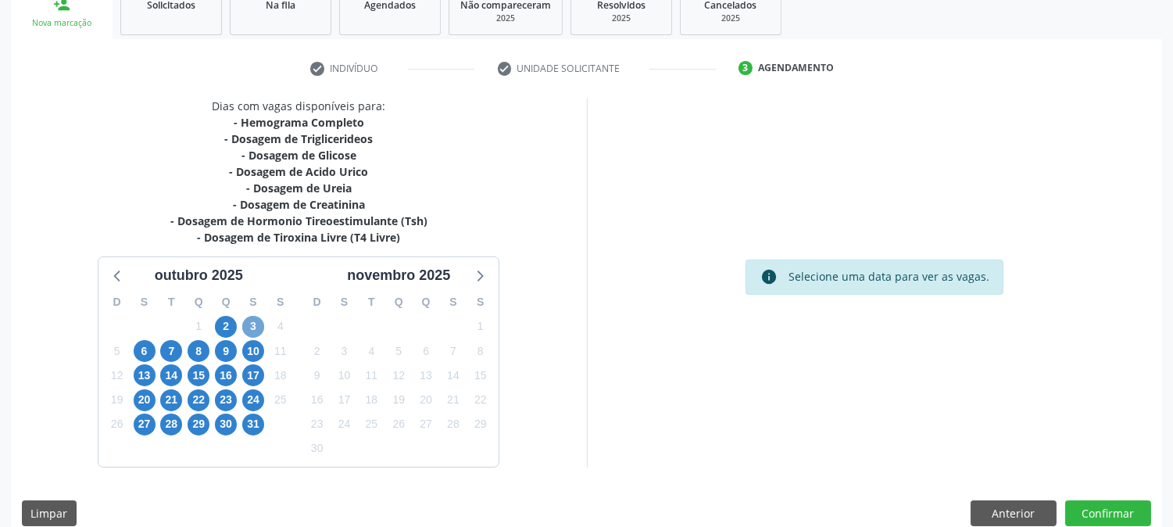
click at [246, 324] on span "3" at bounding box center [253, 327] width 22 height 22
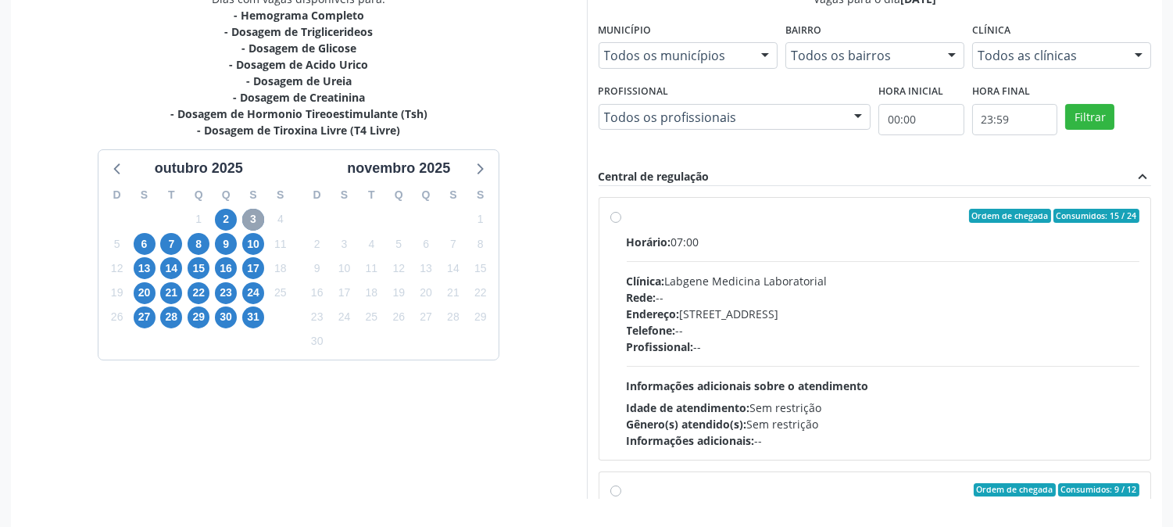
scroll to position [246, 0]
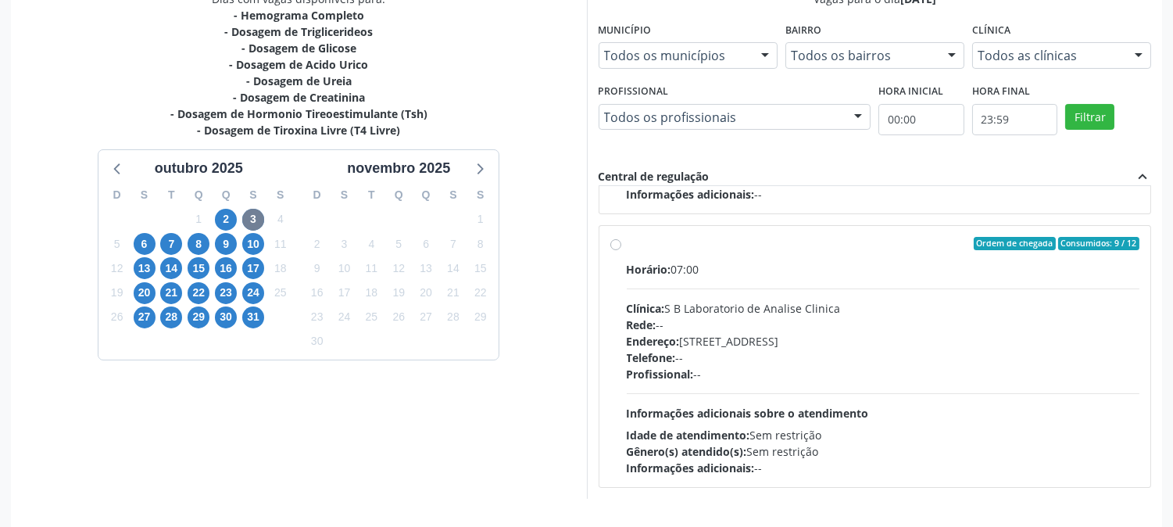
click at [771, 345] on div "Endereço: [STREET_ADDRESS]" at bounding box center [883, 341] width 513 height 16
click at [621, 251] on input "Ordem de chegada Consumidos: 9 / 12 Horário: 07:00 Clínica: S B Laboratorio de …" at bounding box center [615, 244] width 11 height 14
radio input "true"
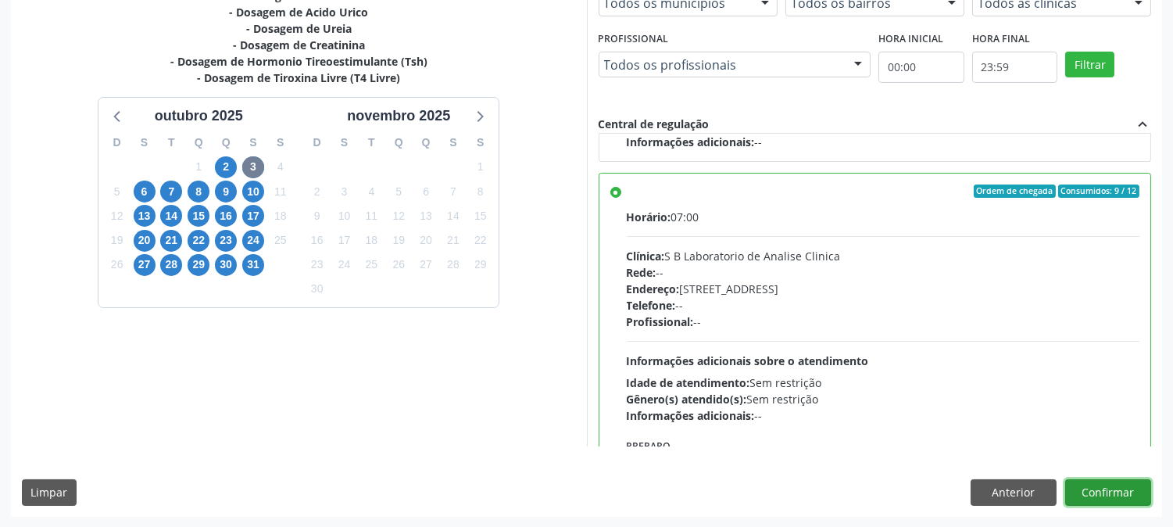
click at [1115, 498] on button "Confirmar" at bounding box center [1108, 492] width 86 height 27
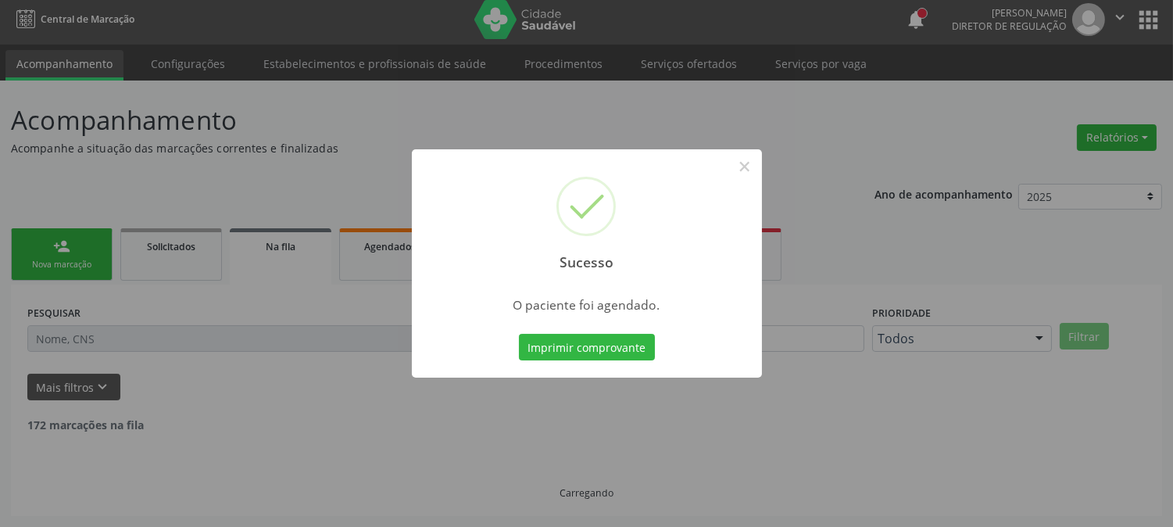
scroll to position [0, 0]
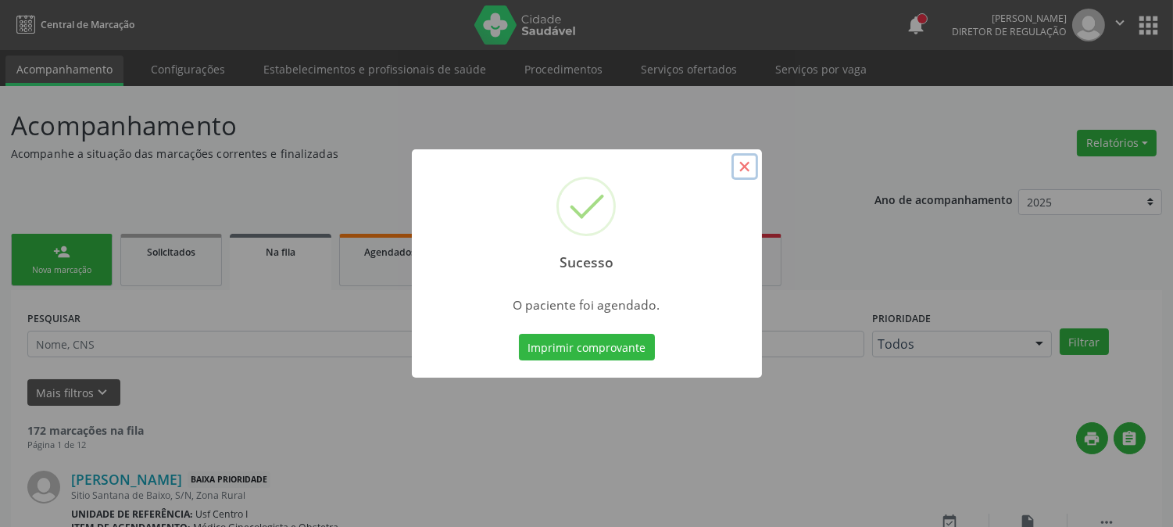
click at [739, 160] on button "×" at bounding box center [745, 166] width 27 height 27
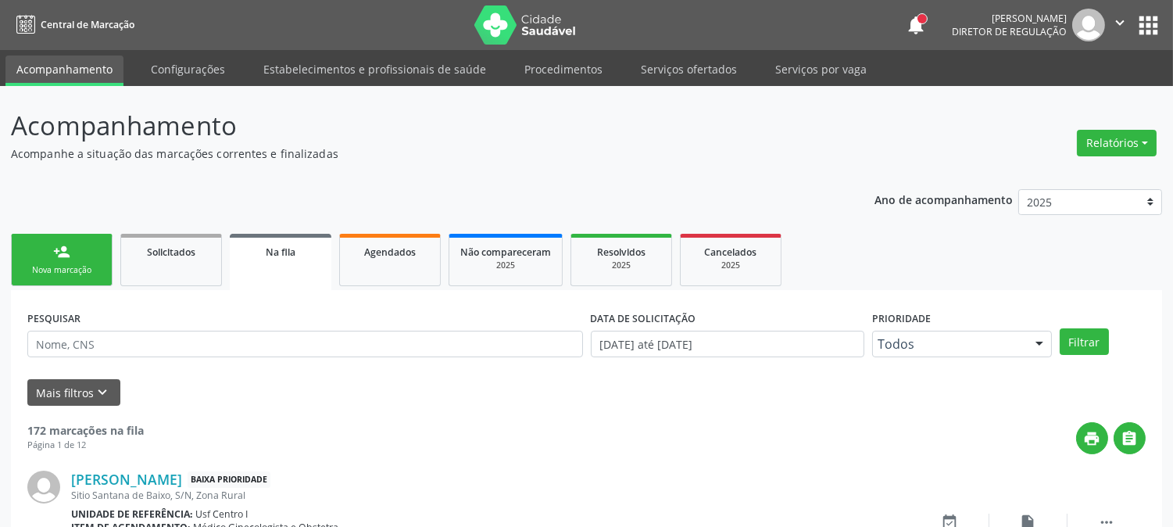
click at [51, 266] on div "Nova marcação" at bounding box center [62, 270] width 78 height 12
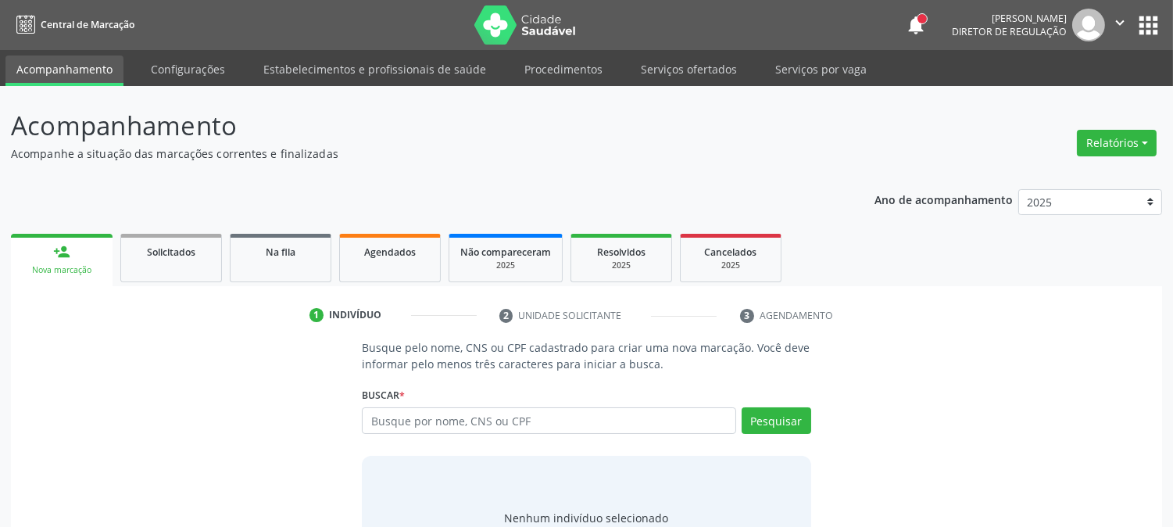
click at [549, 434] on div "Busque por nome, CNS ou CPF Nenhum resultado encontrado para: " " Digite nome, …" at bounding box center [586, 426] width 449 height 38
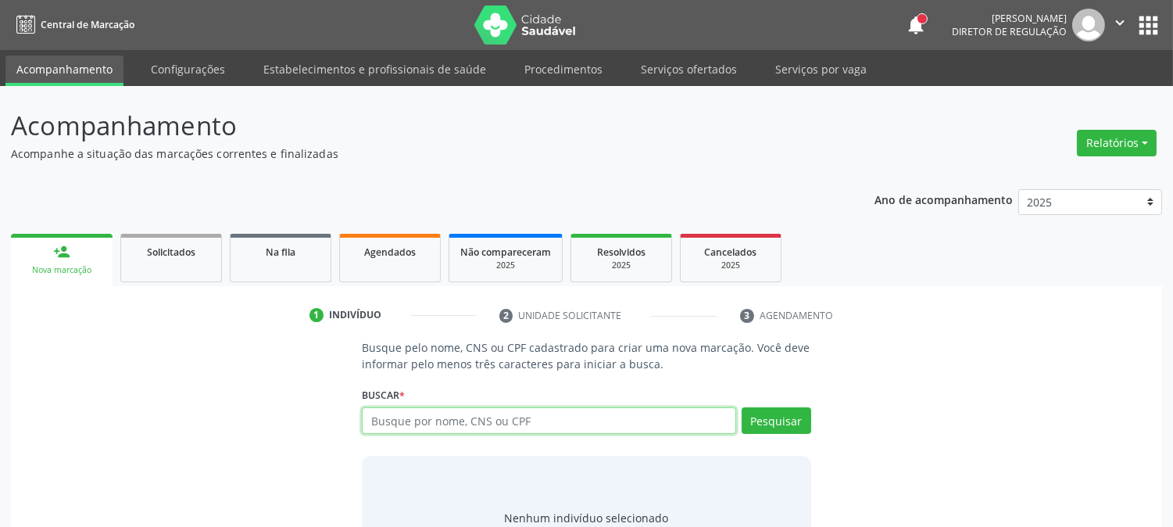
click at [534, 410] on input "text" at bounding box center [549, 420] width 374 height 27
type input "89800371245659"
drag, startPoint x: 464, startPoint y: 417, endPoint x: 298, endPoint y: 401, distance: 167.2
click at [298, 401] on div "Busque pelo nome, CNS ou CPF cadastrado para criar uma nova marcação. Você deve…" at bounding box center [586, 459] width 1129 height 241
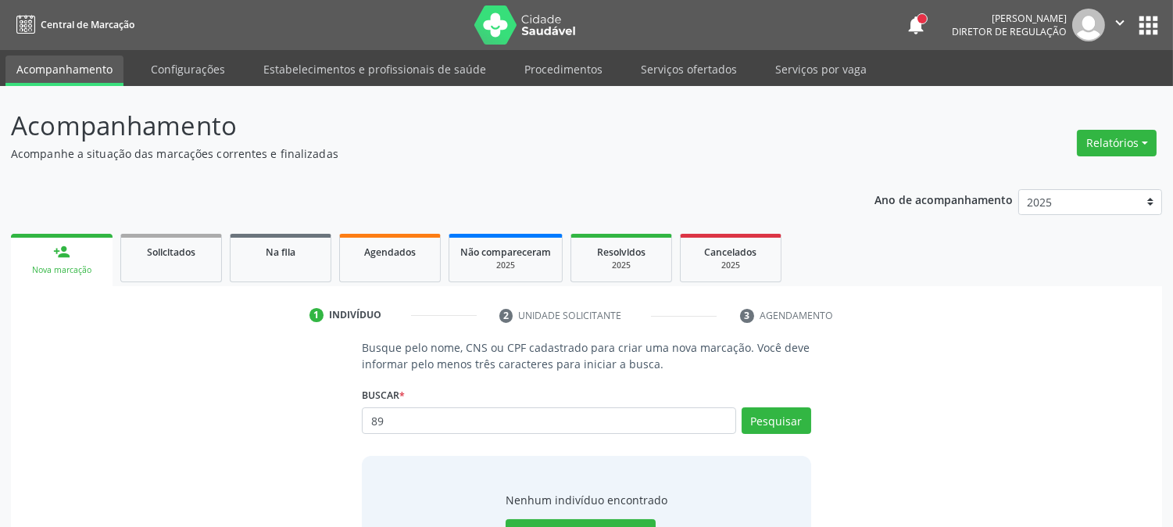
type input "8"
type input "[PERSON_NAME] DO"
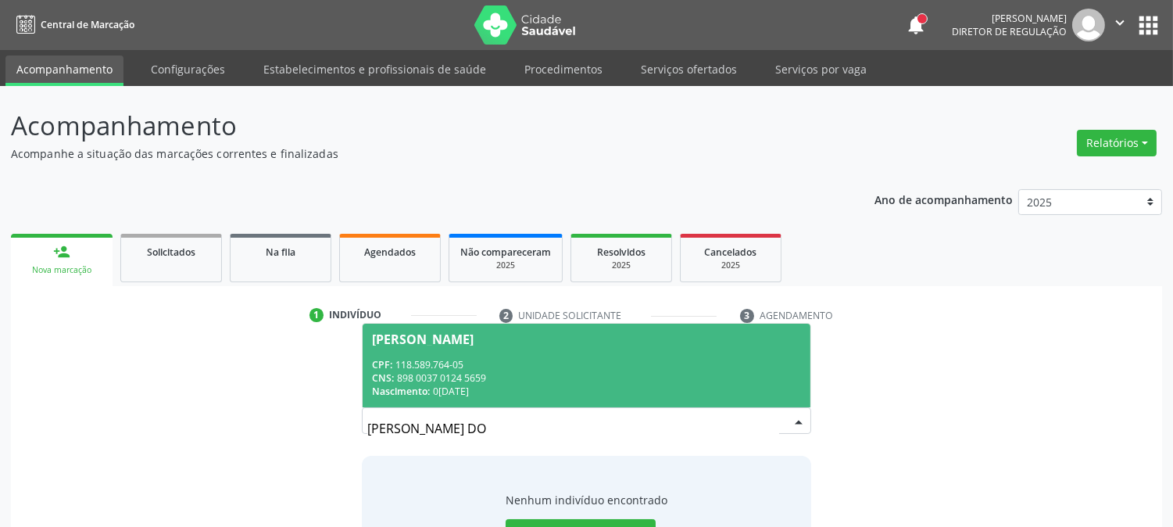
click at [532, 354] on span "[PERSON_NAME] CPF: 118.589.764-05 CNS: 898 0037 0124 5659 Nascimento: 0[DATE]" at bounding box center [586, 366] width 447 height 84
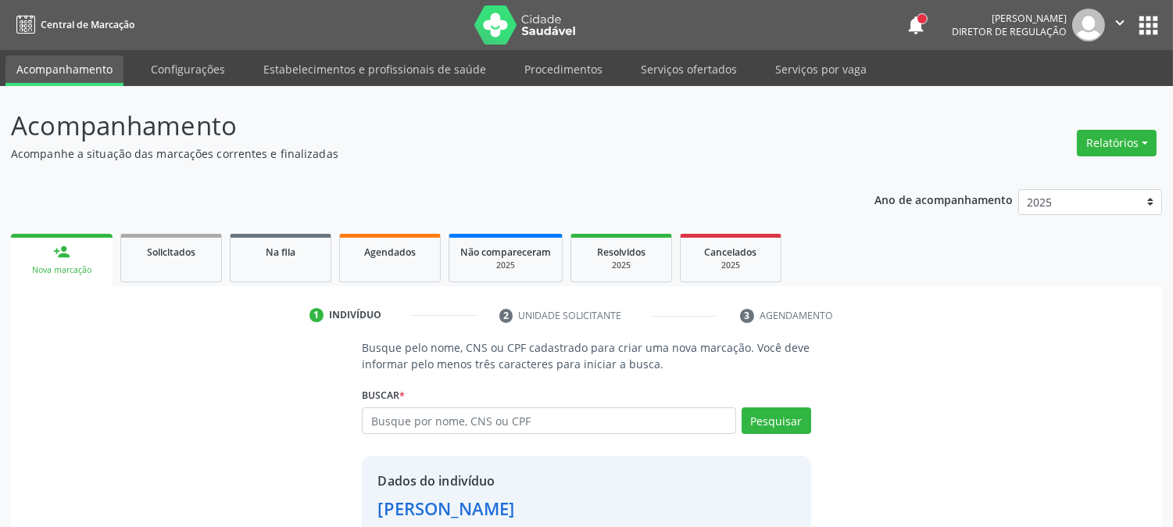
scroll to position [98, 0]
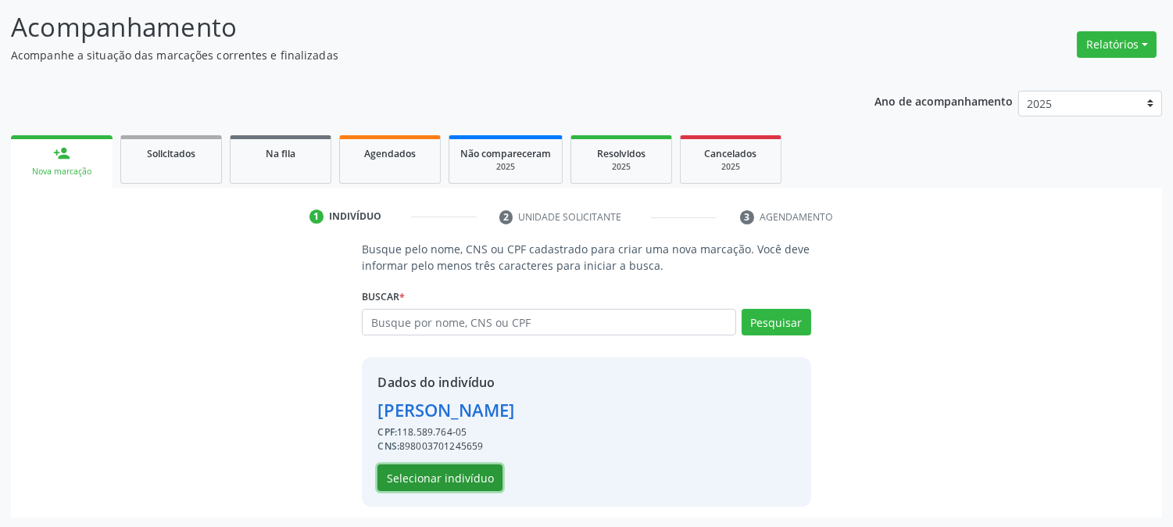
click at [424, 473] on button "Selecionar indivíduo" at bounding box center [439, 477] width 125 height 27
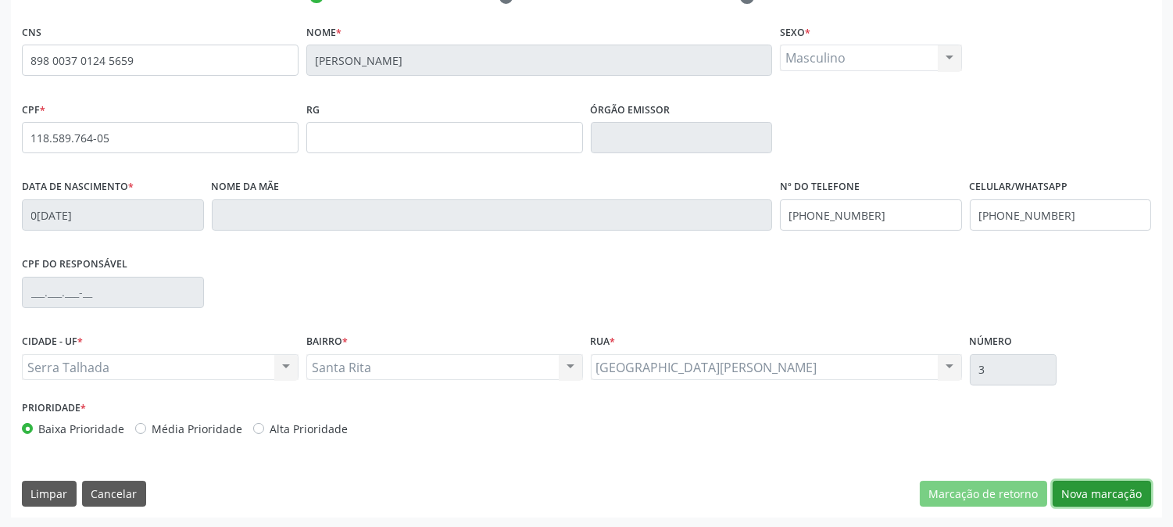
click at [1118, 504] on button "Nova marcação" at bounding box center [1102, 494] width 98 height 27
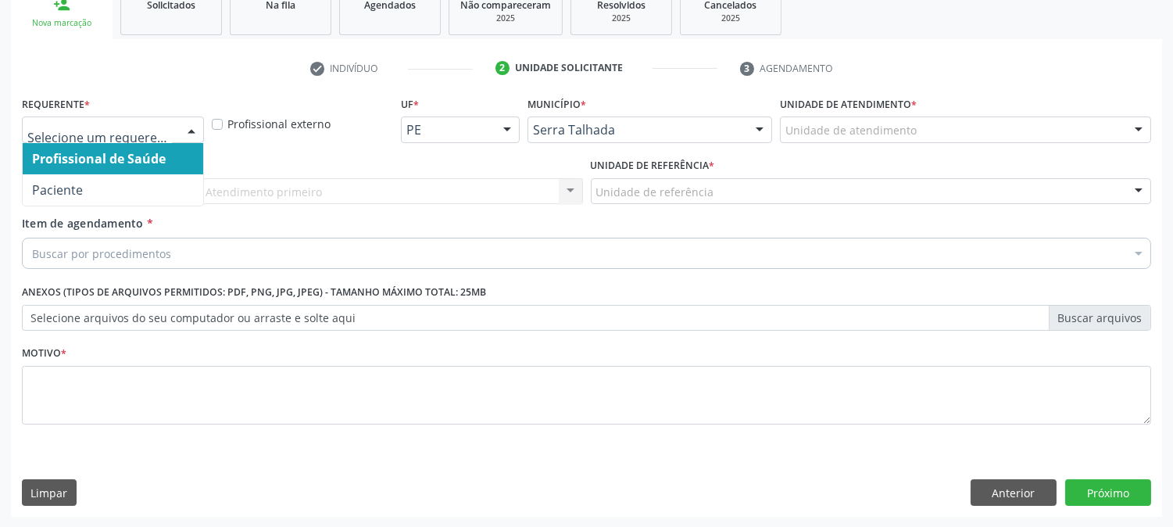
click at [174, 128] on div "Profissional de Saúde Paciente Nenhum resultado encontrado para: " " Não há nen…" at bounding box center [113, 129] width 182 height 27
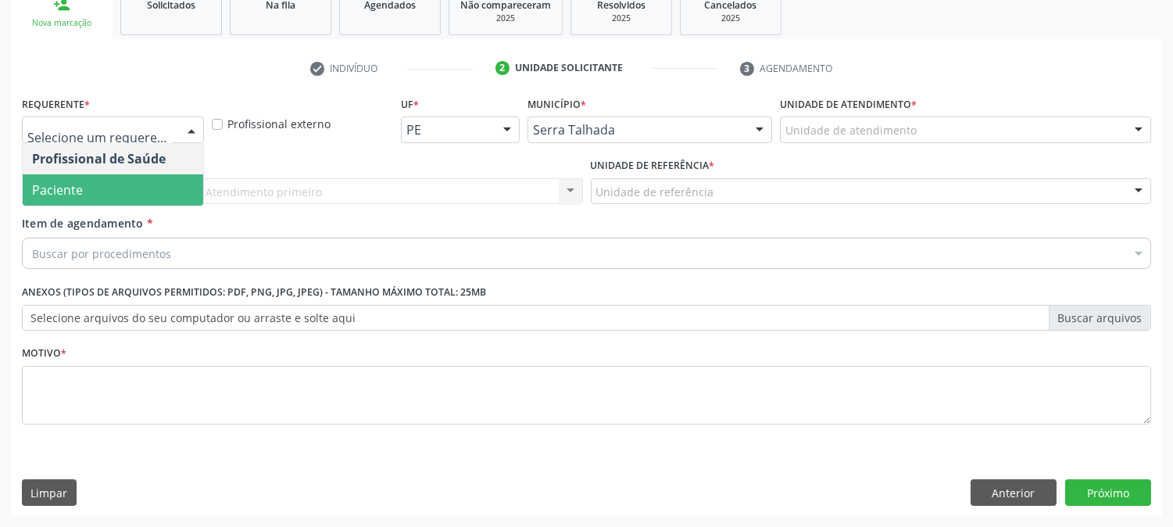
click at [145, 184] on span "Paciente" at bounding box center [113, 189] width 181 height 31
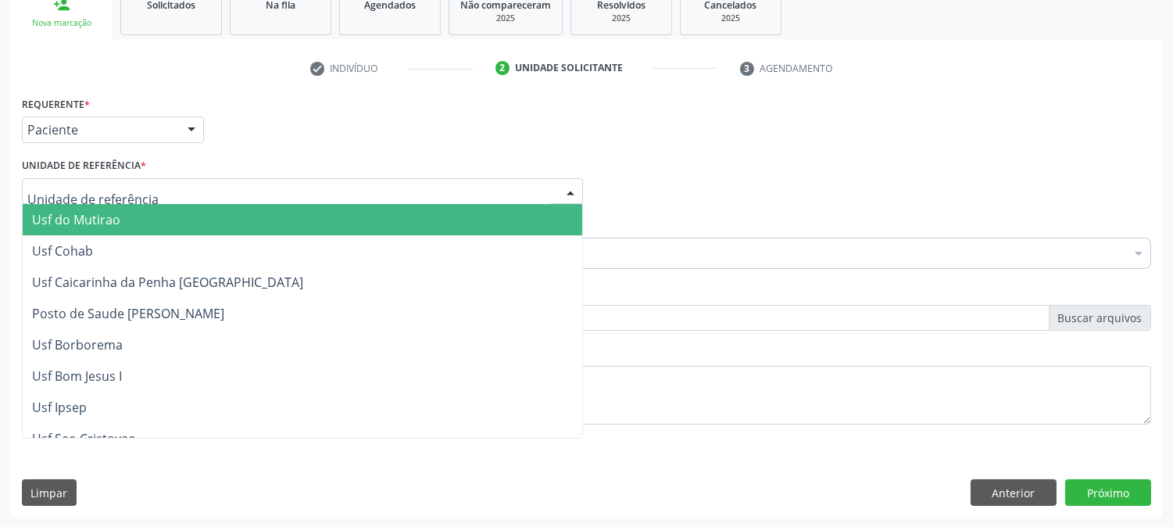
click at [145, 190] on div at bounding box center [302, 191] width 561 height 27
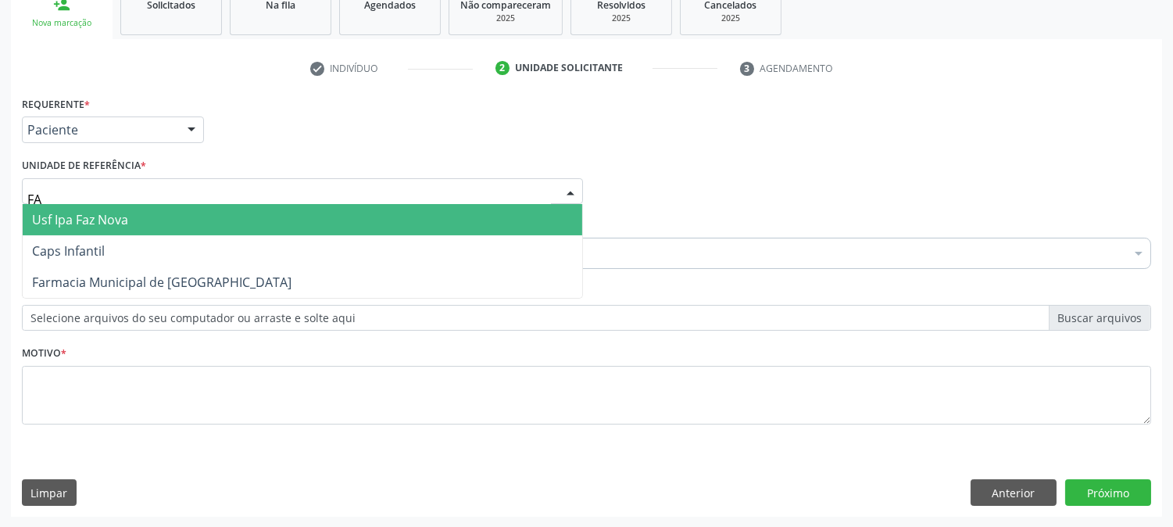
type input "FAZ"
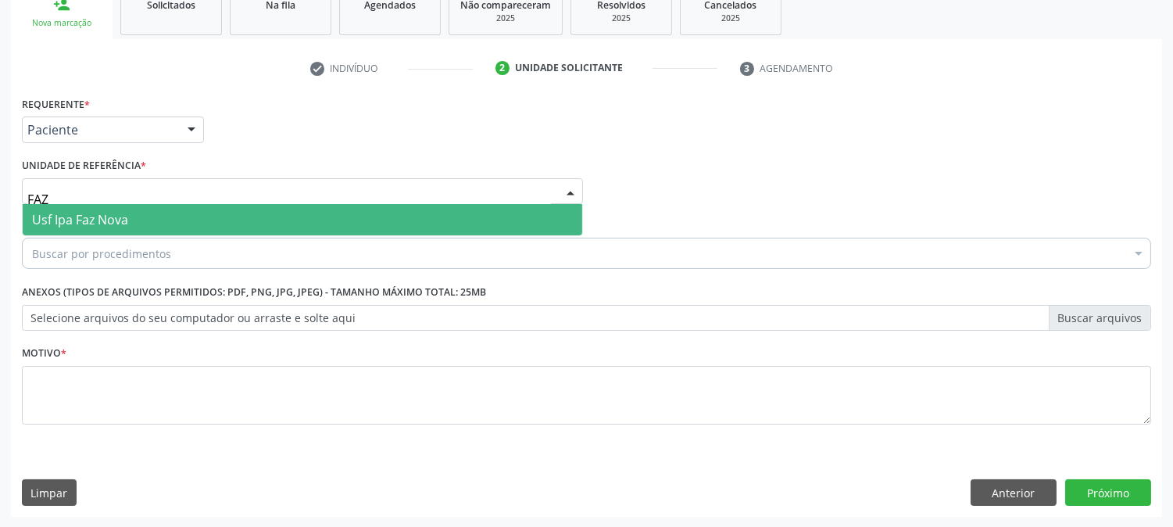
click at [142, 231] on span "Usf Ipa Faz Nova" at bounding box center [303, 219] width 560 height 31
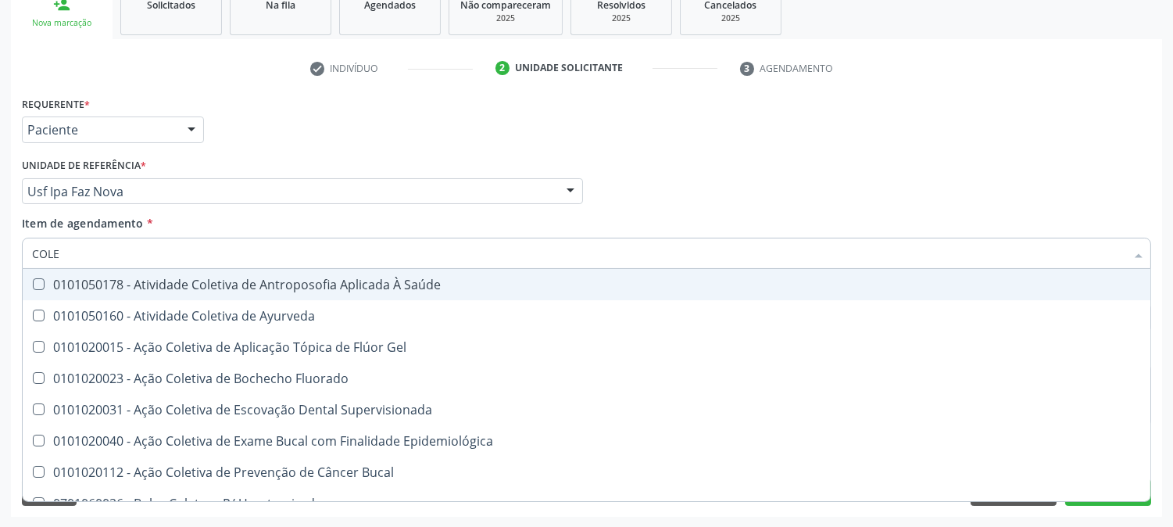
type input "COLES"
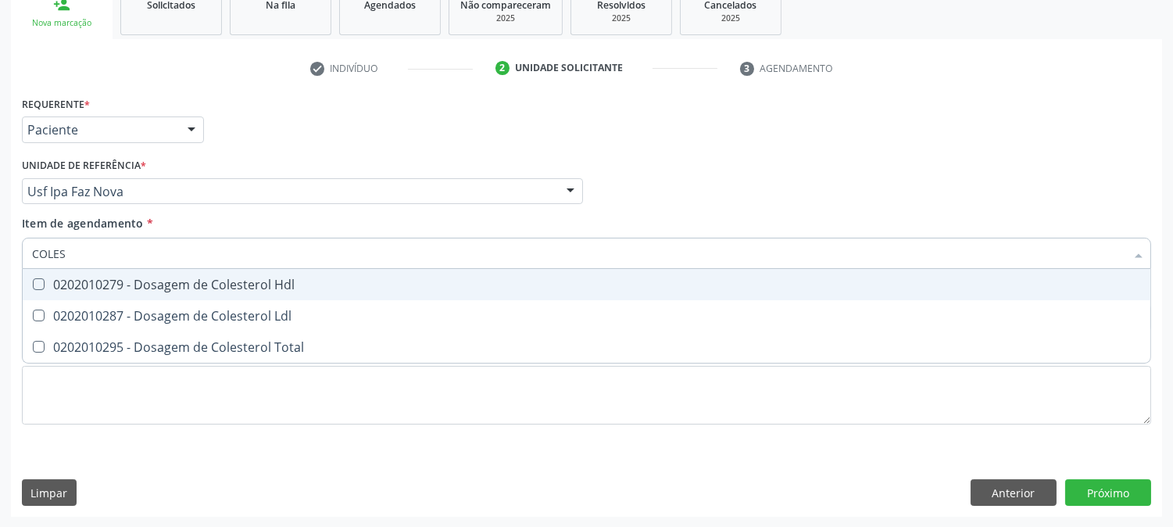
click at [120, 280] on div "0202010279 - Dosagem de Colesterol Hdl" at bounding box center [586, 284] width 1109 height 13
checkbox Hdl "true"
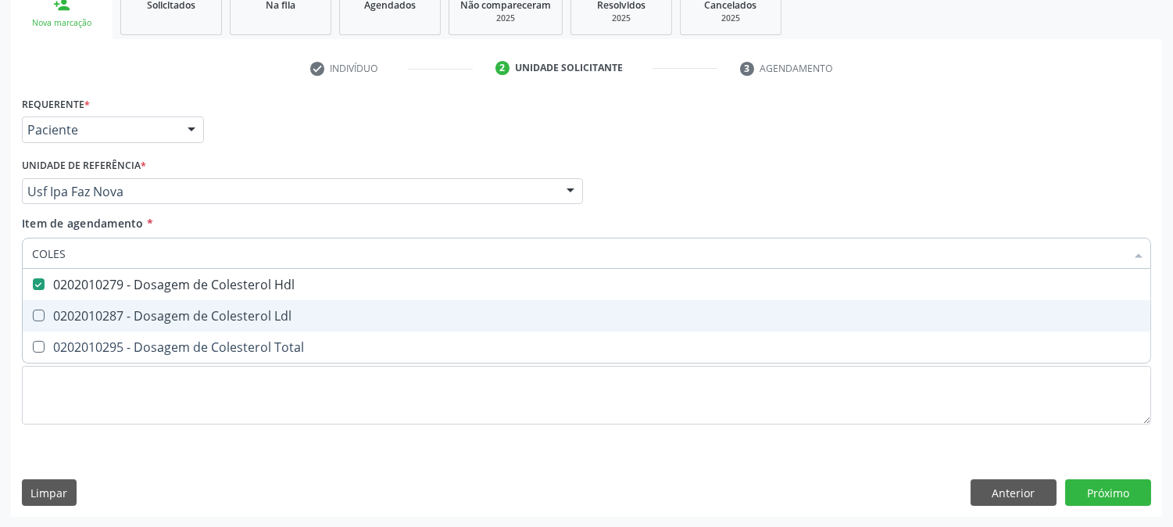
click at [117, 310] on div "0202010287 - Dosagem de Colesterol Ldl" at bounding box center [586, 315] width 1109 height 13
checkbox Ldl "true"
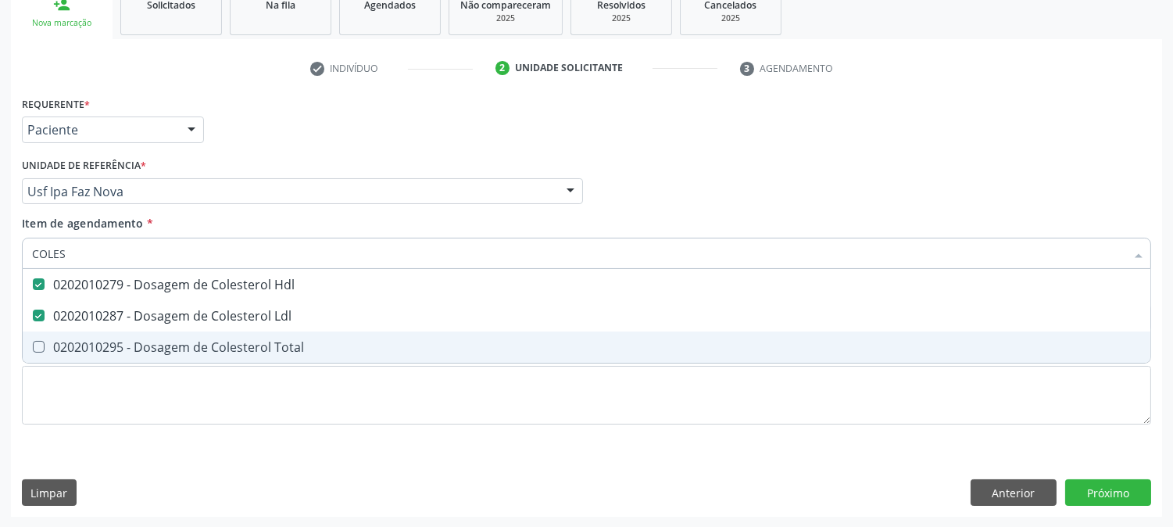
click at [108, 352] on div "0202010295 - Dosagem de Colesterol Total" at bounding box center [586, 347] width 1109 height 13
checkbox Total "true"
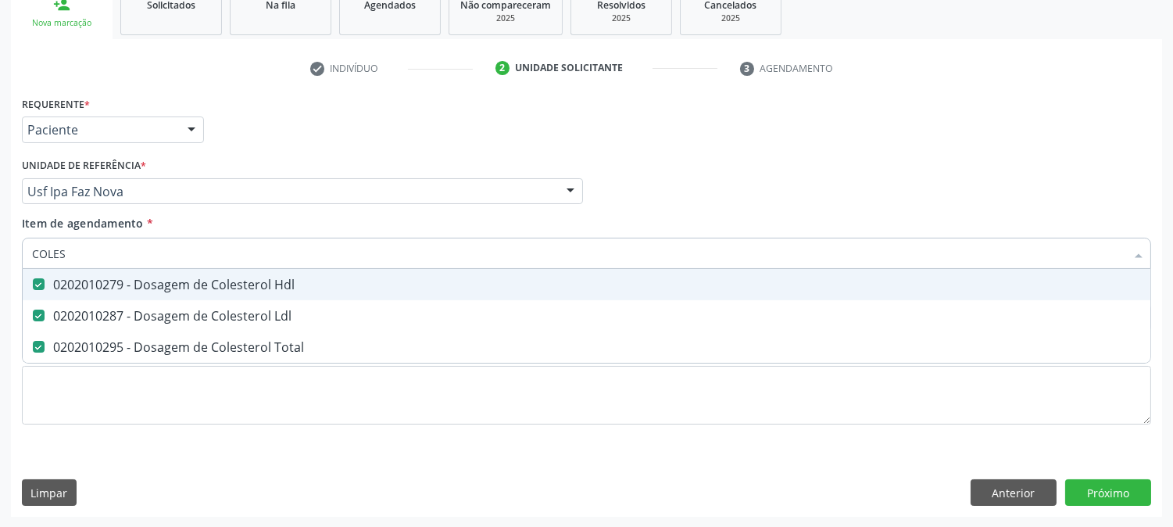
click at [25, 252] on div "COLES Desfazer seleção 0202010279 - Dosagem de Colesterol Hdl 0202010287 - Dosa…" at bounding box center [586, 251] width 1129 height 27
drag, startPoint x: 86, startPoint y: 256, endPoint x: 1, endPoint y: 237, distance: 87.4
click at [0, 237] on div "Acompanhamento Acompanhe a situação das marcações correntes e finalizadas Relat…" at bounding box center [586, 183] width 1173 height 689
type input "CRE"
checkbox Hdl "false"
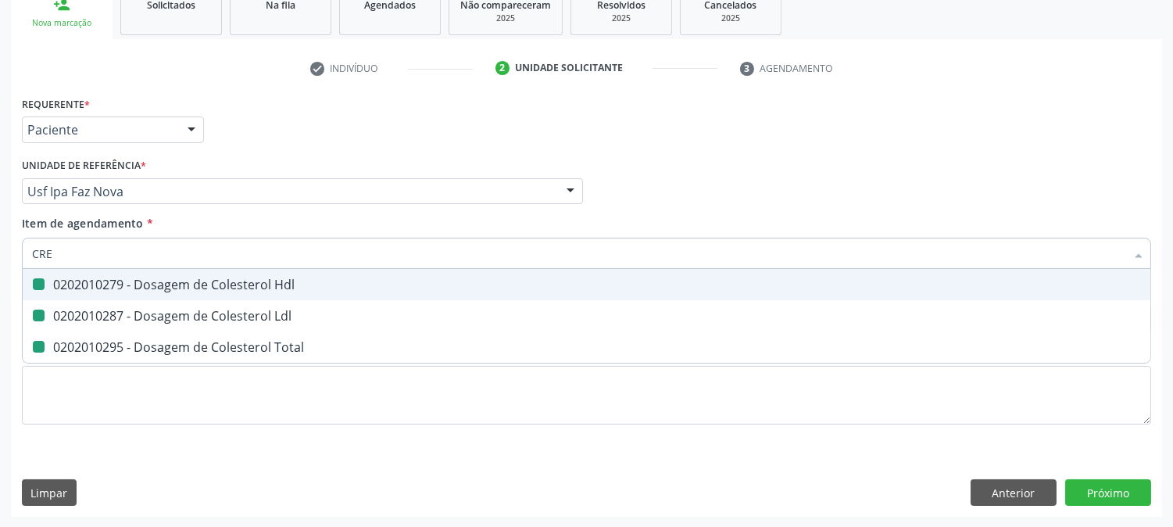
checkbox Ldl "false"
checkbox Total "false"
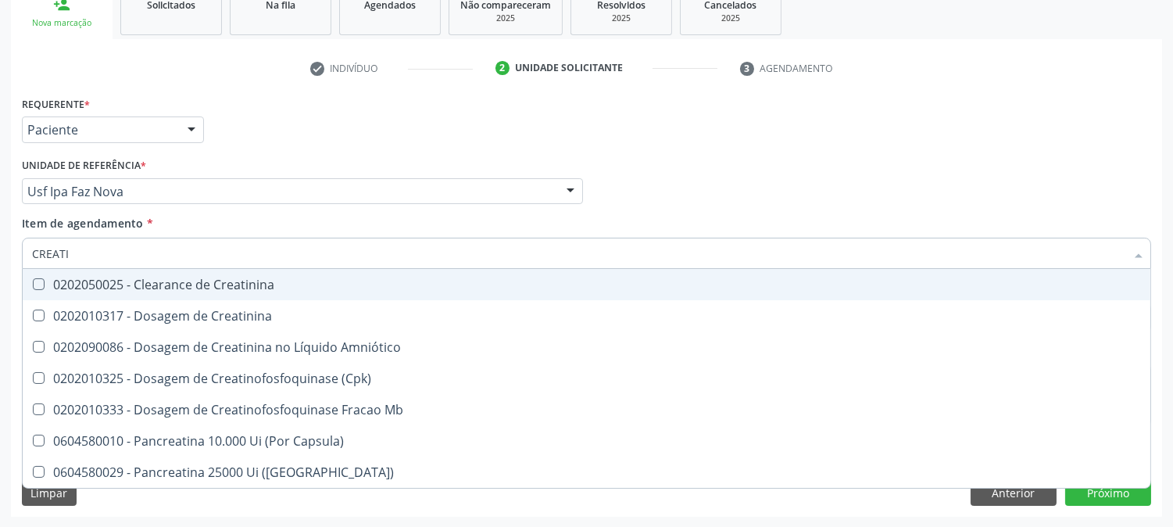
type input "CREATIN"
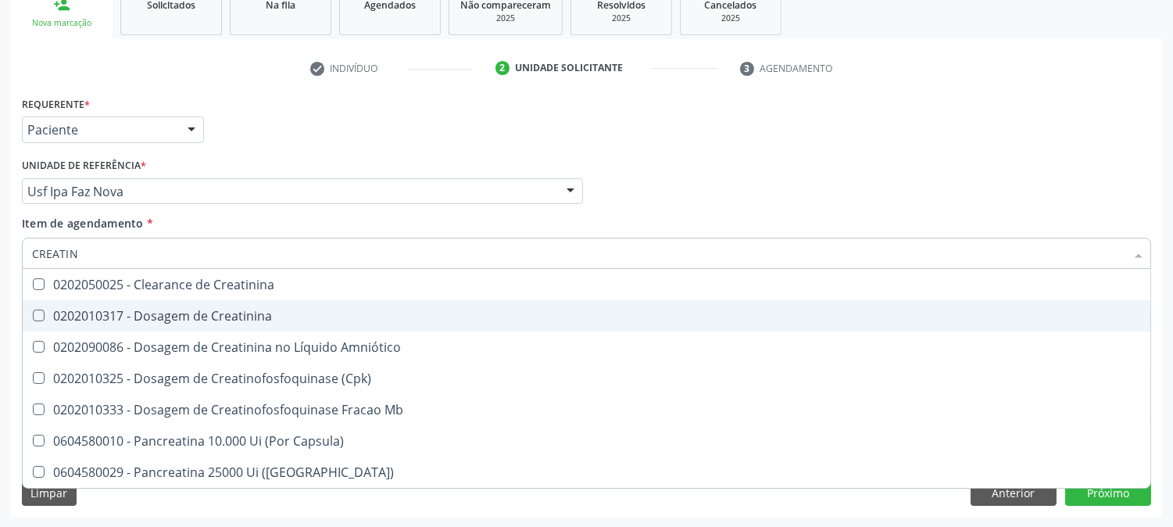
click at [39, 303] on span "0202010317 - Dosagem de Creatinina" at bounding box center [587, 315] width 1128 height 31
checkbox Creatinina "true"
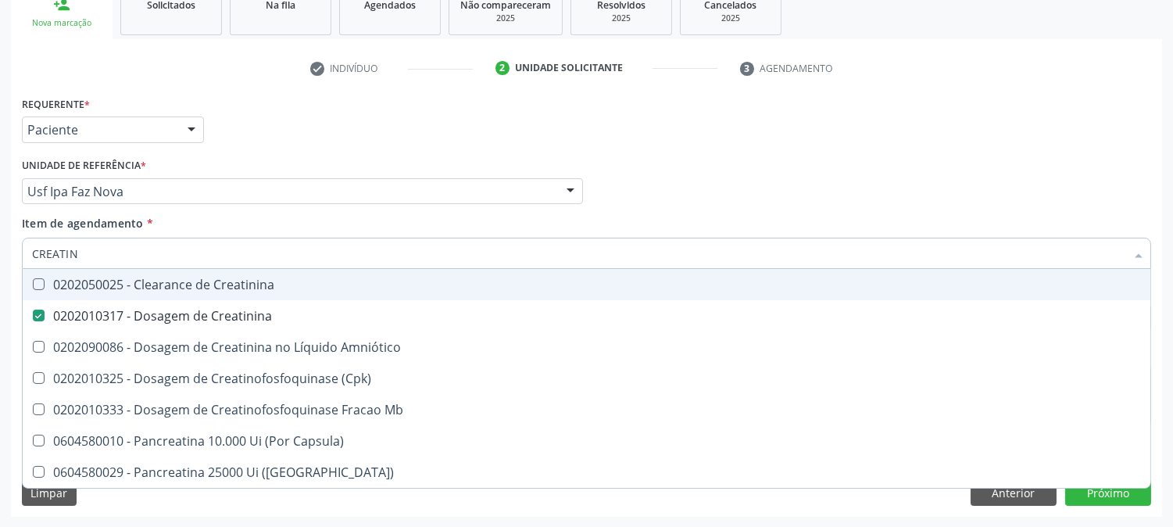
drag, startPoint x: 98, startPoint y: 251, endPoint x: 0, endPoint y: 258, distance: 97.9
click at [0, 258] on div "Acompanhamento Acompanhe a situação das marcações correntes e finalizadas Relat…" at bounding box center [586, 183] width 1173 height 689
type input "TRI"
checkbox Creatinina "false"
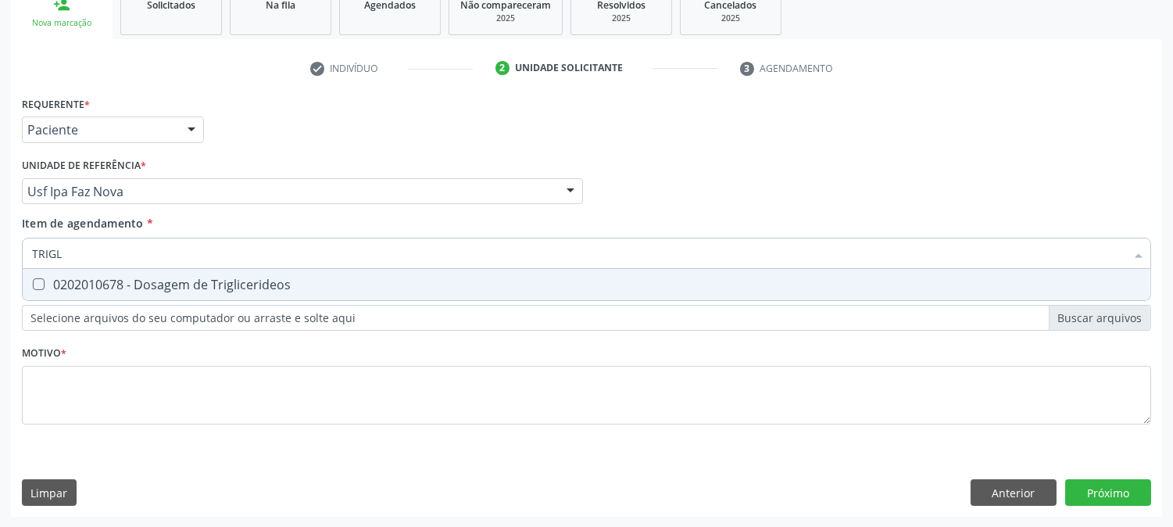
type input "TRIGLI"
click at [88, 283] on div "0202010678 - Dosagem de Triglicerideos" at bounding box center [586, 284] width 1109 height 13
checkbox Triglicerideos "true"
drag, startPoint x: 87, startPoint y: 256, endPoint x: 0, endPoint y: 244, distance: 87.5
click at [0, 244] on div "Acompanhamento Acompanhe a situação das marcações correntes e finalizadas Relat…" at bounding box center [586, 183] width 1173 height 689
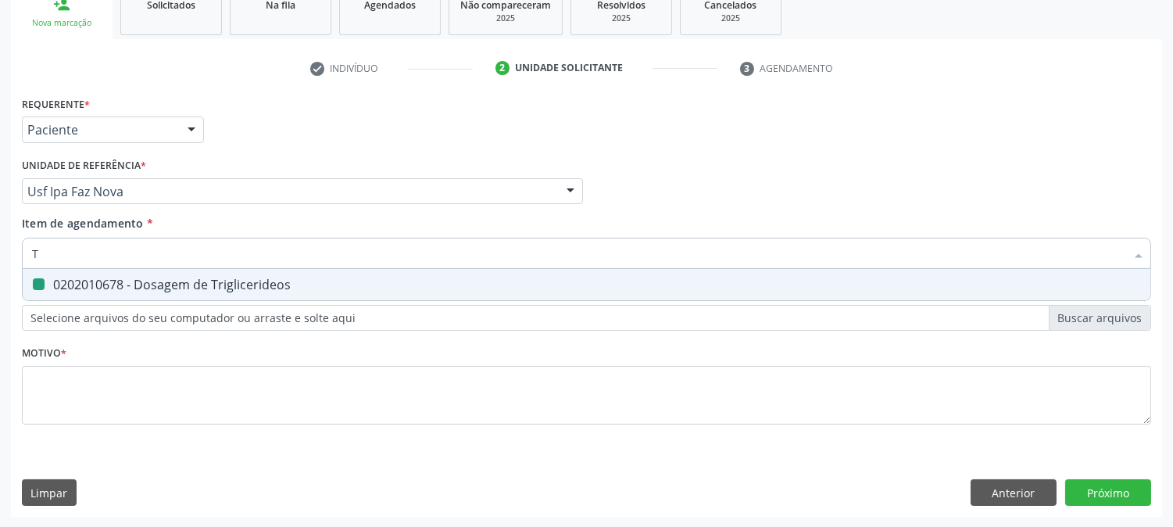
type input "TS"
checkbox Triglicerideos "false"
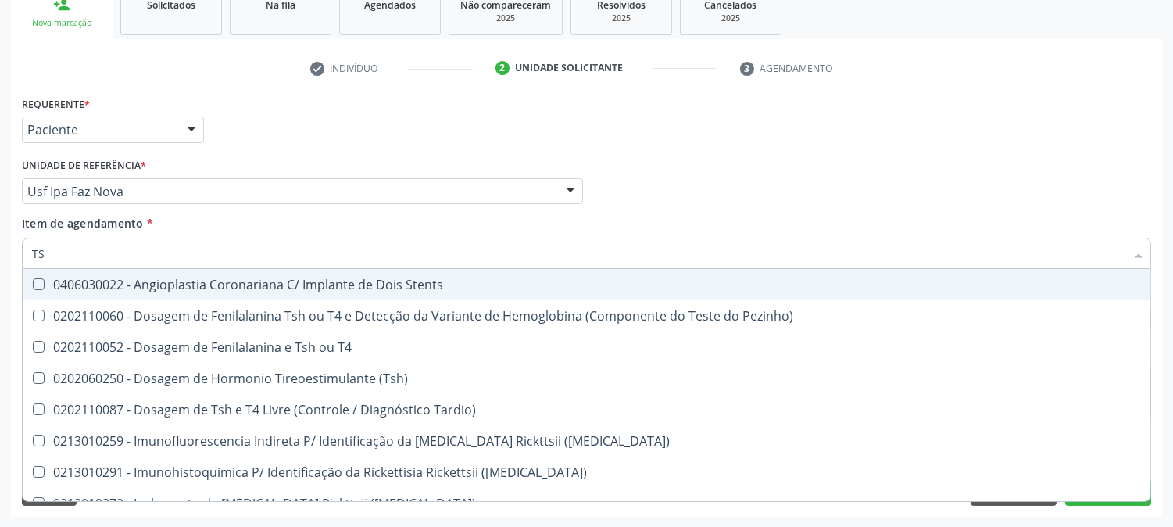
type input "TSH"
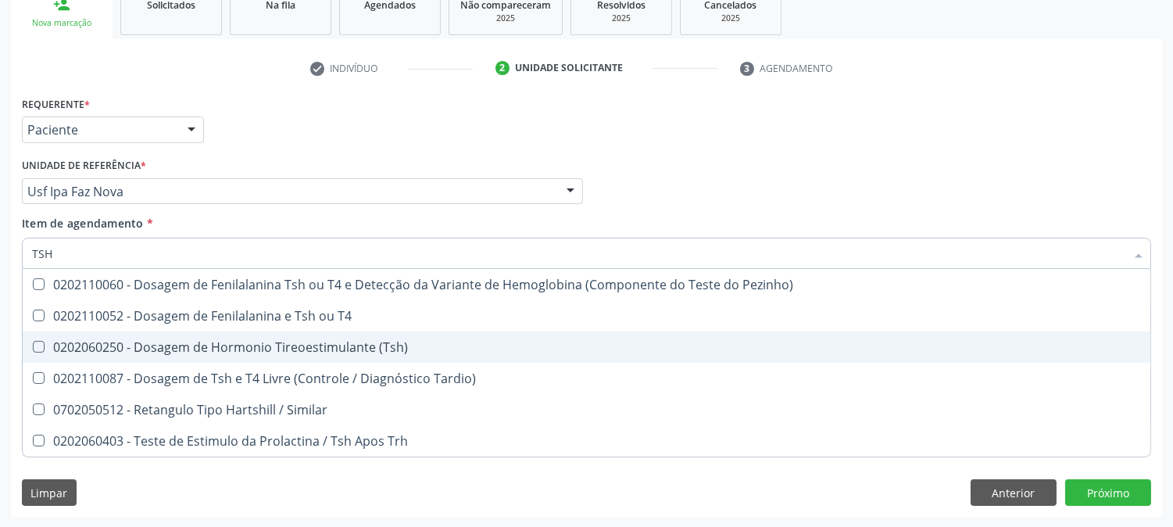
click at [209, 355] on span "0202060250 - Dosagem de Hormonio Tireoestimulante (Tsh)" at bounding box center [587, 346] width 1128 height 31
checkbox \(Tsh\) "true"
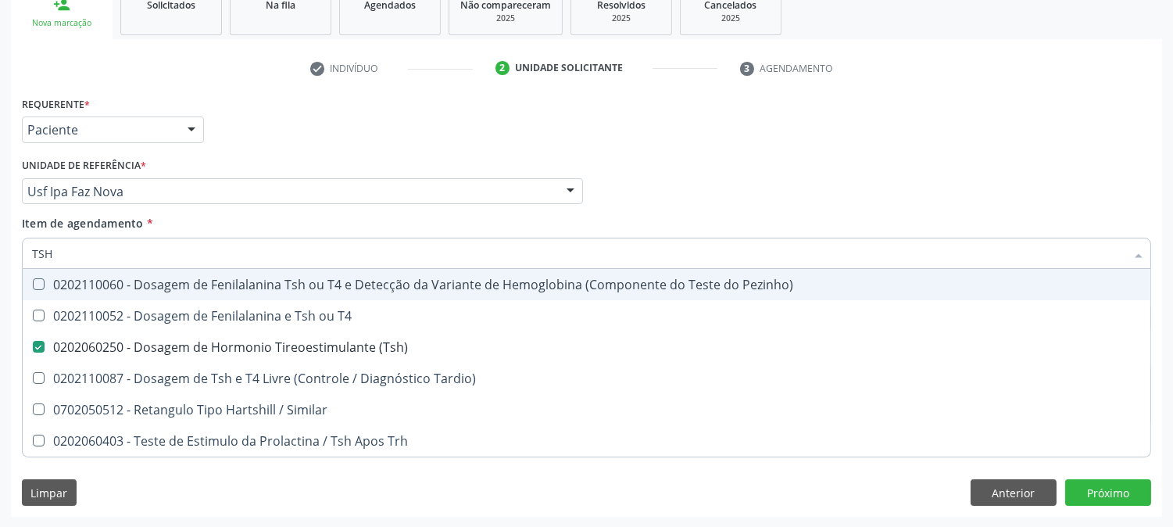
drag, startPoint x: 98, startPoint y: 255, endPoint x: 20, endPoint y: 234, distance: 80.8
click at [0, 256] on div "Acompanhamento Acompanhe a situação das marcações correntes e finalizadas Relat…" at bounding box center [586, 183] width 1173 height 689
type input "UREI"
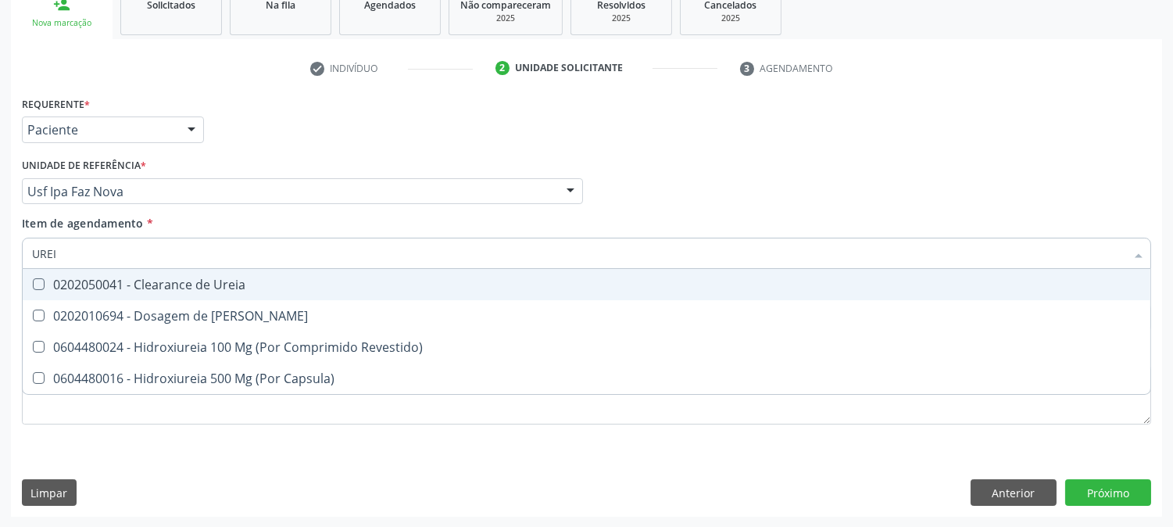
checkbox Revestido\) "false"
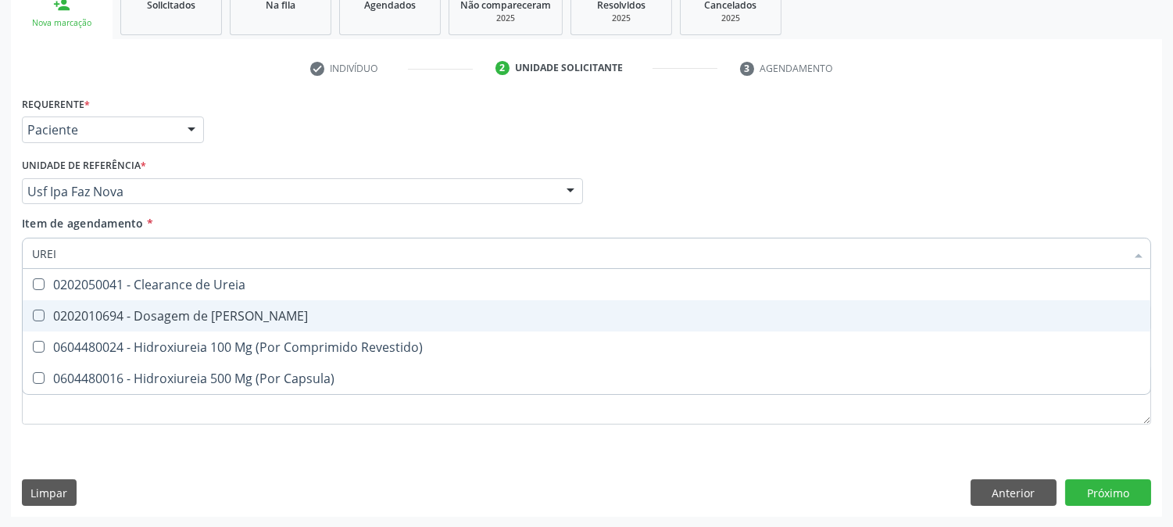
click at [131, 303] on span "0202010694 - Dosagem de [PERSON_NAME]" at bounding box center [587, 315] width 1128 height 31
checkbox Ureia "true"
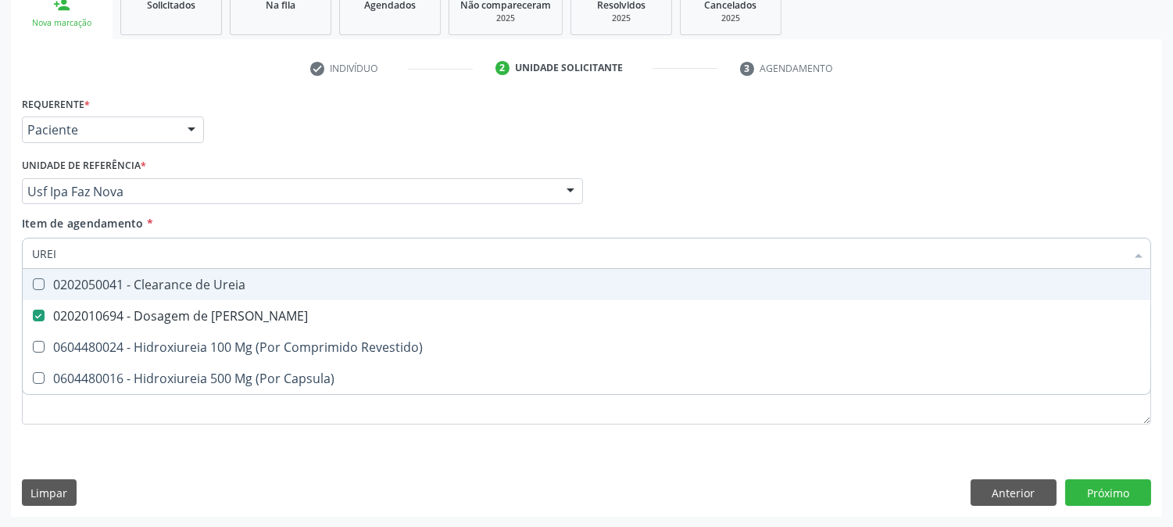
drag, startPoint x: 11, startPoint y: 252, endPoint x: 0, endPoint y: 251, distance: 11.0
click at [0, 251] on div "Acompanhamento Acompanhe a situação das marcações correntes e finalizadas Relat…" at bounding box center [586, 183] width 1173 height 689
type input "URIN"
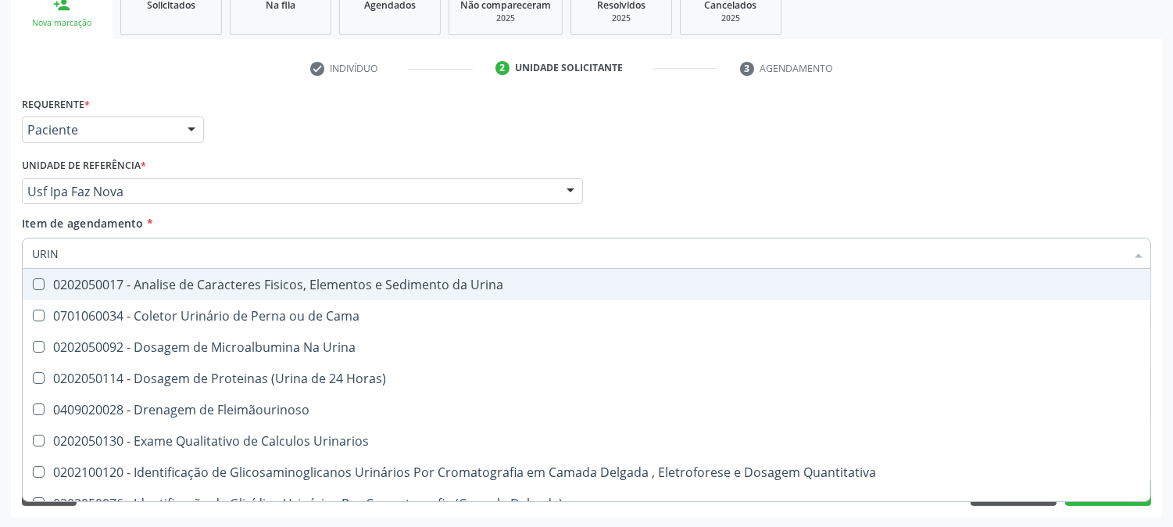
checkbox Cama "false"
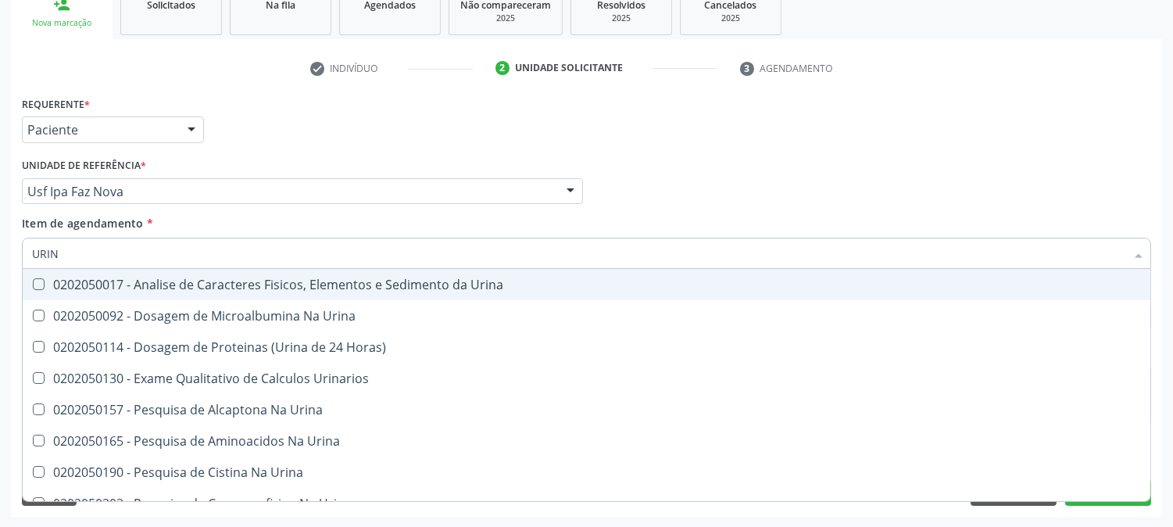
type input "URINA"
click at [69, 278] on div "0202050017 - Analise de Caracteres Fisicos, Elementos e Sedimento da Urina" at bounding box center [586, 284] width 1109 height 13
checkbox Urina "true"
drag, startPoint x: 66, startPoint y: 248, endPoint x: 0, endPoint y: 244, distance: 65.8
click at [0, 244] on div "Acompanhamento Acompanhe a situação das marcações correntes e finalizadas Relat…" at bounding box center [586, 183] width 1173 height 689
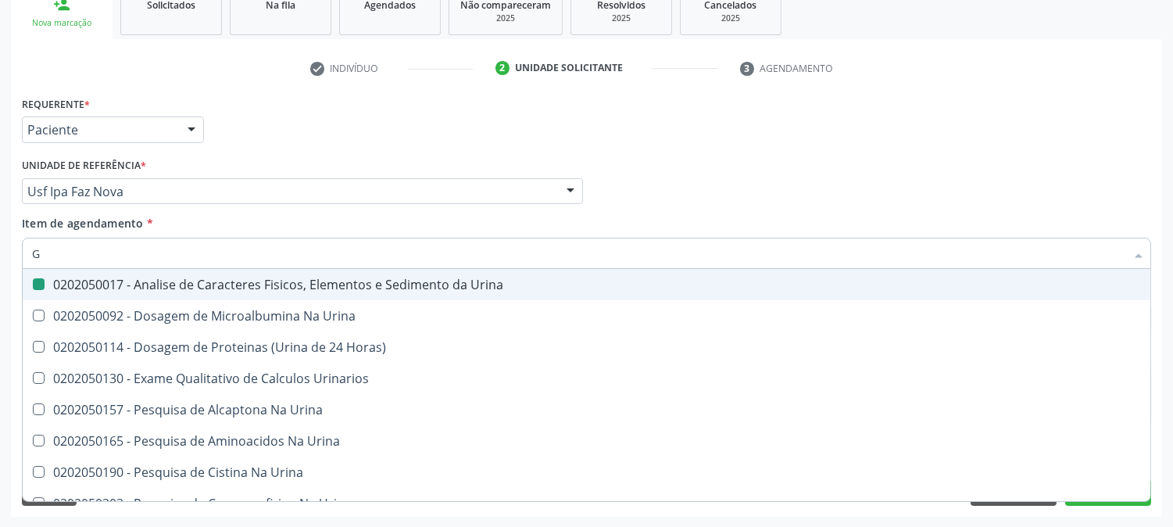
type input "GL"
checkbox Urina "false"
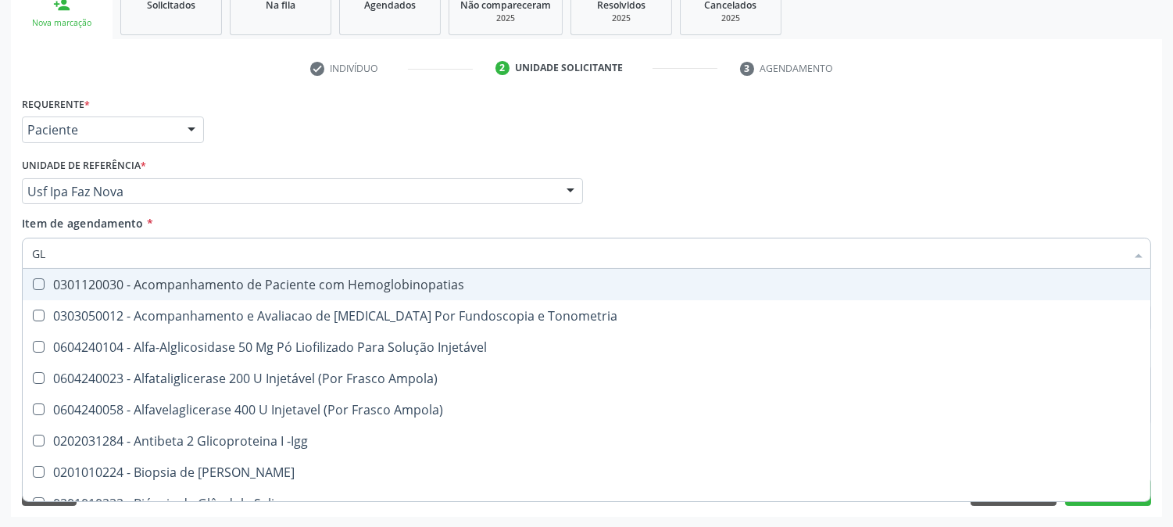
type input "GLI"
checkbox Glomerular "true"
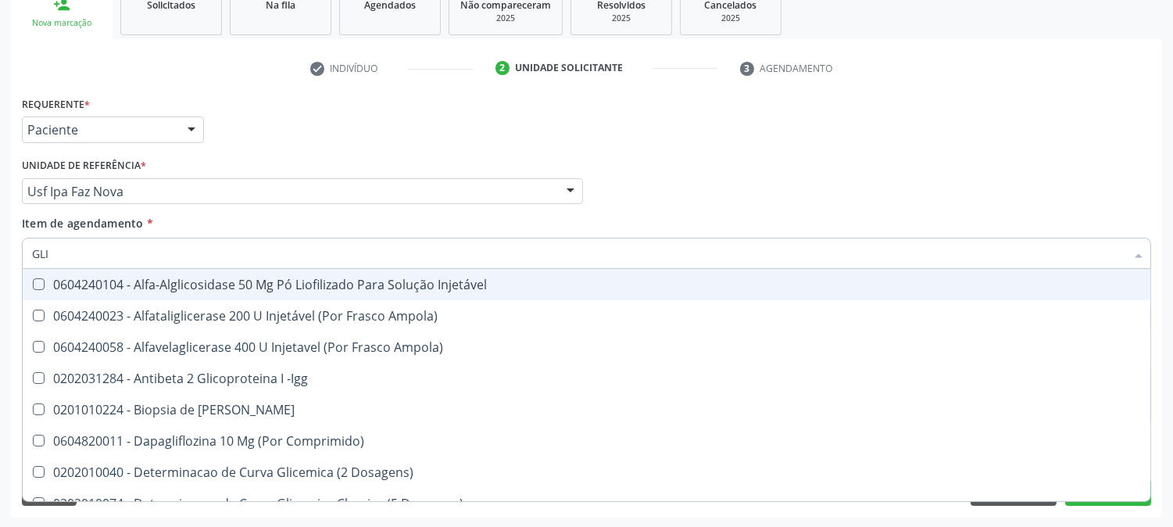
type input "GLIC"
checkbox Derrames "true"
checkbox Triglicerideos "false"
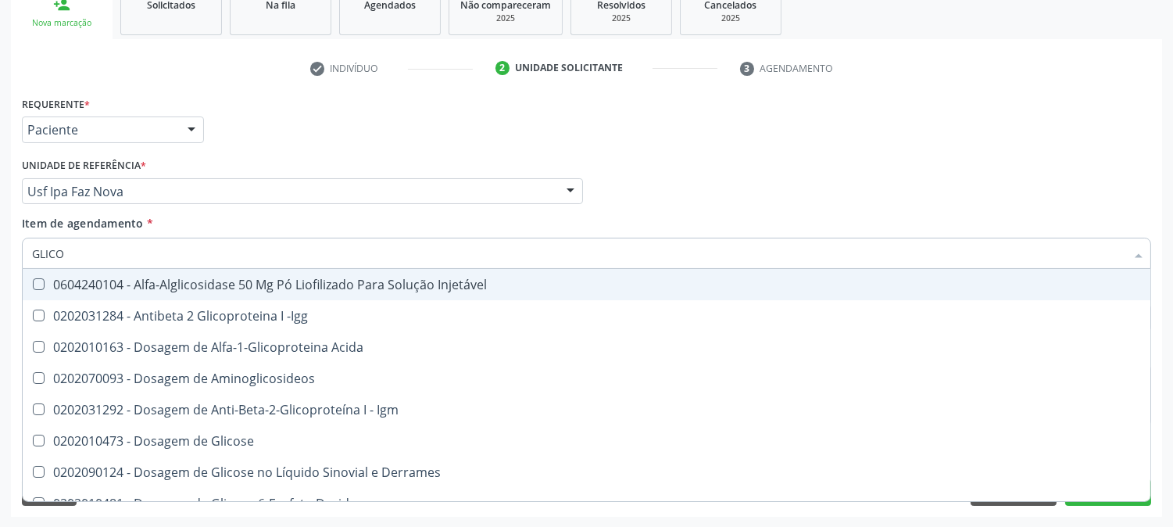
type input "GLICOS"
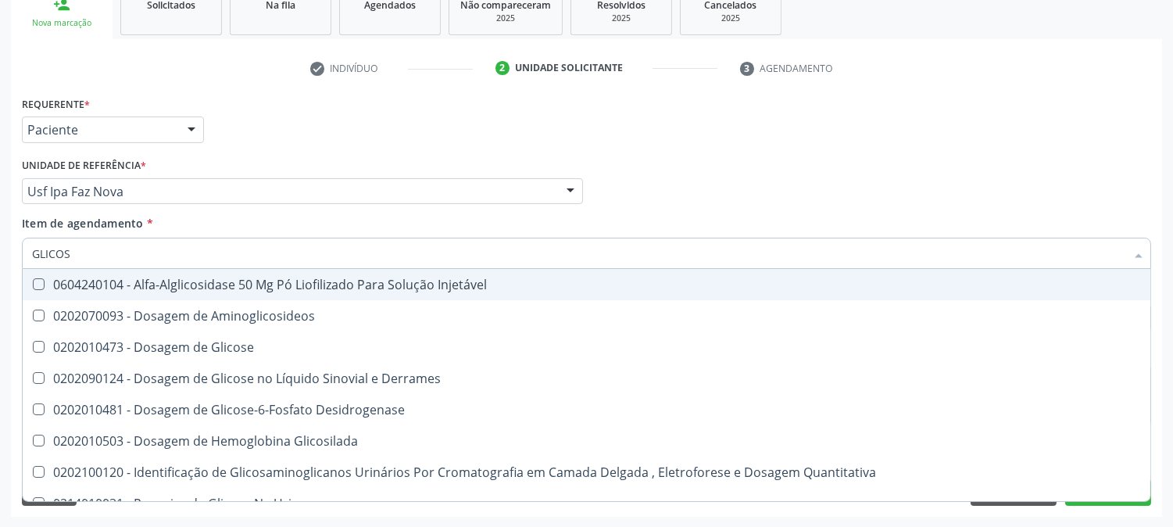
click at [91, 342] on div "0202010473 - Dosagem de Glicose" at bounding box center [586, 347] width 1109 height 13
checkbox Glicose "true"
drag, startPoint x: 76, startPoint y: 249, endPoint x: 0, endPoint y: 249, distance: 75.8
click at [0, 249] on div "Acompanhamento Acompanhe a situação das marcações correntes e finalizadas Relat…" at bounding box center [586, 183] width 1173 height 689
type input "HE"
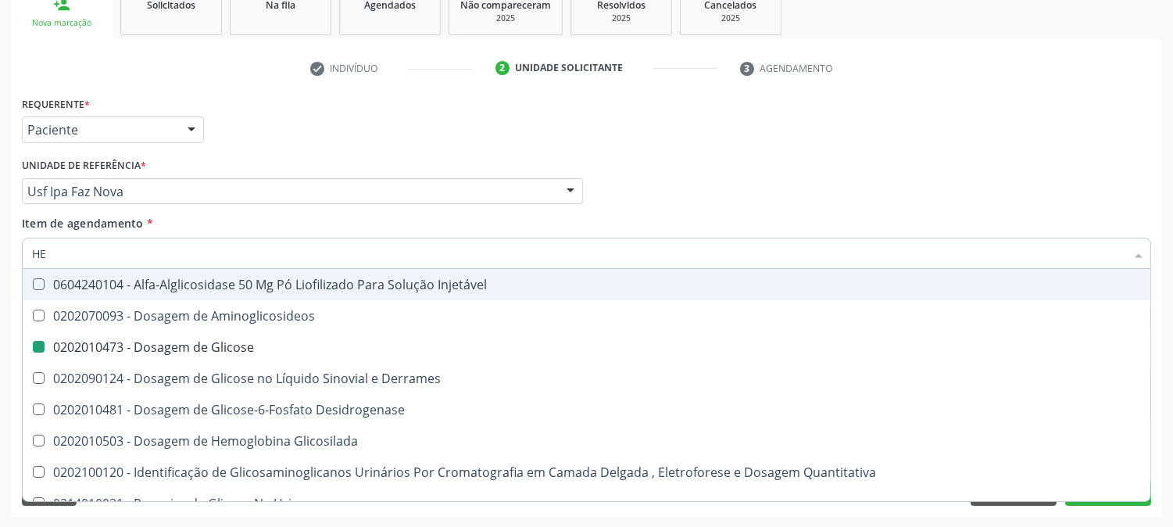
checkbox Glicose "false"
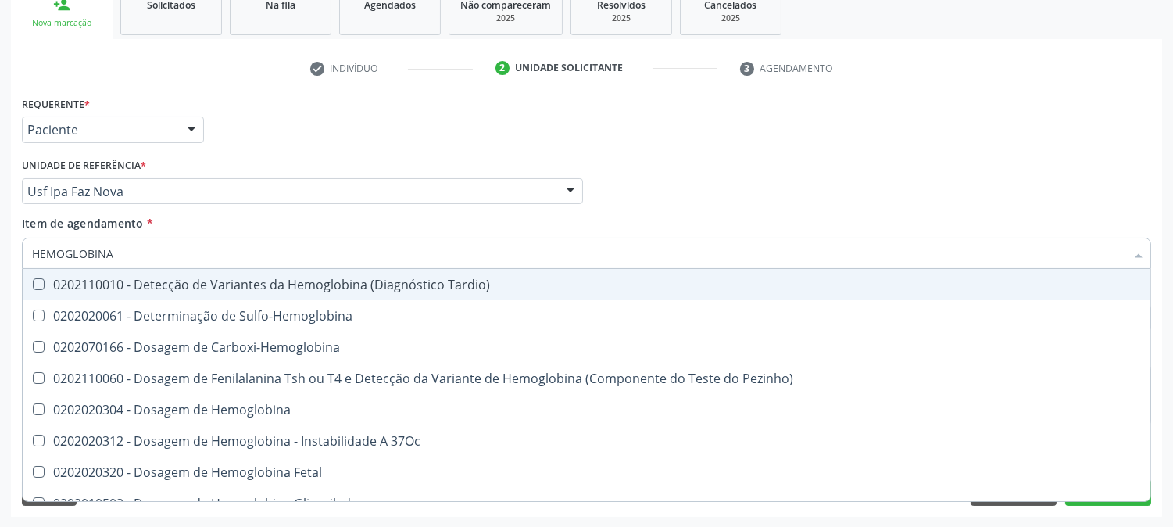
type input "HEMOGLOBINA G"
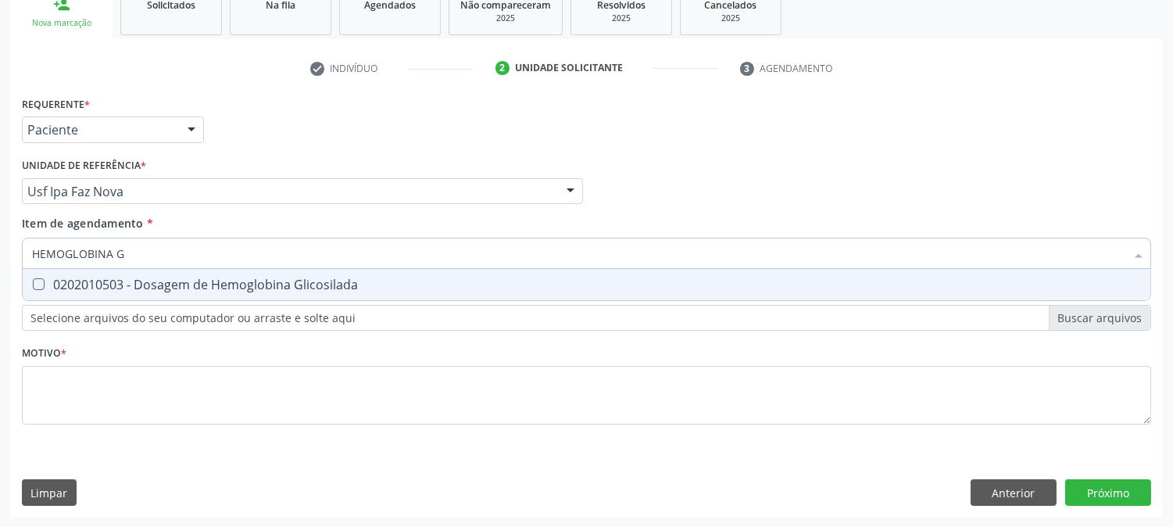
click at [70, 278] on div "0202010503 - Dosagem de Hemoglobina Glicosilada" at bounding box center [586, 284] width 1109 height 13
checkbox Glicosilada "true"
drag, startPoint x: 146, startPoint y: 250, endPoint x: 74, endPoint y: 269, distance: 74.3
click at [74, 264] on div "HEMOGLOBINA G Desfazer seleção 0202010503 - Dosagem de Hemoglobina Glicosilada …" at bounding box center [586, 251] width 1129 height 27
type input "HEMOGR"
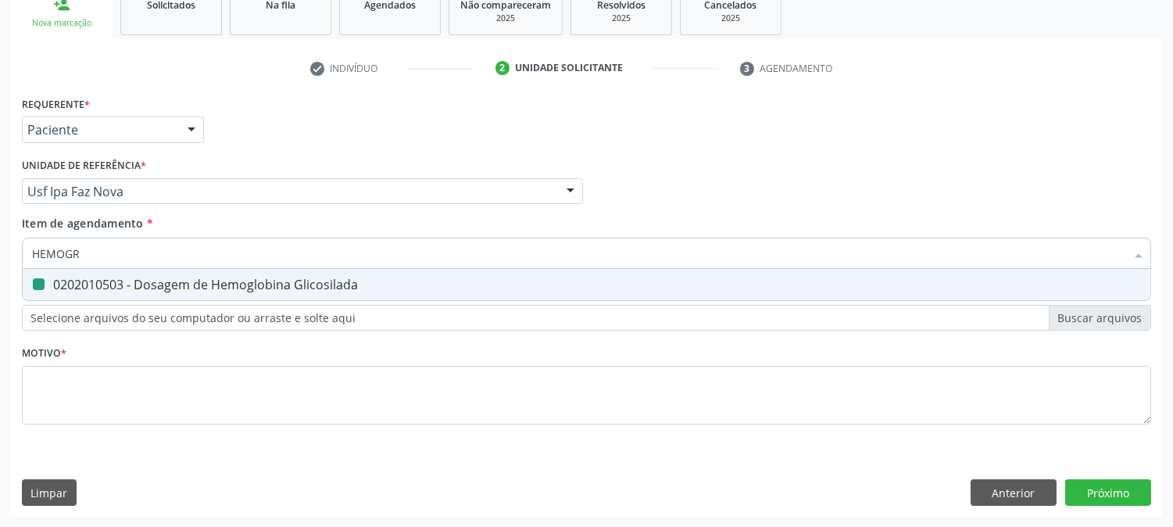
checkbox Glicosilada "false"
type input "HEMOGRA"
click at [74, 278] on div "0202020380 - Hemograma Completo" at bounding box center [586, 284] width 1109 height 13
checkbox Completo "true"
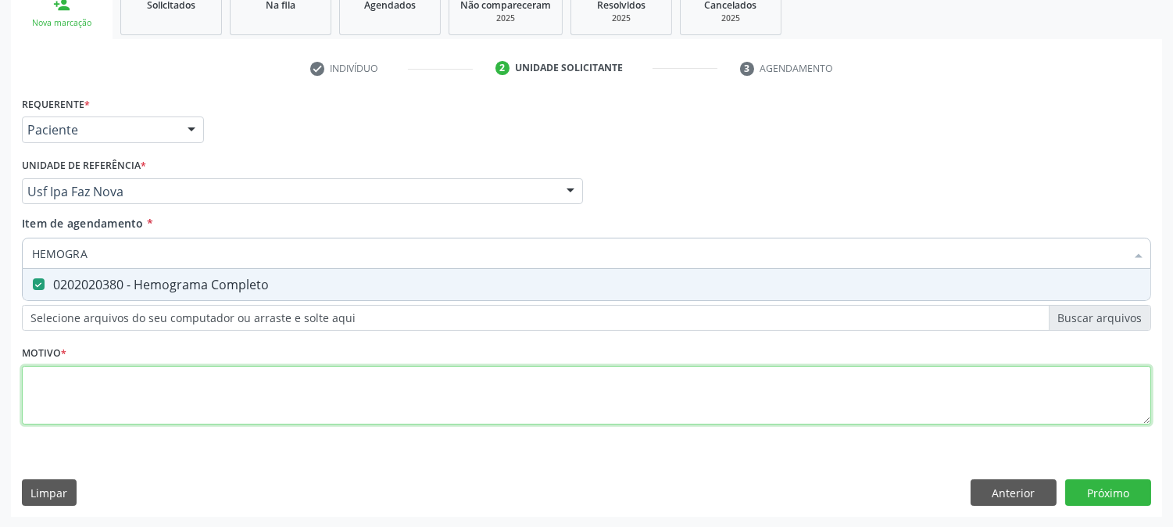
click at [131, 381] on div "Requerente * Paciente Profissional de Saúde Paciente Nenhum resultado encontrad…" at bounding box center [586, 269] width 1129 height 354
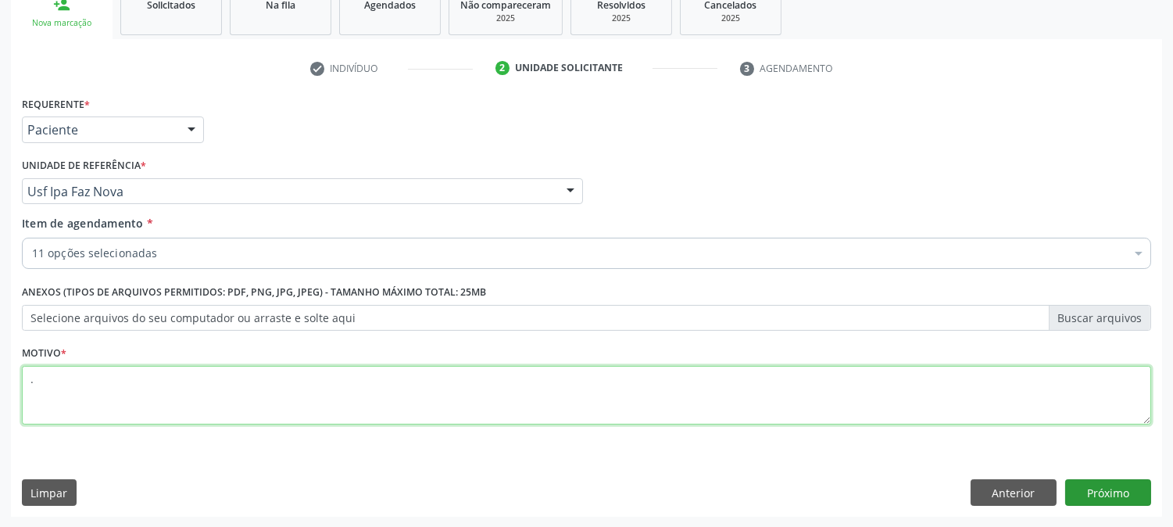
type textarea "."
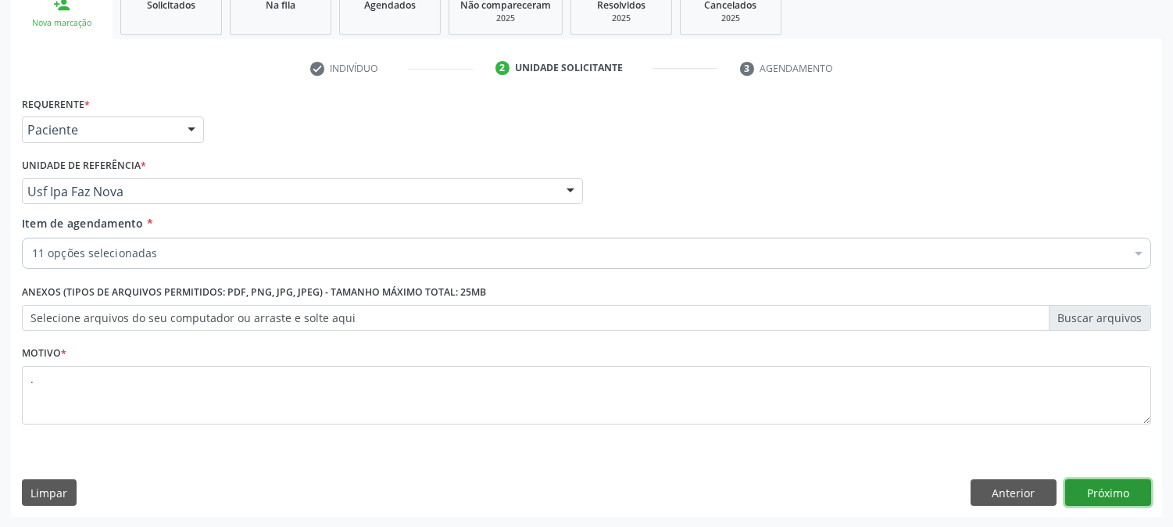
click at [1122, 492] on button "Próximo" at bounding box center [1108, 492] width 86 height 27
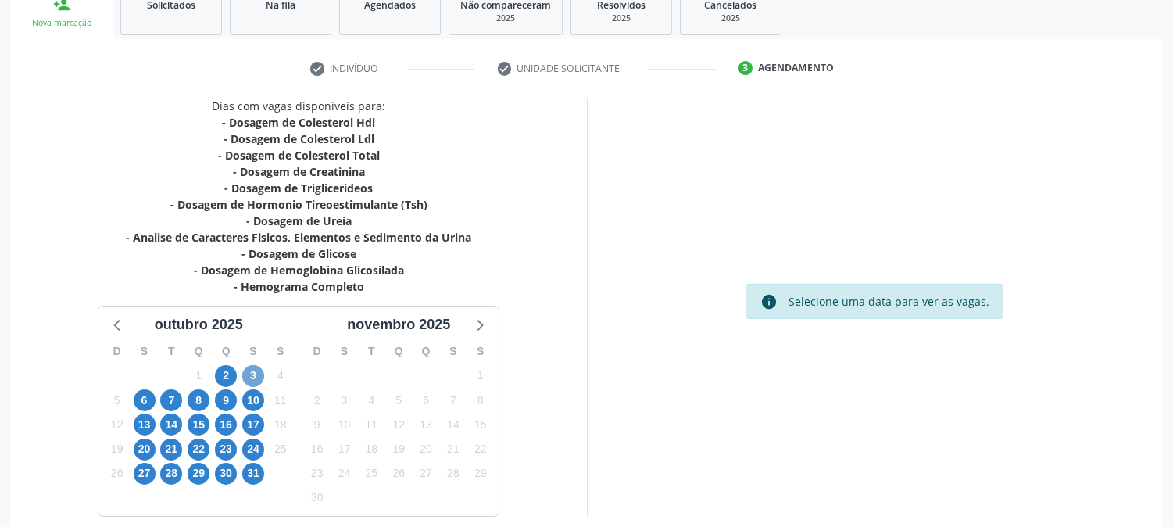
click at [253, 374] on span "3" at bounding box center [253, 376] width 22 height 22
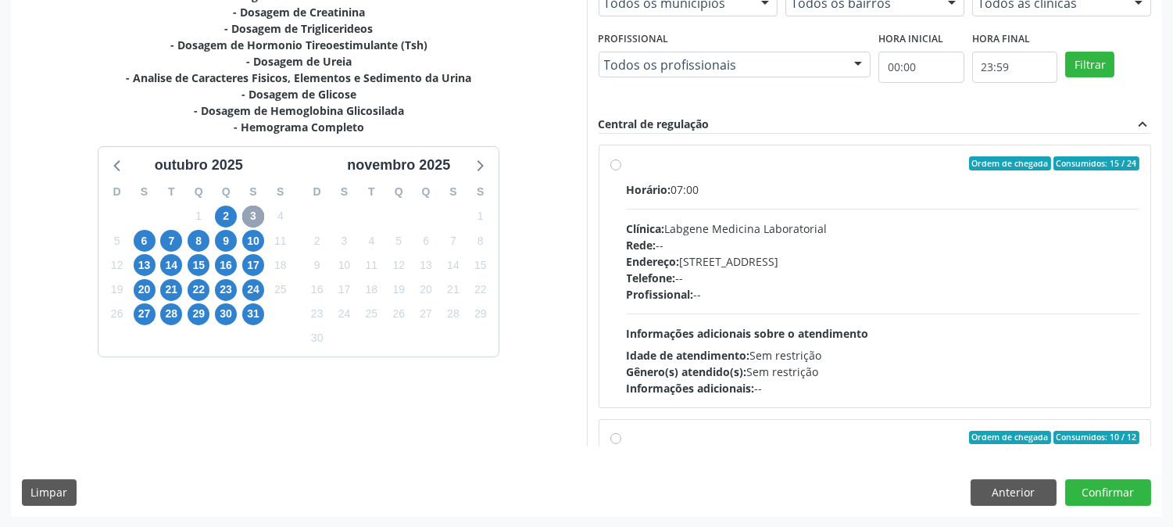
scroll to position [246, 0]
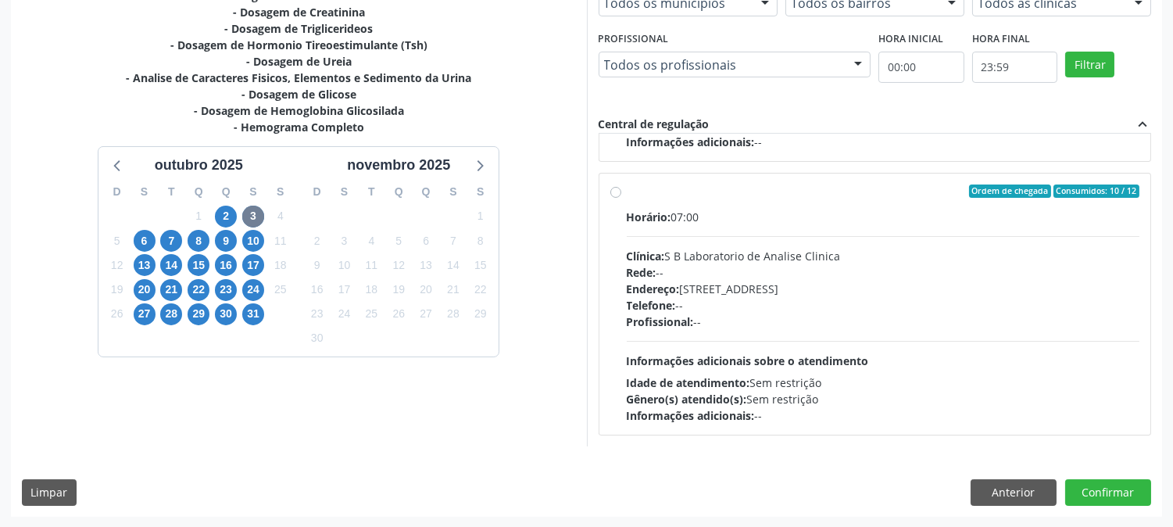
click at [850, 330] on div "Horário: 07:00 Clínica: S B Laboratorio de Analise Clinica Rede: -- Endereço: […" at bounding box center [883, 316] width 513 height 215
click at [621, 199] on input "Ordem de chegada Consumidos: 10 / 12 Horário: 07:00 Clínica: S B Laboratorio de…" at bounding box center [615, 191] width 11 height 14
radio input "true"
click at [1079, 490] on button "Confirmar" at bounding box center [1108, 492] width 86 height 27
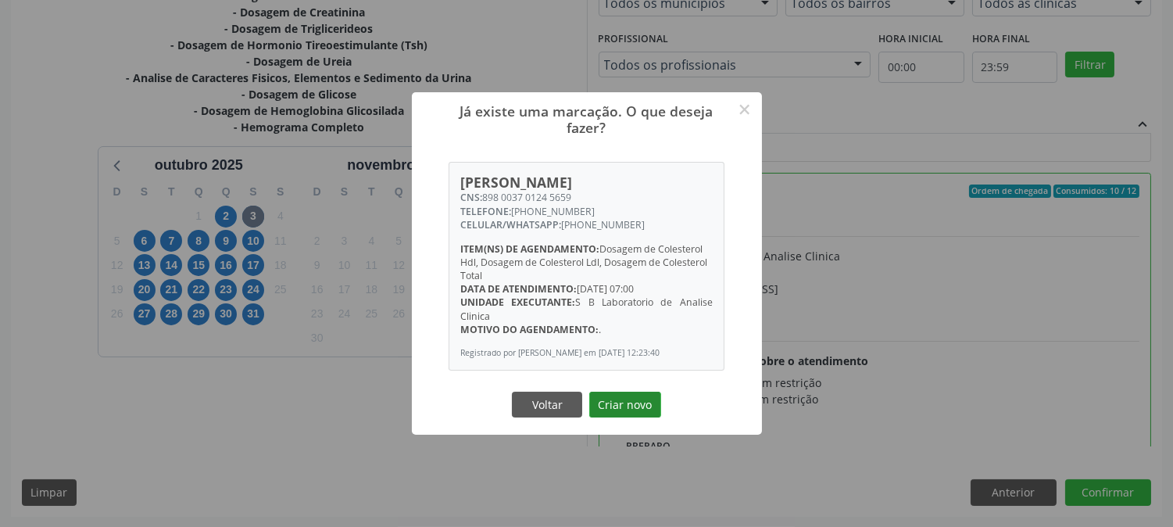
click at [646, 415] on button "Criar novo" at bounding box center [625, 405] width 72 height 27
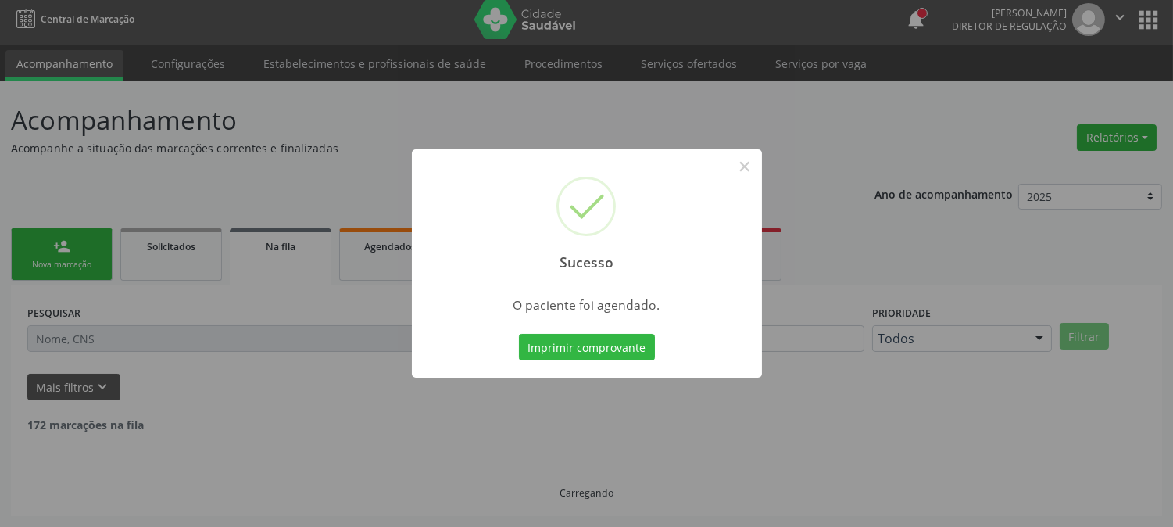
scroll to position [0, 0]
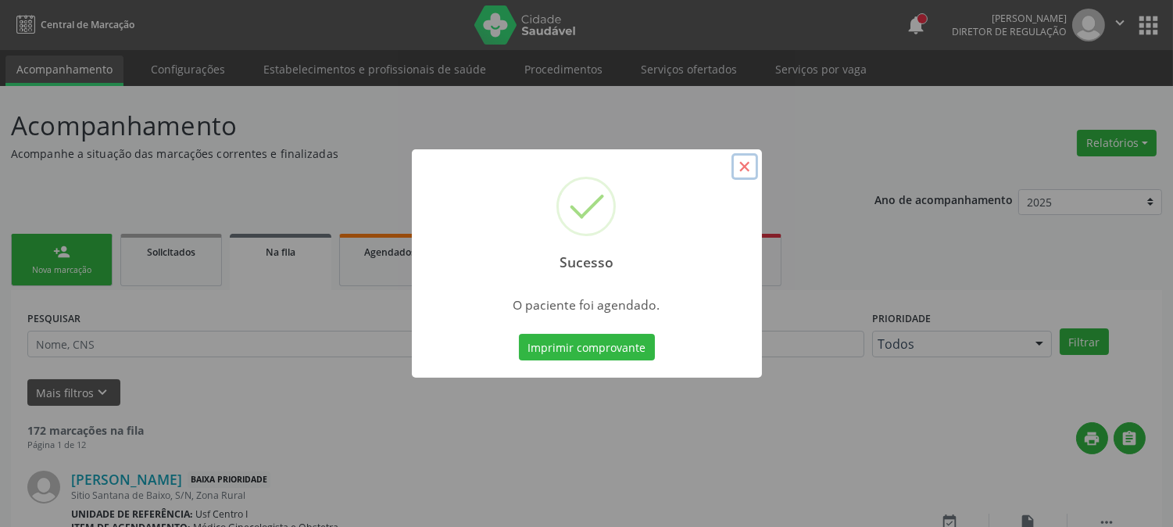
click at [740, 167] on button "×" at bounding box center [745, 166] width 27 height 27
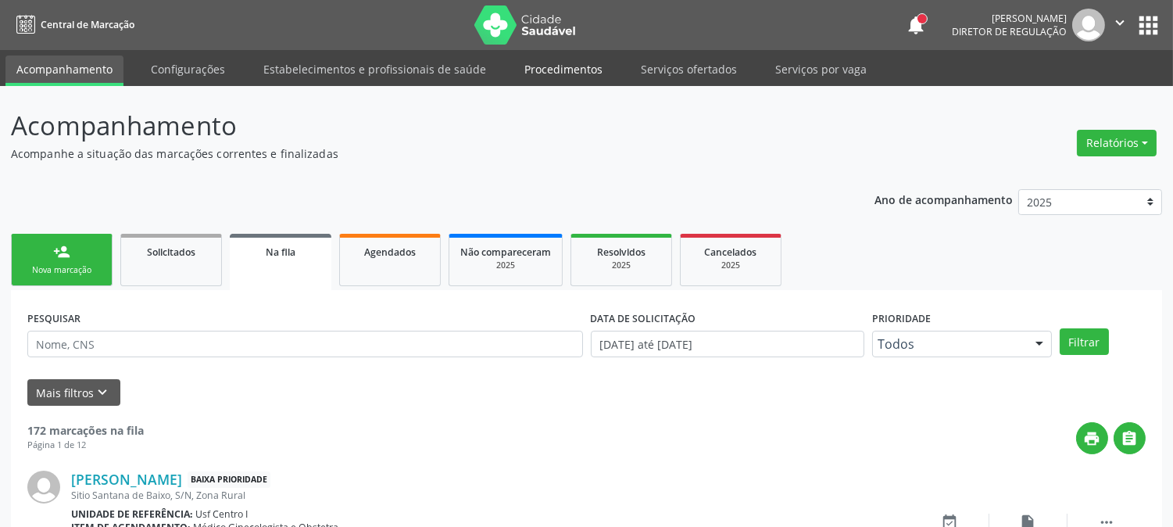
click at [576, 68] on link "Procedimentos" at bounding box center [563, 68] width 100 height 27
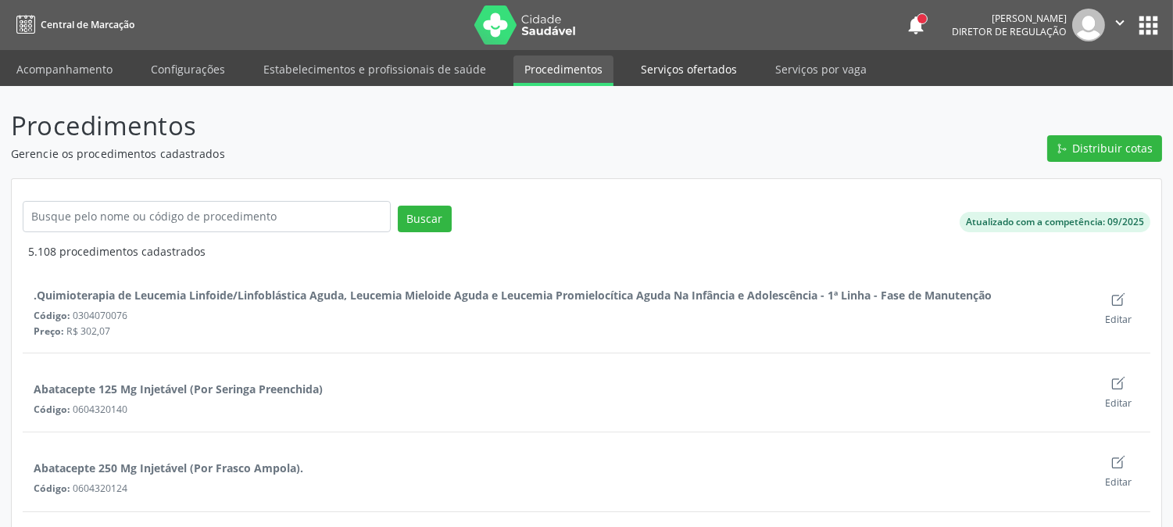
click at [704, 72] on link "Serviços ofertados" at bounding box center [689, 68] width 118 height 27
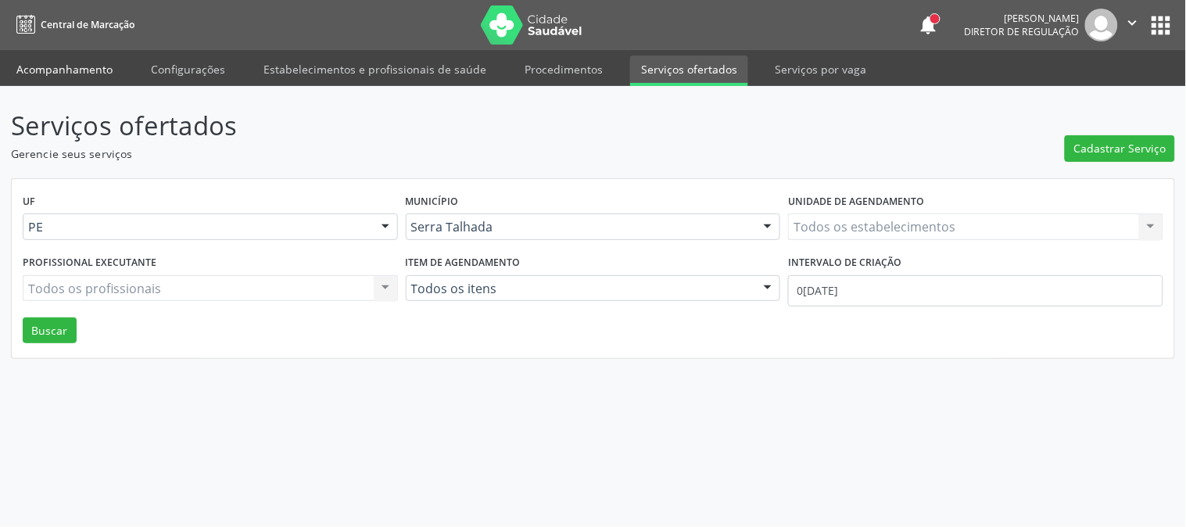
click at [105, 72] on link "Acompanhamento" at bounding box center [64, 68] width 118 height 27
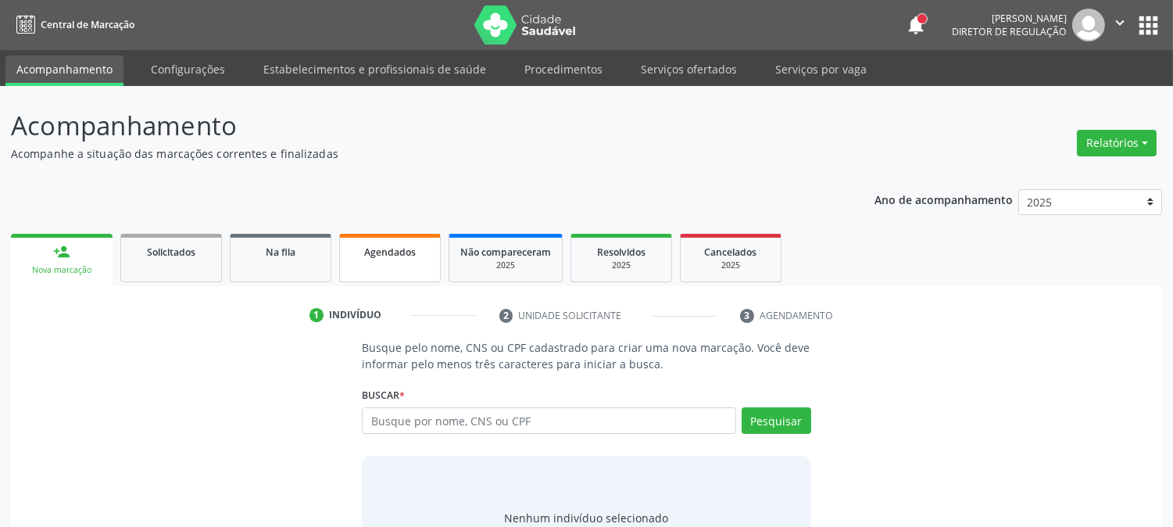
click at [423, 266] on link "Agendados" at bounding box center [390, 258] width 102 height 48
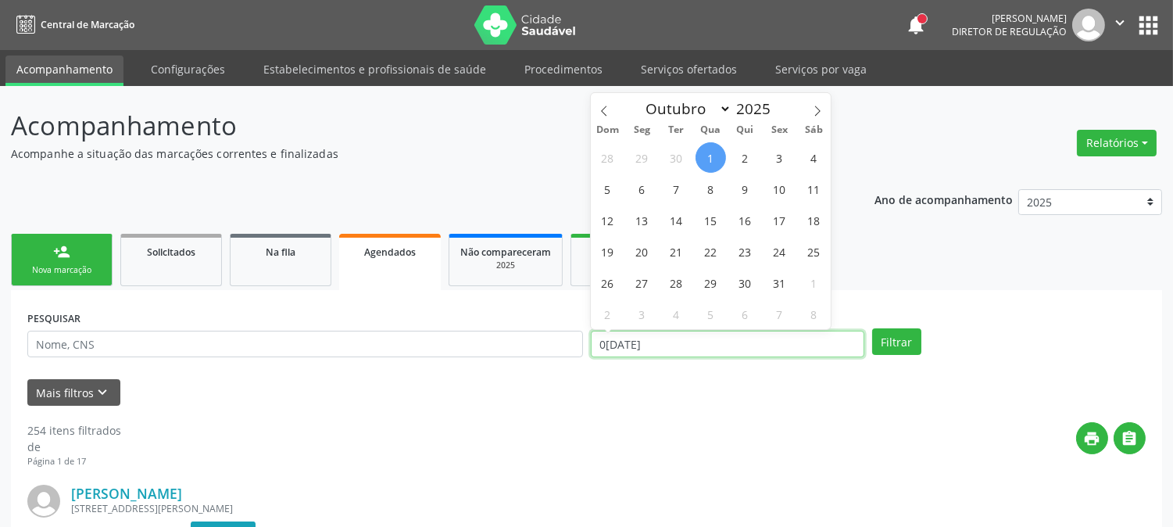
click at [660, 341] on input "0[DATE]" at bounding box center [728, 344] width 274 height 27
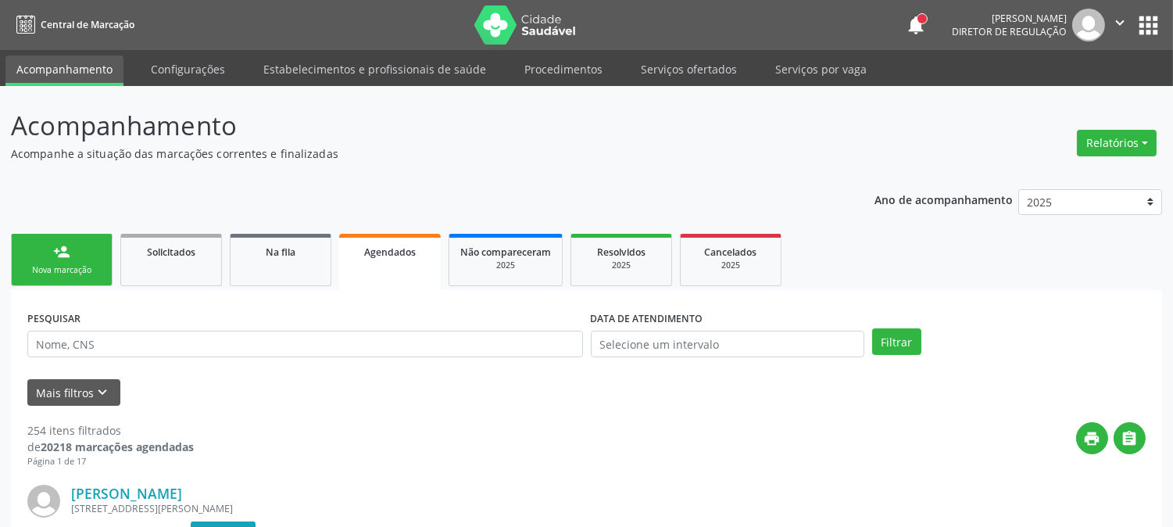
click at [997, 336] on div "Filtrar" at bounding box center [1008, 341] width 281 height 27
click at [106, 391] on icon "keyboard_arrow_down" at bounding box center [103, 392] width 17 height 17
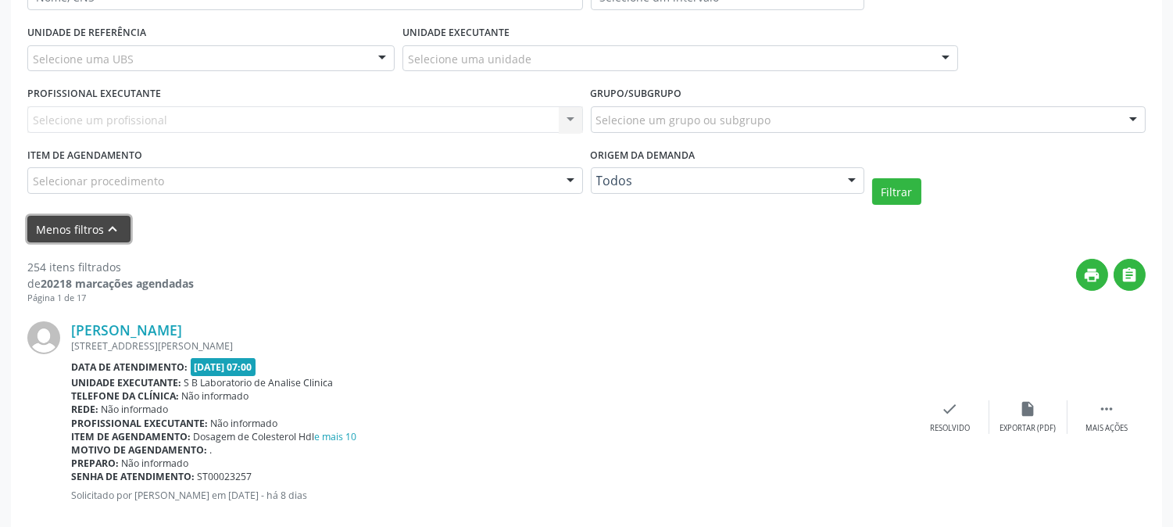
scroll to position [174, 0]
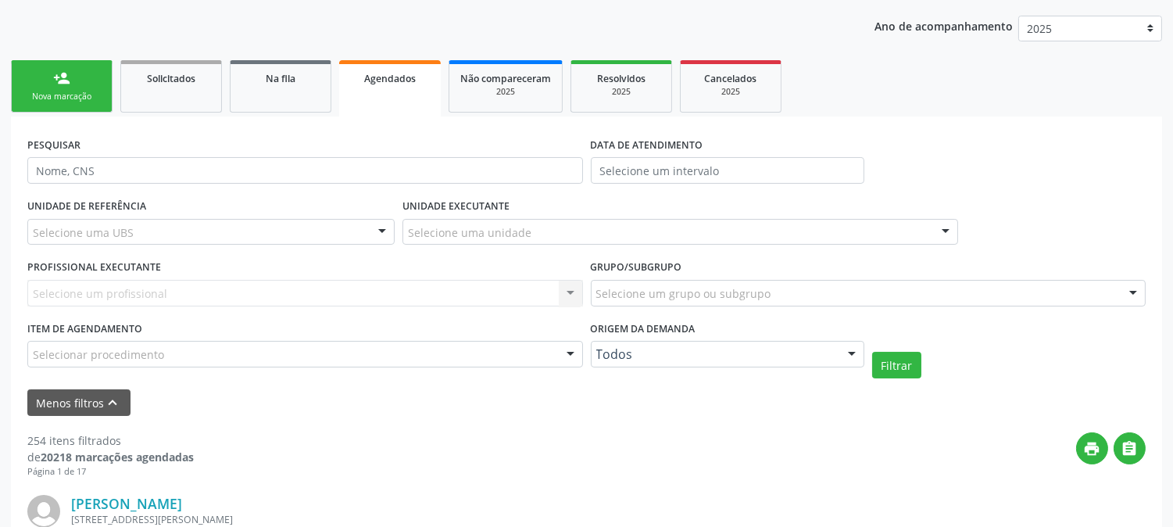
click at [209, 233] on div "Selecione uma UBS" at bounding box center [210, 232] width 367 height 27
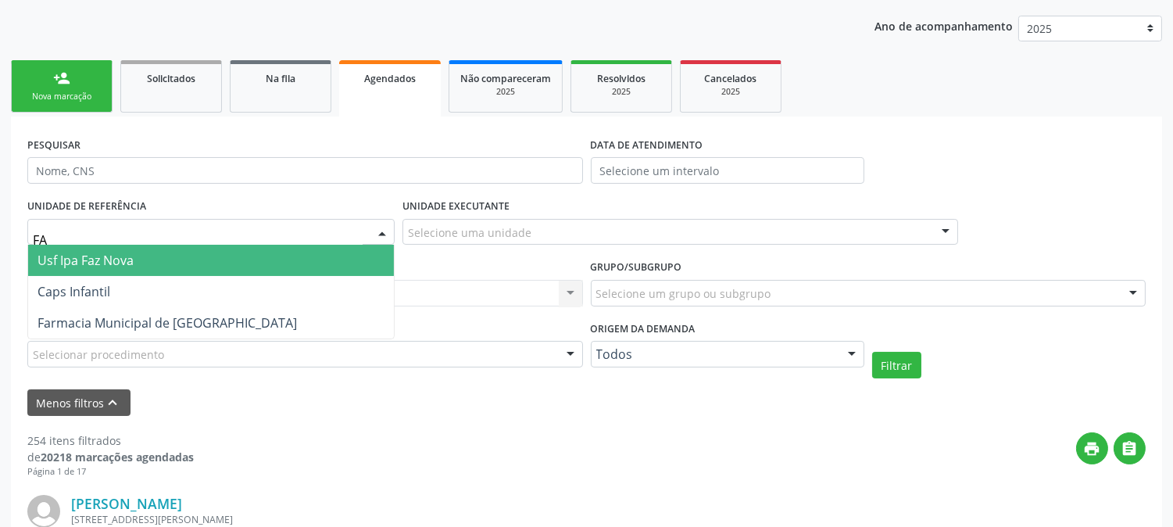
type input "FAZ"
click at [206, 255] on span "Usf Ipa Faz Nova" at bounding box center [211, 260] width 366 height 31
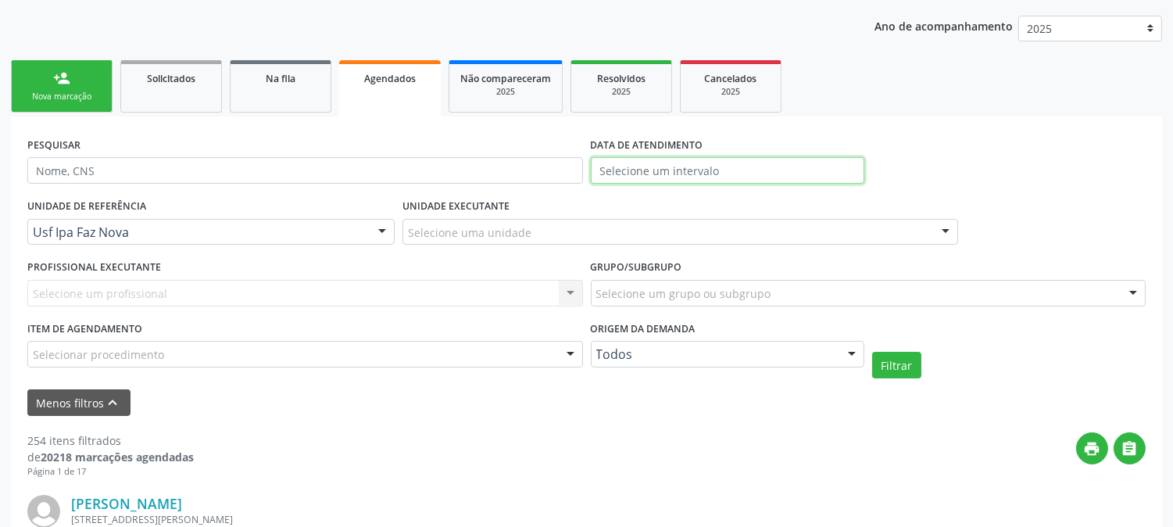
click at [612, 182] on body "Central de Marcação notifications [PERSON_NAME] Diretor de regulação  Configur…" at bounding box center [586, 89] width 1173 height 527
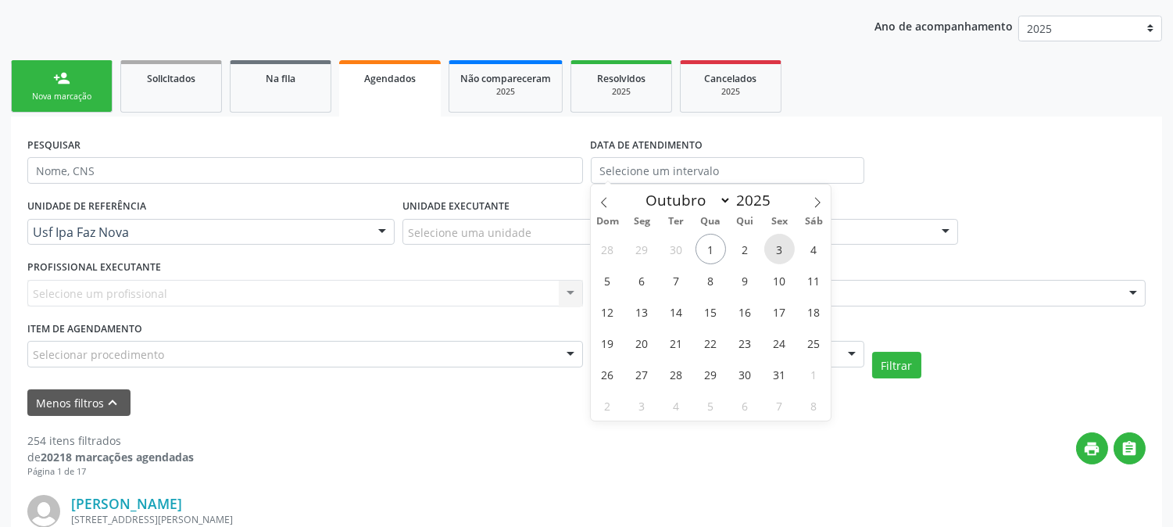
click at [786, 246] on span "3" at bounding box center [779, 249] width 30 height 30
type input "[DATE]"
click at [786, 246] on span "3" at bounding box center [779, 249] width 30 height 30
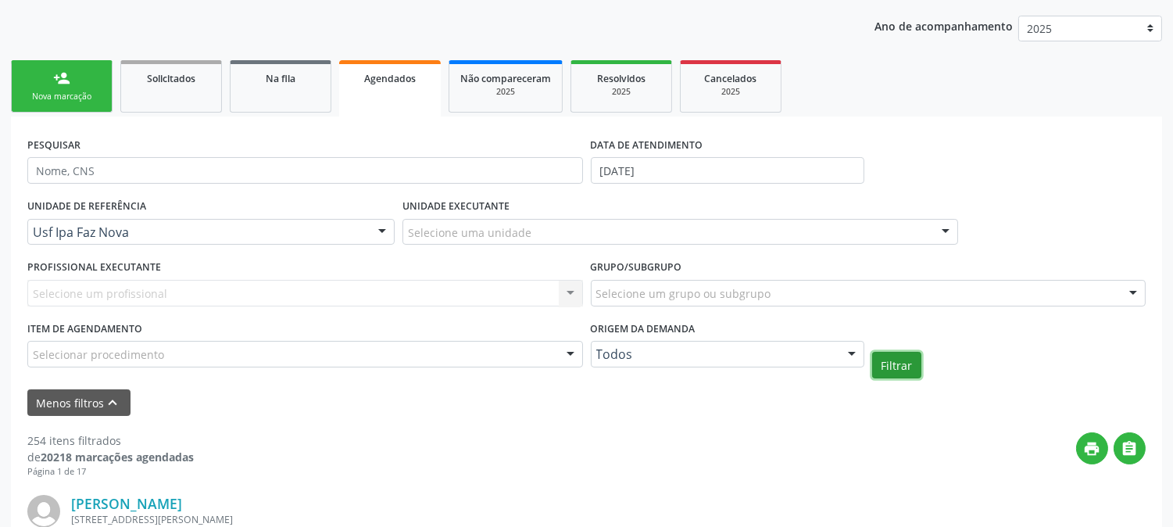
click at [879, 354] on button "Filtrar" at bounding box center [896, 365] width 49 height 27
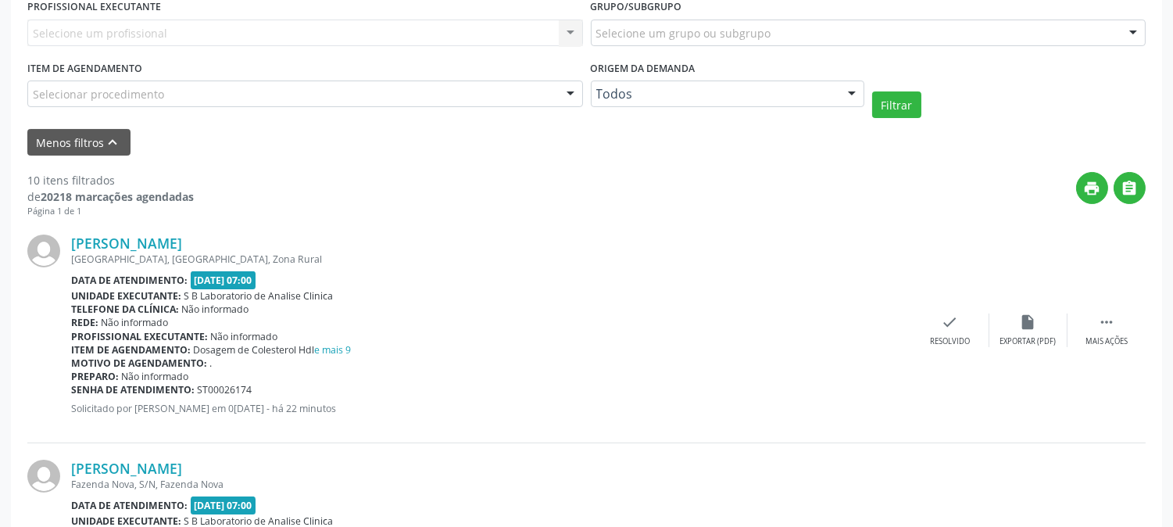
scroll to position [521, 0]
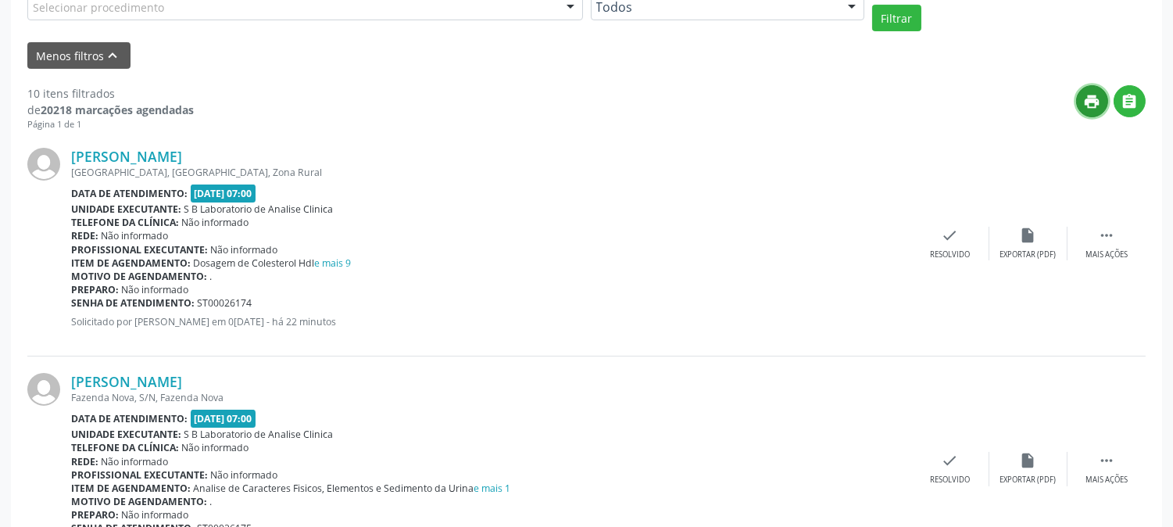
click at [1084, 104] on icon "print" at bounding box center [1092, 101] width 17 height 17
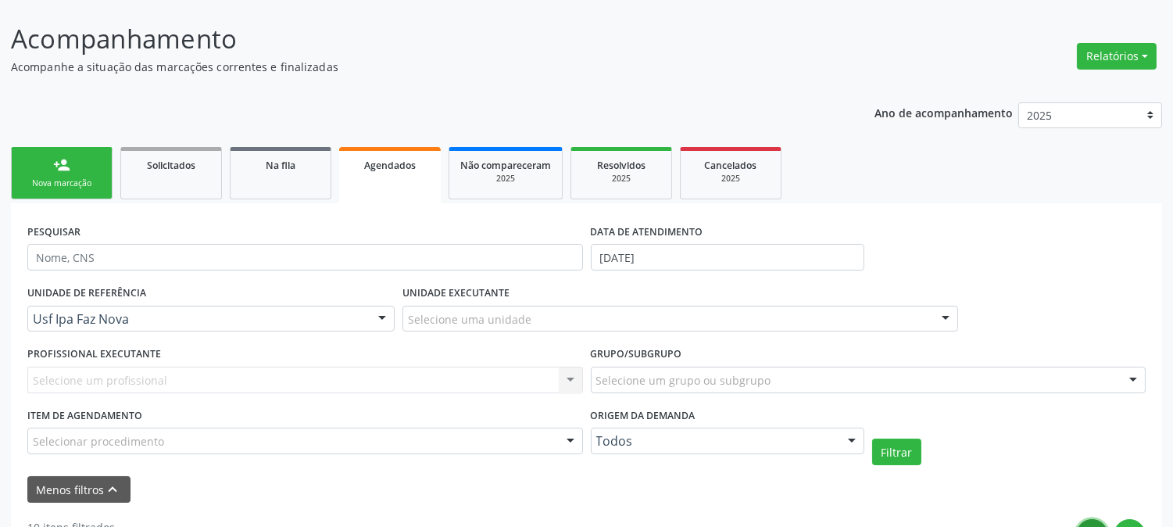
scroll to position [0, 0]
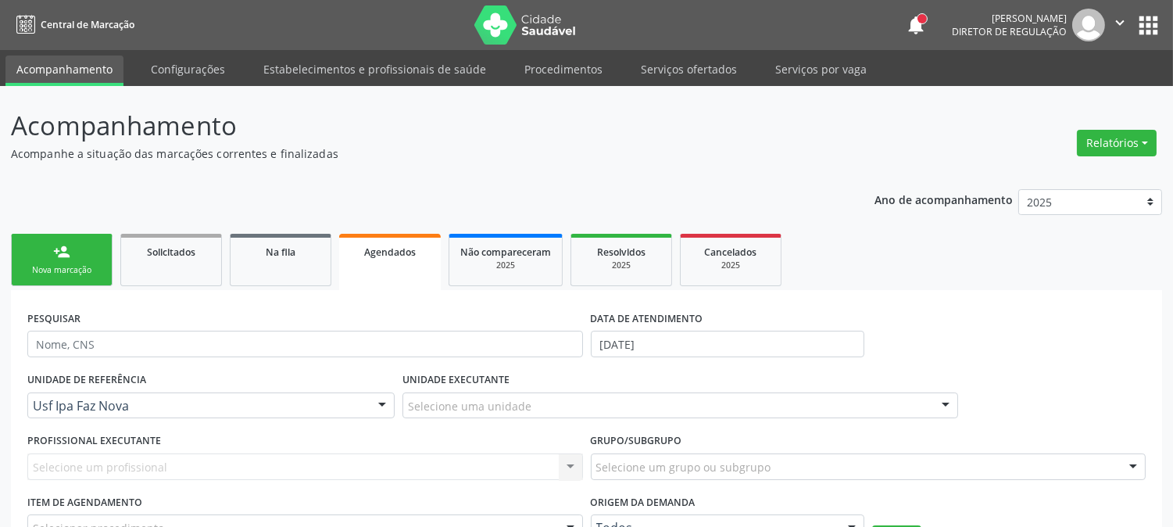
click at [77, 264] on div "Nova marcação" at bounding box center [62, 270] width 78 height 12
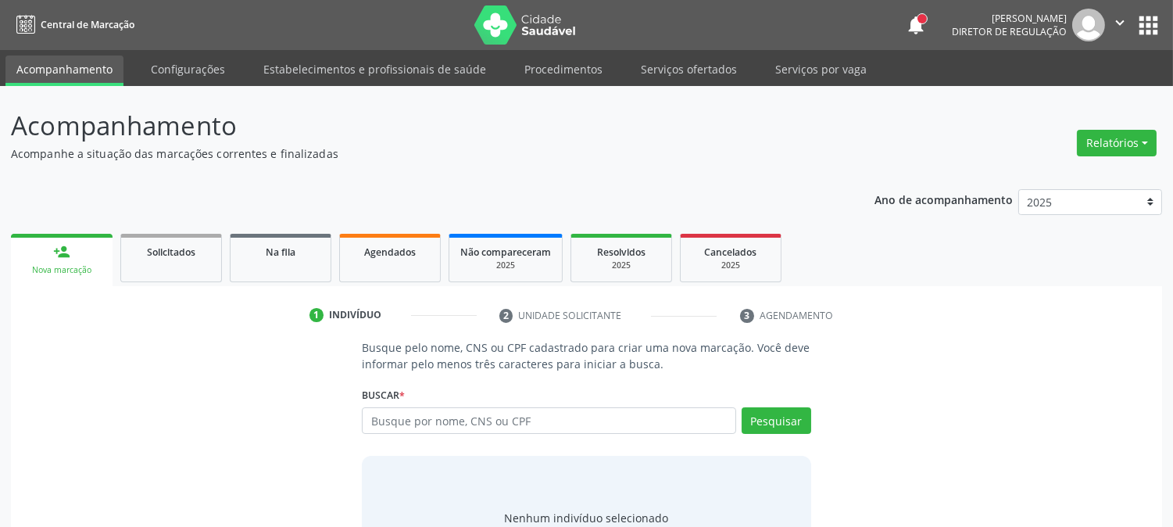
drag, startPoint x: 0, startPoint y: 521, endPoint x: 1137, endPoint y: -31, distance: 1264.0
click at [1137, 0] on html "Central de Marcação notifications [PERSON_NAME] Diretor de regulação  Configur…" at bounding box center [586, 263] width 1173 height 527
click at [1129, 16] on button "" at bounding box center [1120, 25] width 30 height 33
click at [1106, 91] on link "Sair" at bounding box center [1080, 95] width 108 height 22
